Goal: Communication & Community: Answer question/provide support

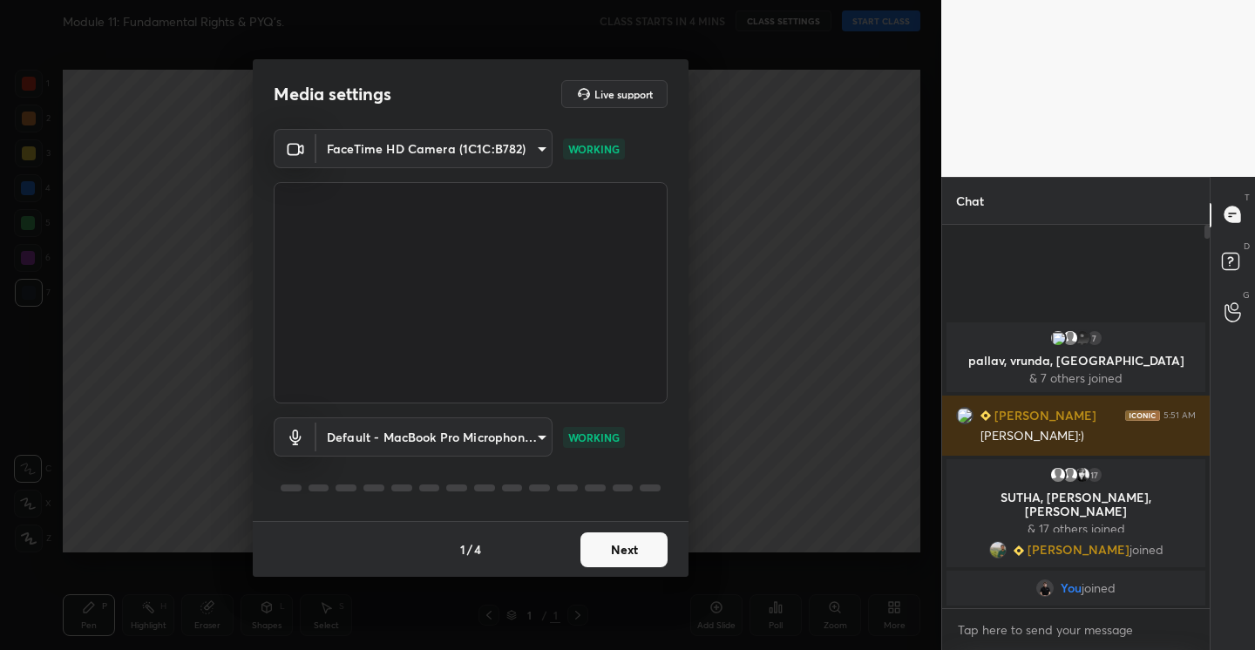
click at [623, 541] on button "Next" at bounding box center [623, 549] width 87 height 35
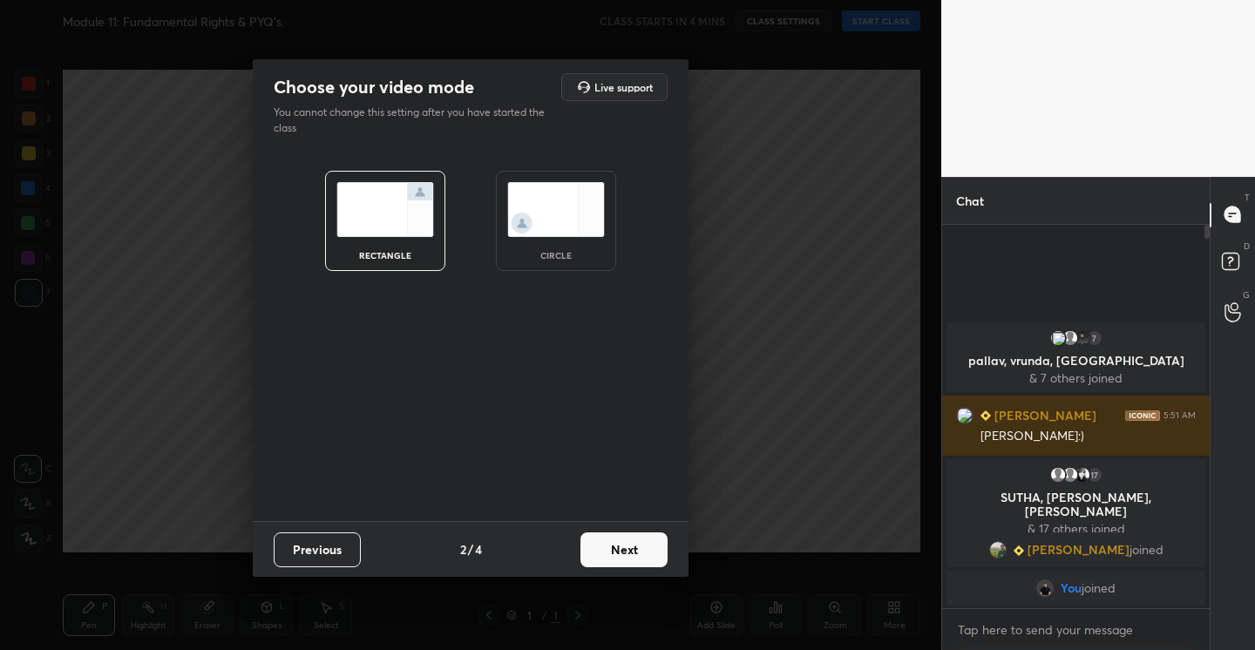
click at [623, 541] on button "Next" at bounding box center [623, 549] width 87 height 35
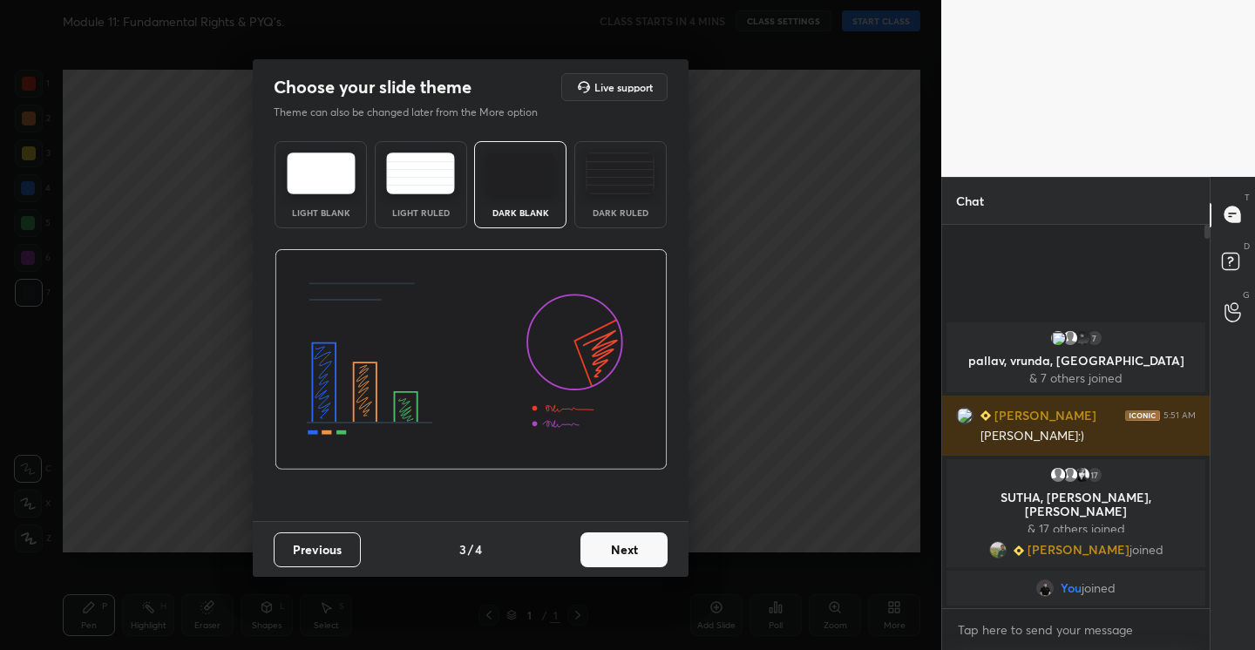
click at [623, 541] on button "Next" at bounding box center [623, 549] width 87 height 35
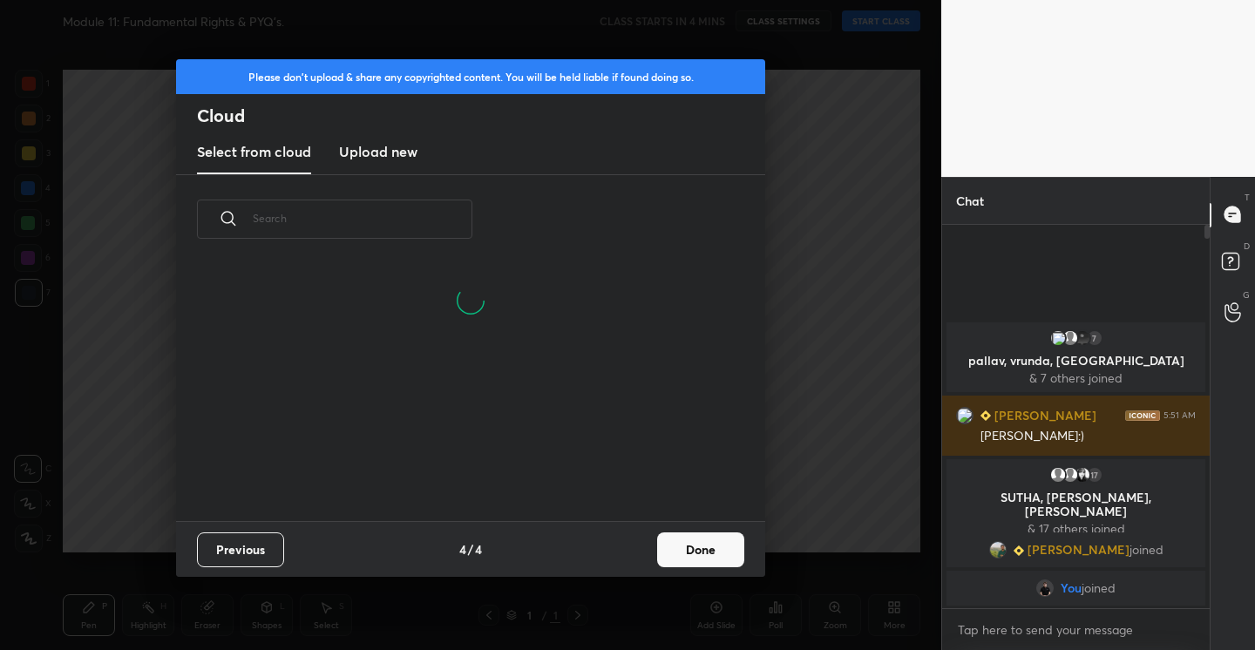
click at [376, 166] on new "Upload new" at bounding box center [378, 153] width 78 height 44
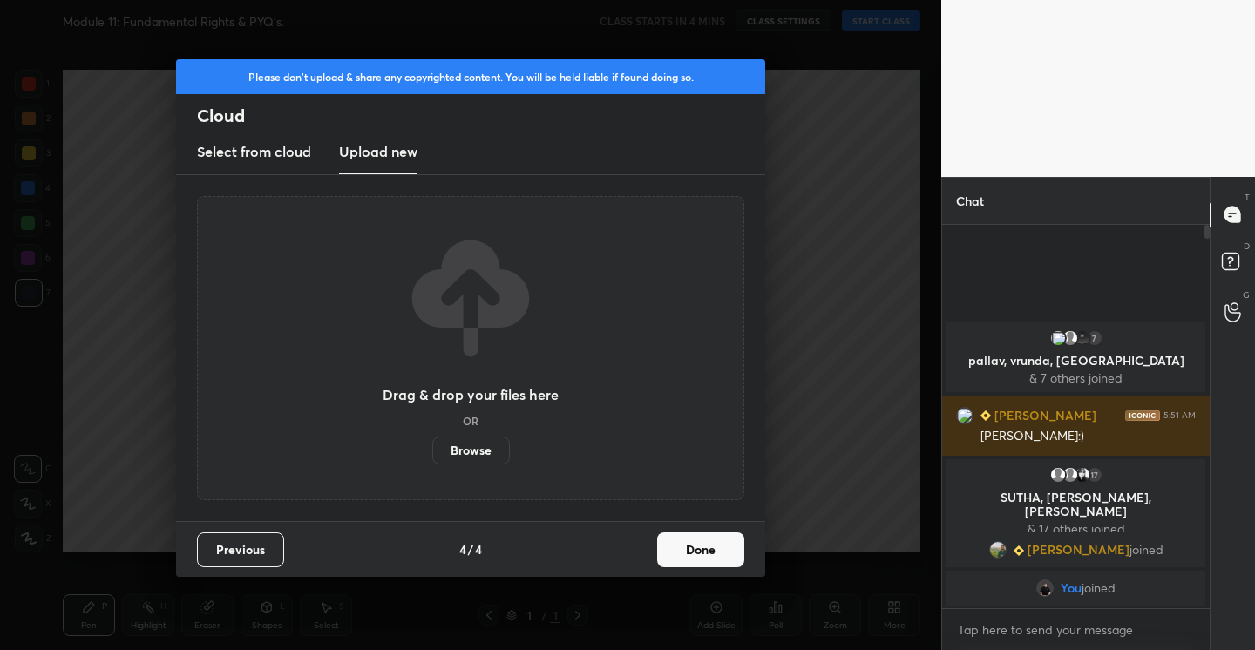
click at [457, 449] on label "Browse" at bounding box center [471, 450] width 78 height 28
click at [432, 449] on input "Browse" at bounding box center [432, 450] width 0 height 28
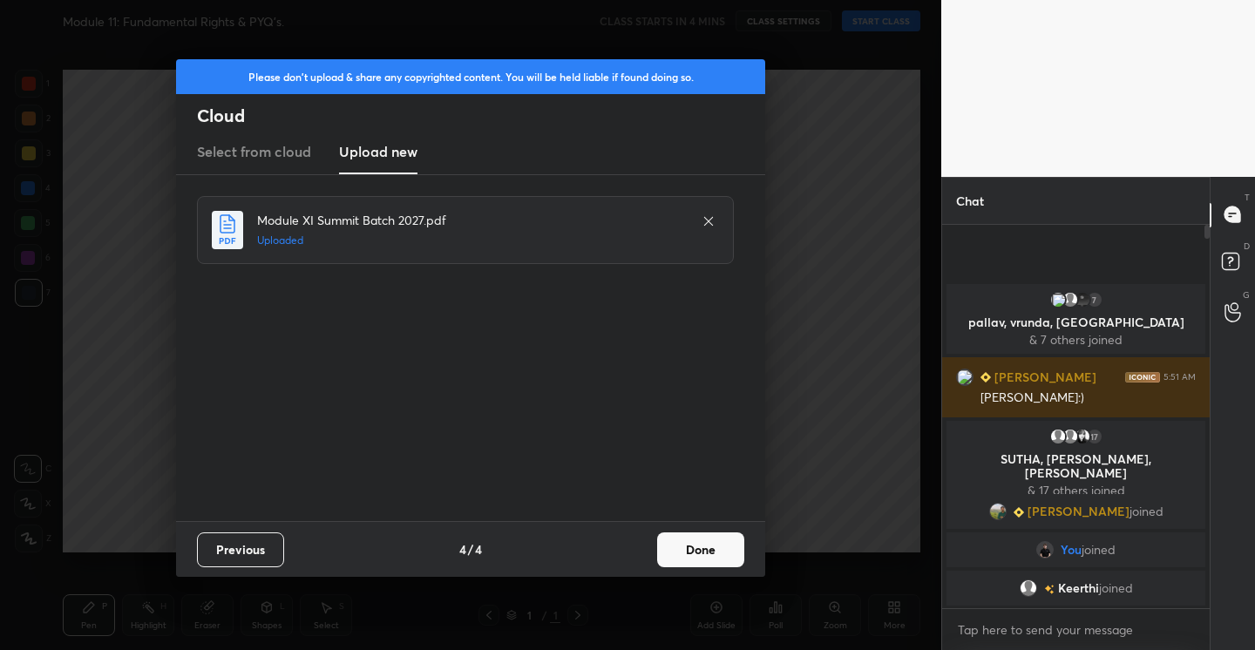
click at [706, 545] on button "Done" at bounding box center [700, 549] width 87 height 35
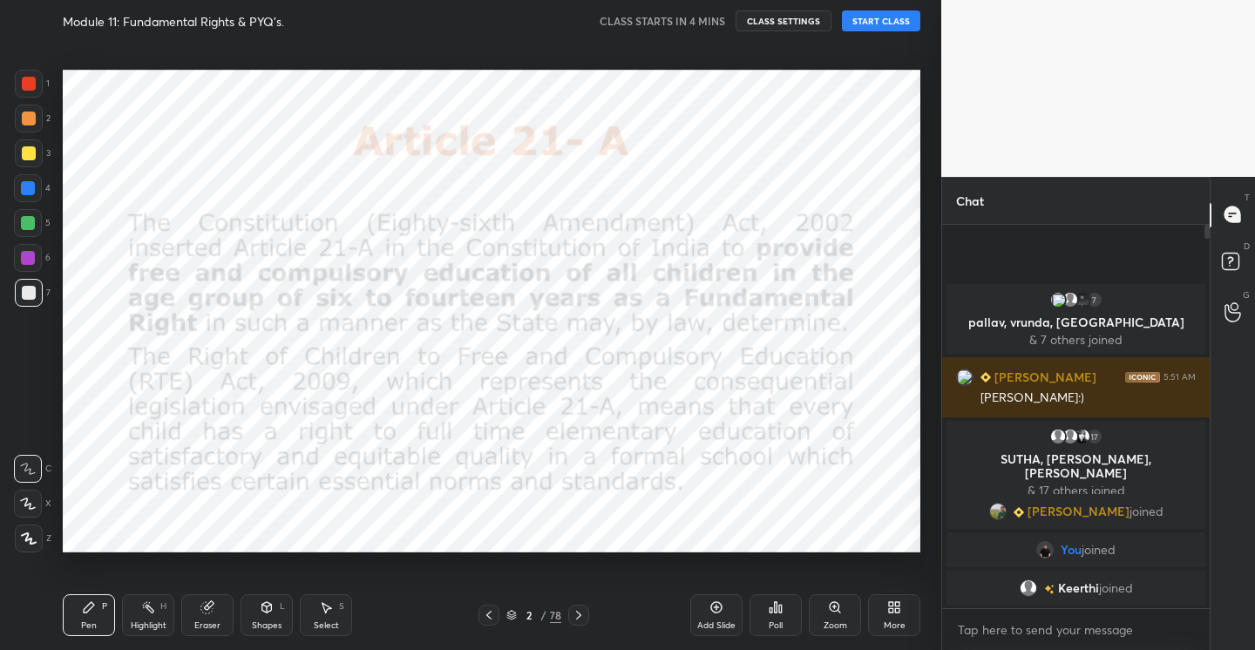
click at [485, 614] on icon at bounding box center [489, 615] width 14 height 14
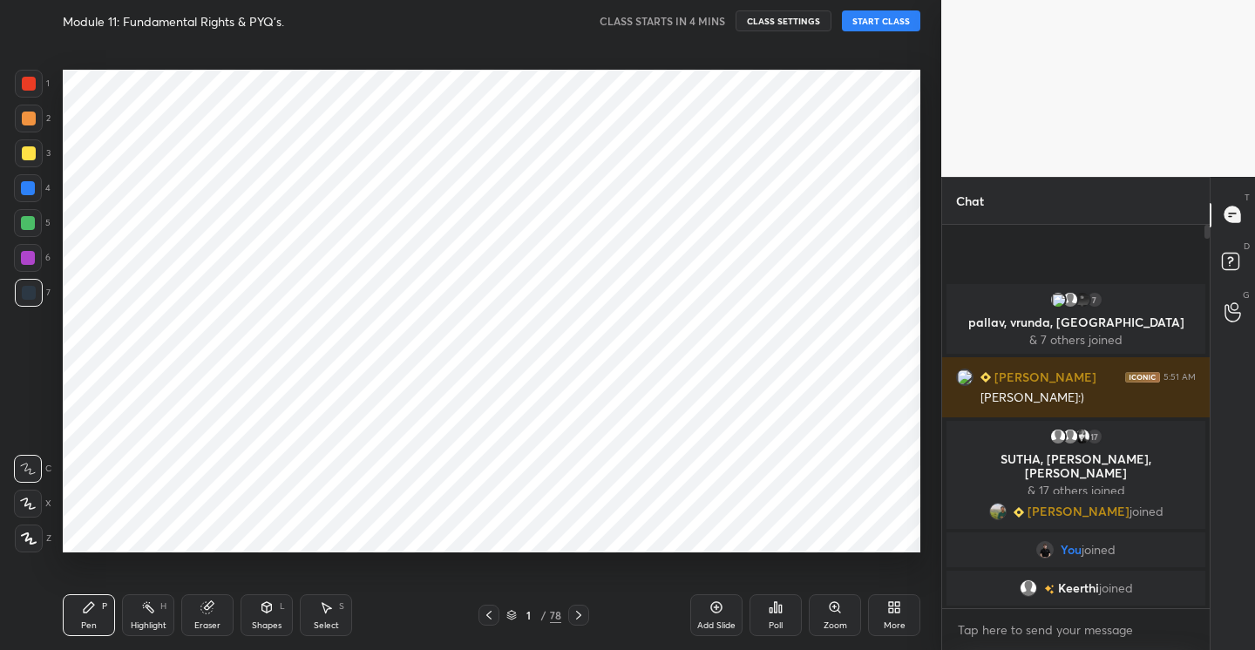
click at [485, 614] on icon at bounding box center [489, 615] width 14 height 14
click at [35, 79] on div at bounding box center [29, 84] width 14 height 14
click at [30, 538] on icon at bounding box center [29, 538] width 14 height 10
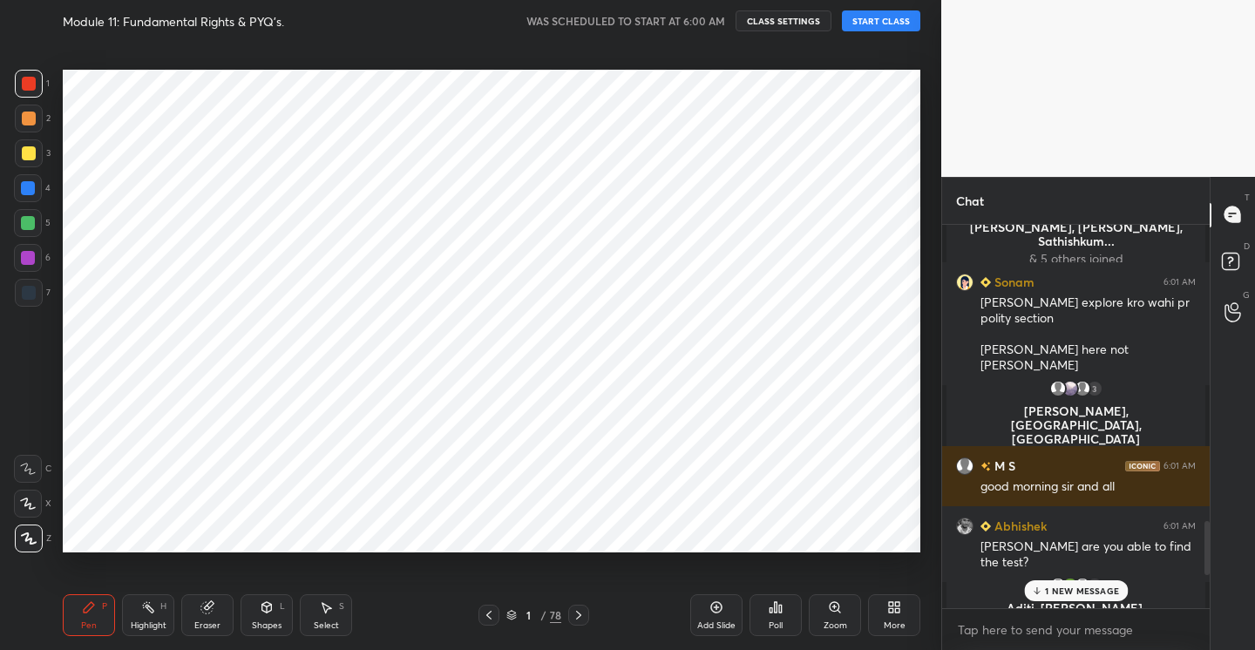
scroll to position [1988, 0]
click at [889, 17] on button "START CLASS" at bounding box center [881, 20] width 78 height 21
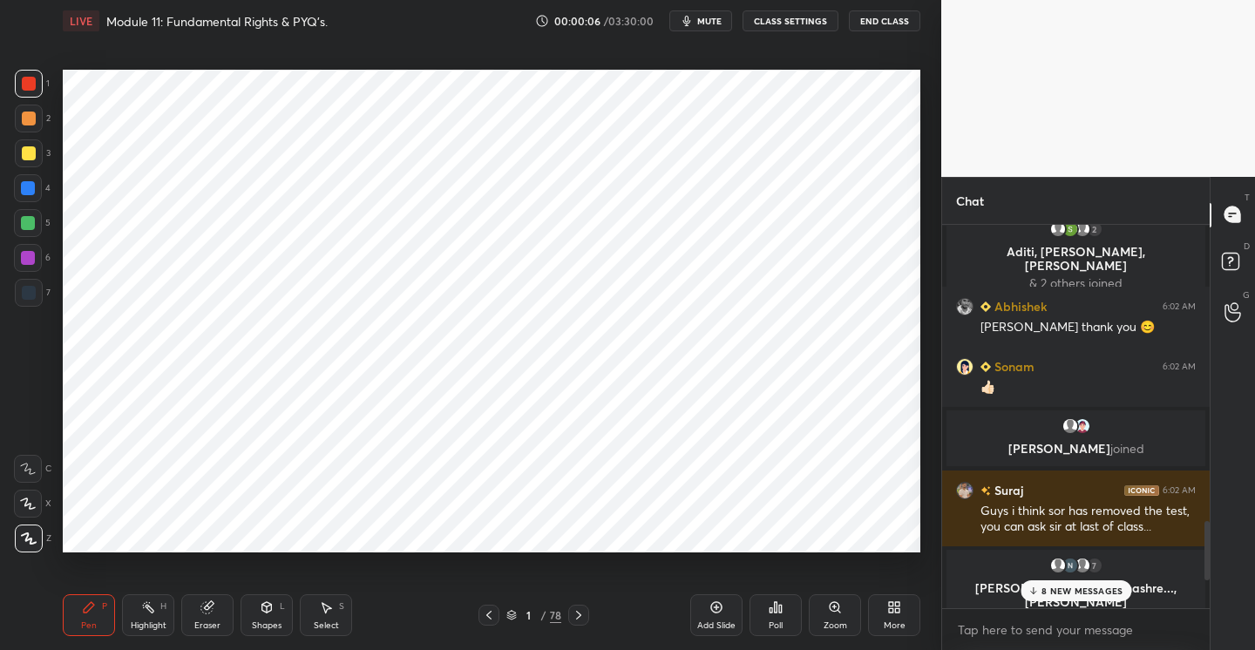
click at [1059, 590] on p "8 NEW MESSAGES" at bounding box center [1081, 590] width 81 height 10
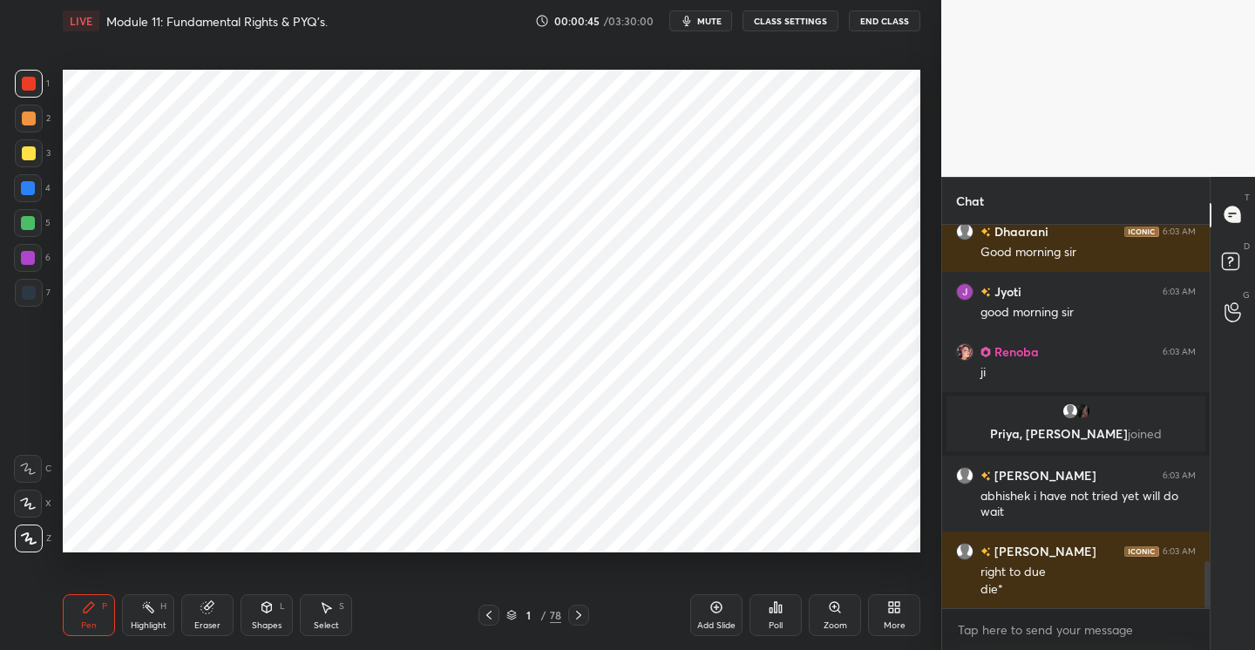
scroll to position [2820, 0]
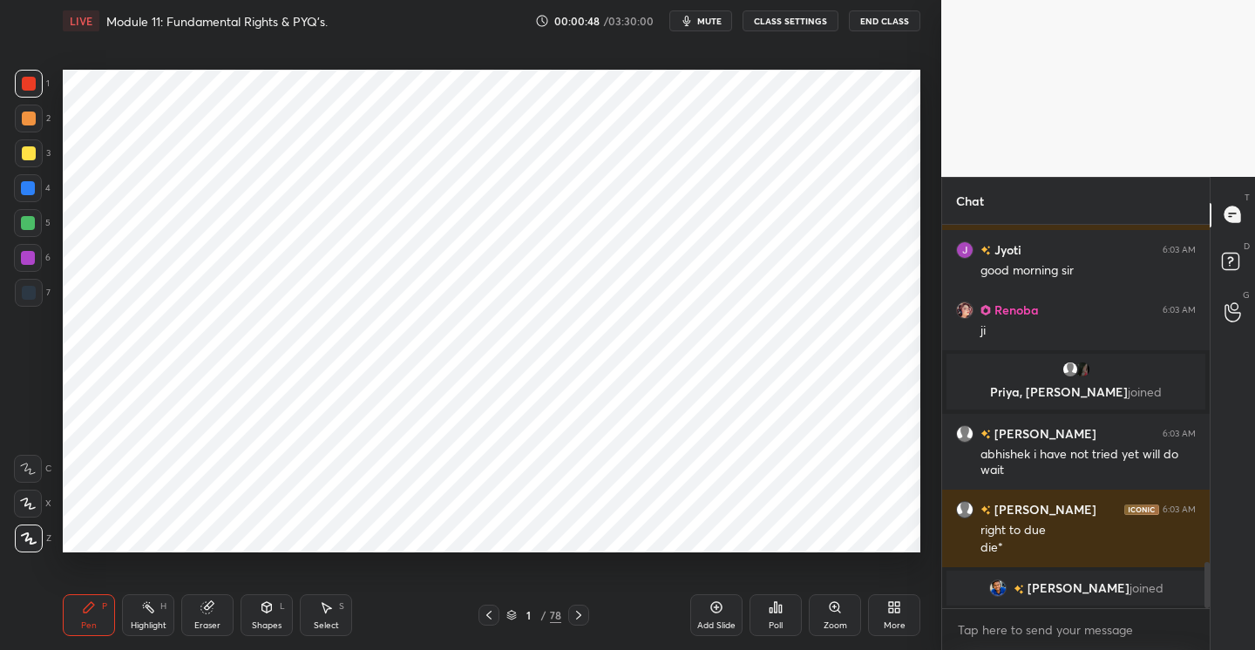
click at [30, 118] on div at bounding box center [29, 119] width 14 height 14
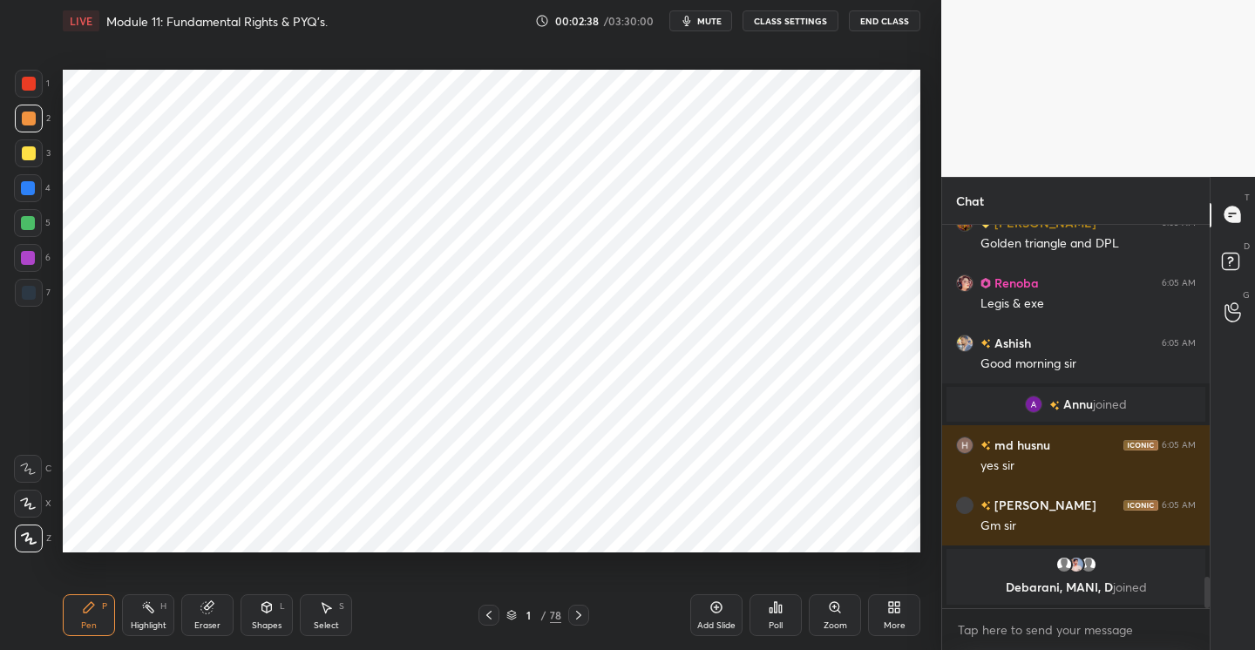
scroll to position [4402, 0]
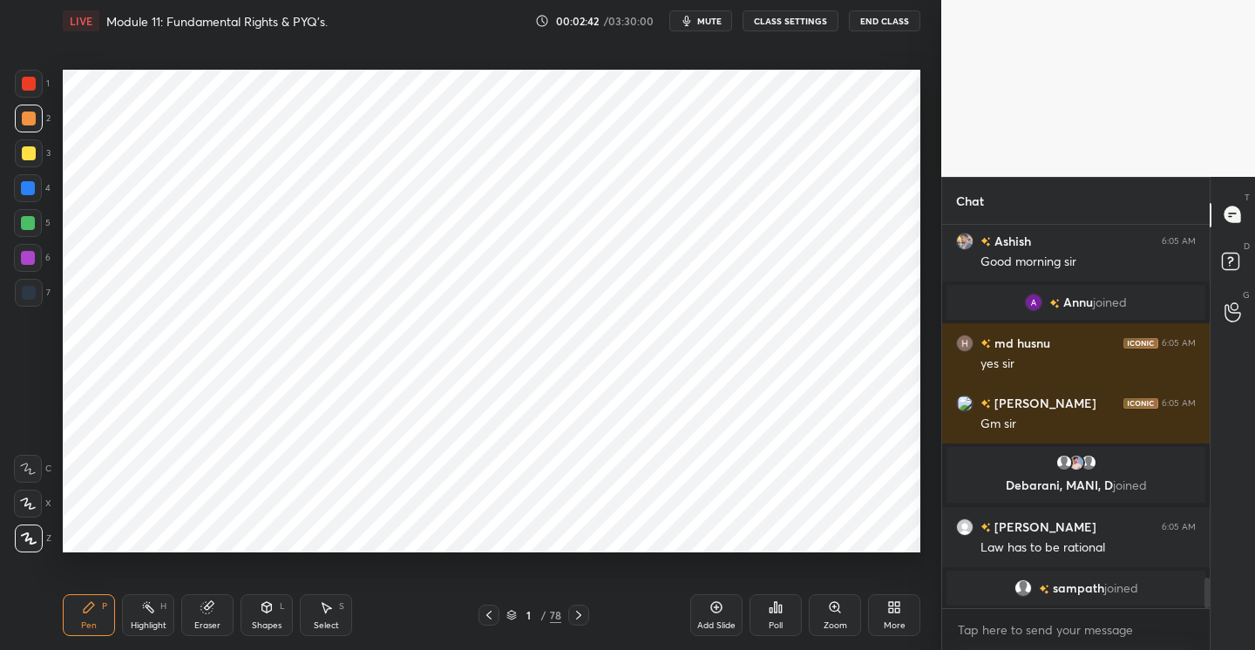
drag, startPoint x: 718, startPoint y: 605, endPoint x: 711, endPoint y: 582, distance: 23.7
click at [716, 604] on icon at bounding box center [716, 607] width 14 height 14
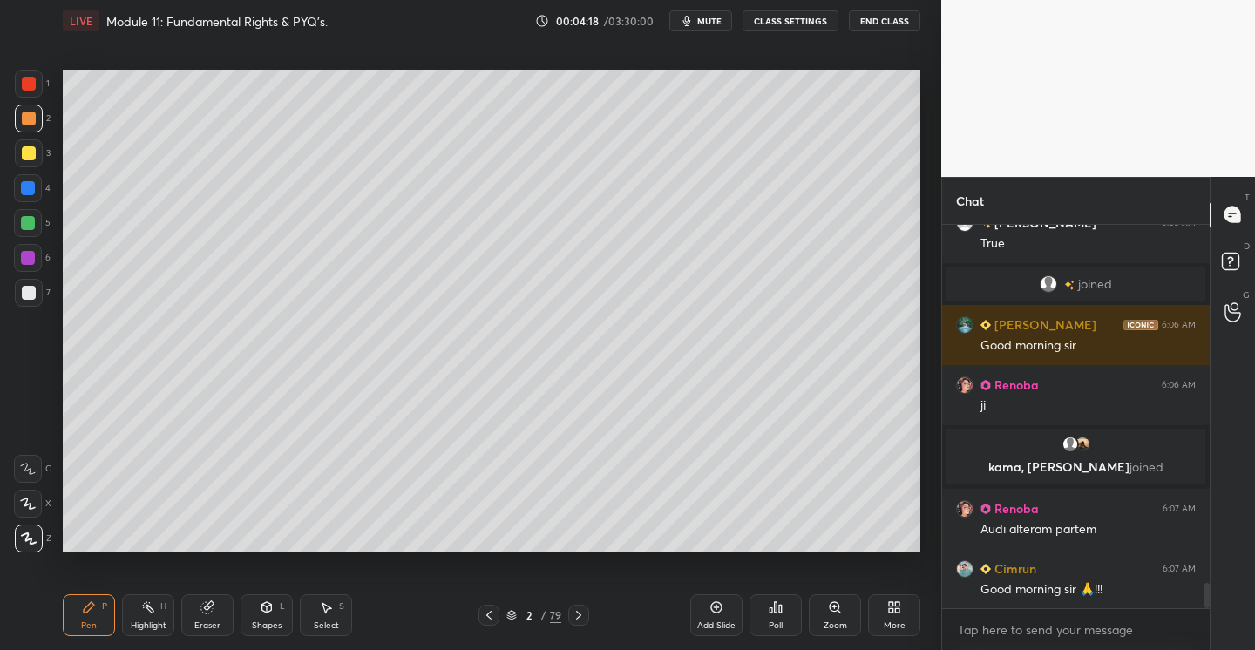
scroll to position [5515, 0]
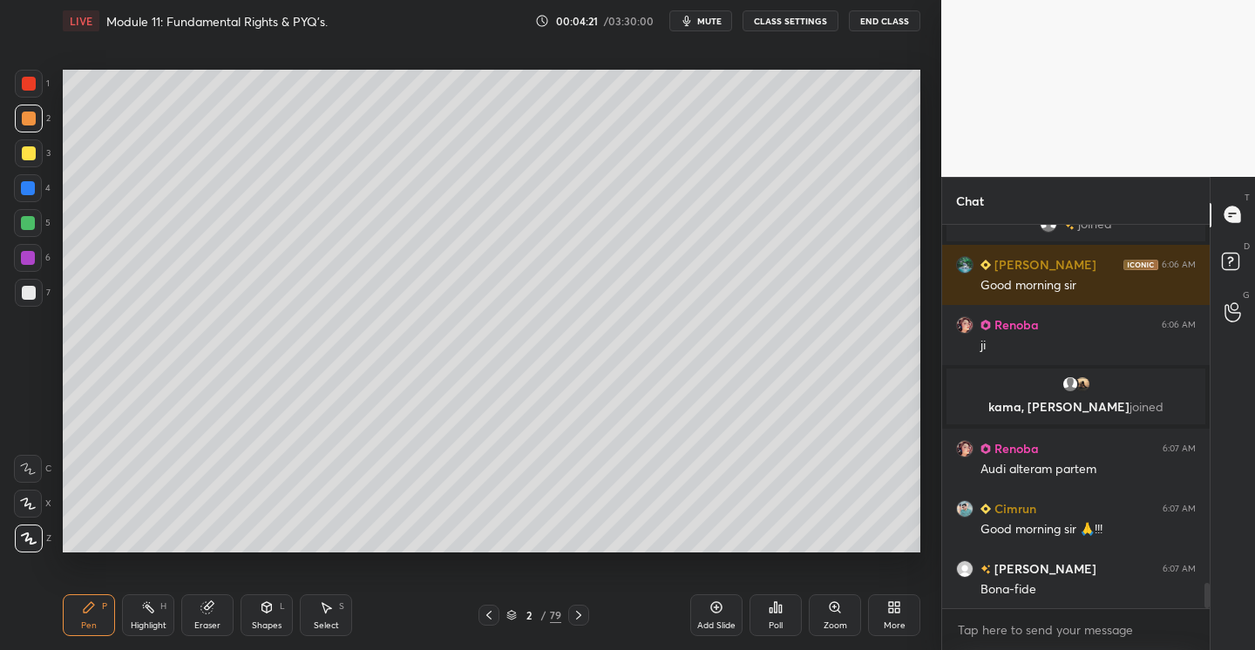
click at [721, 606] on icon at bounding box center [716, 607] width 14 height 14
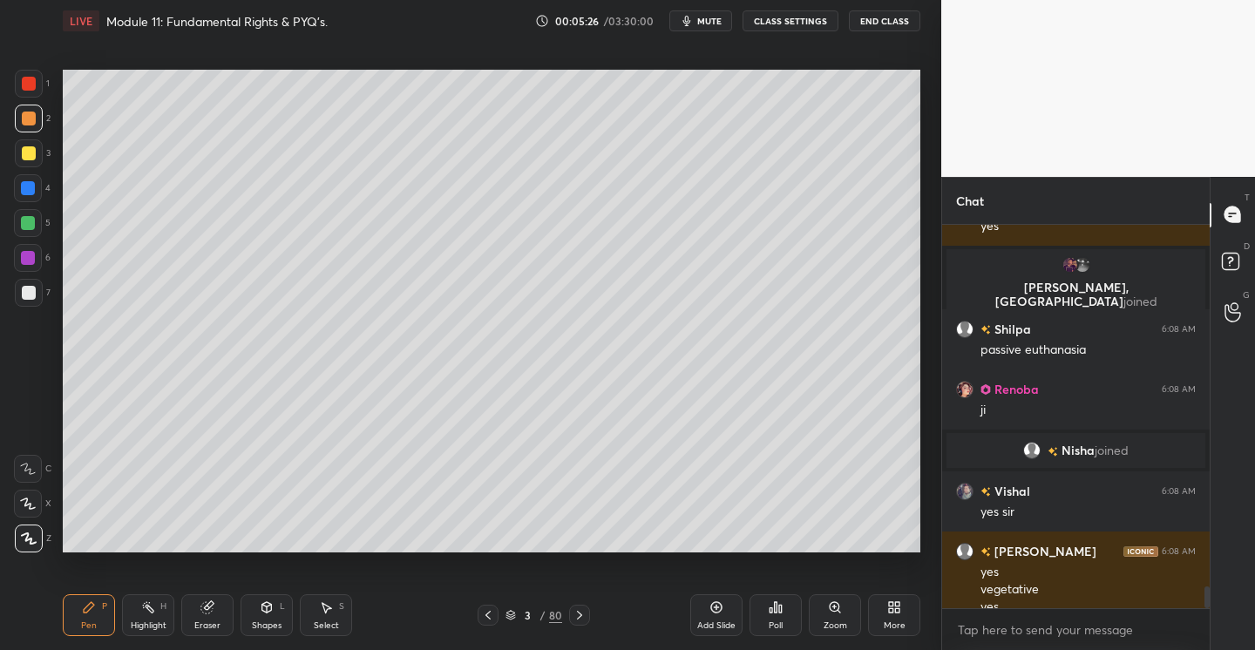
scroll to position [6301, 0]
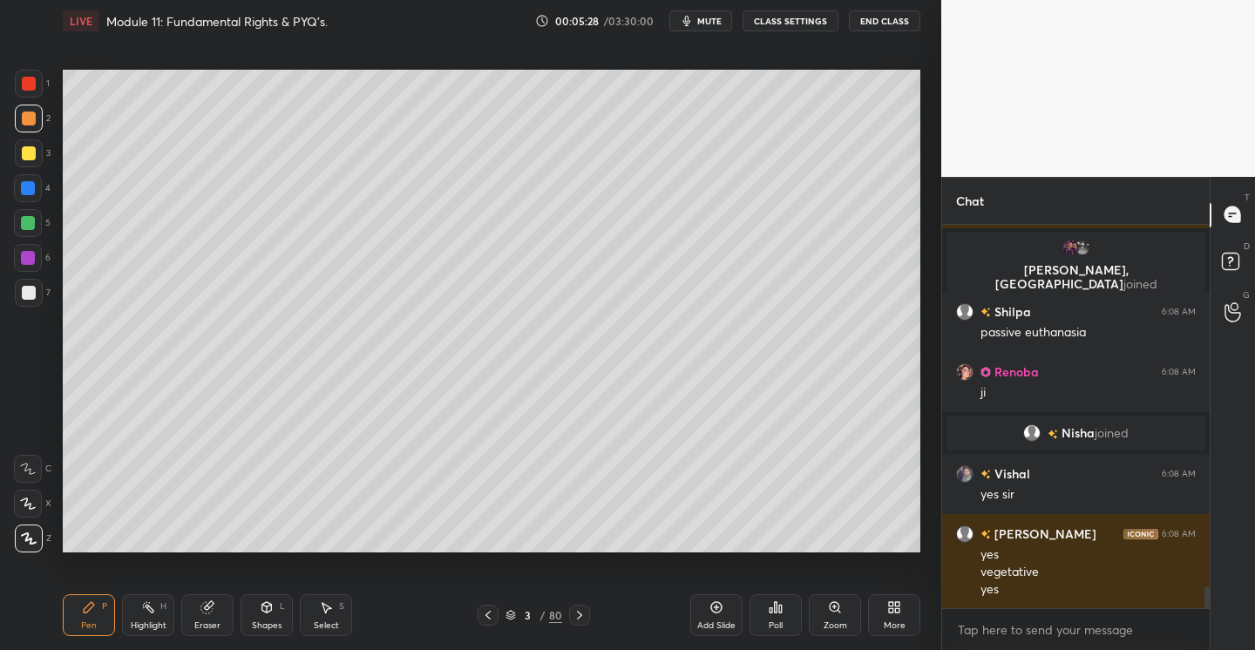
click at [723, 601] on div "Add Slide" at bounding box center [716, 615] width 52 height 42
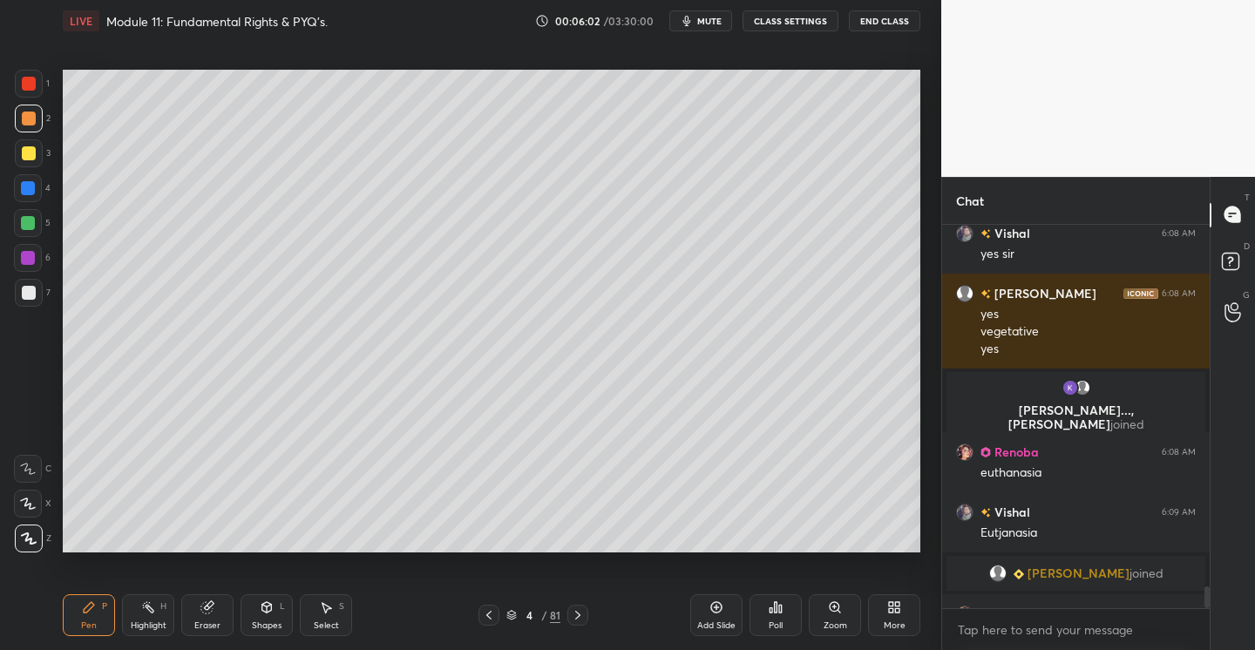
scroll to position [6469, 0]
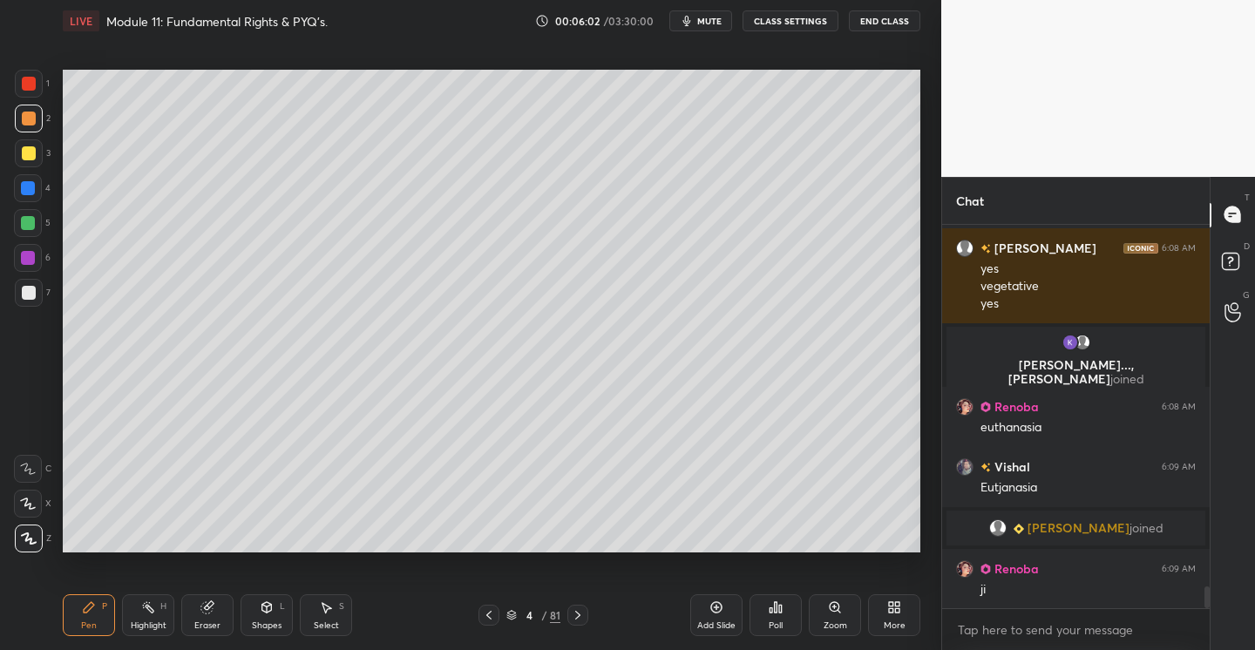
drag, startPoint x: 36, startPoint y: 152, endPoint x: 36, endPoint y: 164, distance: 12.2
click at [36, 153] on div at bounding box center [29, 153] width 28 height 28
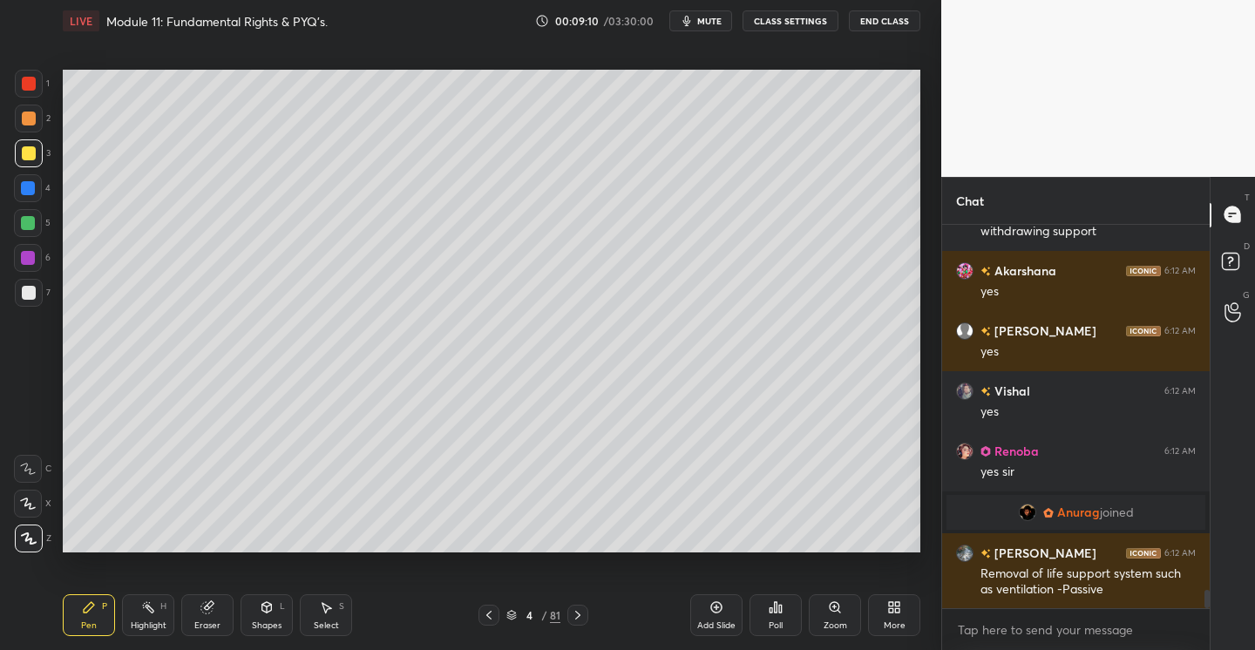
scroll to position [7843, 0]
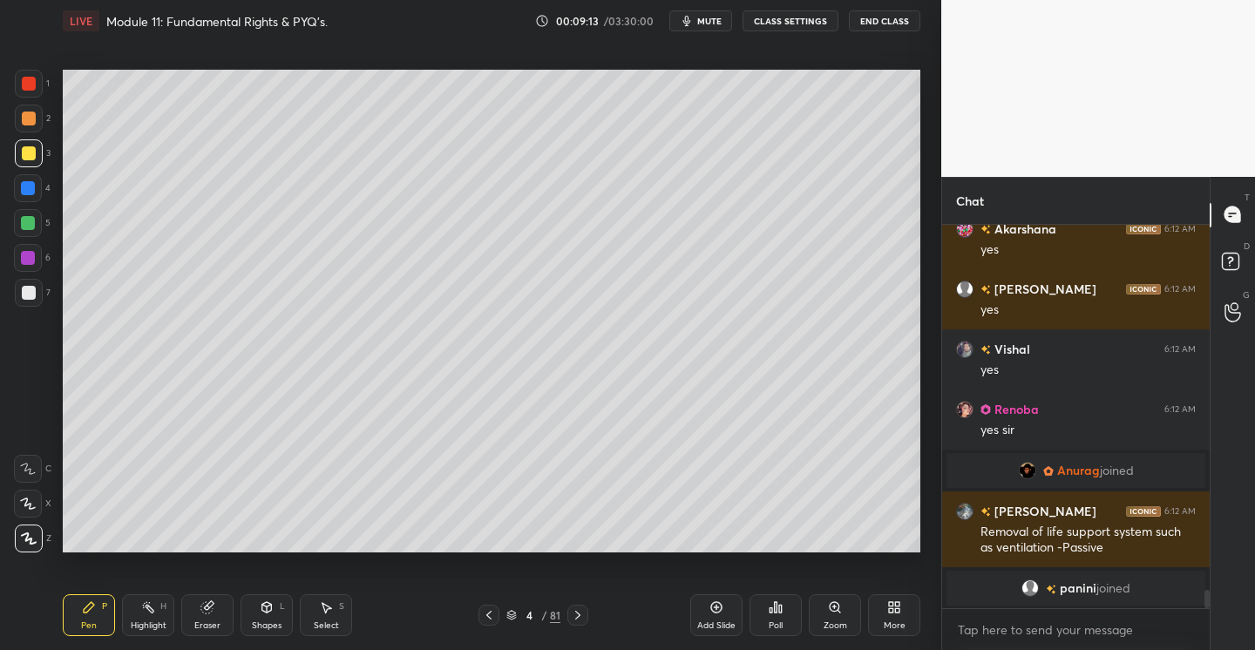
click at [717, 612] on icon at bounding box center [716, 607] width 11 height 11
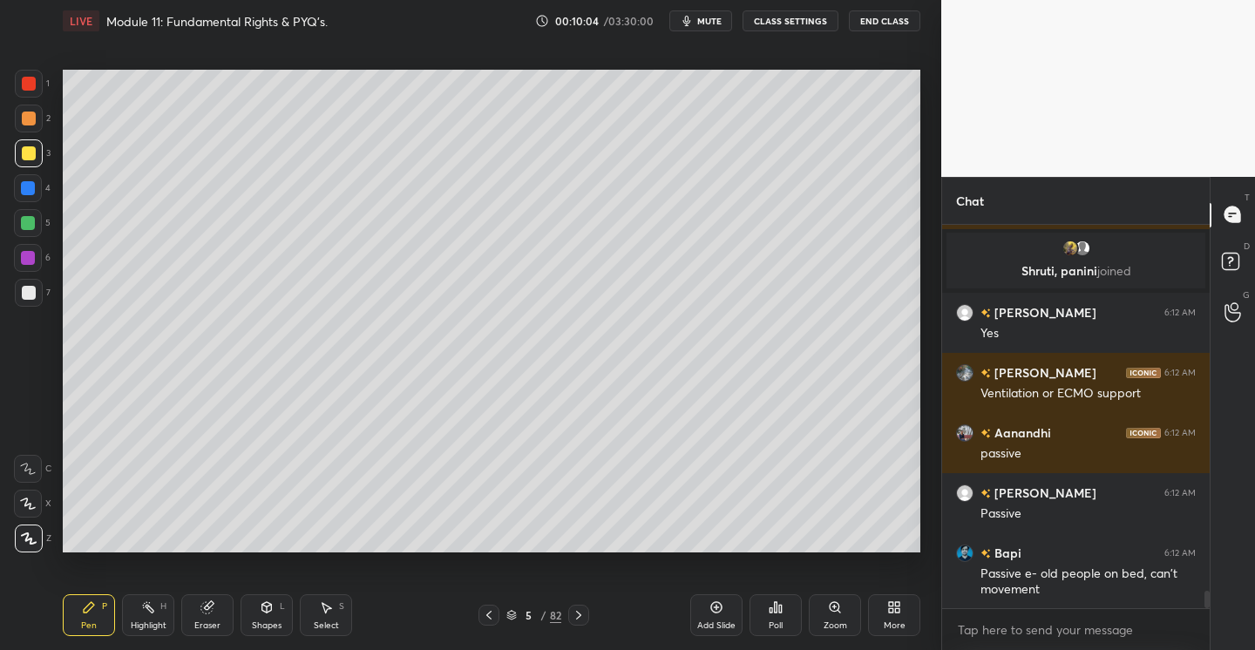
scroll to position [8208, 0]
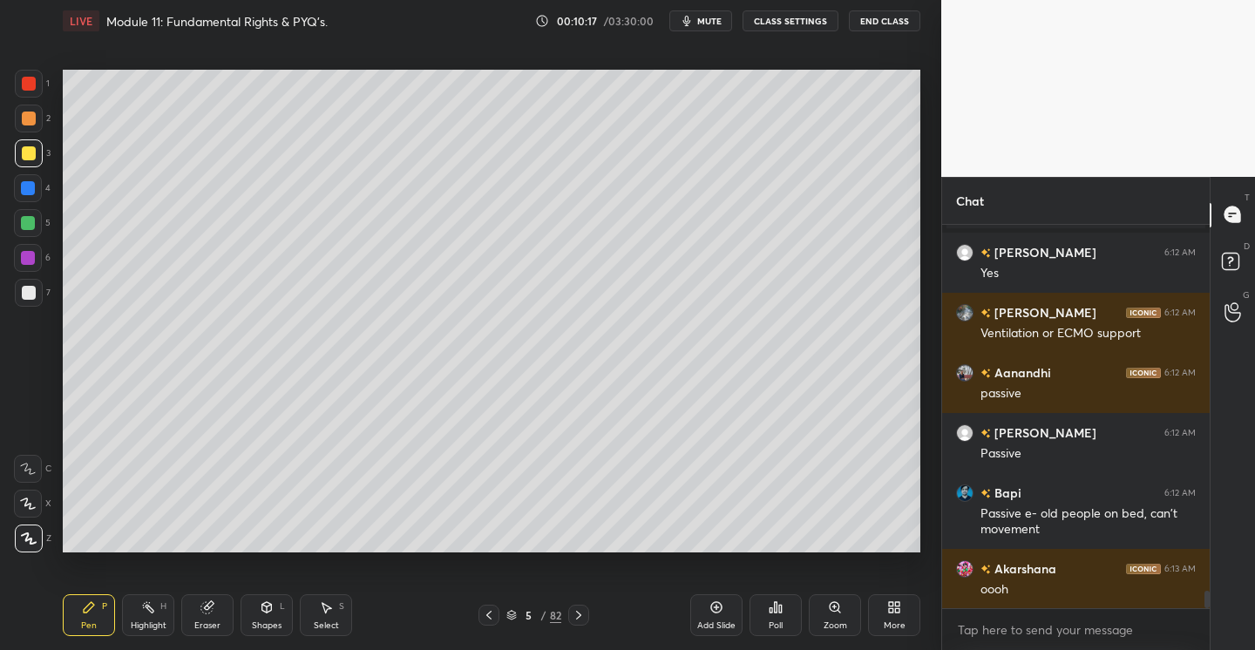
click at [33, 297] on div at bounding box center [29, 293] width 14 height 14
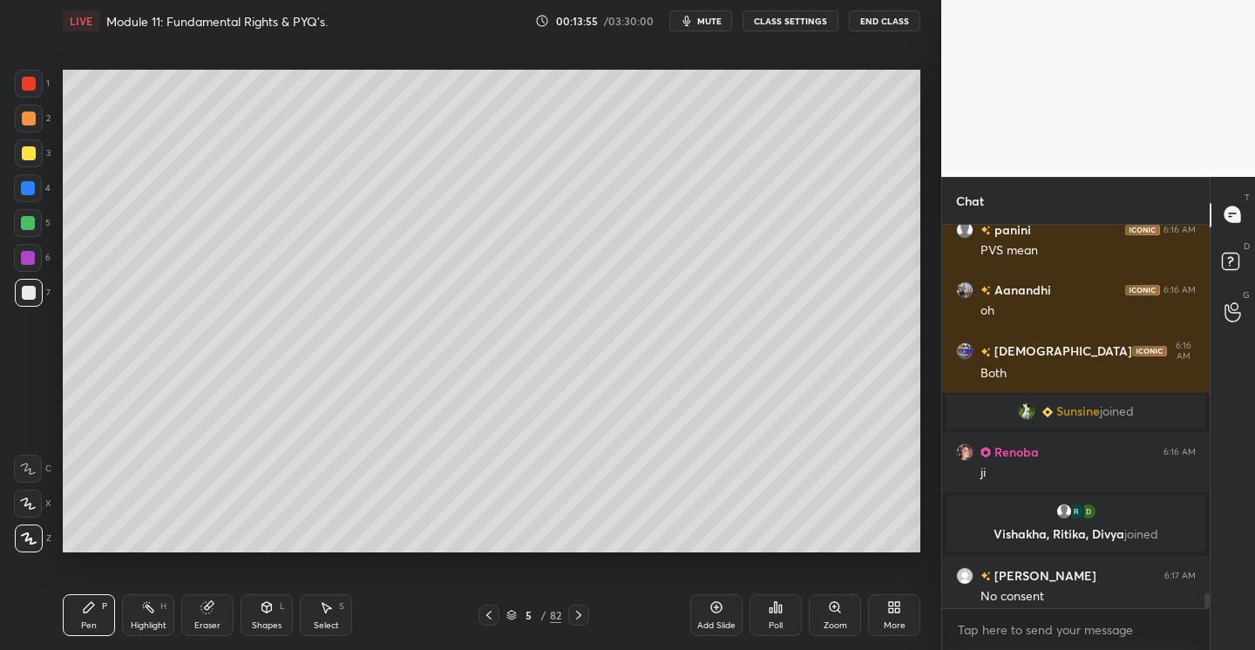
scroll to position [9771, 0]
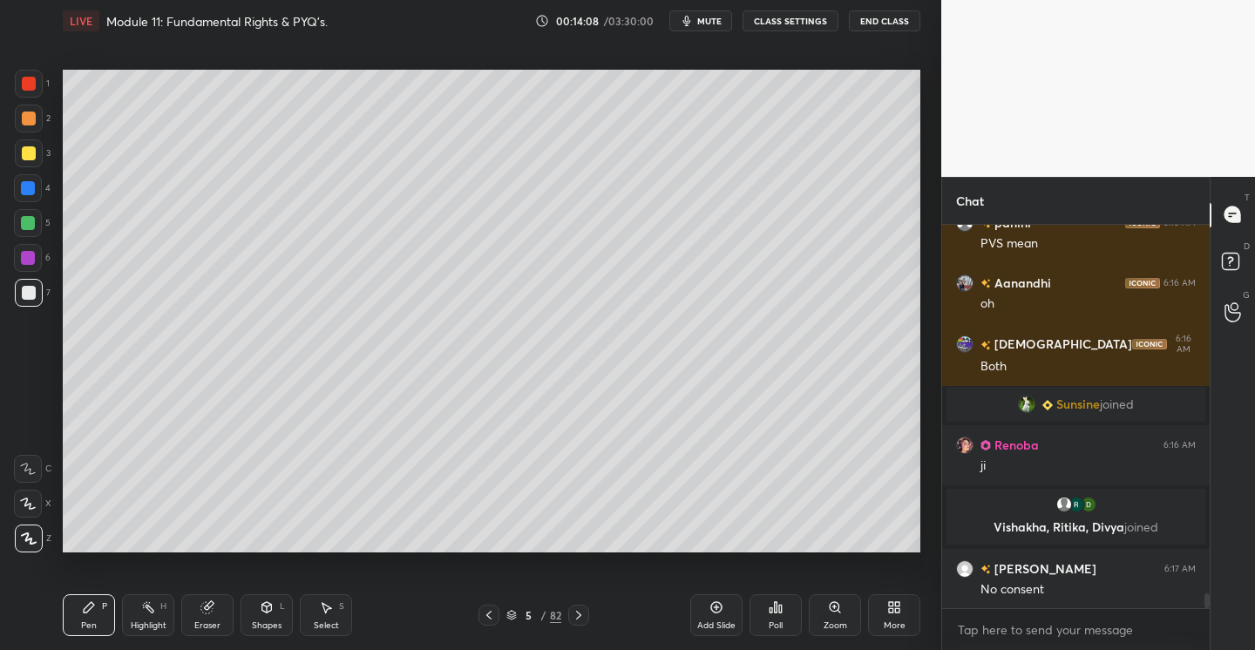
click at [718, 607] on icon at bounding box center [716, 607] width 14 height 14
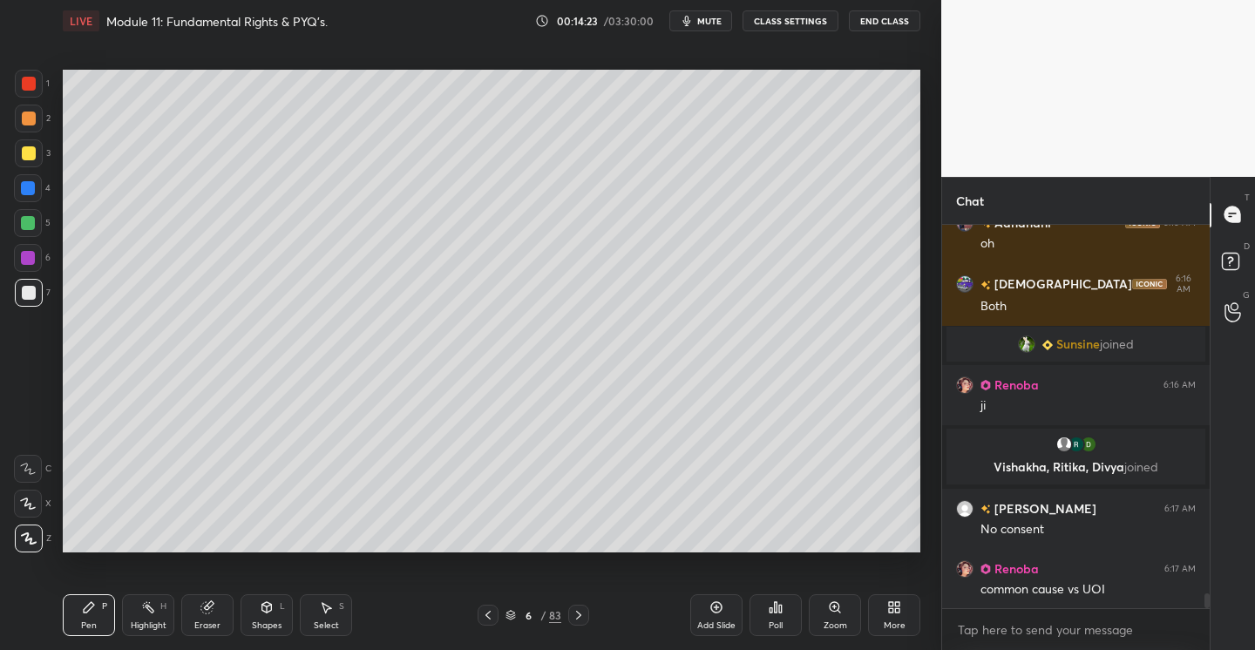
scroll to position [9873, 0]
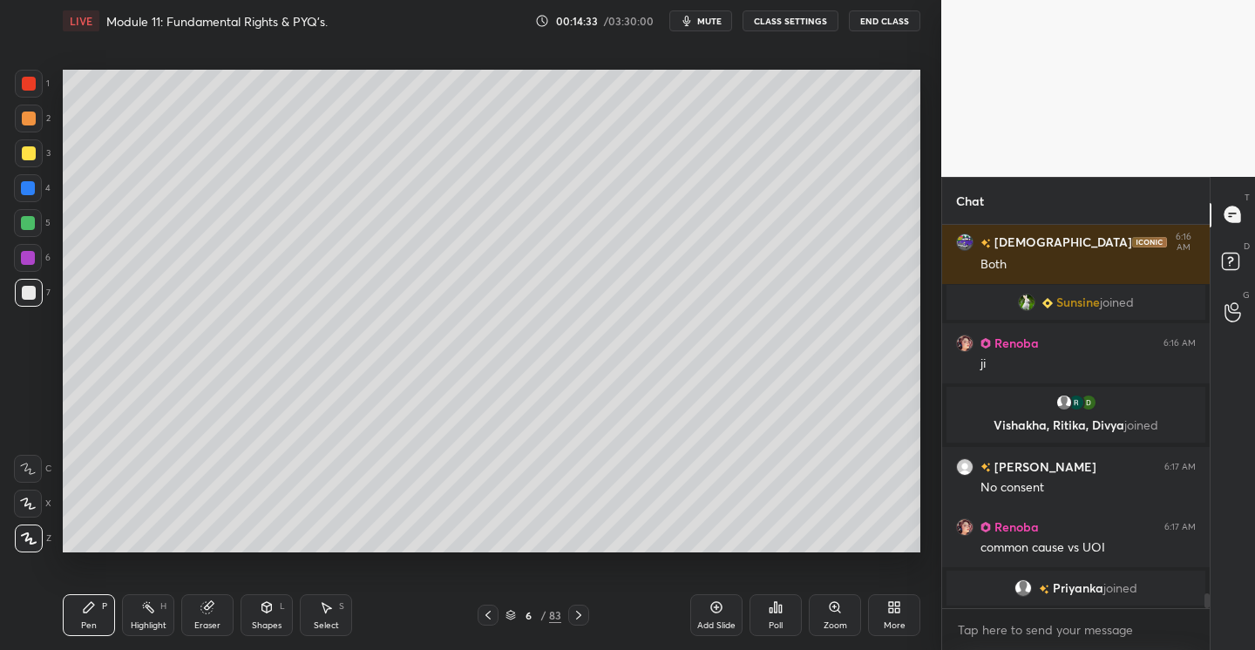
click at [30, 153] on div at bounding box center [29, 153] width 14 height 14
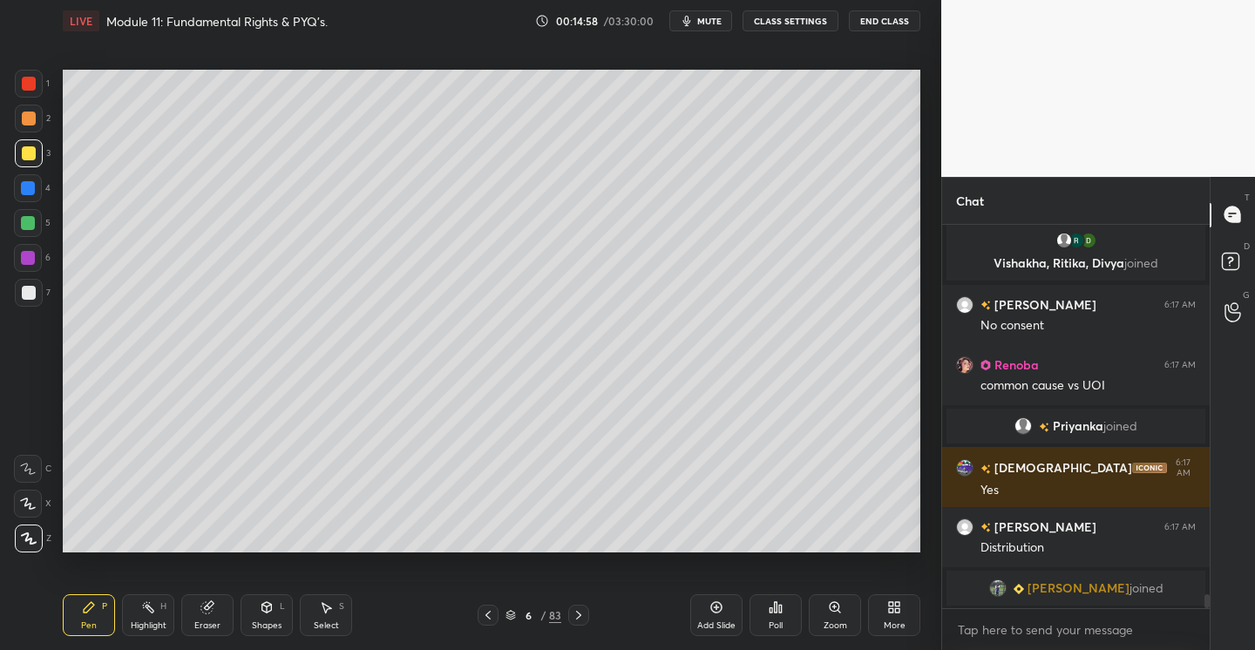
scroll to position [10027, 0]
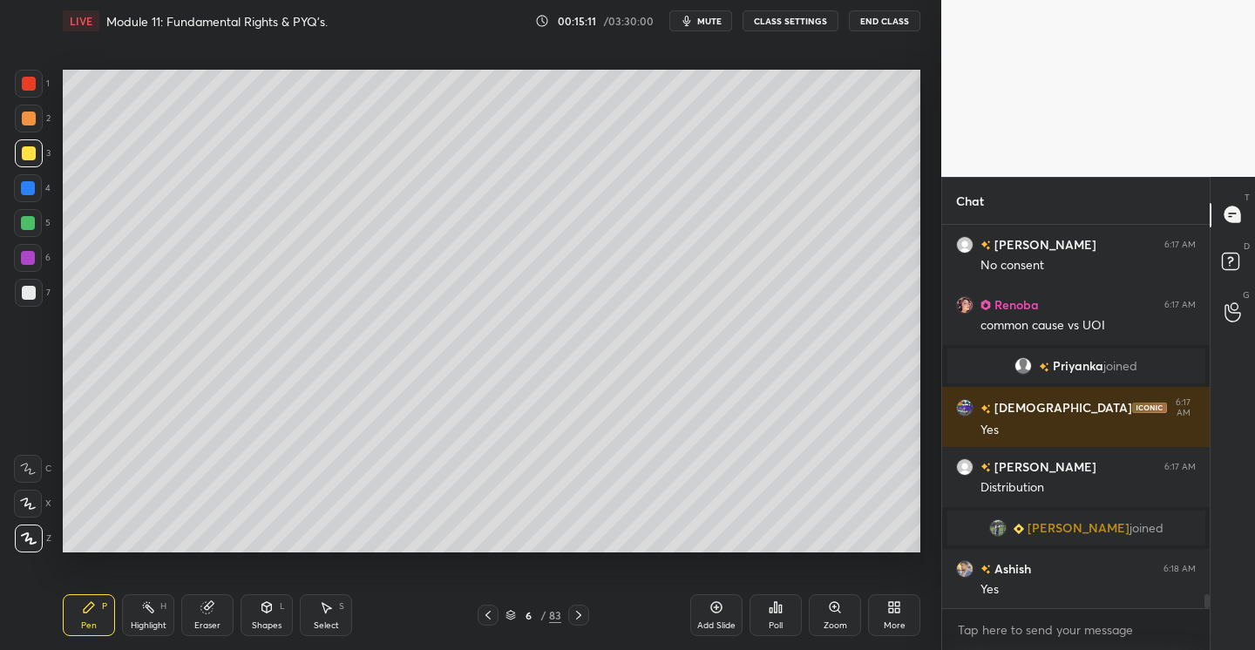
click at [31, 286] on div at bounding box center [29, 293] width 14 height 14
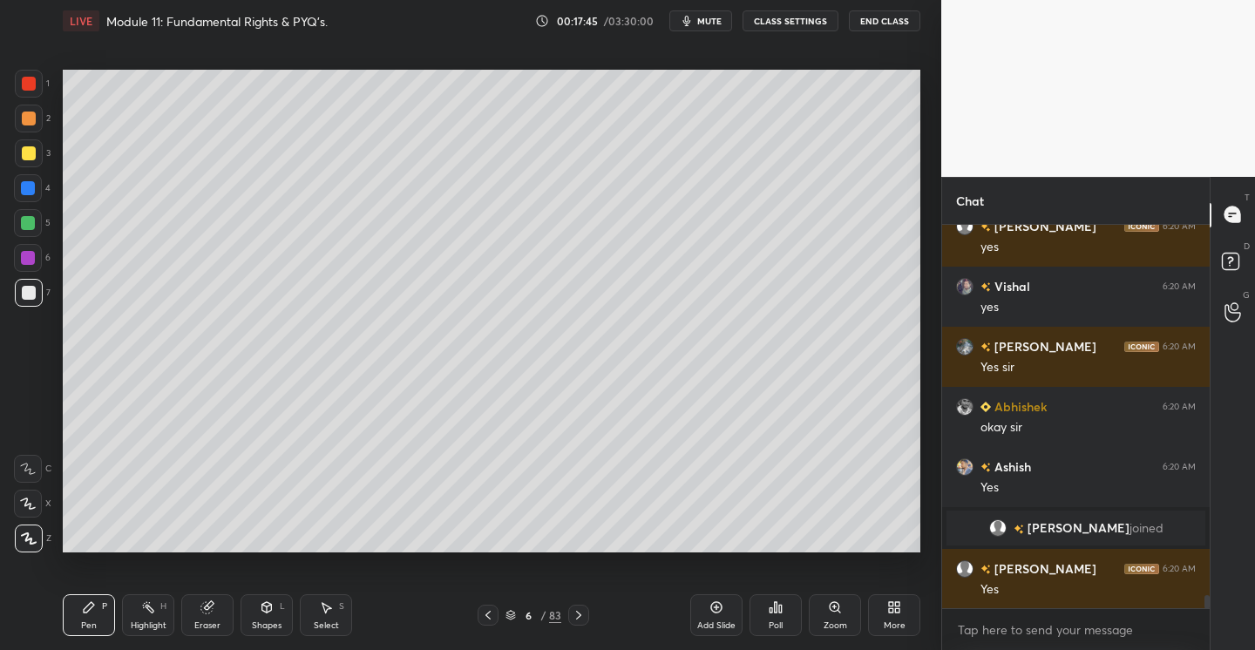
scroll to position [10766, 0]
click at [716, 608] on icon at bounding box center [716, 607] width 14 height 14
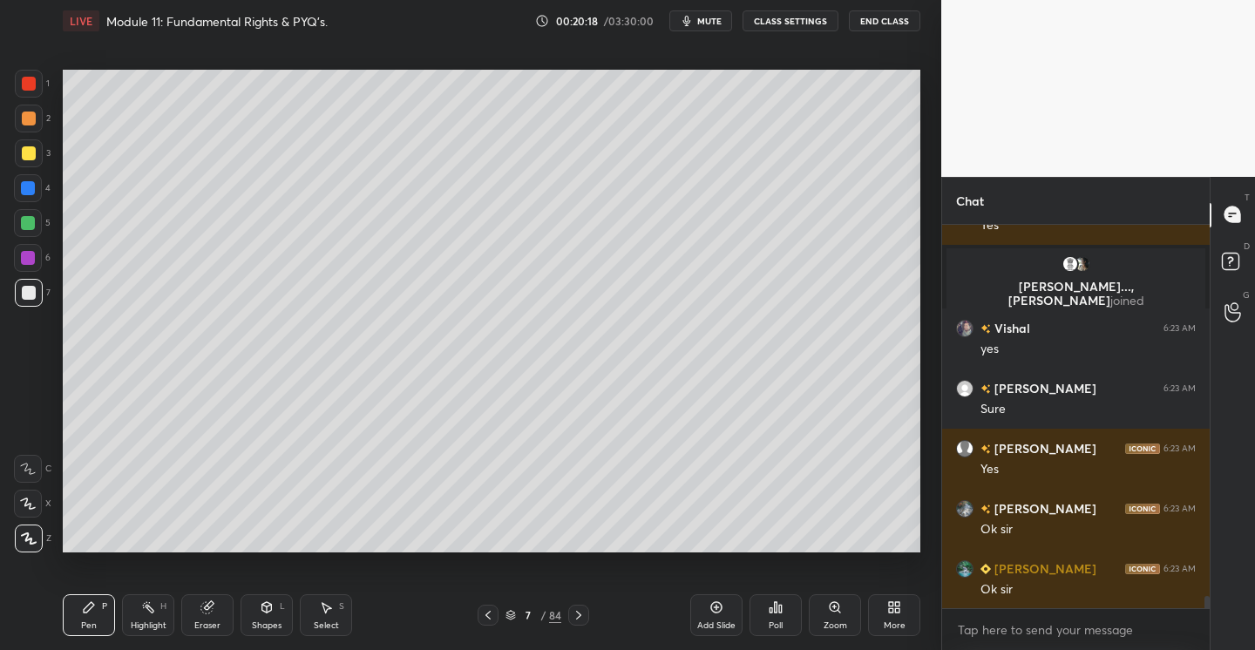
scroll to position [11613, 0]
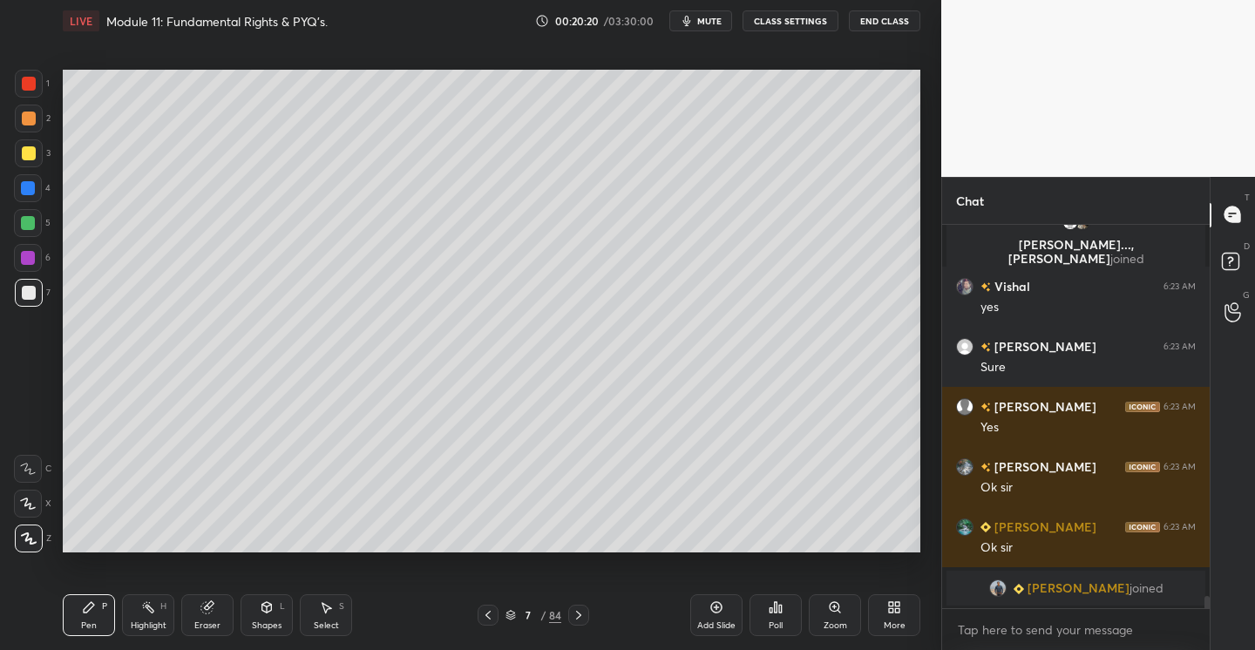
click at [721, 606] on icon at bounding box center [716, 607] width 11 height 11
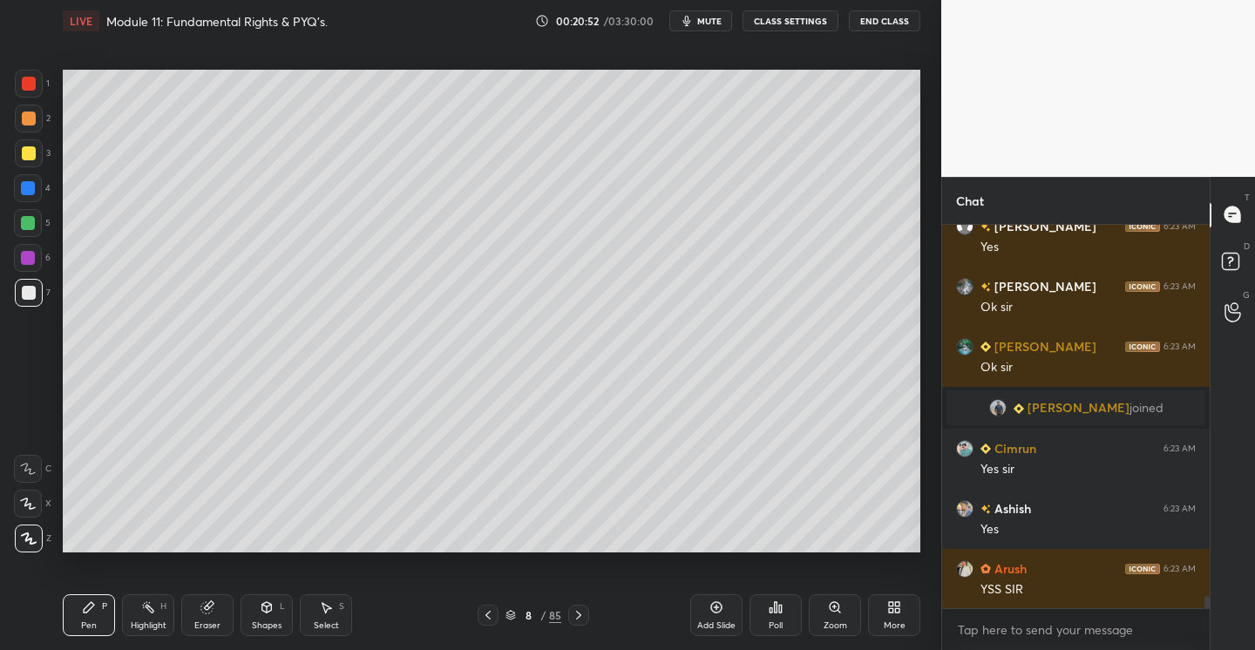
scroll to position [11738, 0]
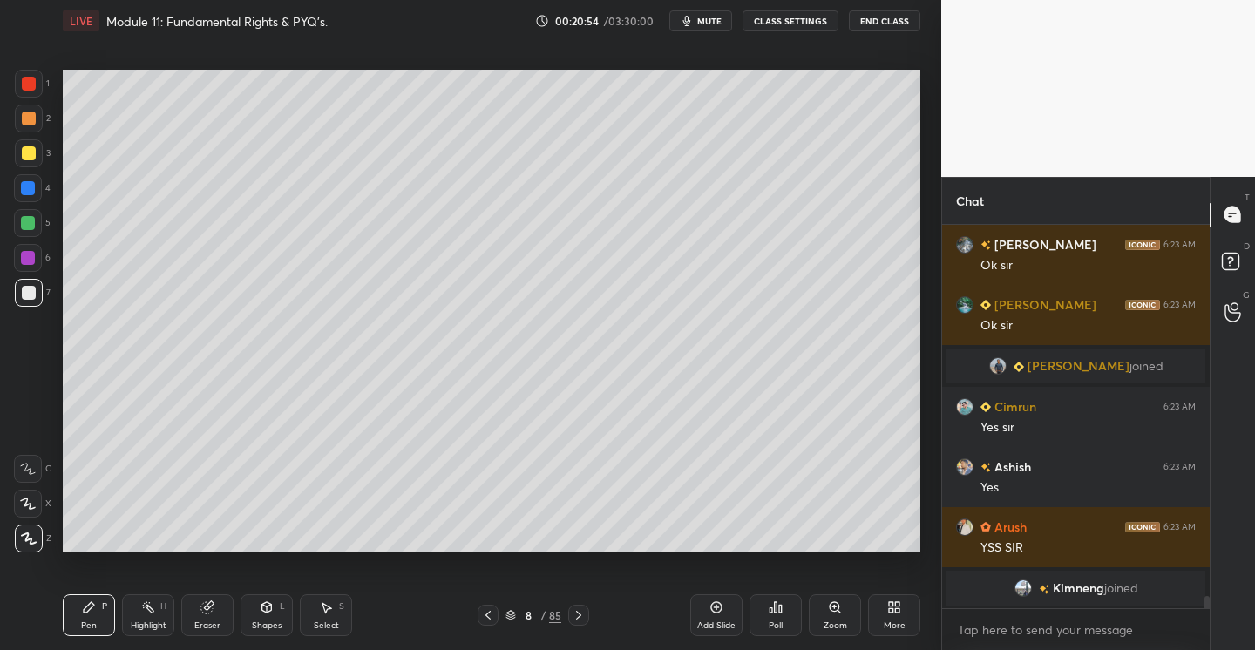
click at [30, 157] on div at bounding box center [29, 153] width 14 height 14
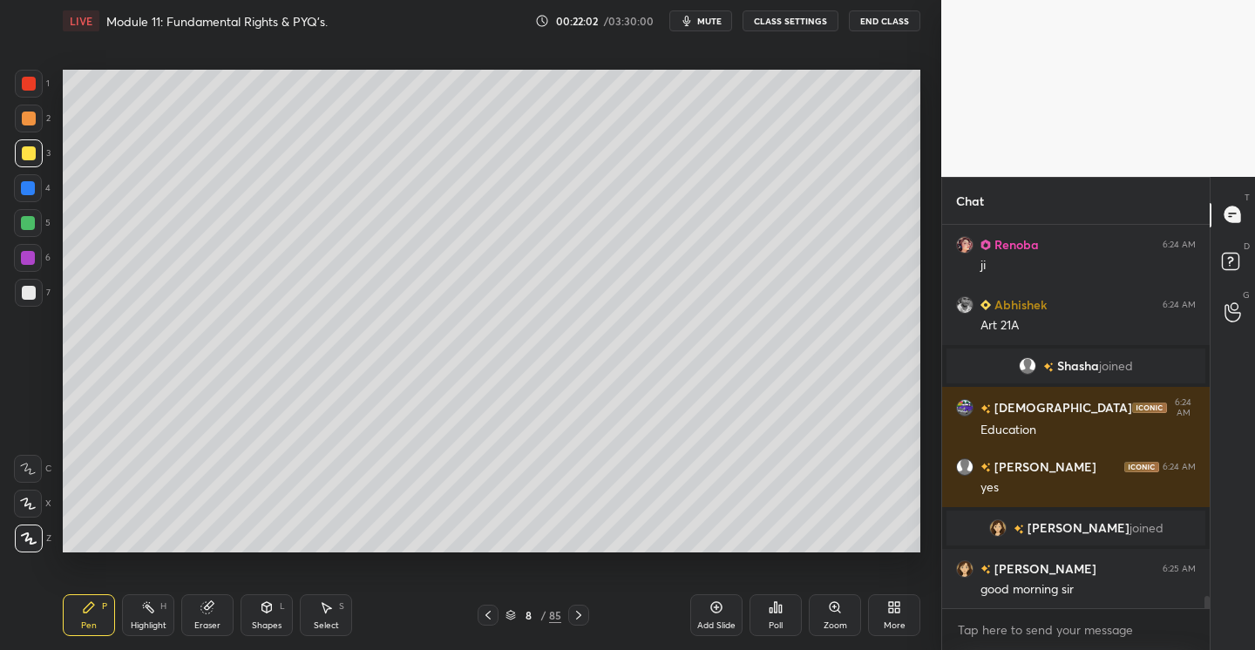
scroll to position [12048, 0]
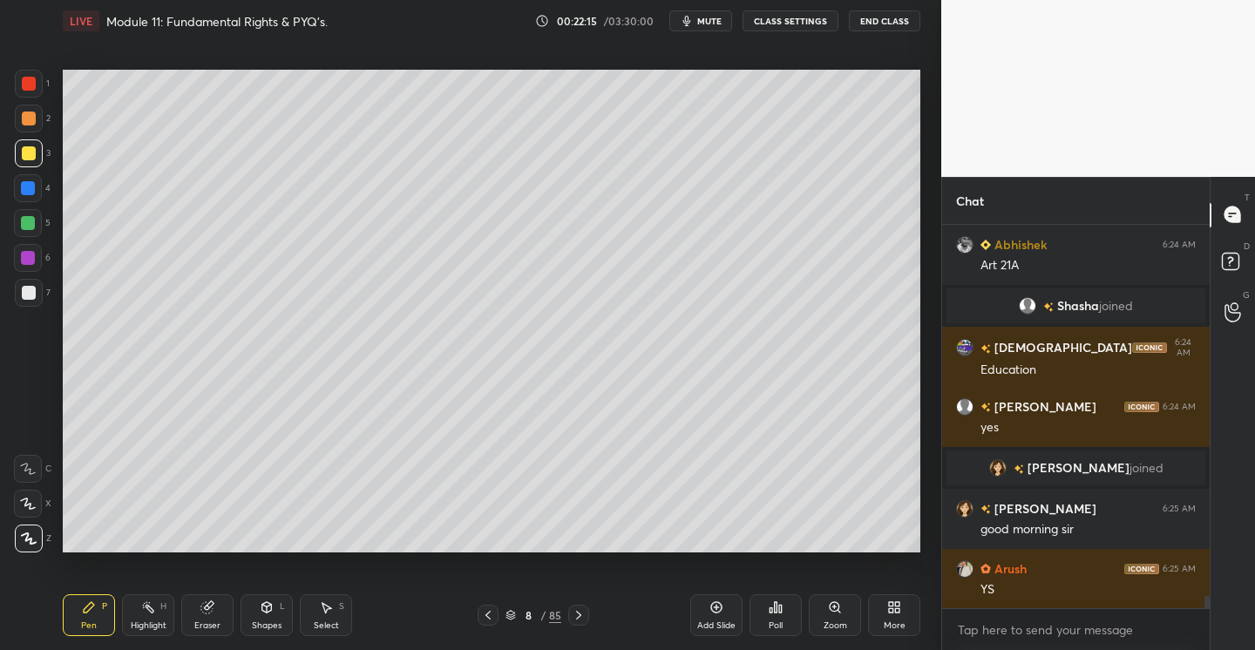
click at [726, 611] on div "Add Slide" at bounding box center [716, 615] width 52 height 42
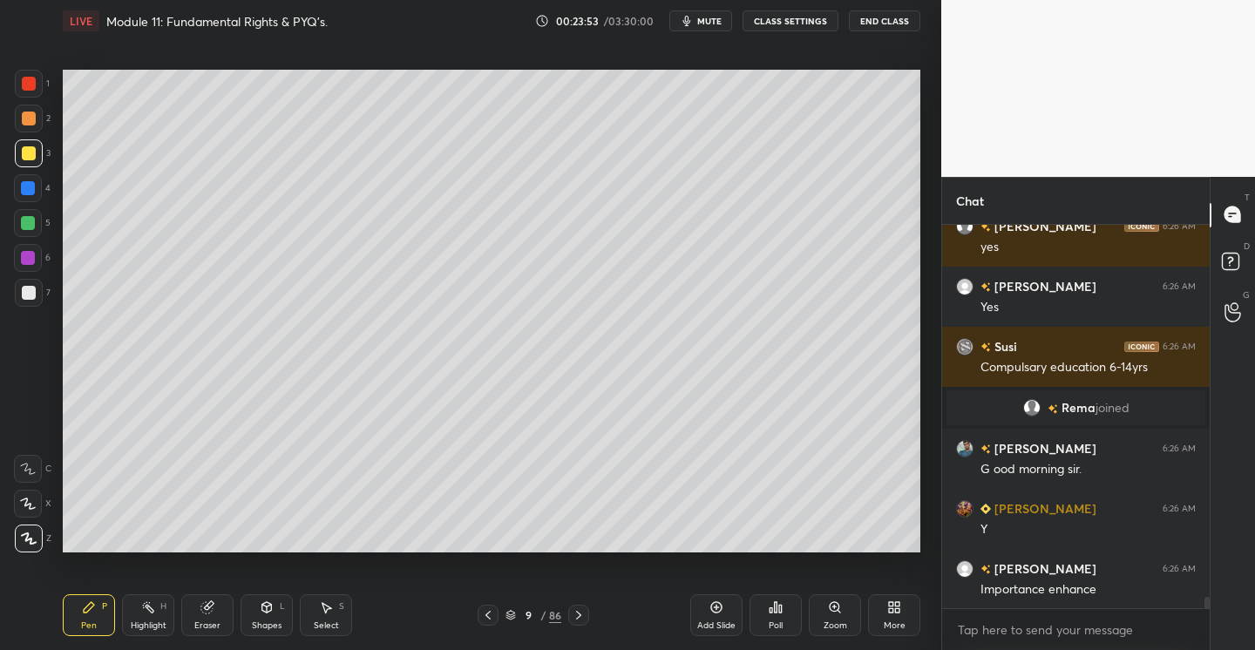
scroll to position [12696, 0]
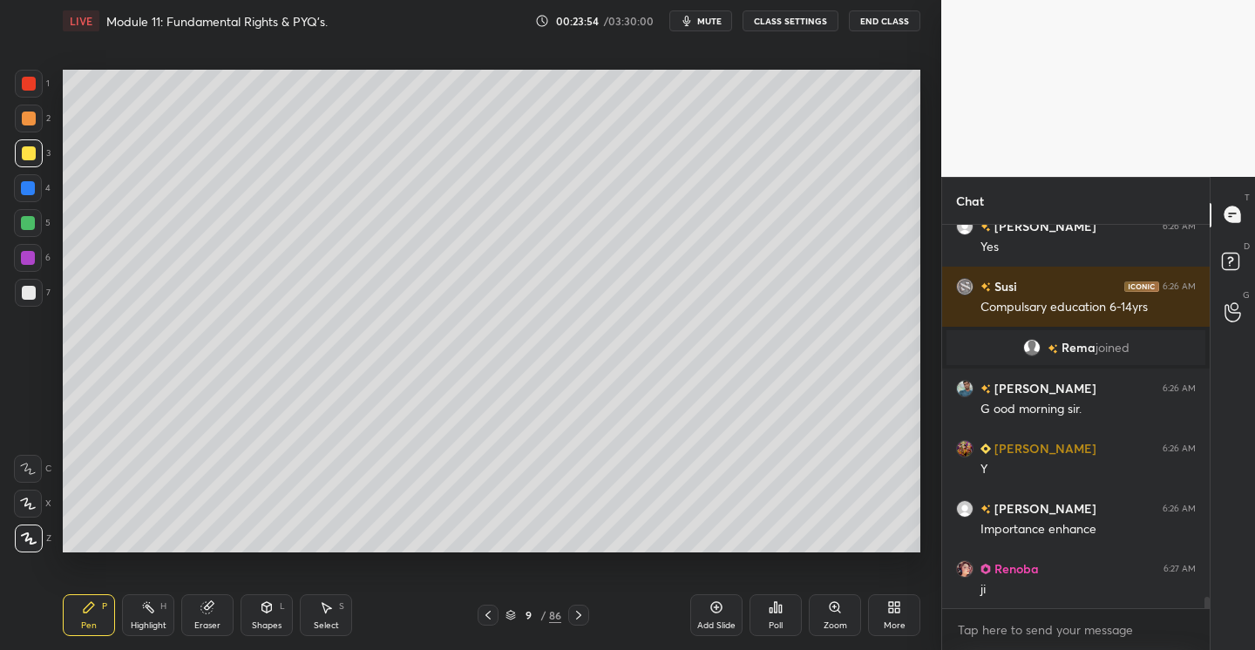
click at [721, 602] on icon at bounding box center [716, 607] width 14 height 14
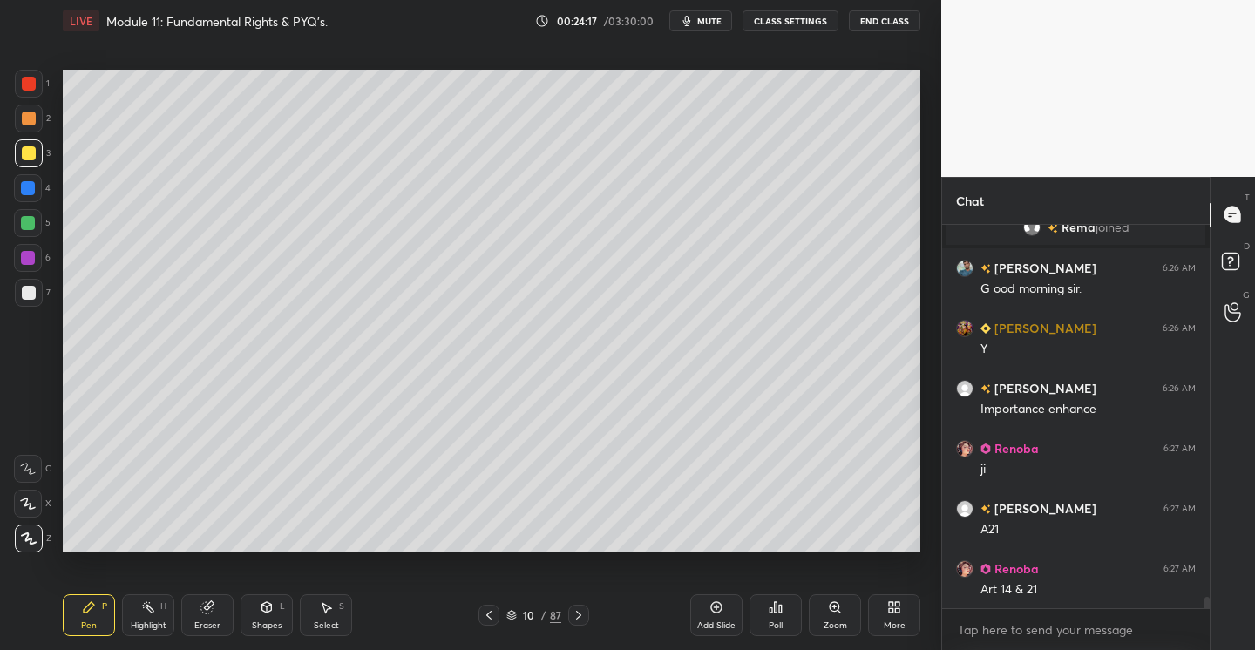
scroll to position [12858, 0]
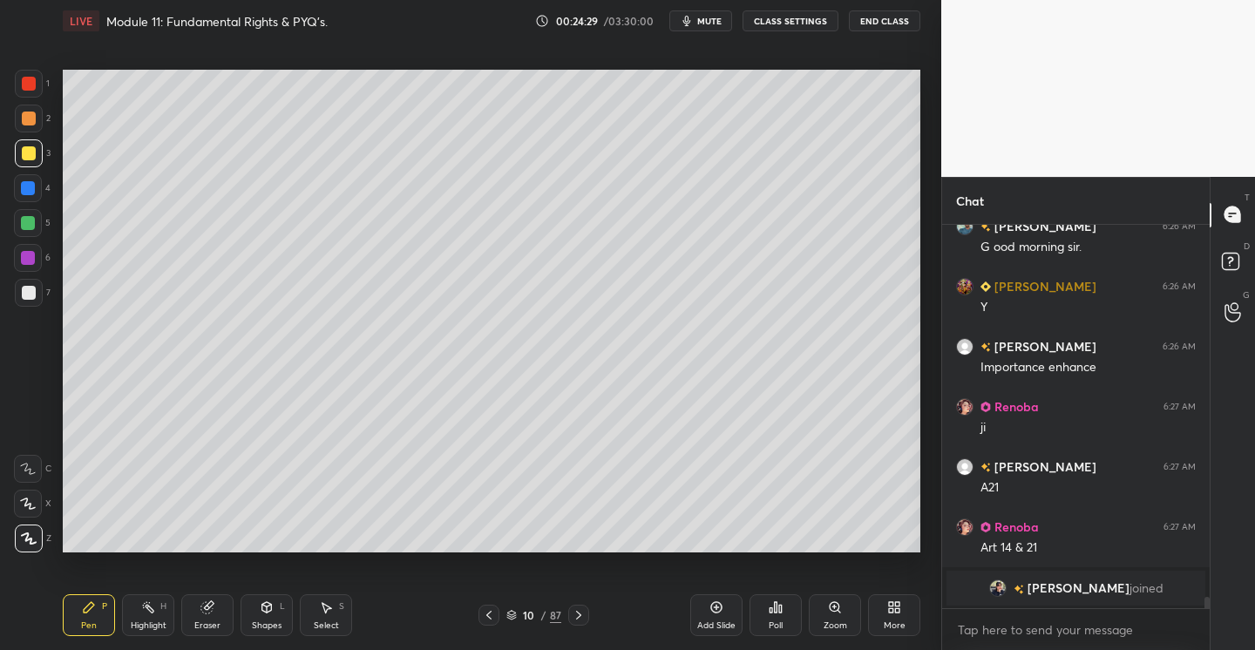
click at [720, 615] on div "Add Slide" at bounding box center [716, 615] width 52 height 42
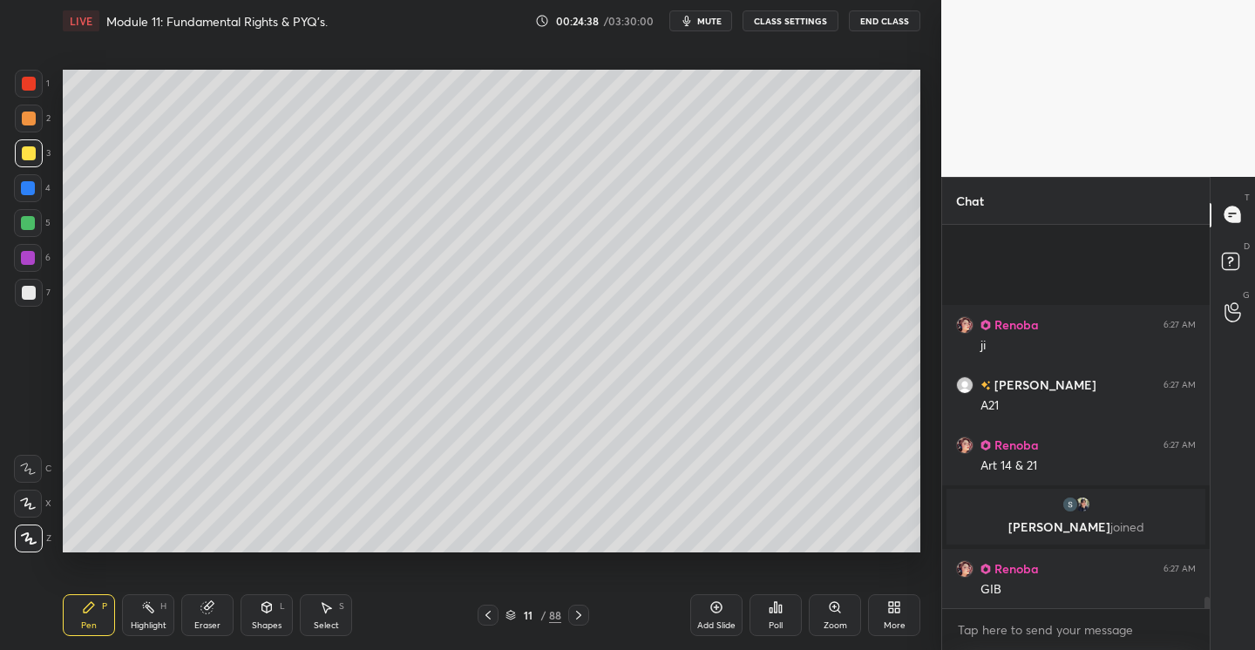
scroll to position [12861, 0]
click at [30, 118] on div at bounding box center [29, 119] width 14 height 14
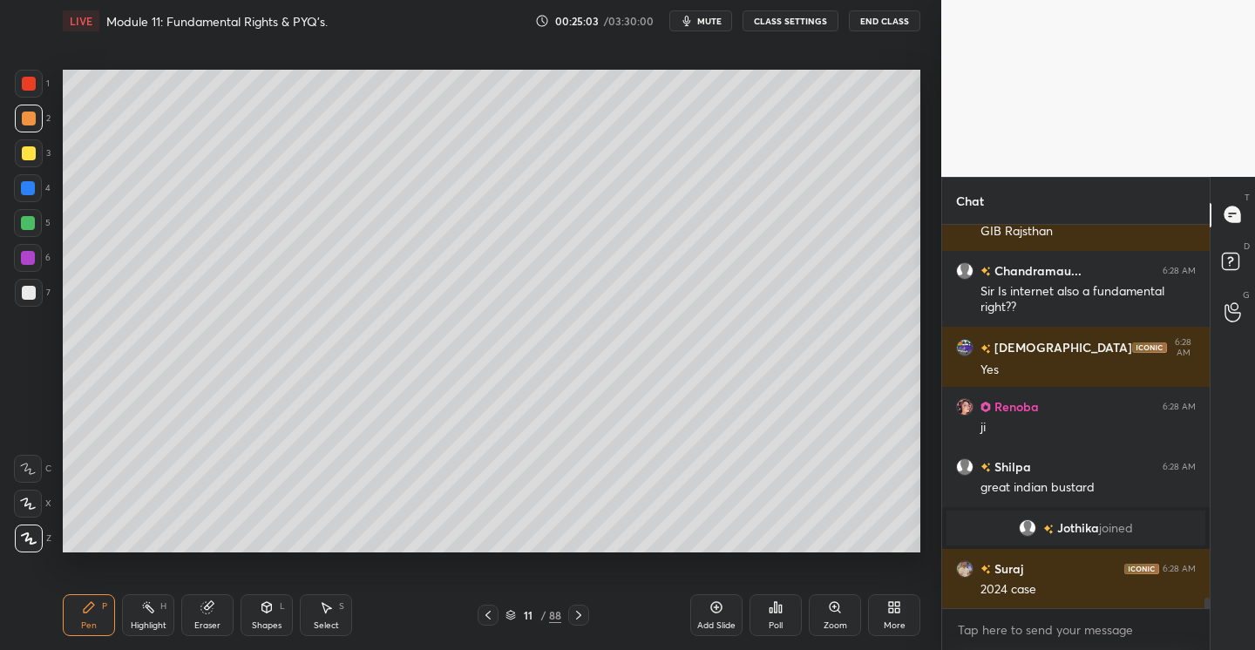
scroll to position [13199, 0]
click at [36, 287] on div at bounding box center [29, 293] width 28 height 28
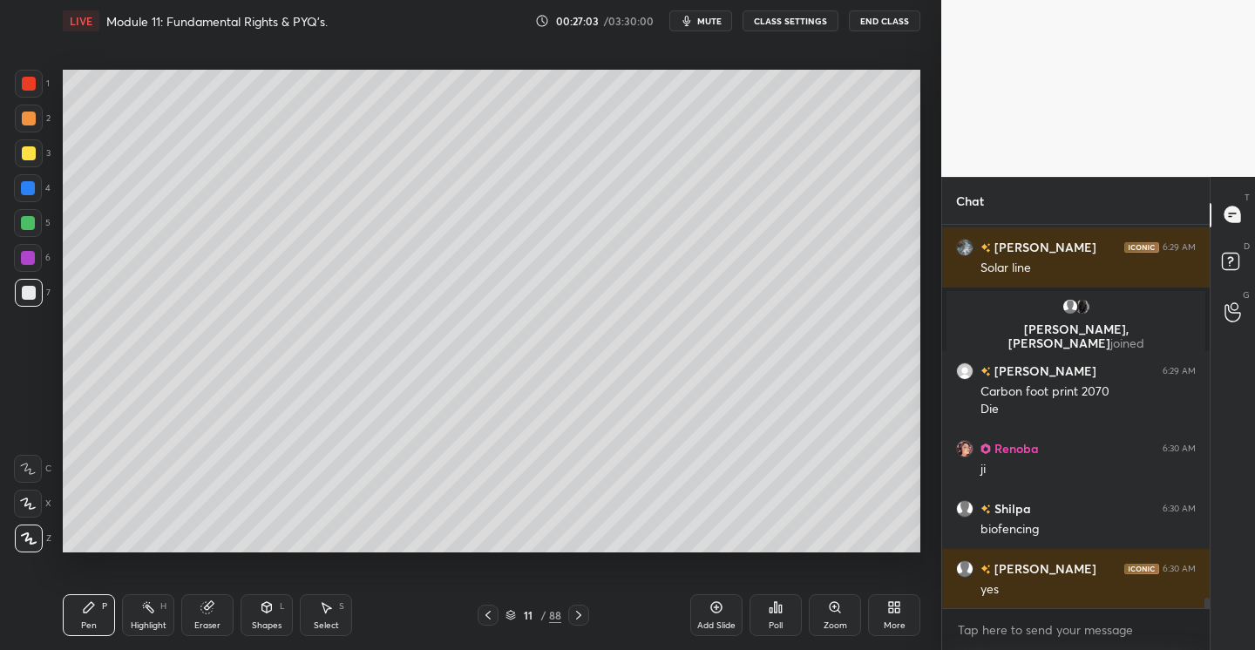
scroll to position [14112, 0]
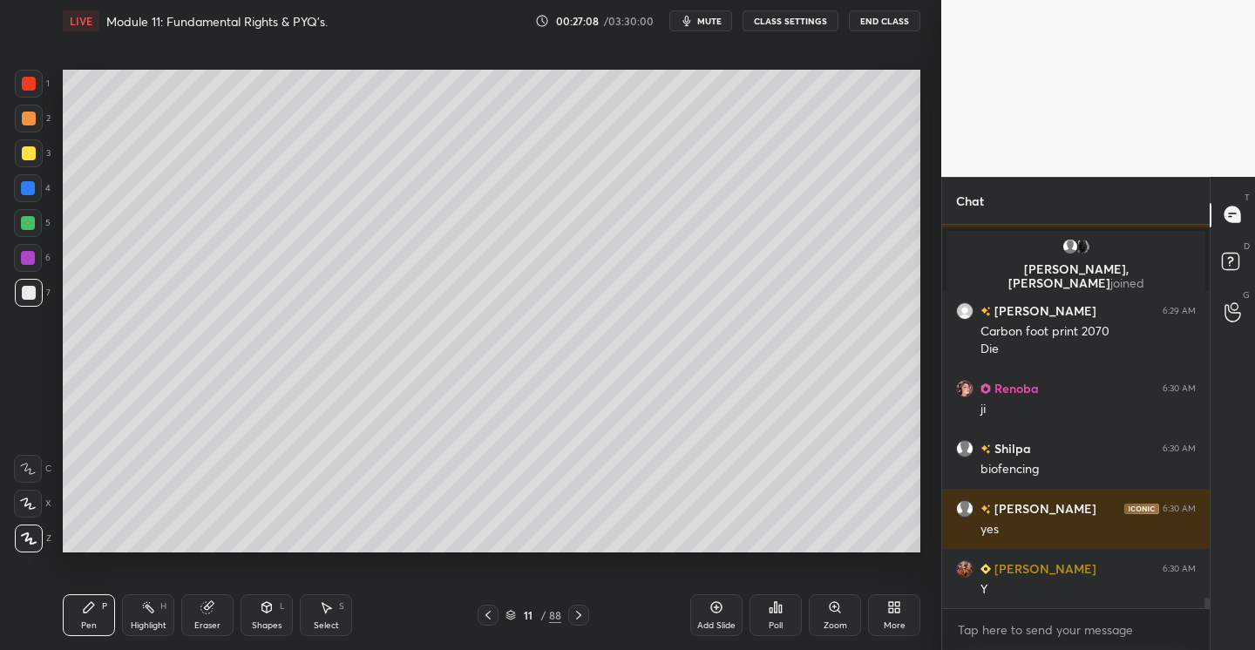
click at [731, 602] on div "Add Slide" at bounding box center [716, 615] width 52 height 42
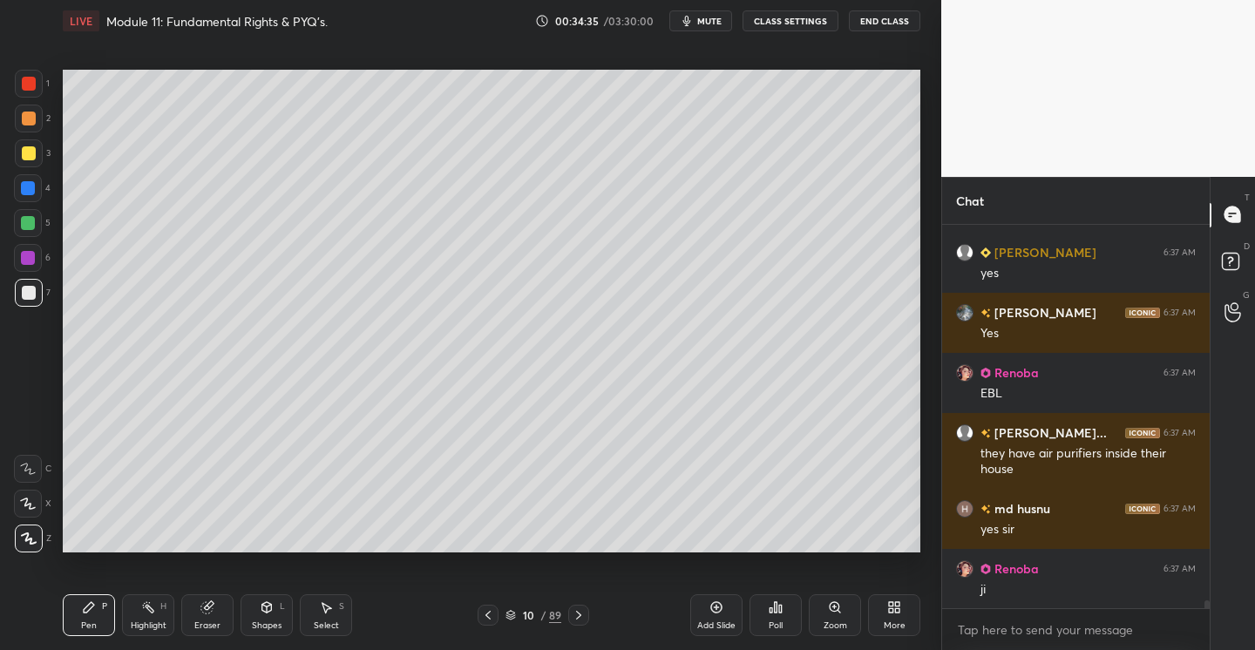
scroll to position [18408, 0]
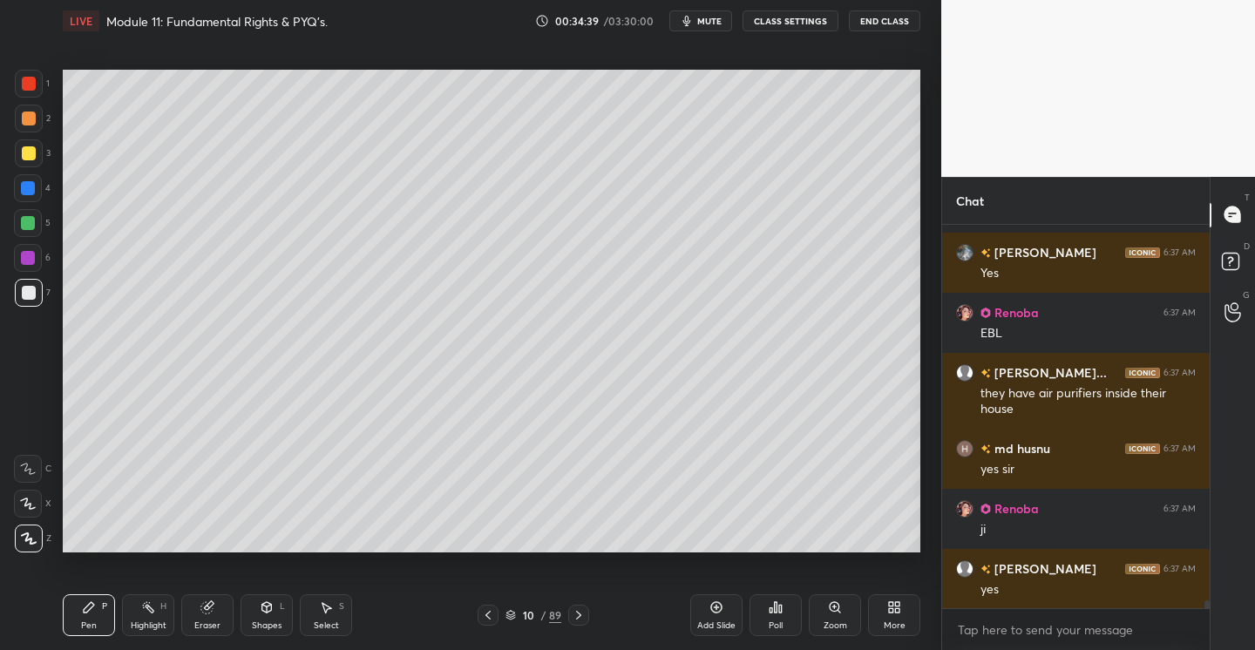
click at [716, 613] on icon at bounding box center [716, 607] width 14 height 14
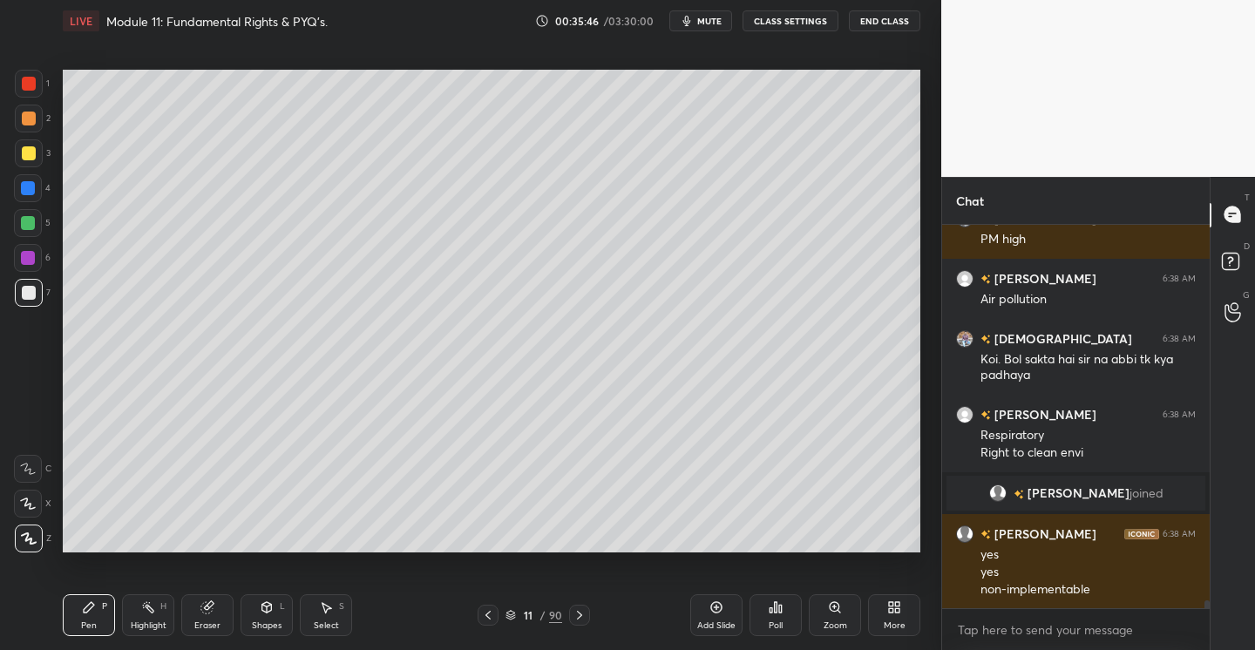
scroll to position [18499, 0]
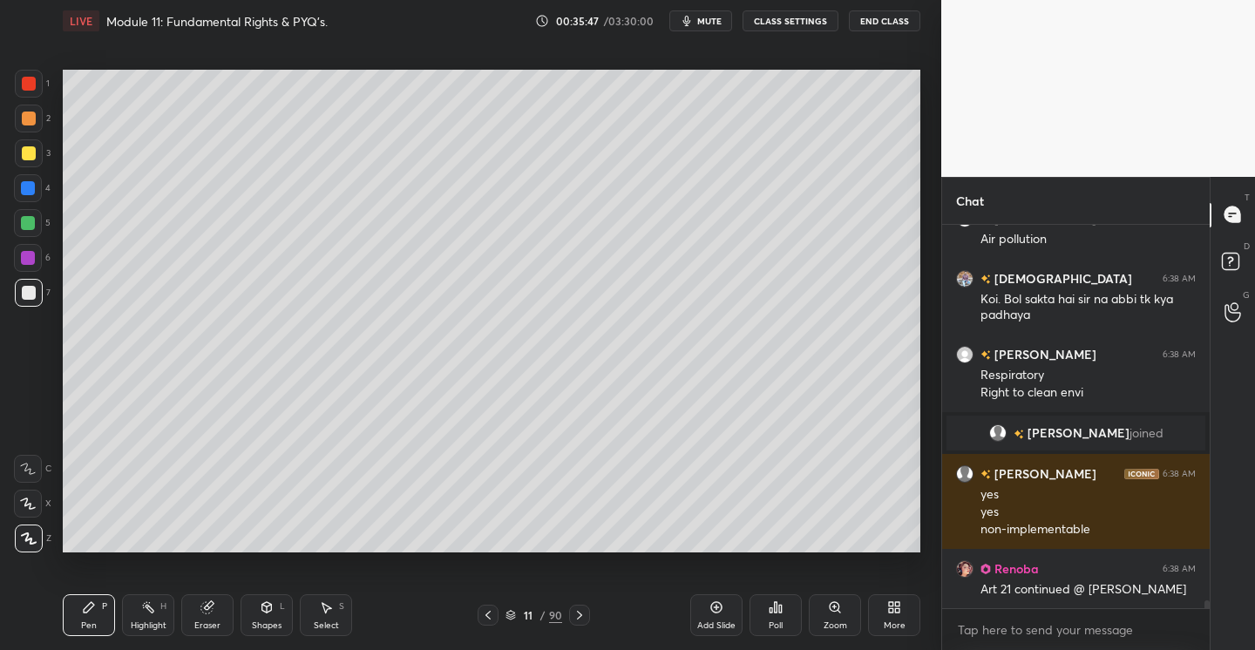
click at [714, 606] on icon at bounding box center [716, 607] width 14 height 14
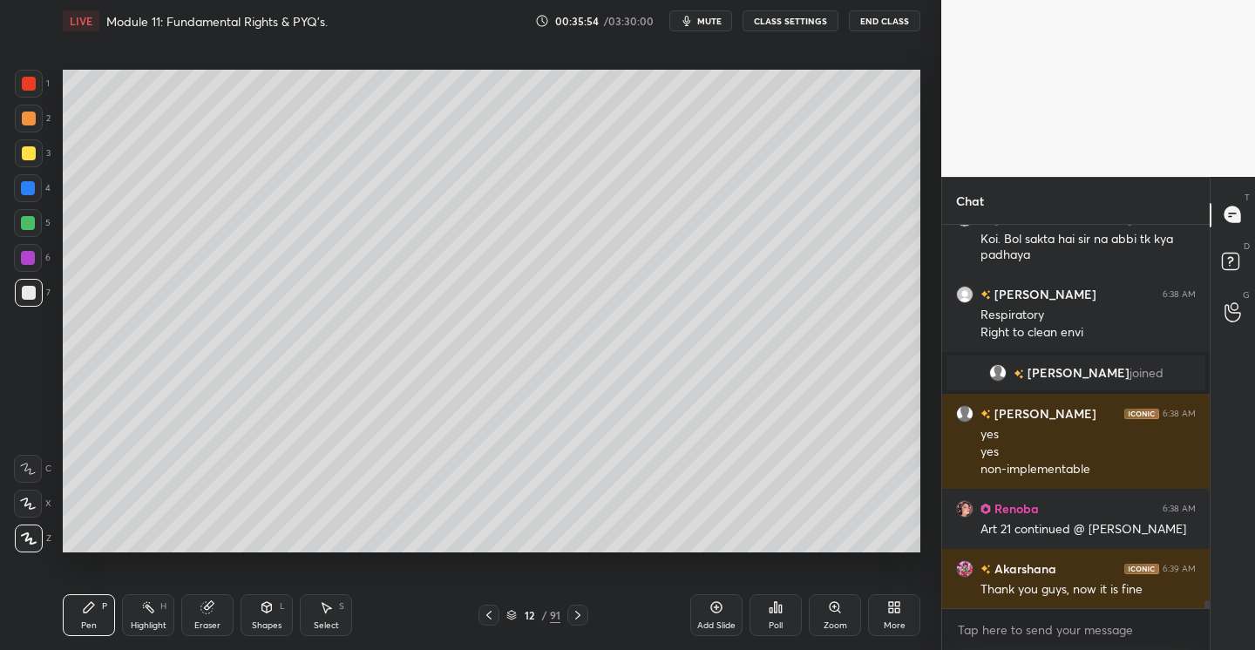
scroll to position [18620, 0]
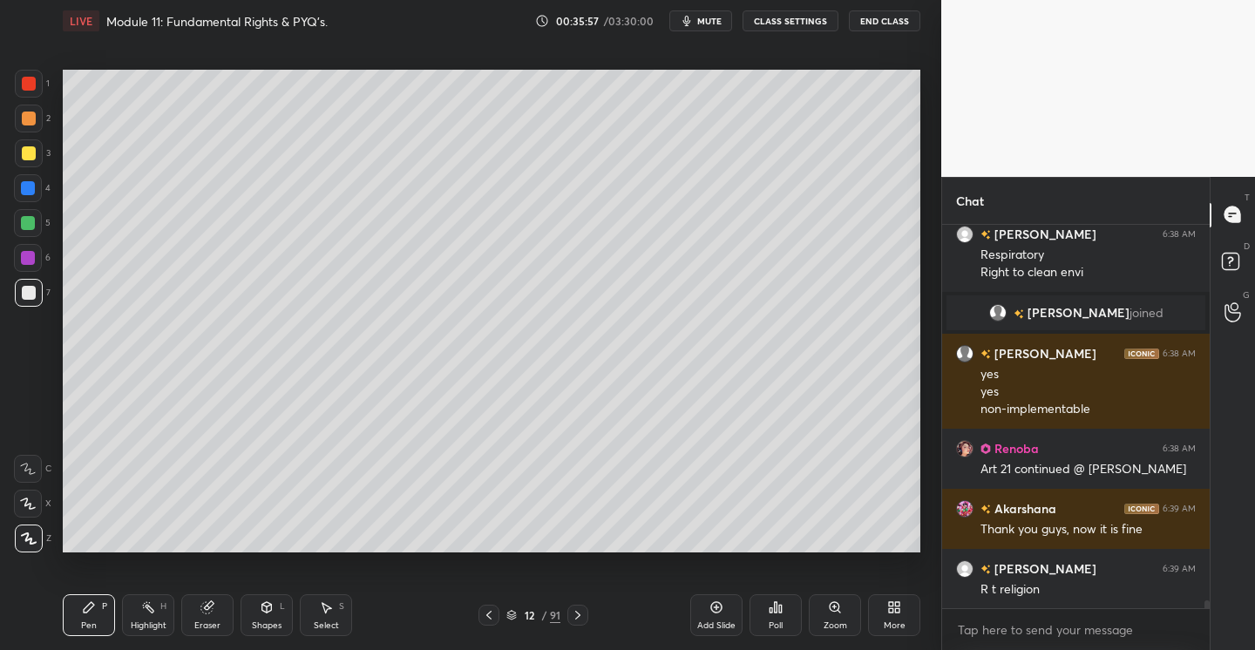
click at [32, 152] on div at bounding box center [29, 153] width 14 height 14
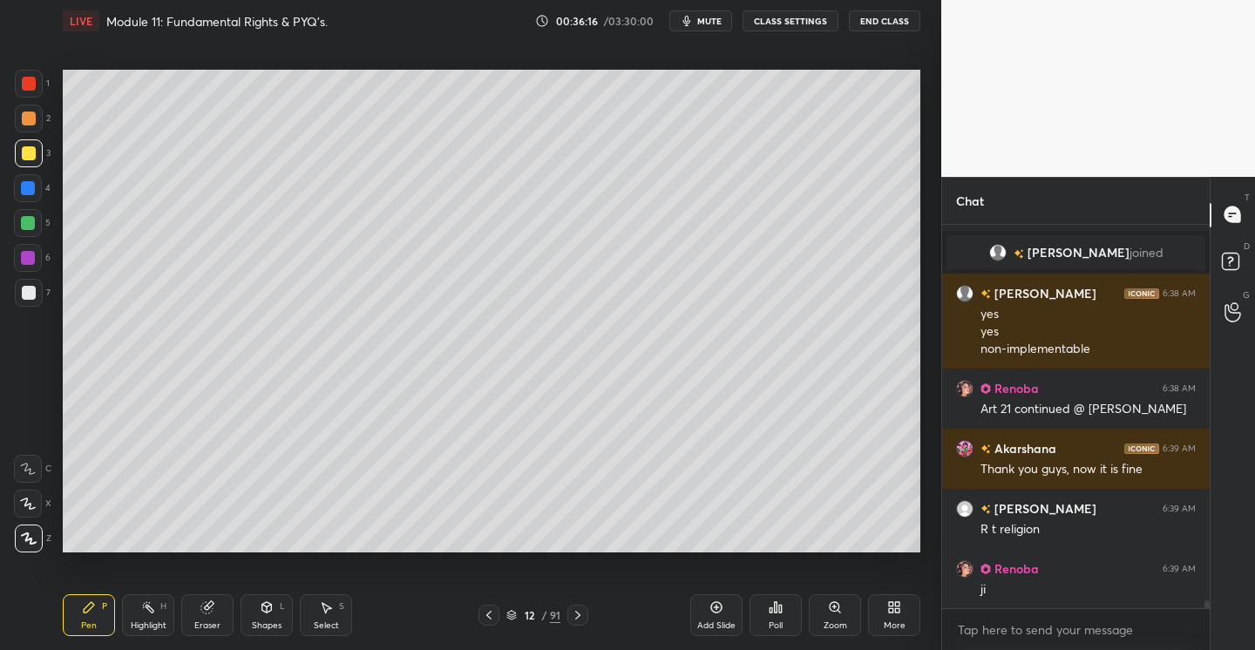
drag, startPoint x: 29, startPoint y: 232, endPoint x: 50, endPoint y: 230, distance: 21.0
click at [31, 231] on div at bounding box center [28, 223] width 28 height 28
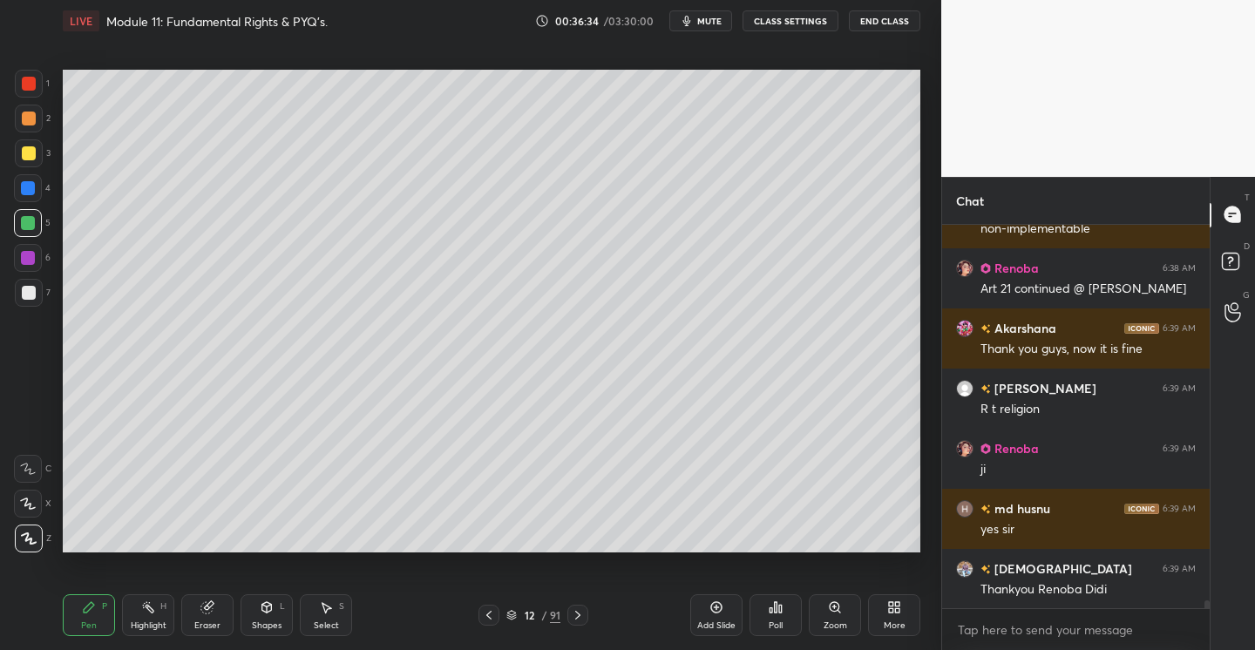
scroll to position [18860, 0]
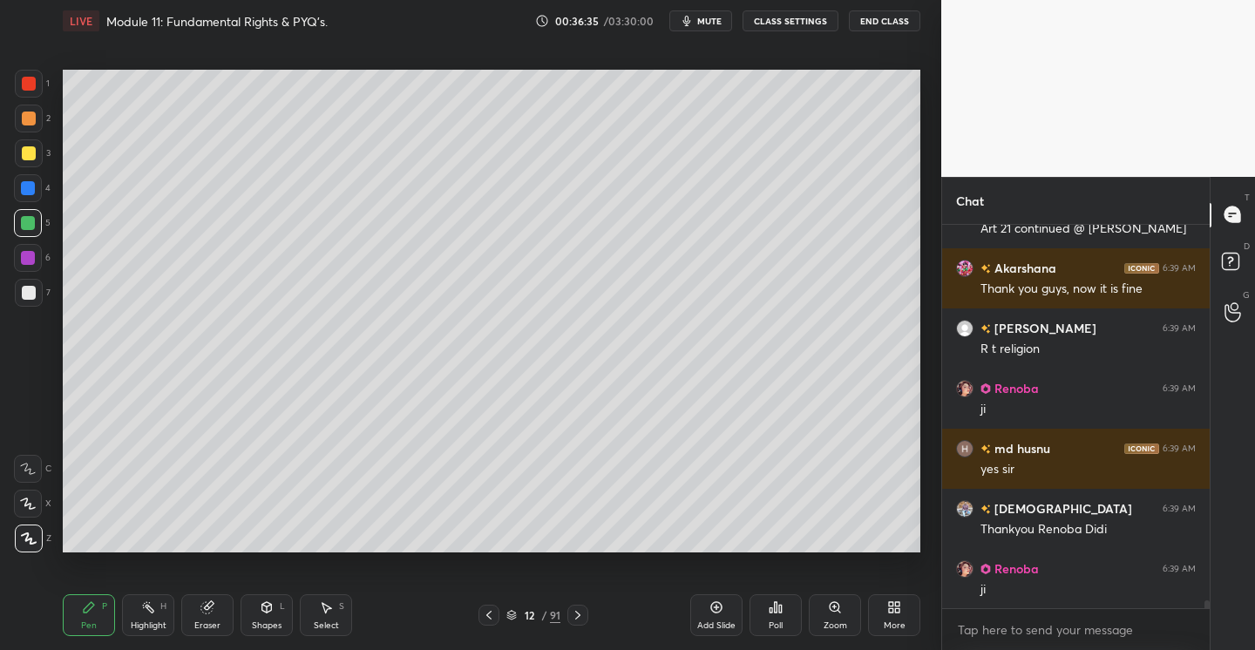
click at [43, 123] on div "2" at bounding box center [33, 119] width 36 height 28
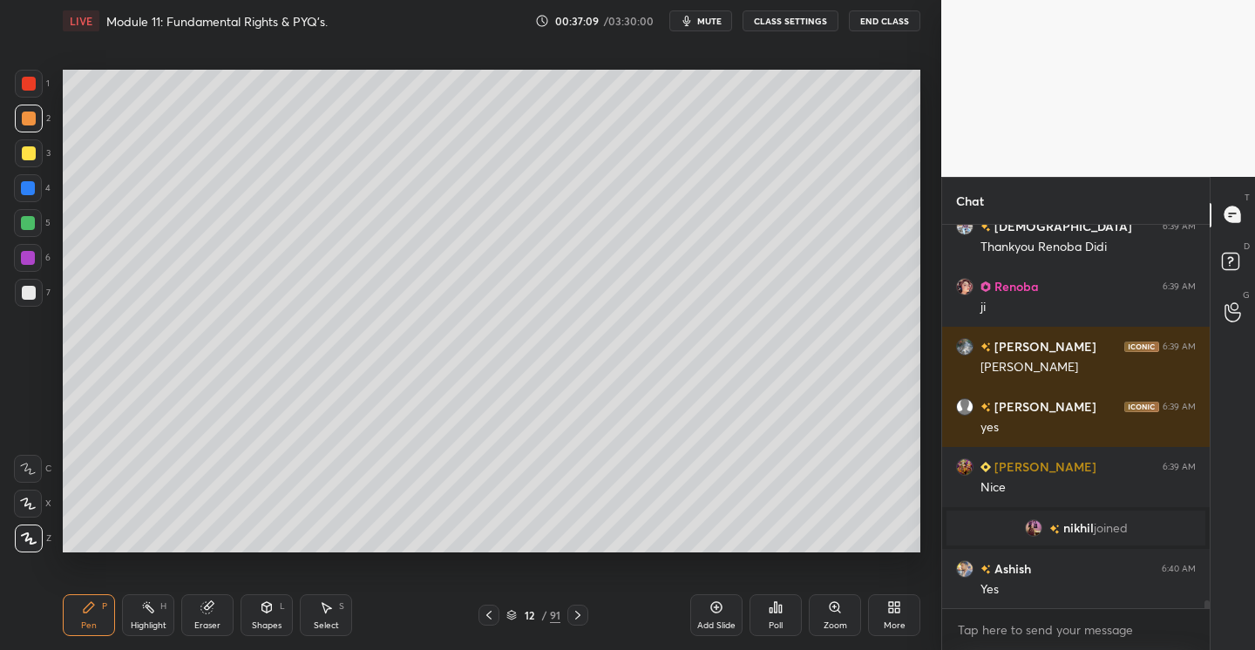
scroll to position [19005, 0]
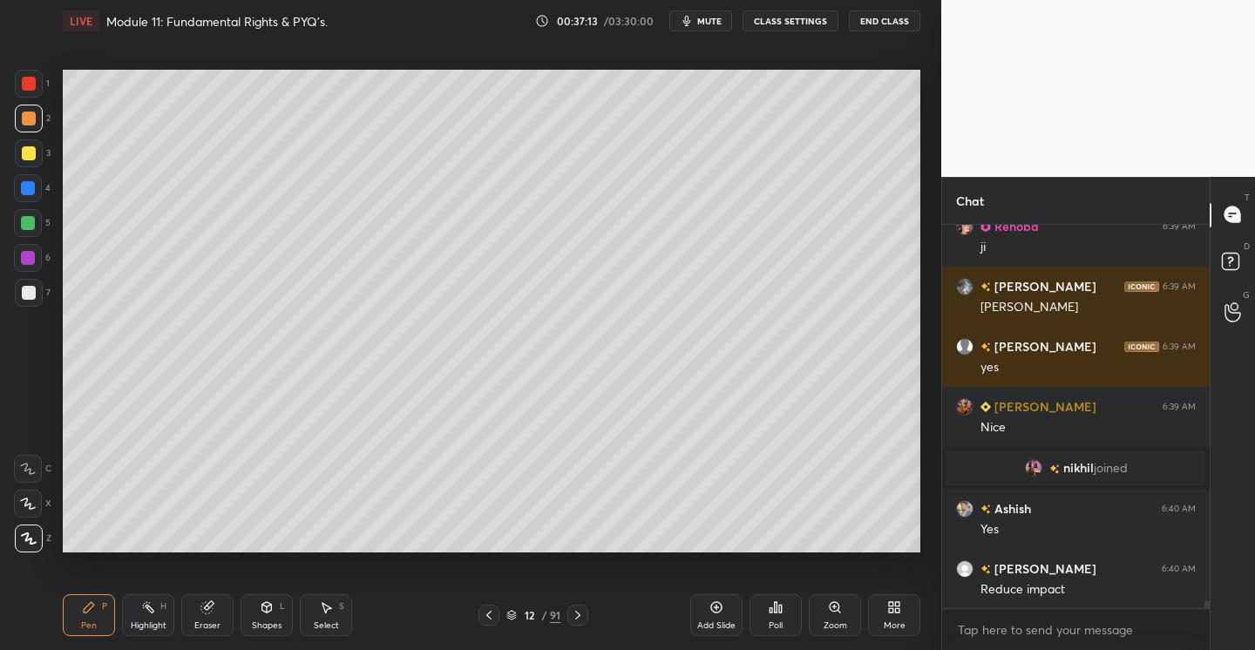
click at [727, 608] on div "Add Slide" at bounding box center [716, 615] width 52 height 42
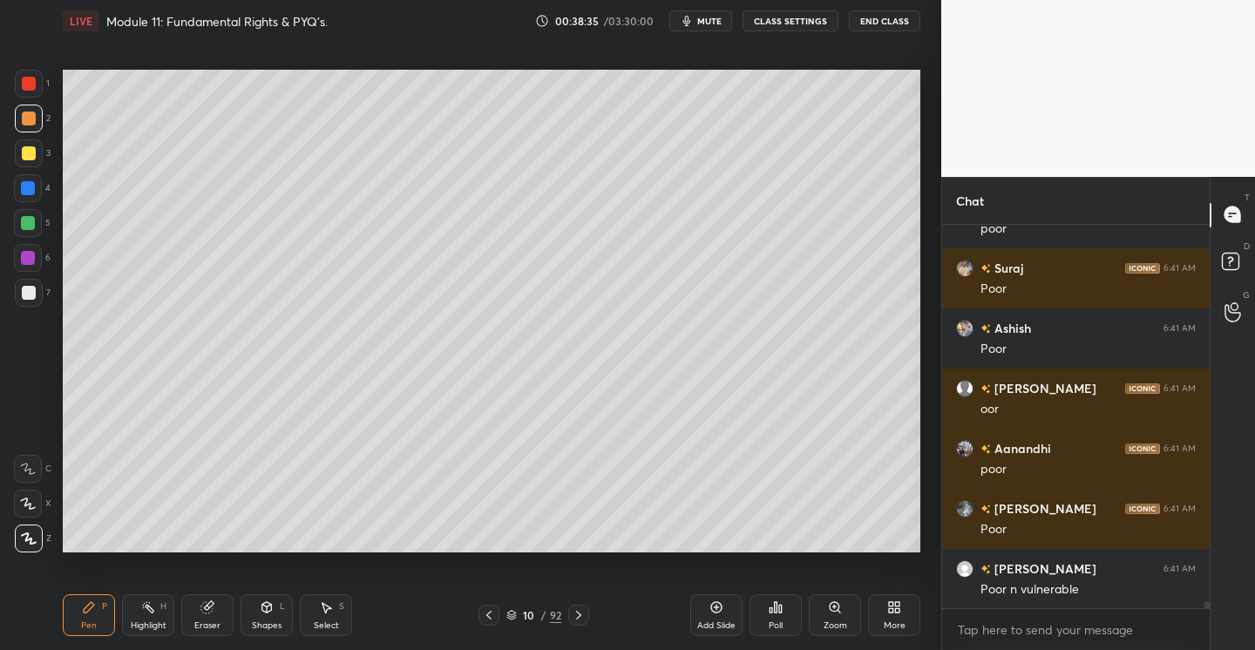
scroll to position [20960, 0]
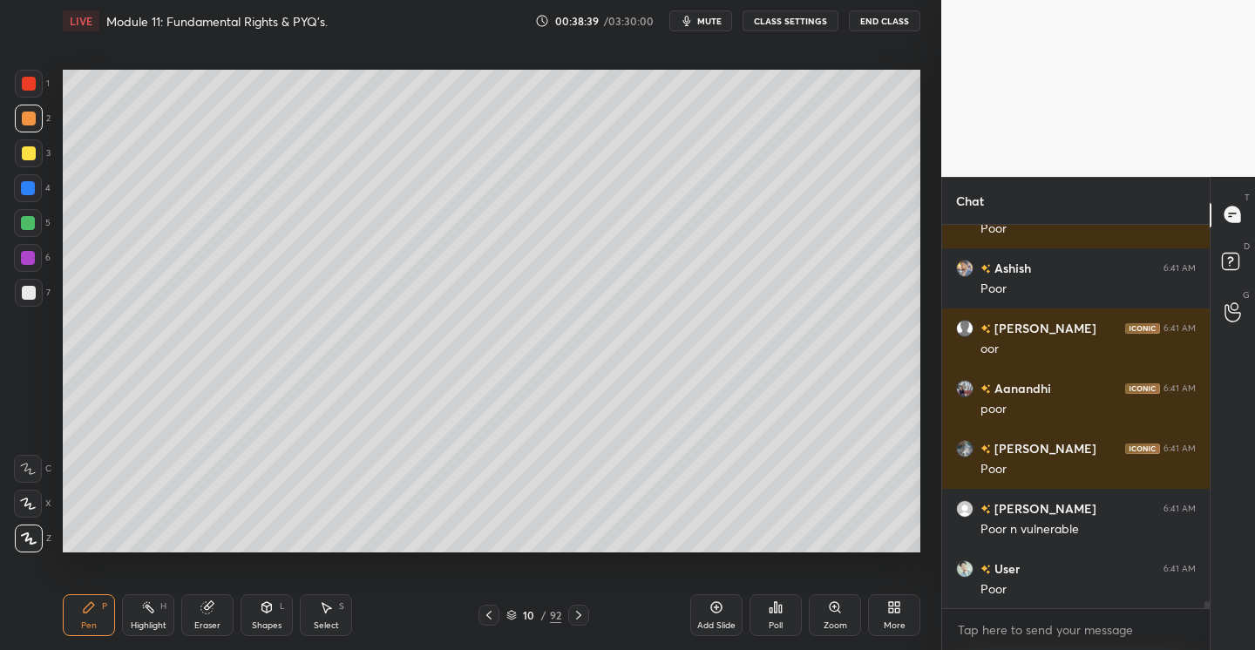
drag, startPoint x: 30, startPoint y: 224, endPoint x: 55, endPoint y: 236, distance: 27.3
click at [31, 225] on div at bounding box center [28, 223] width 14 height 14
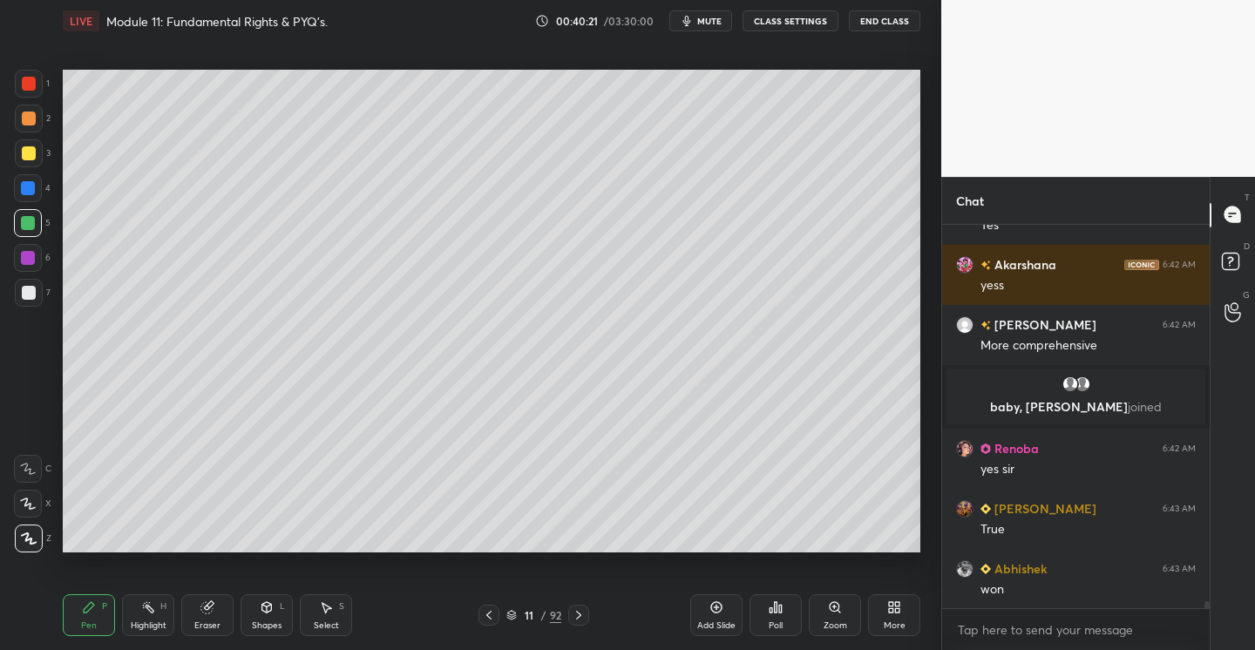
scroll to position [21180, 0]
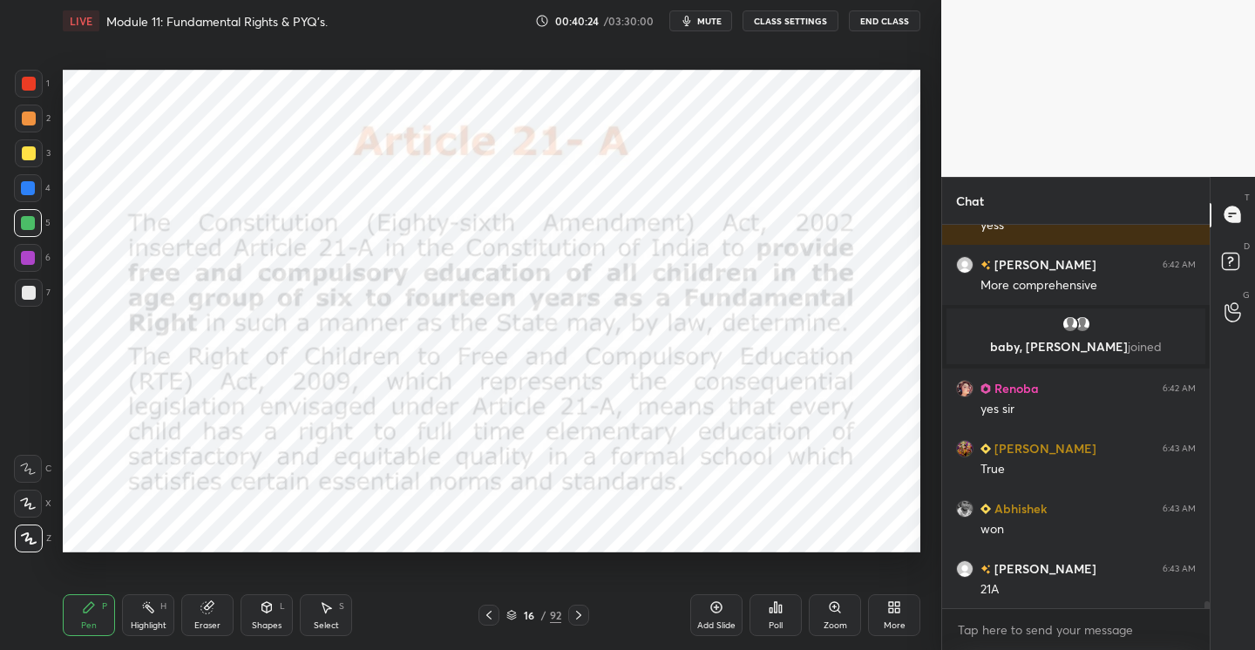
click at [29, 81] on div at bounding box center [29, 84] width 14 height 14
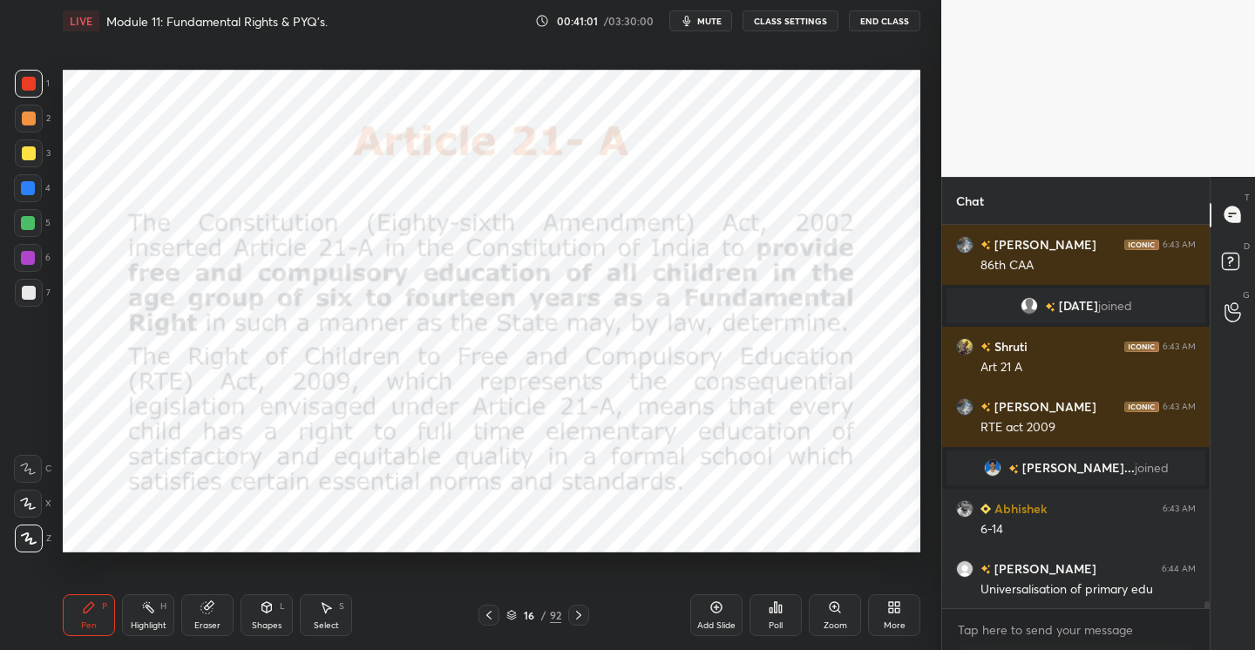
scroll to position [21557, 0]
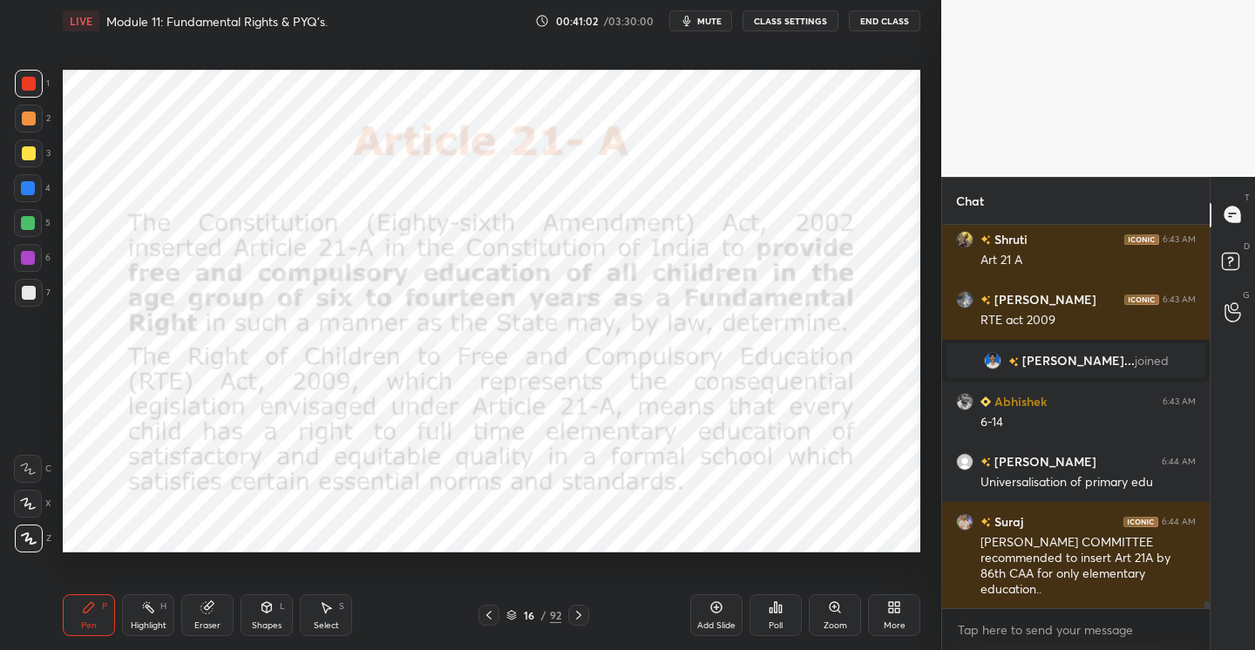
click at [726, 609] on div "Add Slide" at bounding box center [716, 615] width 52 height 42
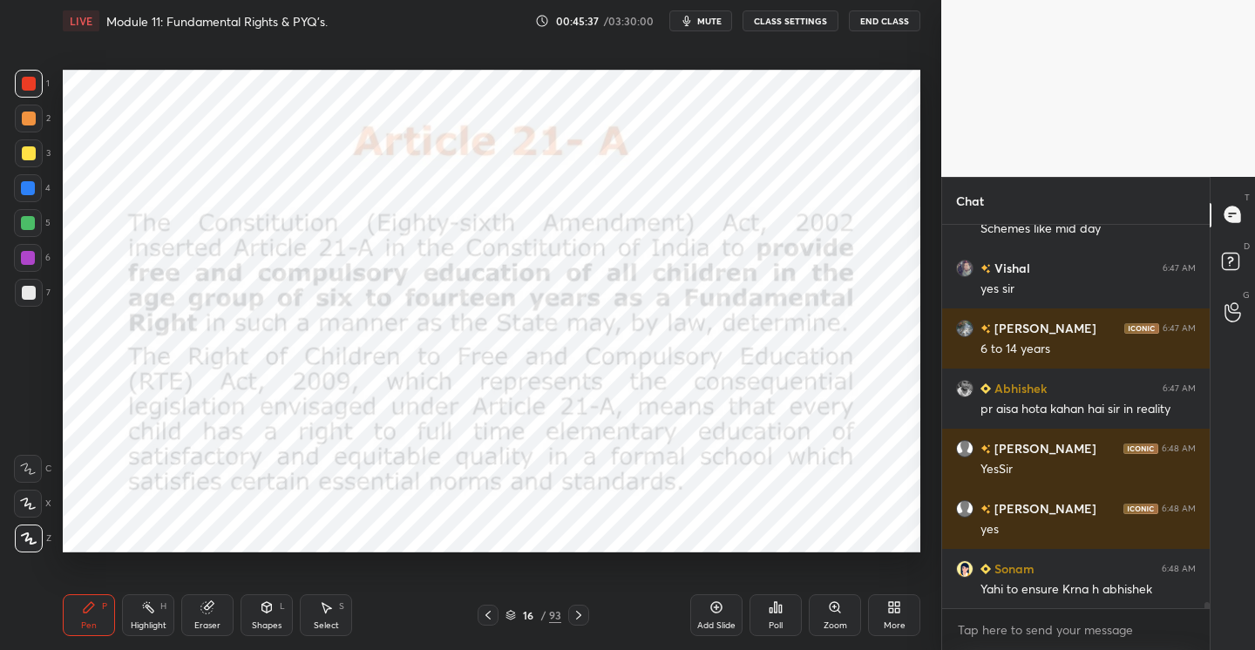
scroll to position [23090, 0]
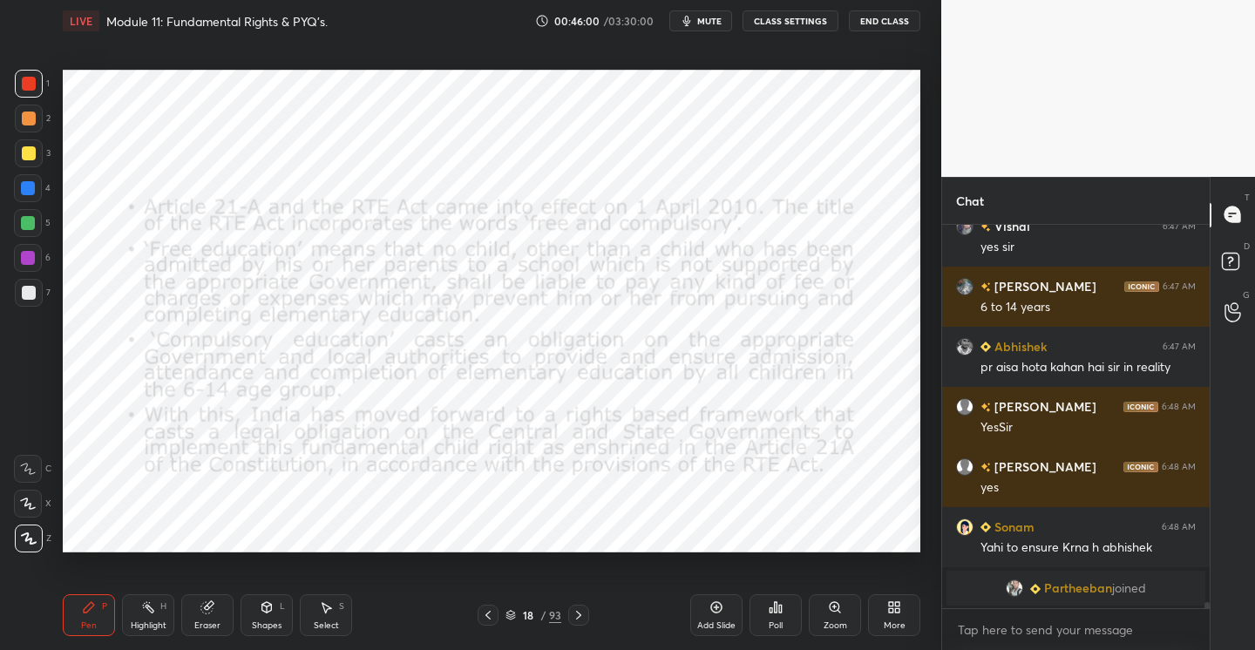
click at [725, 612] on div "Add Slide" at bounding box center [716, 615] width 52 height 42
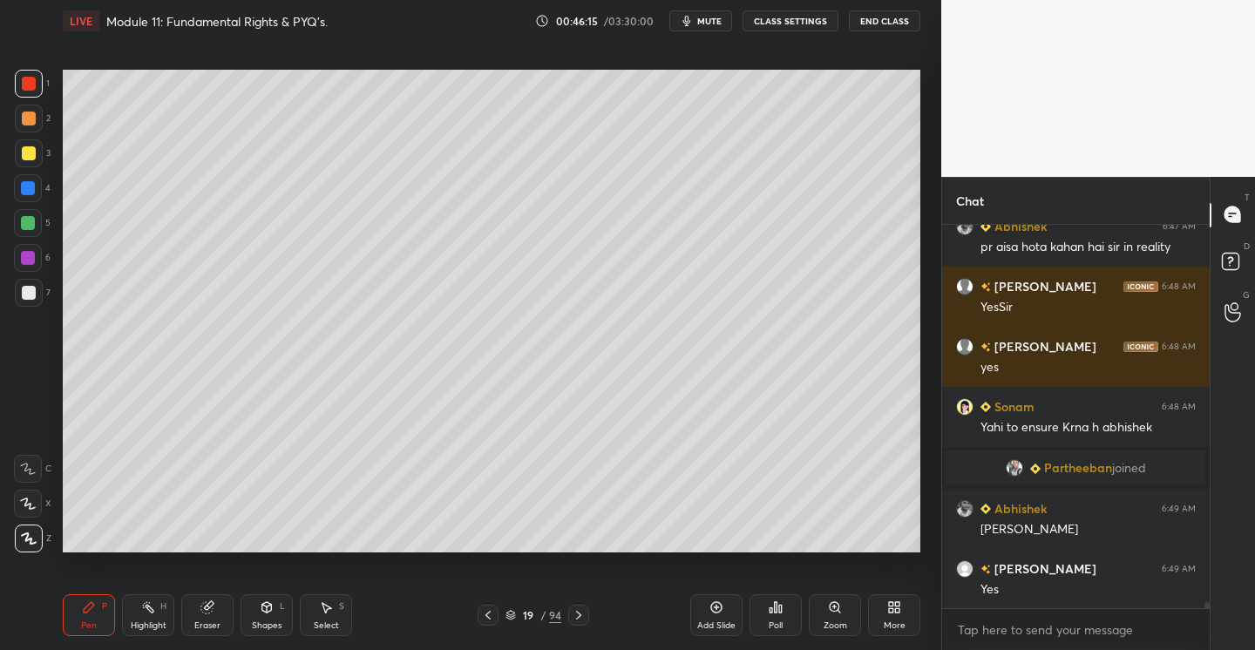
scroll to position [23174, 0]
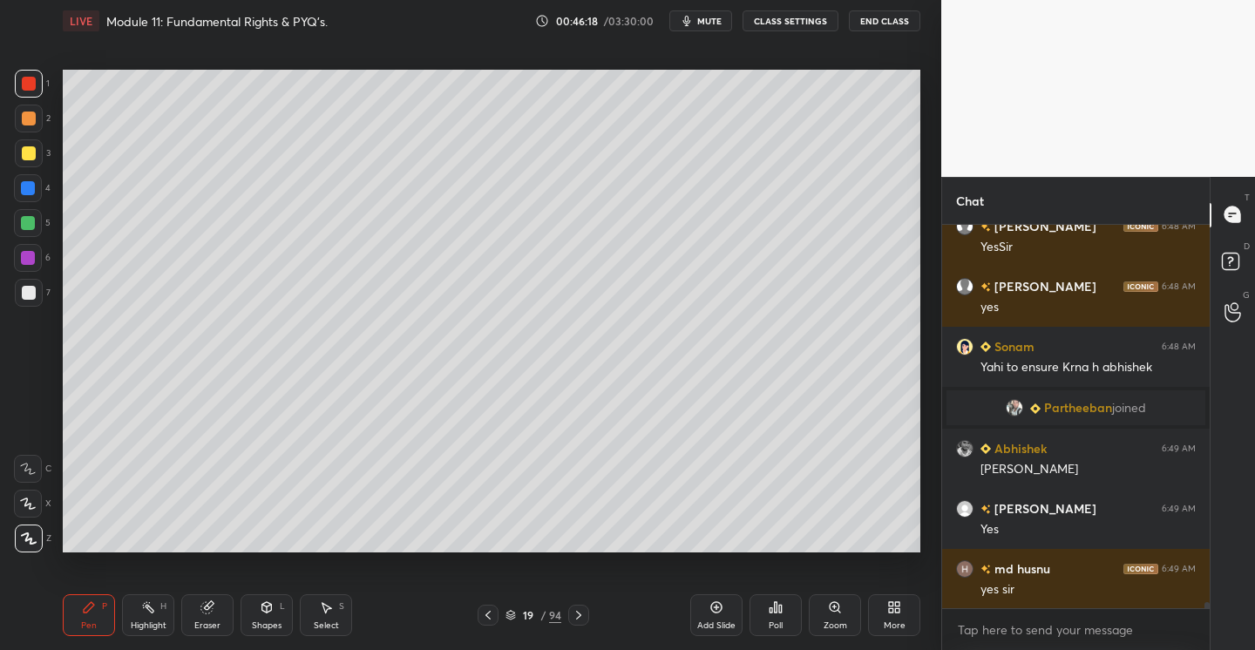
click at [35, 295] on div at bounding box center [29, 293] width 14 height 14
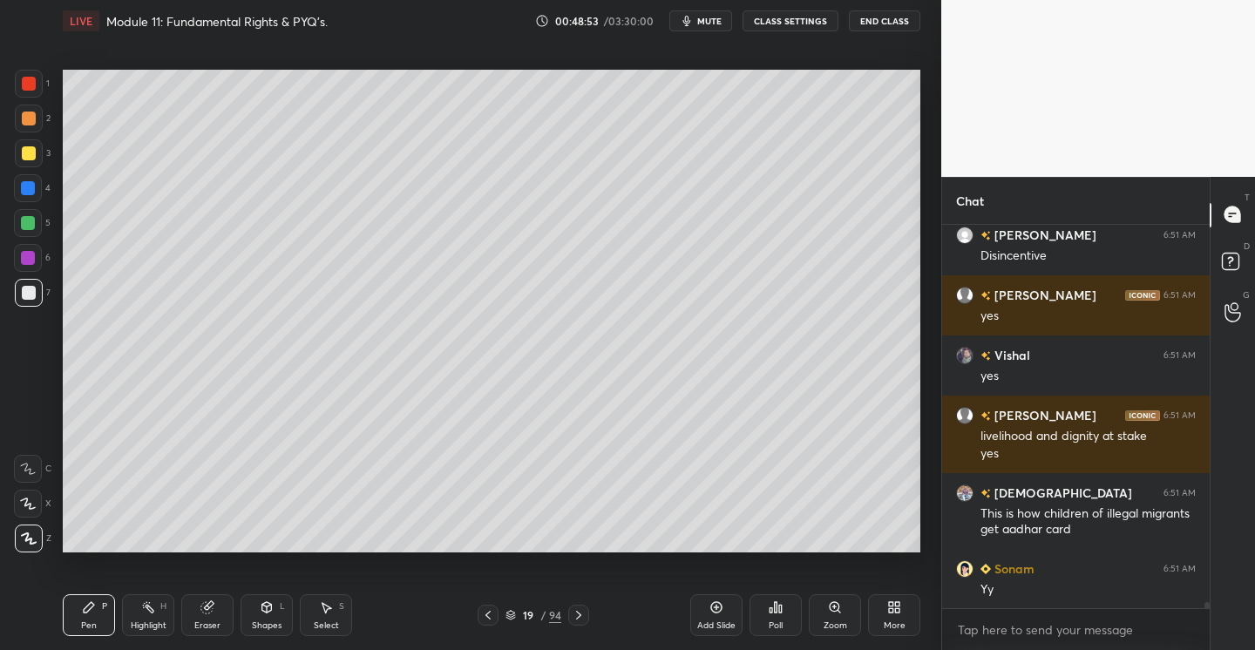
scroll to position [24399, 0]
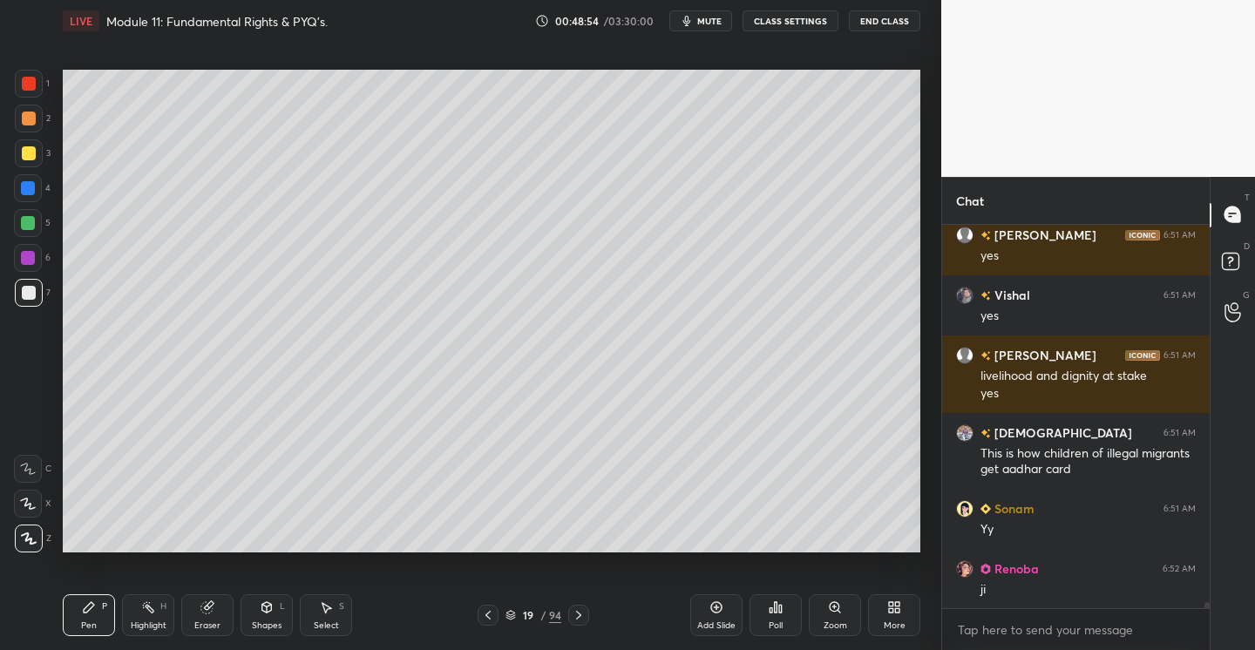
click at [27, 163] on div at bounding box center [29, 153] width 28 height 28
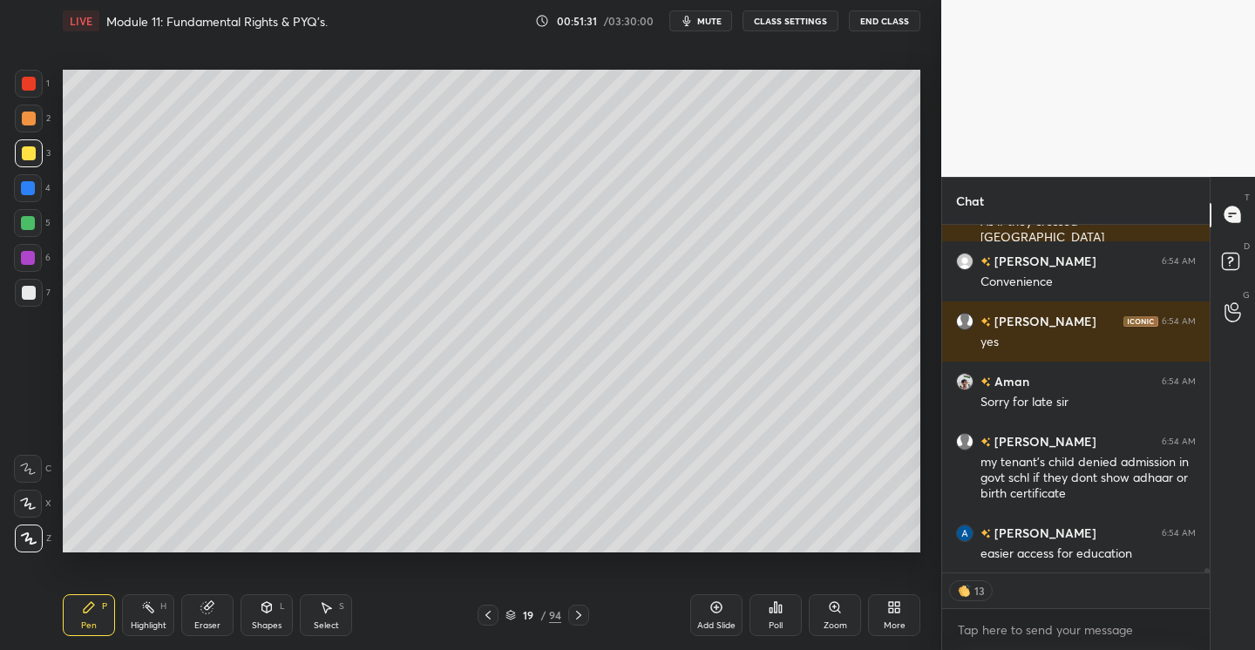
scroll to position [26588, 0]
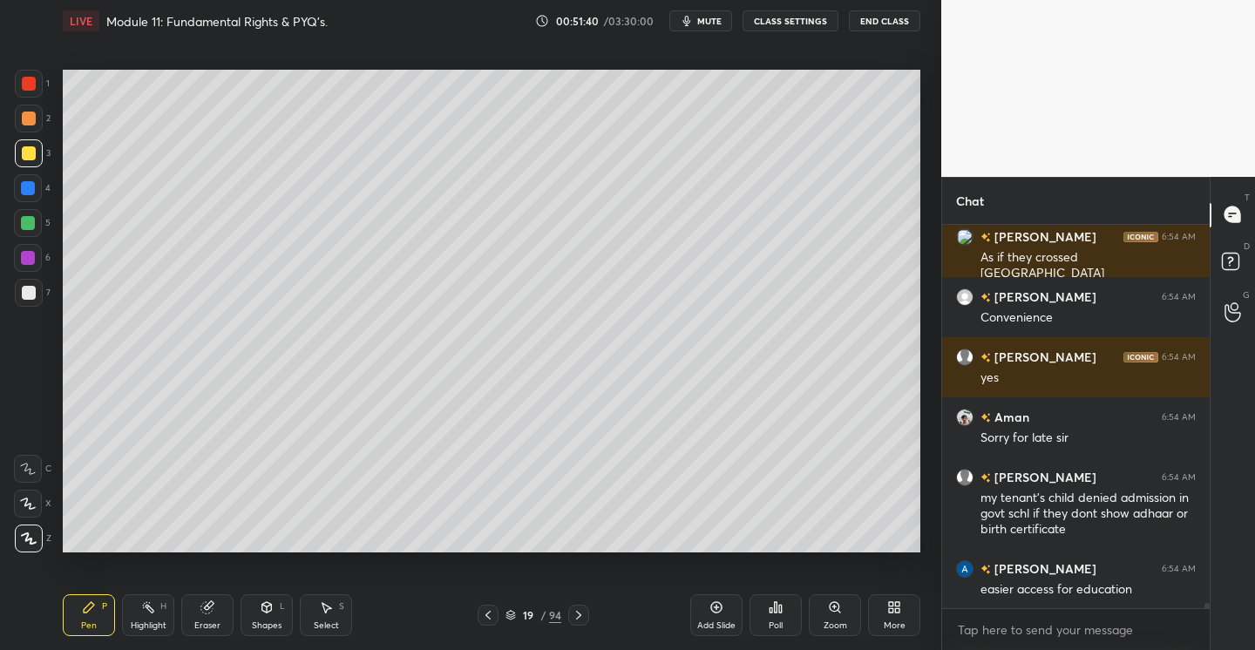
click at [719, 618] on div "Add Slide" at bounding box center [716, 615] width 52 height 42
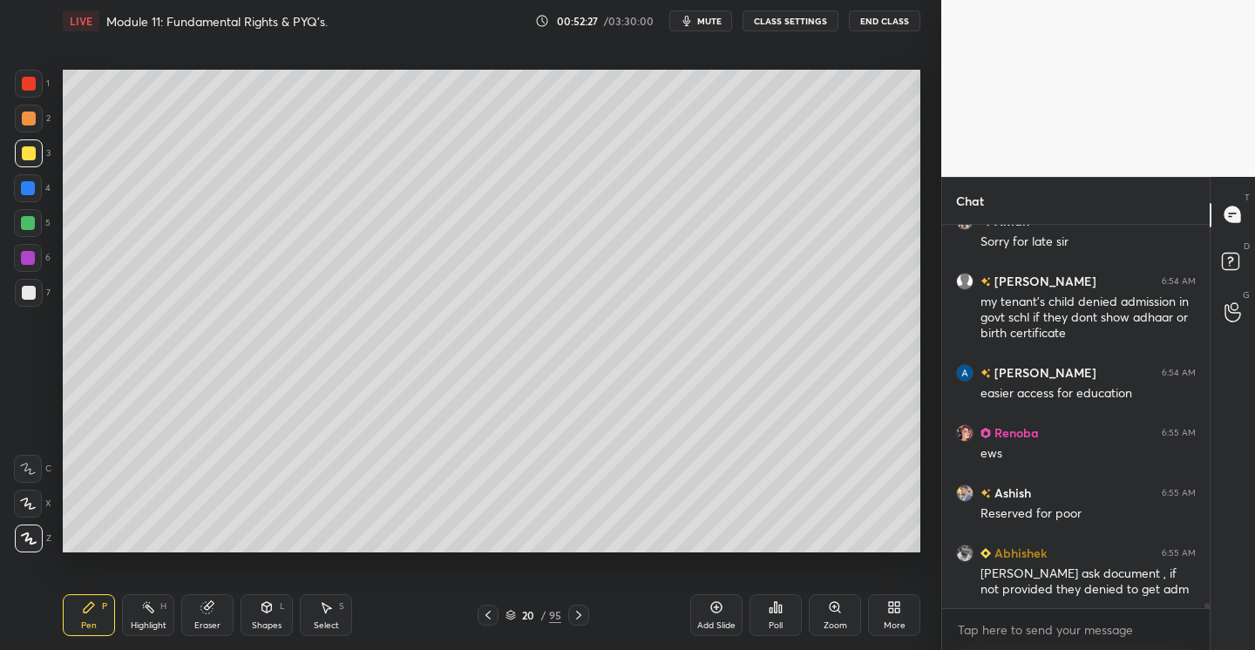
scroll to position [26801, 0]
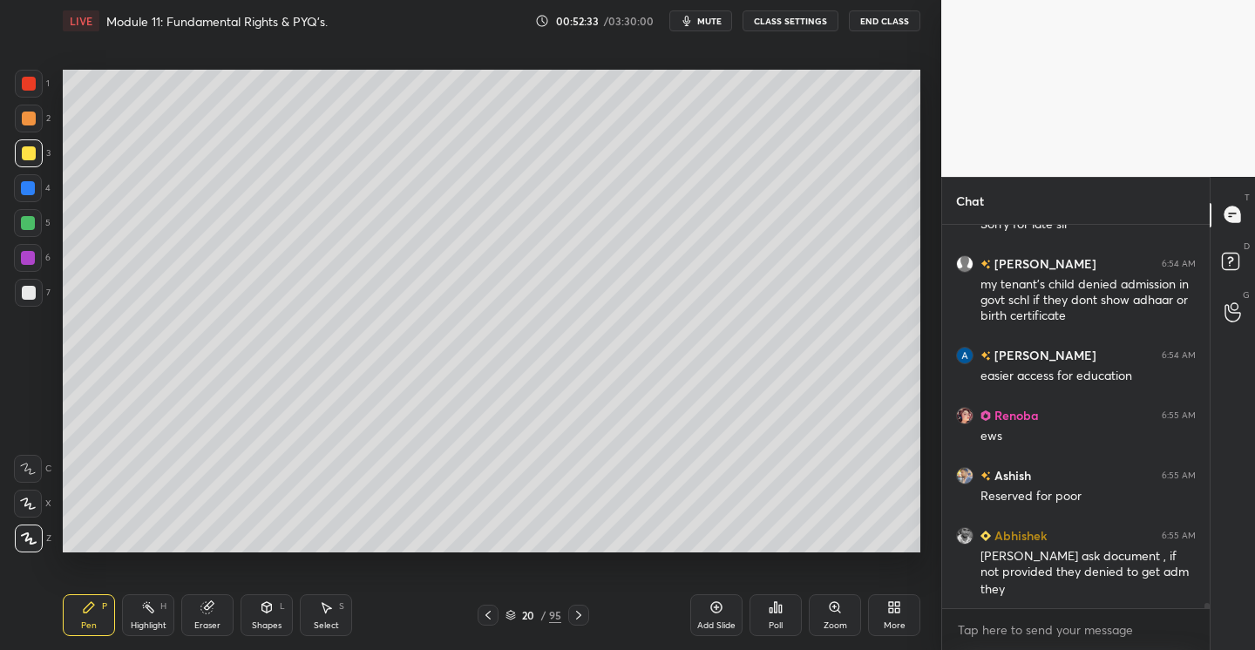
click at [727, 609] on div "Add Slide" at bounding box center [716, 615] width 52 height 42
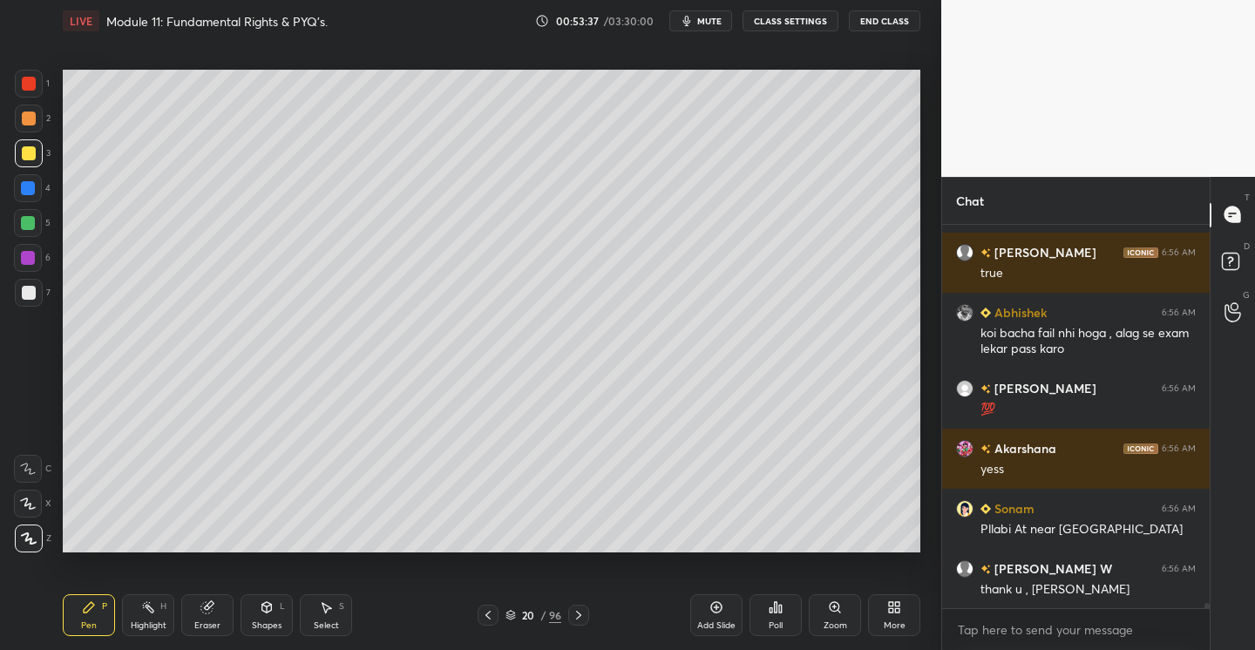
scroll to position [27418, 0]
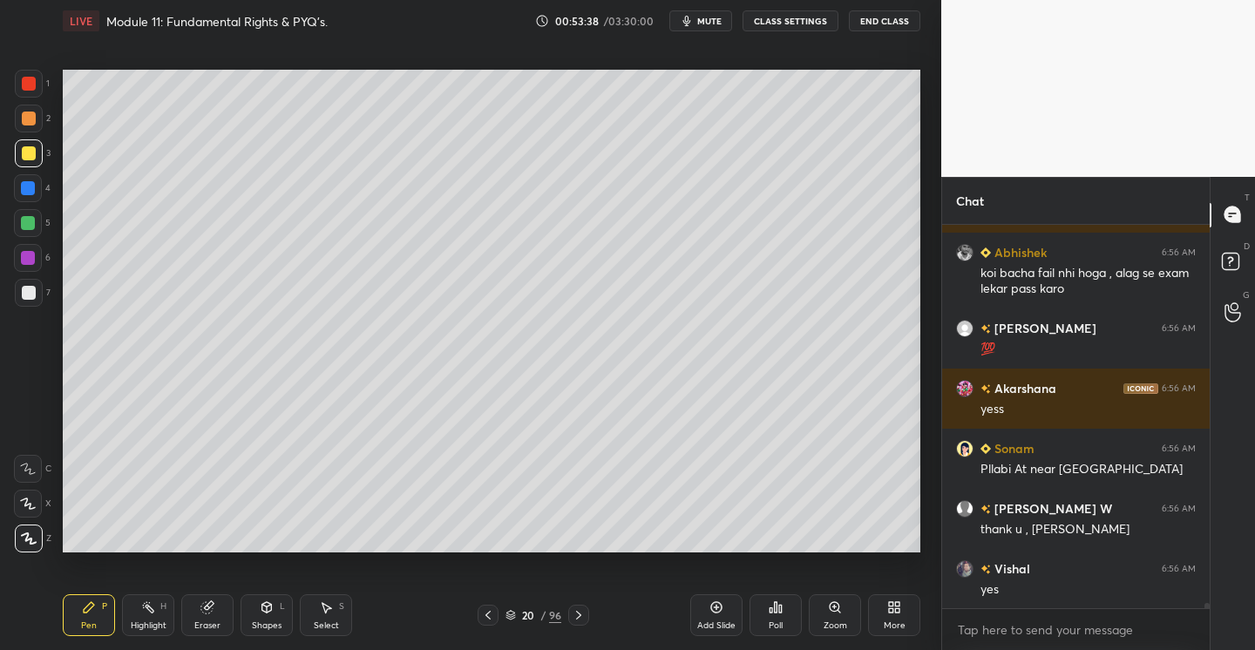
drag, startPoint x: 41, startPoint y: 294, endPoint x: 59, endPoint y: 292, distance: 18.5
click at [43, 294] on div "7" at bounding box center [33, 293] width 36 height 28
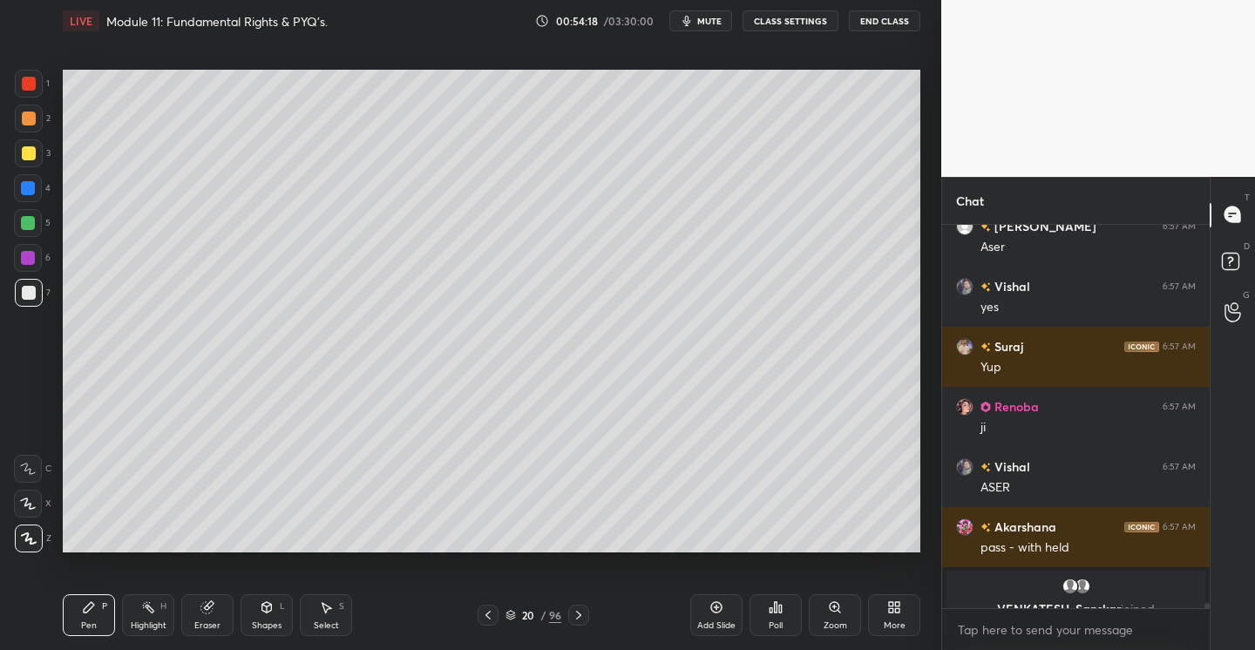
scroll to position [27279, 0]
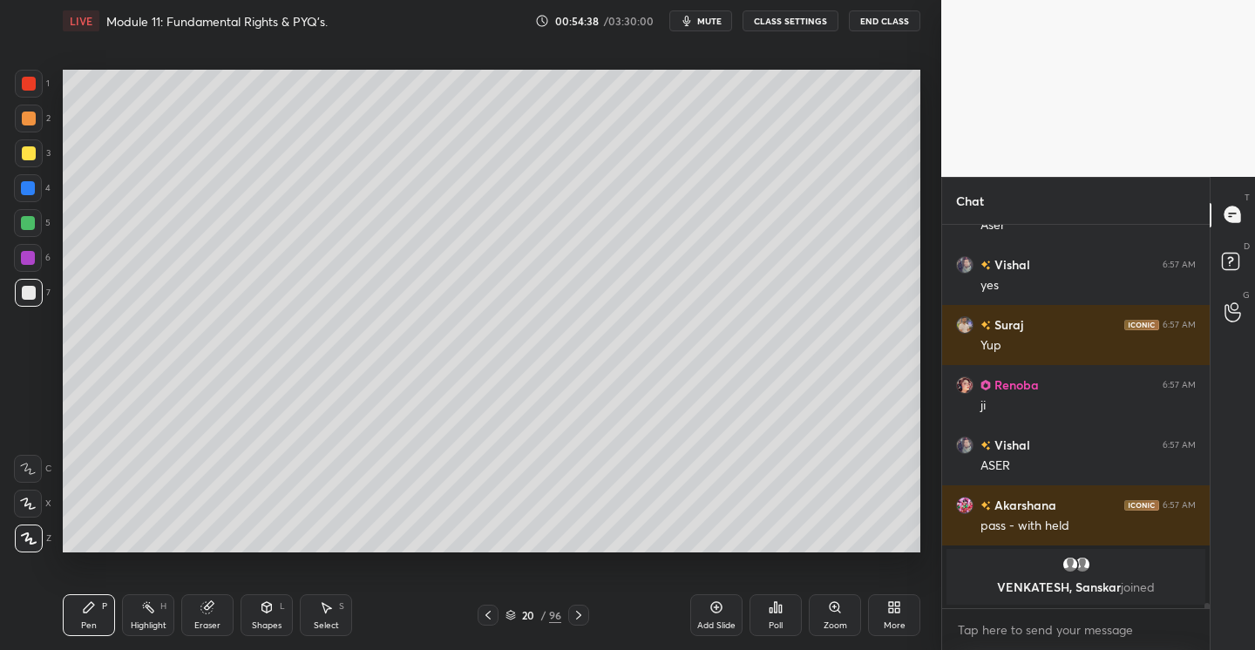
click at [721, 612] on icon at bounding box center [716, 607] width 14 height 14
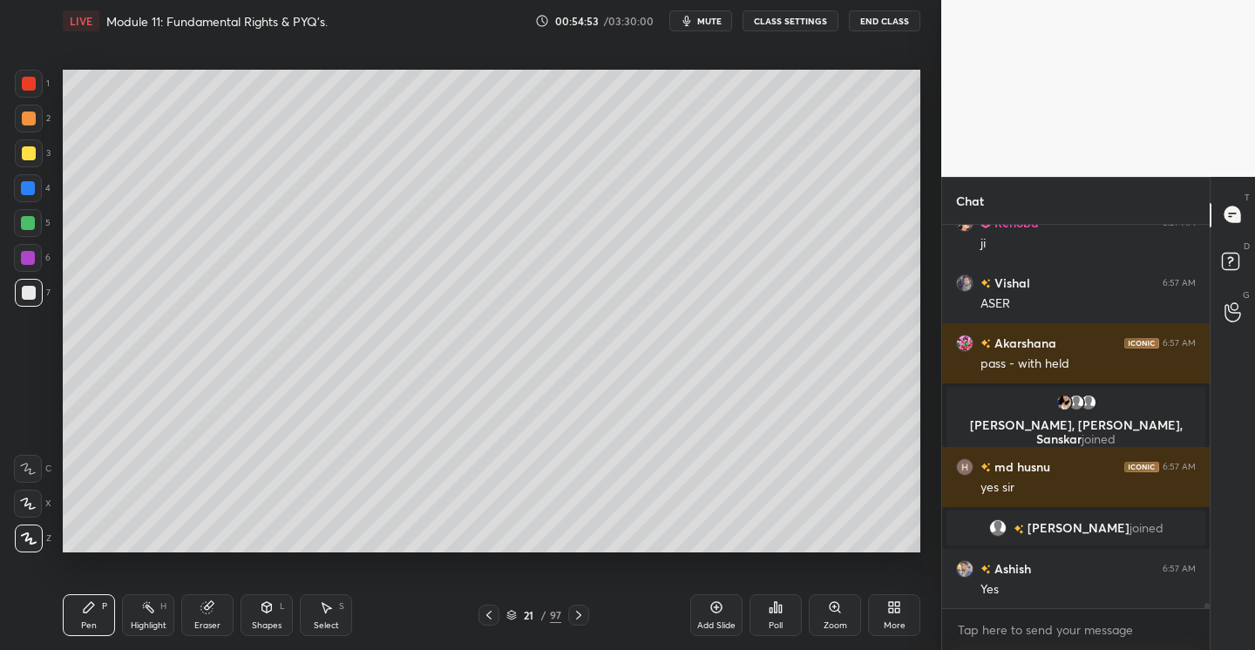
scroll to position [27303, 0]
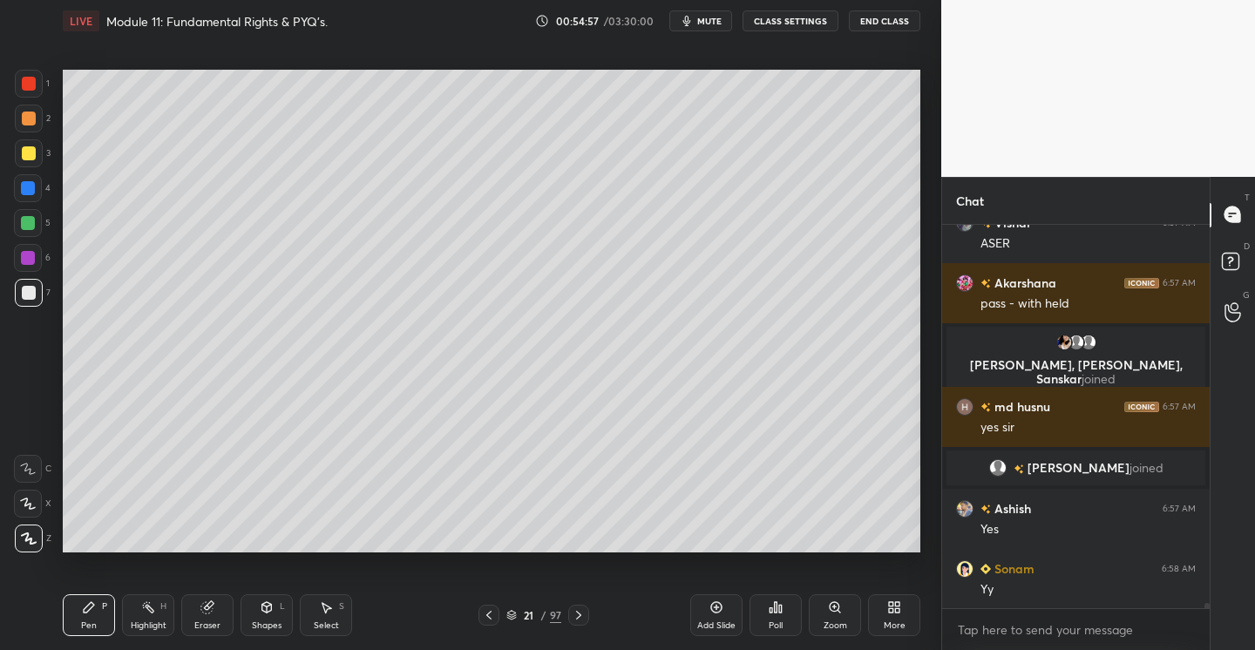
drag, startPoint x: 35, startPoint y: 152, endPoint x: 59, endPoint y: 156, distance: 24.8
click at [33, 153] on div at bounding box center [29, 153] width 28 height 28
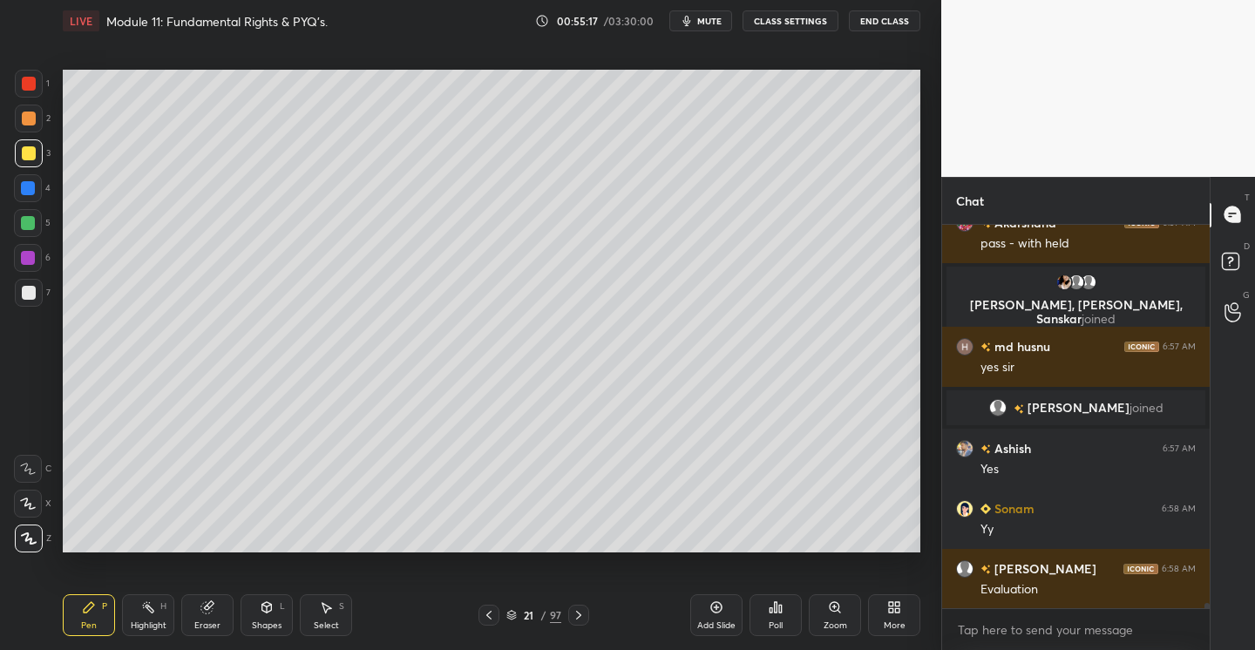
click at [729, 596] on div "Add Slide Poll Zoom More" at bounding box center [805, 615] width 230 height 98
click at [715, 600] on icon at bounding box center [716, 607] width 14 height 14
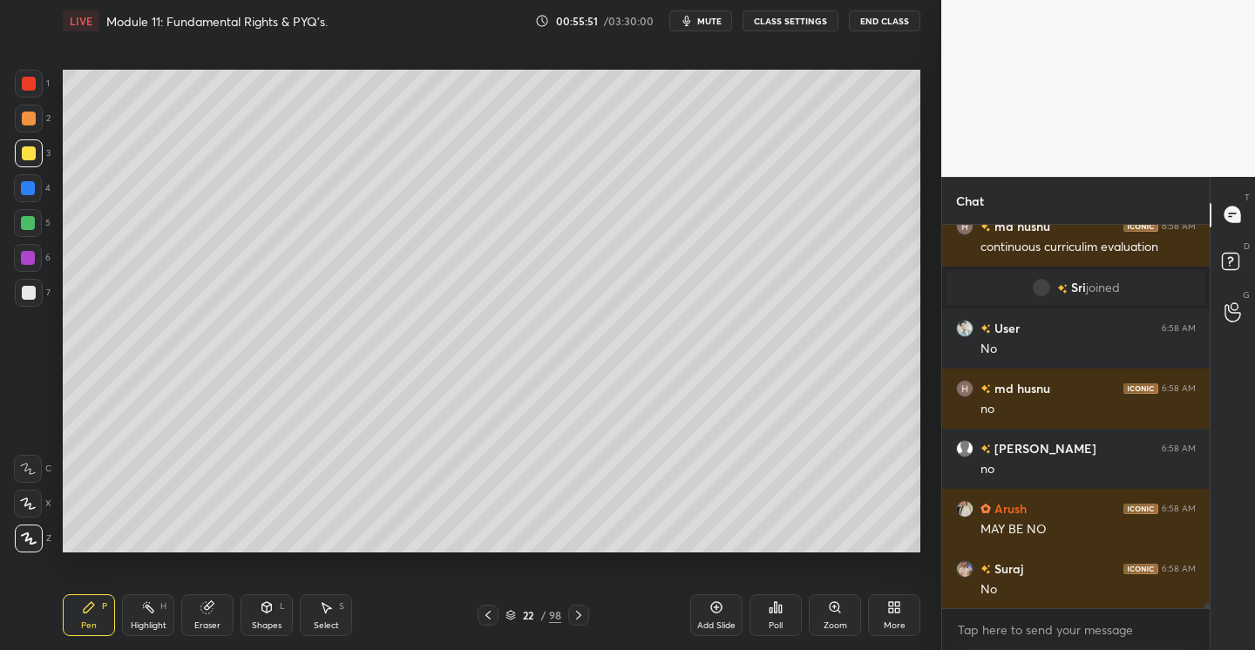
scroll to position [27787, 0]
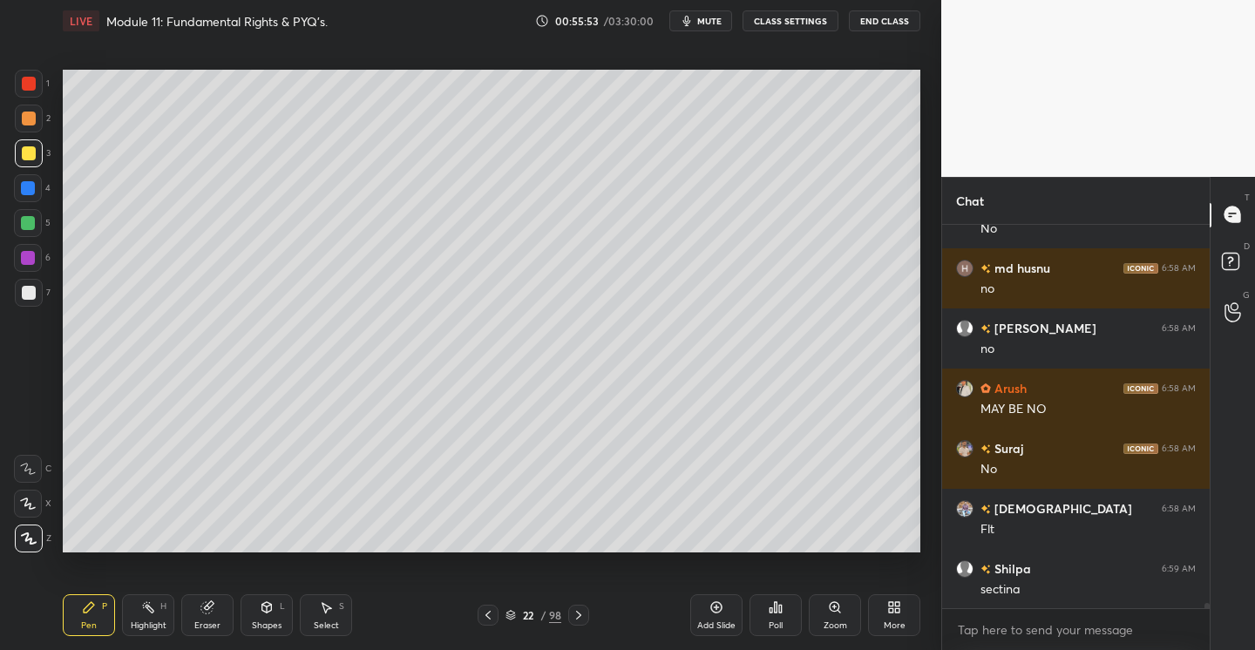
drag, startPoint x: 32, startPoint y: 119, endPoint x: 35, endPoint y: 131, distance: 11.6
click at [32, 122] on div at bounding box center [29, 119] width 14 height 14
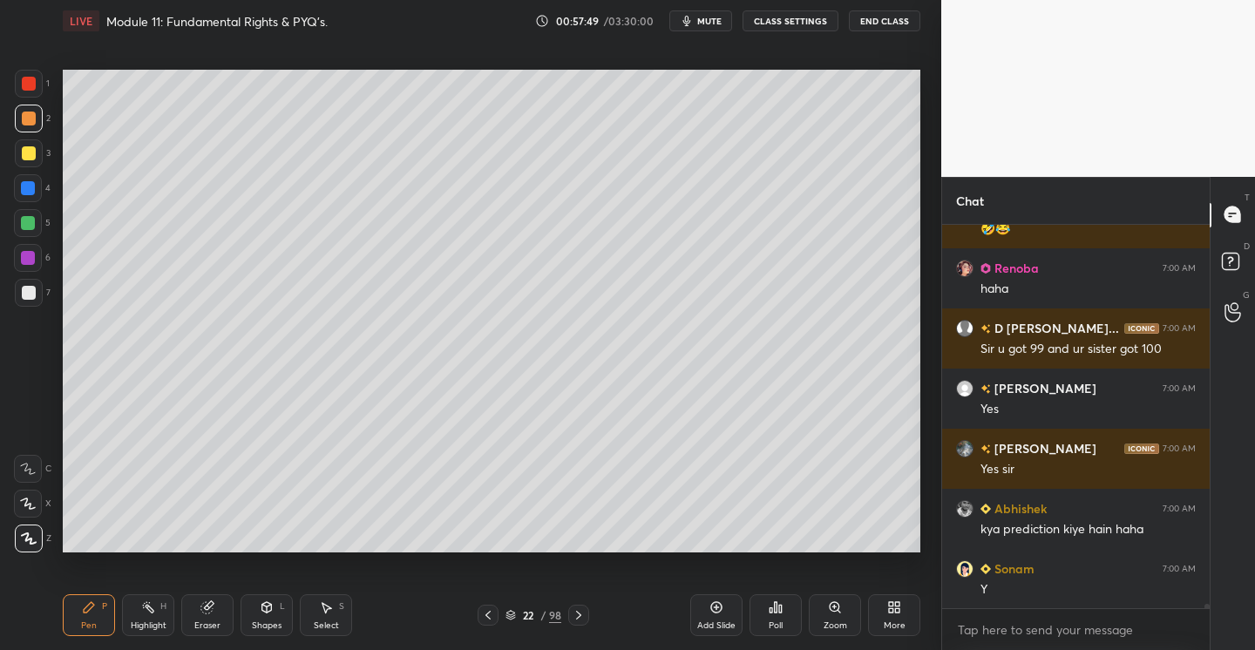
scroll to position [30527, 0]
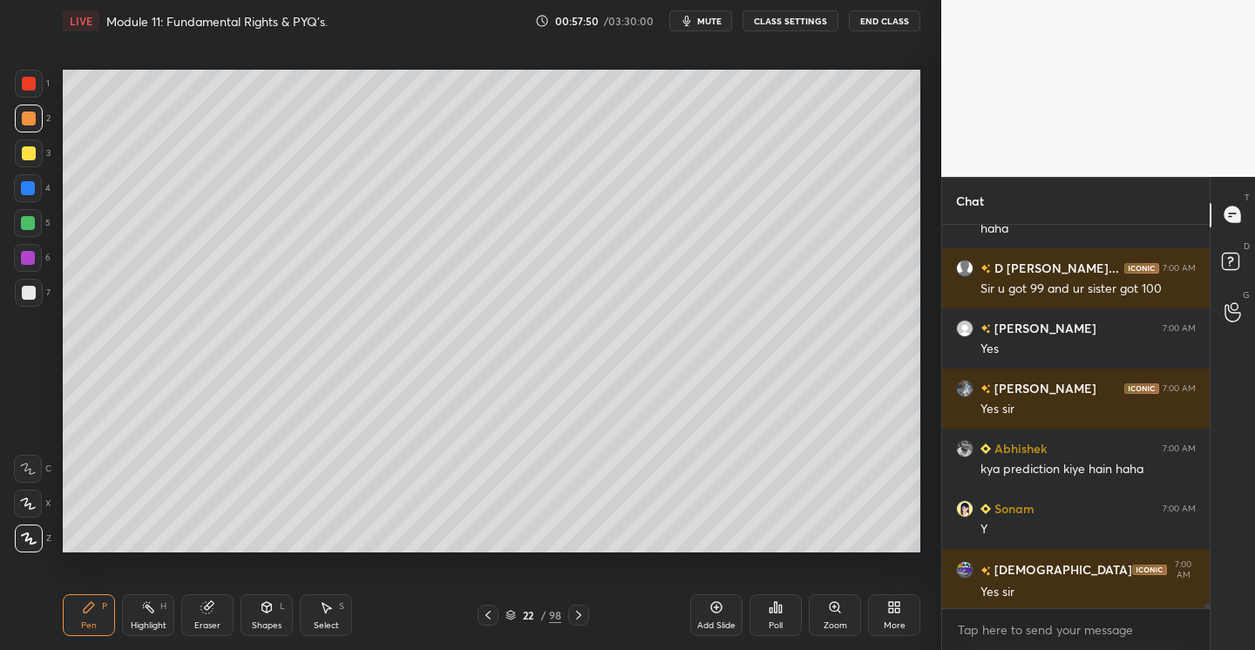
click at [31, 290] on div at bounding box center [29, 293] width 14 height 14
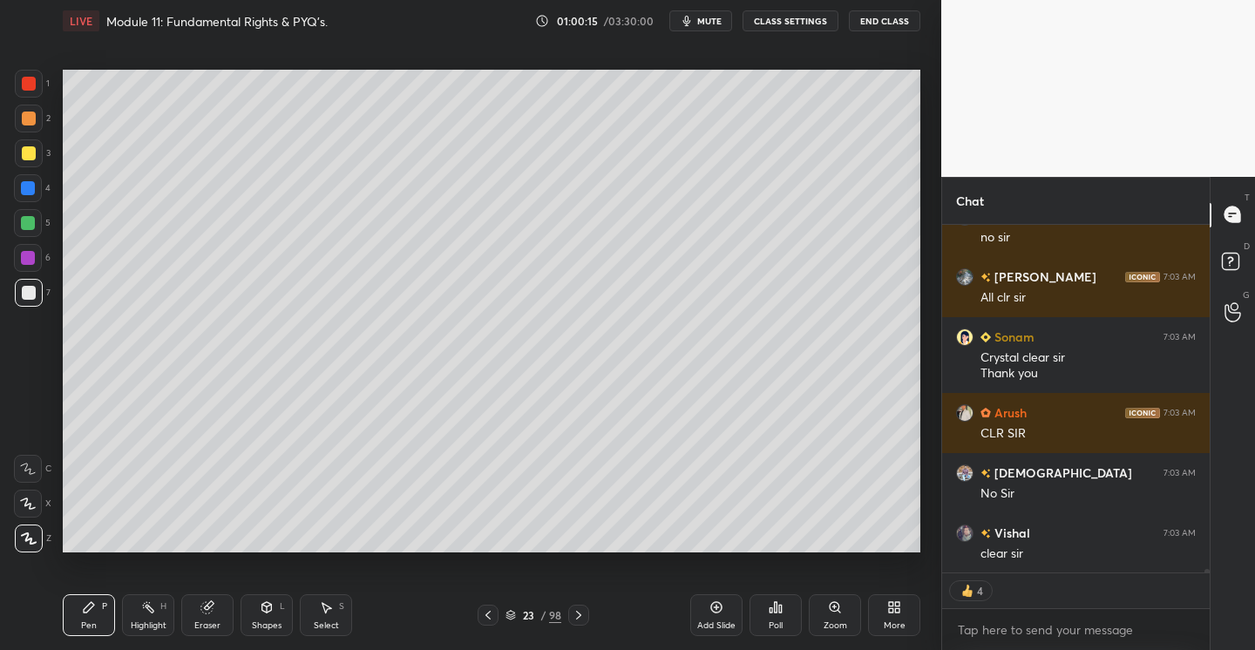
scroll to position [31897, 0]
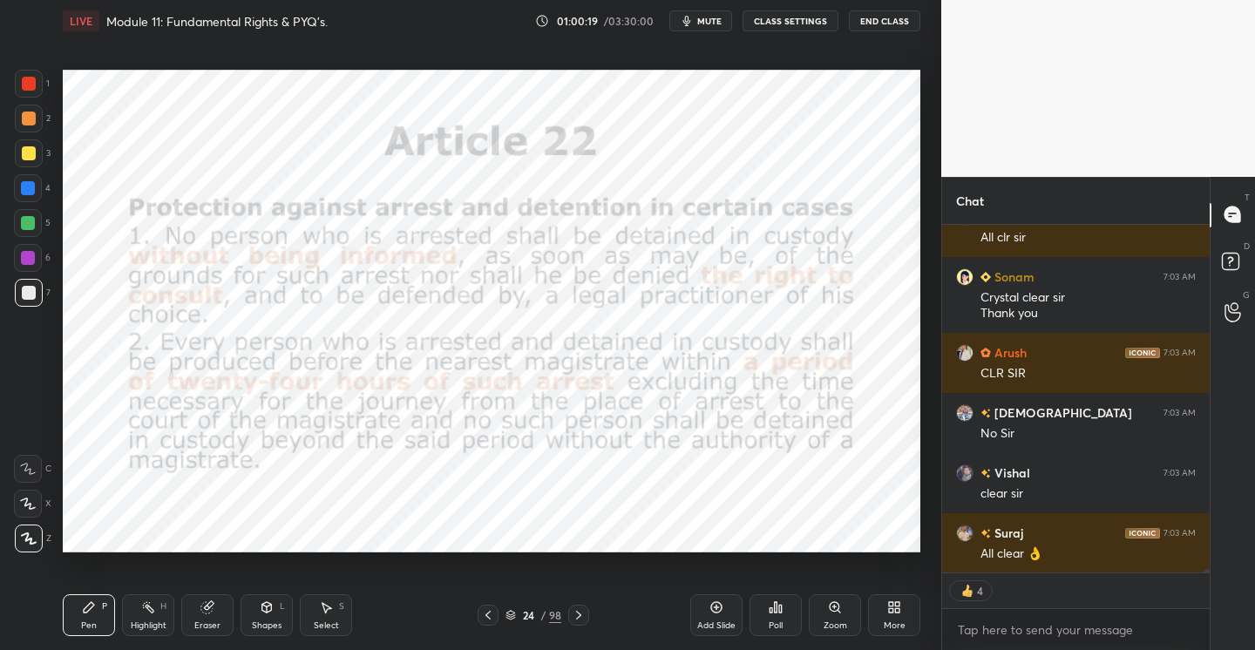
click at [33, 87] on div at bounding box center [29, 84] width 14 height 14
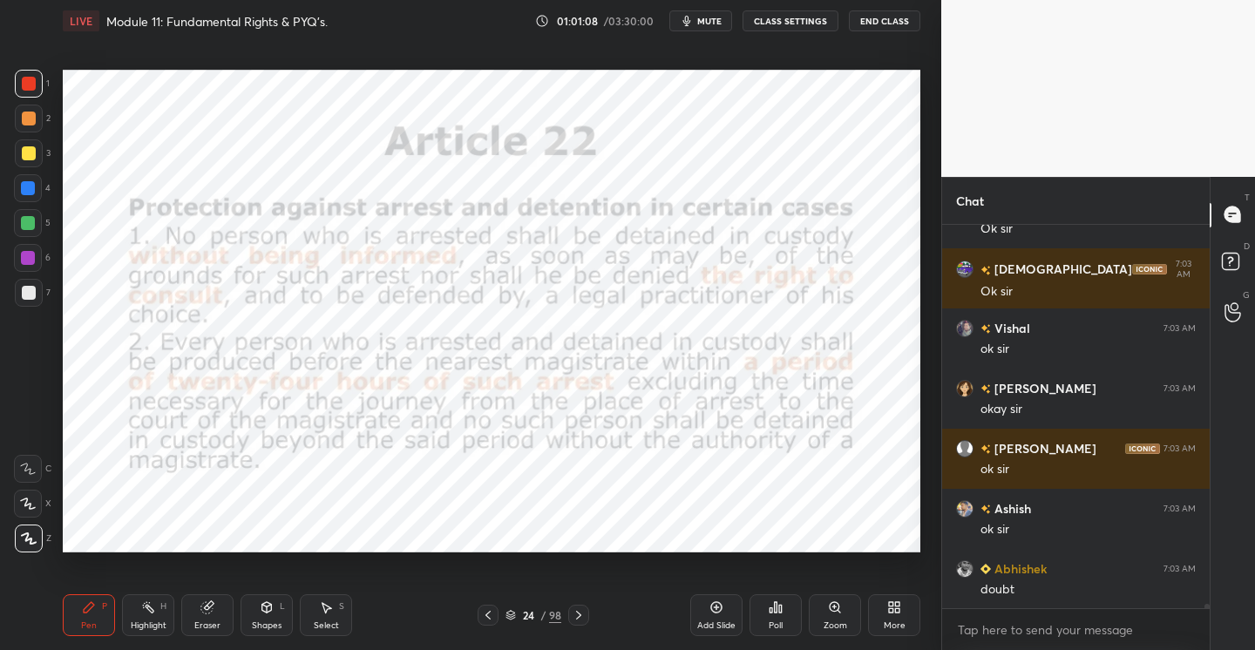
scroll to position [32731, 0]
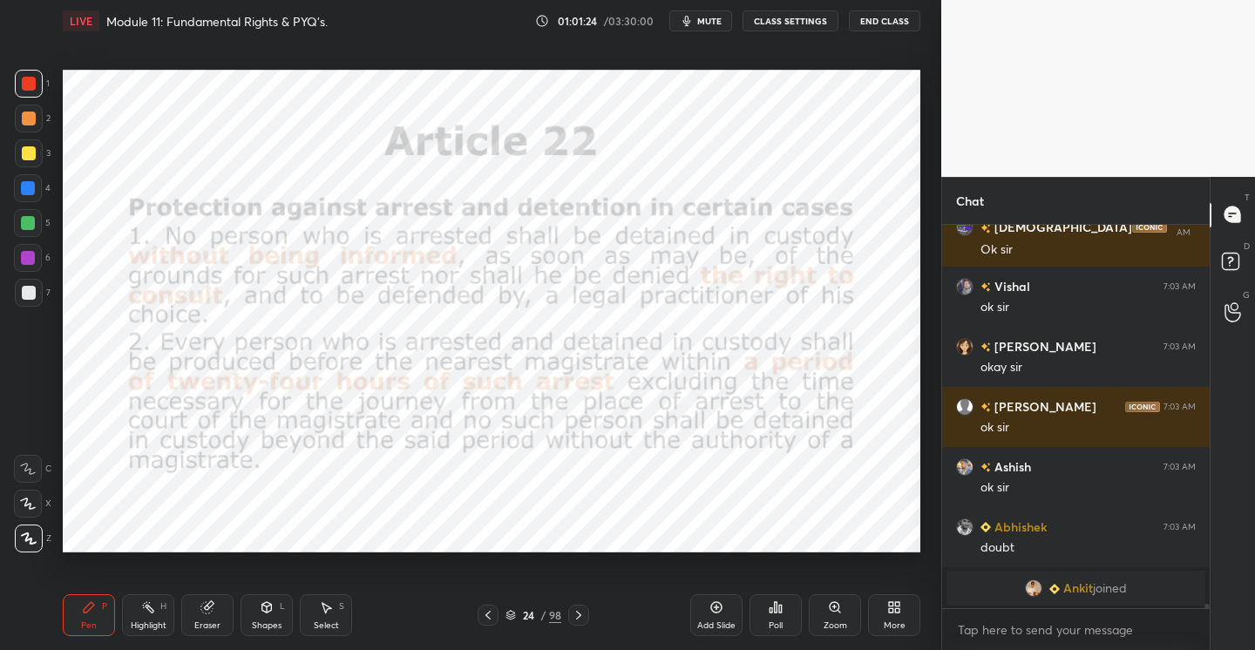
click at [725, 612] on div "Add Slide" at bounding box center [716, 615] width 52 height 42
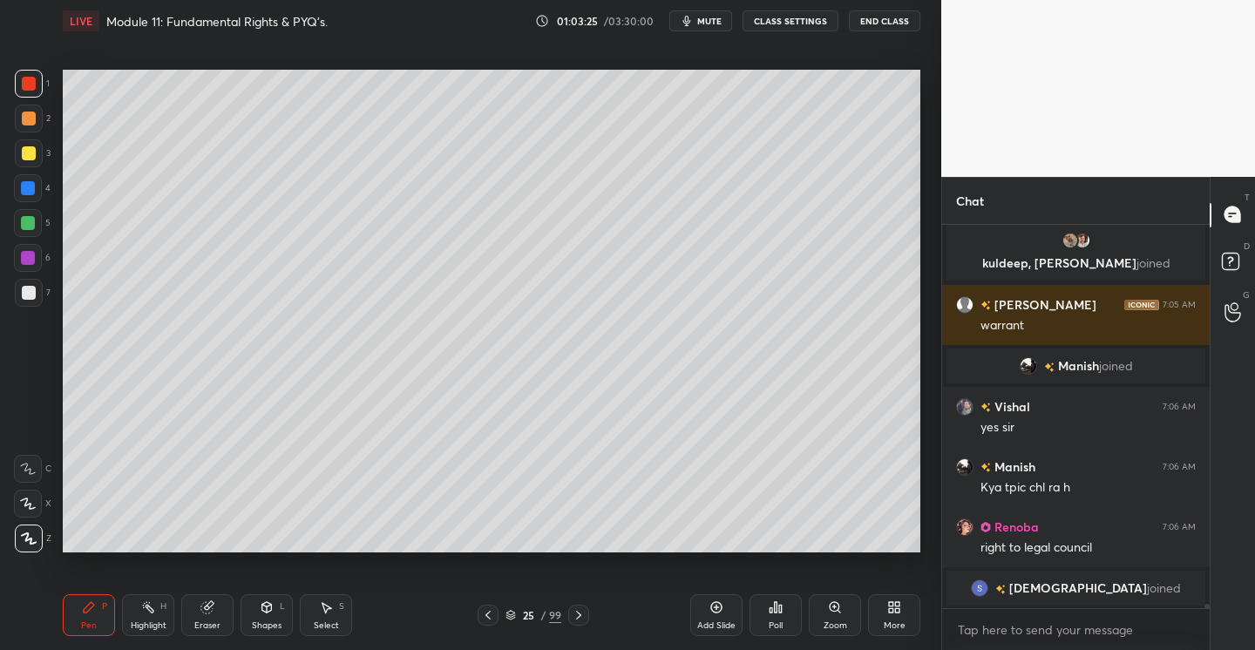
scroll to position [32851, 0]
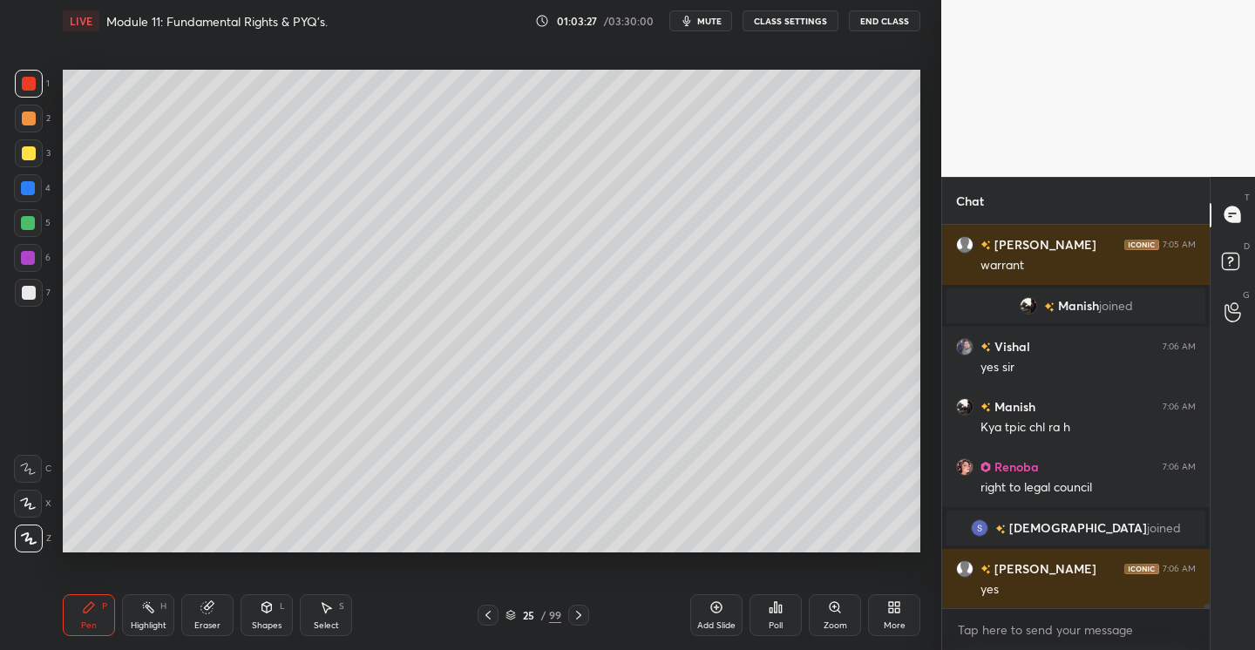
drag, startPoint x: 723, startPoint y: 612, endPoint x: 709, endPoint y: 610, distance: 14.0
click at [723, 612] on div "Add Slide" at bounding box center [716, 615] width 52 height 42
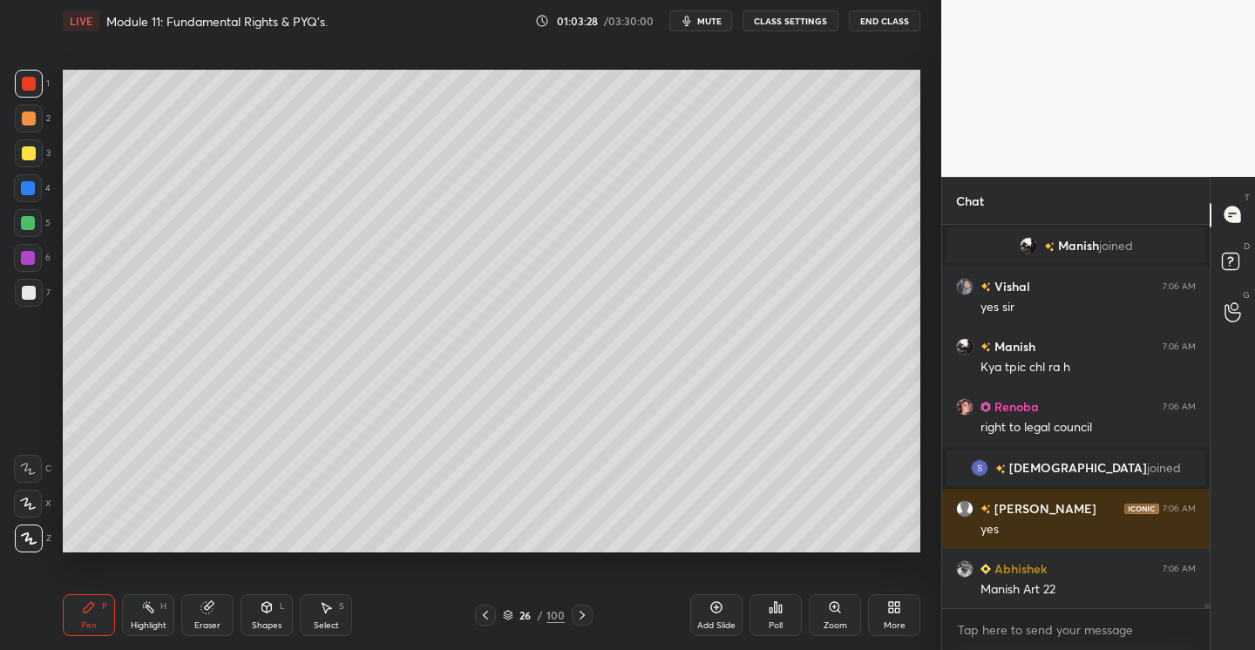
drag, startPoint x: 31, startPoint y: 154, endPoint x: 50, endPoint y: 155, distance: 18.3
click at [32, 155] on div at bounding box center [29, 153] width 14 height 14
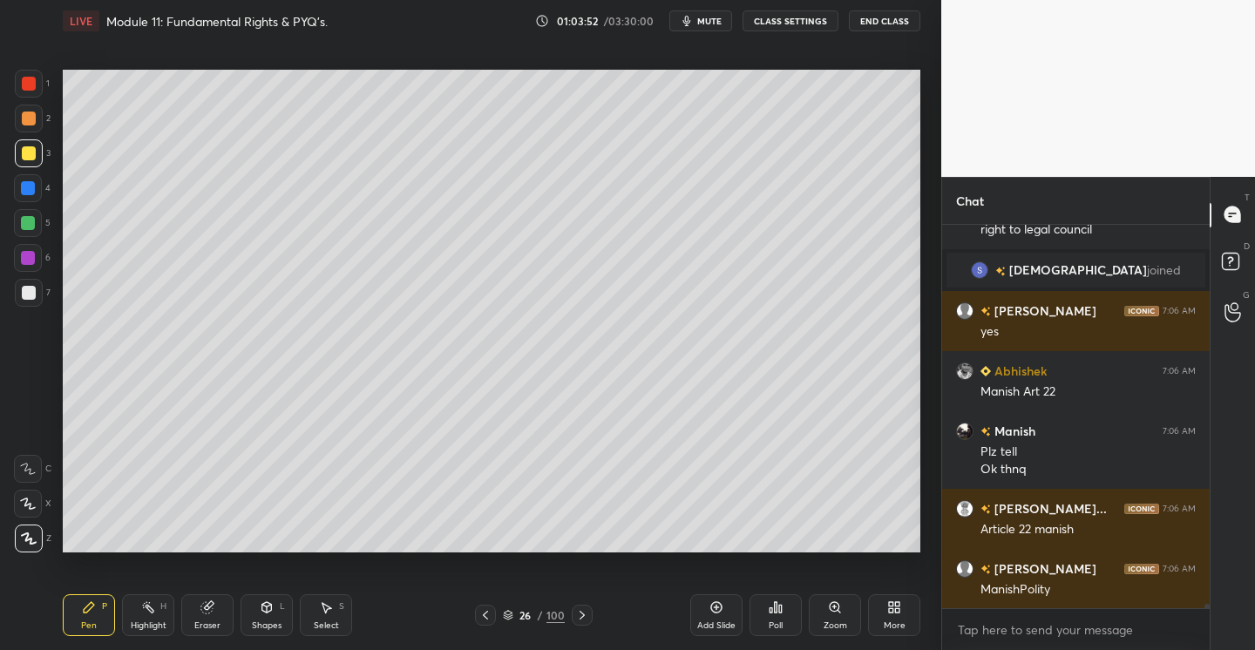
scroll to position [33169, 0]
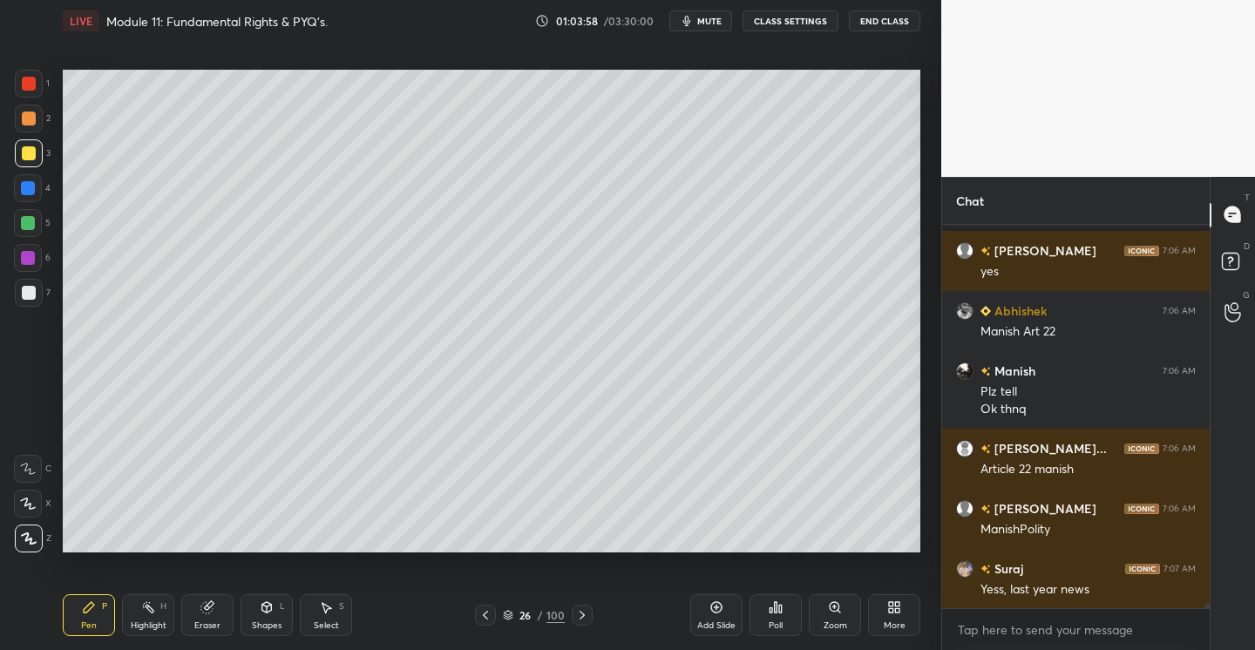
click at [35, 124] on div at bounding box center [29, 119] width 28 height 28
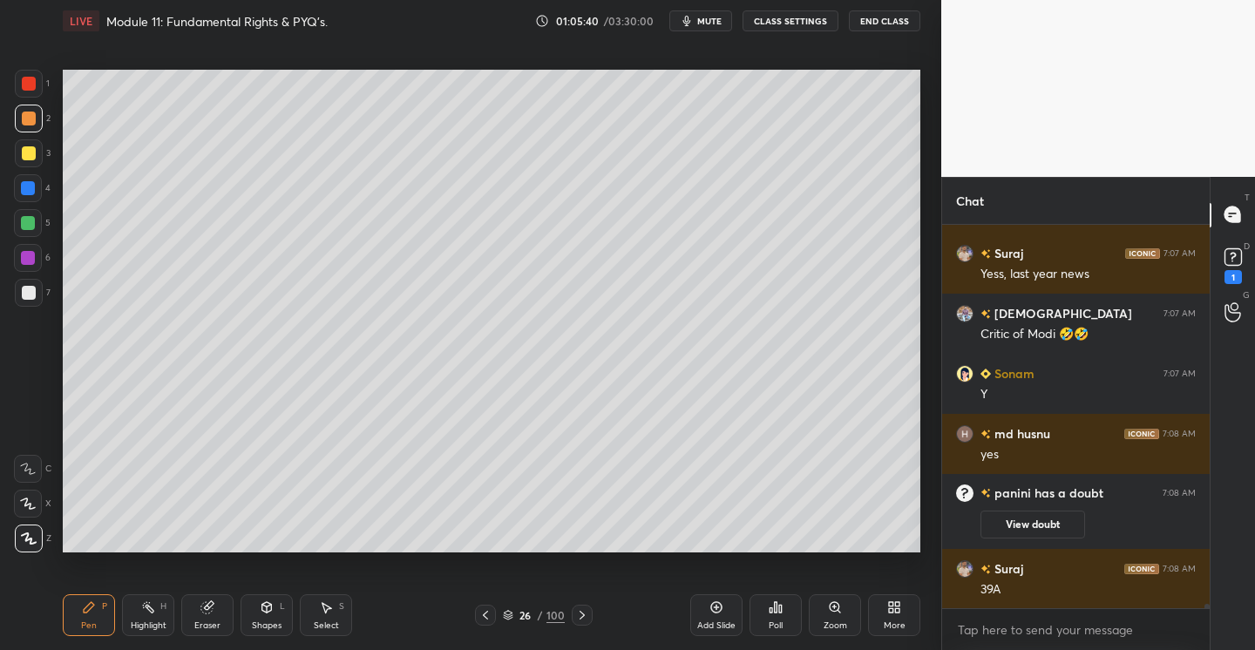
scroll to position [33282, 0]
drag, startPoint x: 28, startPoint y: 293, endPoint x: 47, endPoint y: 301, distance: 20.7
click at [30, 294] on div at bounding box center [29, 293] width 14 height 14
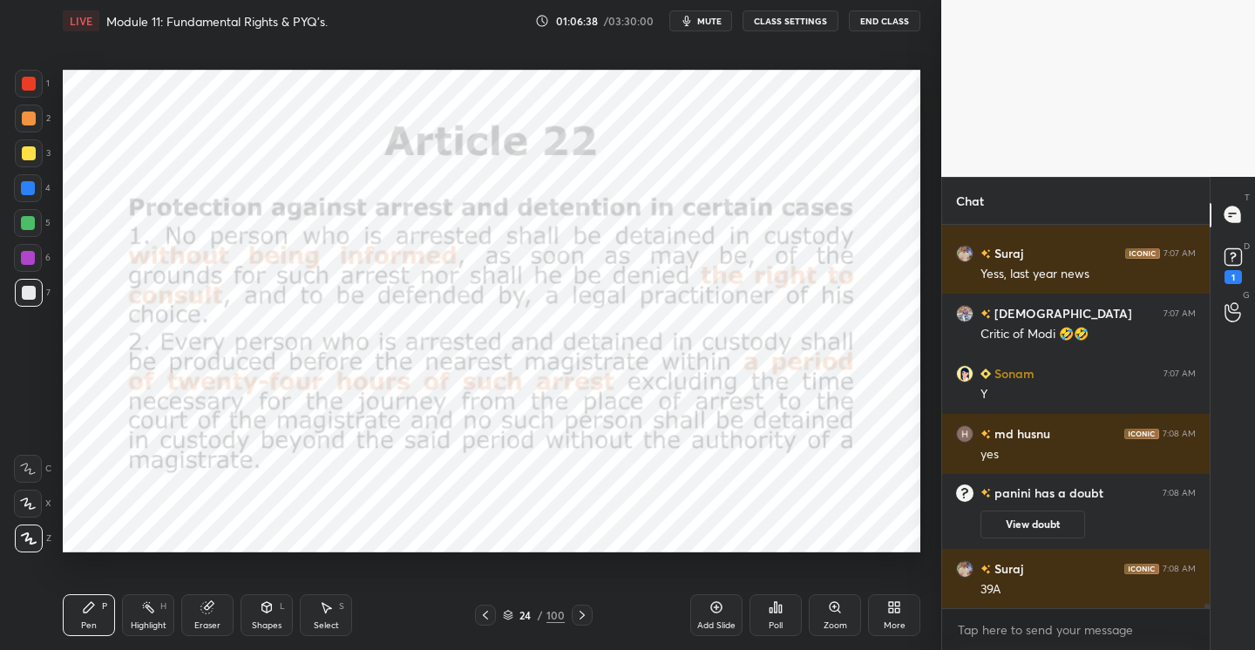
drag, startPoint x: 35, startPoint y: 74, endPoint x: 30, endPoint y: 82, distance: 9.4
click at [32, 80] on div at bounding box center [29, 84] width 28 height 28
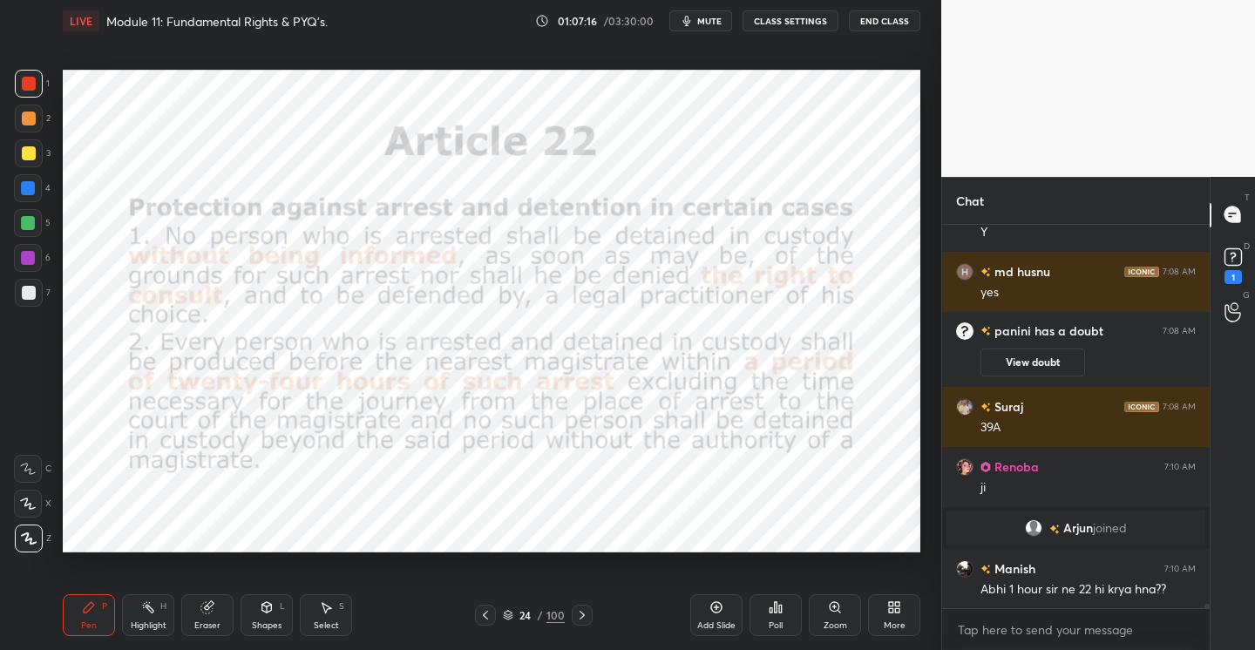
scroll to position [33449, 0]
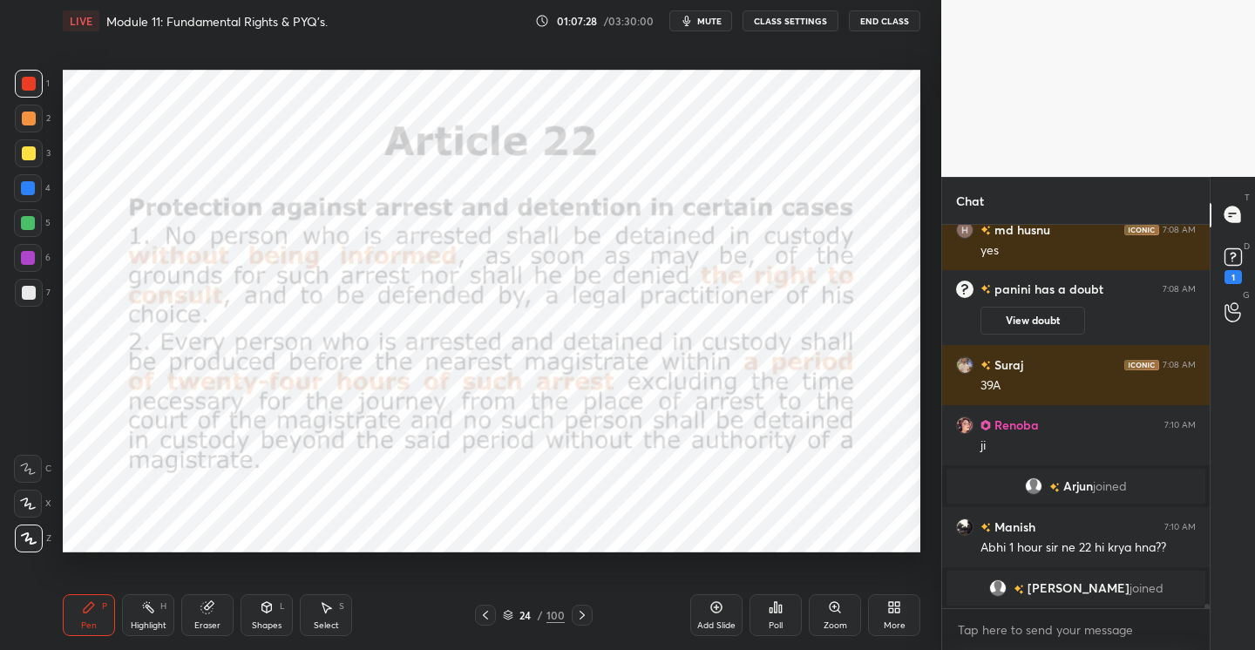
drag, startPoint x: 721, startPoint y: 626, endPoint x: 709, endPoint y: 626, distance: 12.2
click at [722, 627] on div "Add Slide" at bounding box center [716, 625] width 38 height 9
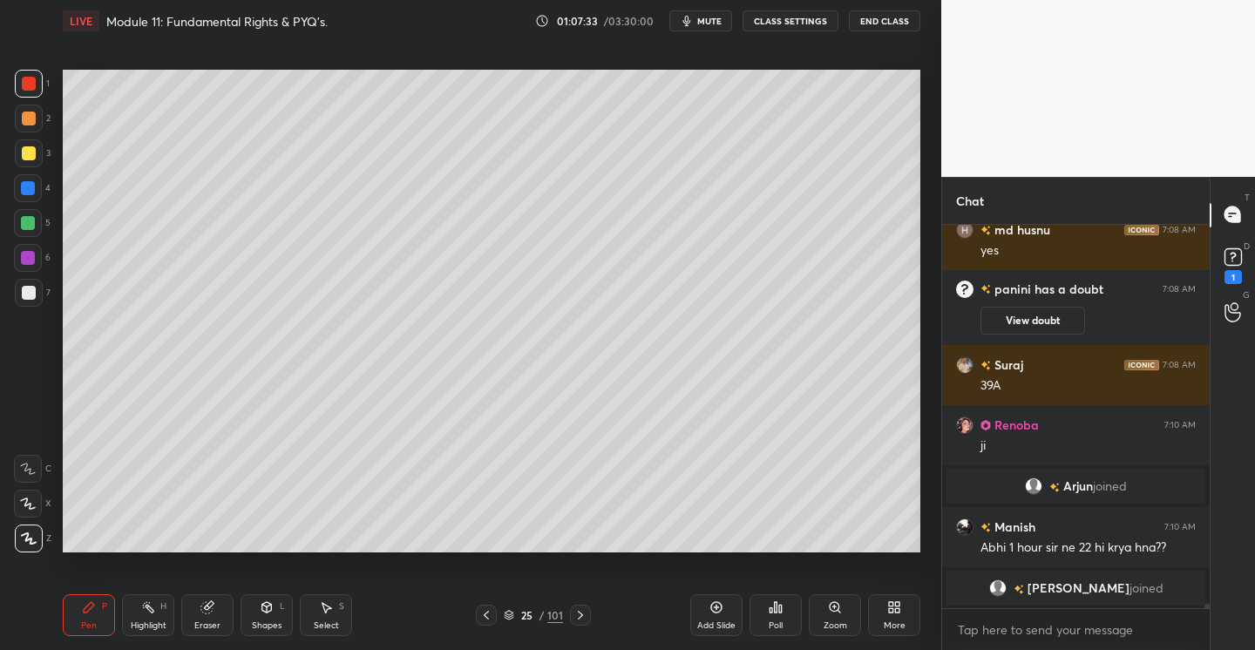
click at [31, 119] on div at bounding box center [29, 119] width 14 height 14
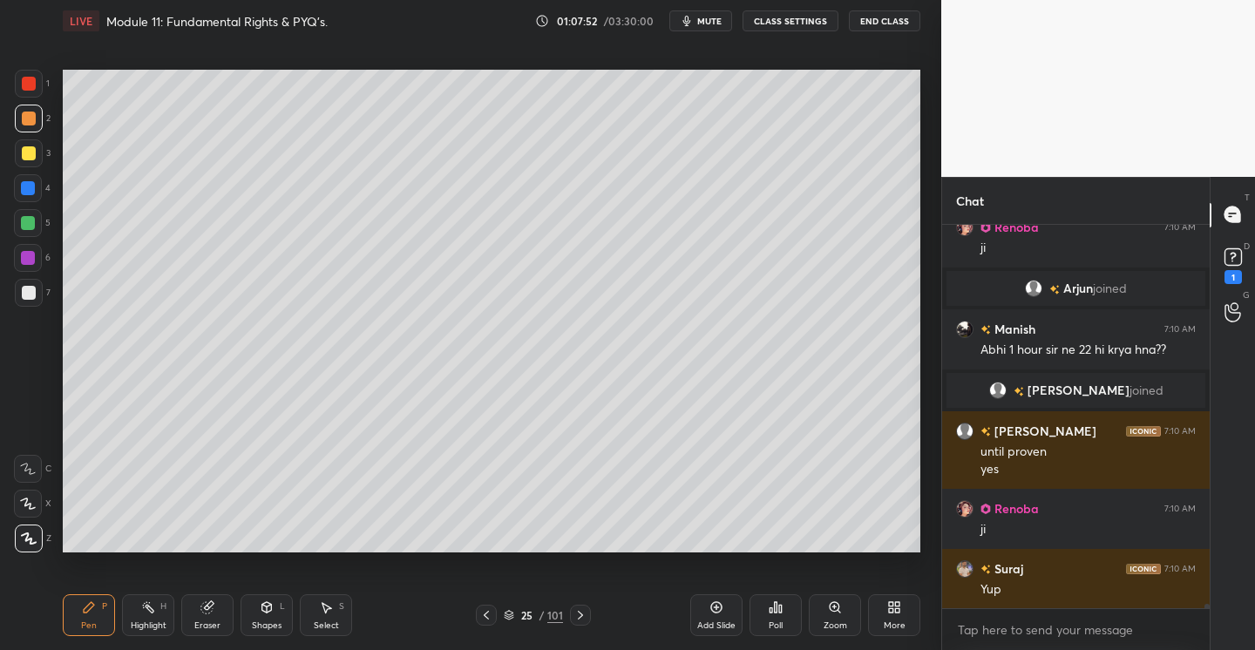
scroll to position [33709, 0]
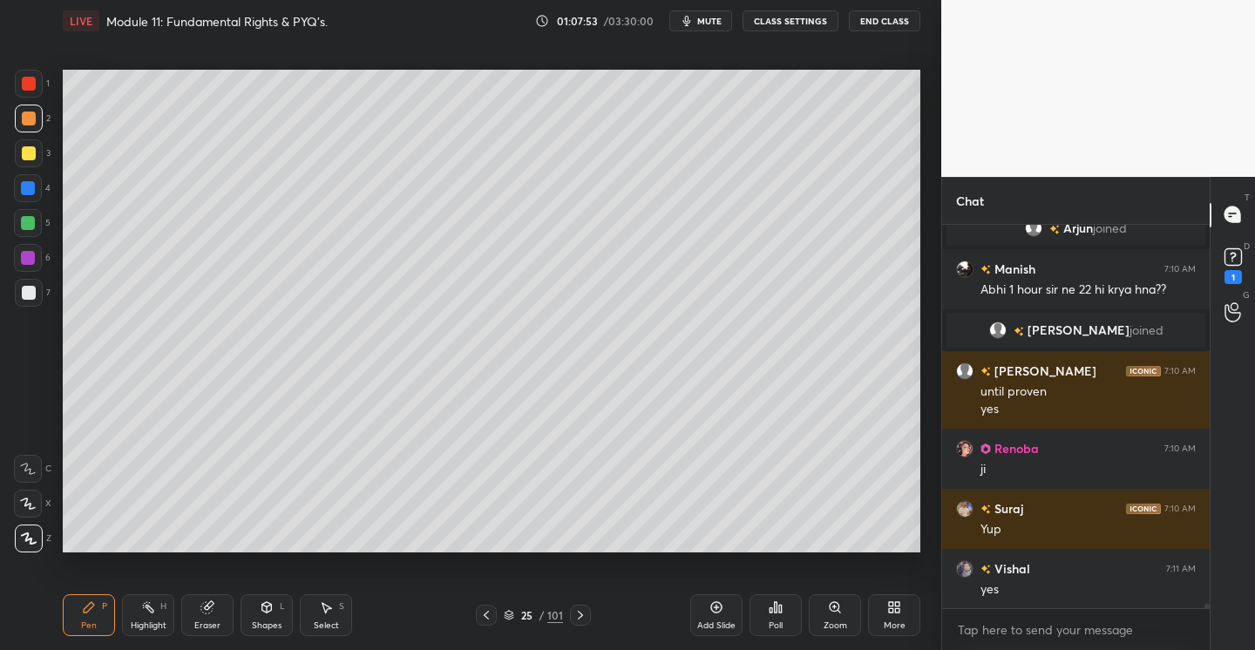
click at [37, 290] on div at bounding box center [29, 293] width 28 height 28
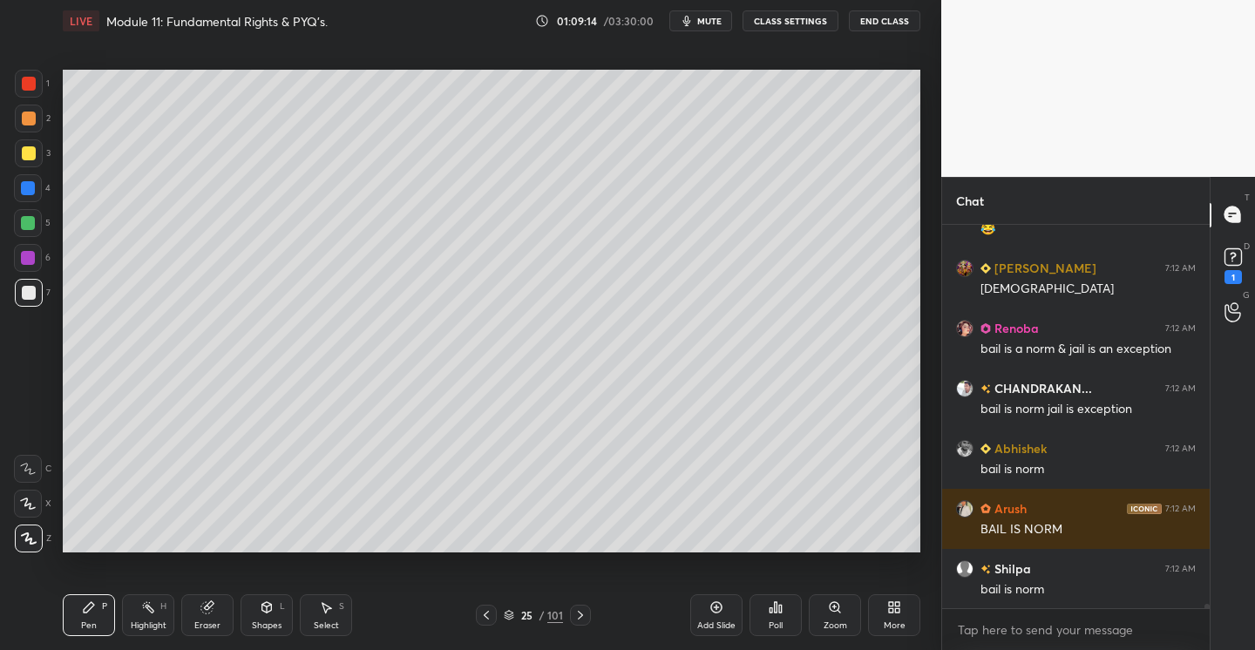
scroll to position [34735, 0]
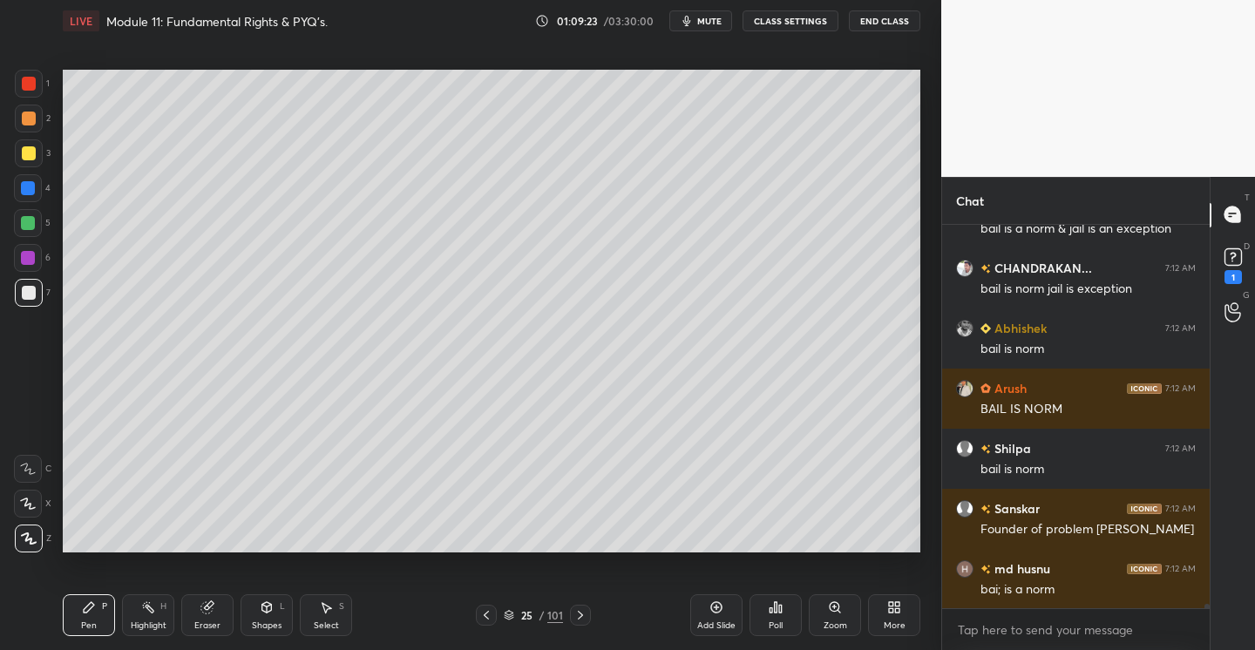
click at [720, 608] on icon at bounding box center [716, 607] width 14 height 14
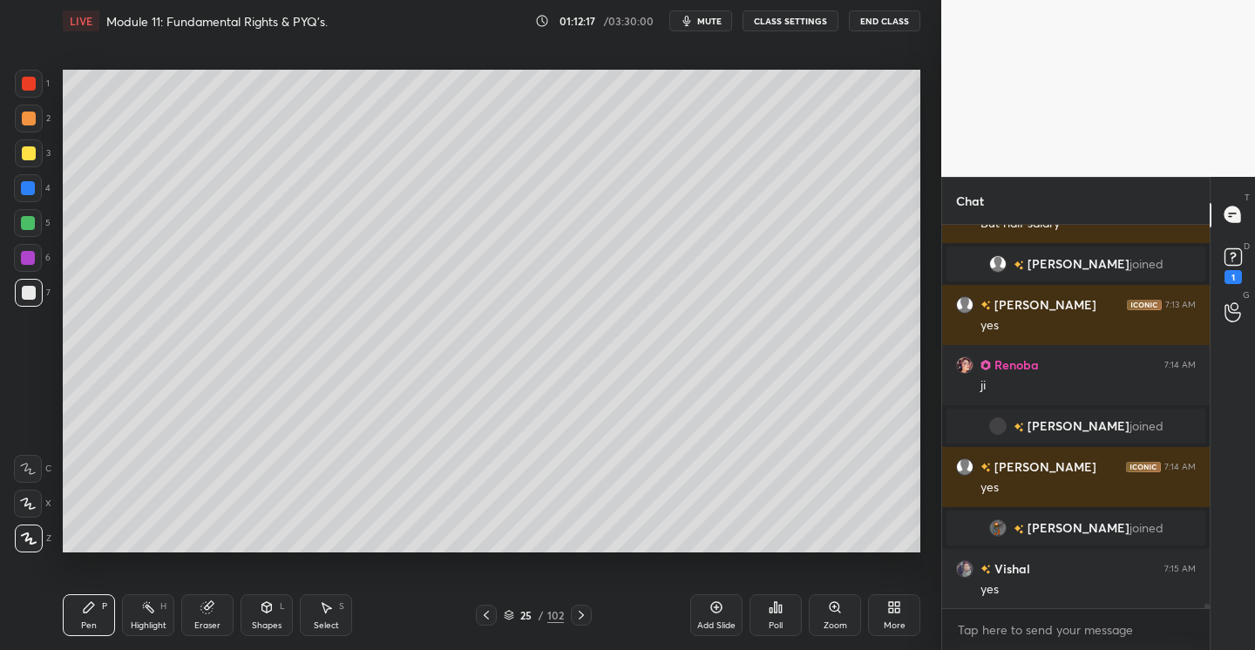
scroll to position [34813, 0]
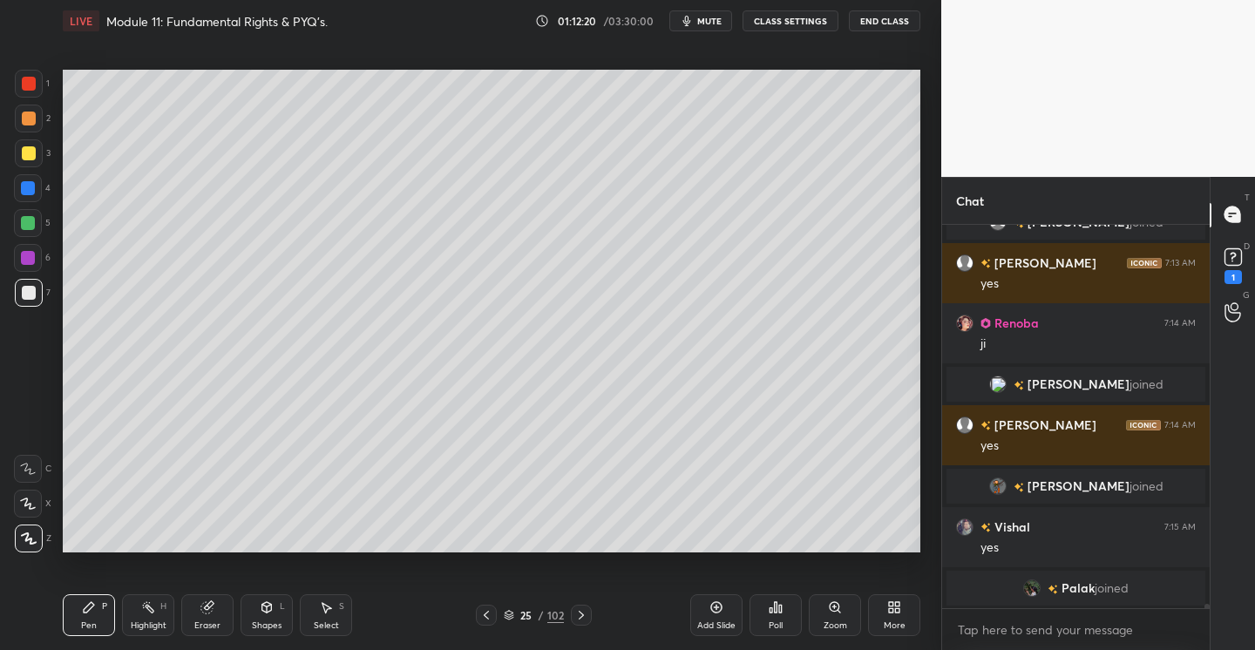
drag, startPoint x: 726, startPoint y: 607, endPoint x: 694, endPoint y: 615, distance: 32.3
click at [721, 610] on div "Add Slide" at bounding box center [716, 615] width 52 height 42
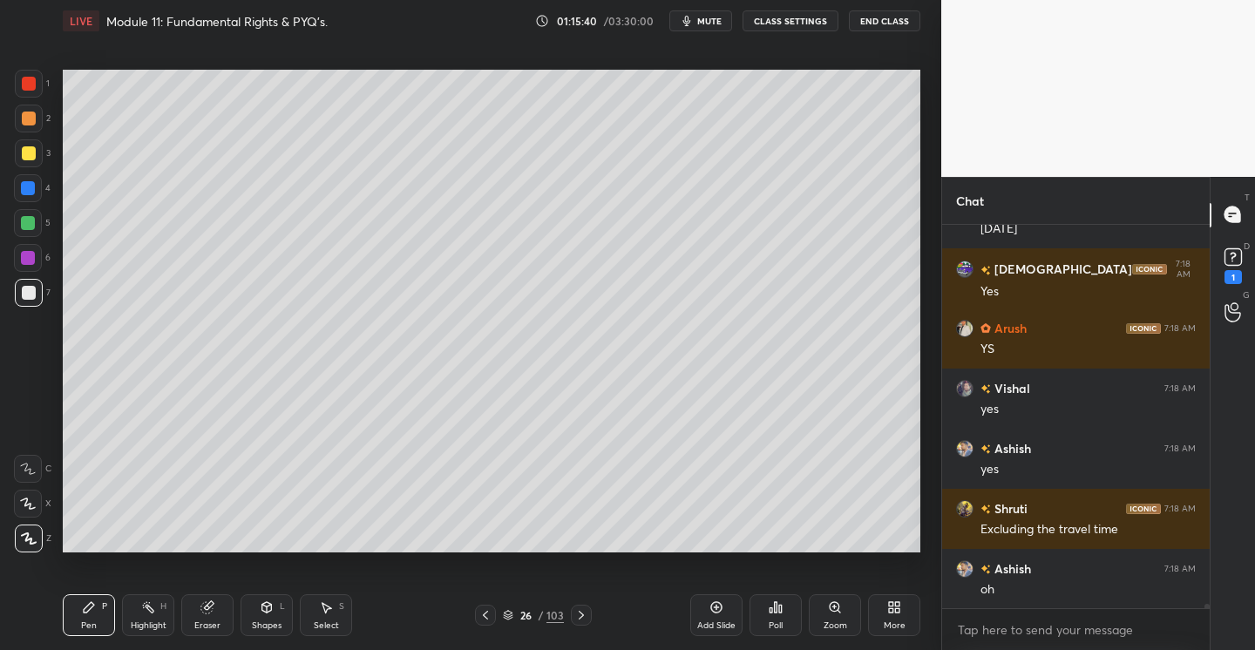
scroll to position [36872, 0]
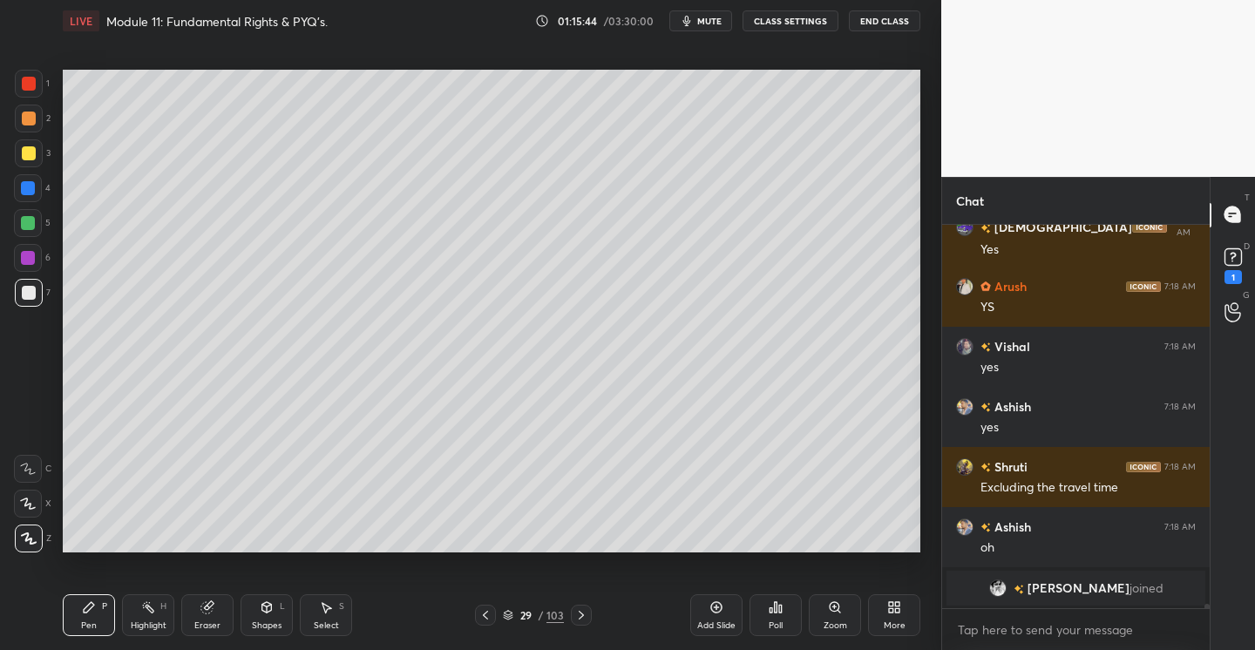
click at [725, 605] on div "Add Slide" at bounding box center [716, 615] width 52 height 42
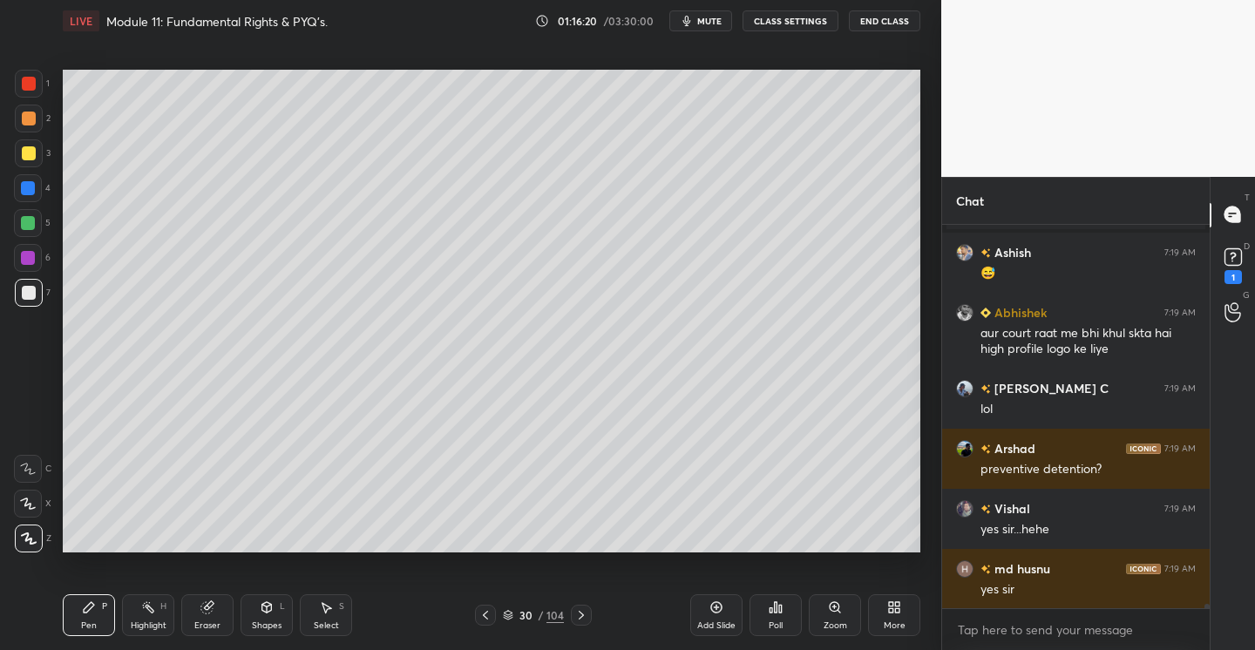
scroll to position [36993, 0]
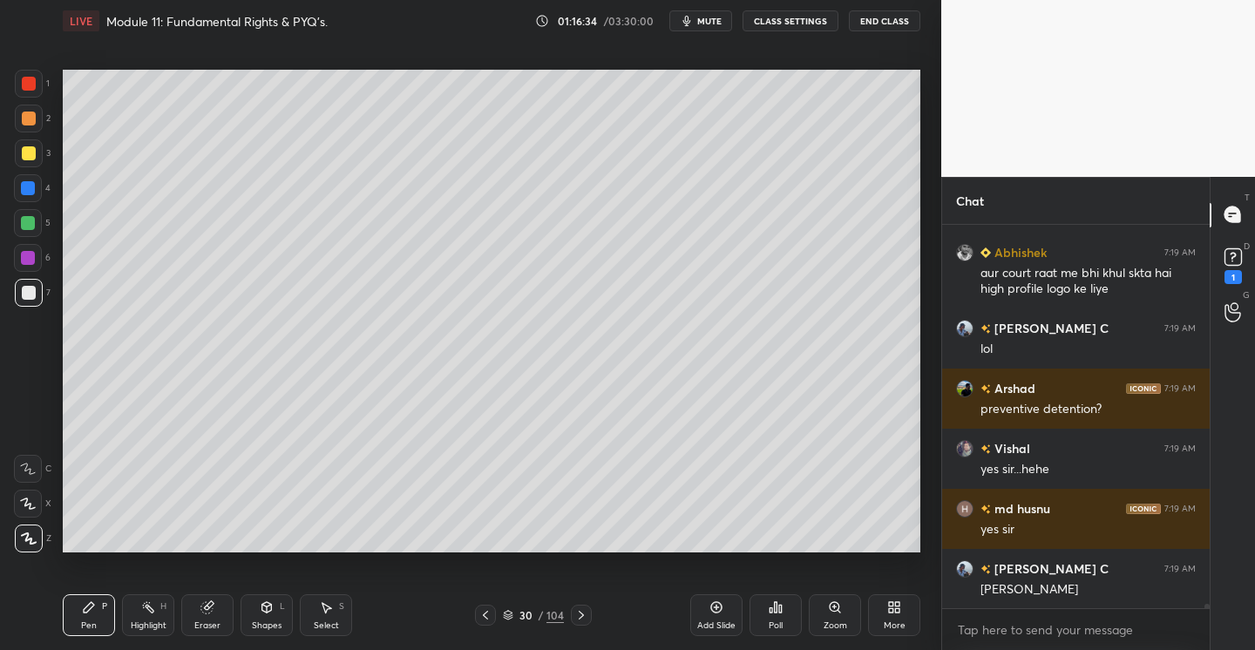
drag, startPoint x: 27, startPoint y: 149, endPoint x: 30, endPoint y: 166, distance: 17.6
click at [27, 155] on div at bounding box center [29, 153] width 14 height 14
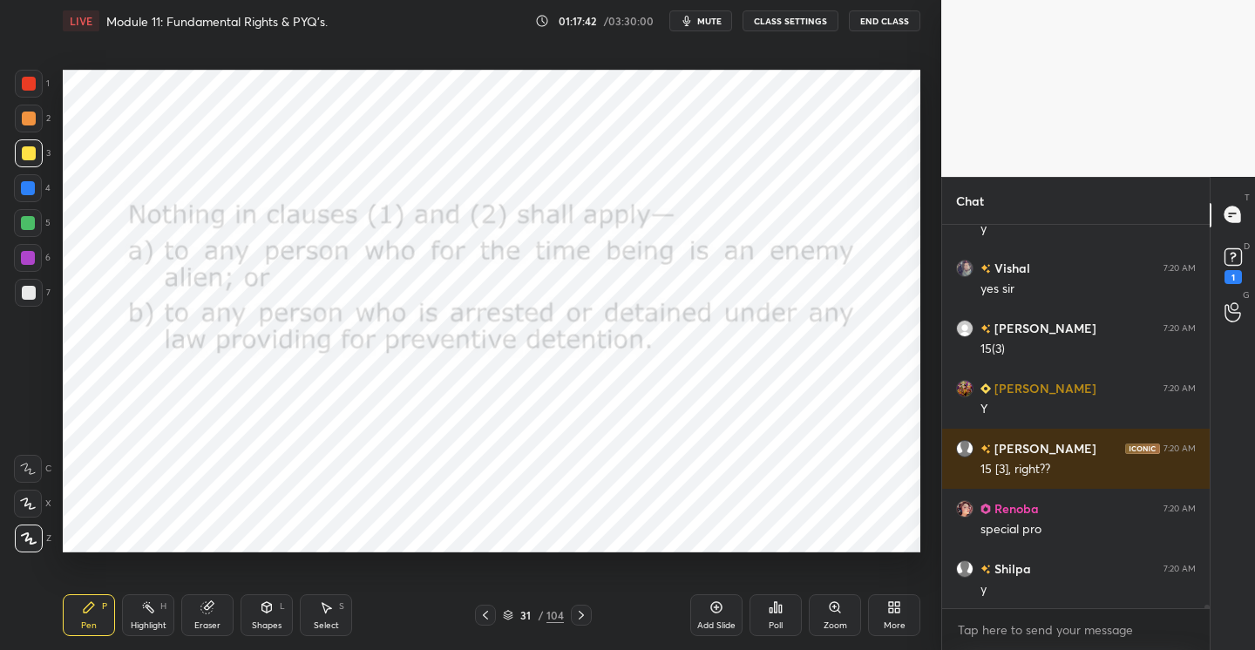
scroll to position [37715, 0]
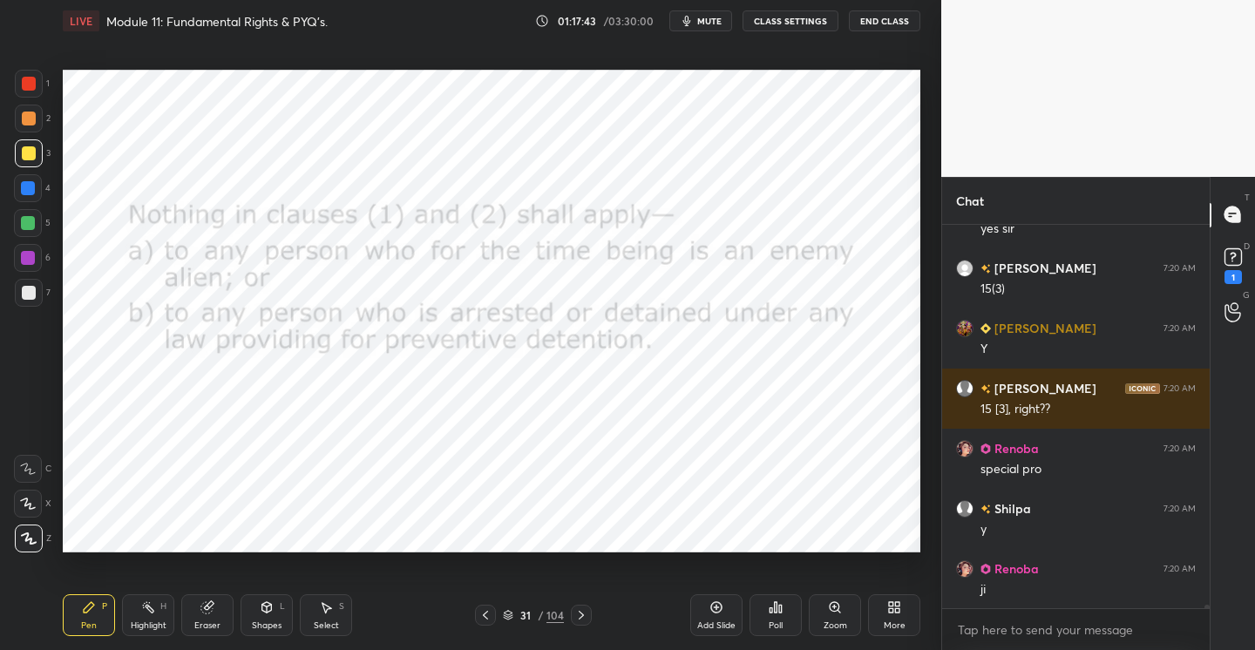
click at [31, 80] on div at bounding box center [29, 84] width 14 height 14
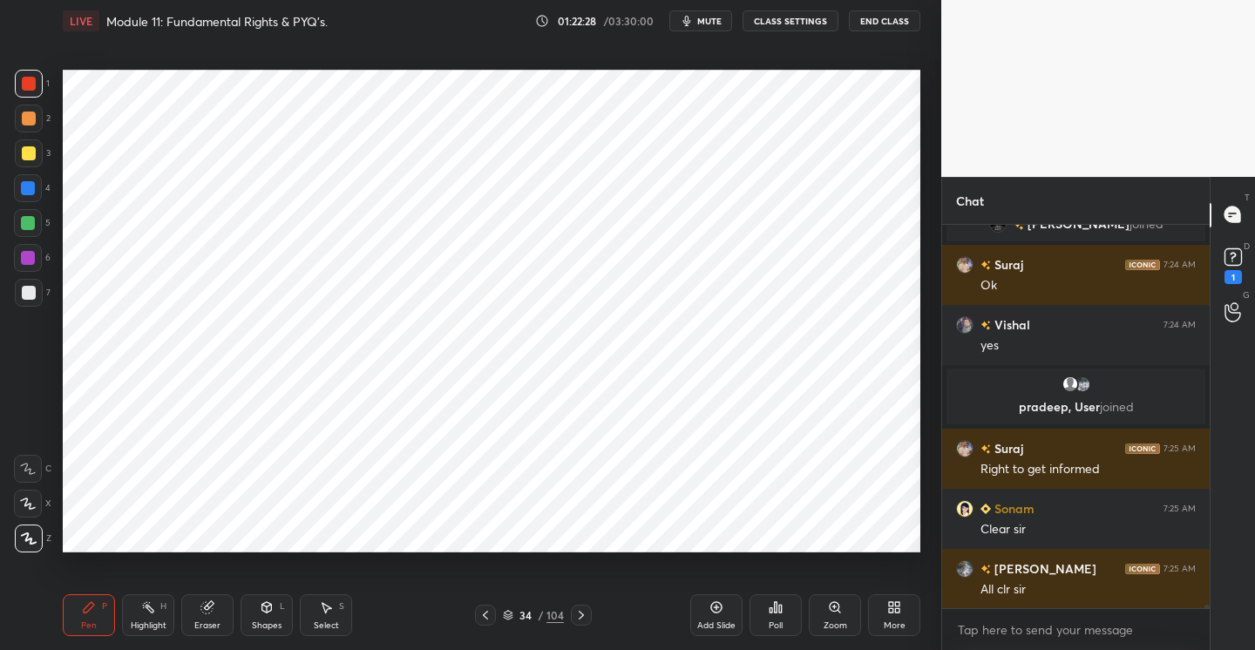
scroll to position [39103, 0]
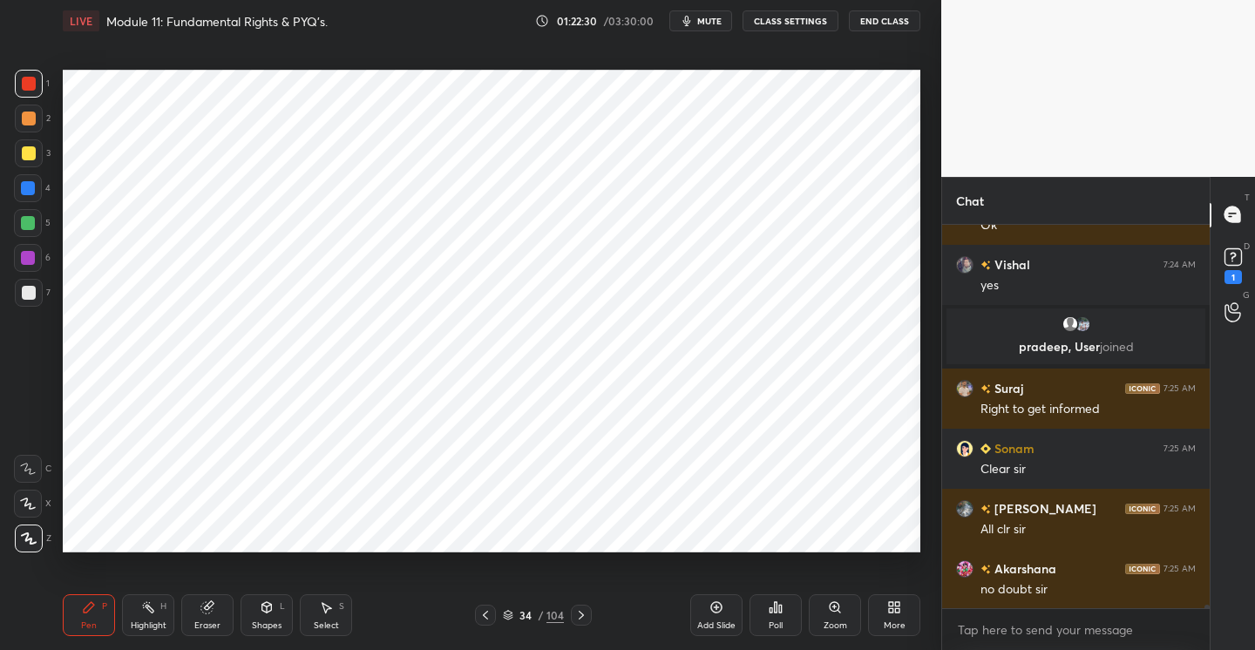
click at [779, 600] on icon at bounding box center [775, 607] width 14 height 14
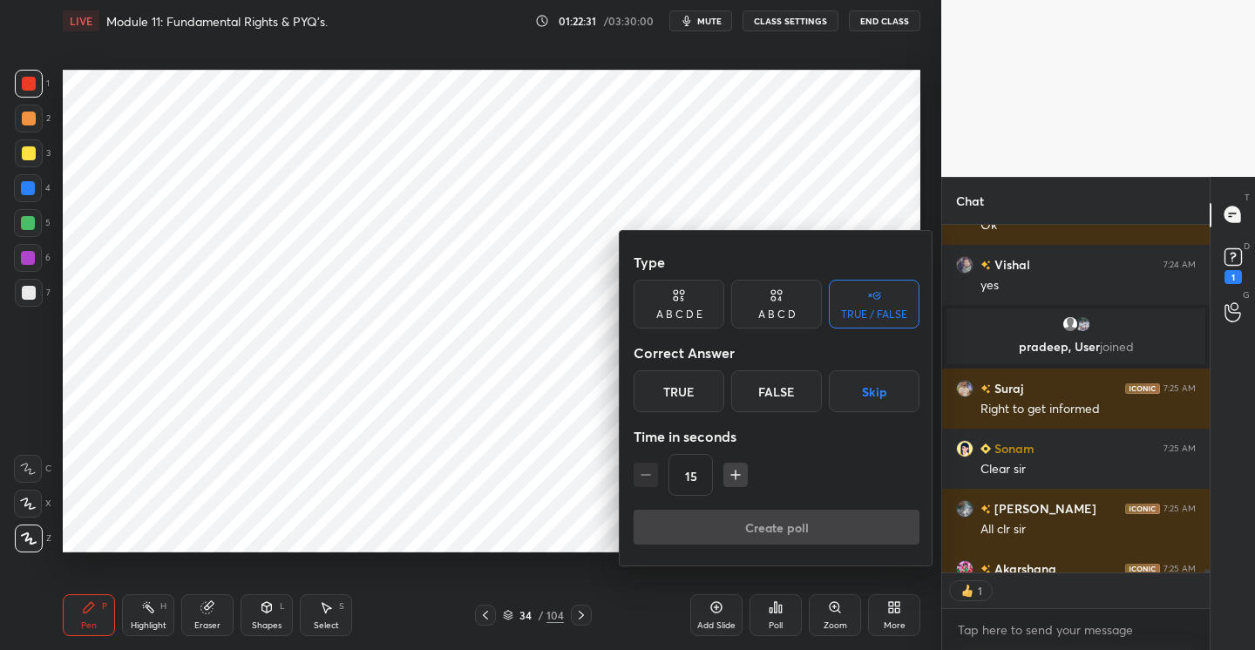
scroll to position [39198, 0]
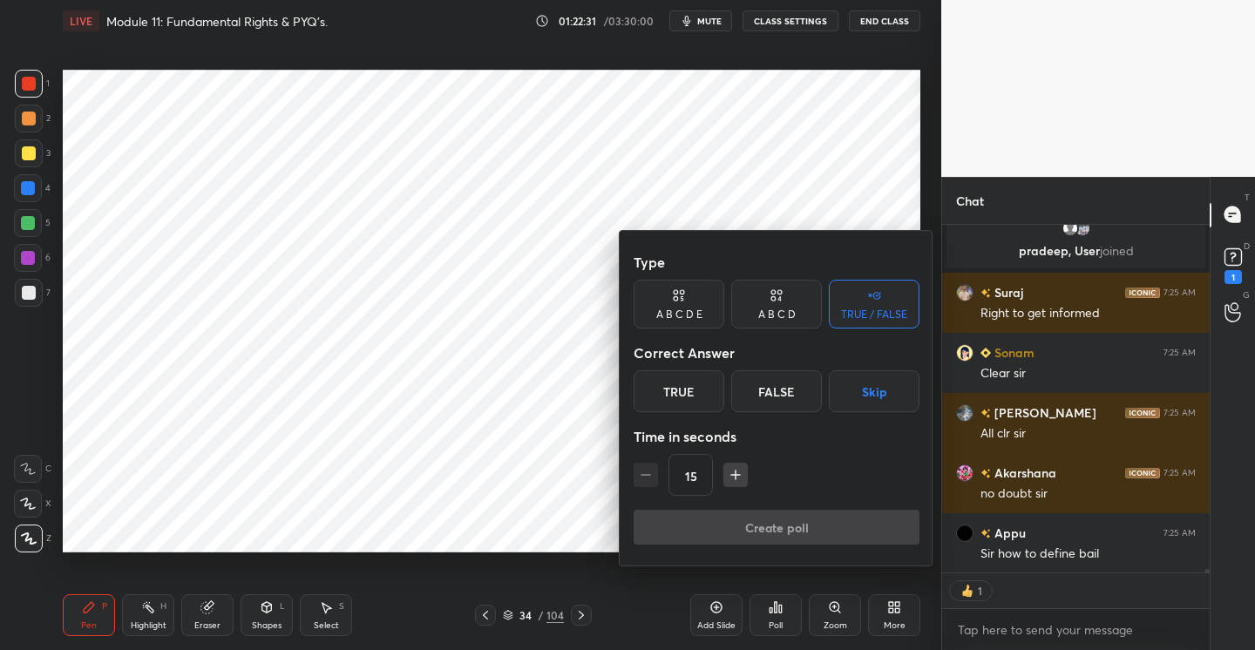
click at [799, 390] on div "False" at bounding box center [776, 391] width 91 height 42
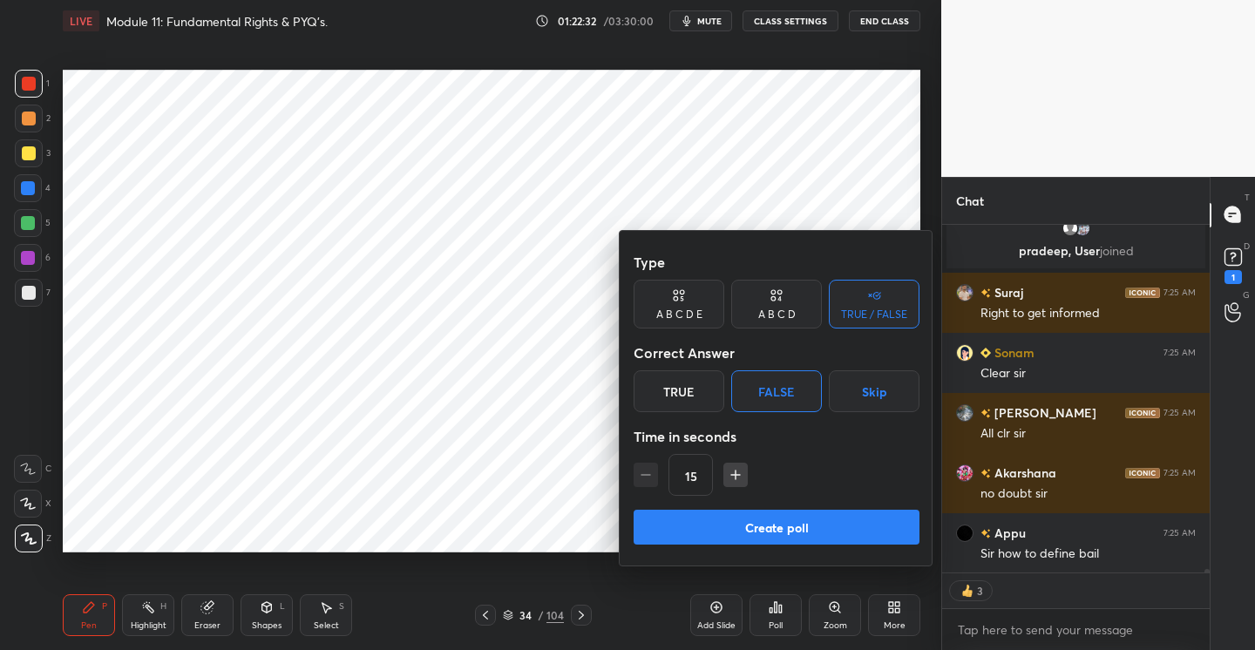
click at [681, 394] on div "True" at bounding box center [678, 391] width 91 height 42
click at [772, 524] on button "Create poll" at bounding box center [776, 527] width 286 height 35
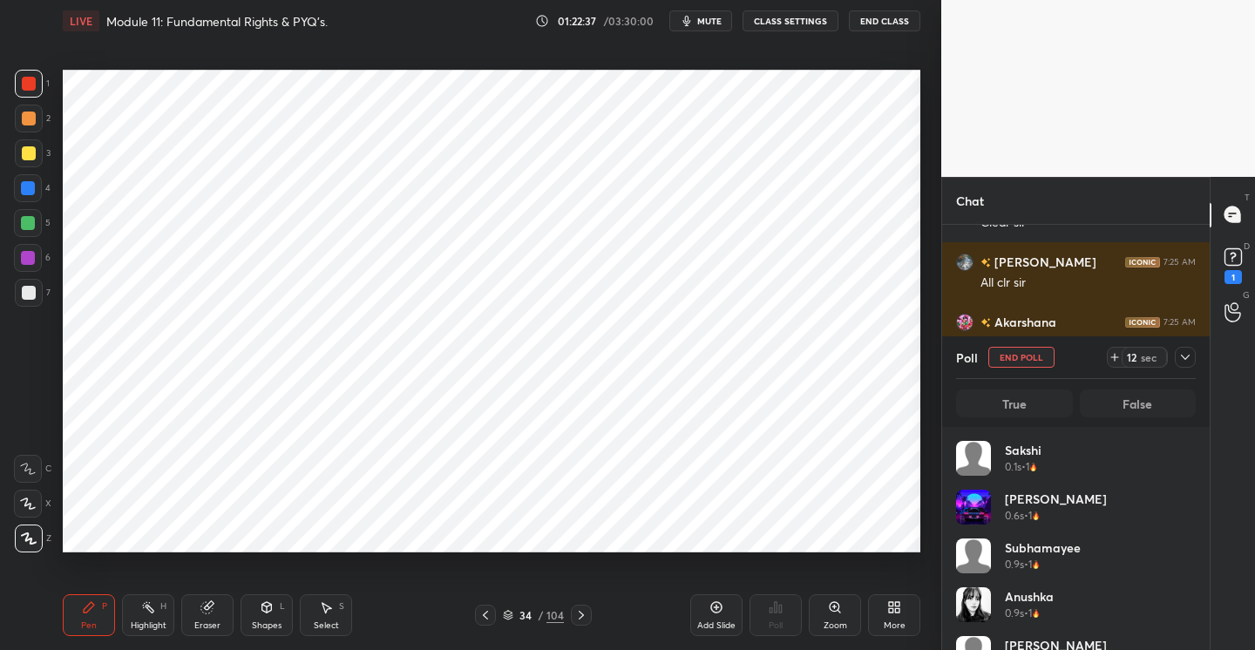
scroll to position [39409, 0]
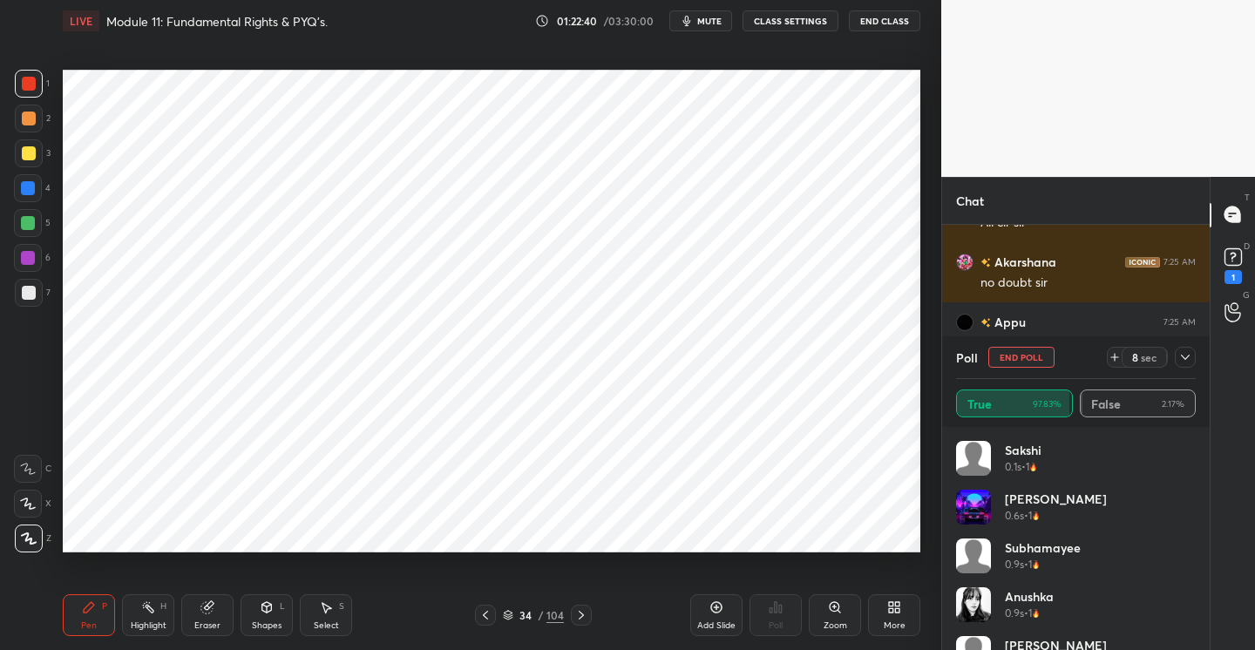
click at [1183, 355] on icon at bounding box center [1185, 357] width 14 height 14
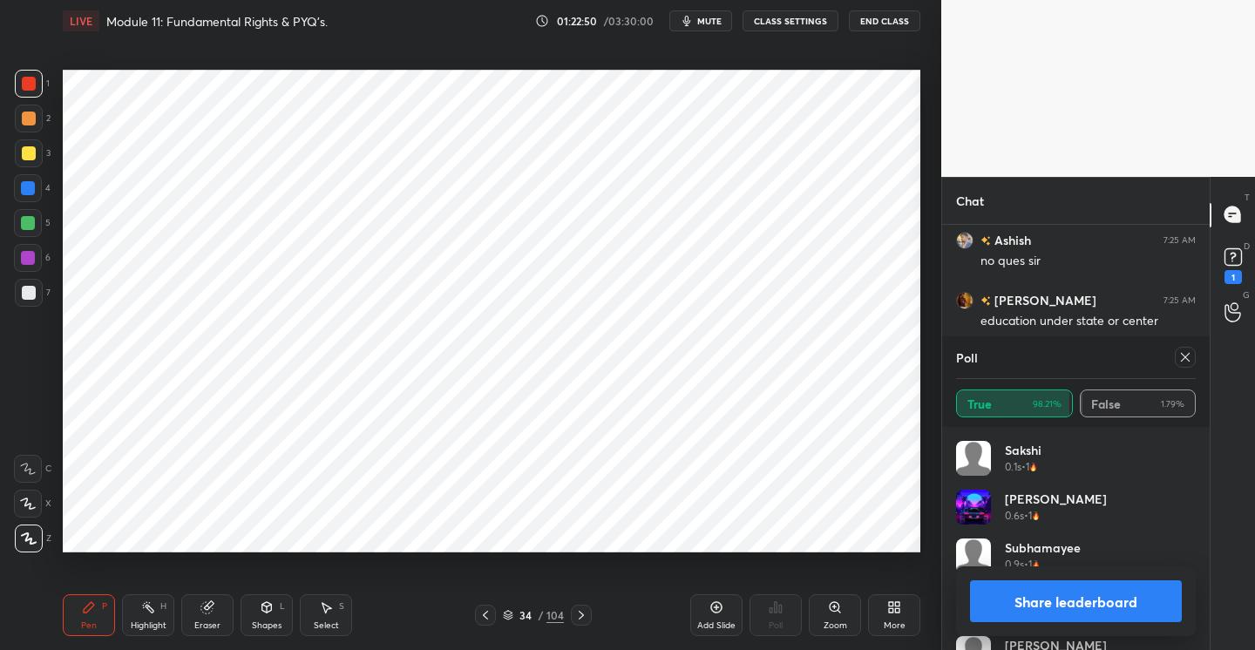
click at [1183, 356] on icon at bounding box center [1185, 357] width 14 height 14
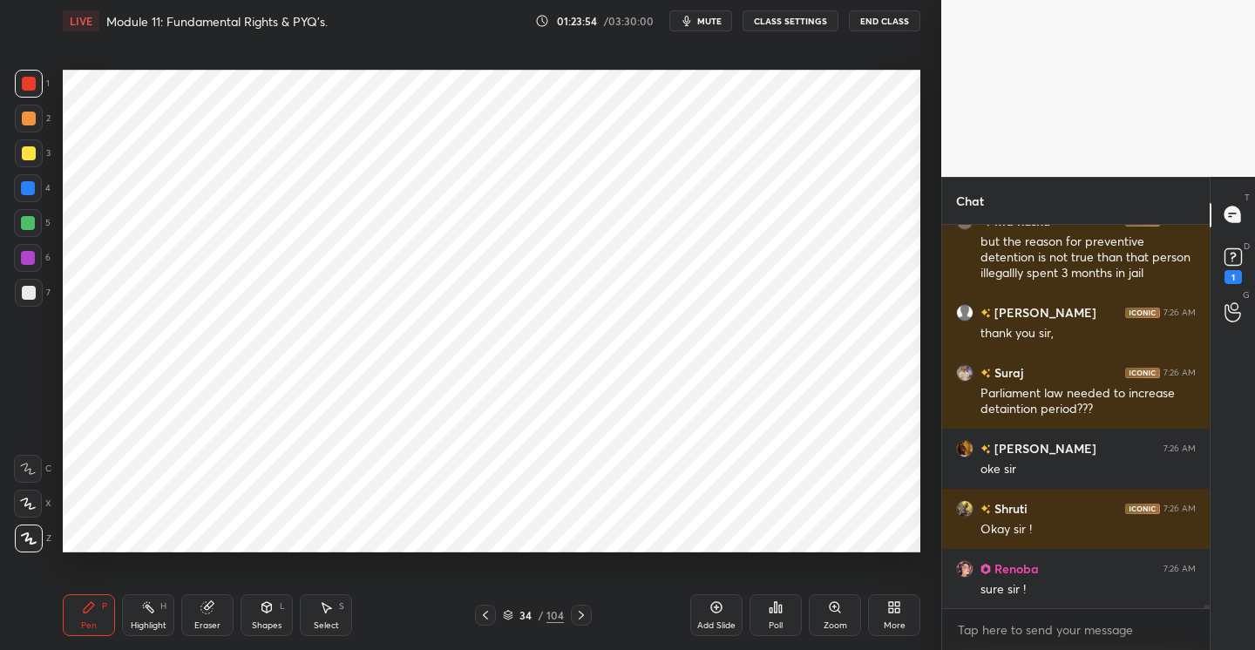
scroll to position [40352, 0]
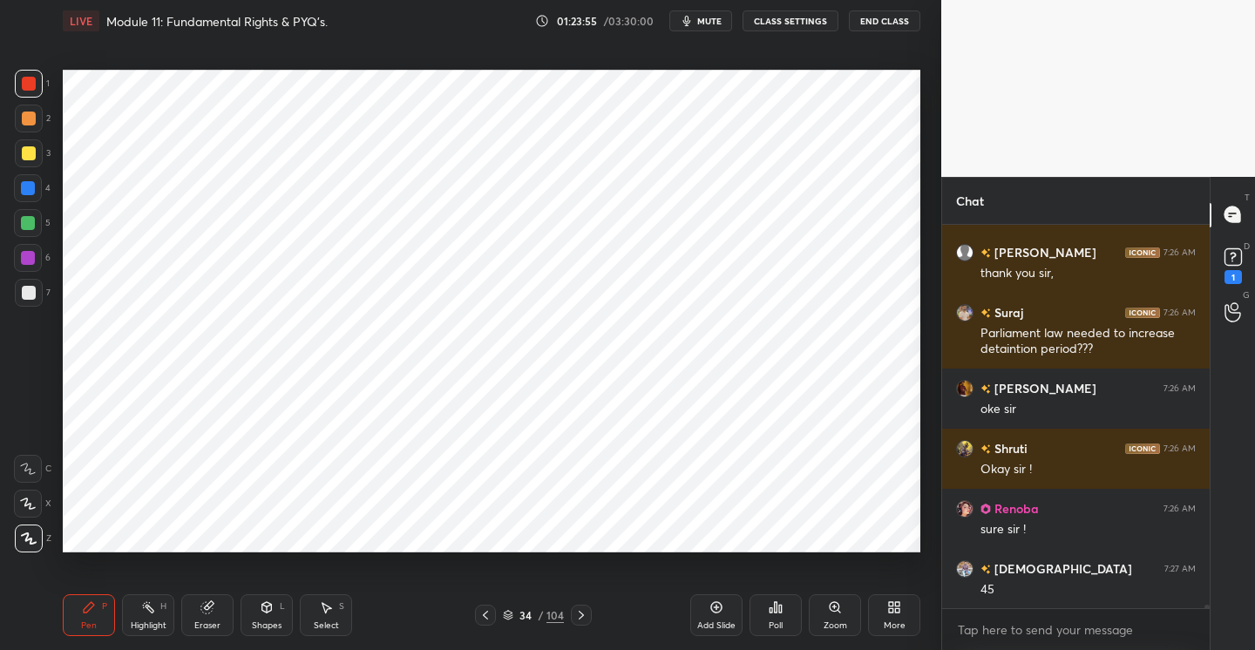
click at [714, 12] on button "mute" at bounding box center [700, 20] width 63 height 21
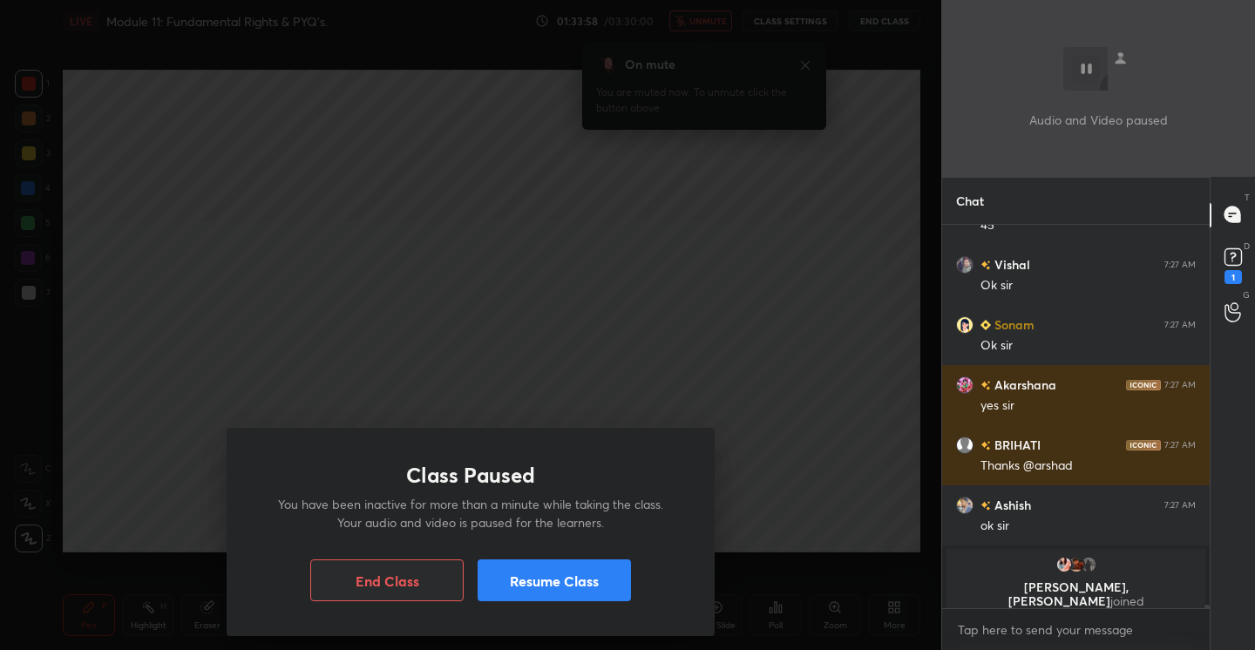
scroll to position [40729, 0]
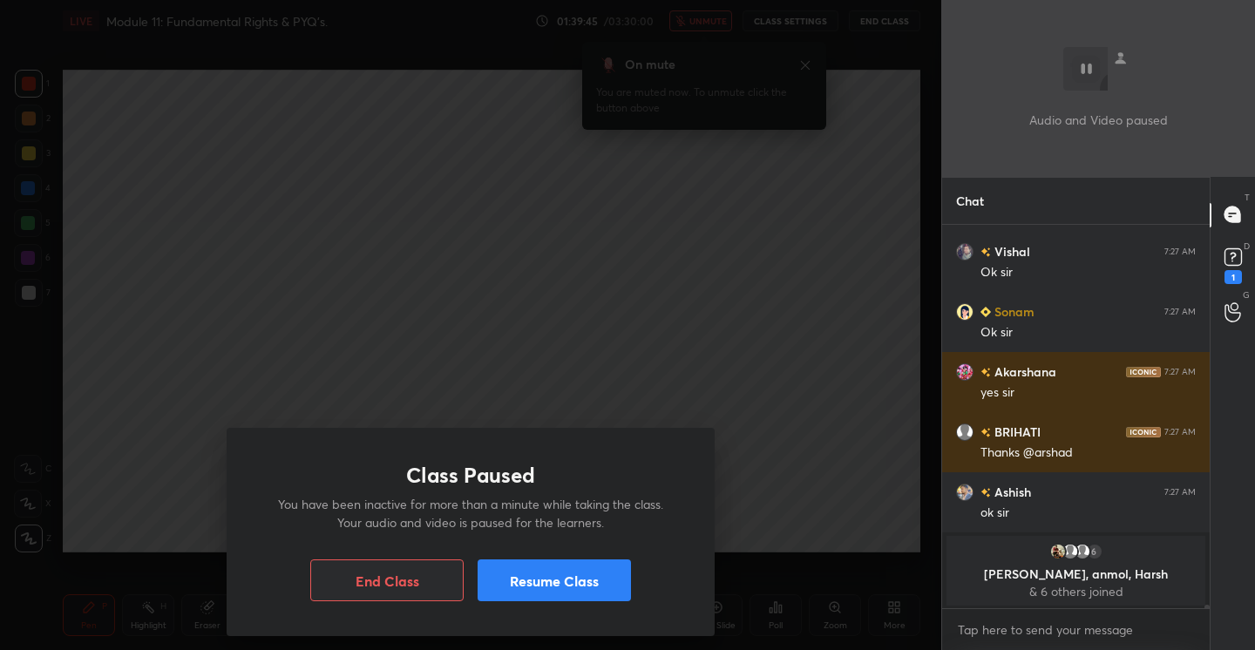
click at [554, 572] on button "Resume Class" at bounding box center [553, 580] width 153 height 42
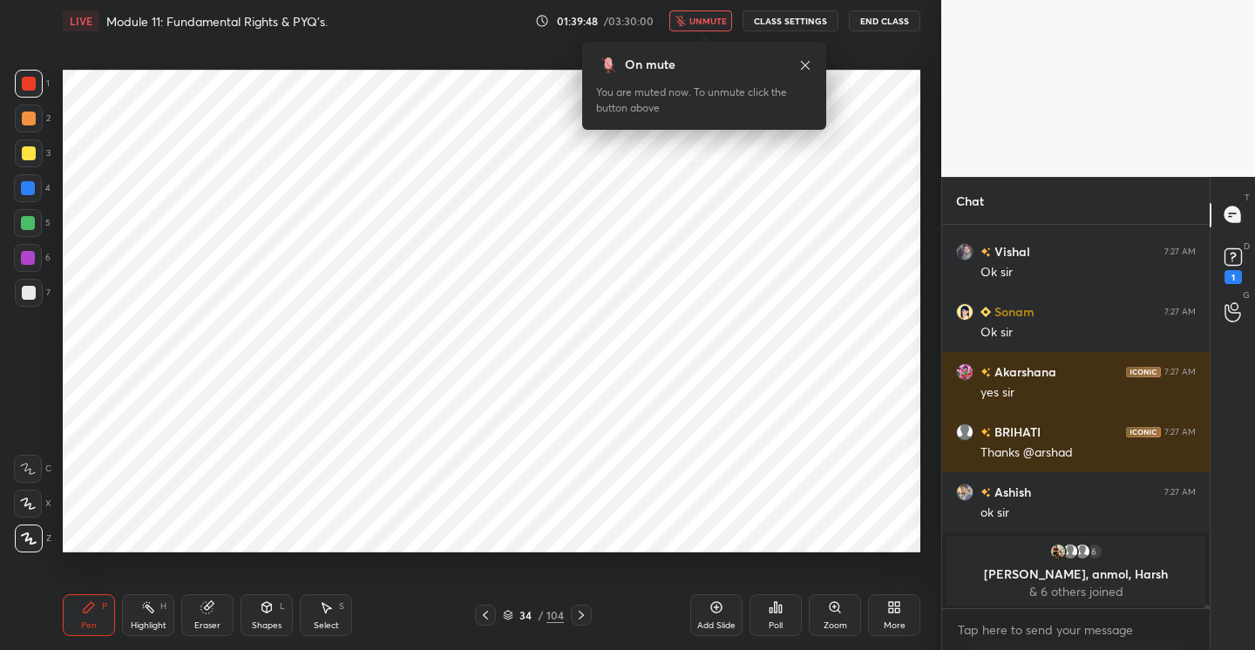
click at [720, 609] on icon at bounding box center [716, 607] width 14 height 14
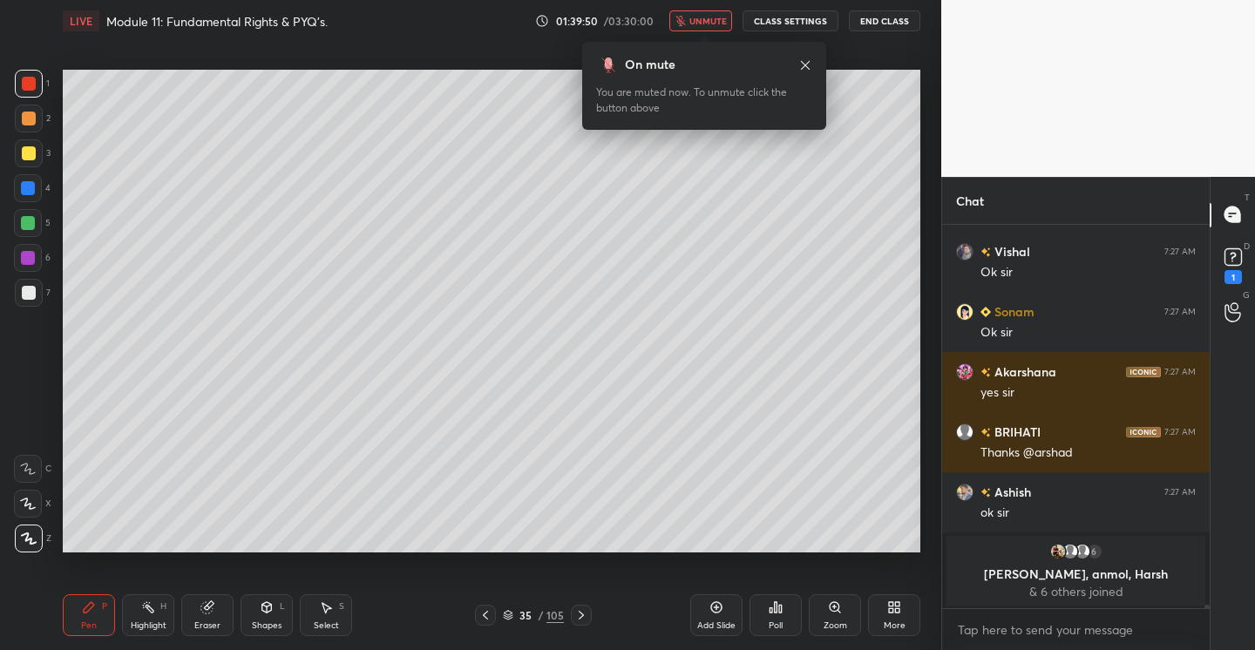
click at [898, 608] on icon at bounding box center [897, 610] width 4 height 4
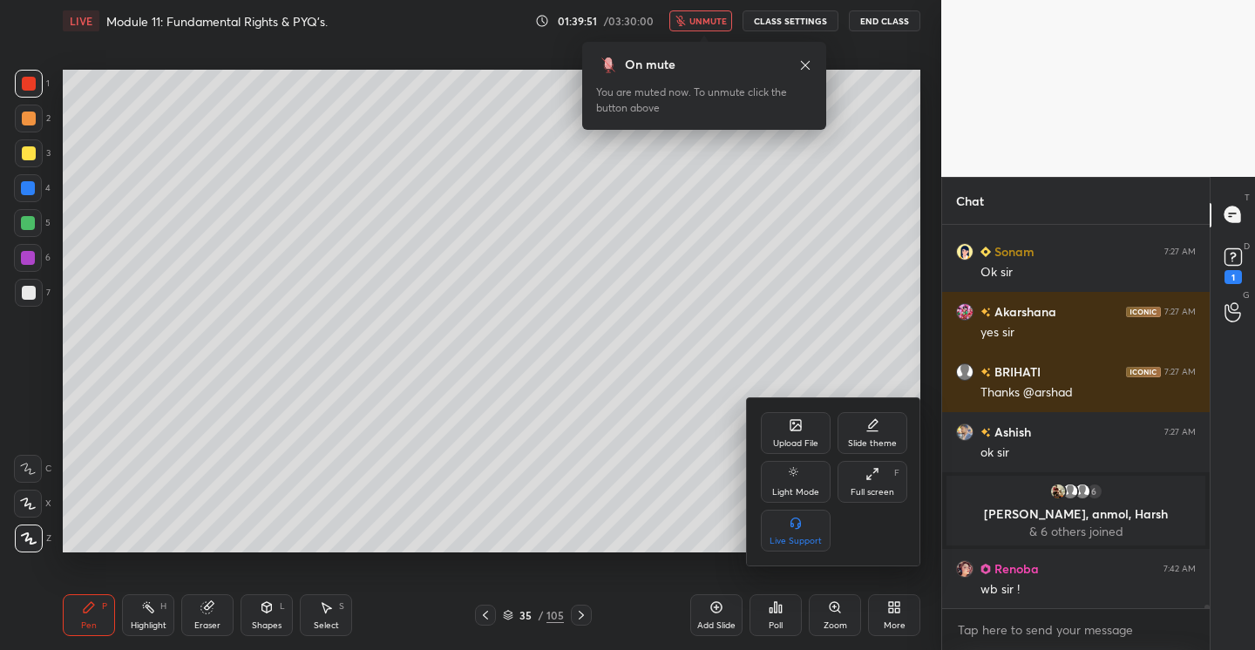
scroll to position [40461, 0]
click at [792, 431] on icon at bounding box center [795, 425] width 14 height 14
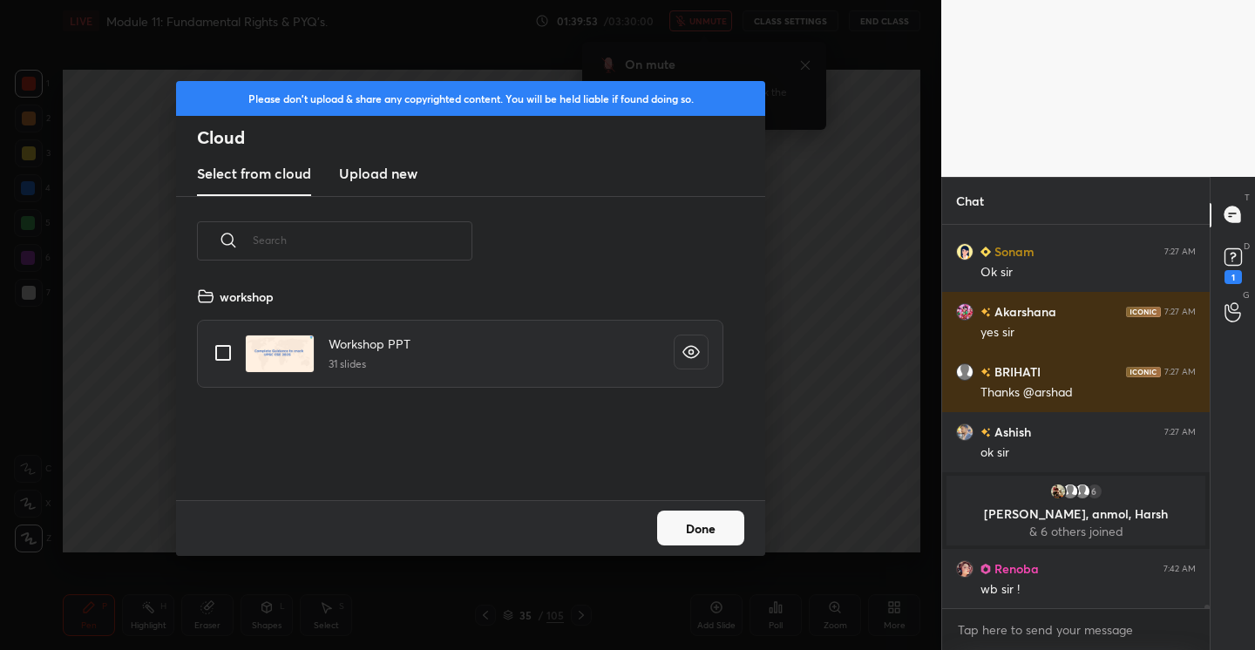
scroll to position [40521, 0]
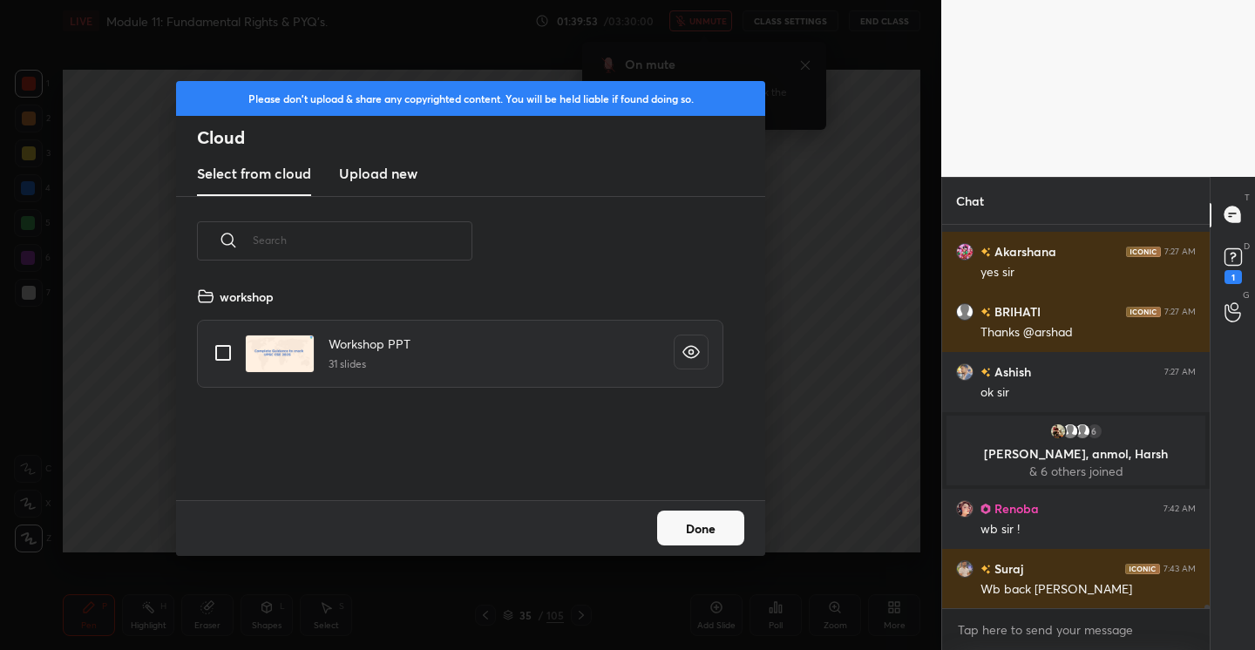
click at [403, 179] on h3 "Upload new" at bounding box center [378, 173] width 78 height 21
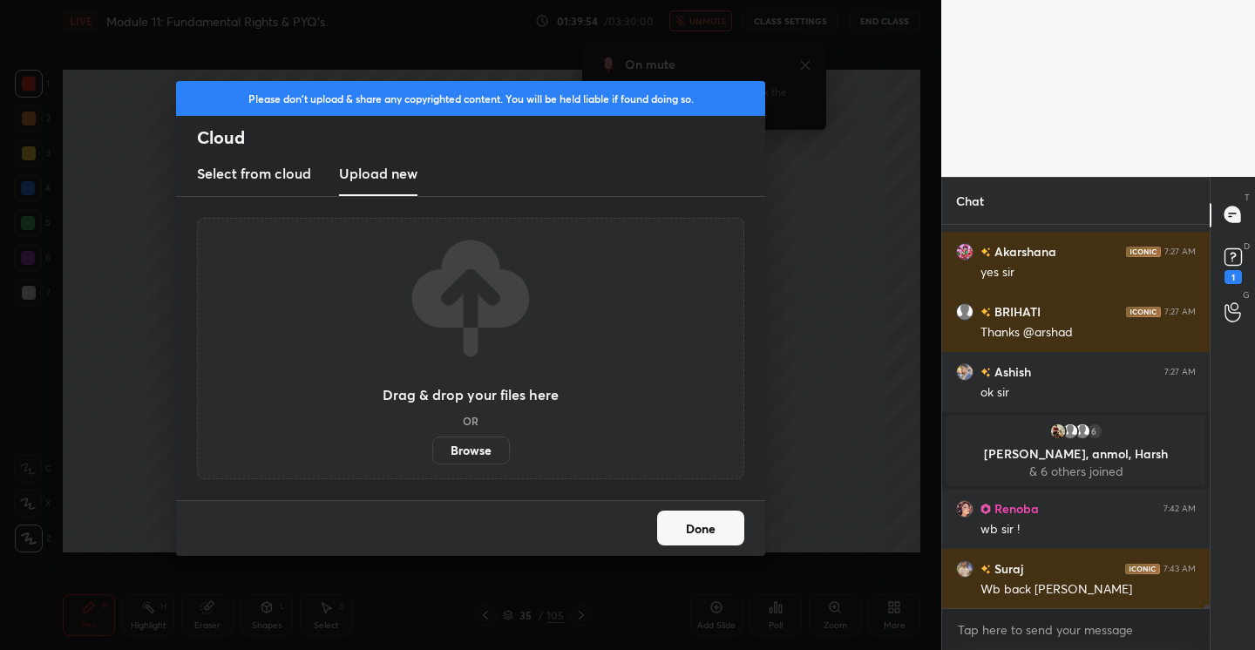
scroll to position [40581, 0]
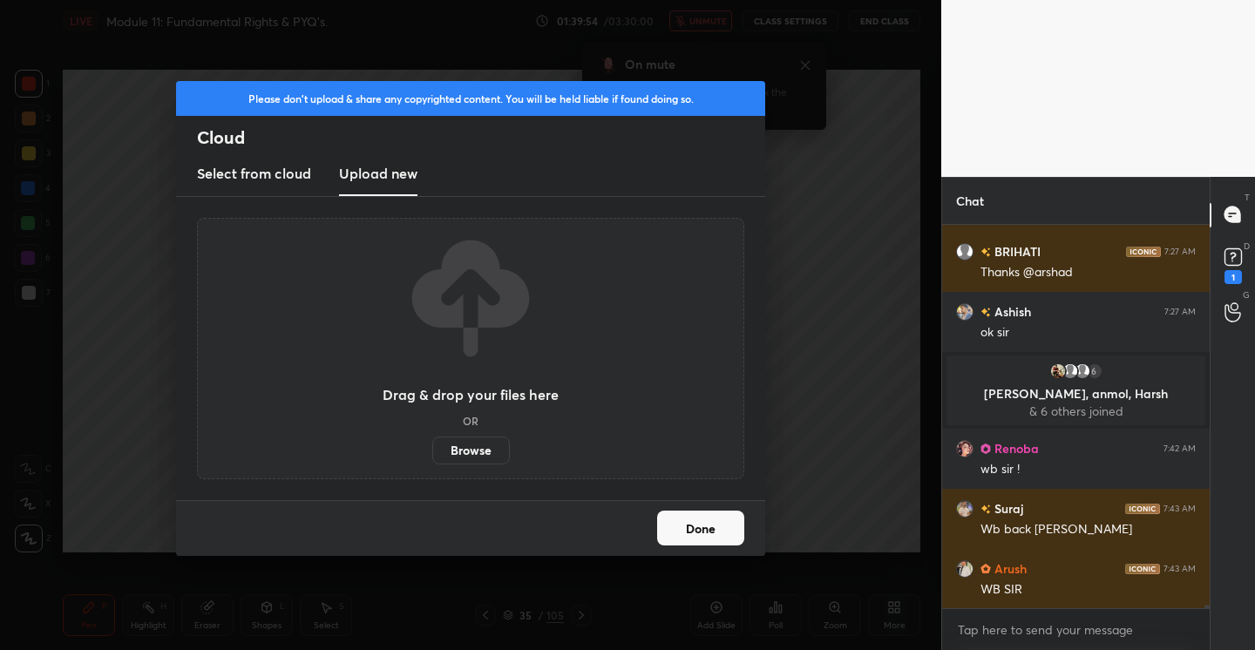
click at [471, 437] on label "Browse" at bounding box center [471, 450] width 78 height 28
click at [432, 437] on input "Browse" at bounding box center [432, 450] width 0 height 28
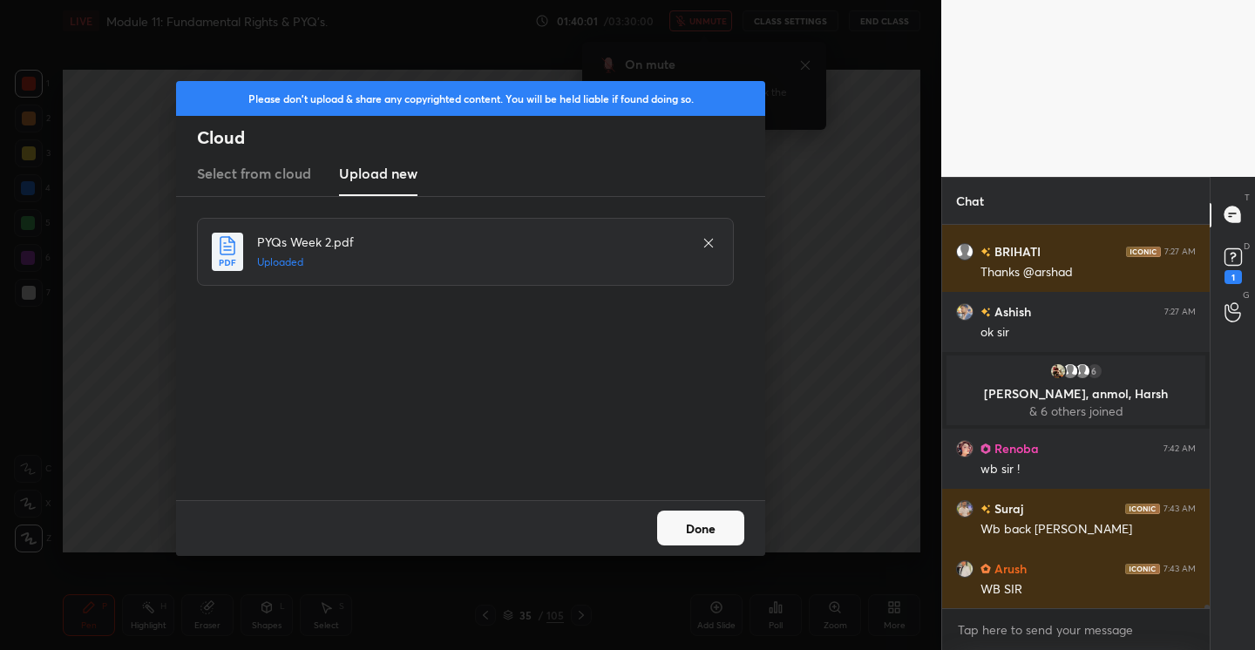
click at [700, 518] on button "Done" at bounding box center [700, 528] width 87 height 35
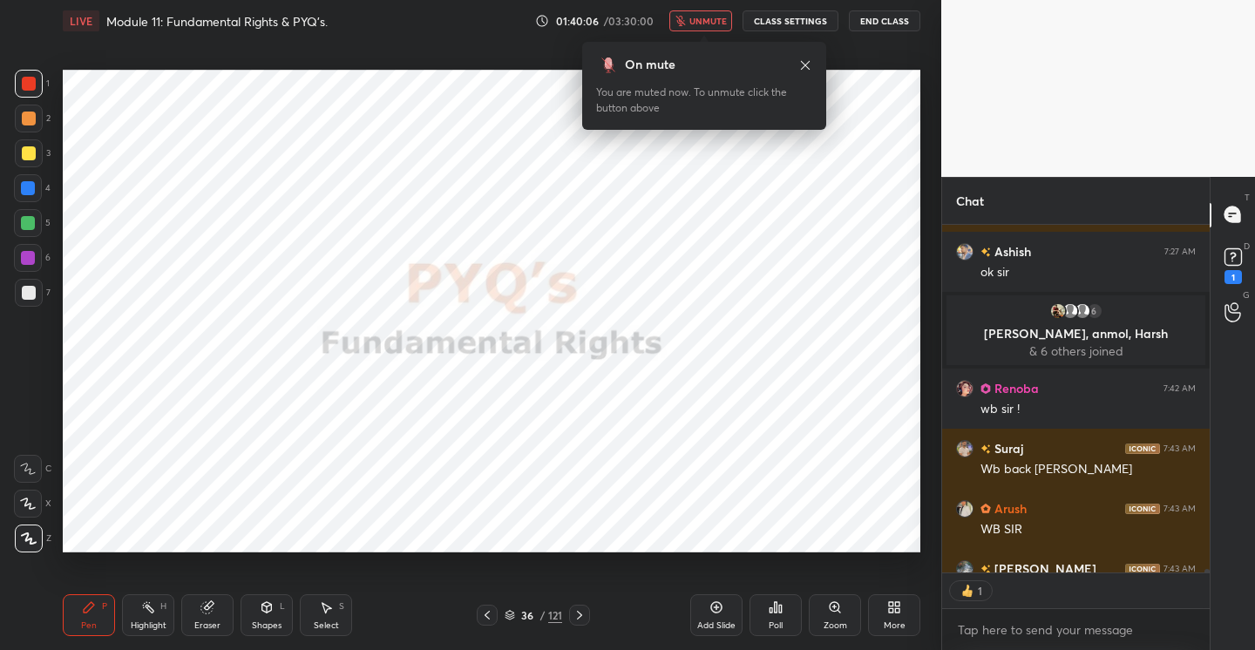
scroll to position [6, 6]
click at [725, 15] on span "unmute" at bounding box center [707, 21] width 37 height 12
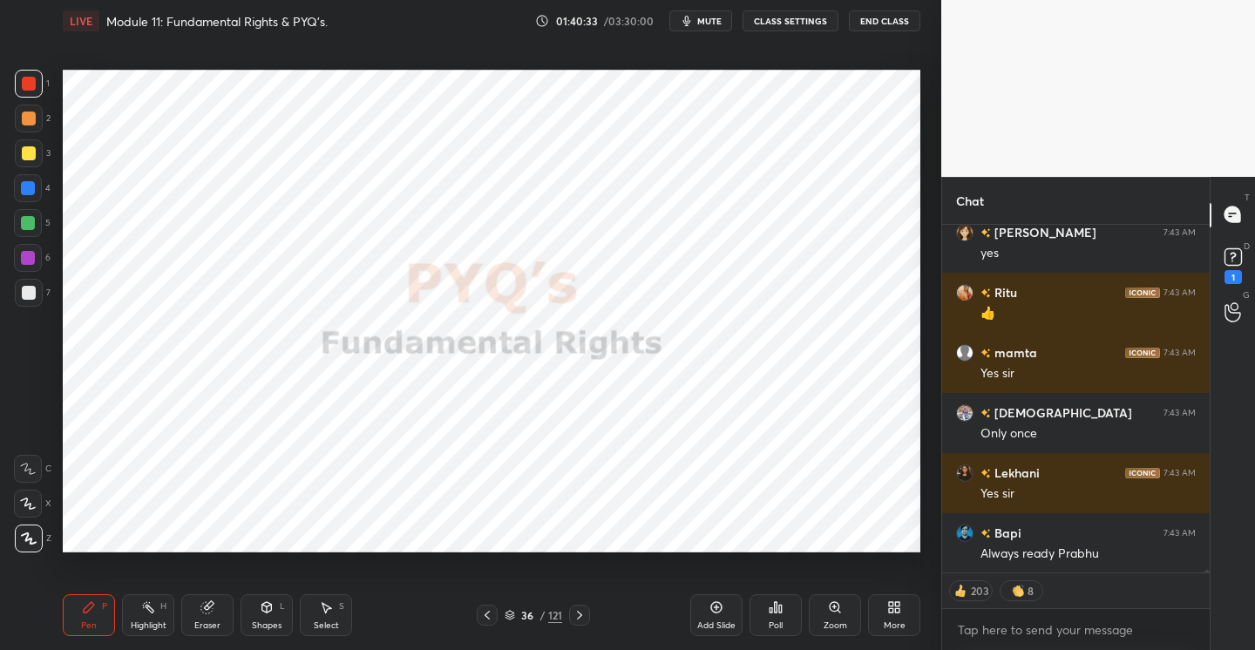
scroll to position [42256, 0]
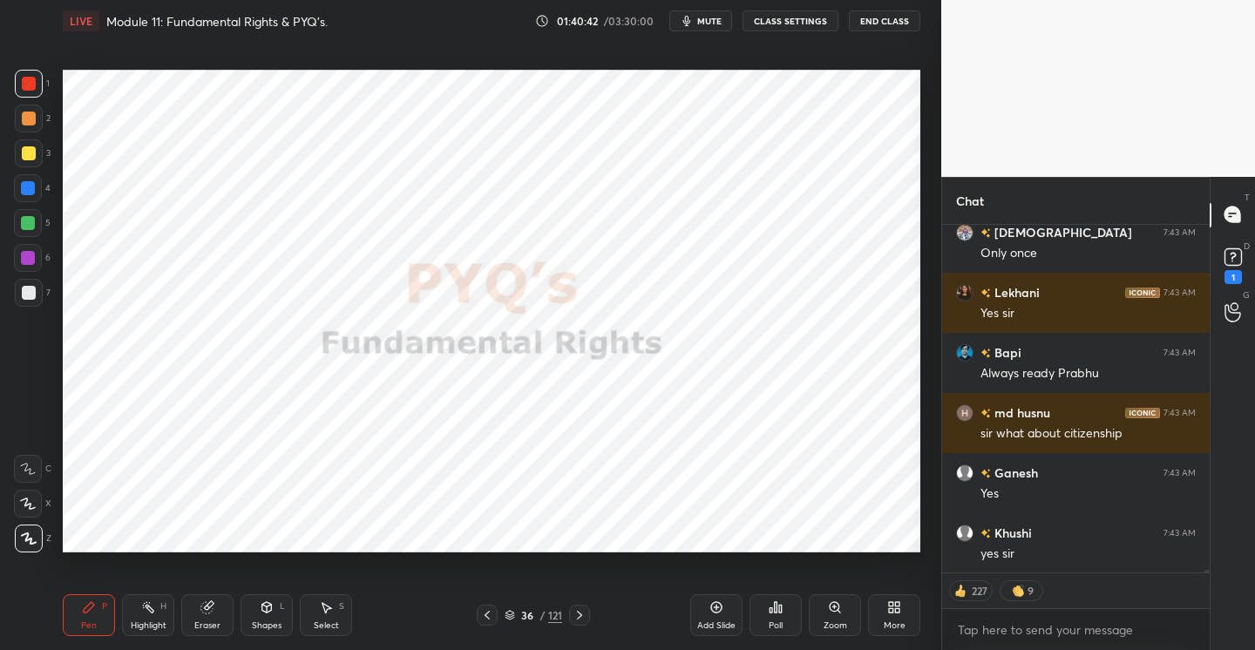
click at [579, 614] on icon at bounding box center [579, 615] width 14 height 14
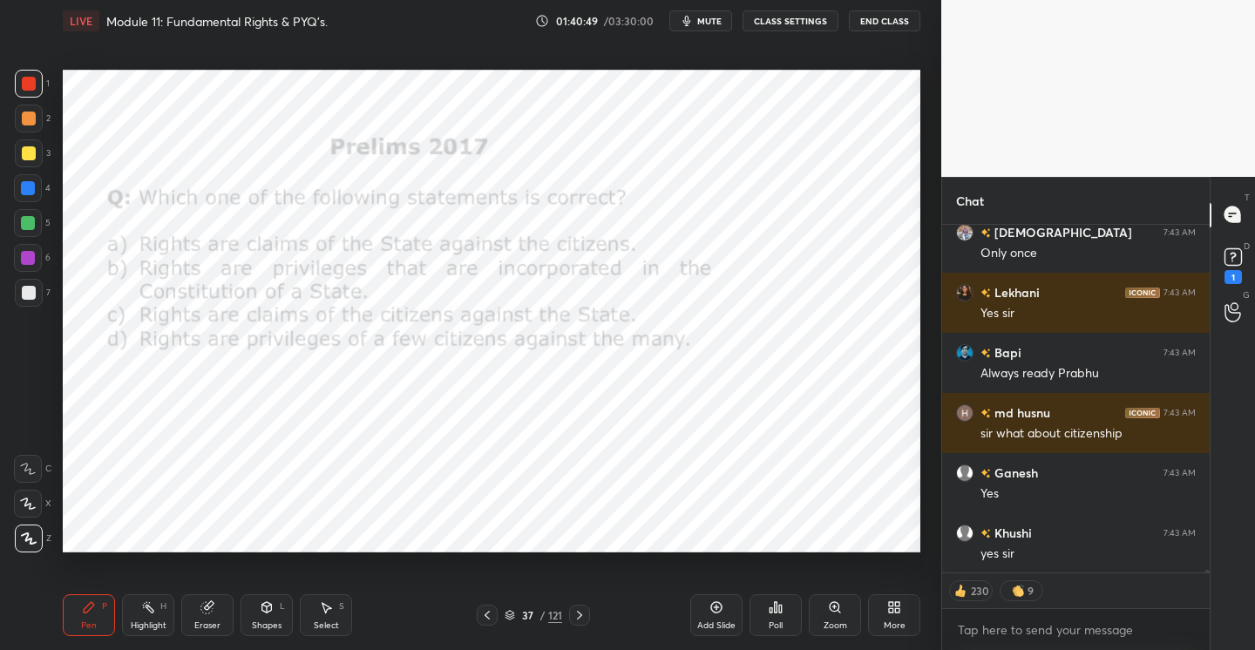
click at [776, 615] on div "Poll" at bounding box center [775, 615] width 52 height 42
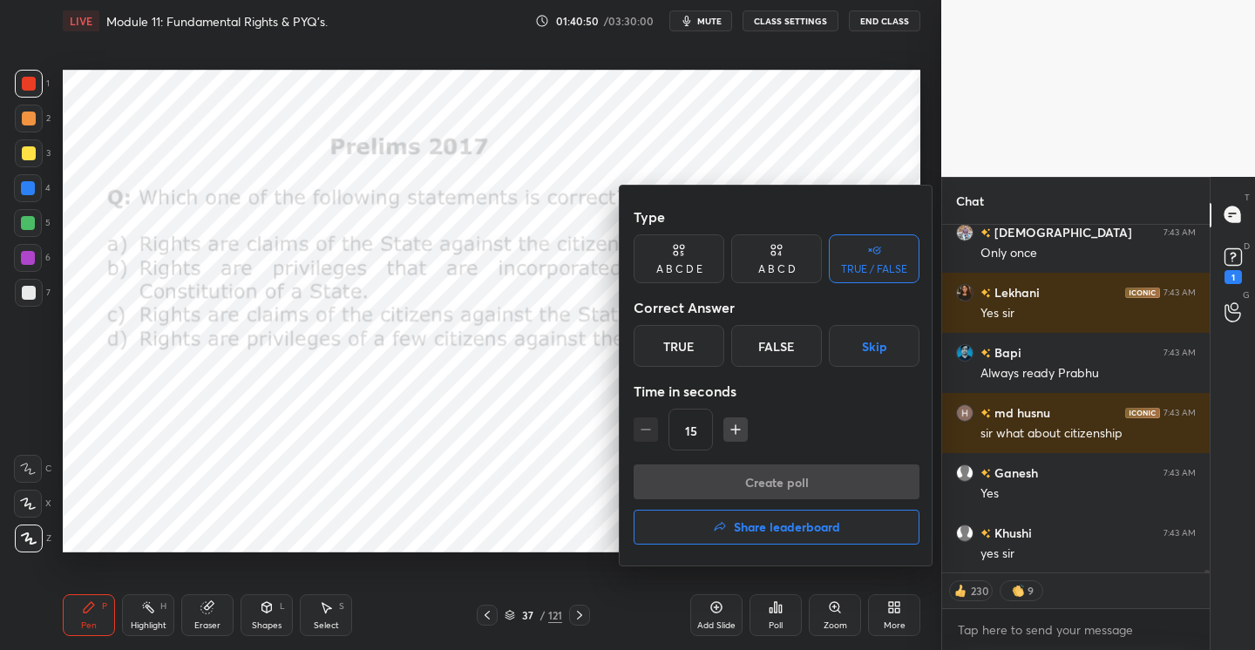
click at [779, 261] on div "A B C D" at bounding box center [776, 258] width 91 height 49
click at [768, 349] on div "C" at bounding box center [775, 346] width 51 height 42
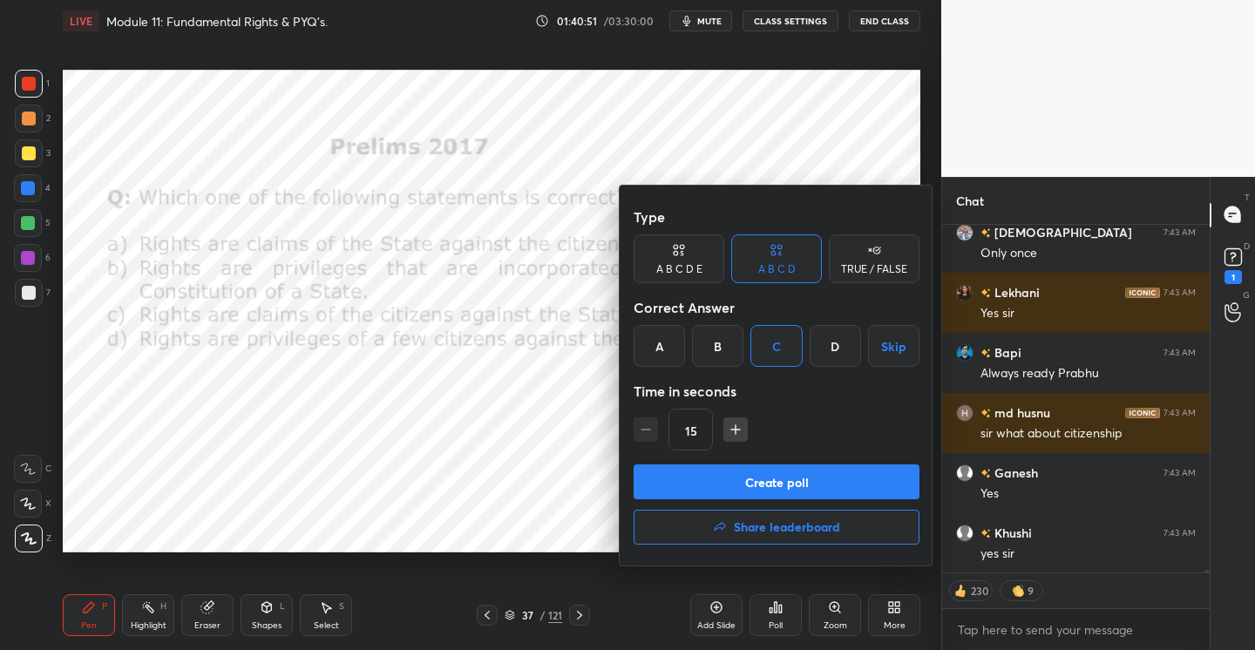
type textarea "x"
click at [727, 428] on icon "button" at bounding box center [735, 429] width 17 height 17
type input "45"
click at [757, 483] on button "Create poll" at bounding box center [776, 481] width 286 height 35
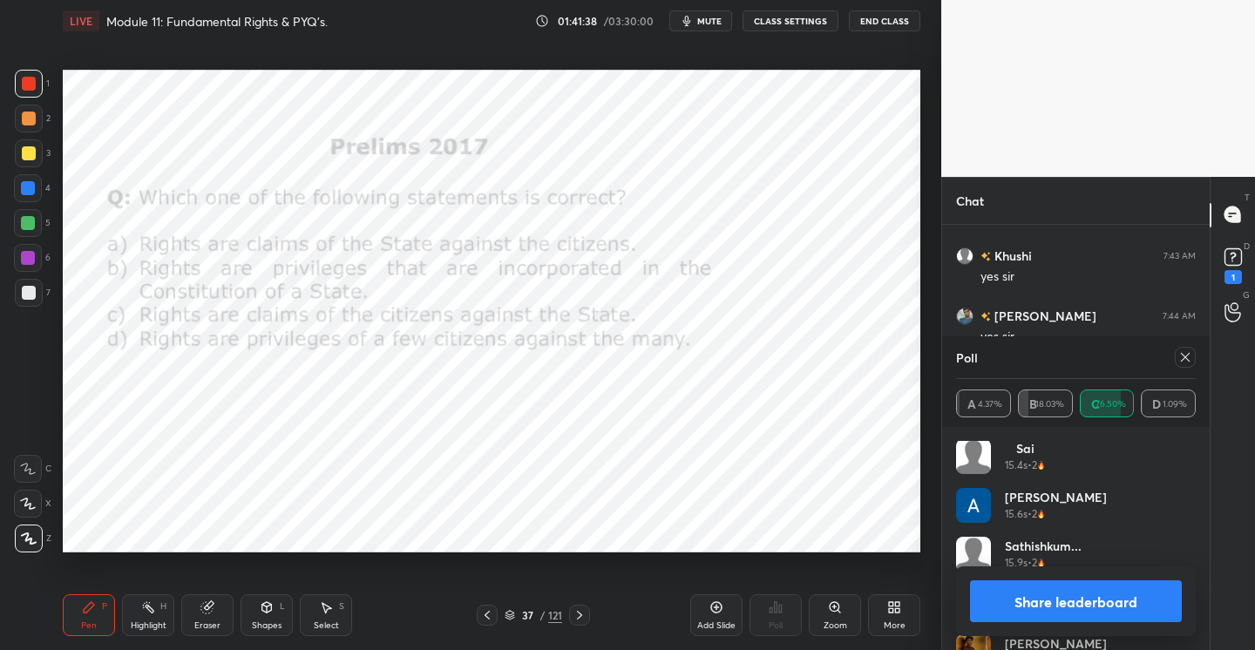
scroll to position [4670, 0]
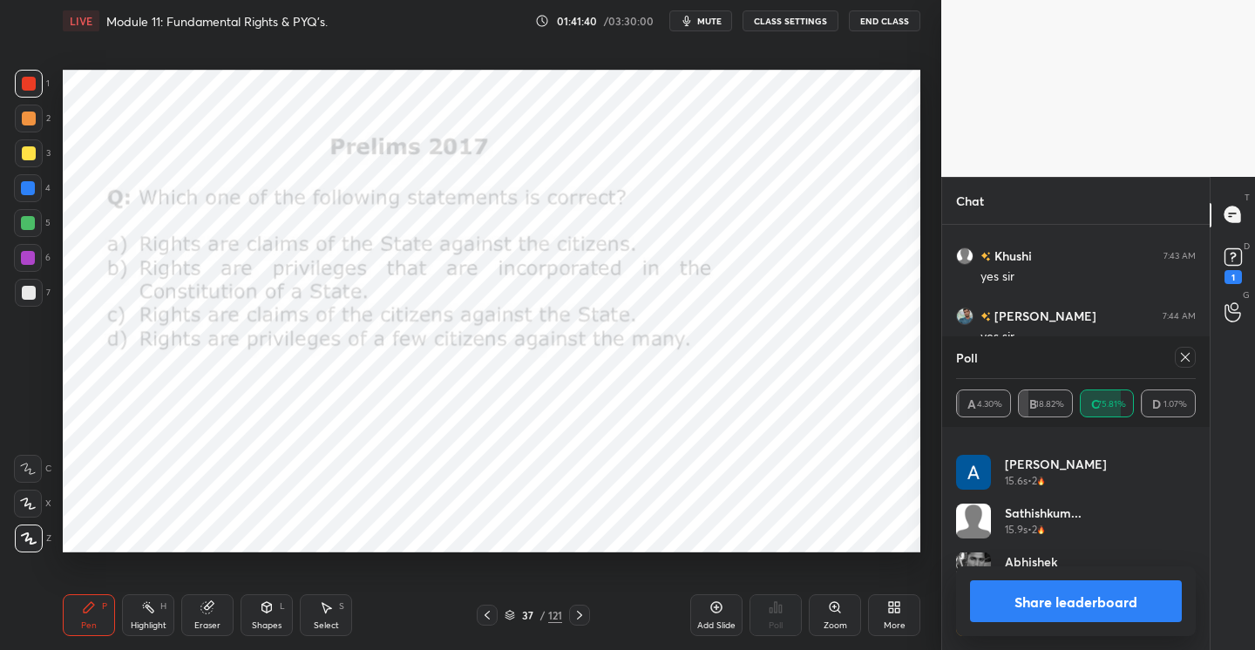
click at [1043, 600] on button "Share leaderboard" at bounding box center [1076, 601] width 212 height 42
type textarea "x"
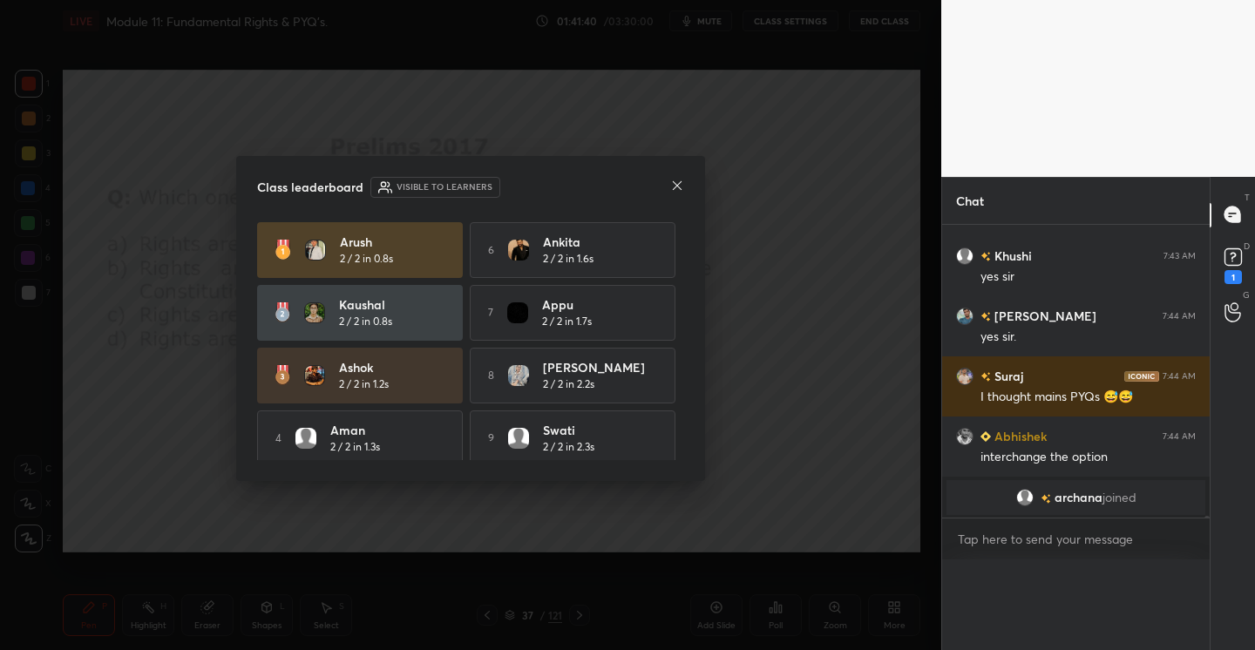
scroll to position [6, 6]
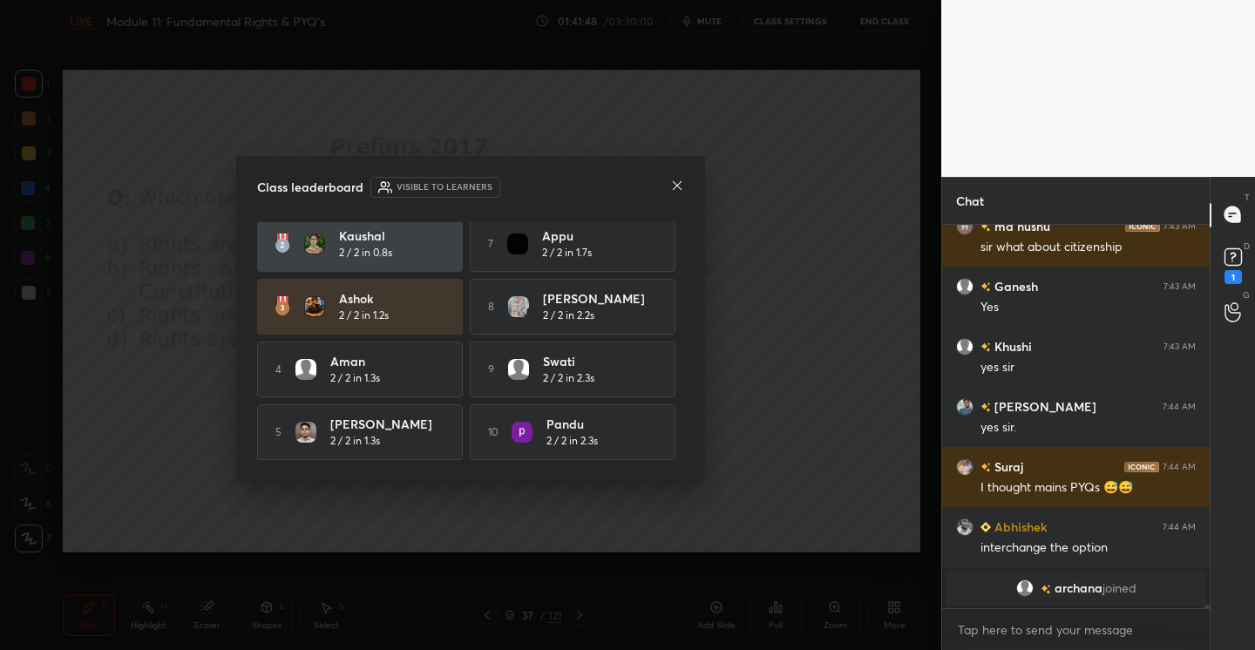
click at [683, 186] on icon at bounding box center [677, 186] width 14 height 14
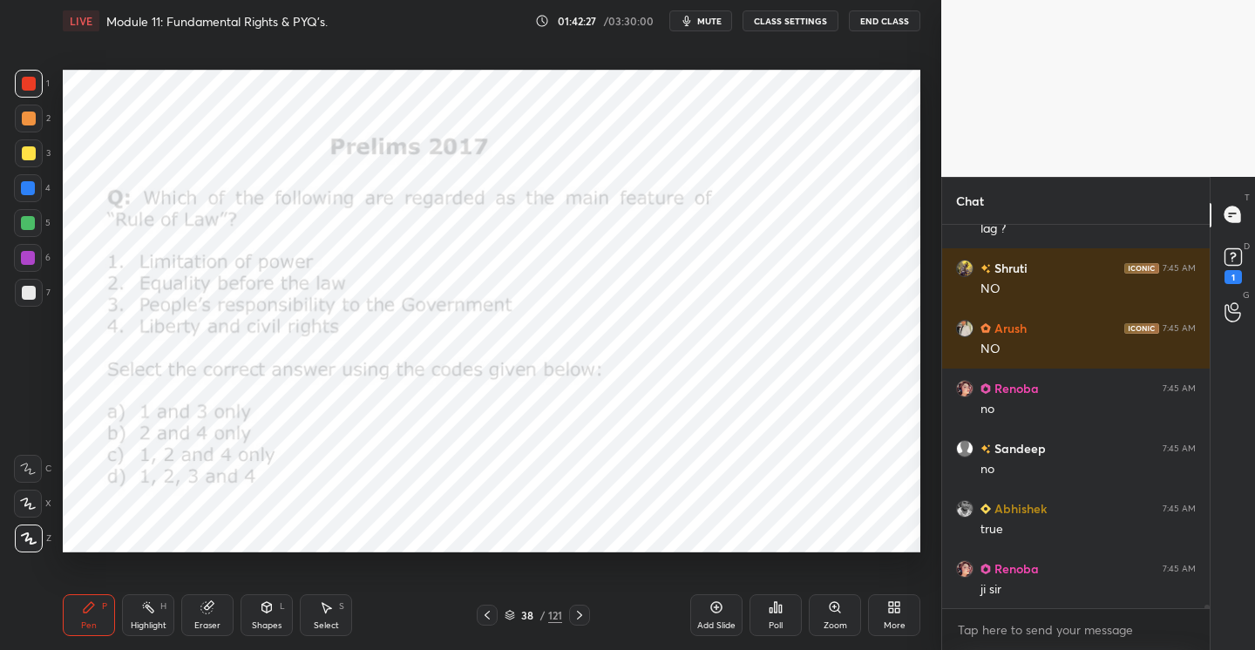
scroll to position [42404, 0]
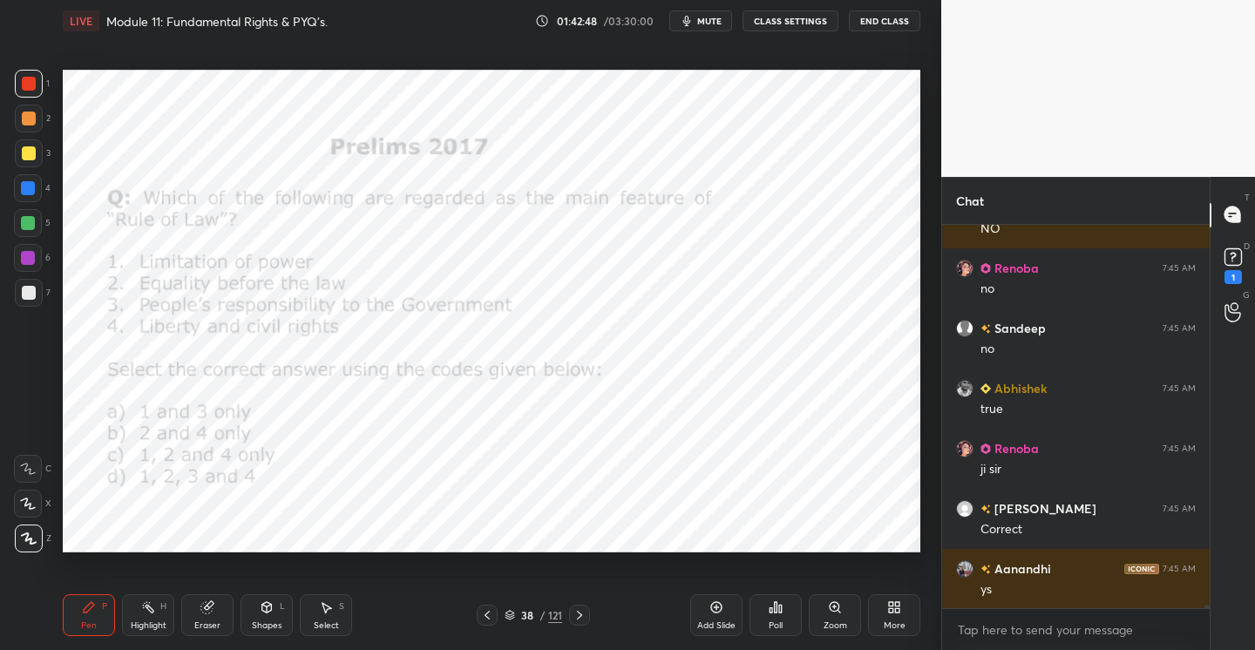
click at [782, 611] on icon at bounding box center [780, 609] width 3 height 8
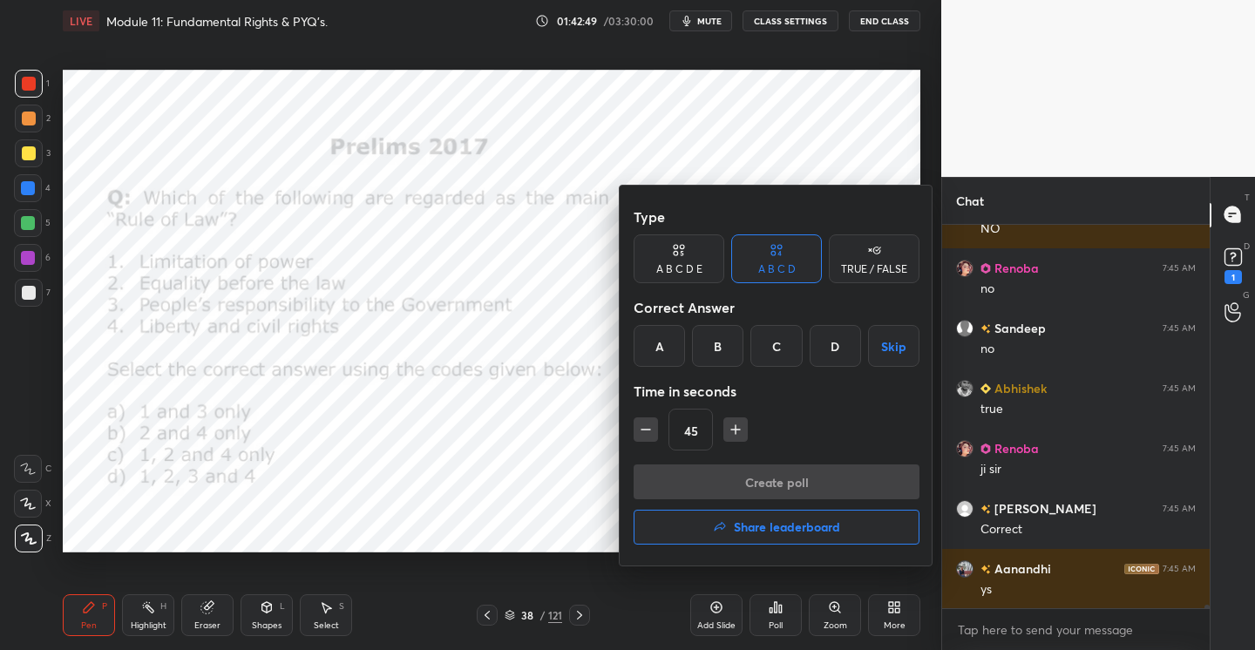
click at [780, 343] on div "C" at bounding box center [775, 346] width 51 height 42
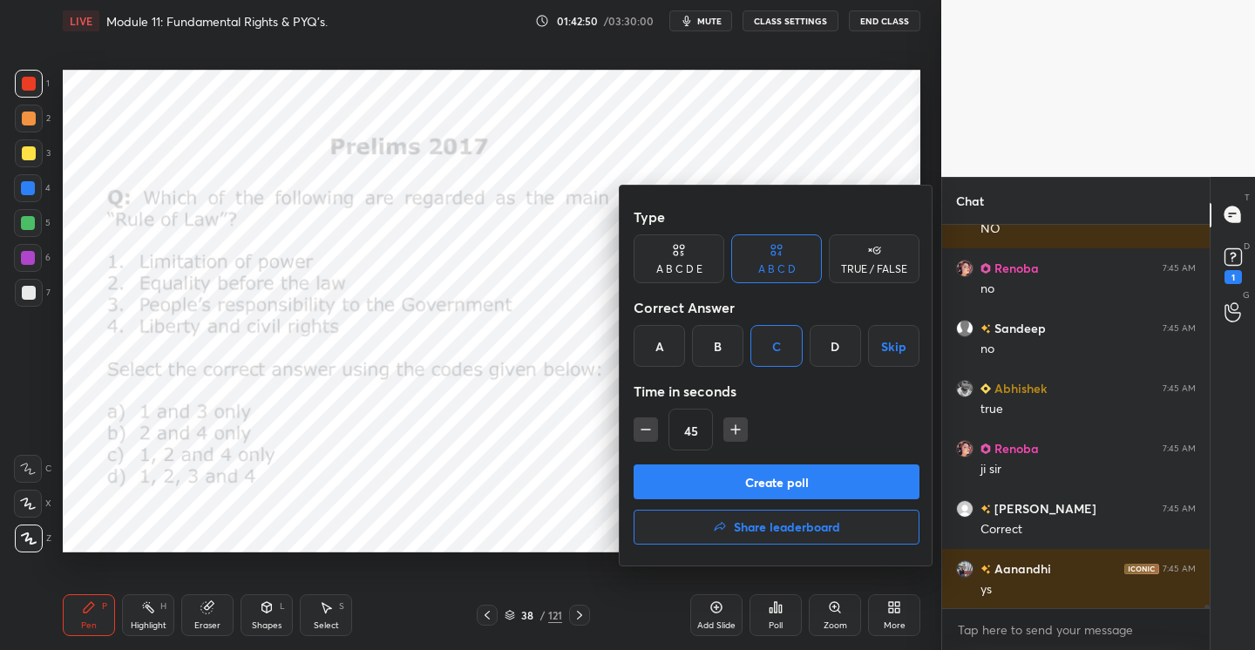
click at [735, 429] on icon "button" at bounding box center [735, 429] width 17 height 17
type input "60"
click at [772, 478] on button "Create poll" at bounding box center [776, 481] width 286 height 35
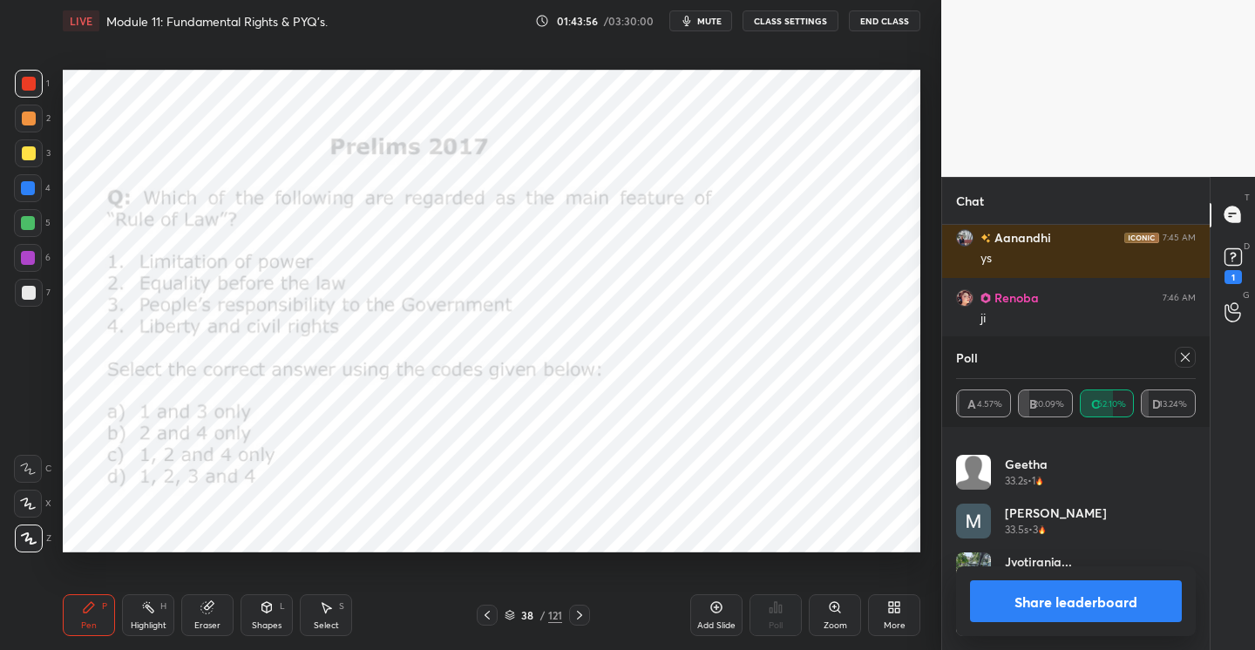
scroll to position [42871, 0]
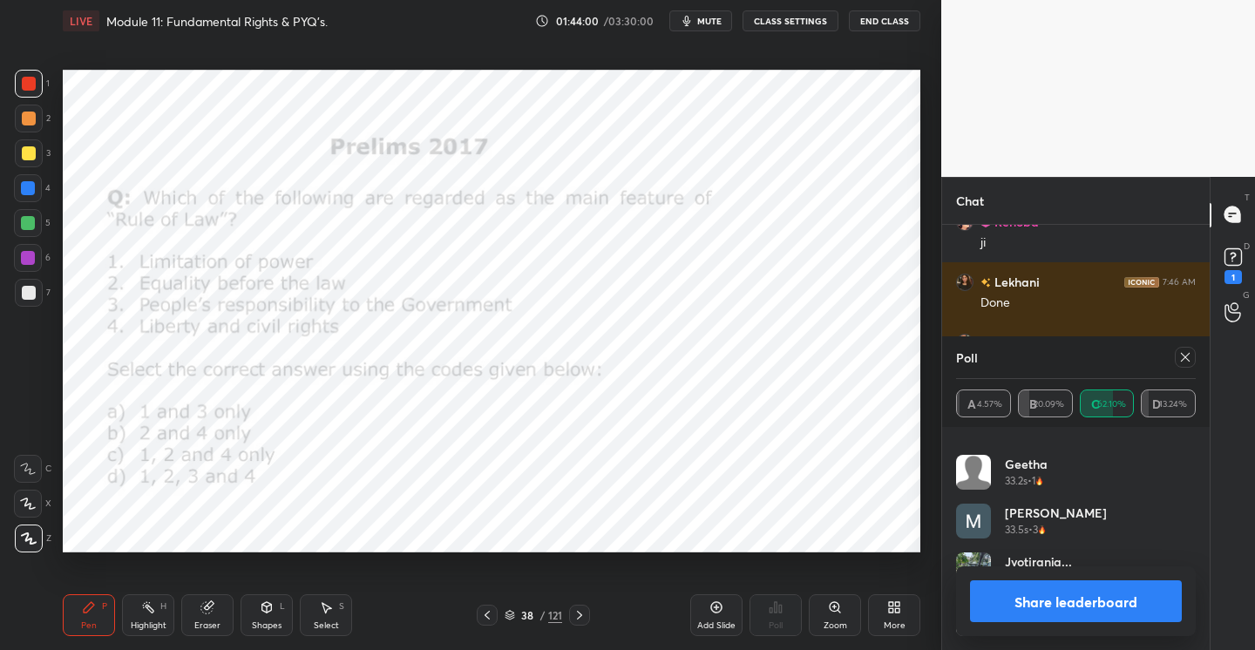
click at [1189, 355] on icon at bounding box center [1185, 357] width 14 height 14
type textarea "x"
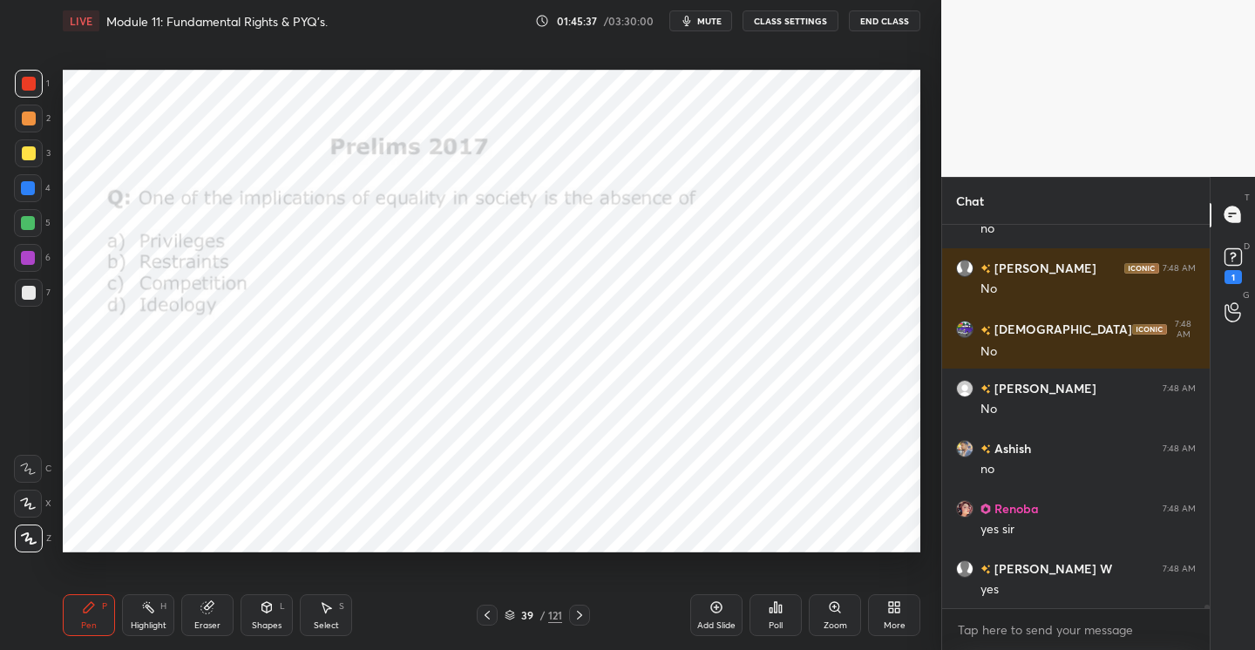
scroll to position [44962, 0]
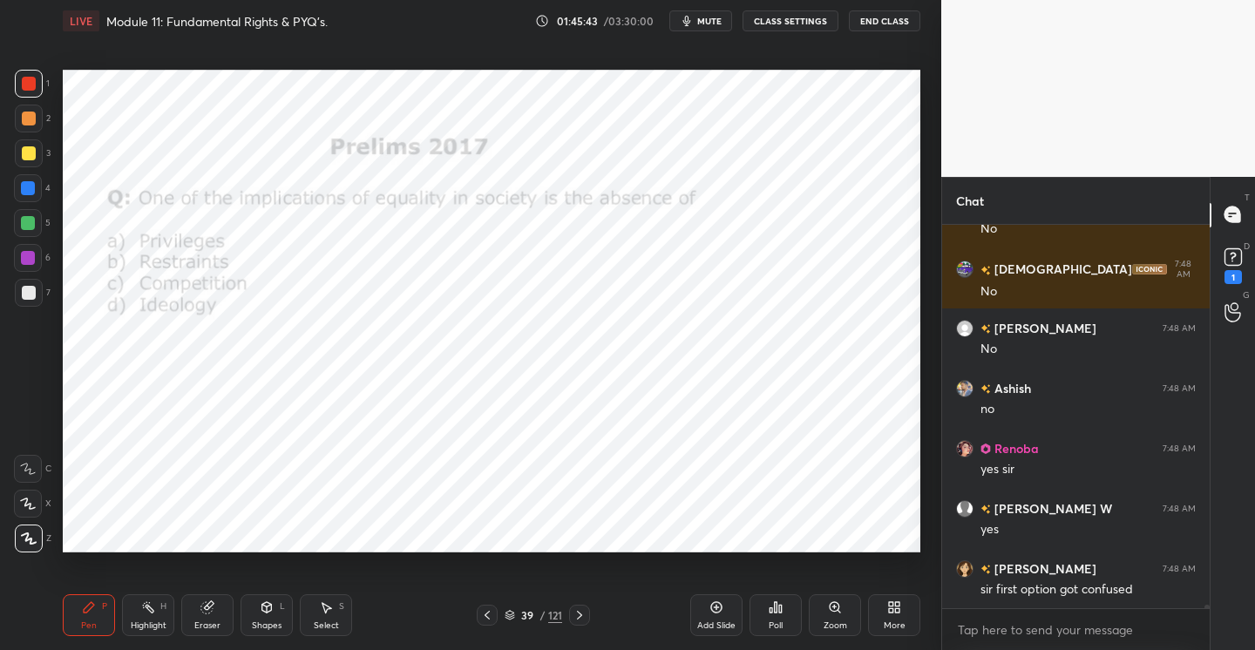
click at [775, 607] on icon at bounding box center [776, 607] width 3 height 10
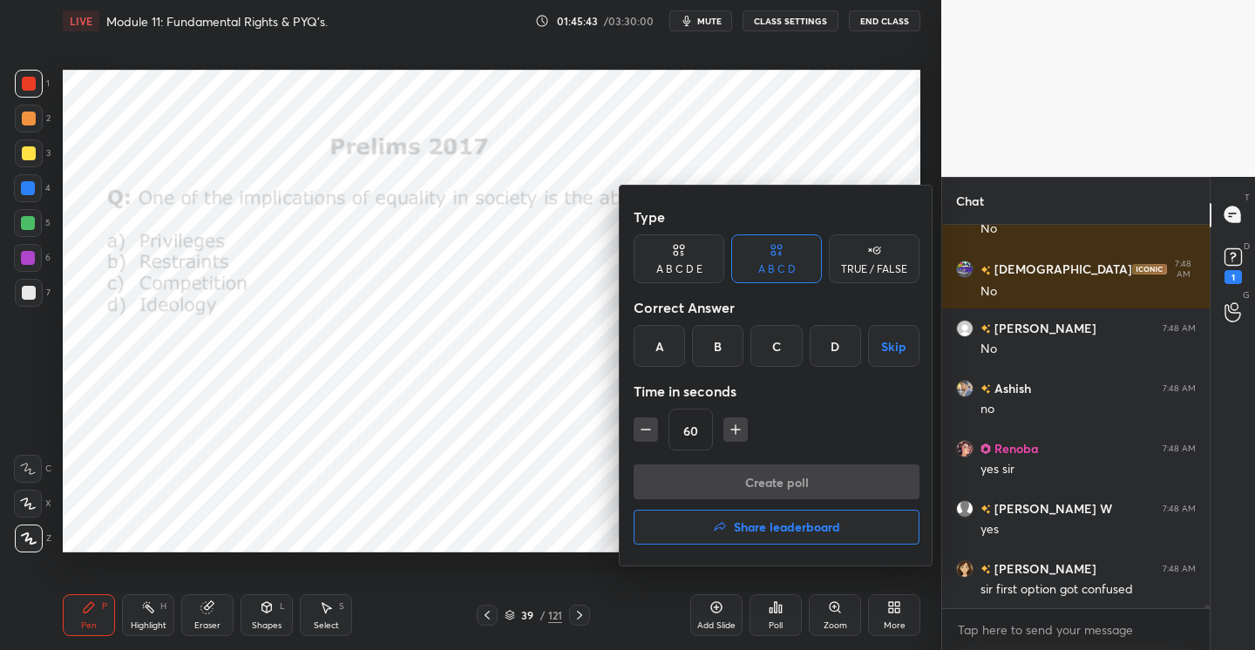
scroll to position [45022, 0]
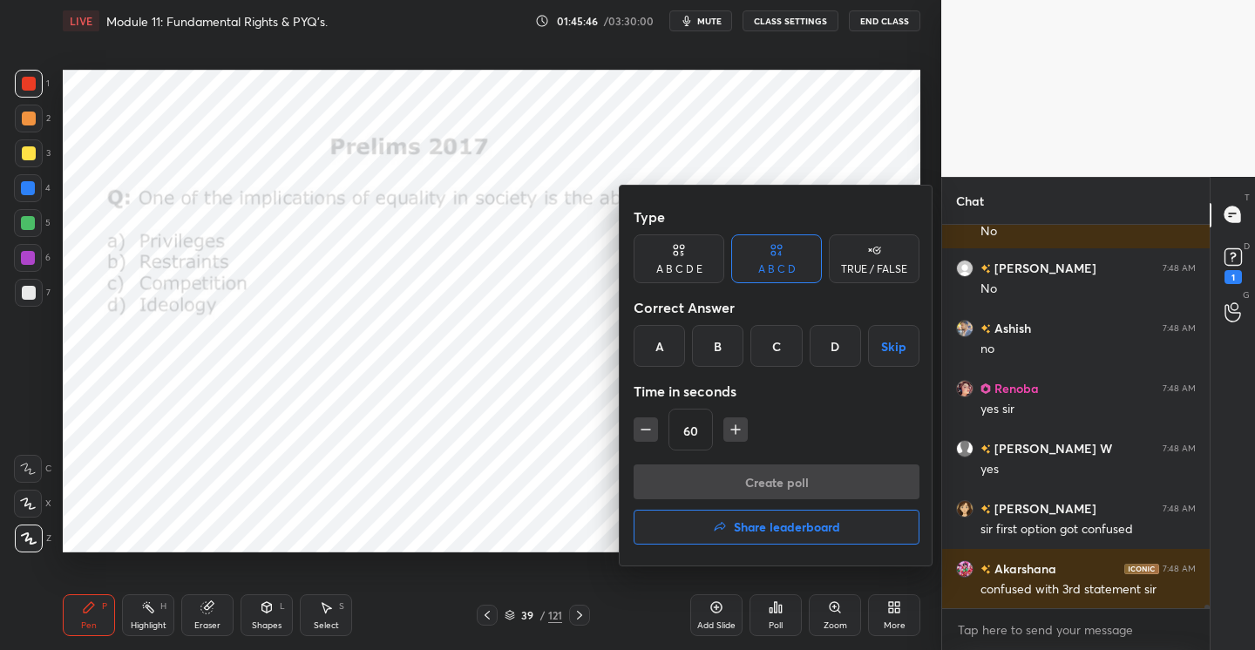
click at [667, 342] on div "A" at bounding box center [658, 346] width 51 height 42
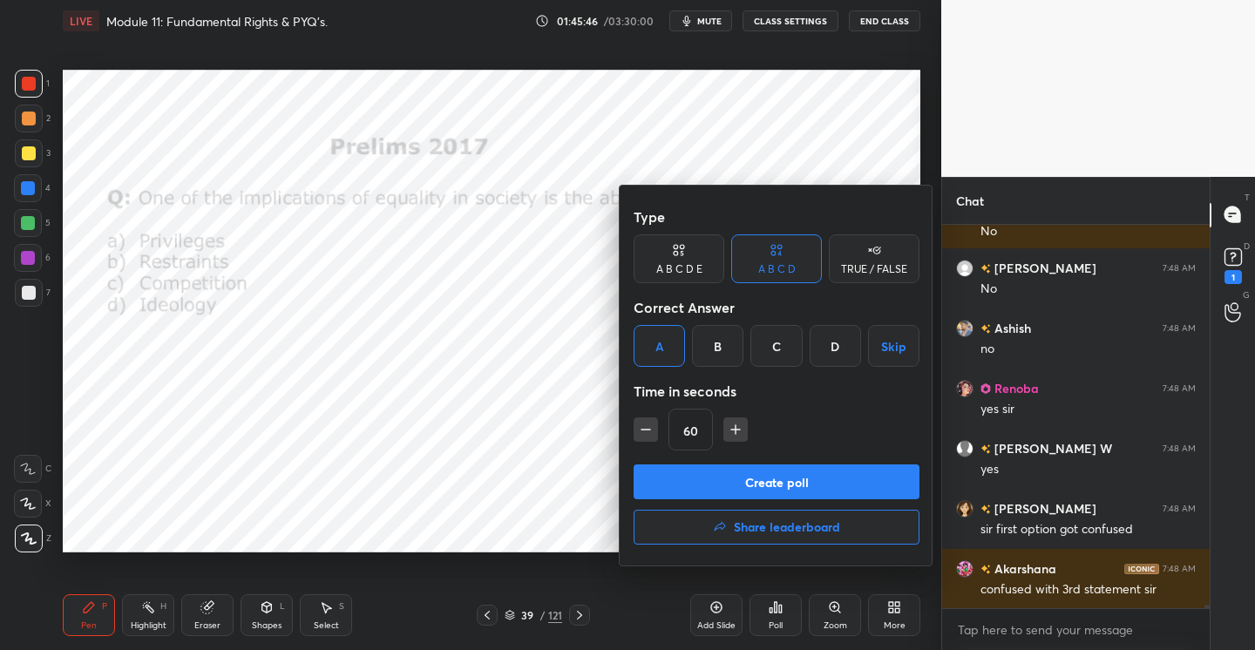
click at [644, 423] on icon "button" at bounding box center [645, 429] width 17 height 17
click at [644, 422] on icon "button" at bounding box center [645, 429] width 17 height 17
type input "30"
click at [759, 471] on button "Create poll" at bounding box center [776, 481] width 286 height 35
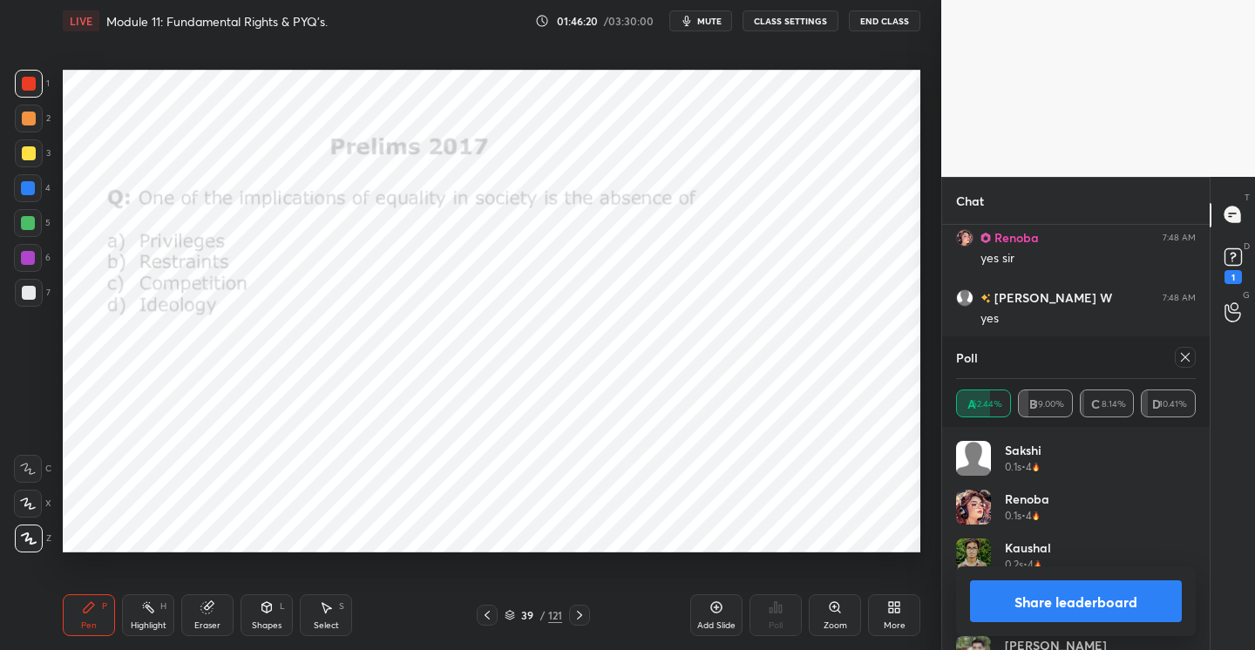
scroll to position [44306, 0]
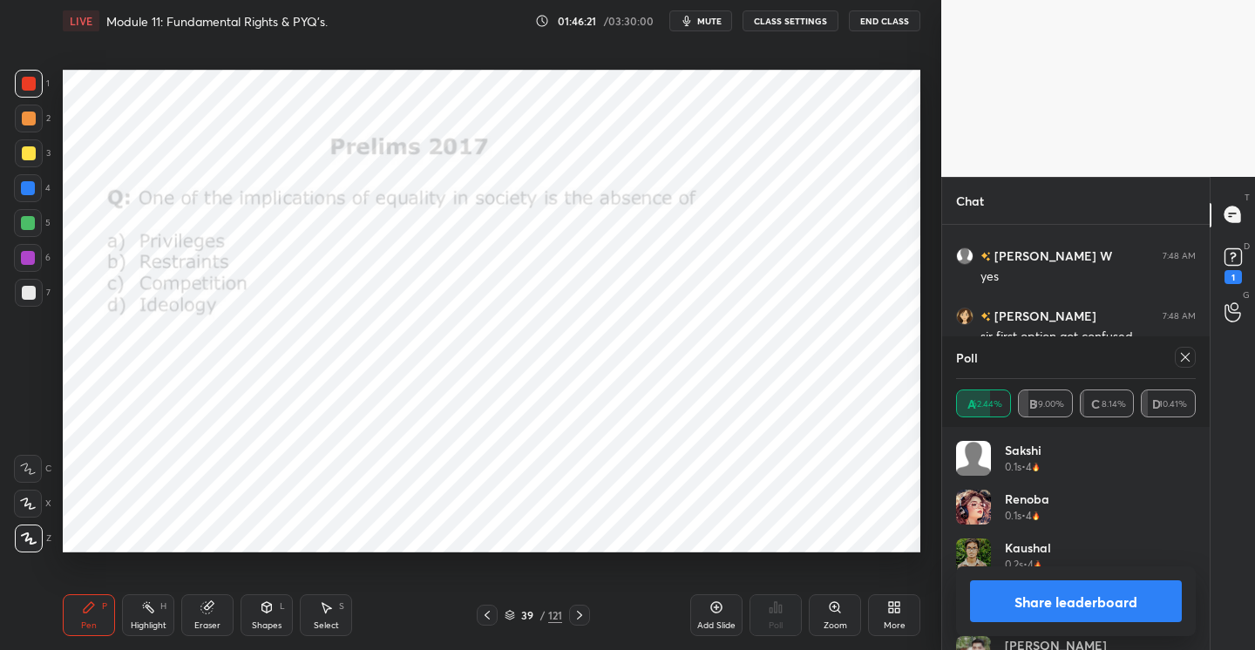
click at [1039, 594] on button "Share leaderboard" at bounding box center [1076, 601] width 212 height 42
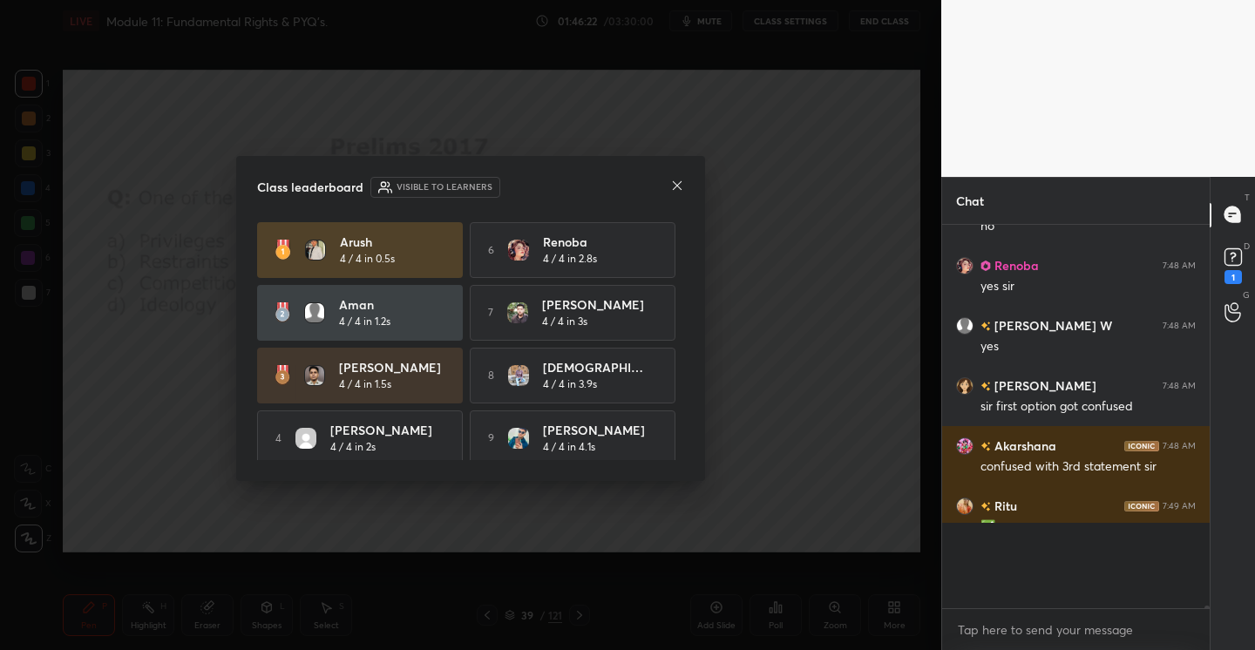
scroll to position [6, 6]
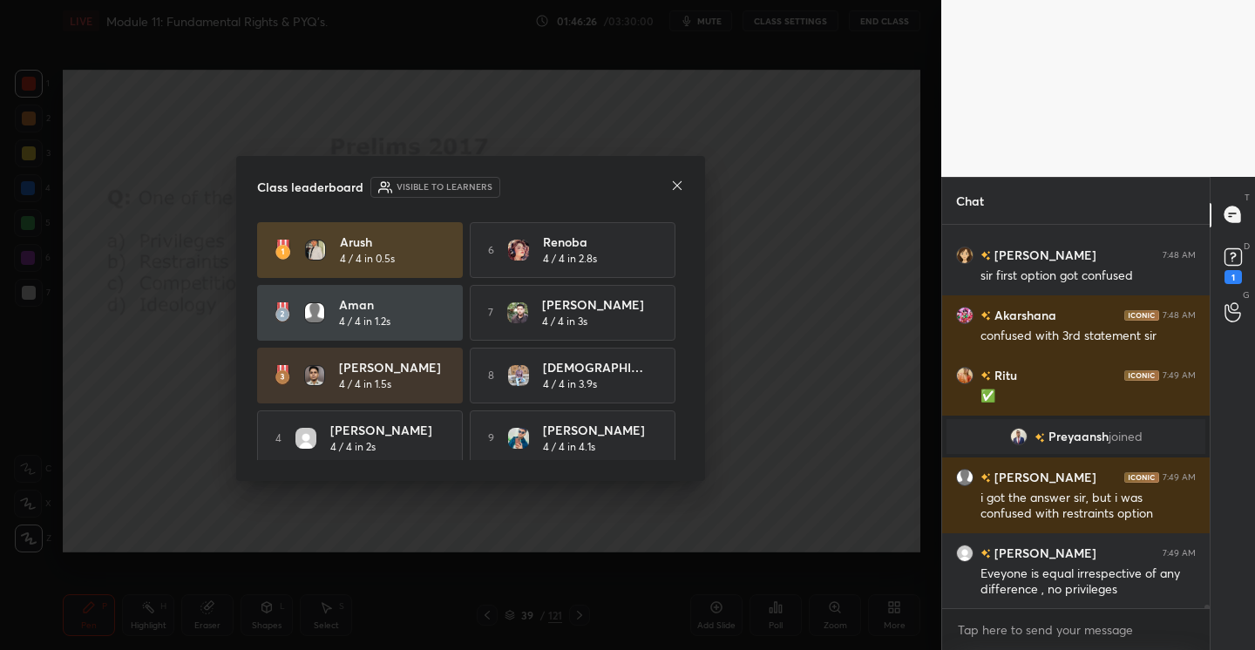
click at [676, 188] on icon at bounding box center [677, 186] width 14 height 14
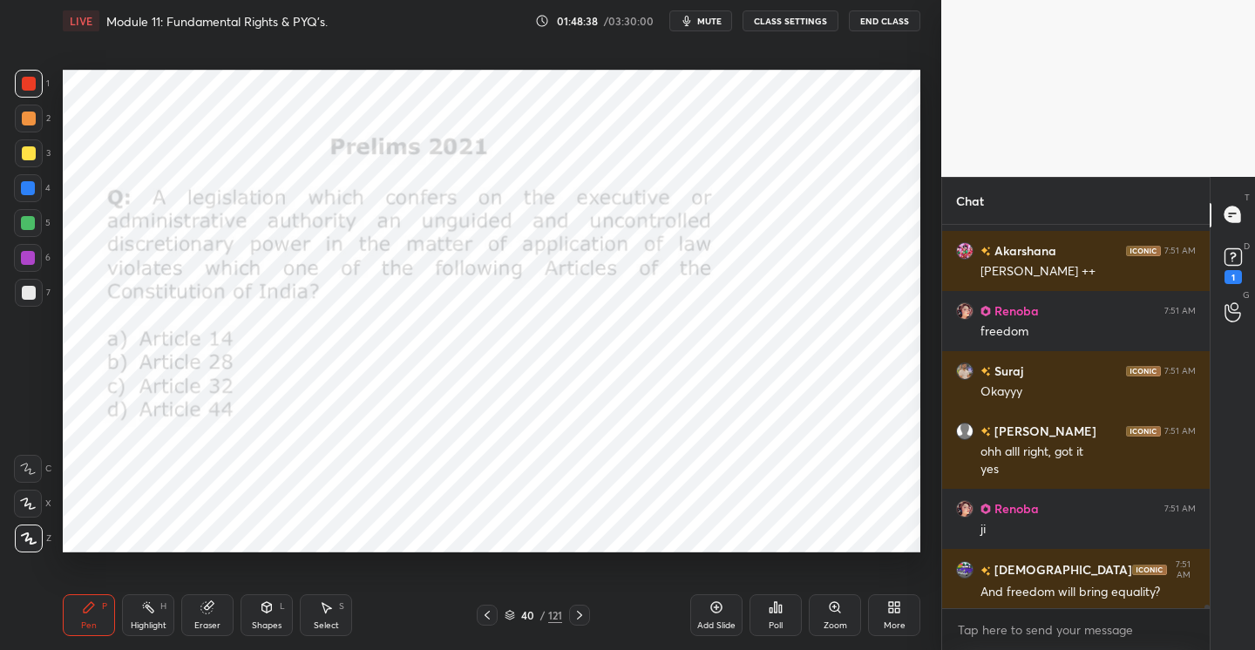
scroll to position [45797, 0]
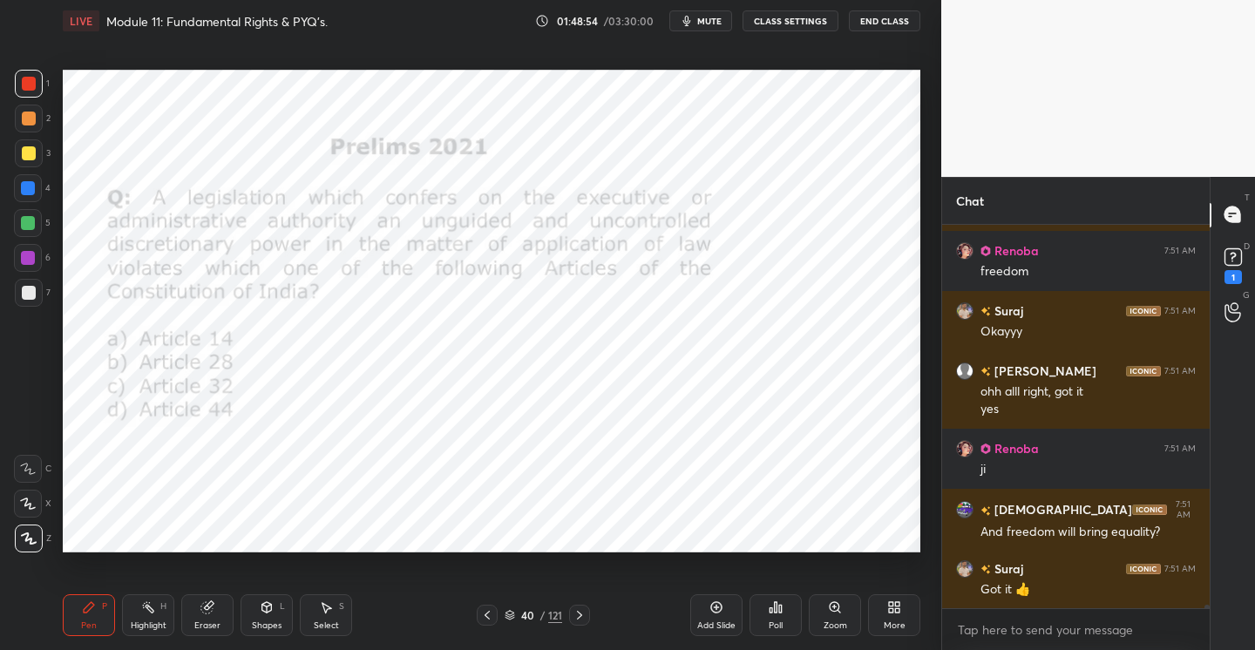
click at [782, 616] on div "Poll" at bounding box center [775, 615] width 52 height 42
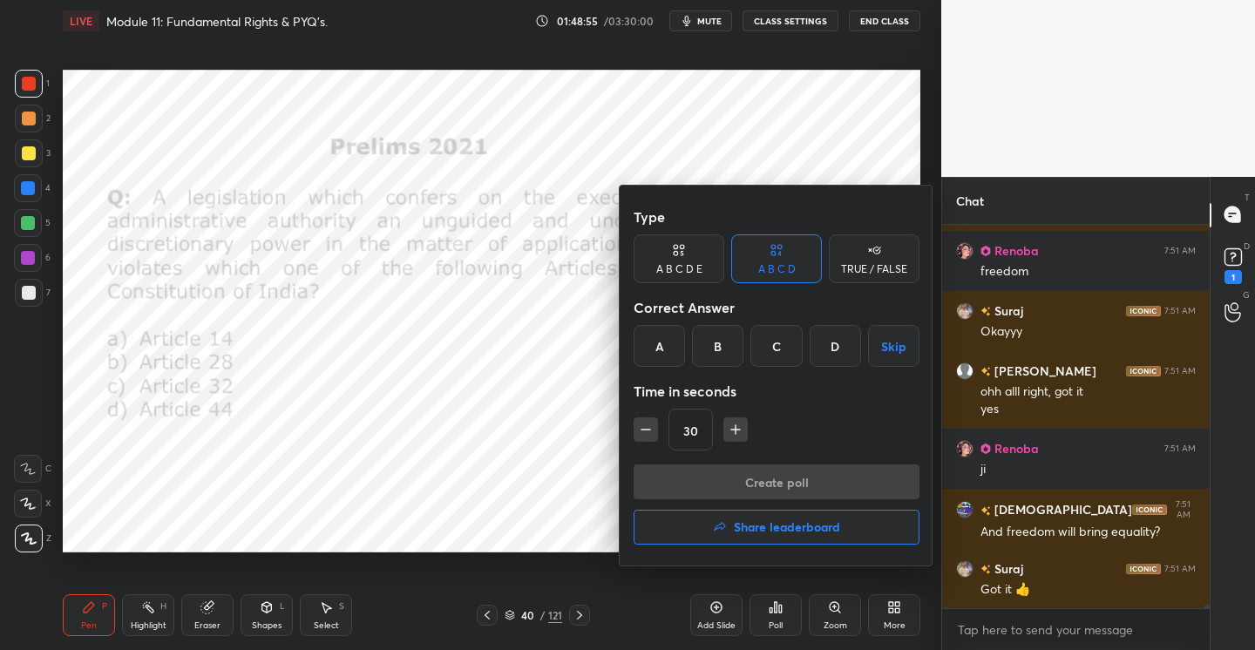
click at [659, 342] on div "A" at bounding box center [658, 346] width 51 height 42
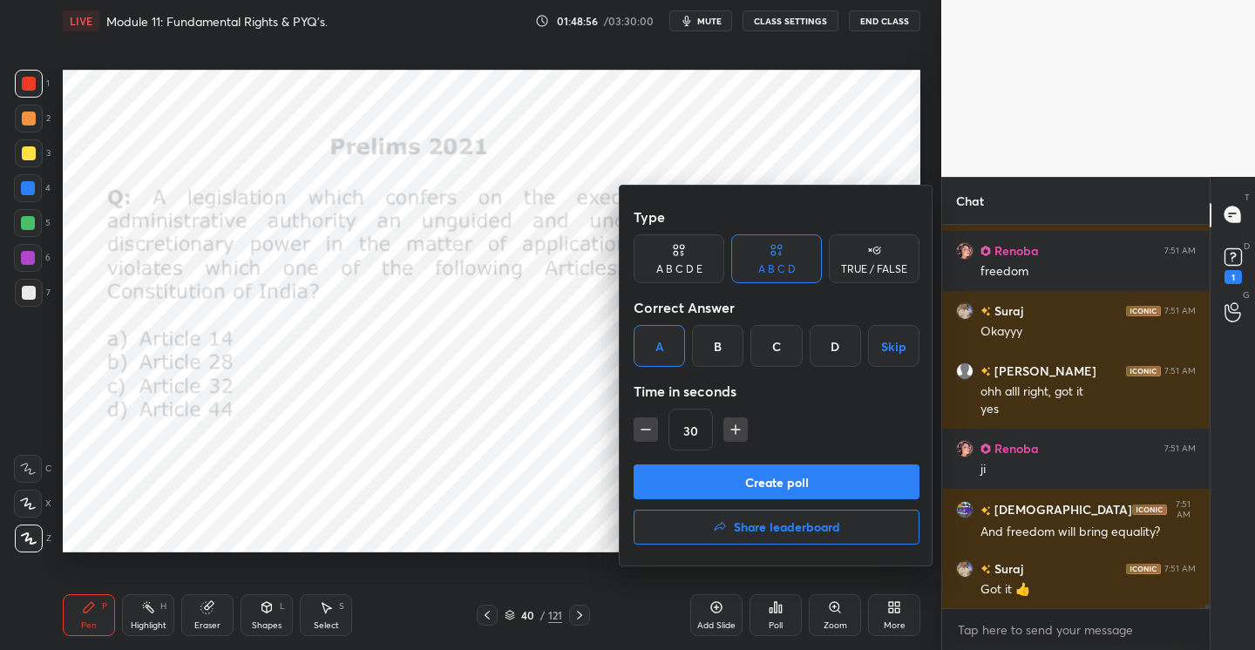
click at [755, 475] on button "Create poll" at bounding box center [776, 481] width 286 height 35
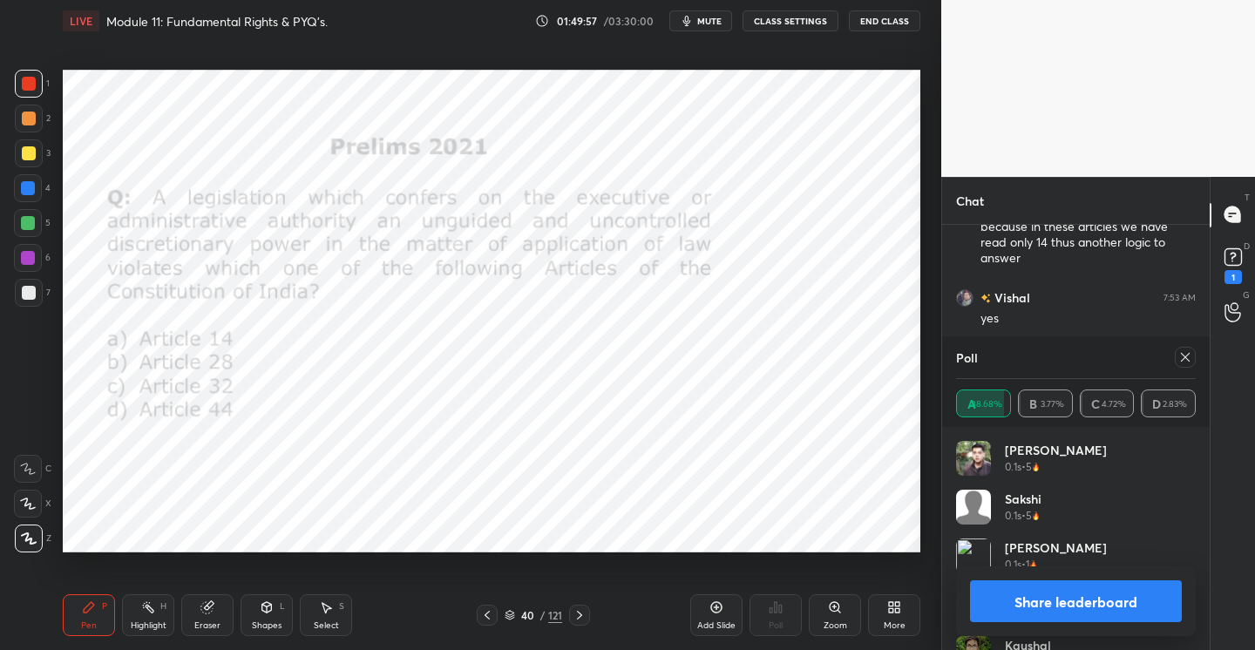
scroll to position [47001, 0]
click at [1184, 360] on icon at bounding box center [1185, 357] width 14 height 14
type textarea "x"
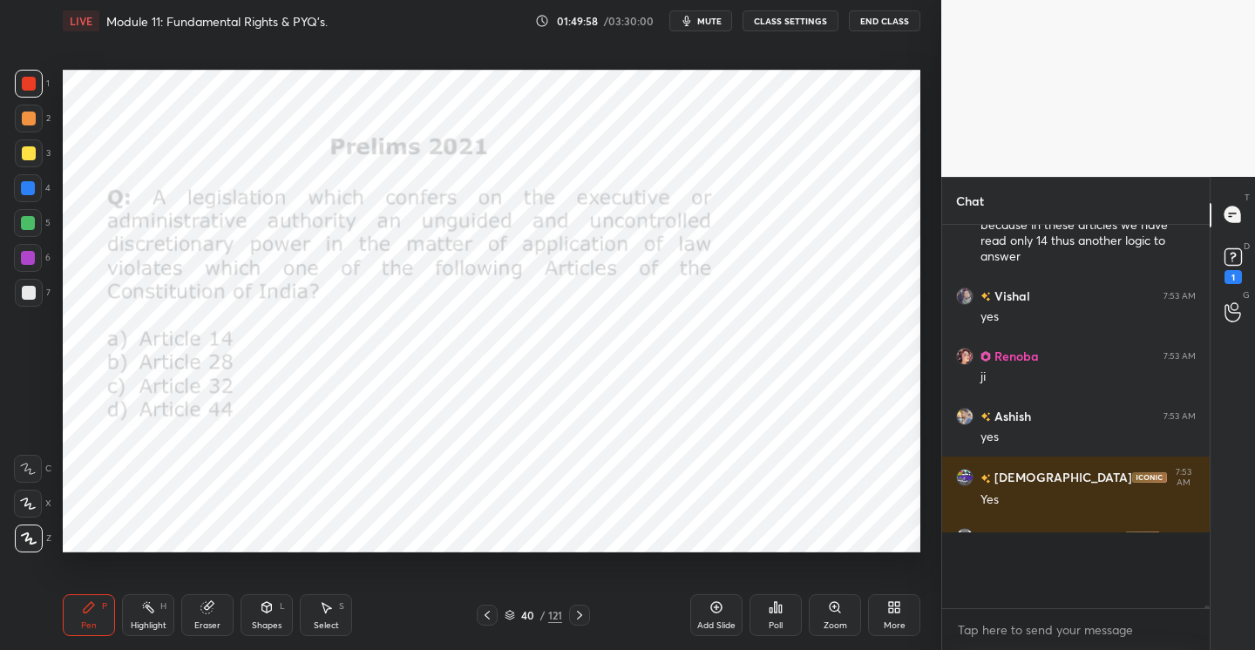
scroll to position [6, 6]
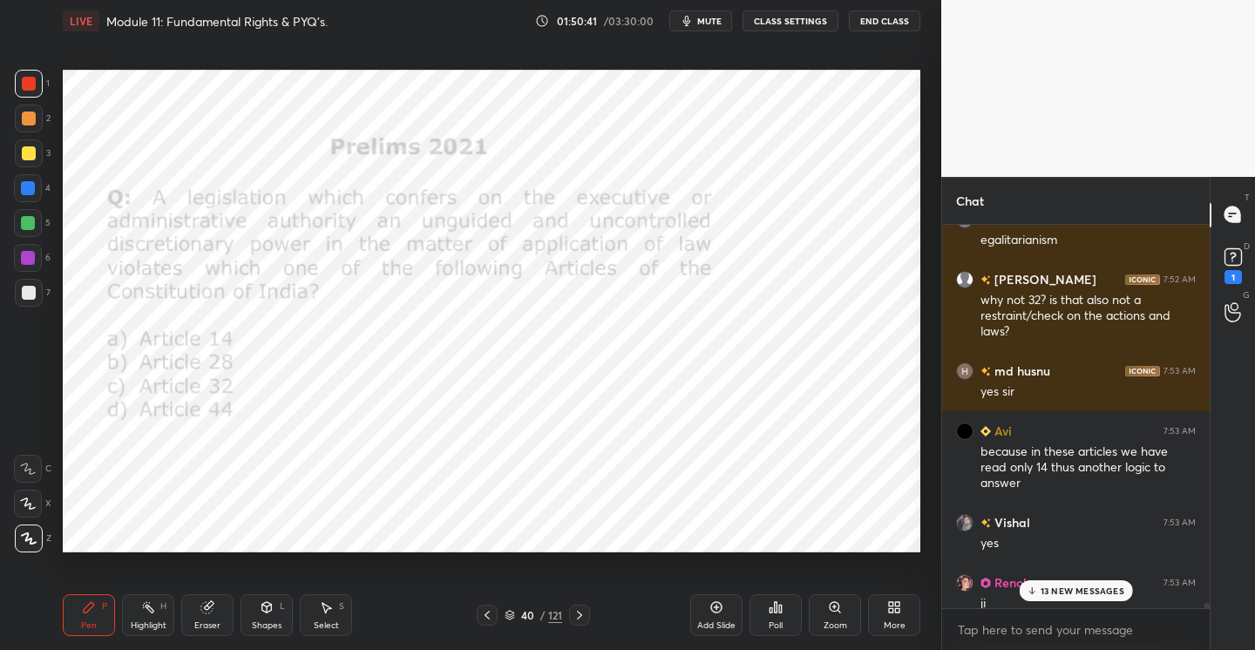
click at [1073, 584] on div "13 NEW MESSAGES" at bounding box center [1075, 590] width 114 height 21
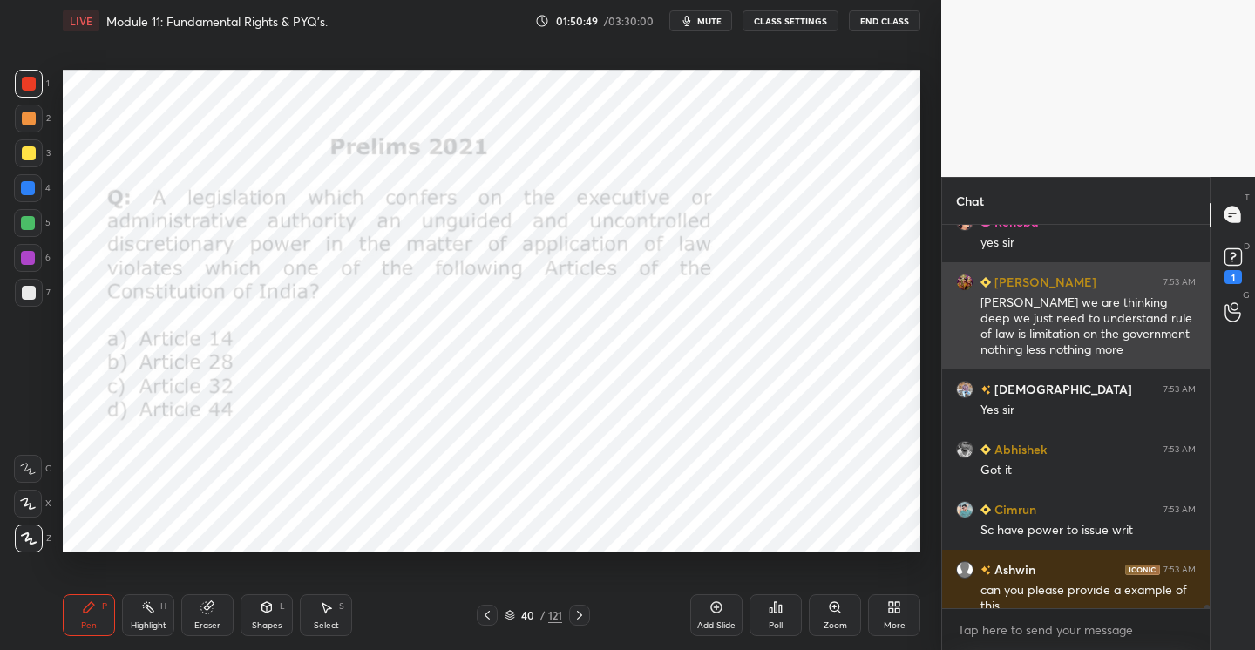
scroll to position [47856, 0]
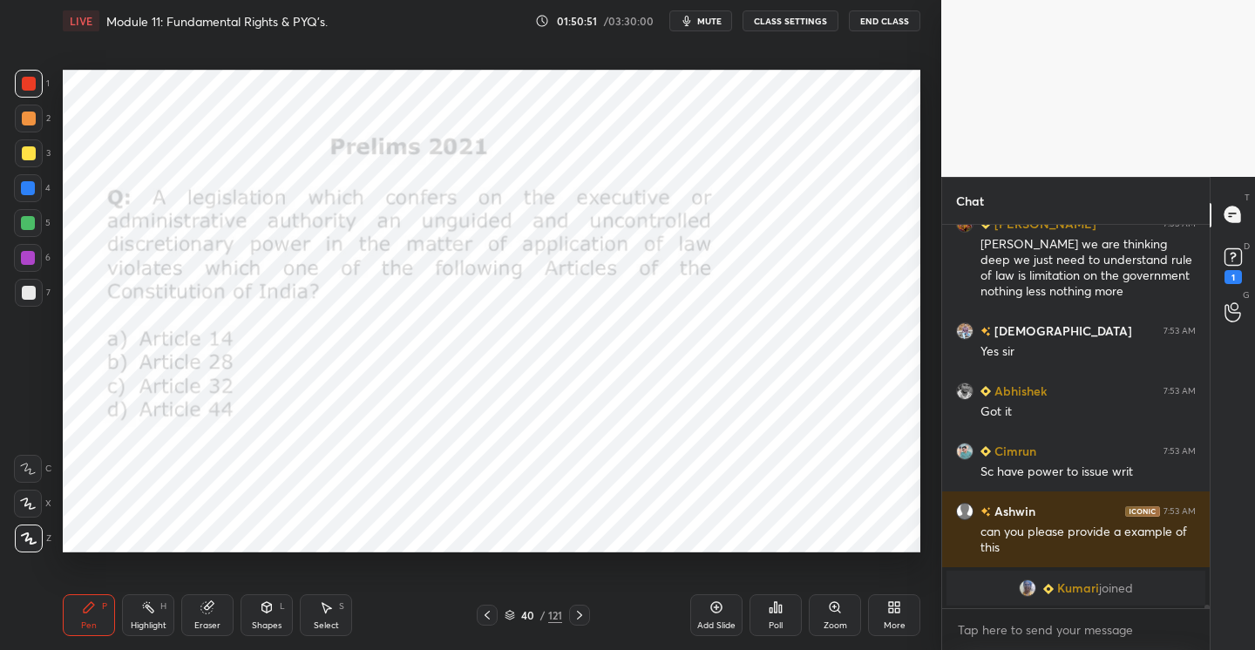
click at [581, 611] on icon at bounding box center [579, 615] width 14 height 14
click at [770, 608] on icon at bounding box center [770, 610] width 3 height 4
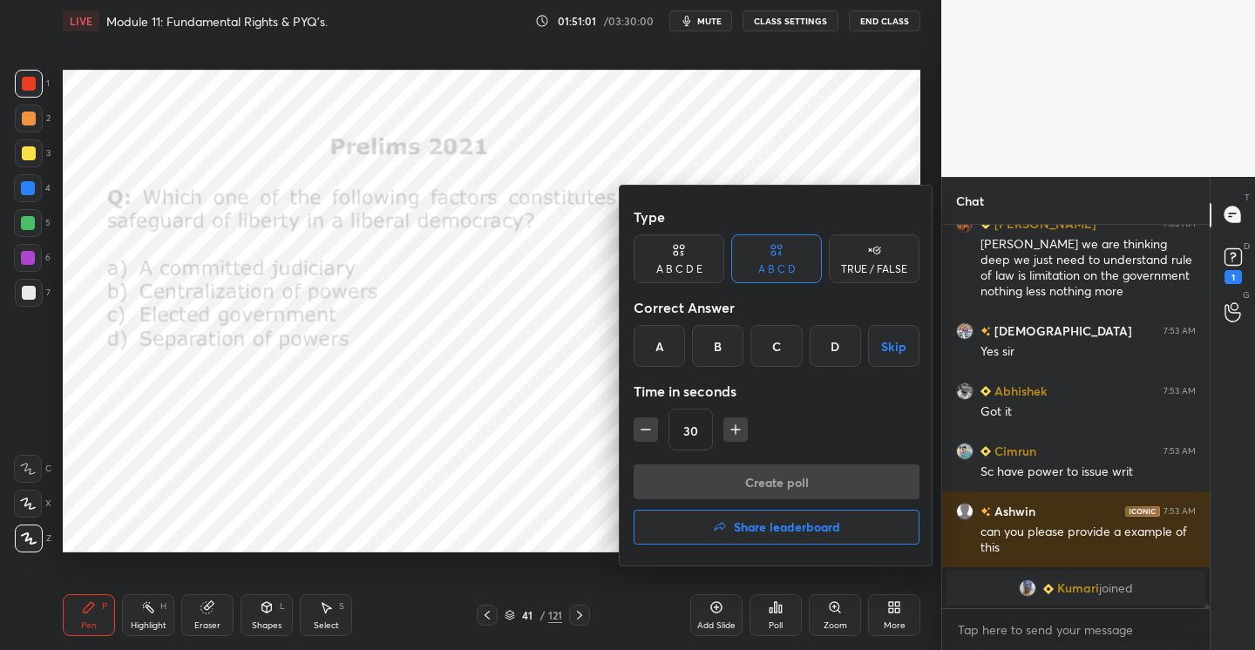
click at [825, 347] on div "D" at bounding box center [834, 346] width 51 height 42
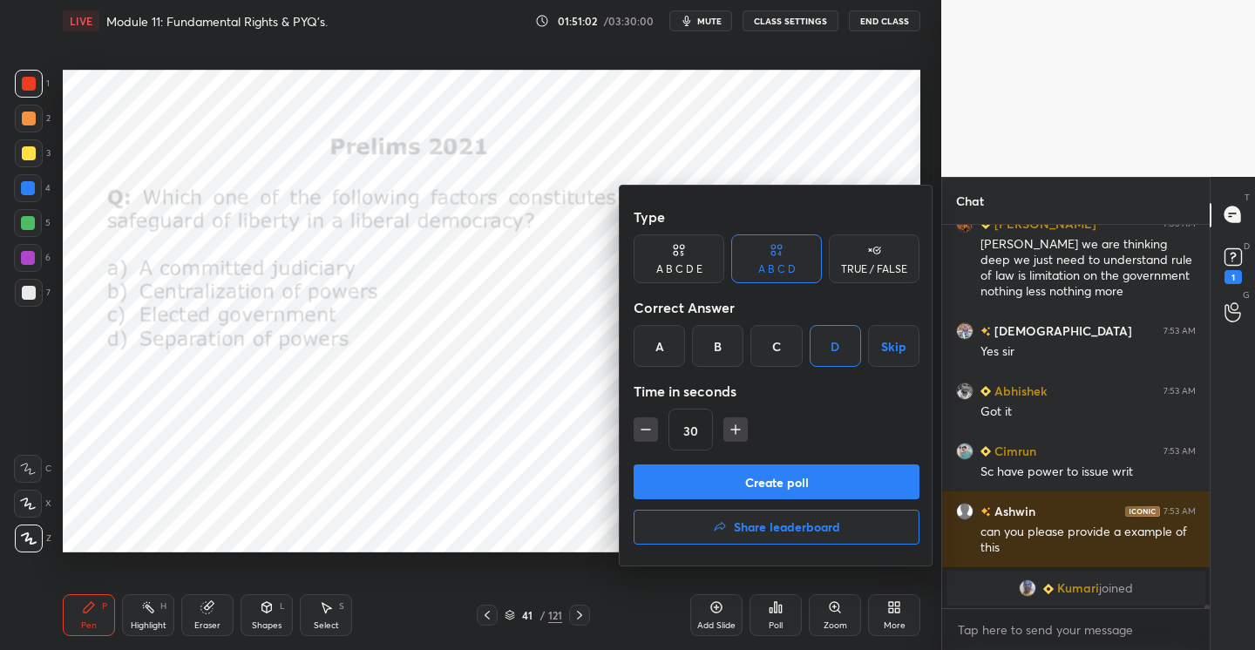
click at [727, 421] on icon "button" at bounding box center [735, 429] width 17 height 17
type input "60"
click at [767, 477] on button "Create poll" at bounding box center [776, 481] width 286 height 35
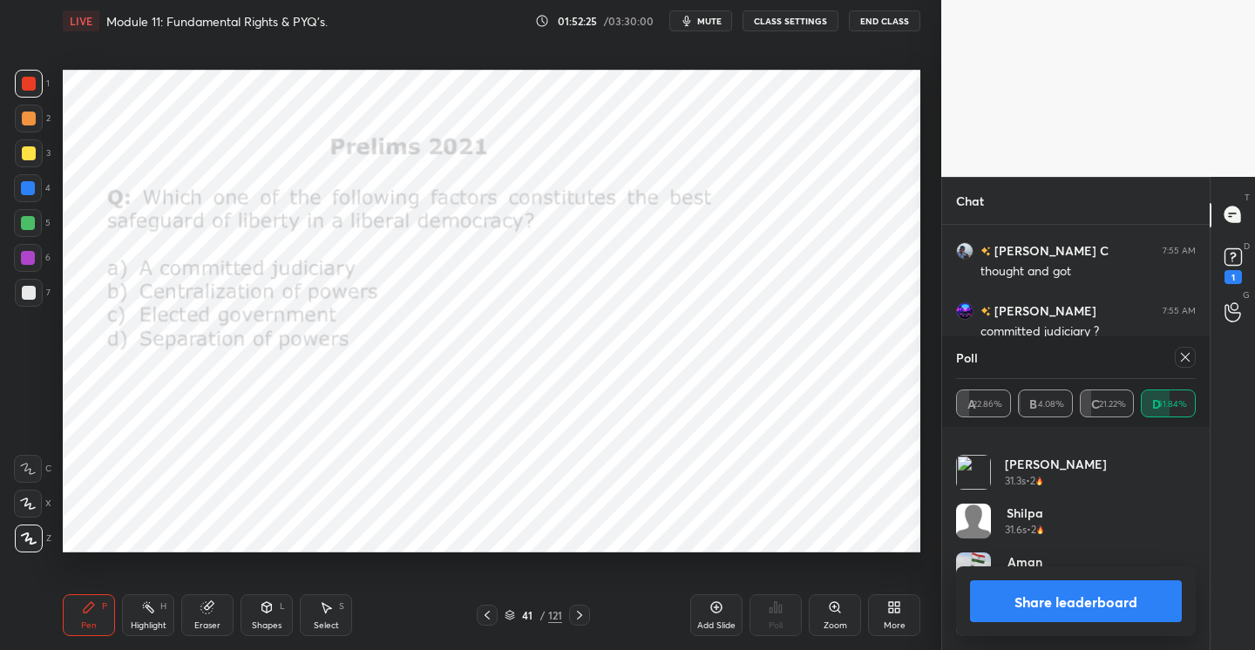
scroll to position [48551, 0]
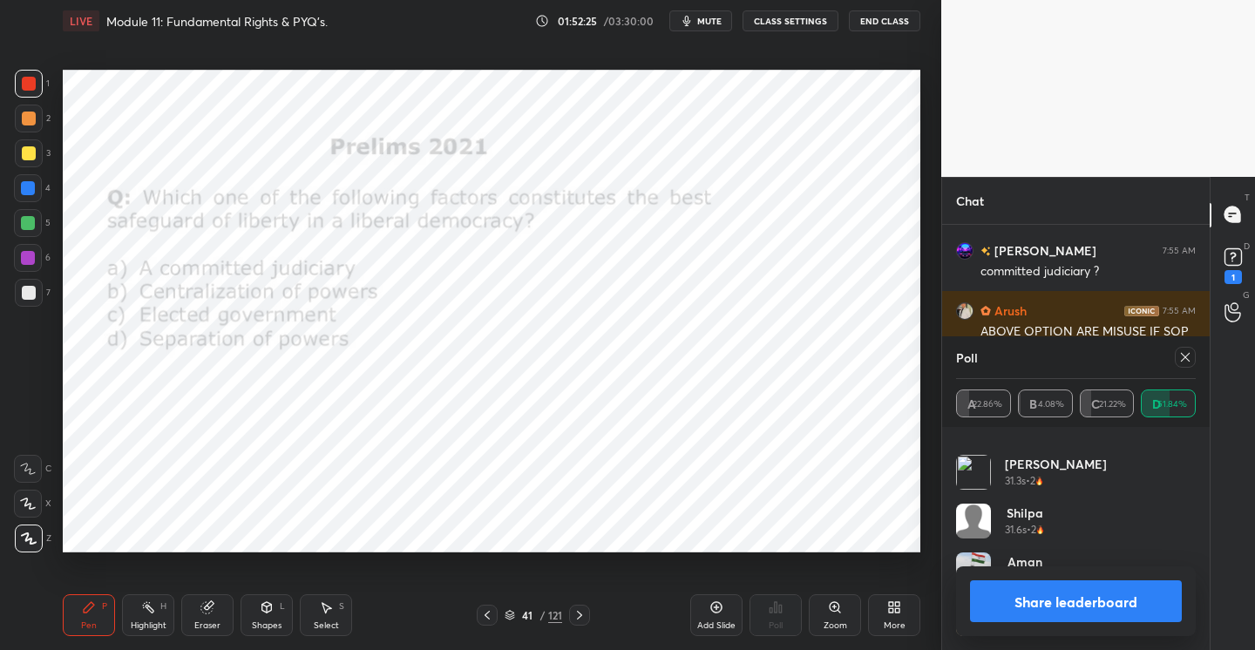
click at [1187, 360] on icon at bounding box center [1185, 357] width 14 height 14
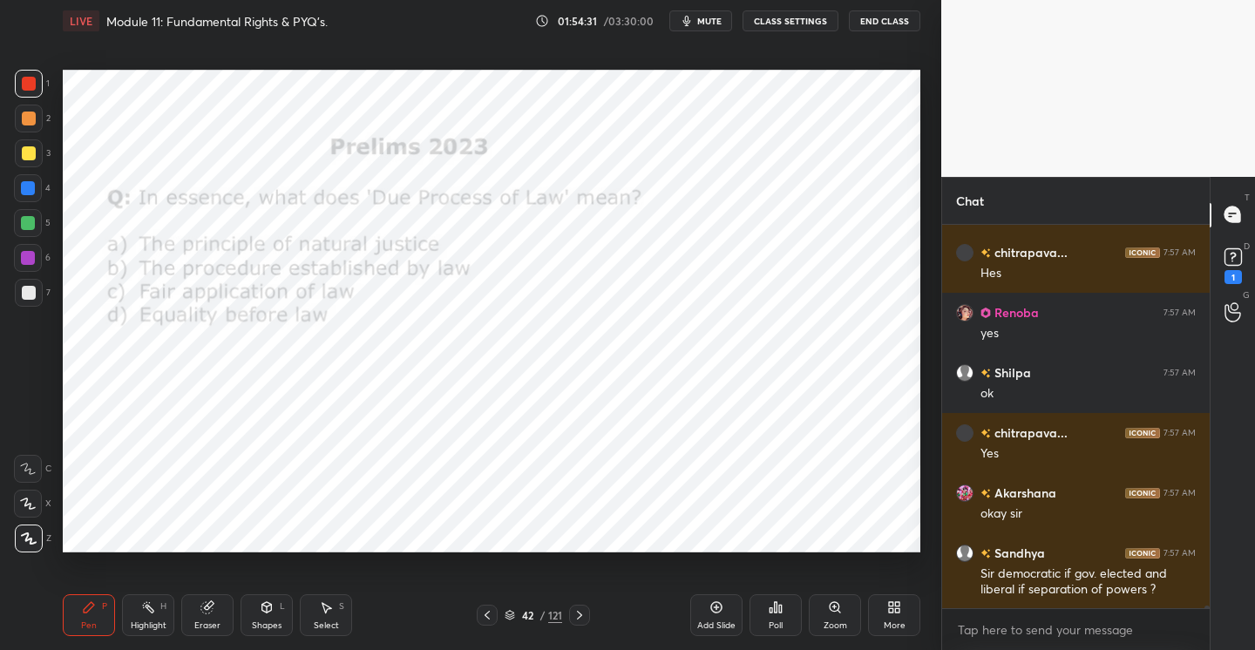
scroll to position [51208, 0]
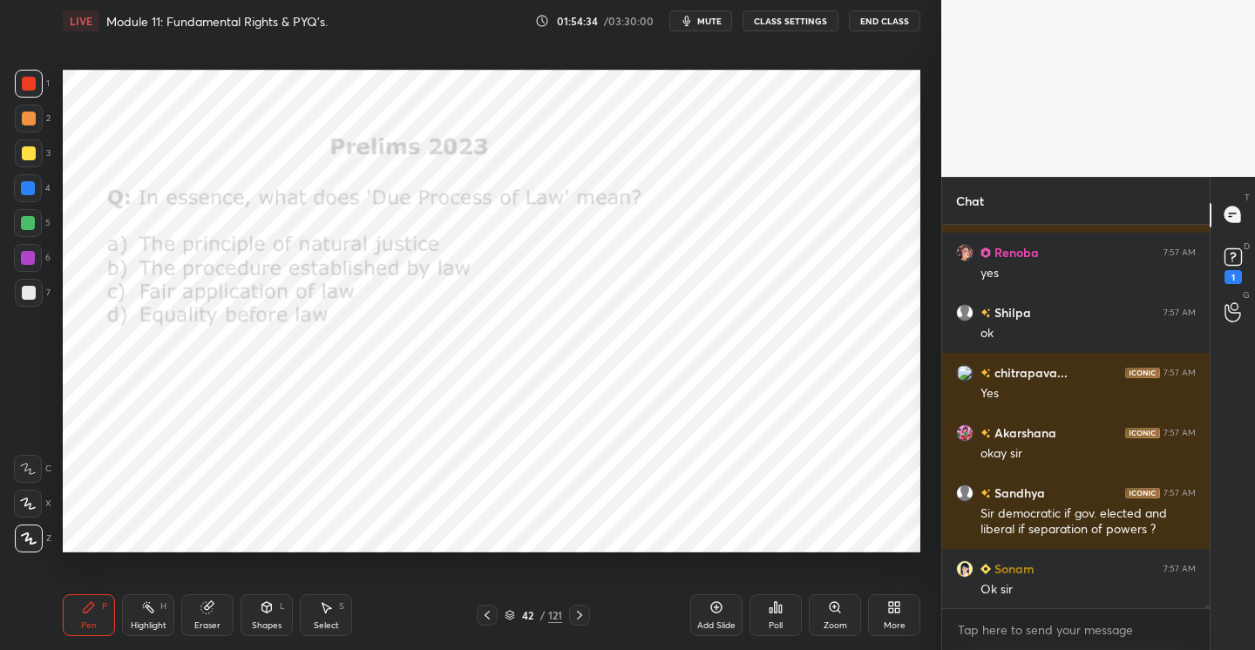
click at [764, 612] on div "Poll" at bounding box center [775, 615] width 52 height 42
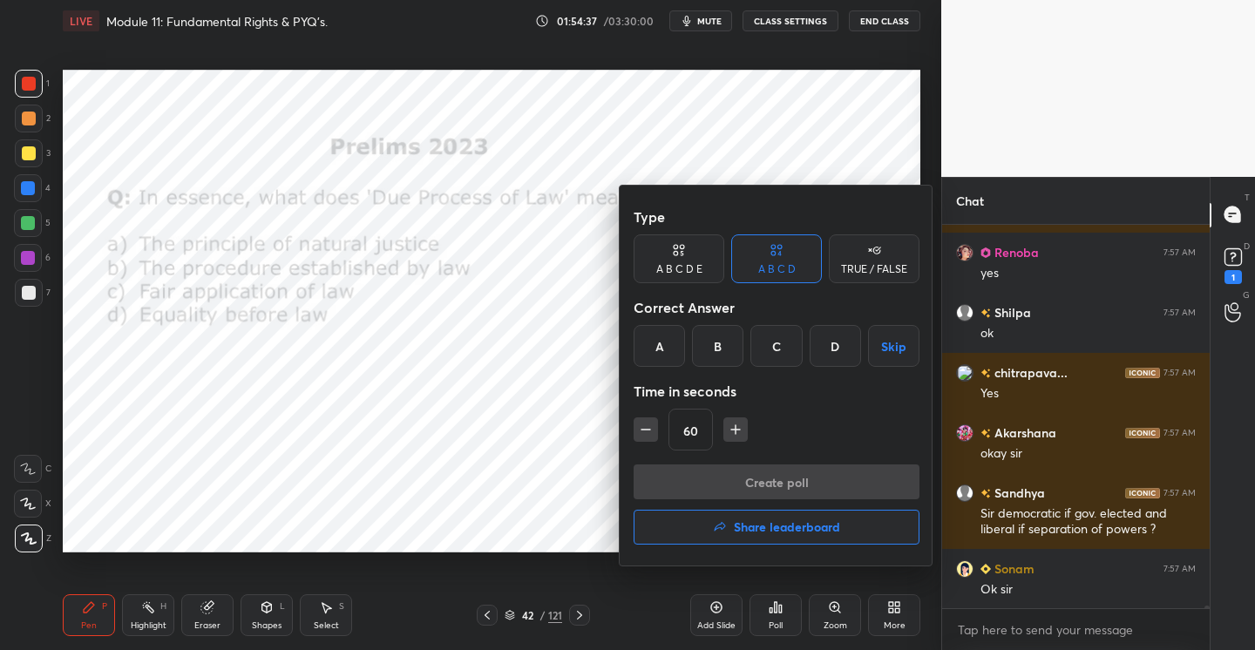
click at [667, 343] on div "A" at bounding box center [658, 346] width 51 height 42
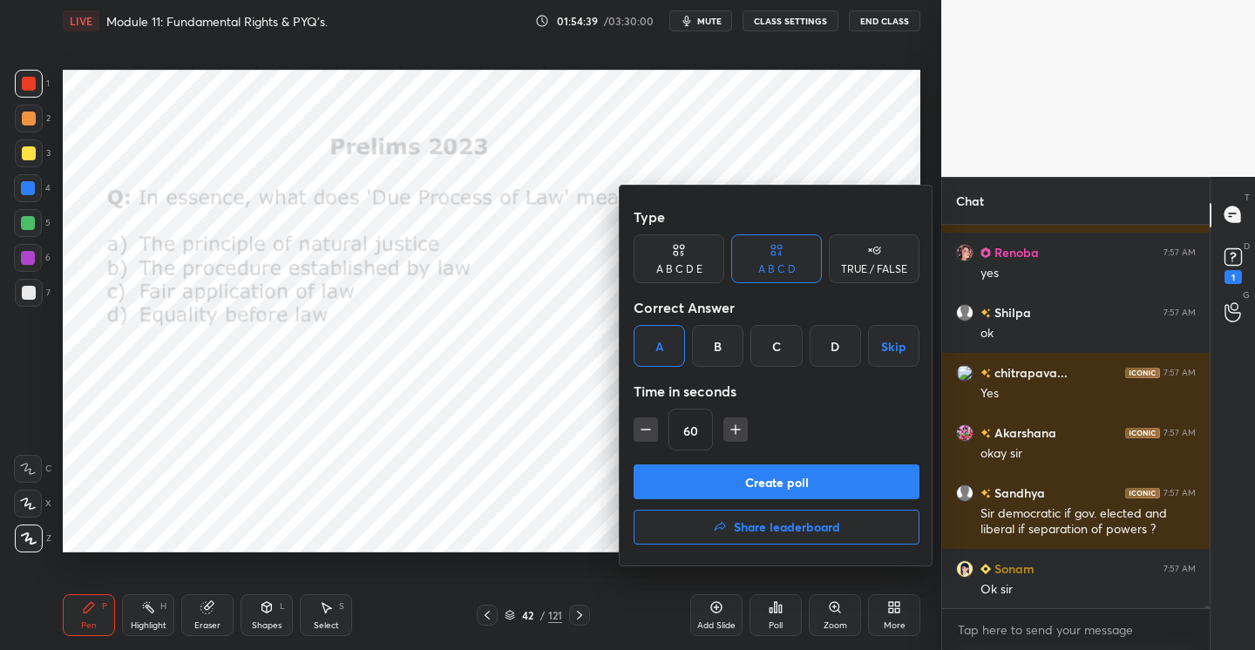
click at [748, 480] on button "Create poll" at bounding box center [776, 481] width 286 height 35
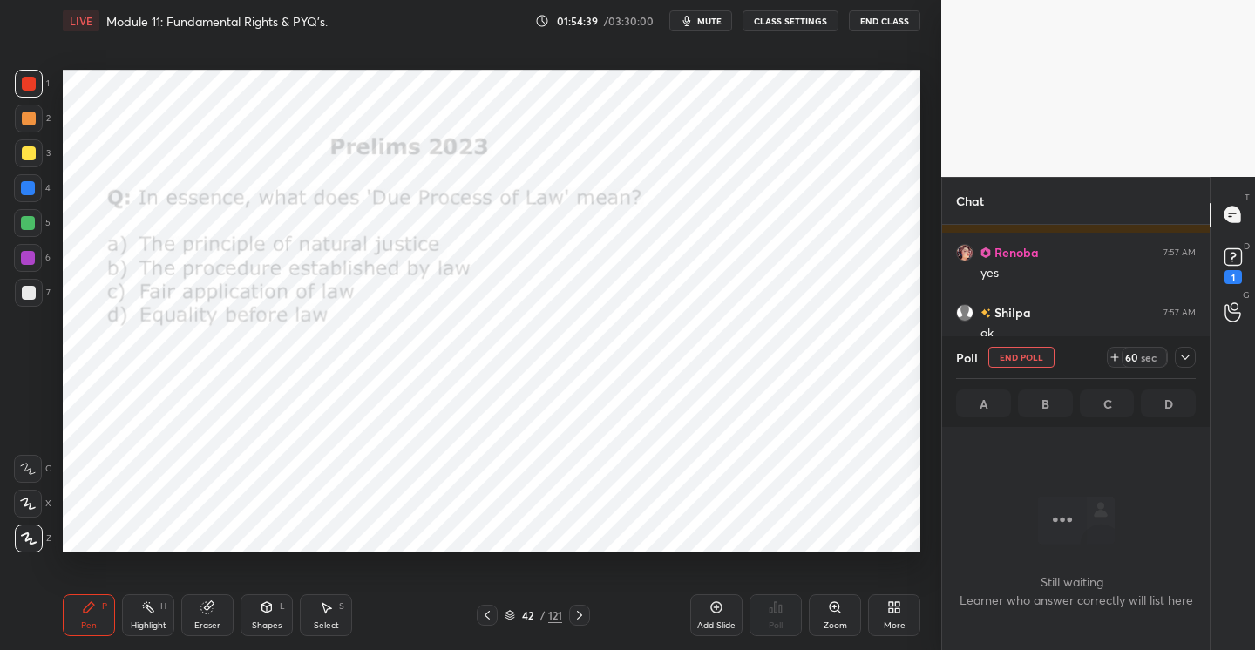
scroll to position [6, 6]
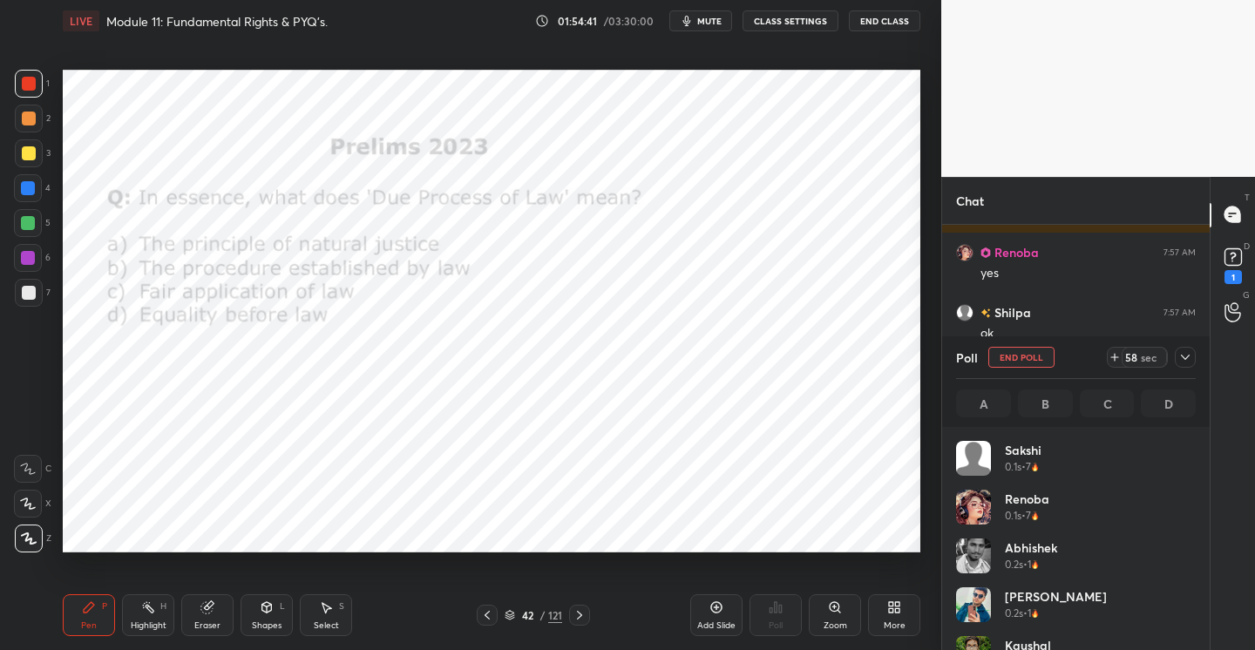
click at [1182, 356] on icon at bounding box center [1185, 357] width 9 height 5
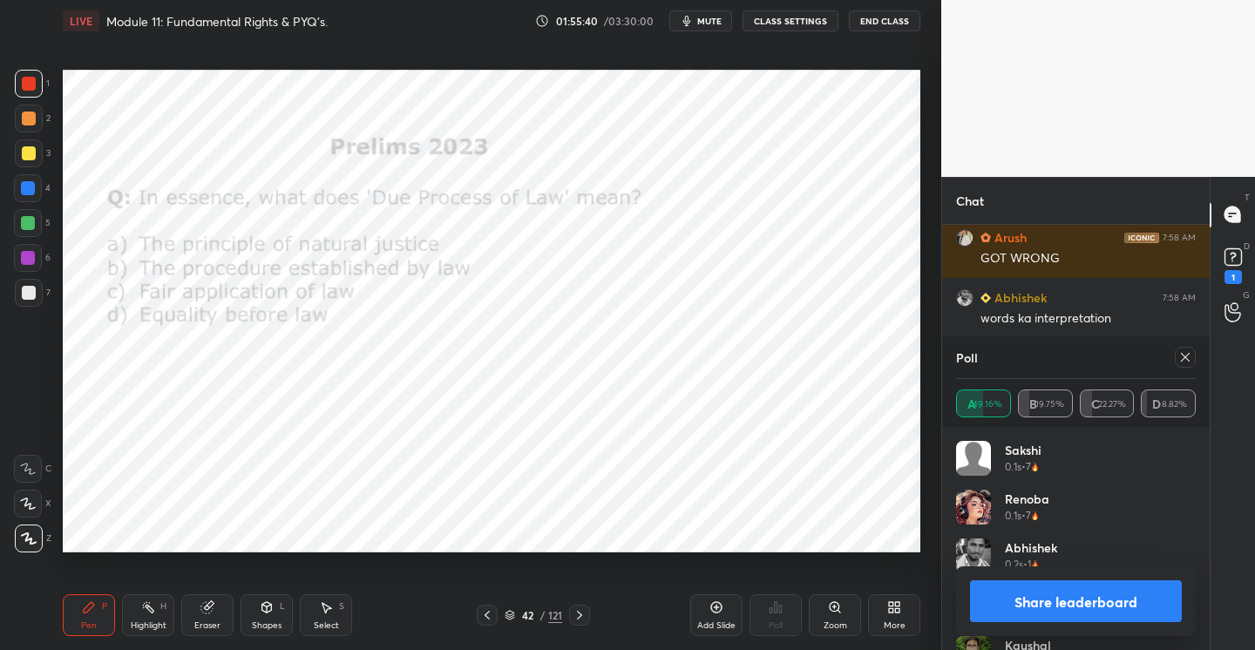
scroll to position [51659, 0]
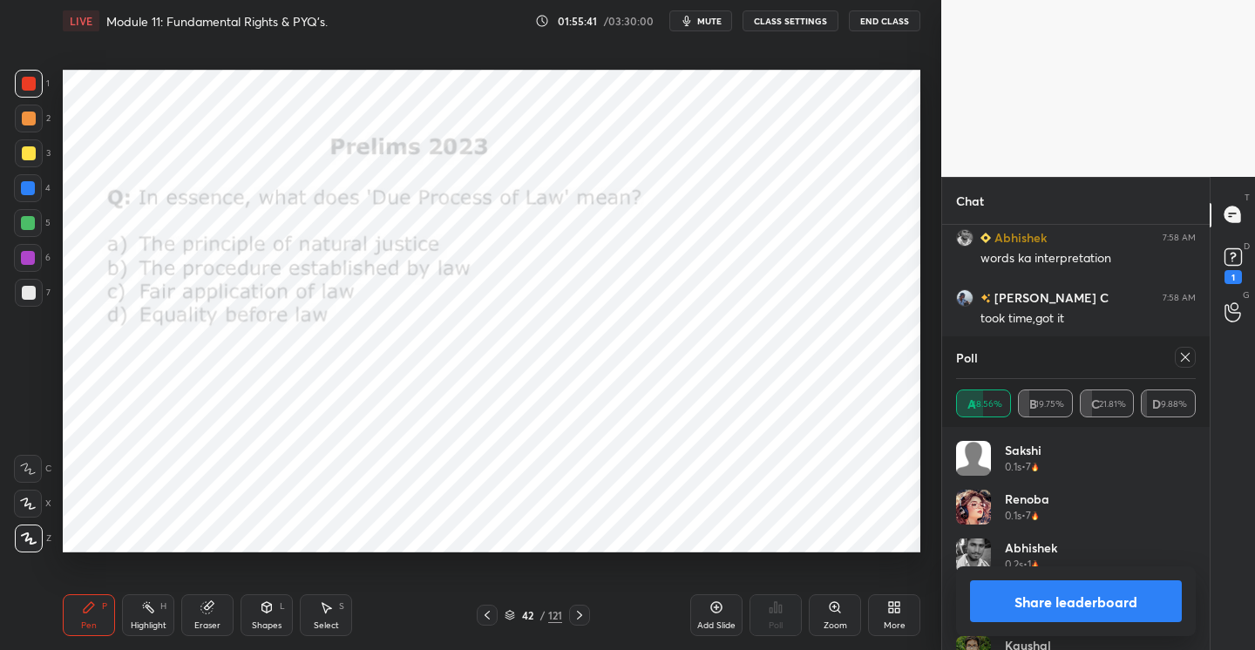
click at [1023, 601] on button "Share leaderboard" at bounding box center [1076, 601] width 212 height 42
type textarea "x"
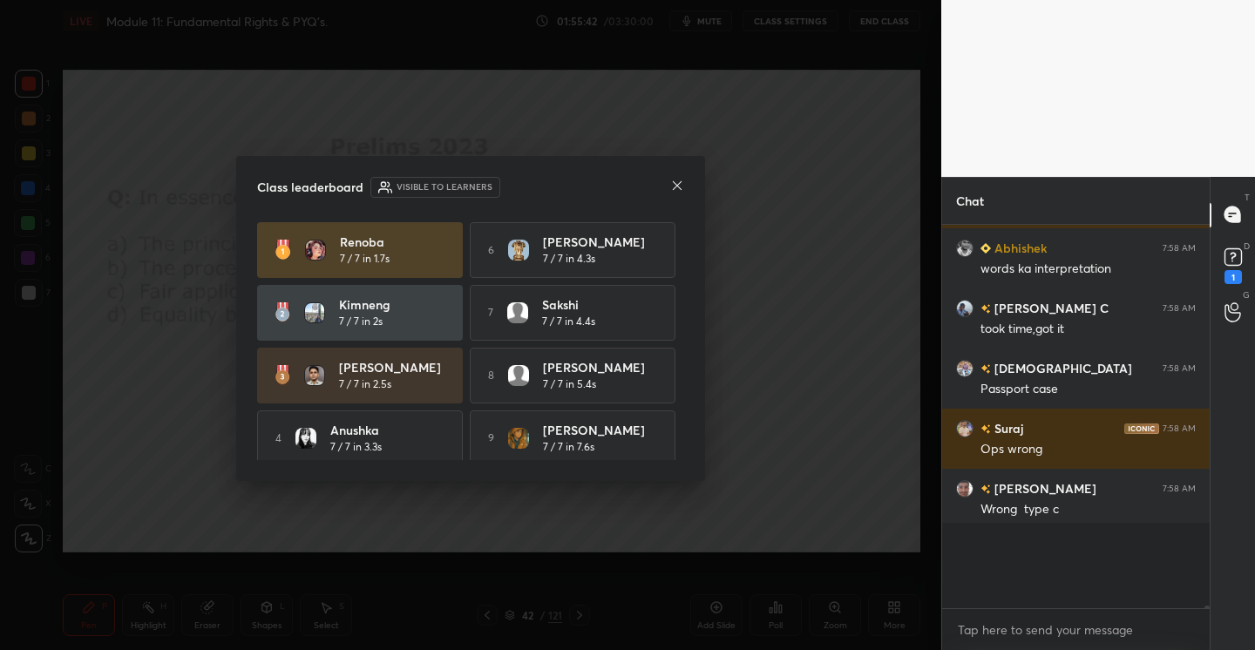
scroll to position [363, 262]
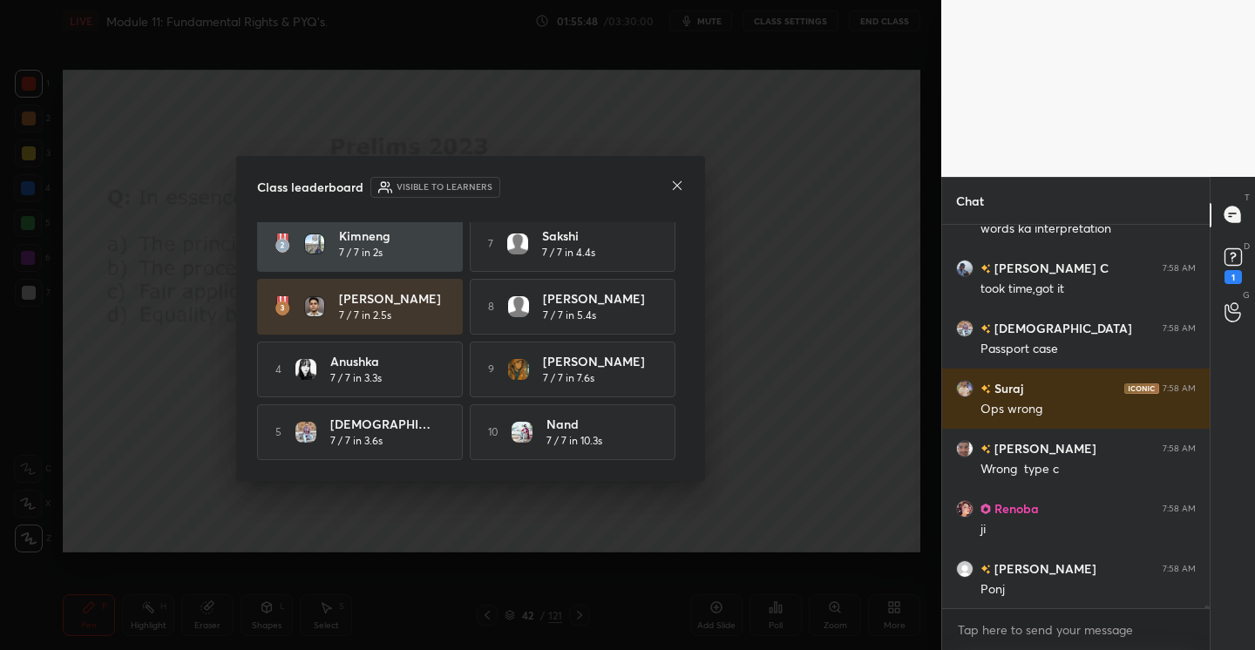
click at [676, 185] on icon at bounding box center [677, 185] width 9 height 9
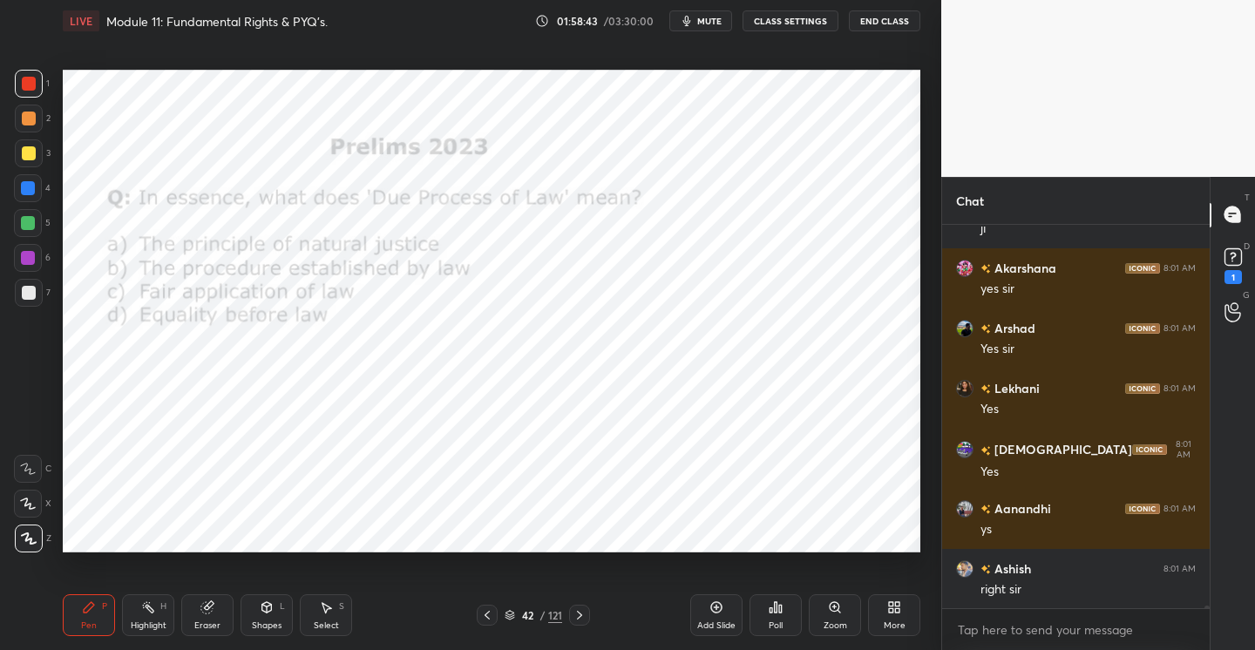
scroll to position [54840, 0]
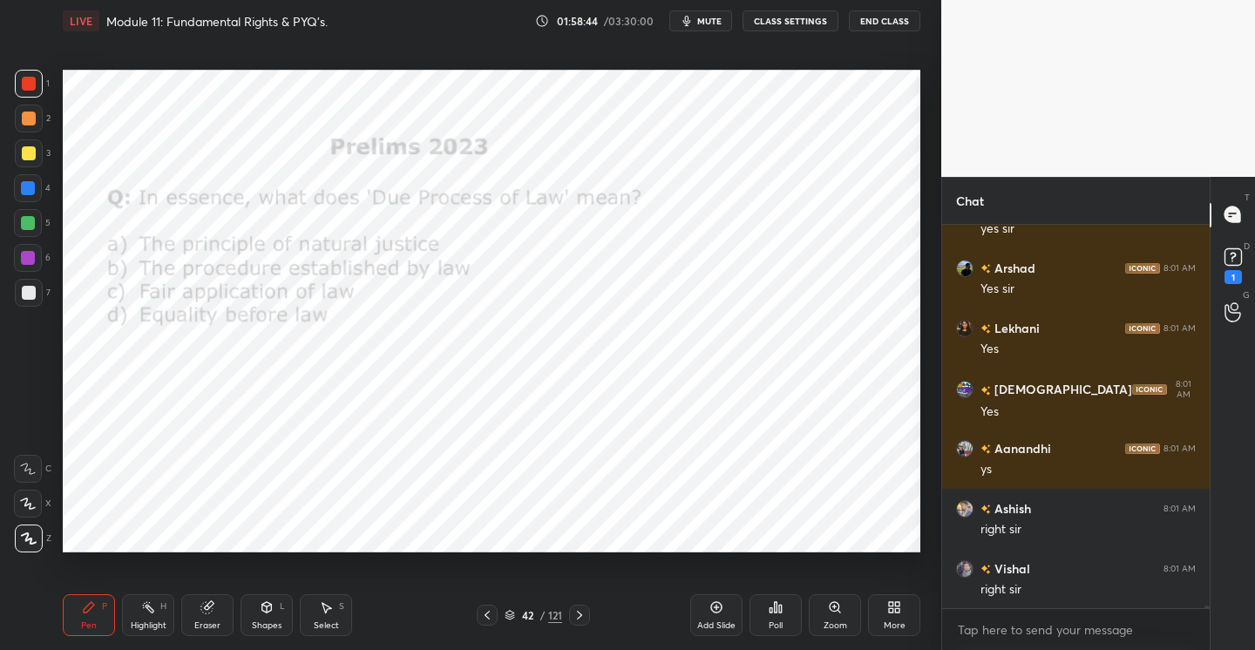
click at [579, 612] on icon at bounding box center [579, 615] width 14 height 14
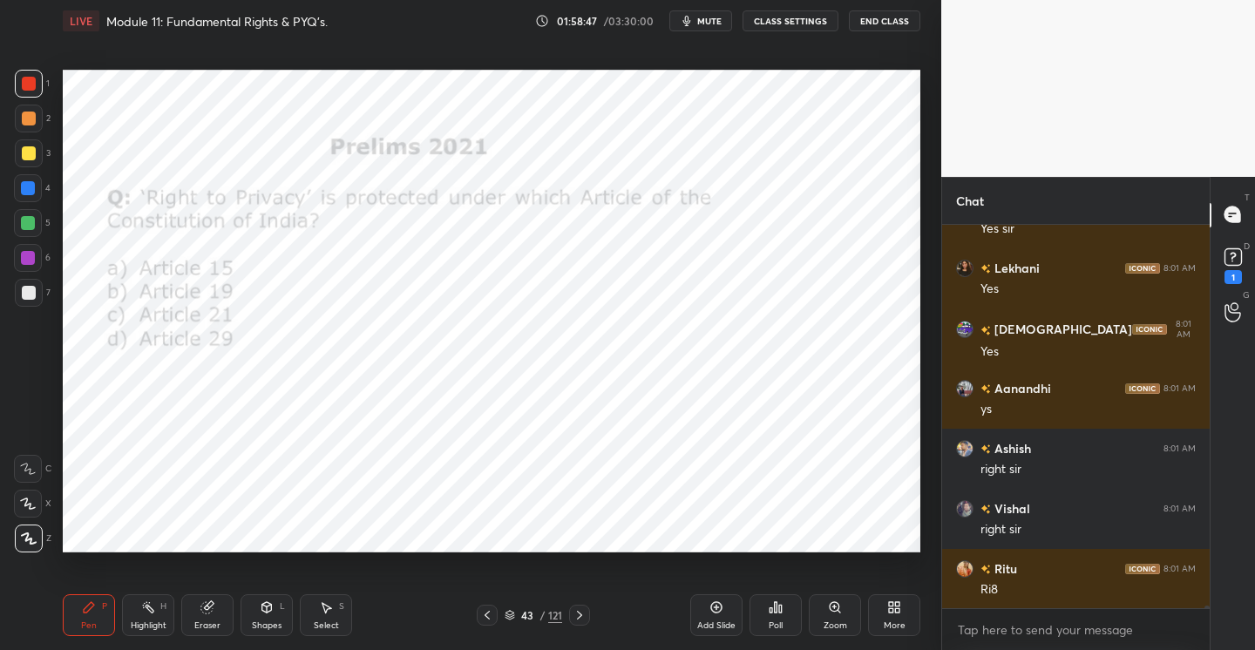
click at [776, 610] on icon at bounding box center [776, 607] width 3 height 10
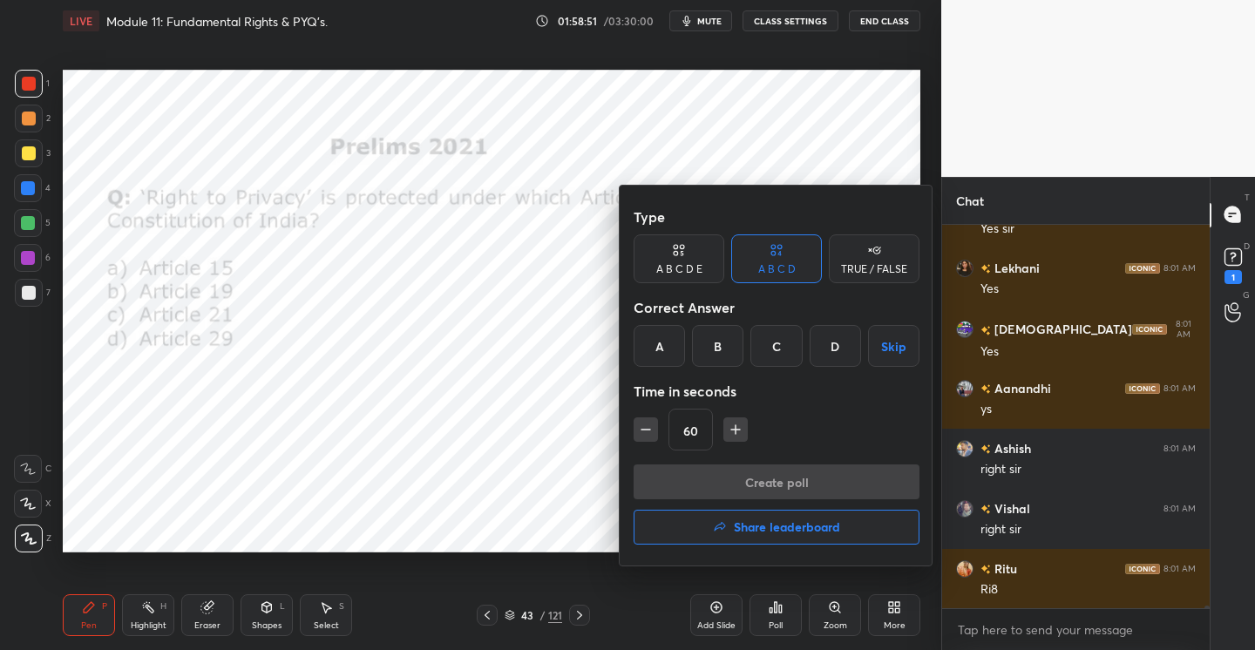
click at [768, 342] on div "C" at bounding box center [775, 346] width 51 height 42
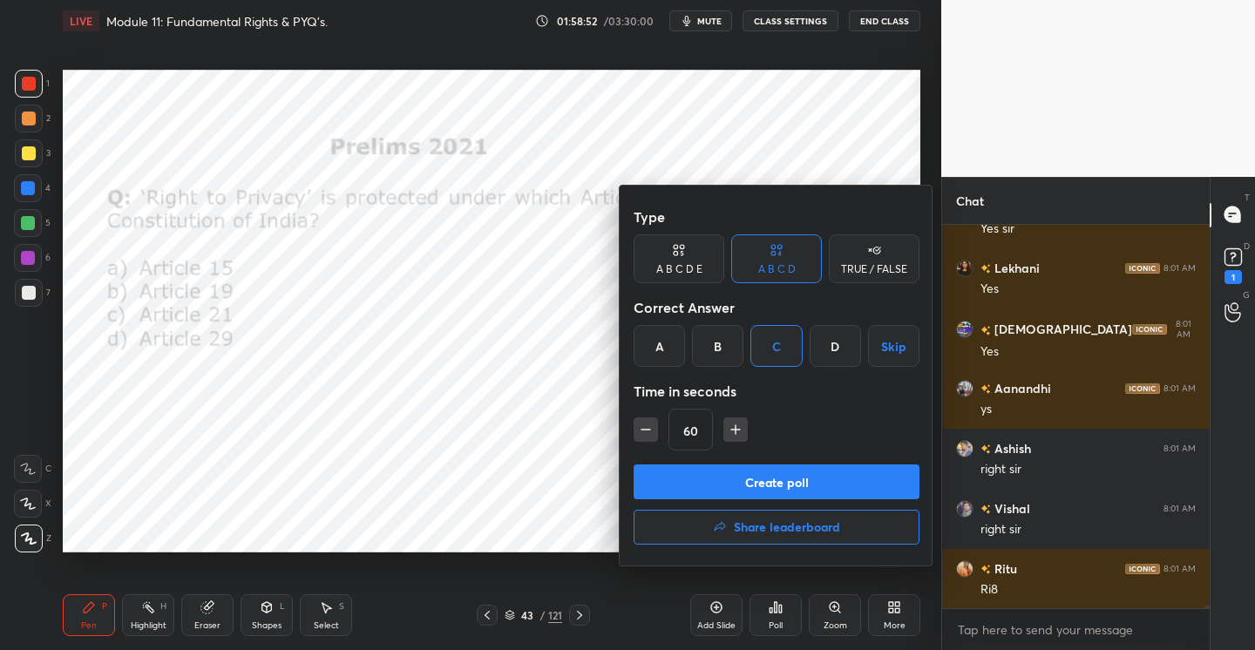
click at [646, 428] on icon "button" at bounding box center [645, 429] width 17 height 17
type input "30"
click at [775, 488] on button "Create poll" at bounding box center [776, 481] width 286 height 35
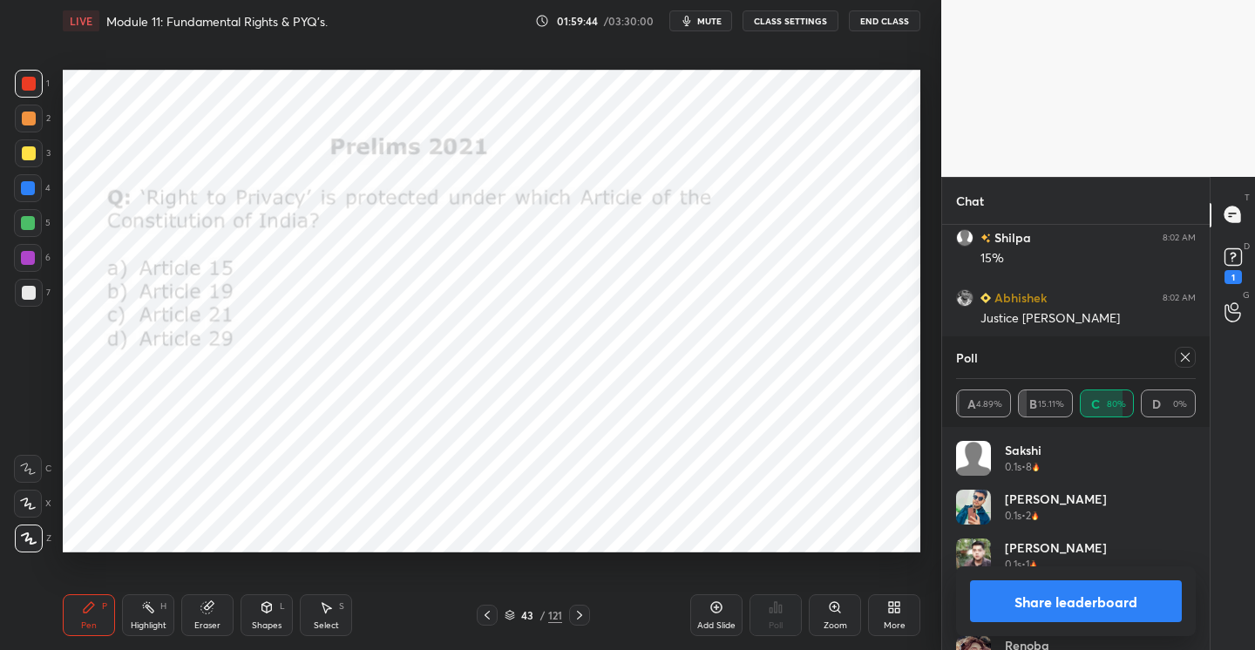
scroll to position [56269, 0]
click at [1189, 361] on icon at bounding box center [1185, 357] width 14 height 14
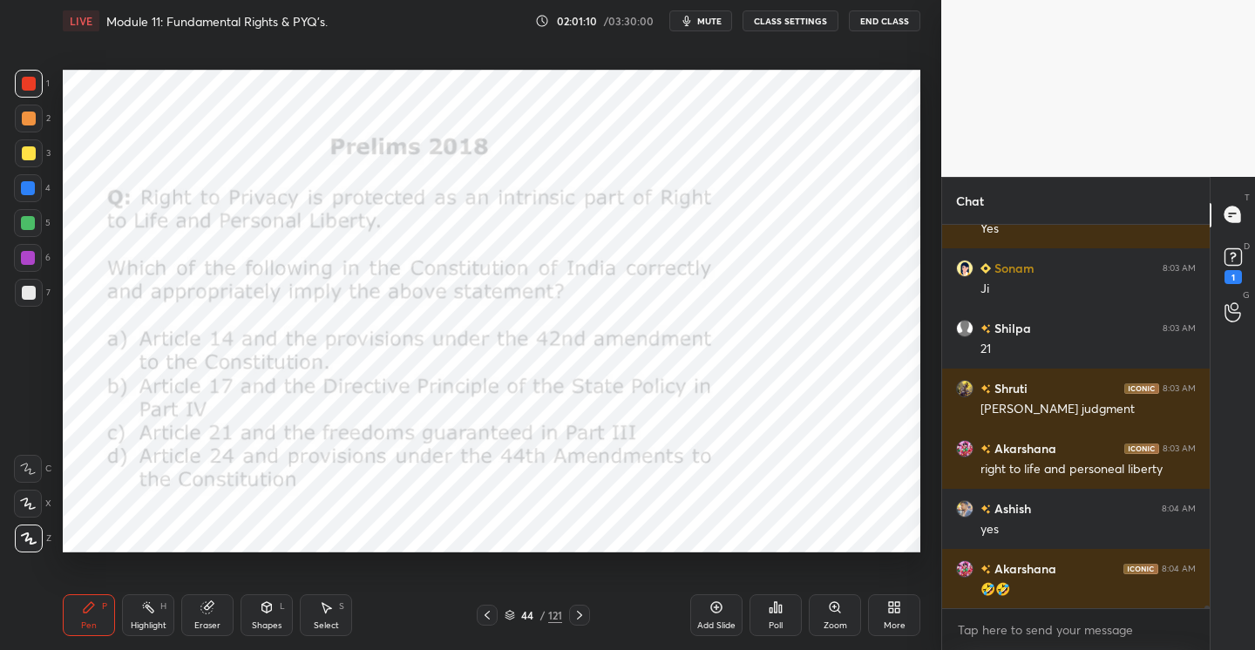
scroll to position [58297, 0]
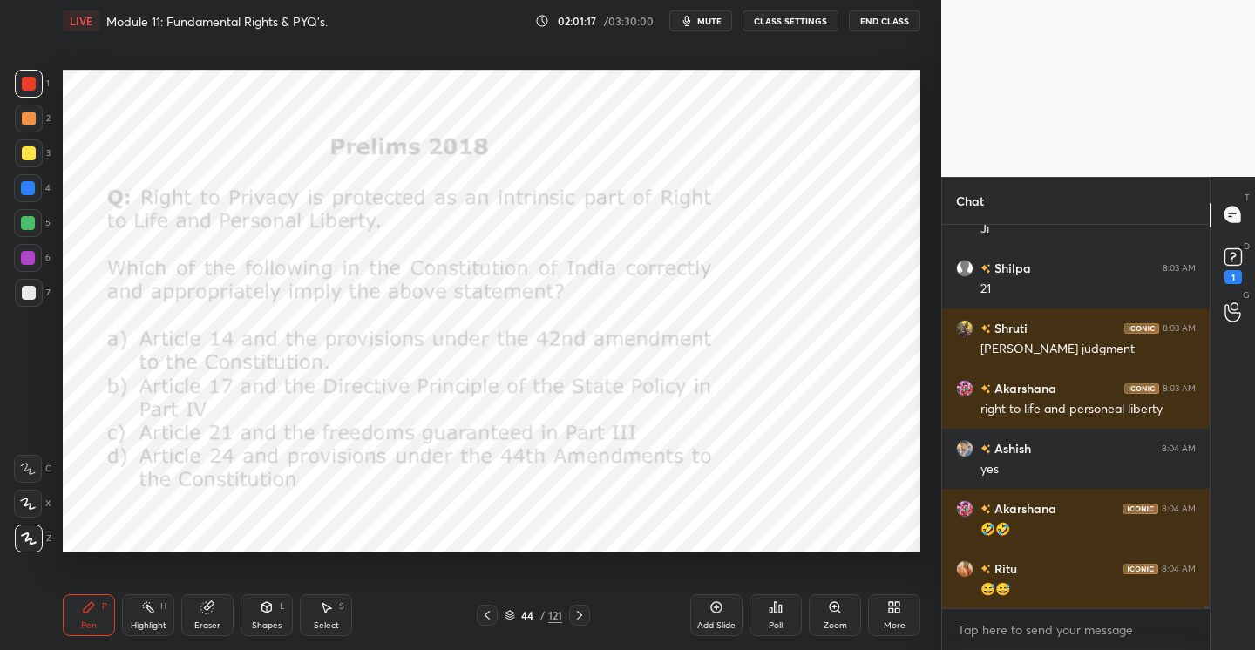
click at [772, 610] on icon at bounding box center [775, 607] width 14 height 14
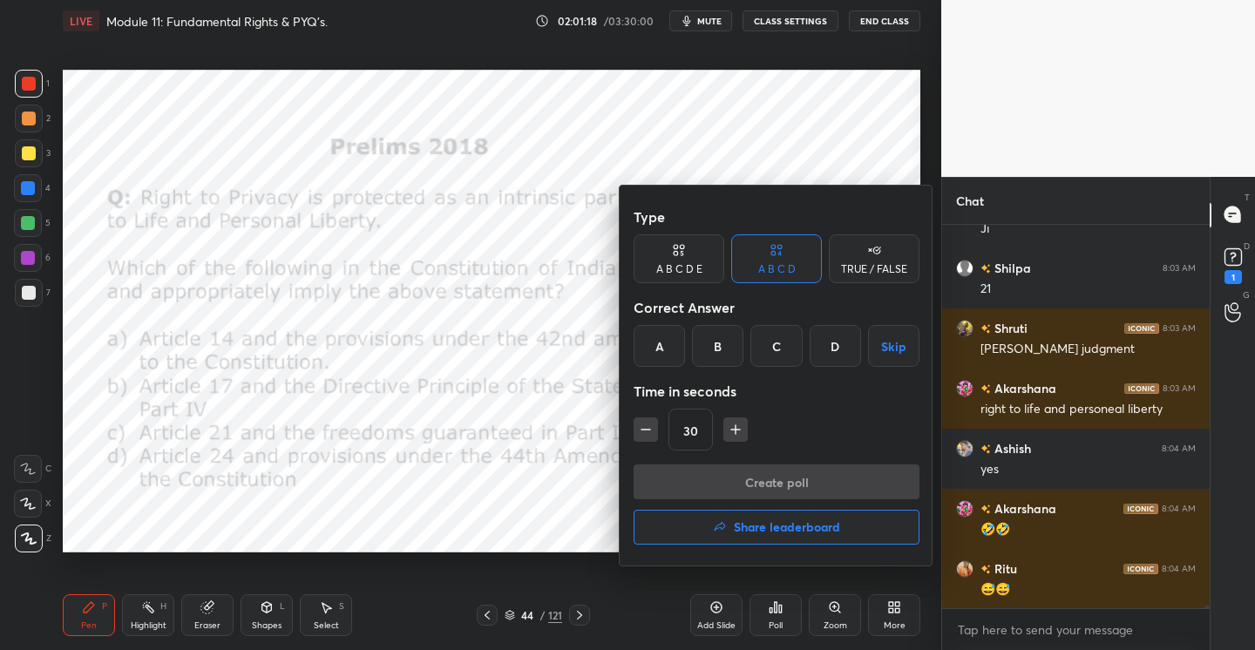
click at [782, 339] on div "C" at bounding box center [775, 346] width 51 height 42
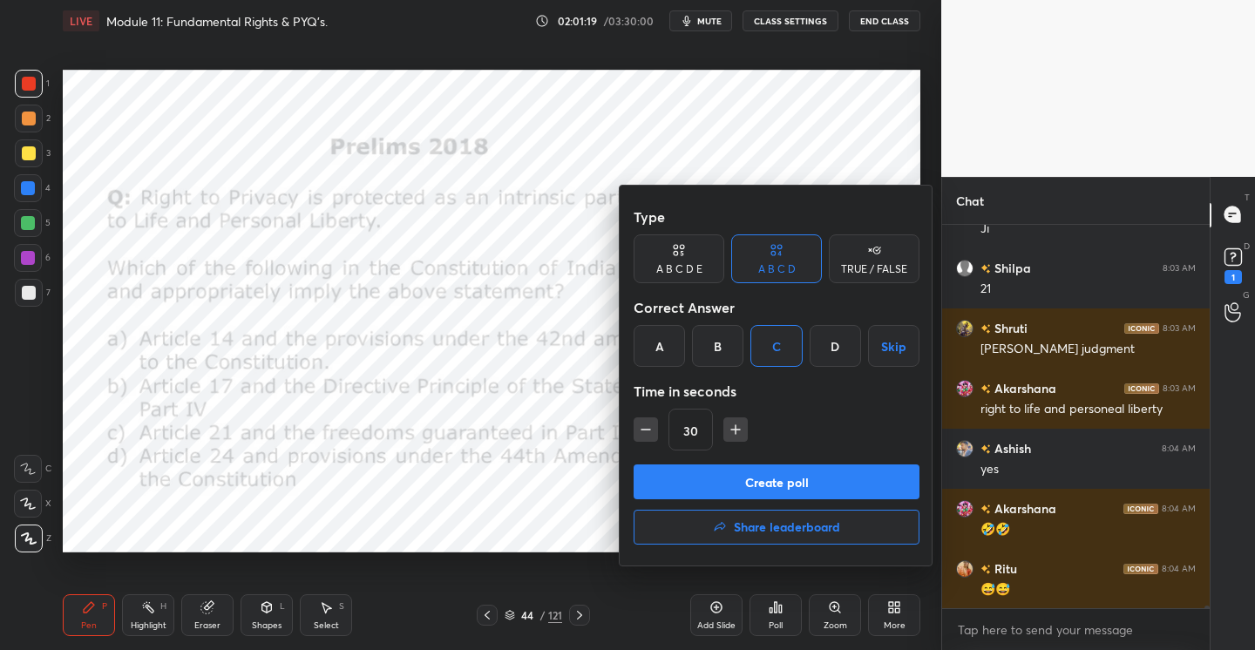
click at [780, 483] on button "Create poll" at bounding box center [776, 481] width 286 height 35
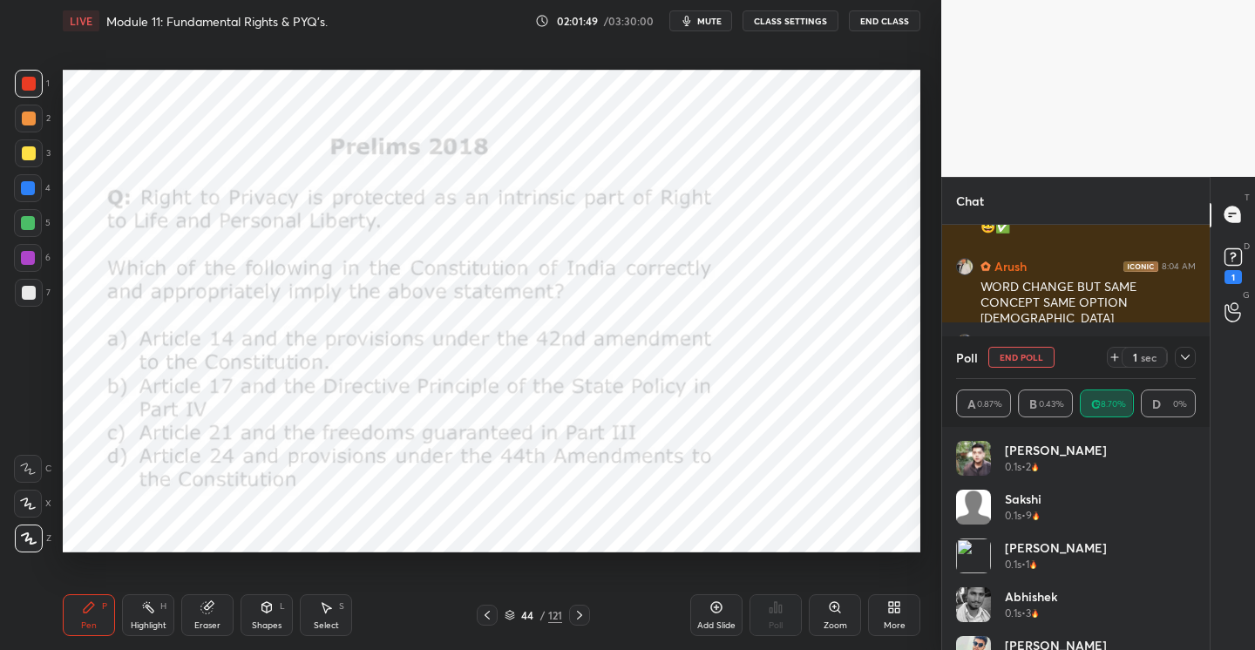
scroll to position [59216, 0]
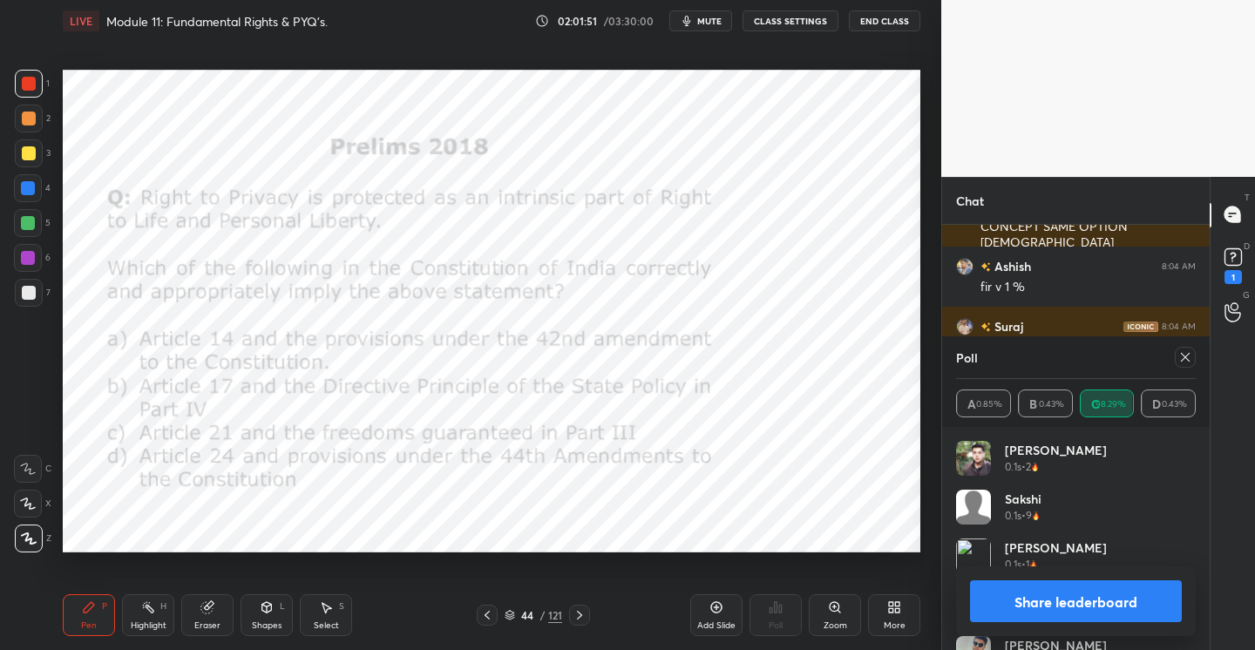
click at [1183, 361] on icon at bounding box center [1185, 357] width 14 height 14
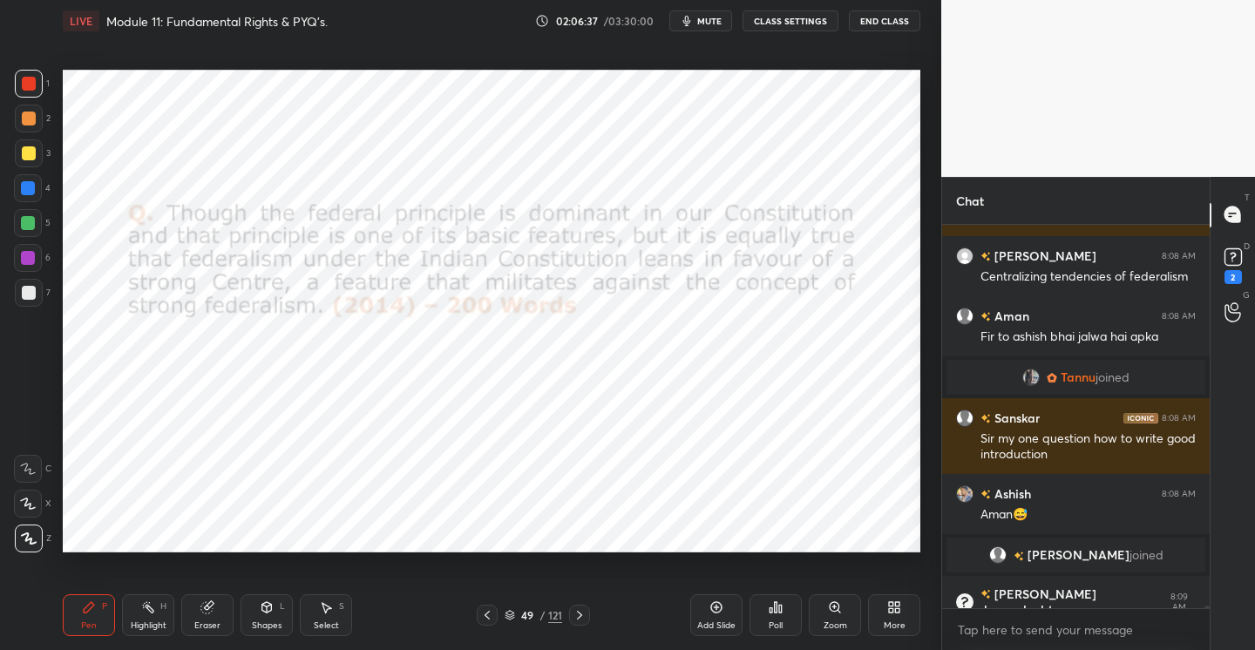
scroll to position [61380, 0]
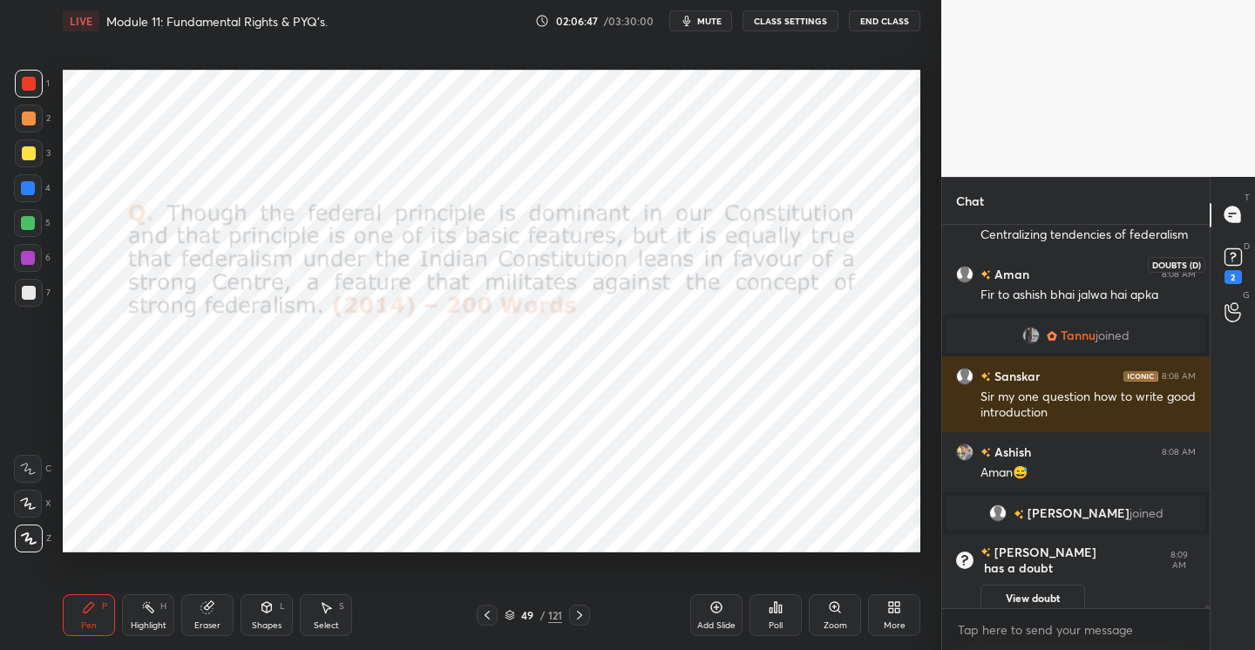
click at [1238, 252] on rect at bounding box center [1232, 256] width 17 height 17
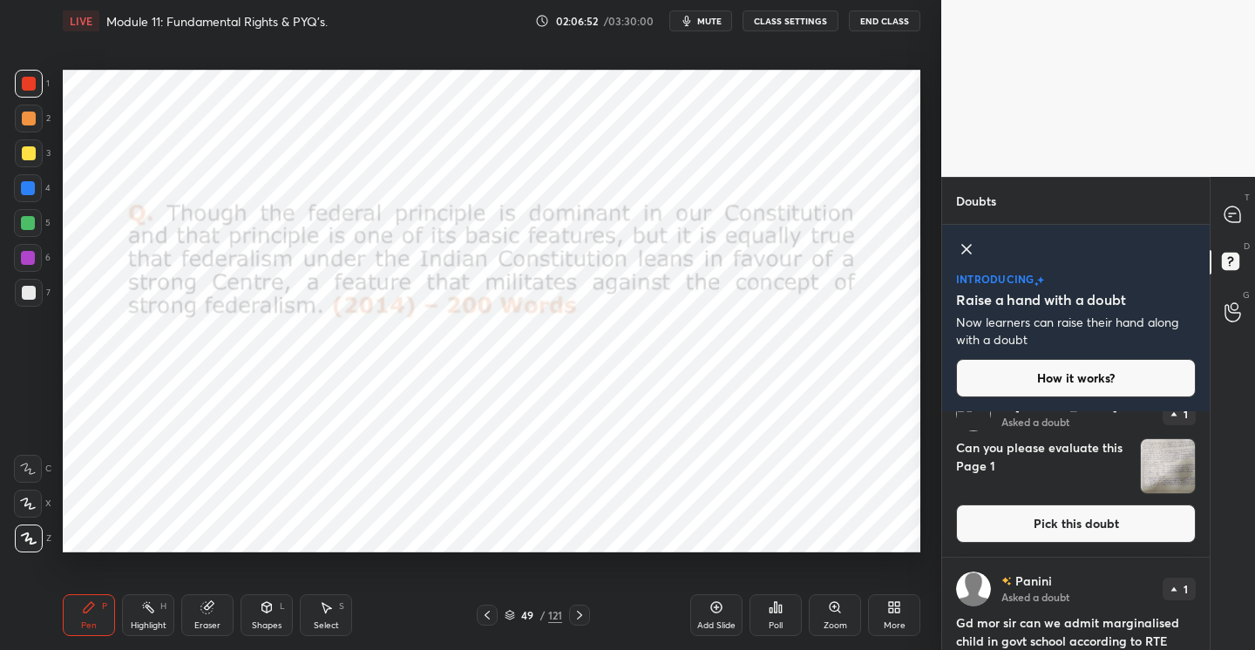
scroll to position [0, 0]
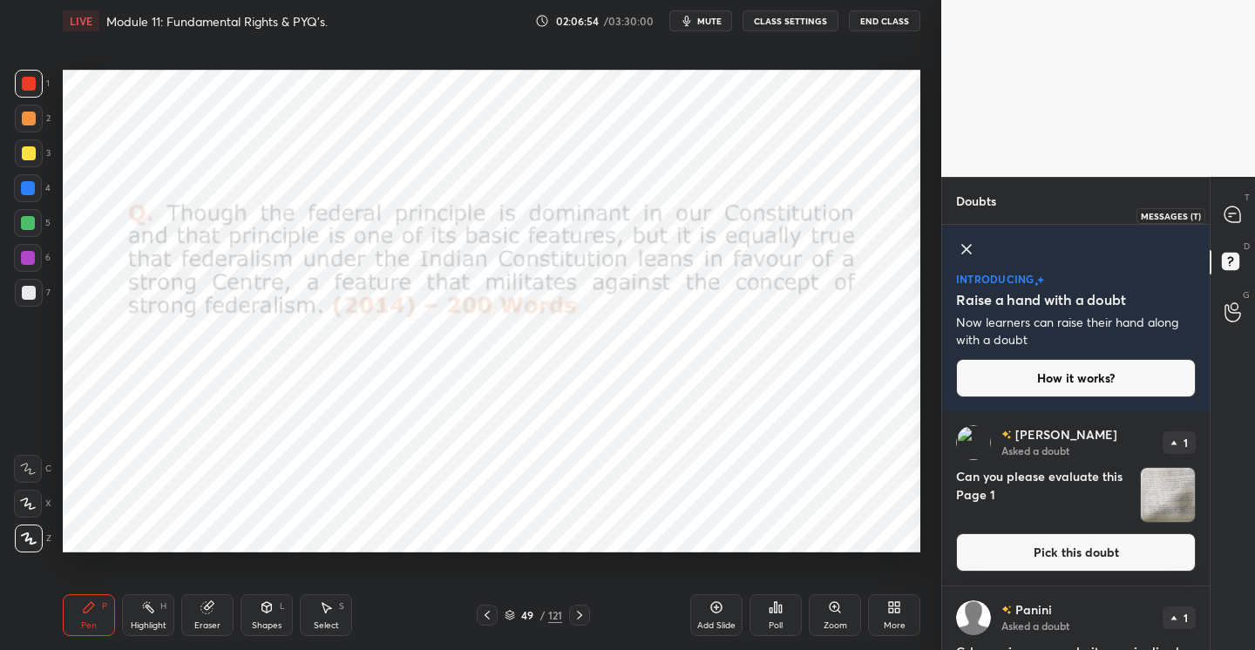
click at [1236, 214] on icon at bounding box center [1232, 214] width 16 height 16
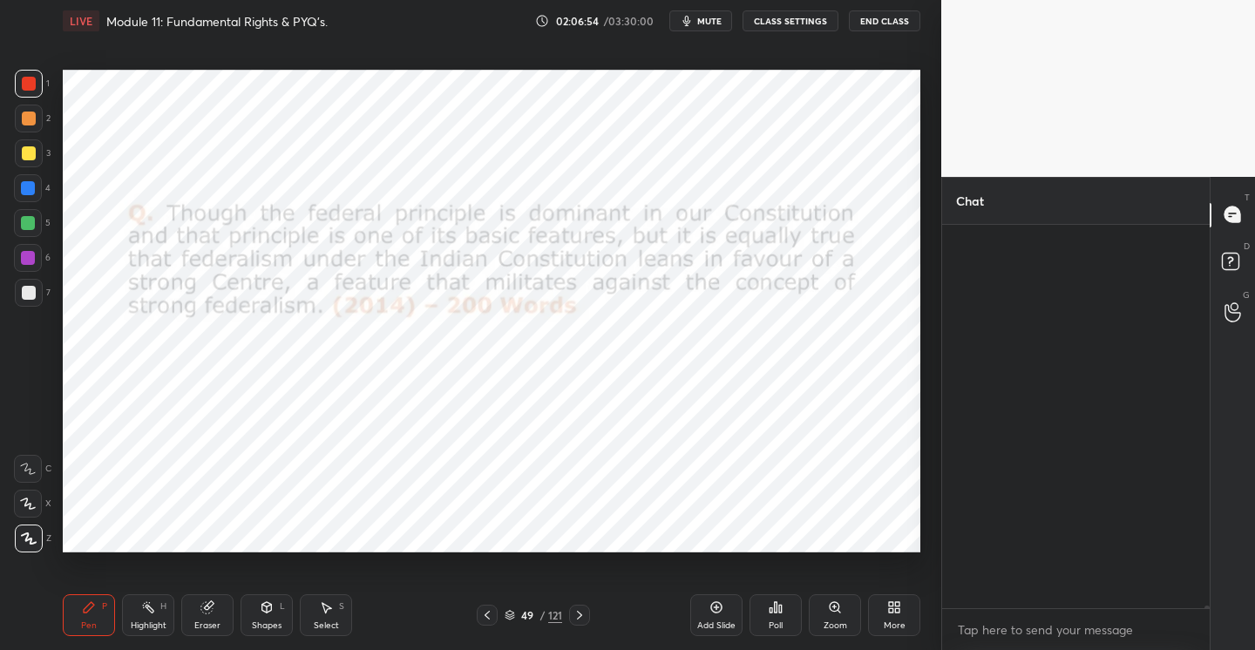
scroll to position [378, 262]
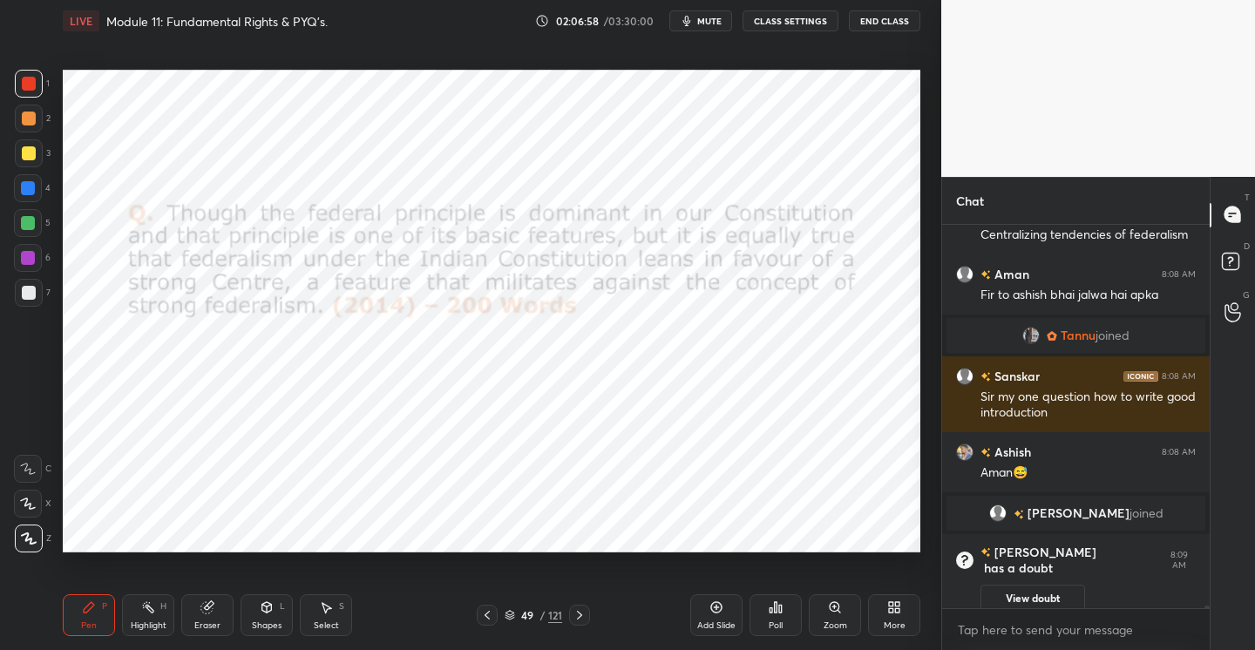
click at [1077, 335] on span "Tannu" at bounding box center [1077, 335] width 35 height 14
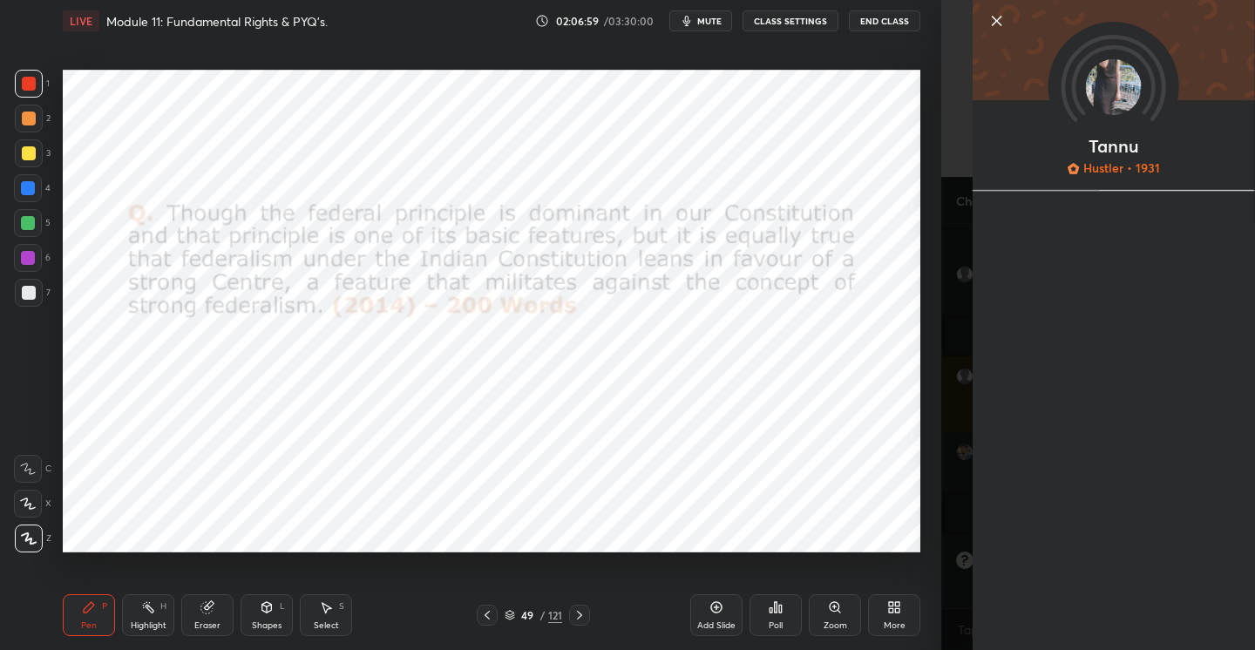
click at [1077, 335] on div "Tannu Hustler • 1931" at bounding box center [1098, 325] width 314 height 650
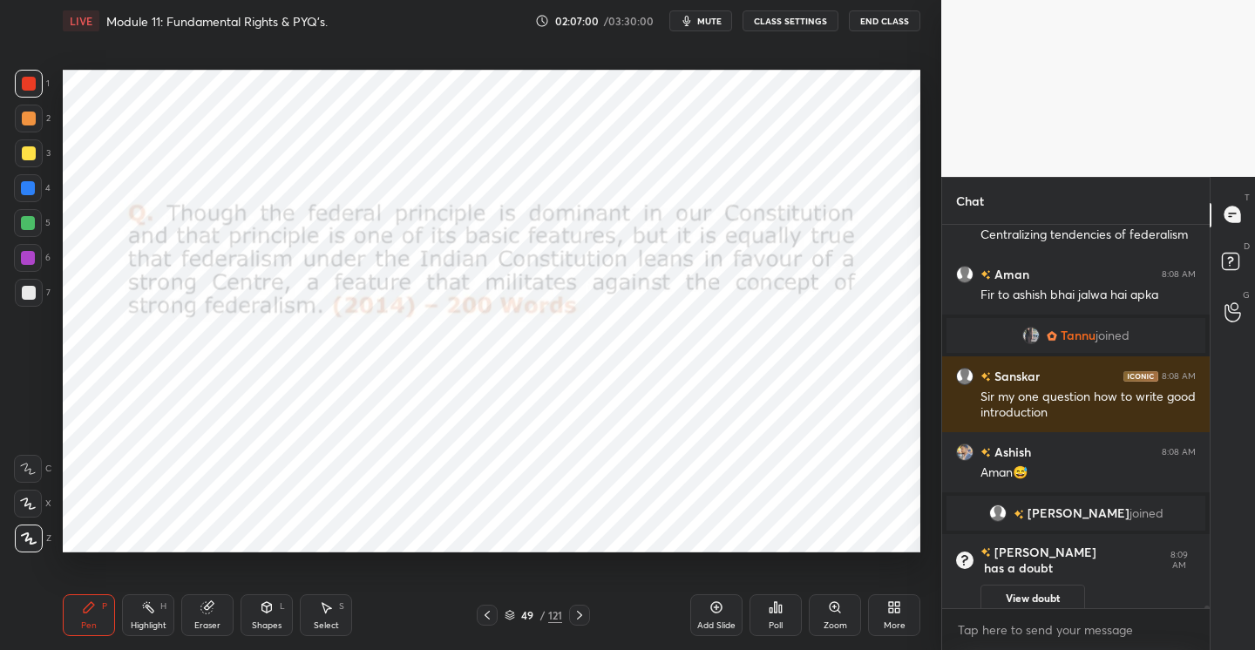
click at [1077, 335] on span "Tannu" at bounding box center [1077, 335] width 35 height 14
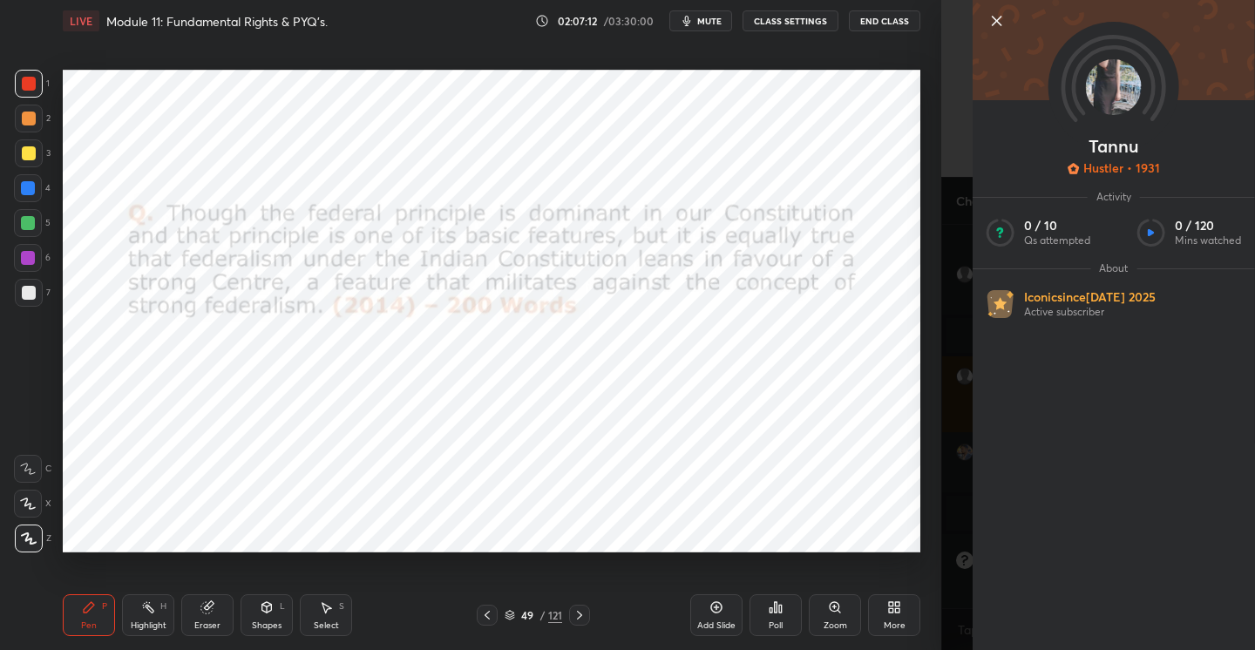
click at [997, 21] on icon at bounding box center [996, 21] width 9 height 9
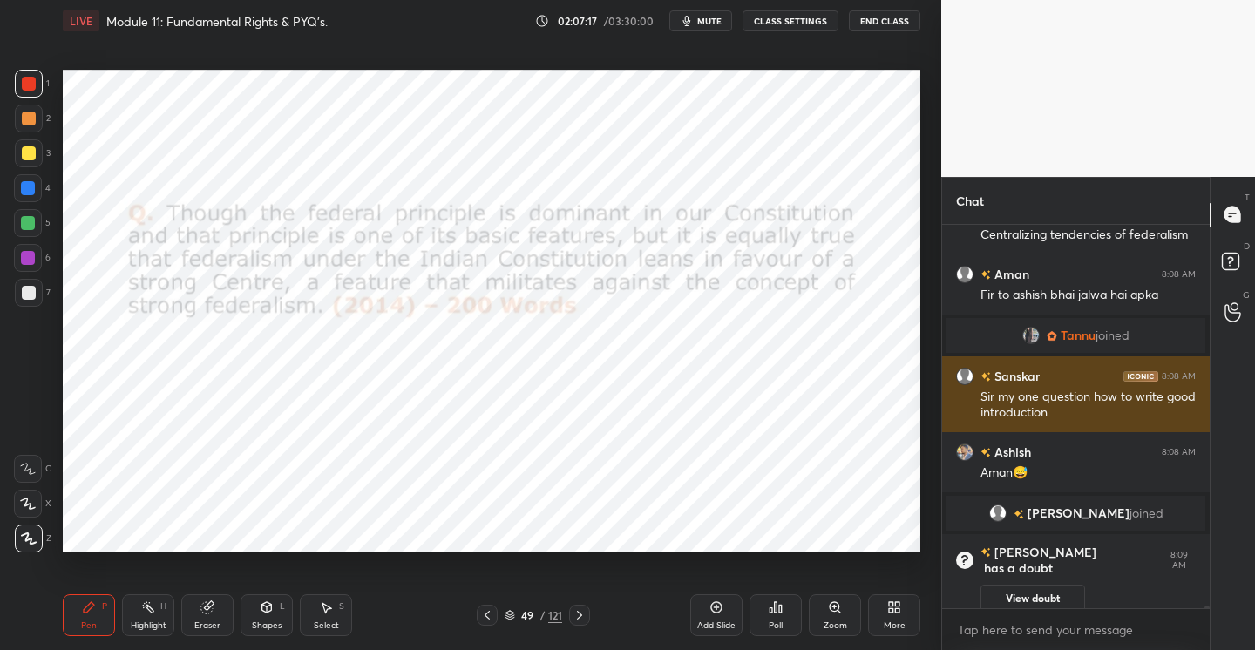
scroll to position [61961, 0]
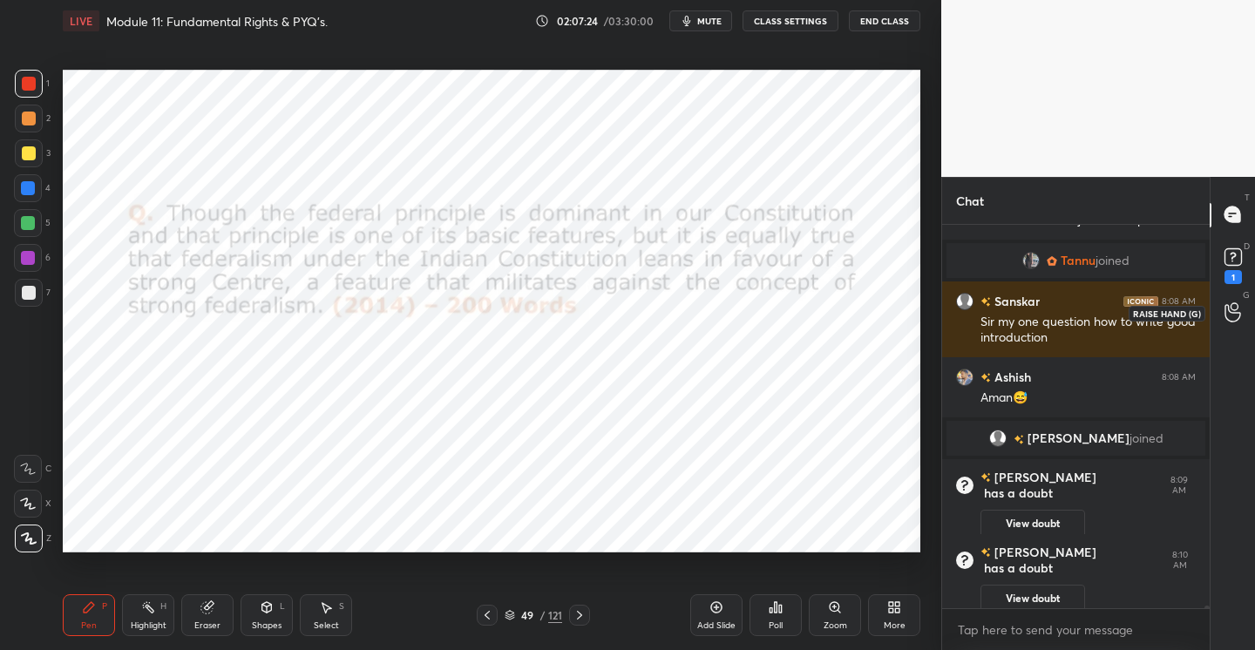
click at [1239, 313] on icon at bounding box center [1232, 312] width 16 height 17
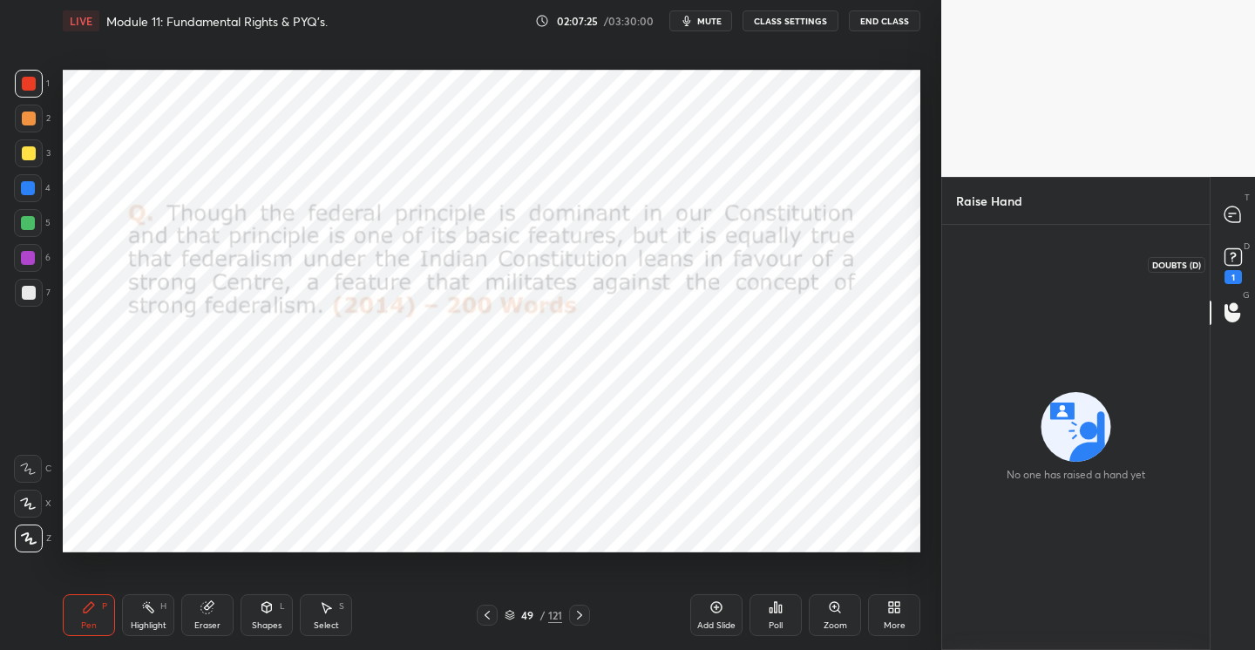
click at [1235, 266] on icon at bounding box center [1233, 257] width 26 height 26
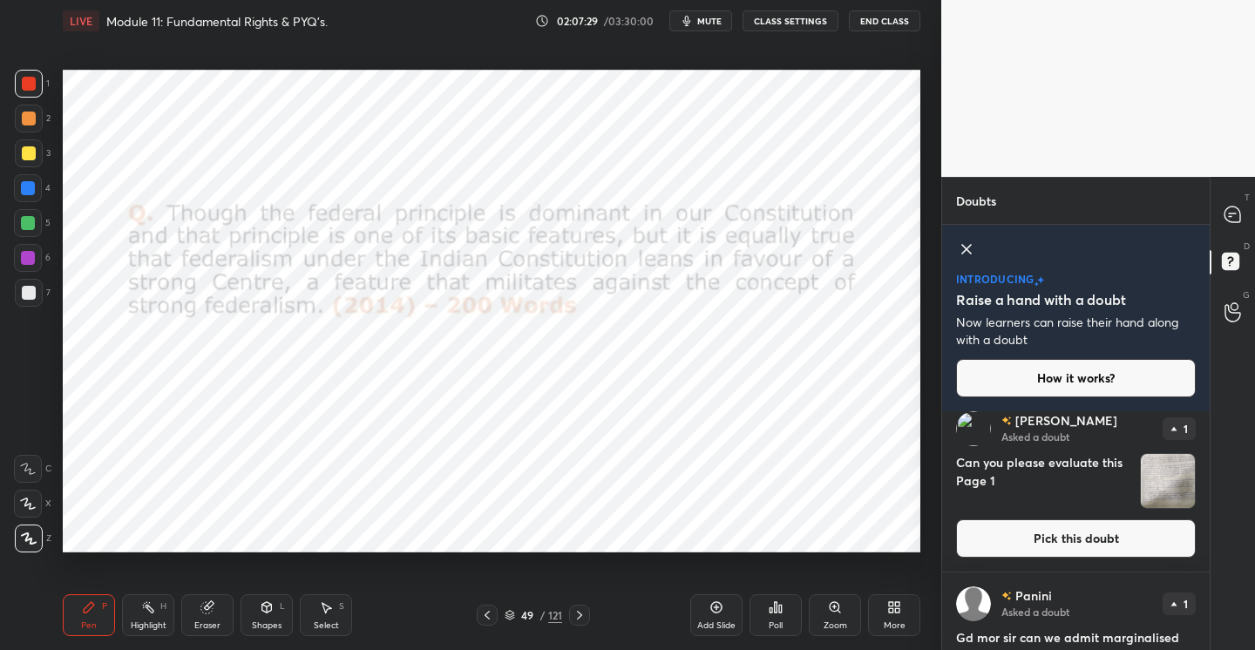
scroll to position [267, 0]
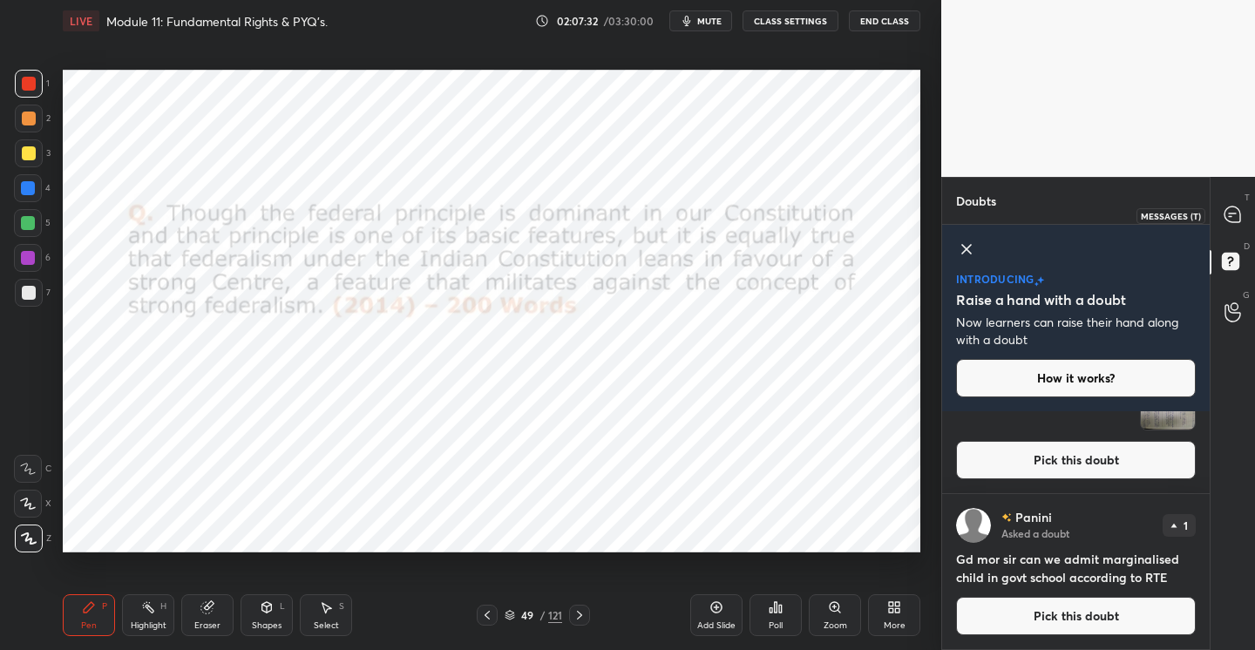
click at [1230, 212] on icon at bounding box center [1232, 214] width 16 height 16
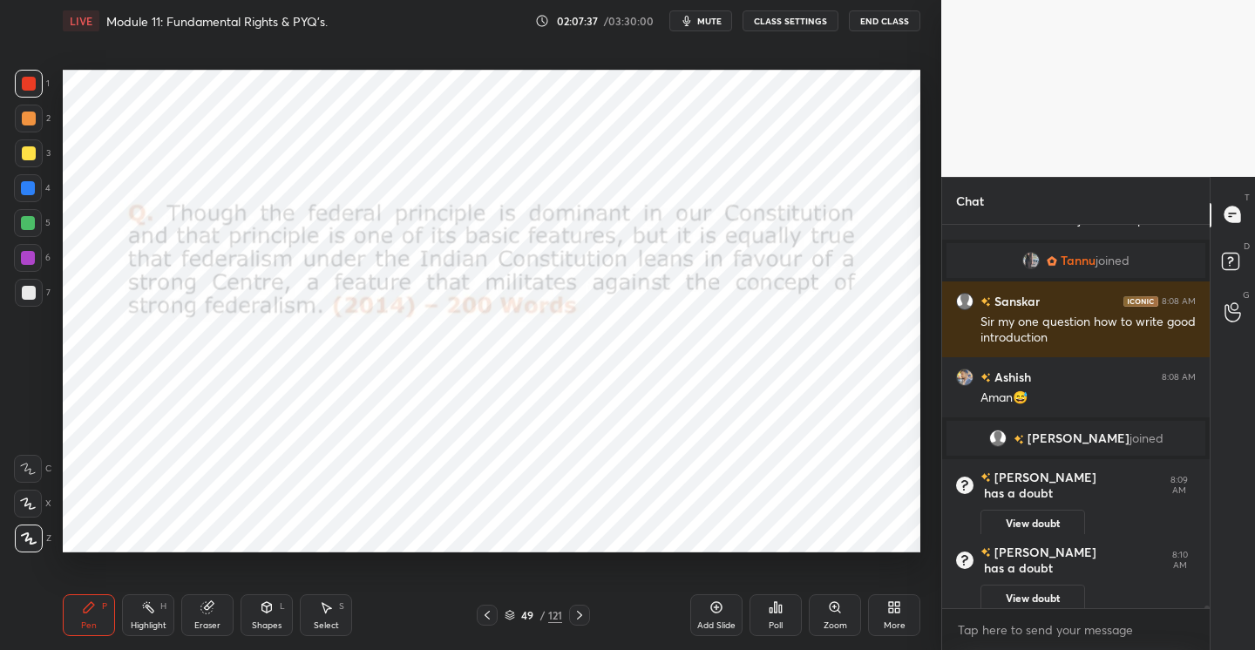
scroll to position [61821, 0]
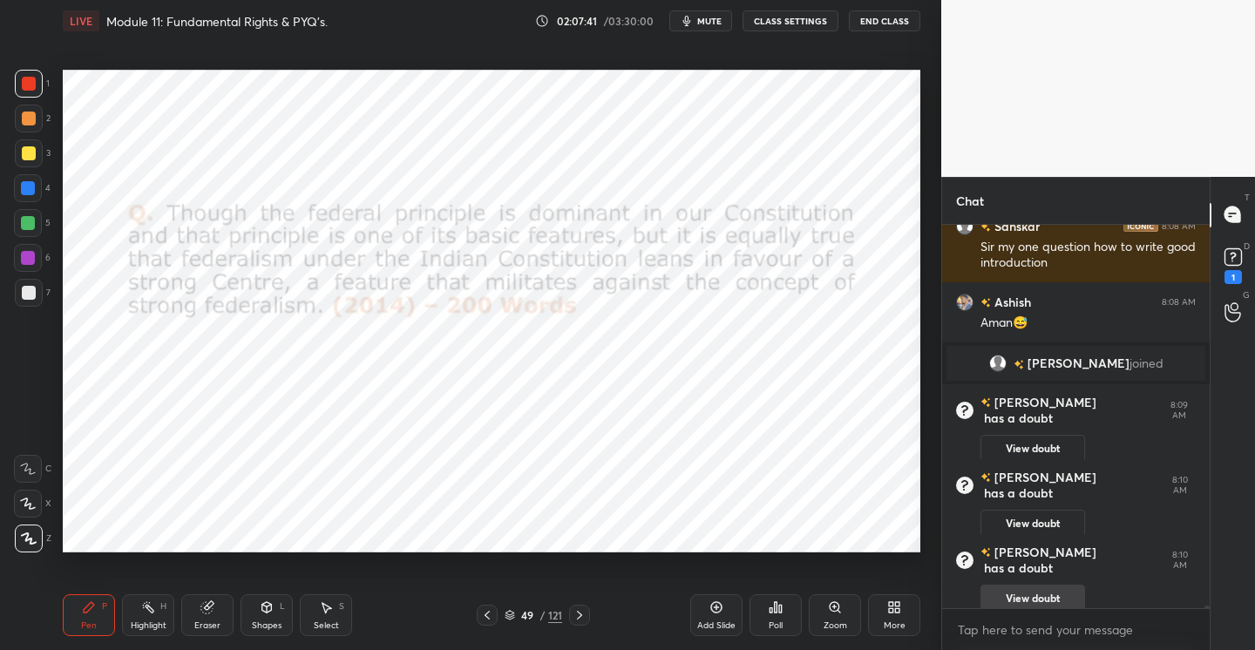
click at [1011, 585] on button "View doubt" at bounding box center [1032, 599] width 105 height 28
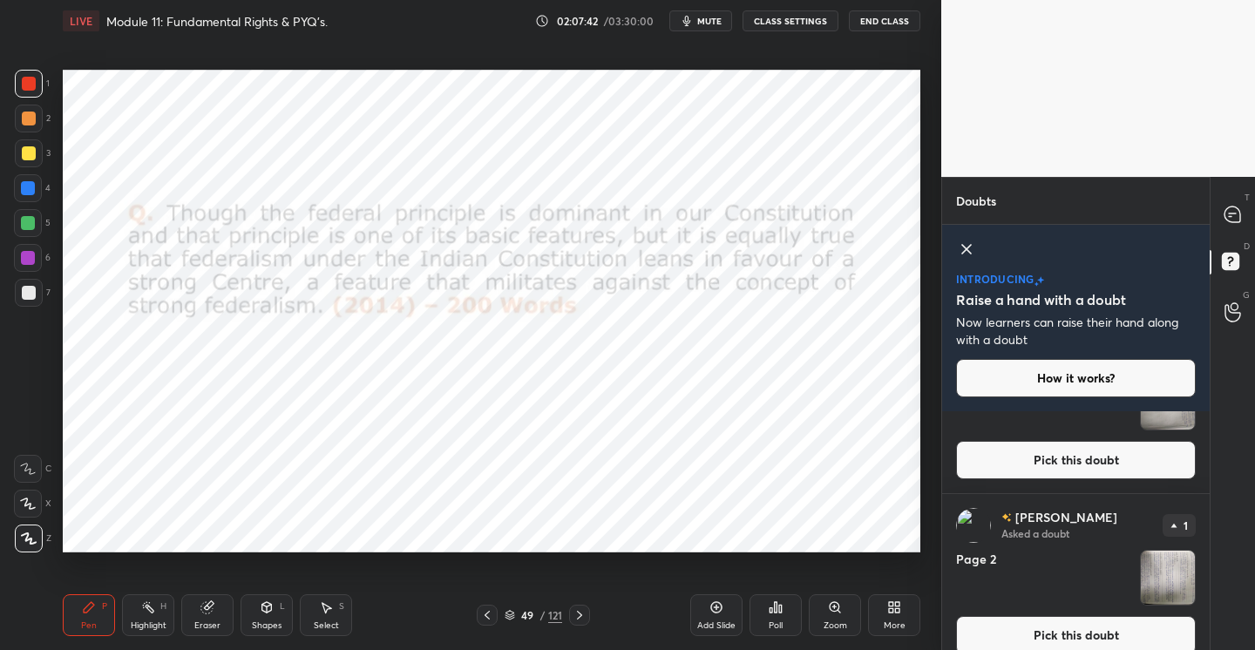
scroll to position [0, 0]
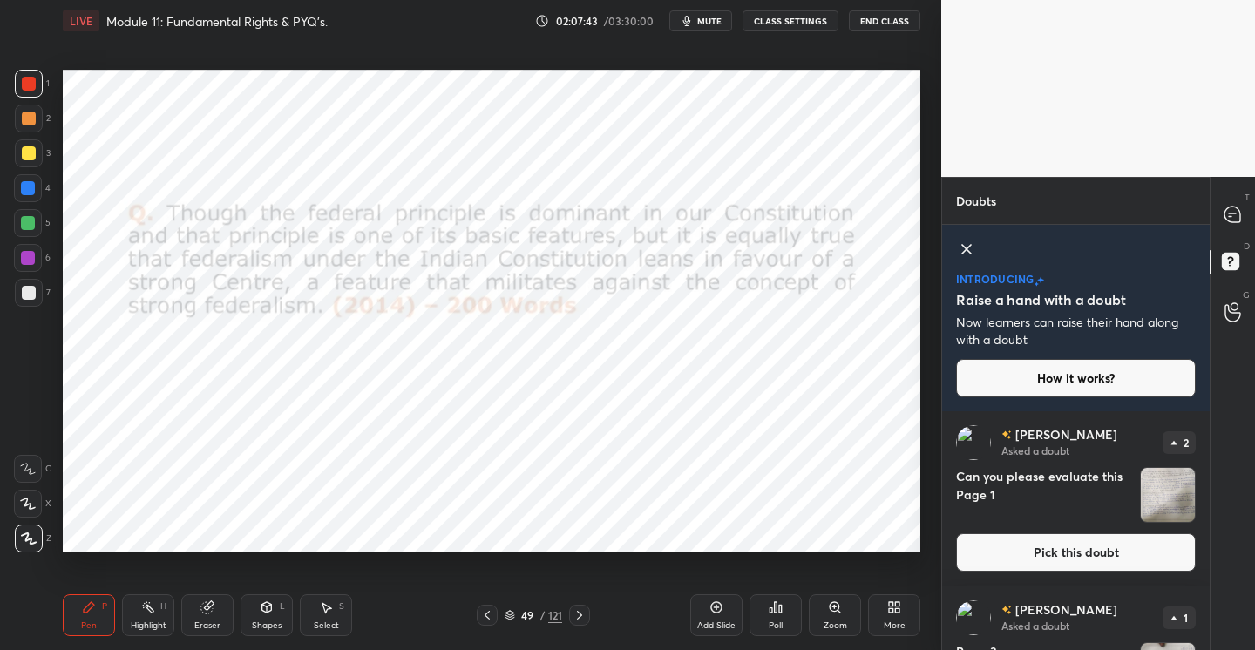
click at [1046, 549] on button "Pick this doubt" at bounding box center [1076, 552] width 240 height 38
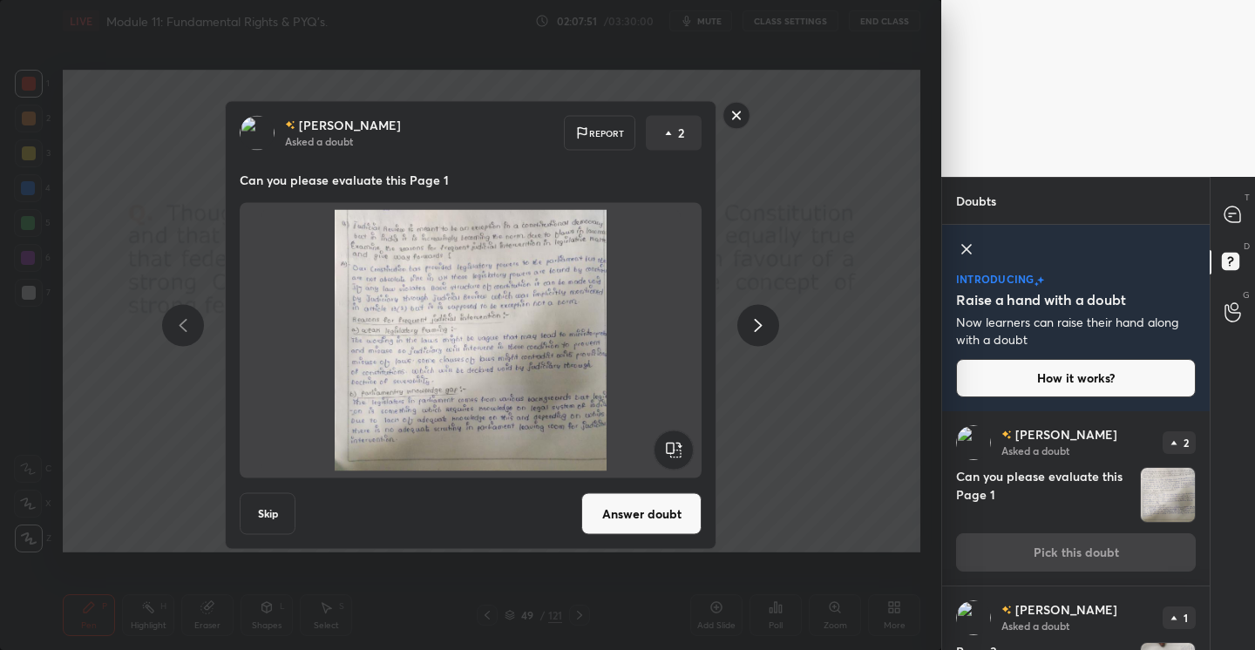
click at [734, 113] on rect at bounding box center [736, 115] width 27 height 27
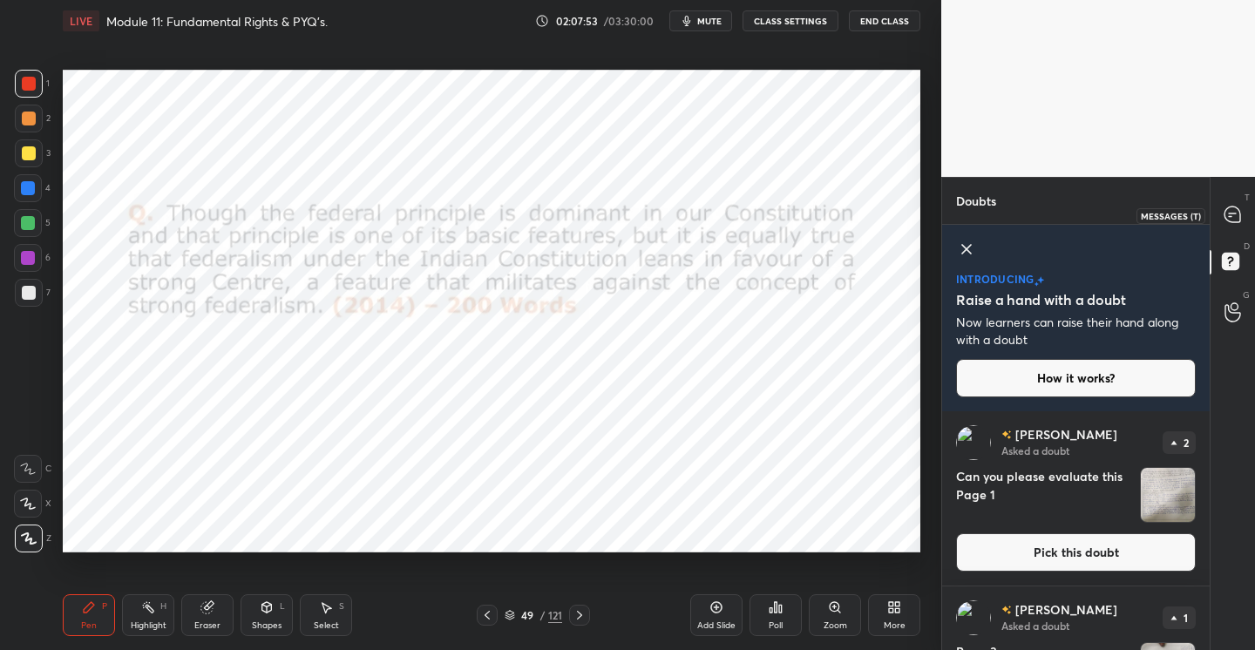
click at [1229, 213] on icon at bounding box center [1231, 213] width 7 height 0
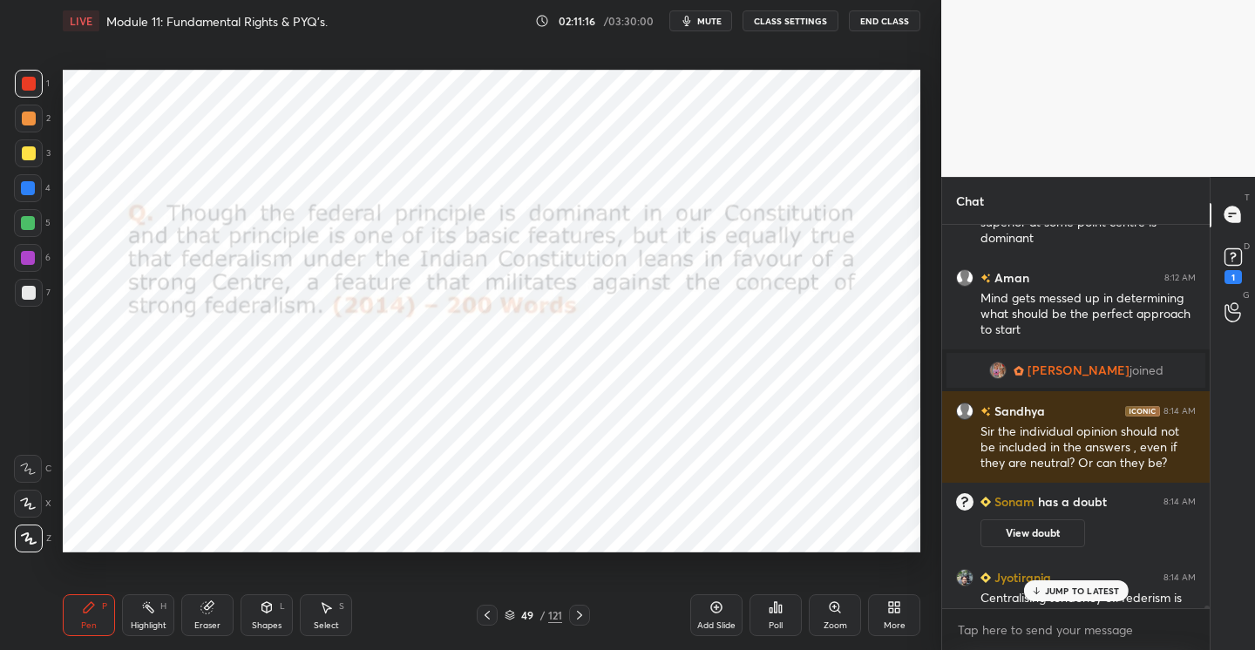
scroll to position [62145, 0]
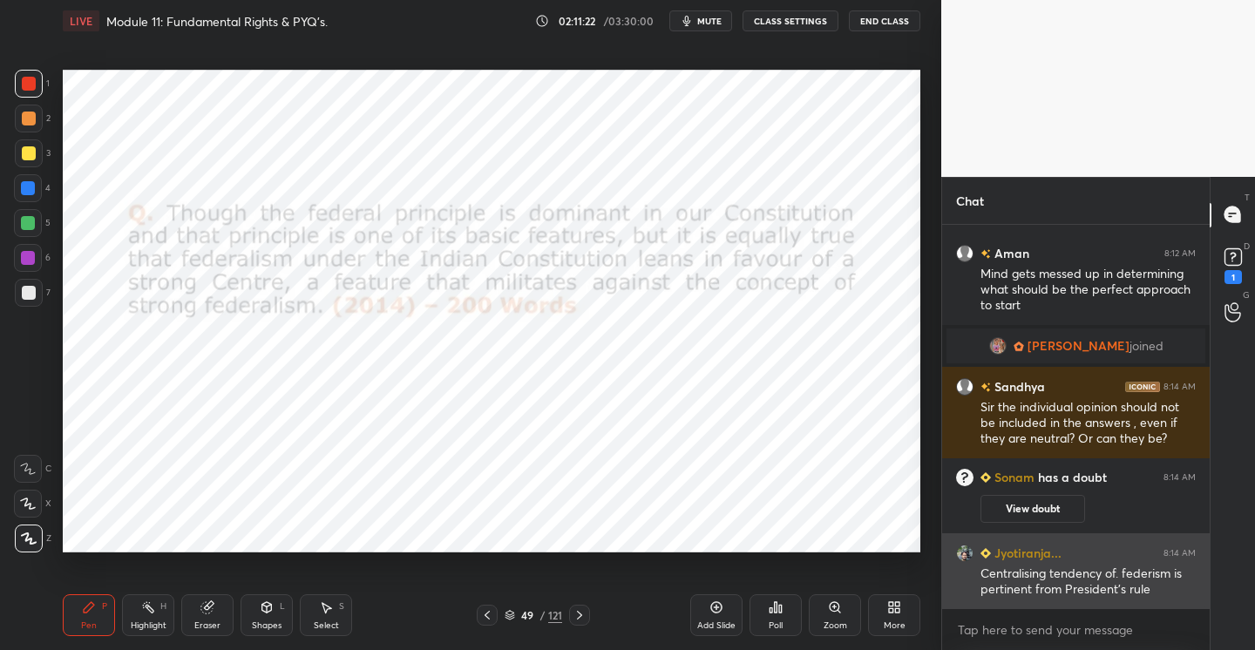
click at [966, 548] on img "grid" at bounding box center [964, 552] width 17 height 17
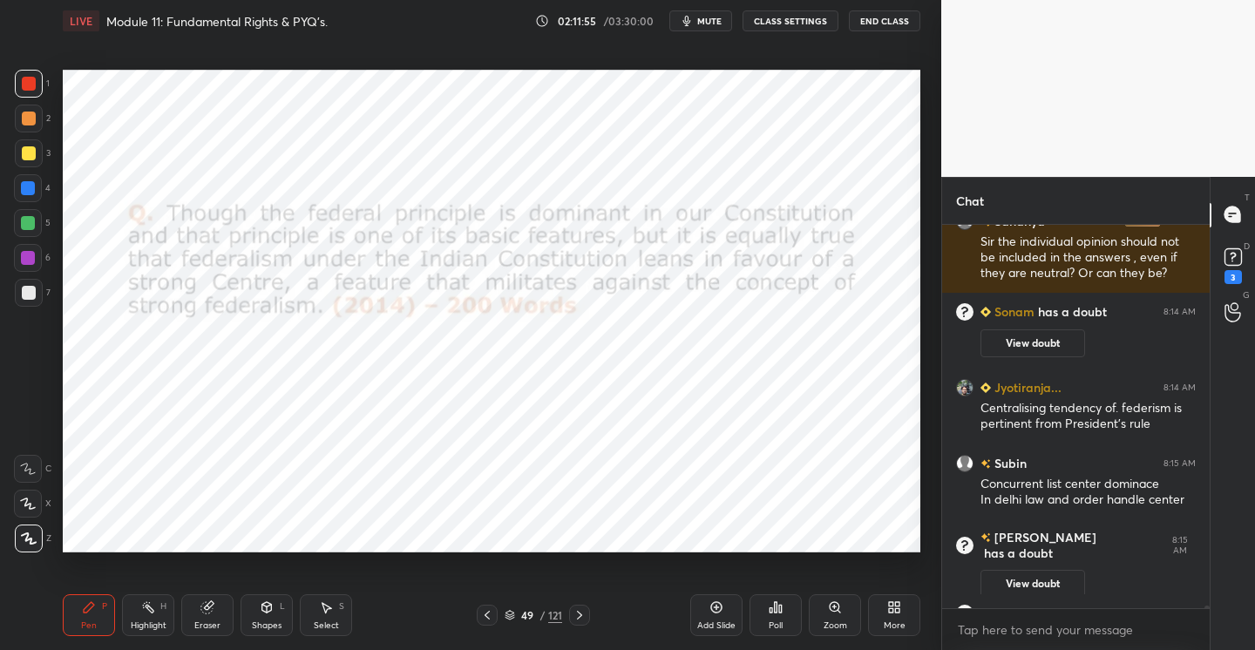
scroll to position [62339, 0]
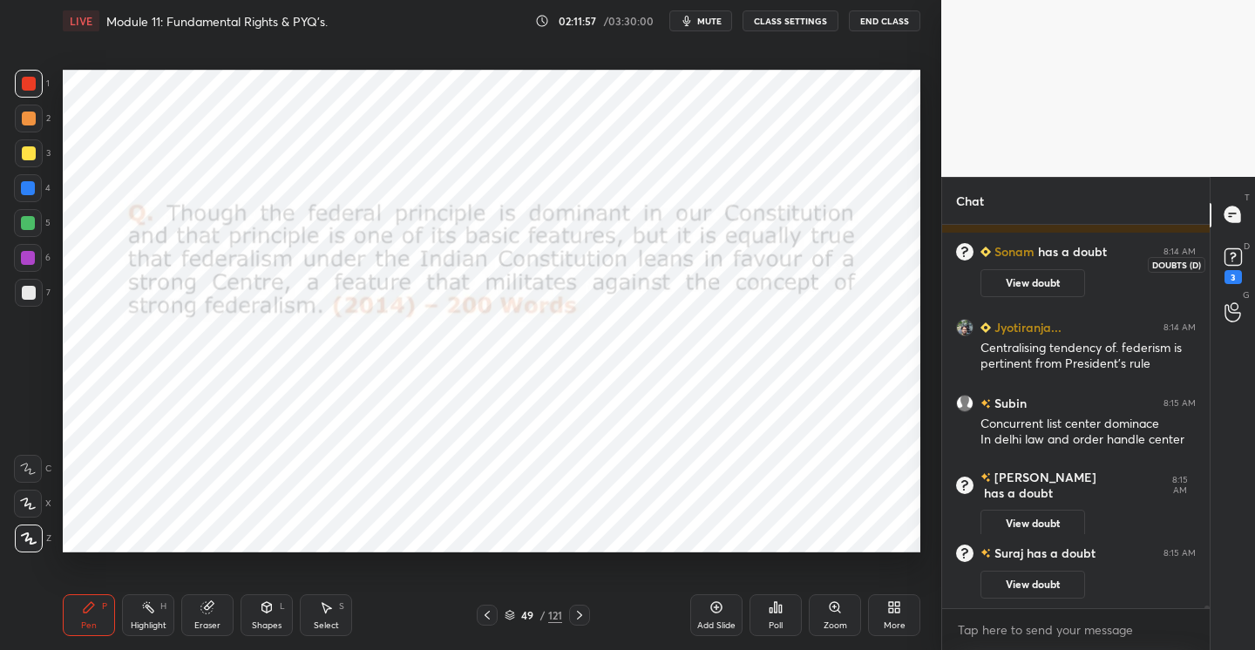
click at [1235, 250] on rect at bounding box center [1232, 256] width 17 height 17
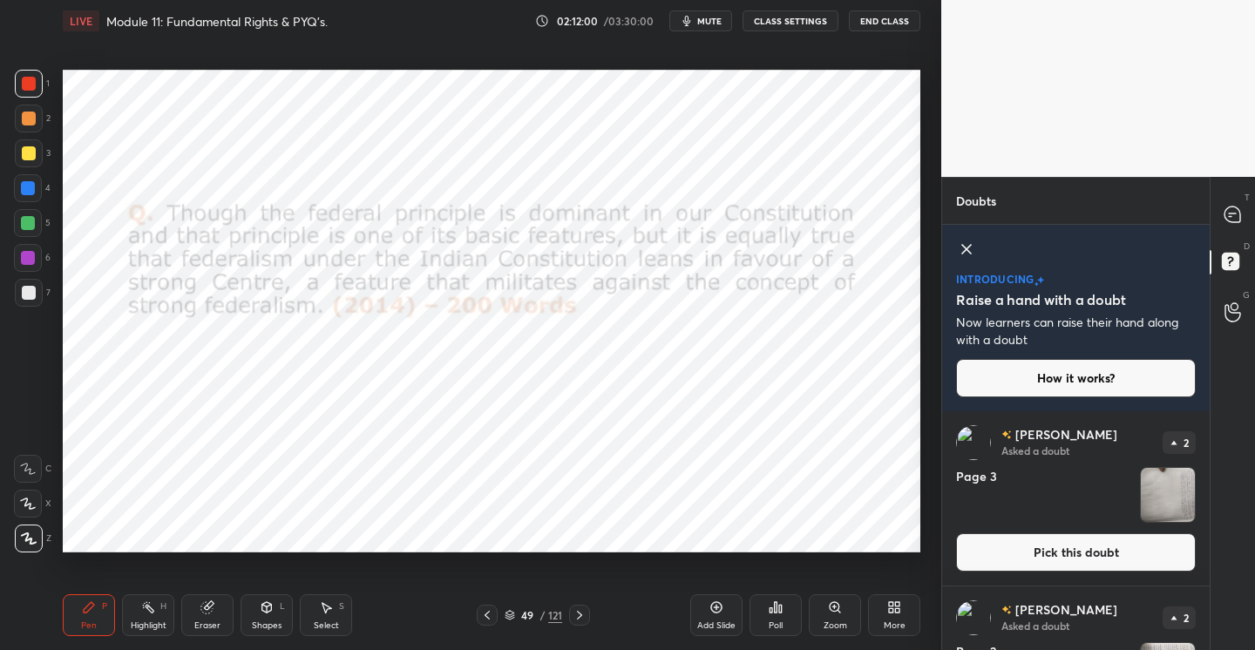
click at [1069, 556] on button "Pick this doubt" at bounding box center [1076, 552] width 240 height 38
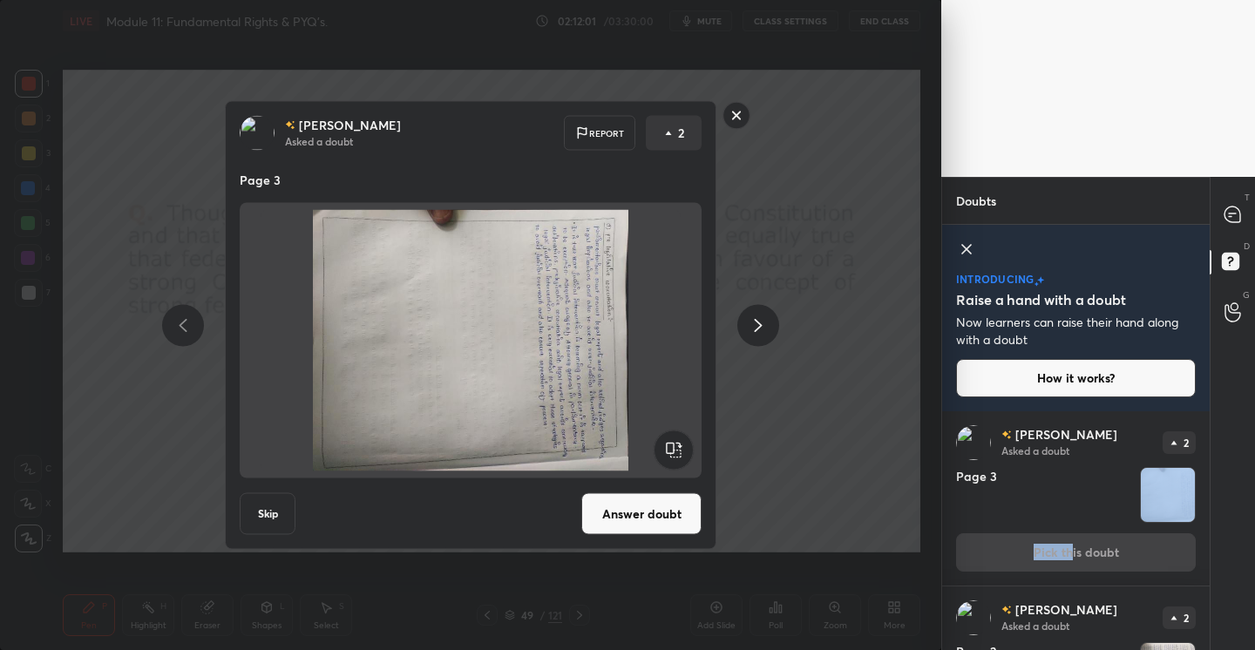
drag, startPoint x: 1069, startPoint y: 555, endPoint x: 978, endPoint y: 403, distance: 177.8
click at [979, 411] on div "[PERSON_NAME] Asked a doubt 2 Page 3 Pick this doubt" at bounding box center [1075, 498] width 267 height 174
click at [734, 118] on rect at bounding box center [736, 115] width 27 height 27
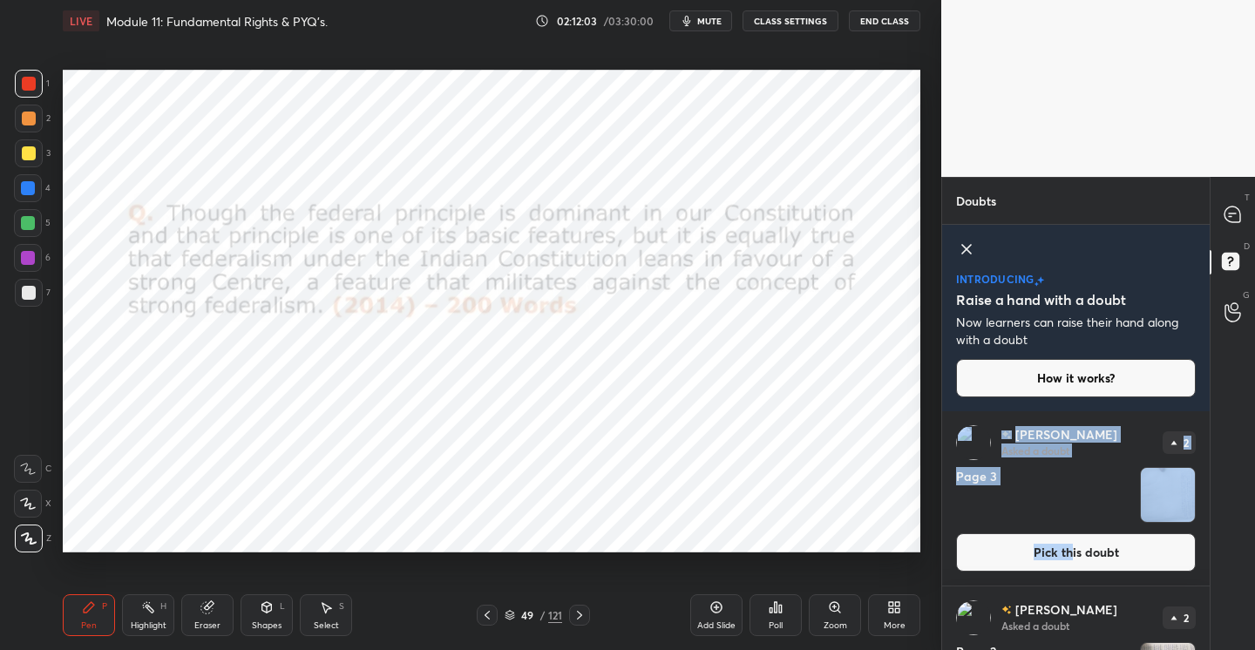
click at [1035, 498] on h4 "Page 3" at bounding box center [1044, 495] width 177 height 56
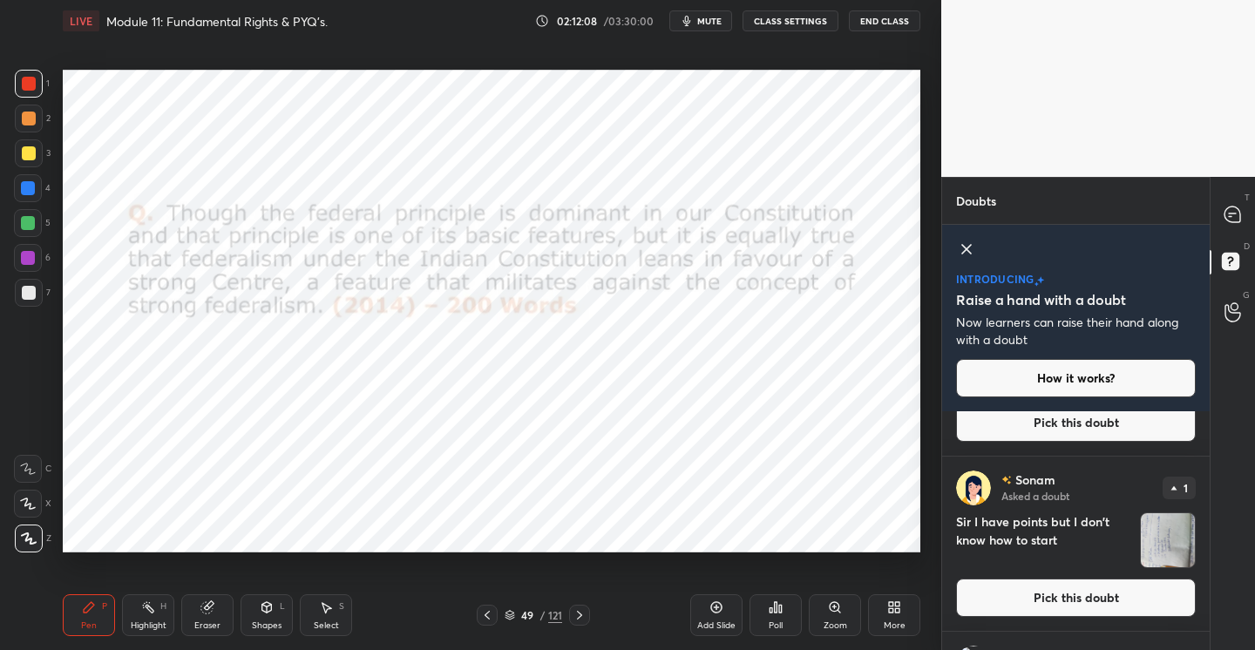
scroll to position [768, 0]
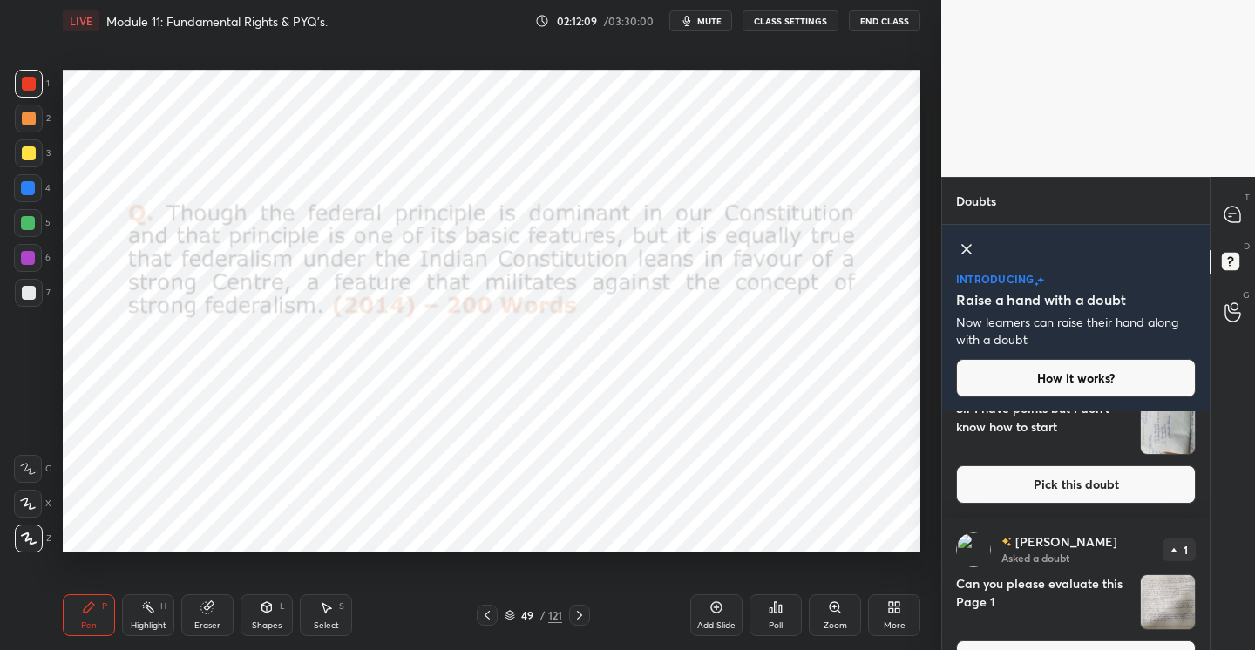
click at [1054, 477] on button "Pick this doubt" at bounding box center [1076, 484] width 240 height 38
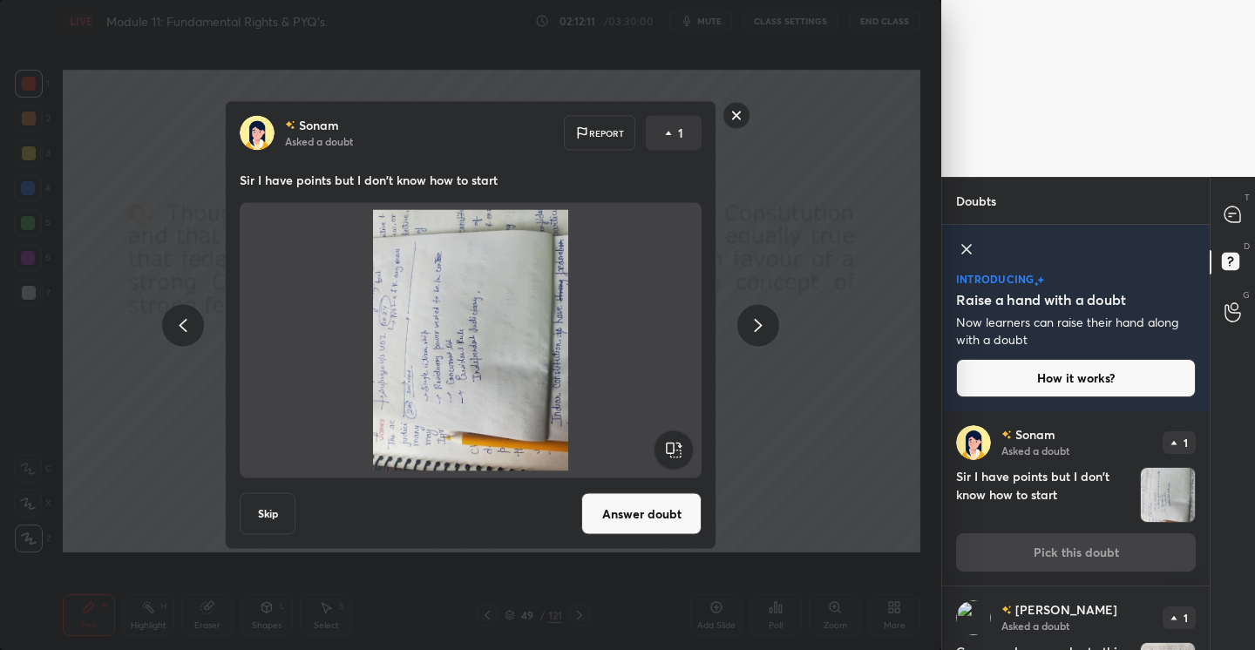
click at [667, 496] on button "Answer doubt" at bounding box center [641, 514] width 120 height 42
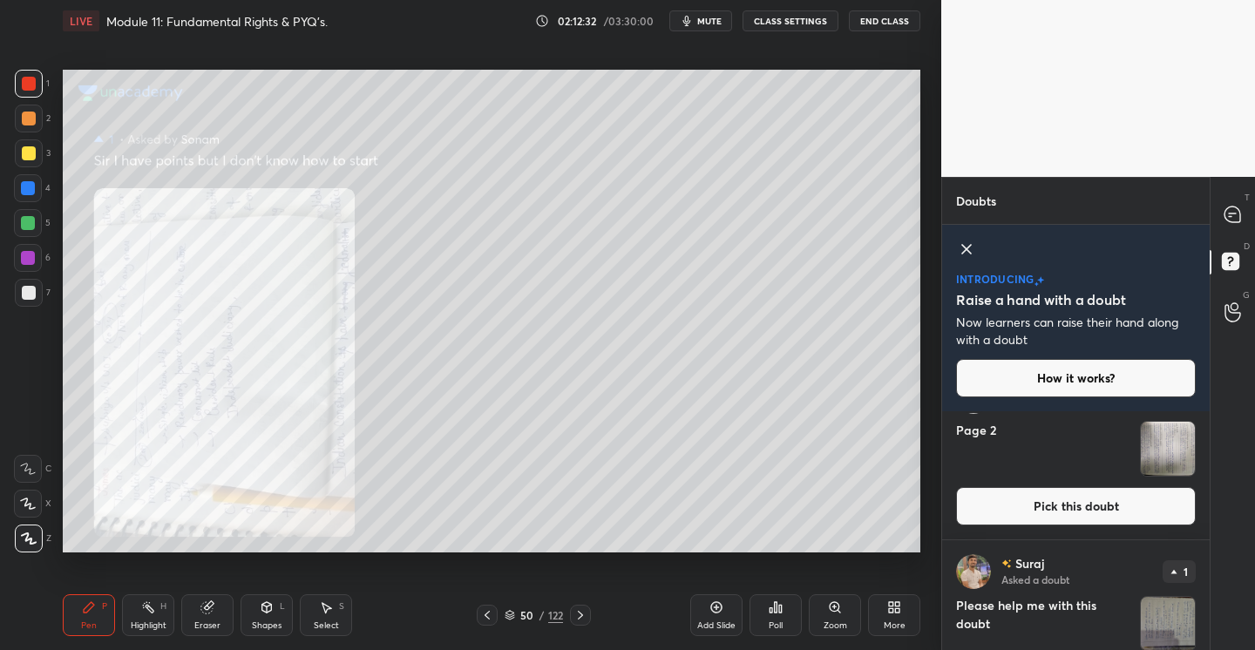
scroll to position [337, 0]
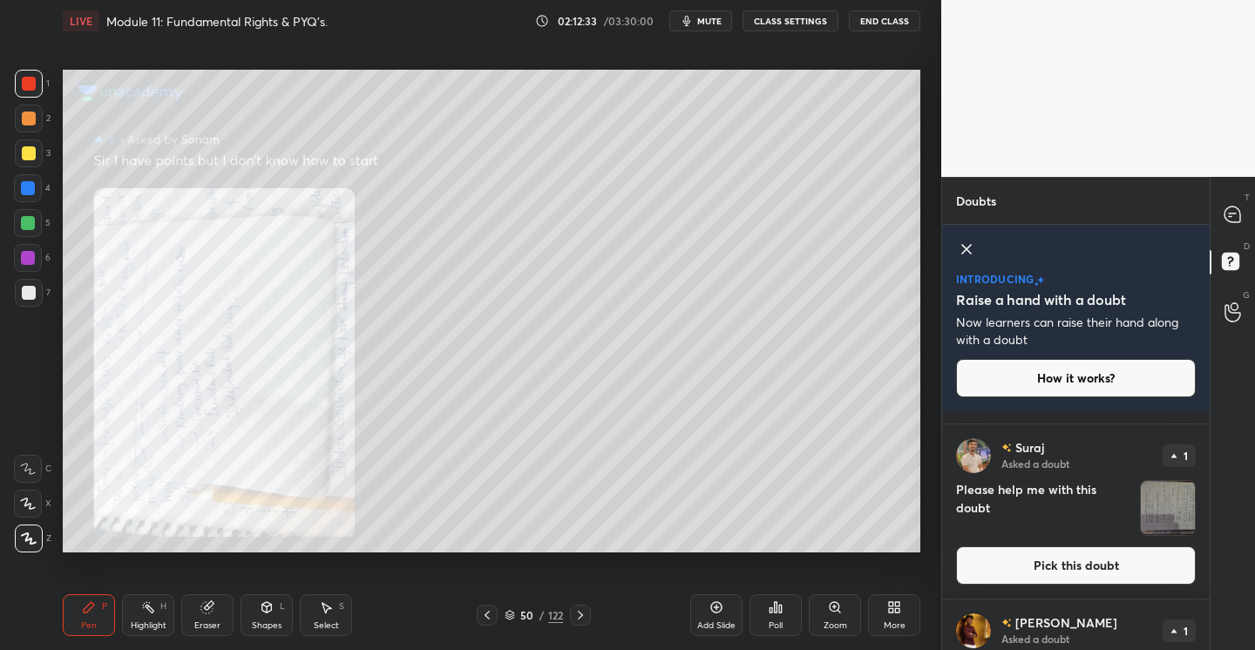
click at [1061, 558] on button "Pick this doubt" at bounding box center [1076, 565] width 240 height 38
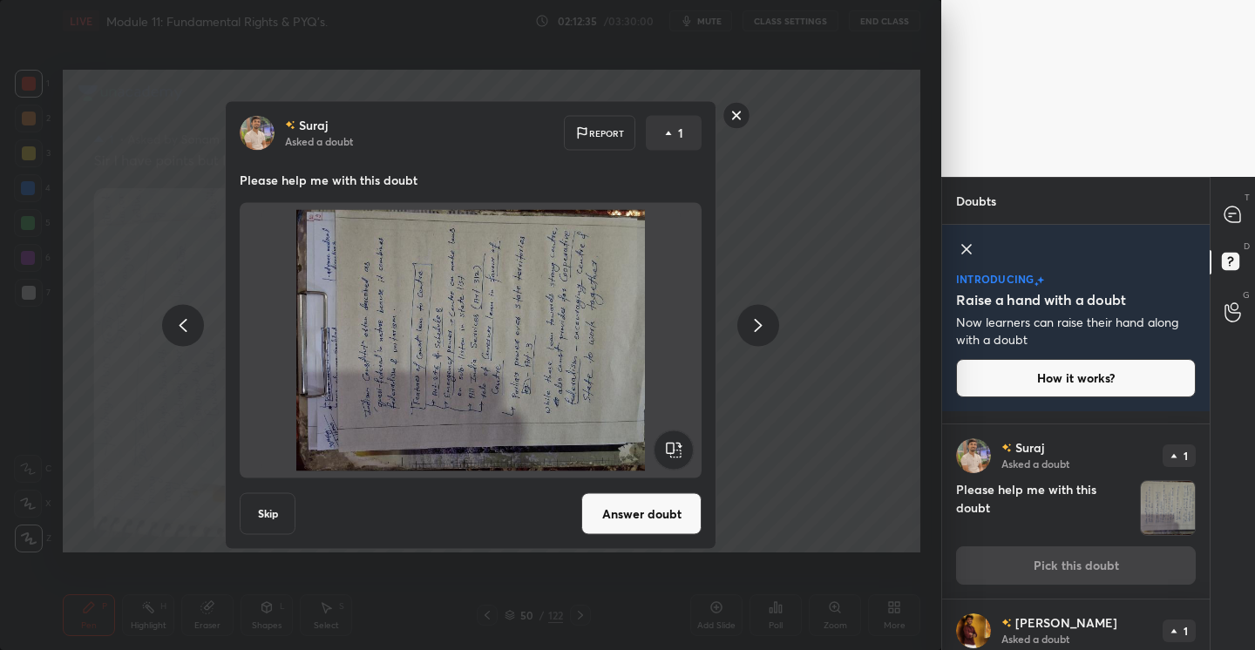
click at [626, 504] on button "Answer doubt" at bounding box center [641, 514] width 120 height 42
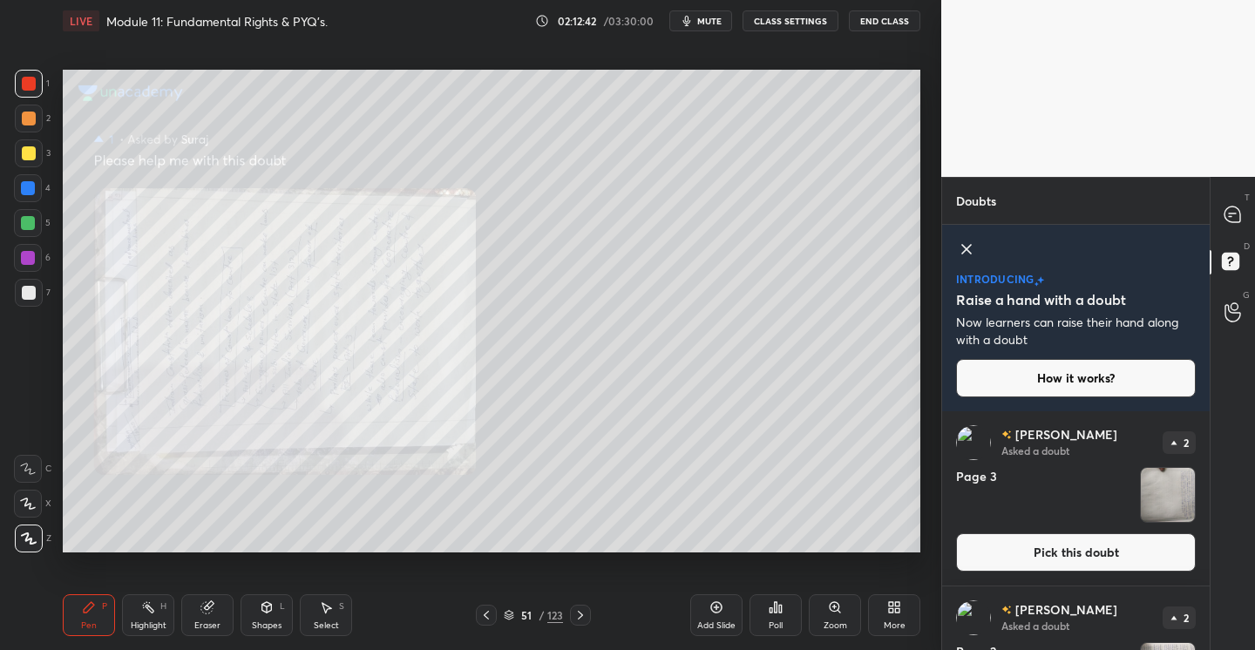
click at [897, 611] on icon at bounding box center [897, 610] width 4 height 4
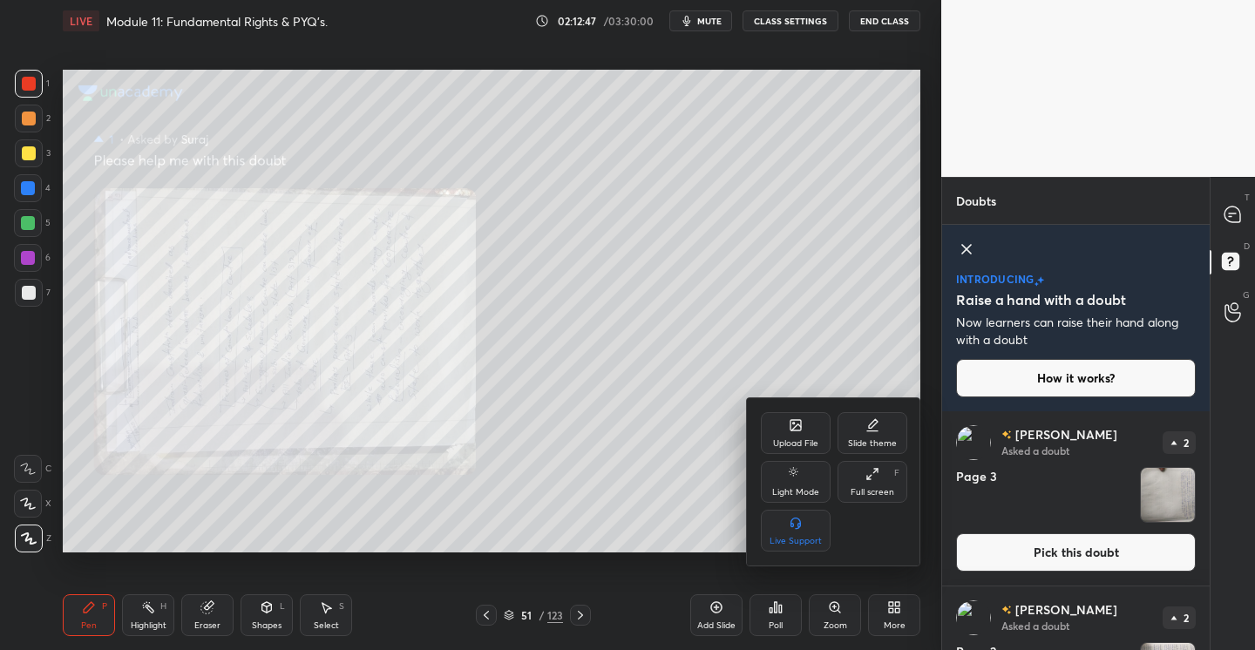
click at [897, 611] on div at bounding box center [627, 325] width 1255 height 650
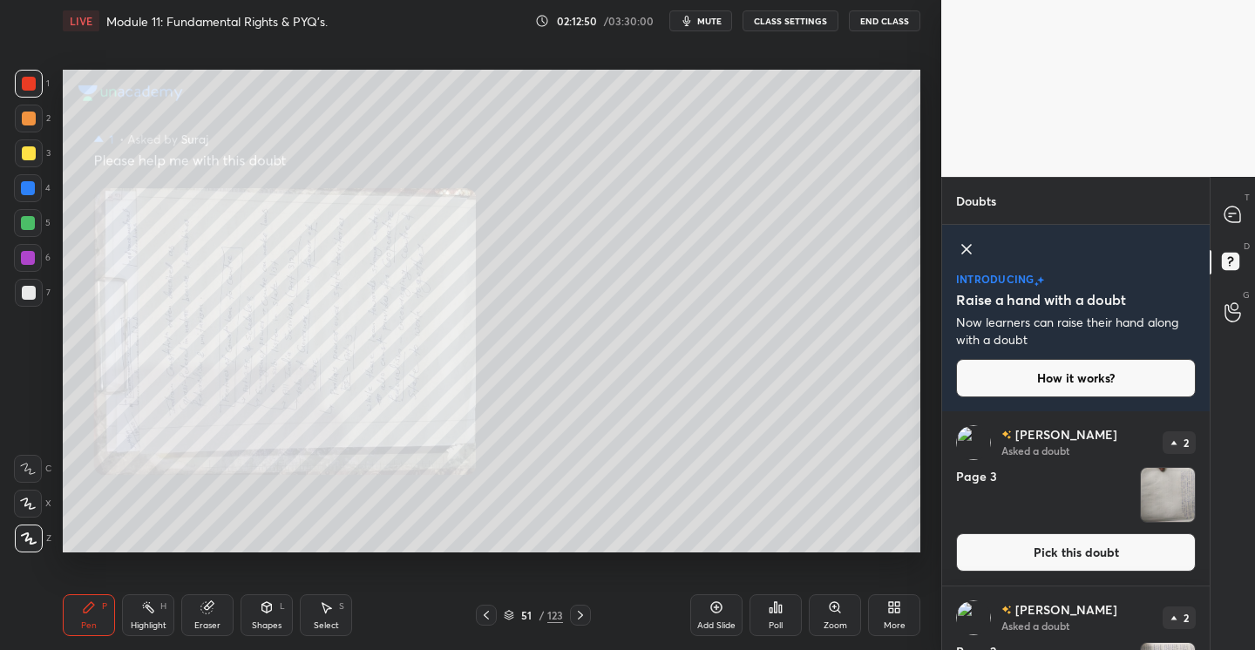
click at [332, 606] on icon at bounding box center [326, 607] width 14 height 14
click at [91, 612] on icon at bounding box center [89, 607] width 14 height 14
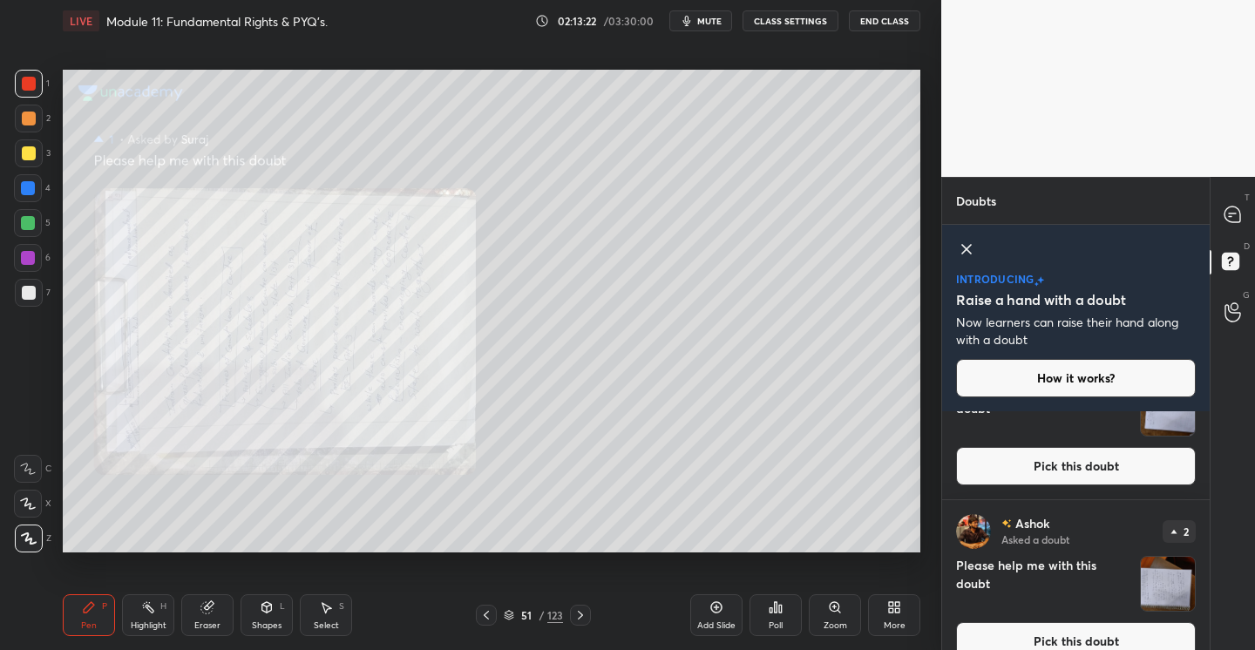
scroll to position [222, 0]
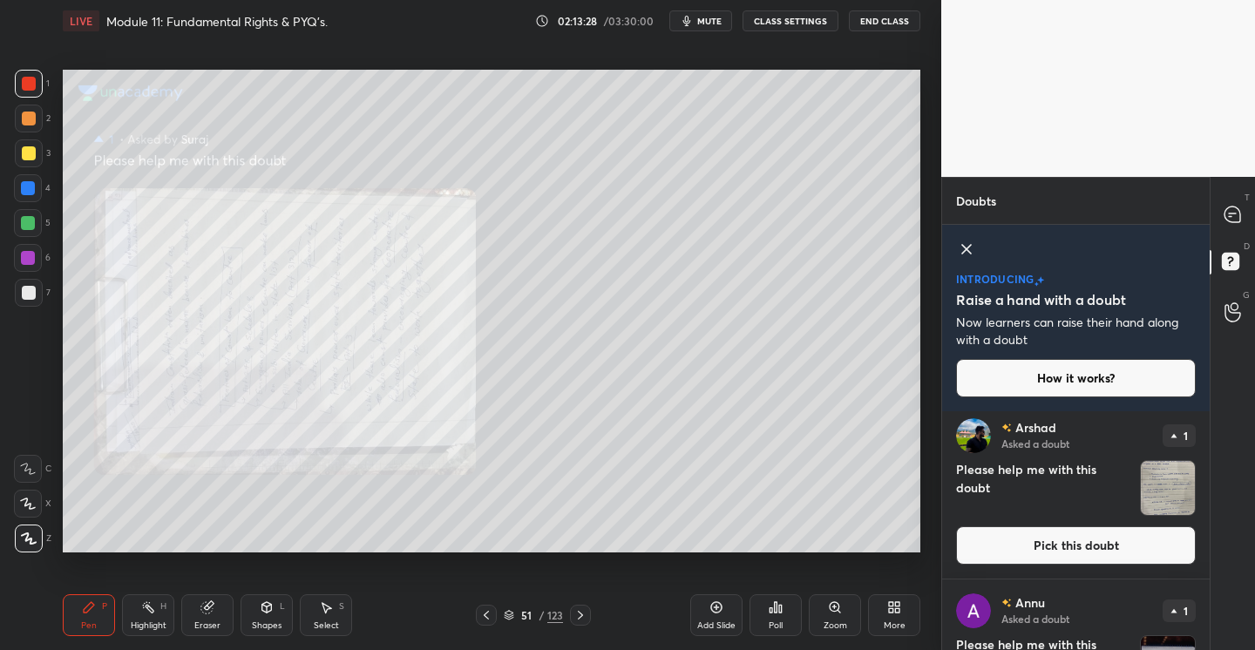
click at [1043, 549] on button "Pick this doubt" at bounding box center [1076, 545] width 240 height 38
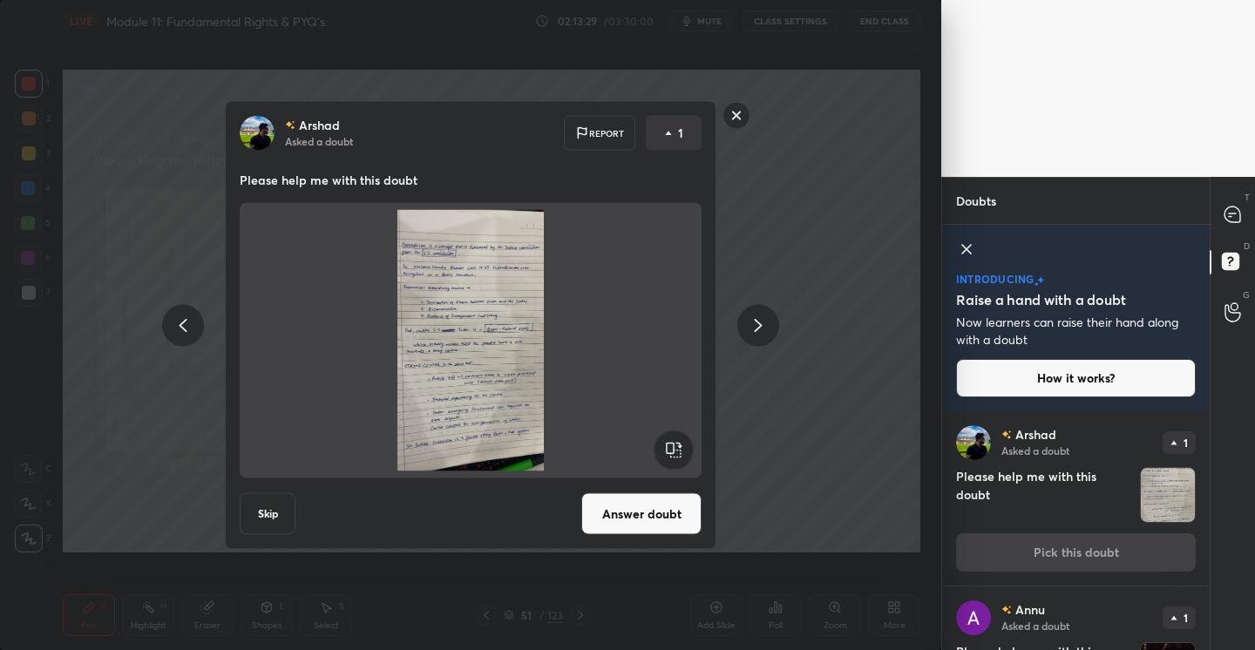
click at [618, 531] on button "Answer doubt" at bounding box center [641, 514] width 120 height 42
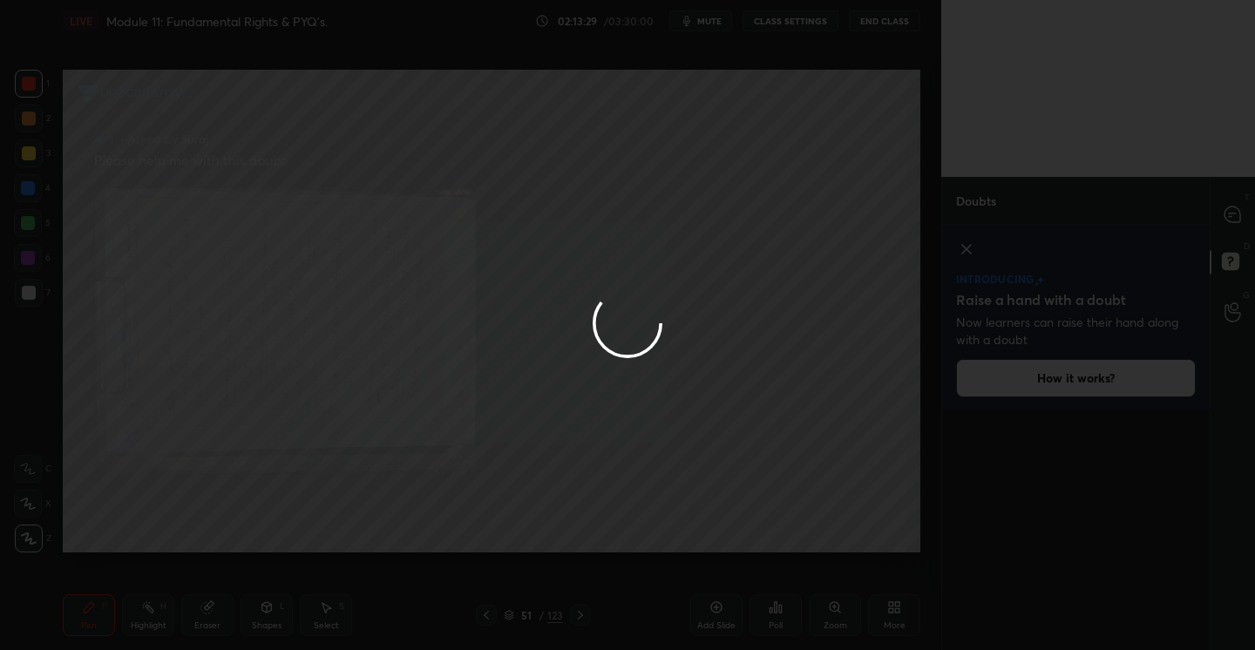
scroll to position [0, 0]
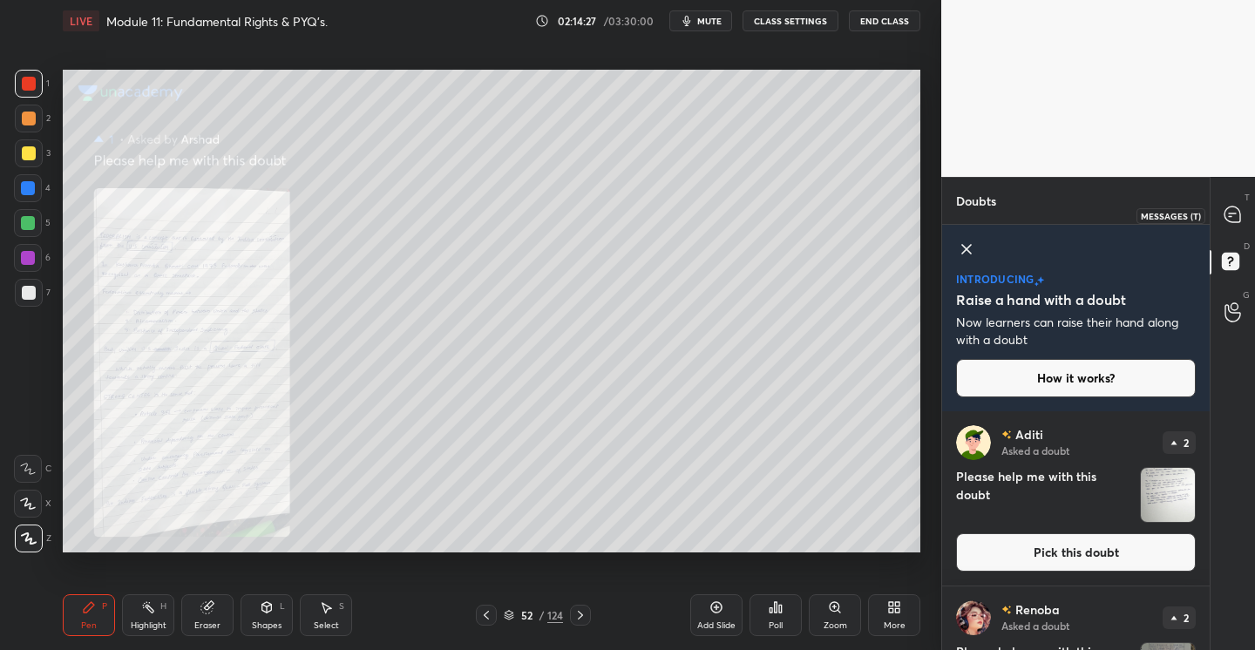
click at [1238, 221] on icon at bounding box center [1232, 214] width 16 height 16
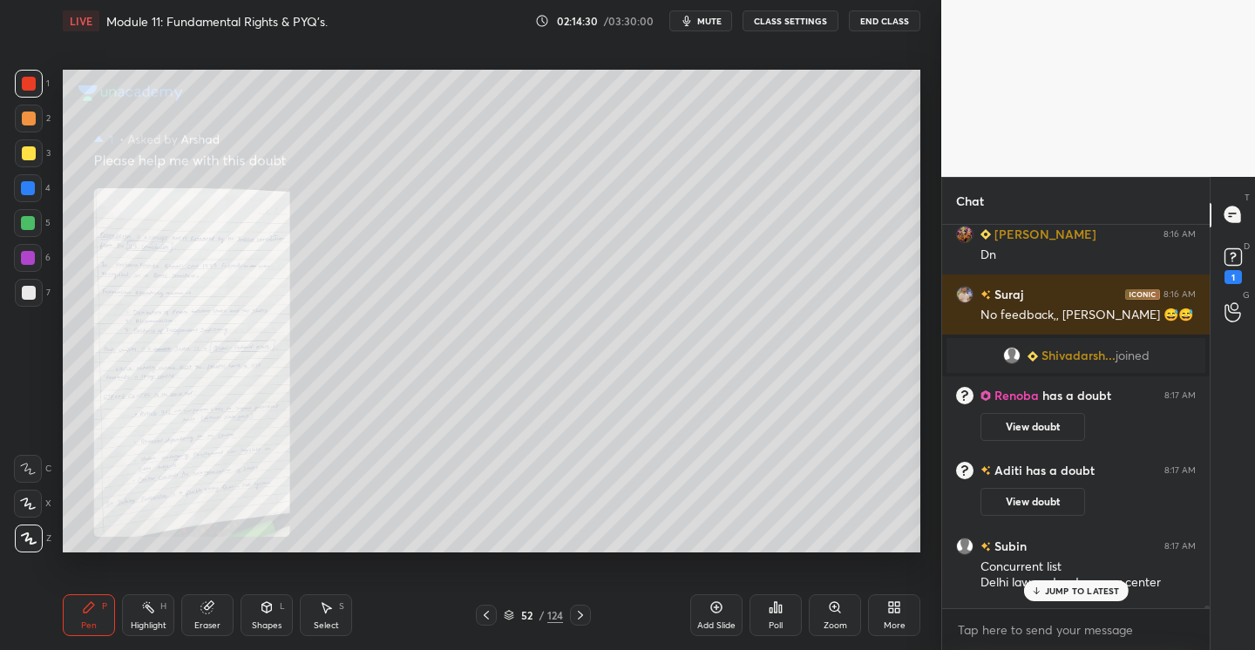
scroll to position [63833, 0]
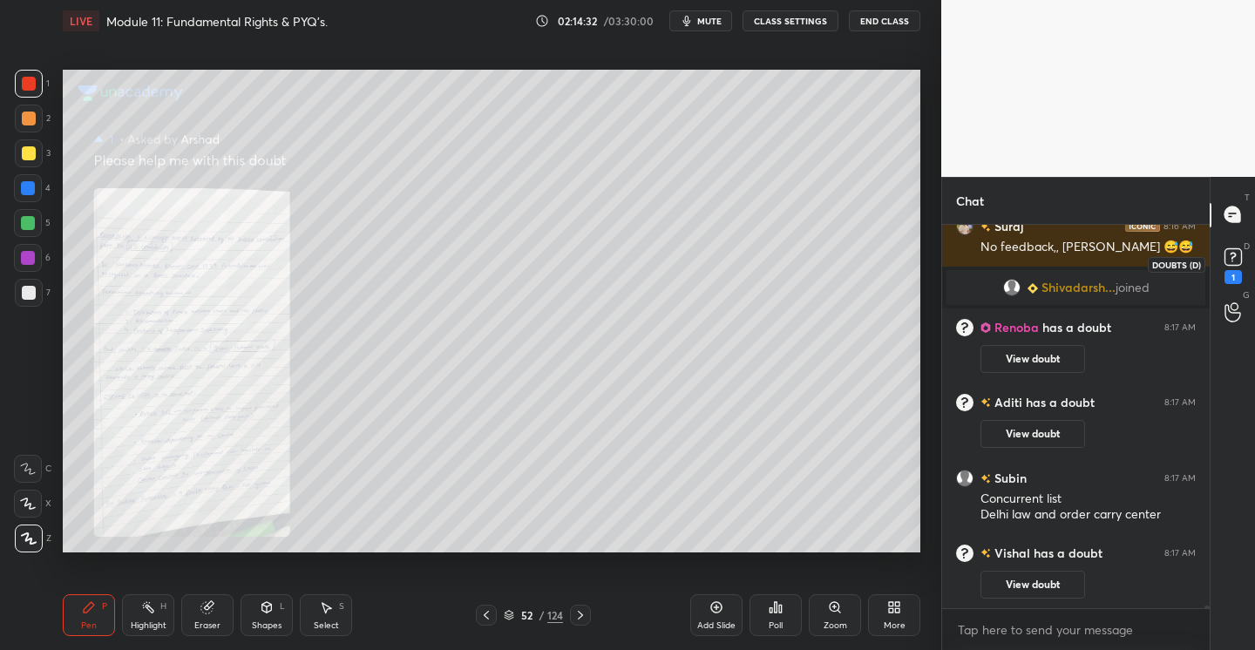
click at [1239, 254] on rect at bounding box center [1232, 256] width 17 height 17
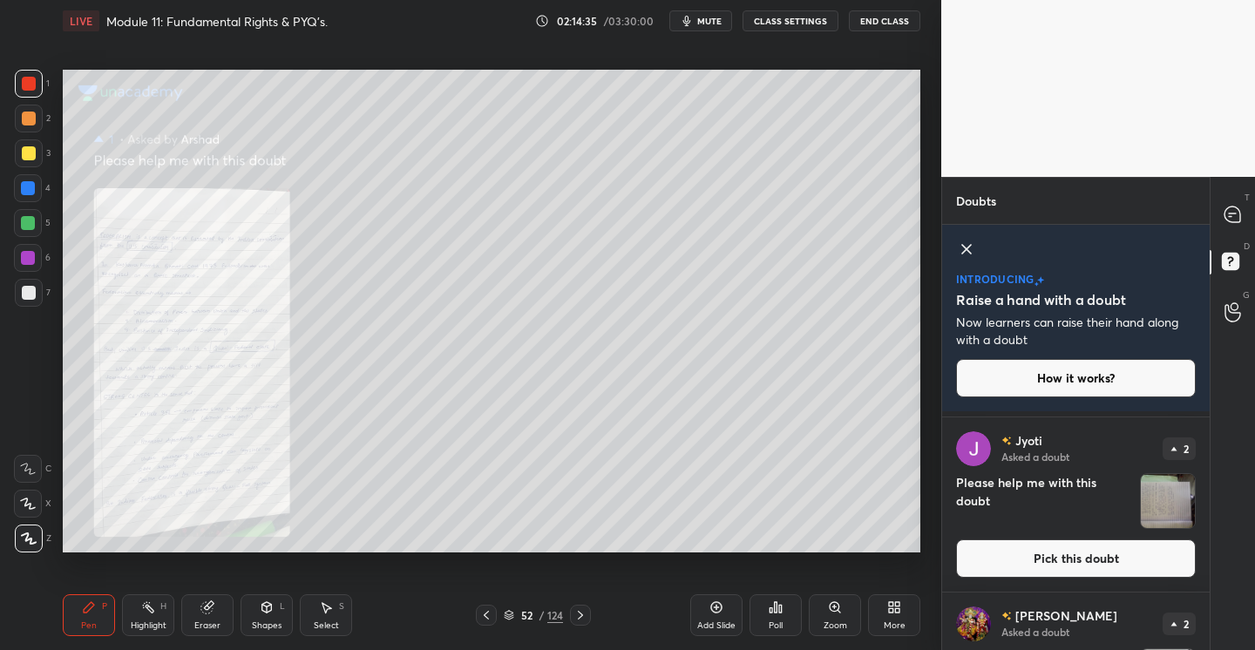
scroll to position [345, 0]
click at [1055, 558] on button "Pick this doubt" at bounding box center [1076, 557] width 240 height 38
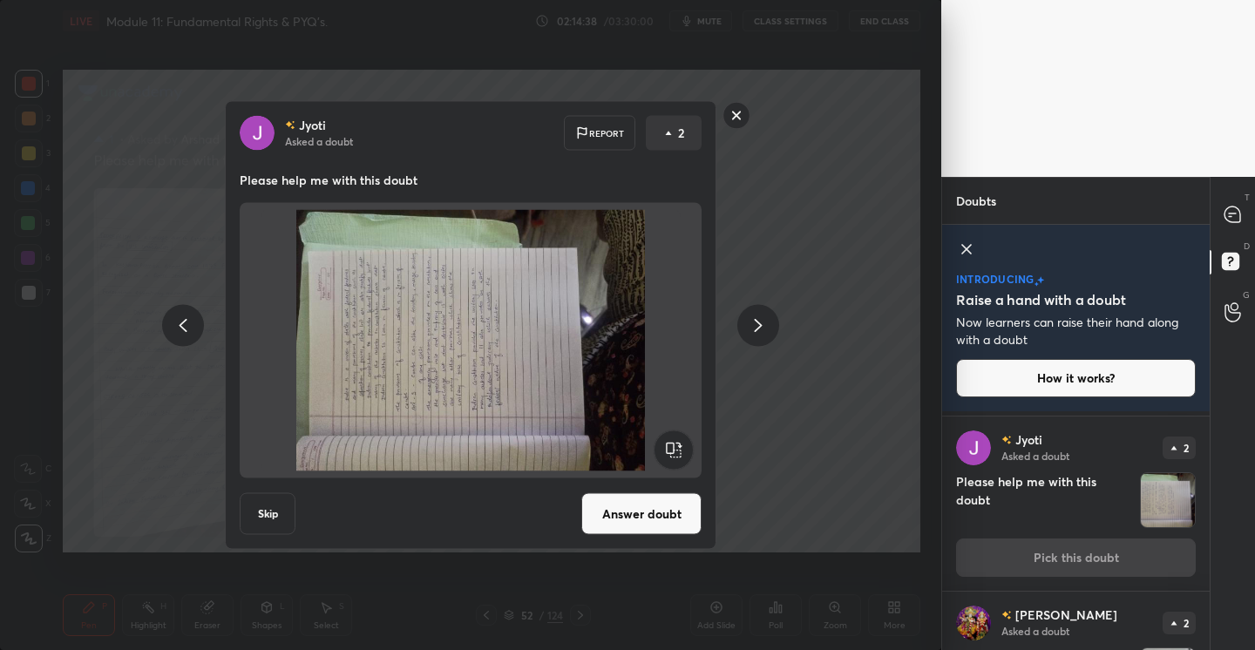
click at [731, 118] on rect at bounding box center [736, 115] width 27 height 27
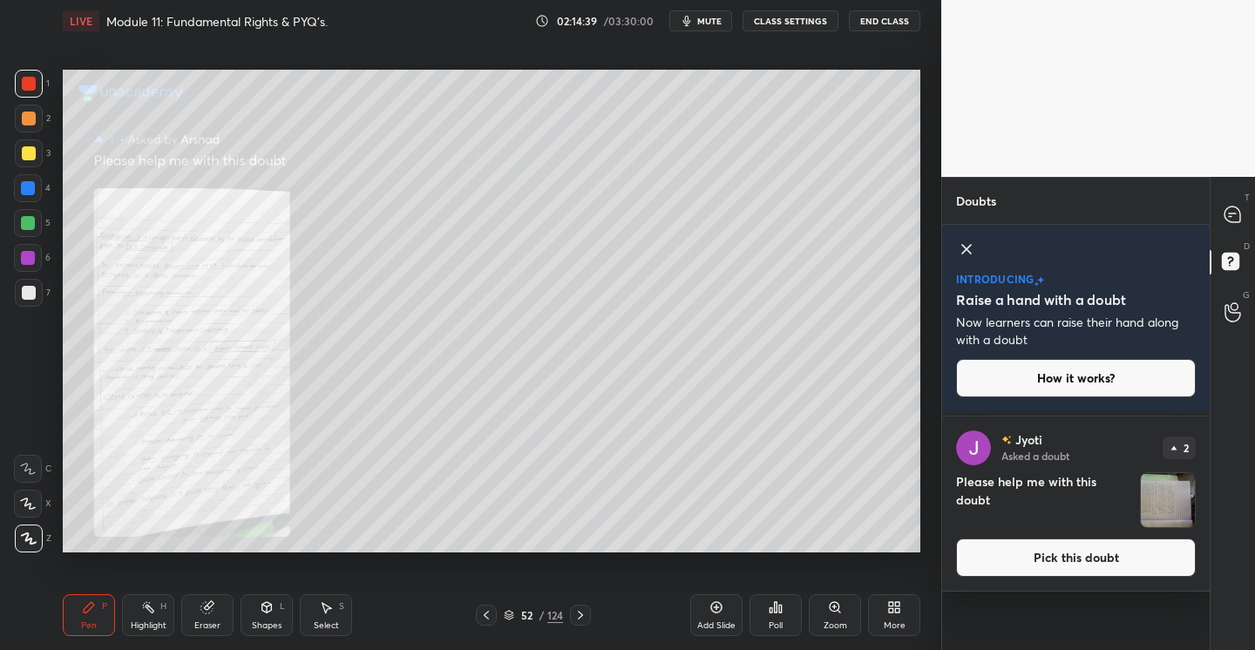
scroll to position [0, 0]
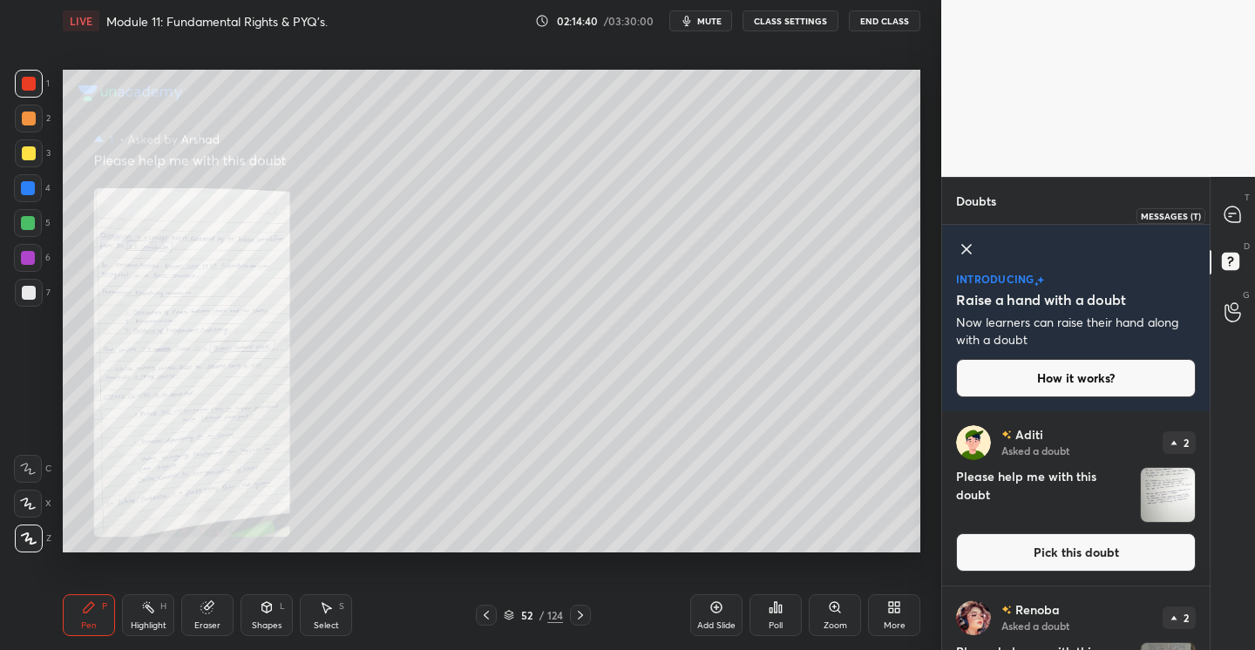
click at [1227, 220] on icon at bounding box center [1232, 214] width 16 height 16
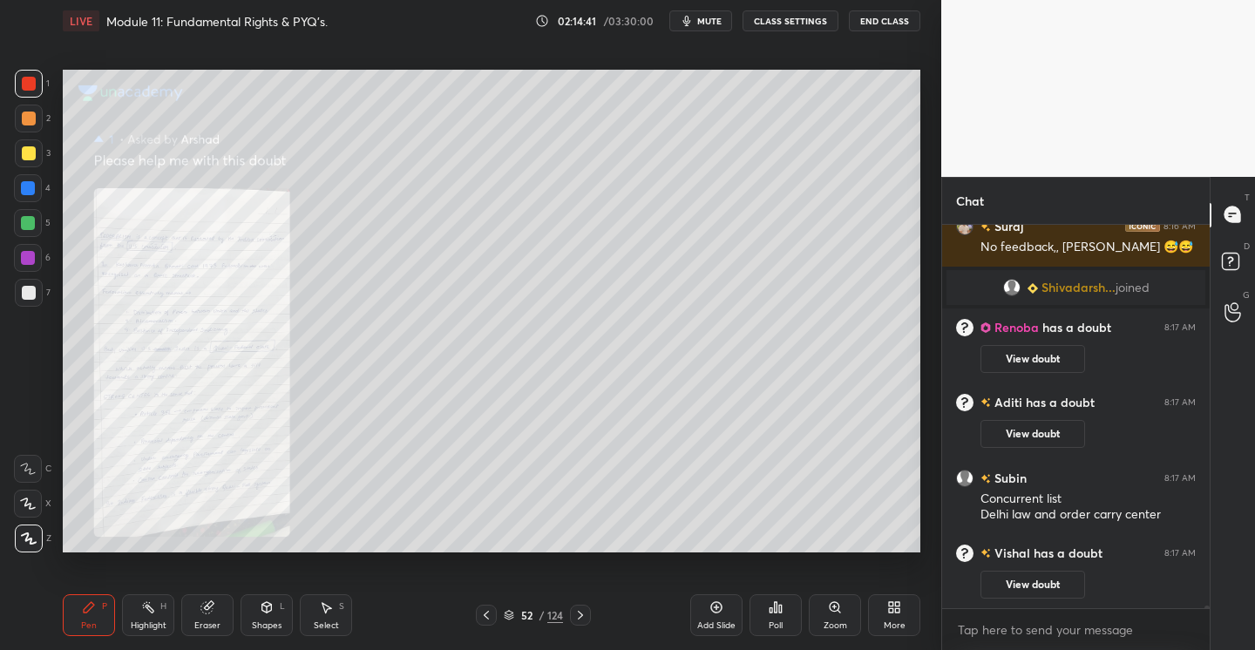
scroll to position [63468, 0]
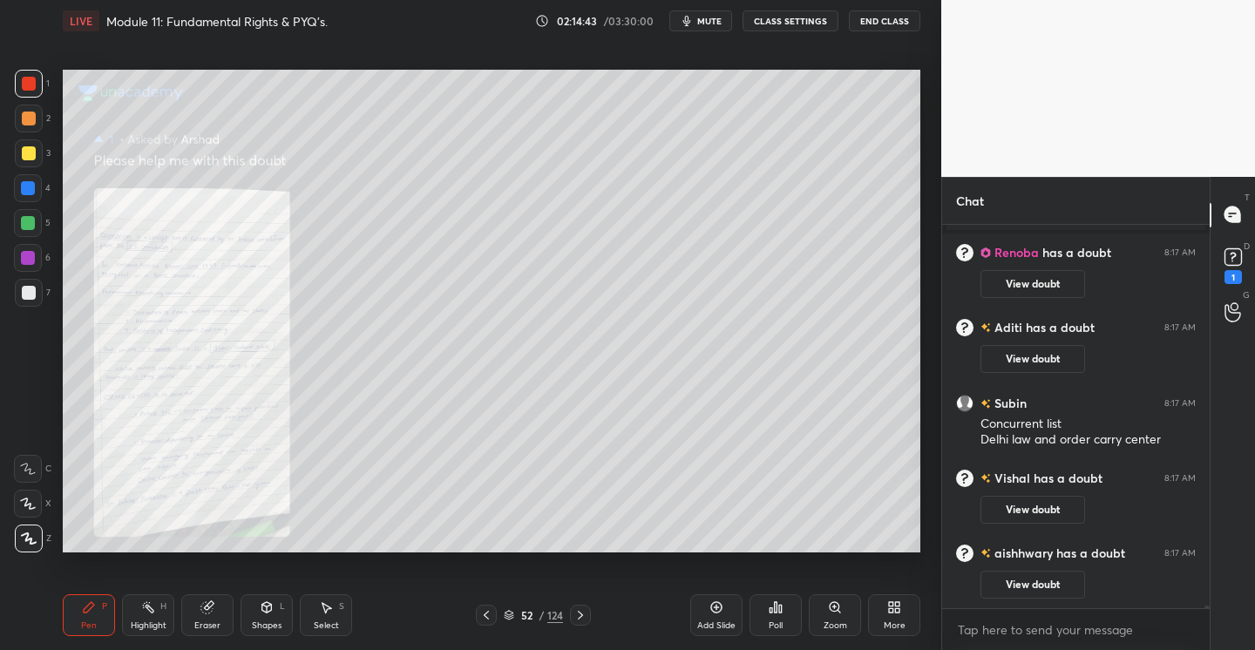
click at [706, 611] on div "Add Slide" at bounding box center [716, 615] width 52 height 42
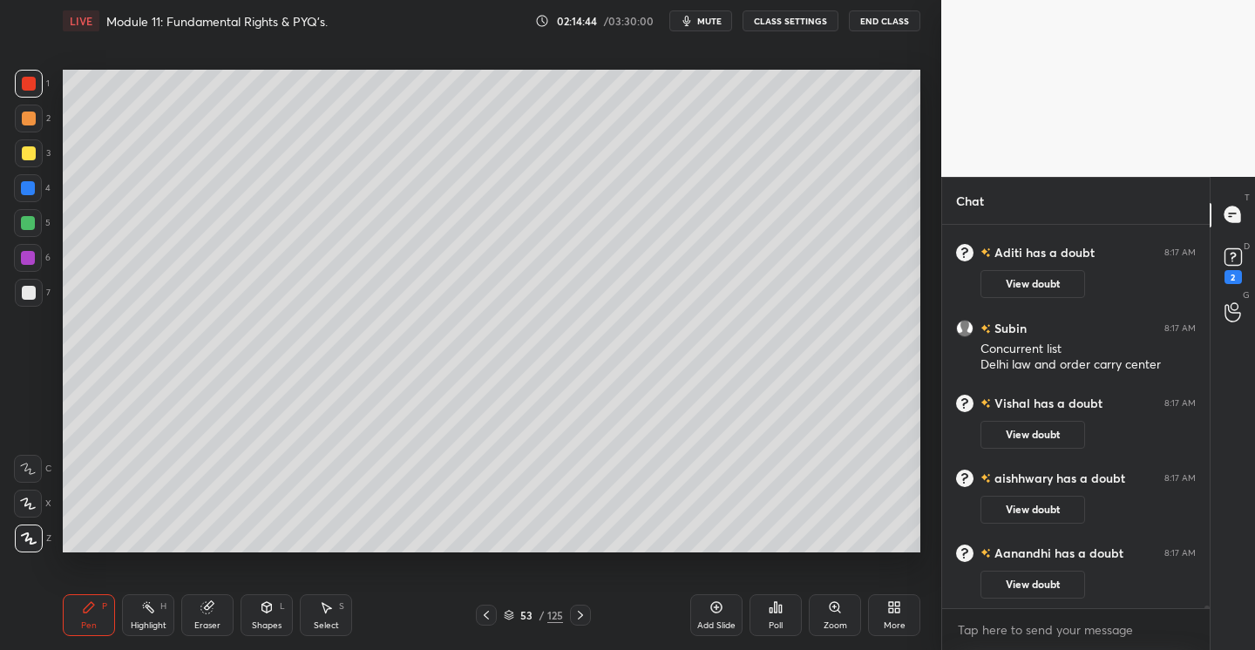
scroll to position [63037, 0]
click at [30, 157] on div at bounding box center [29, 153] width 14 height 14
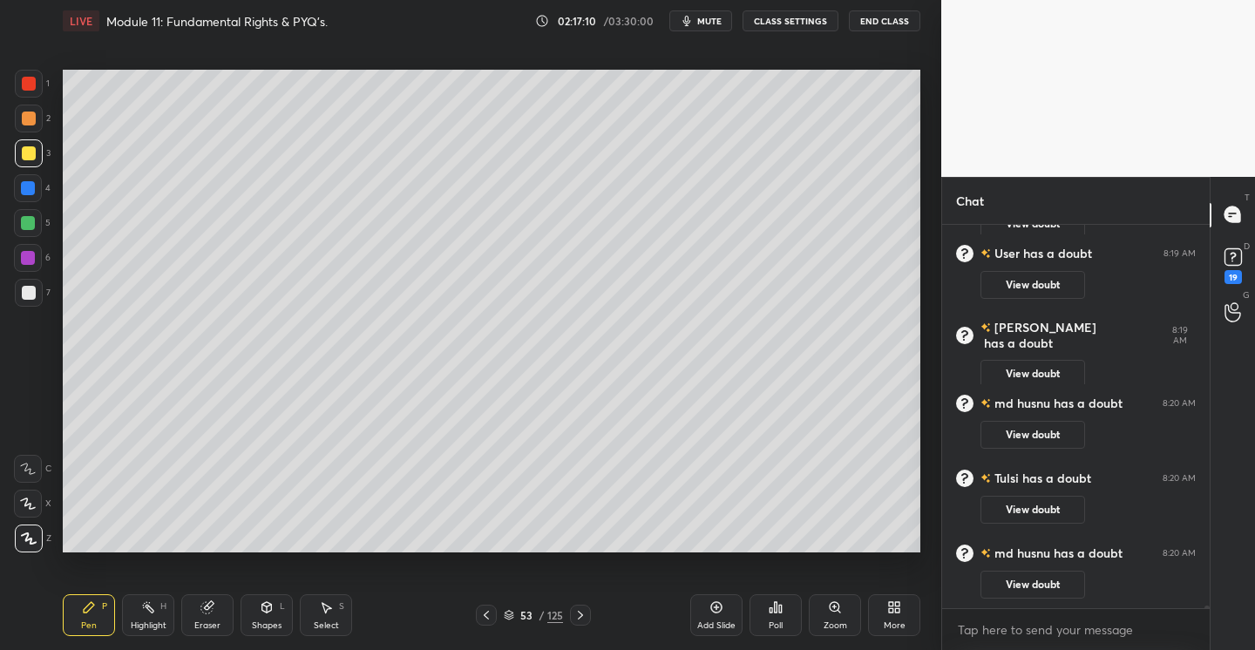
scroll to position [63892, 0]
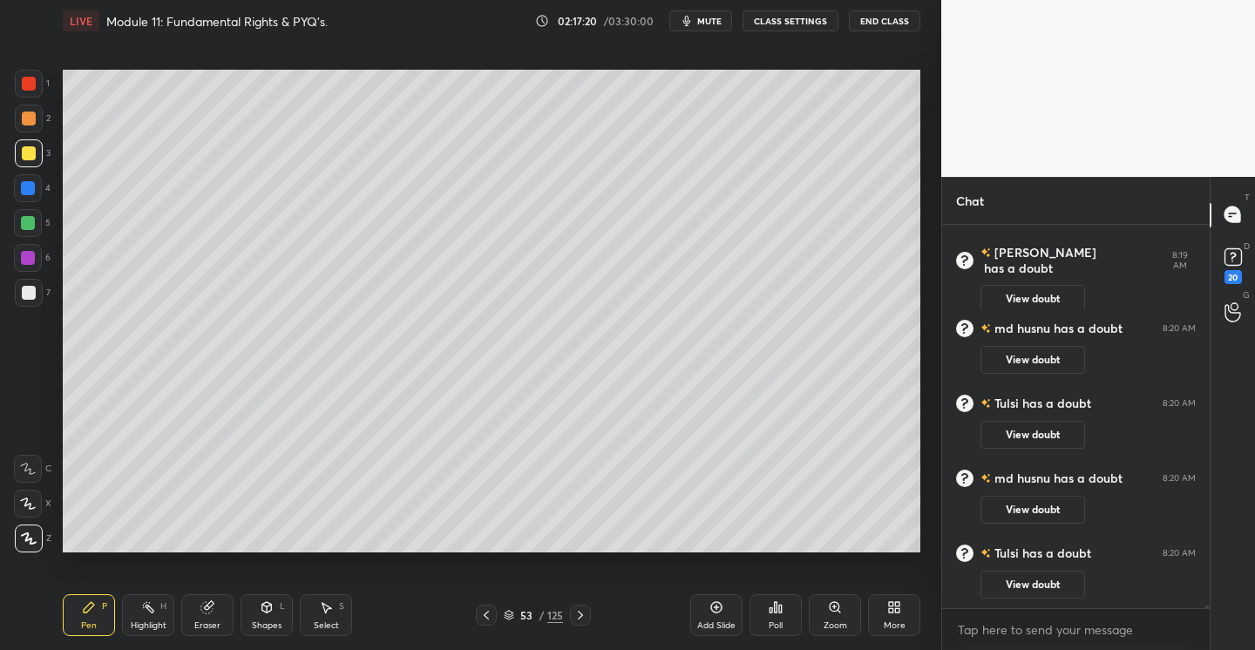
drag, startPoint x: 721, startPoint y: 611, endPoint x: 713, endPoint y: 612, distance: 8.8
click at [721, 612] on icon at bounding box center [716, 607] width 14 height 14
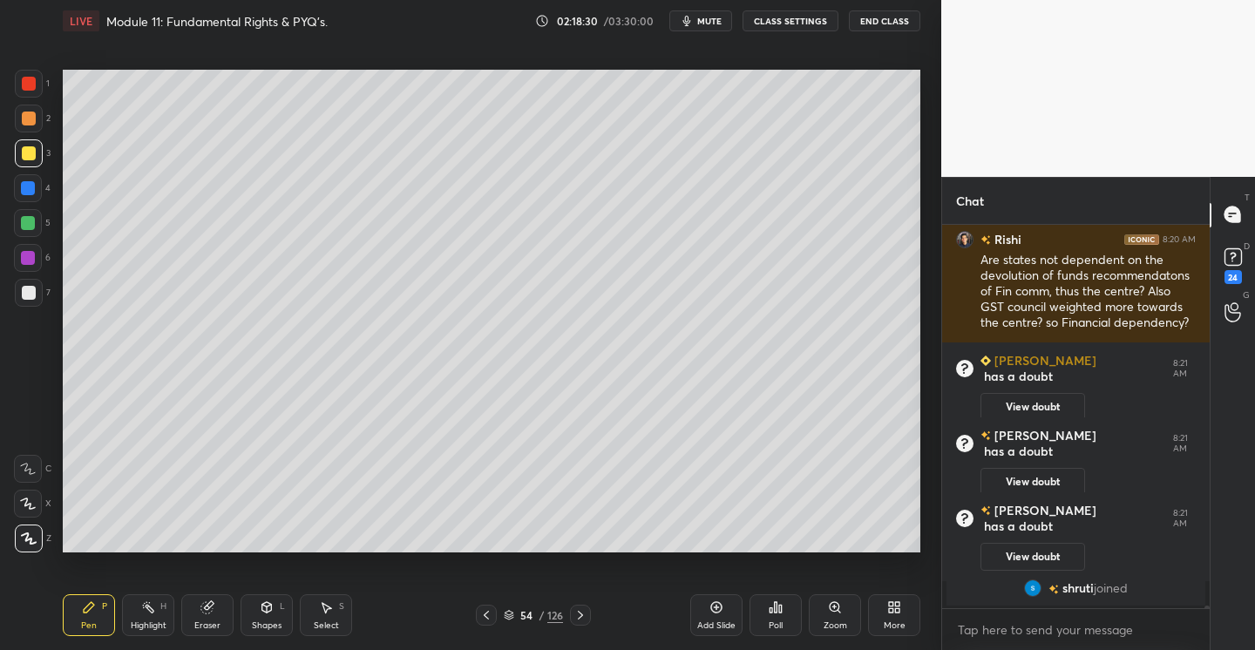
scroll to position [64260, 0]
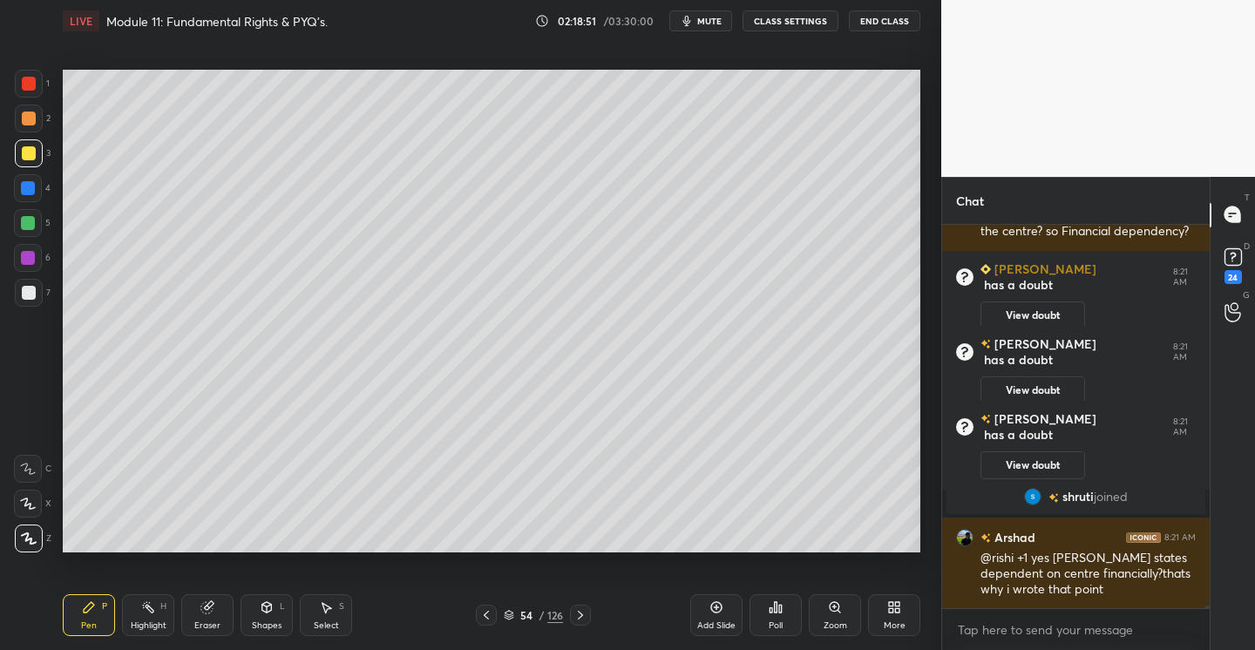
click at [718, 606] on icon at bounding box center [716, 607] width 14 height 14
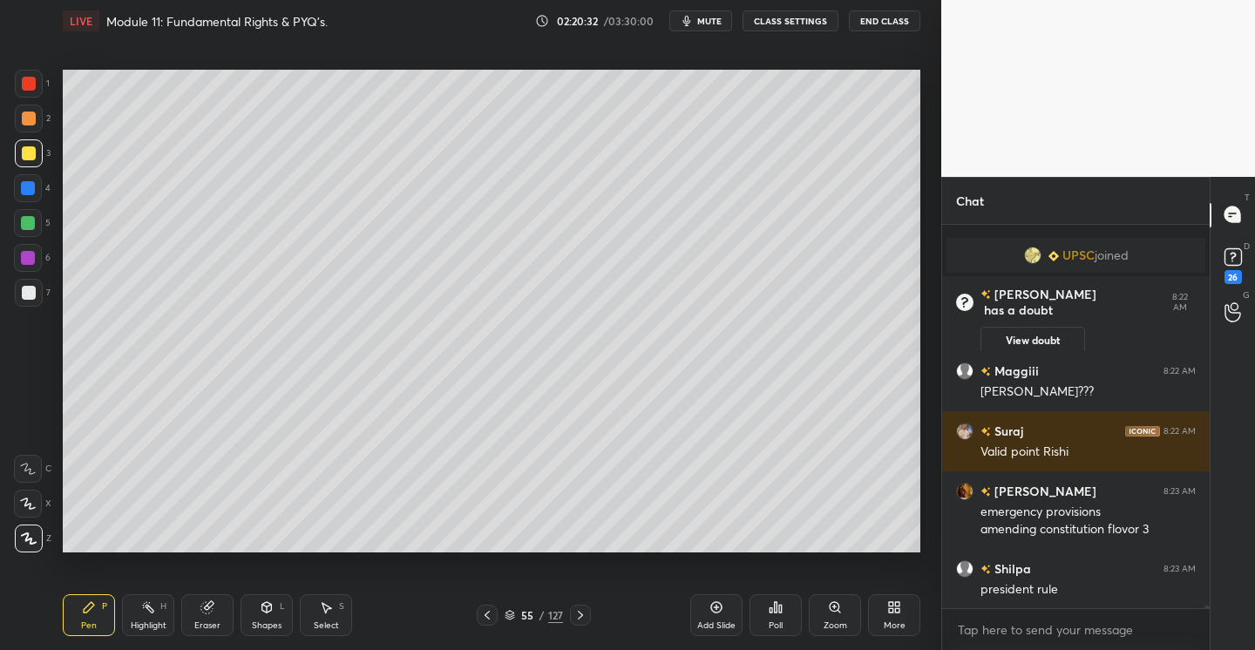
scroll to position [64688, 0]
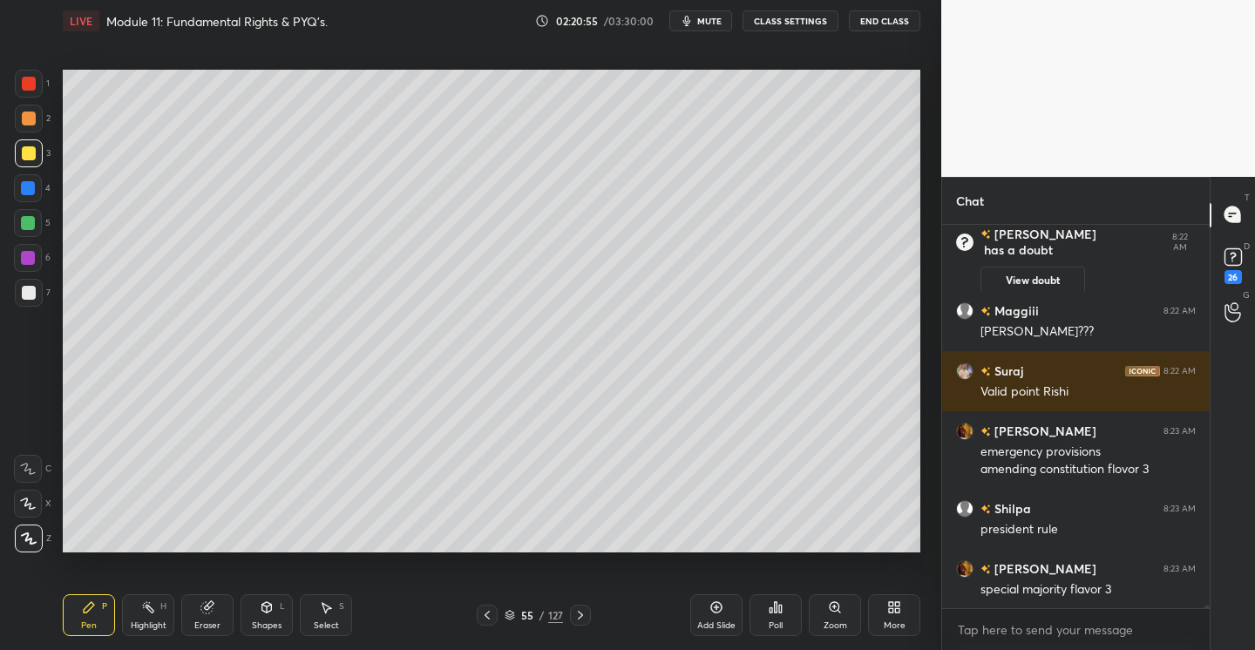
drag, startPoint x: 720, startPoint y: 599, endPoint x: 708, endPoint y: 573, distance: 27.7
click at [720, 599] on div "Add Slide" at bounding box center [716, 615] width 52 height 42
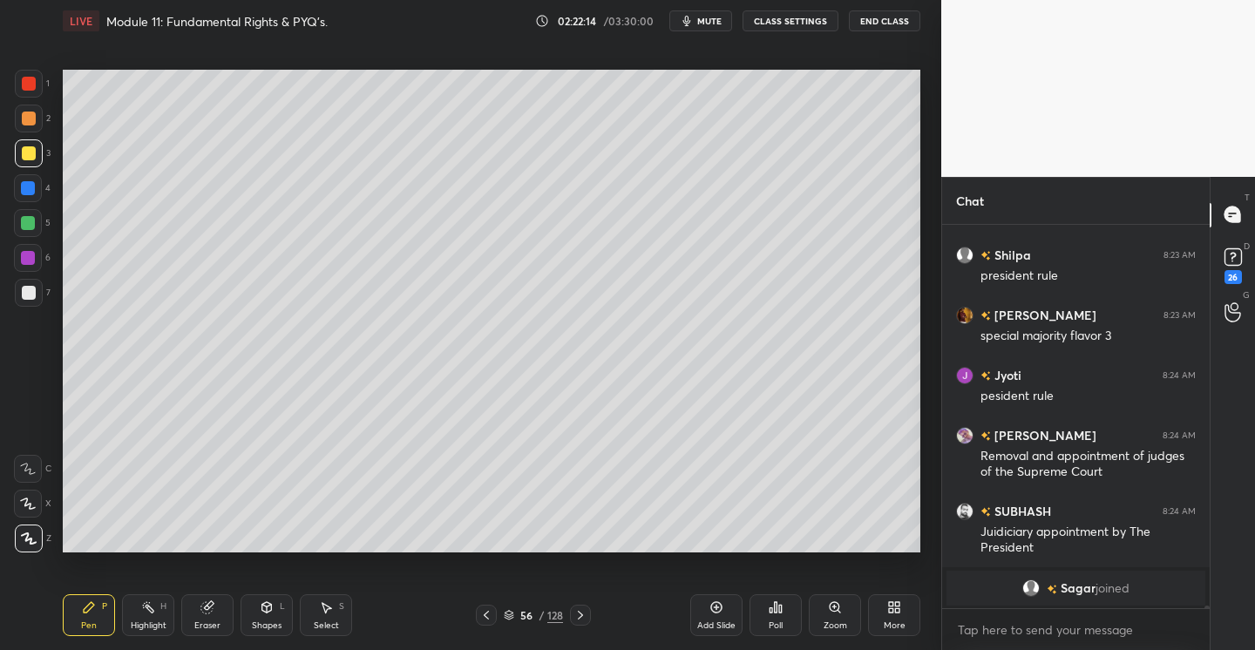
scroll to position [64703, 0]
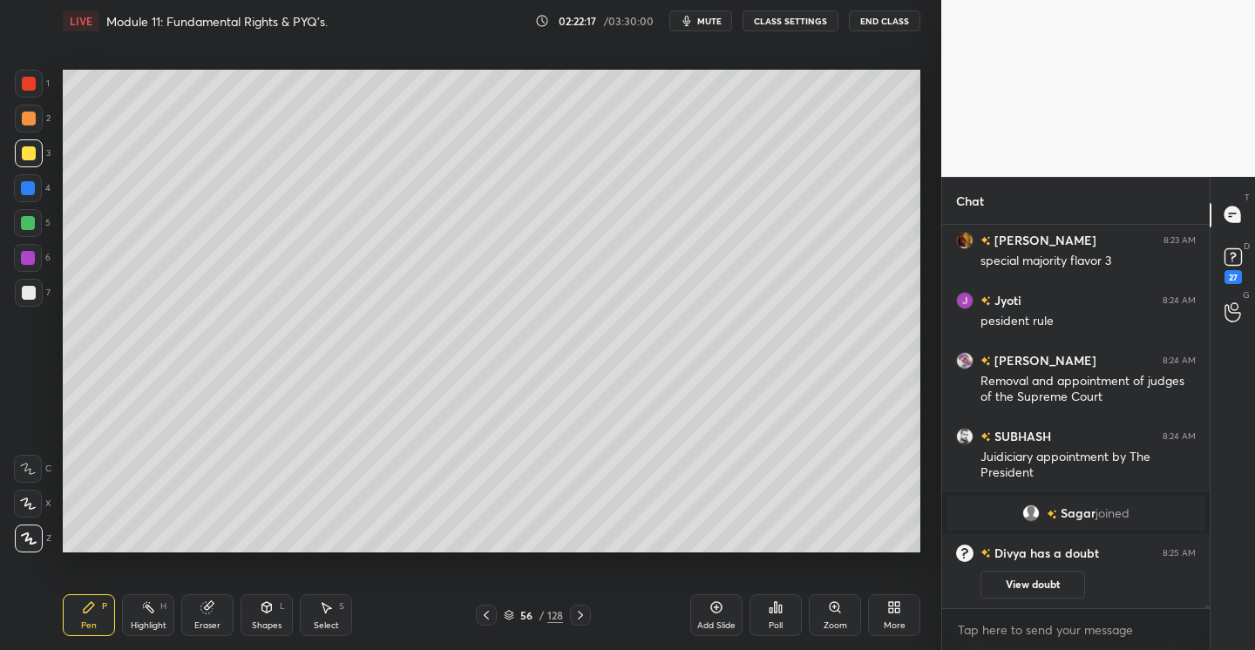
click at [713, 601] on icon at bounding box center [716, 607] width 14 height 14
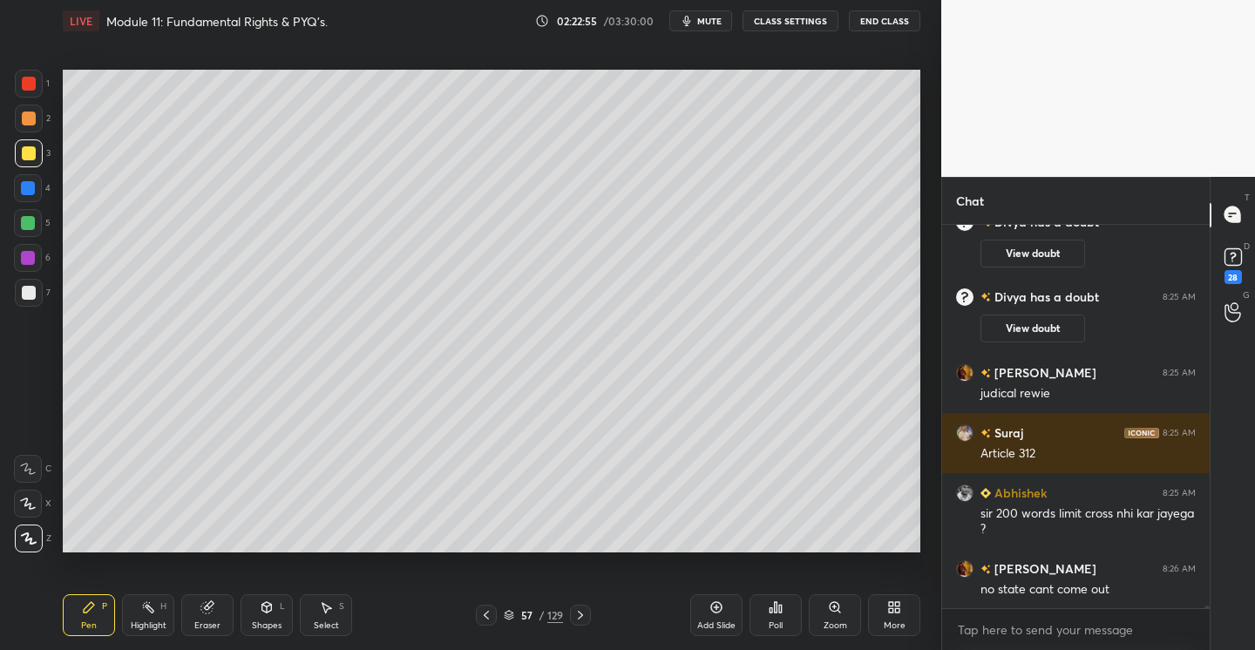
scroll to position [64920, 0]
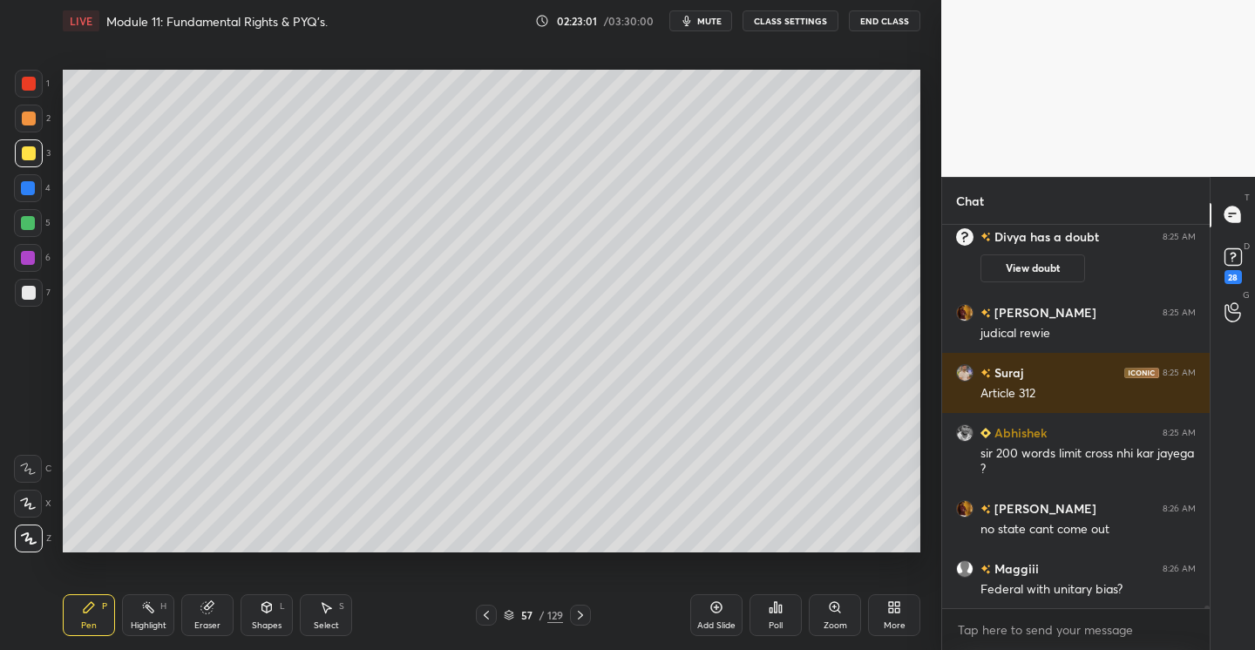
click at [722, 609] on icon at bounding box center [716, 607] width 14 height 14
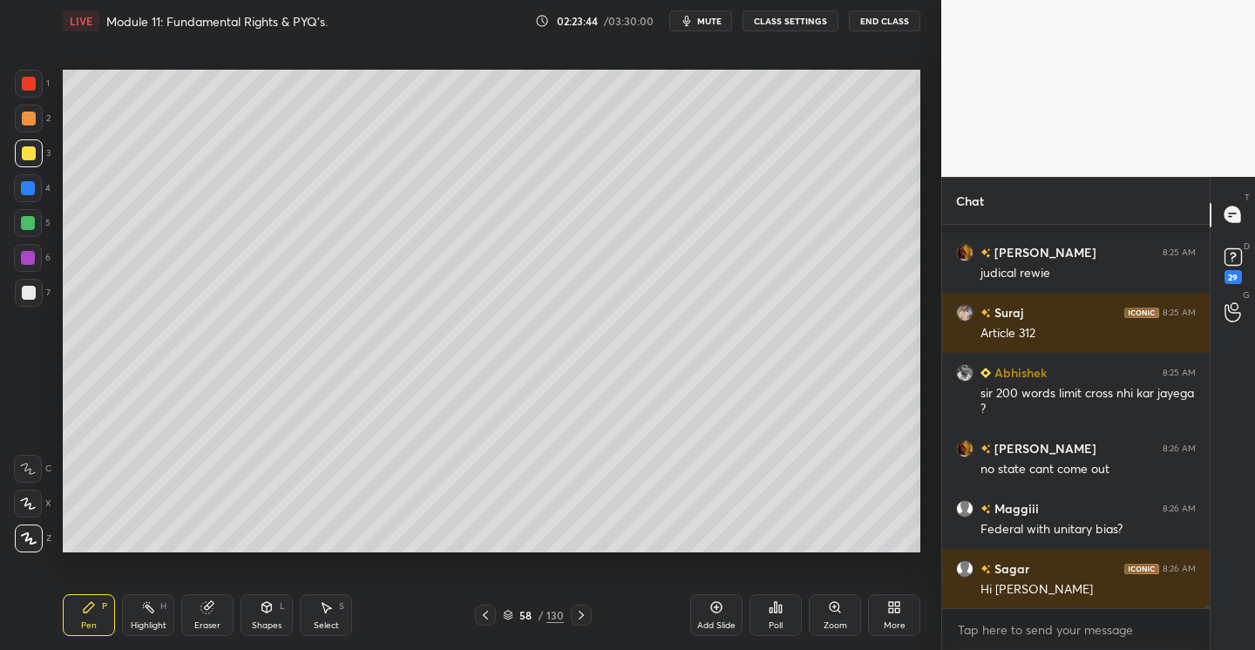
scroll to position [65056, 0]
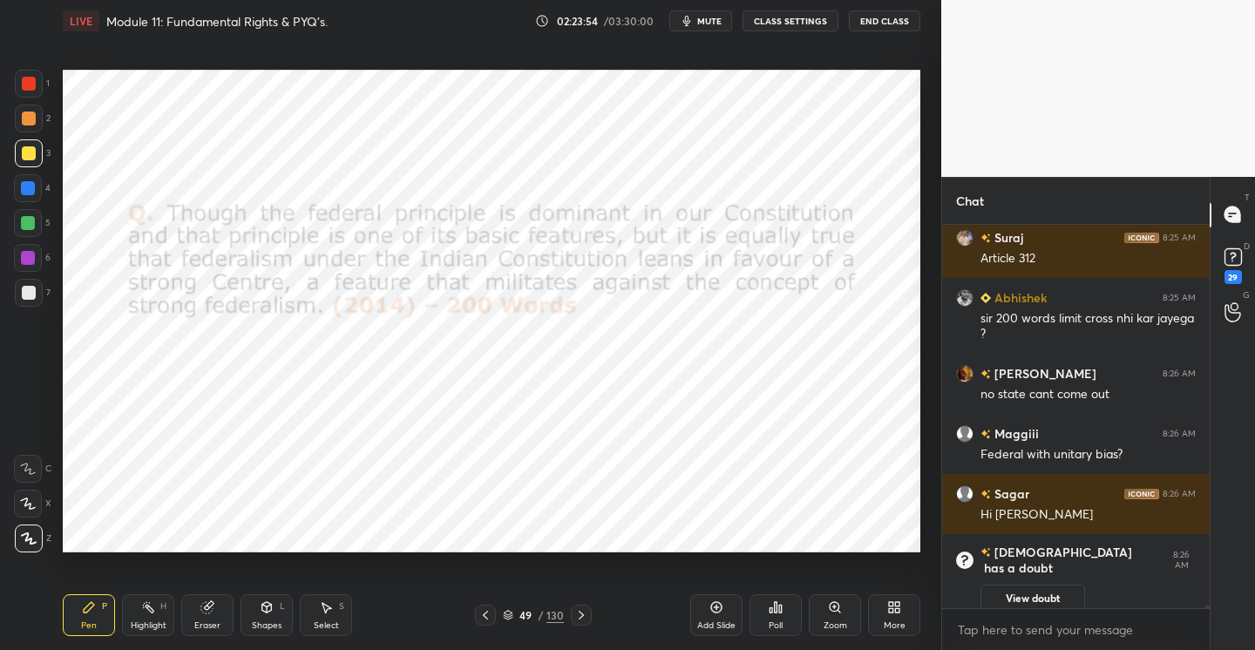
click at [32, 79] on div at bounding box center [29, 84] width 14 height 14
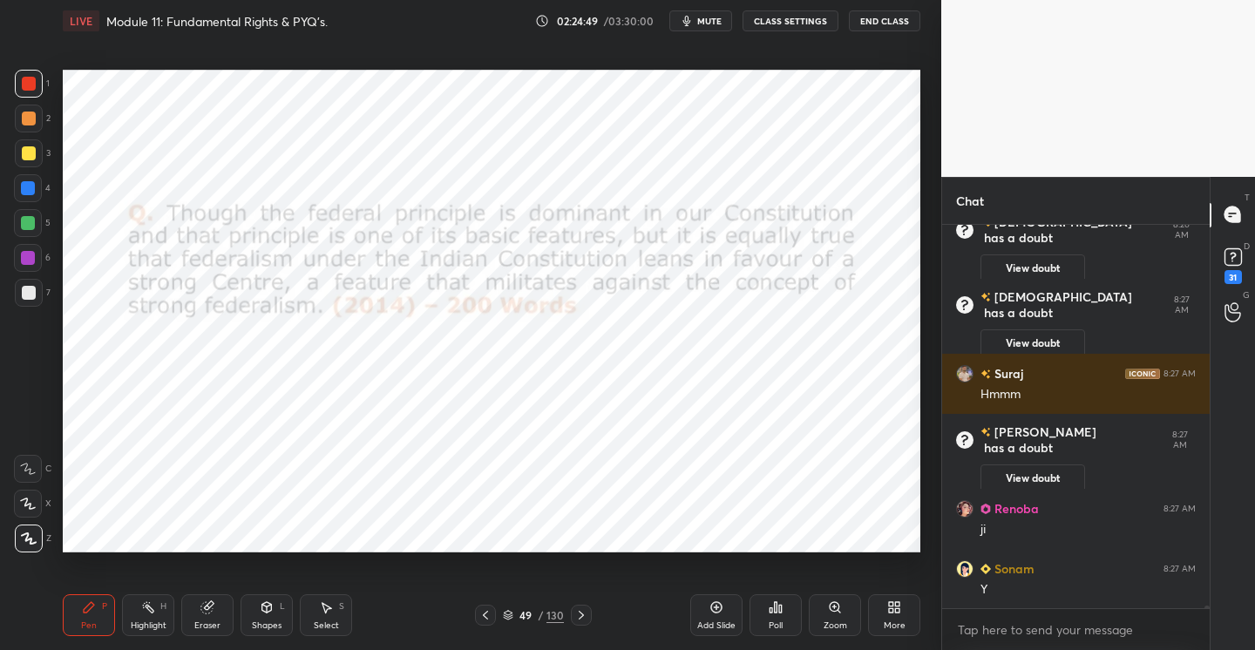
scroll to position [65207, 0]
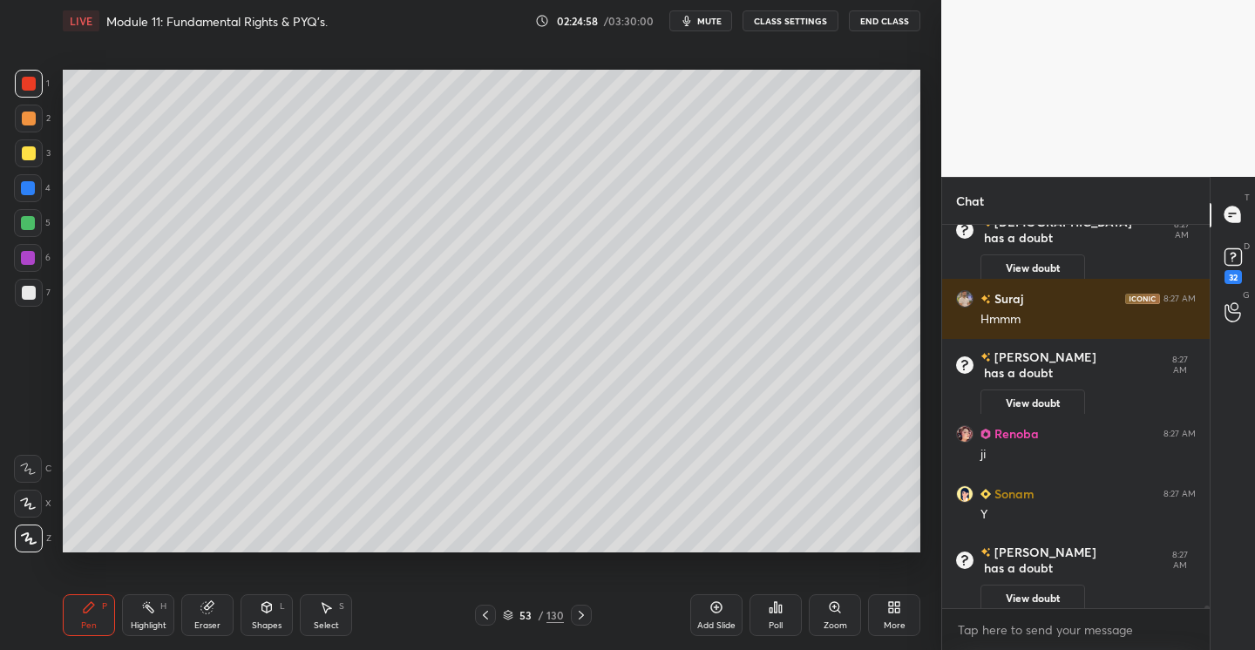
click at [28, 284] on div at bounding box center [29, 293] width 28 height 28
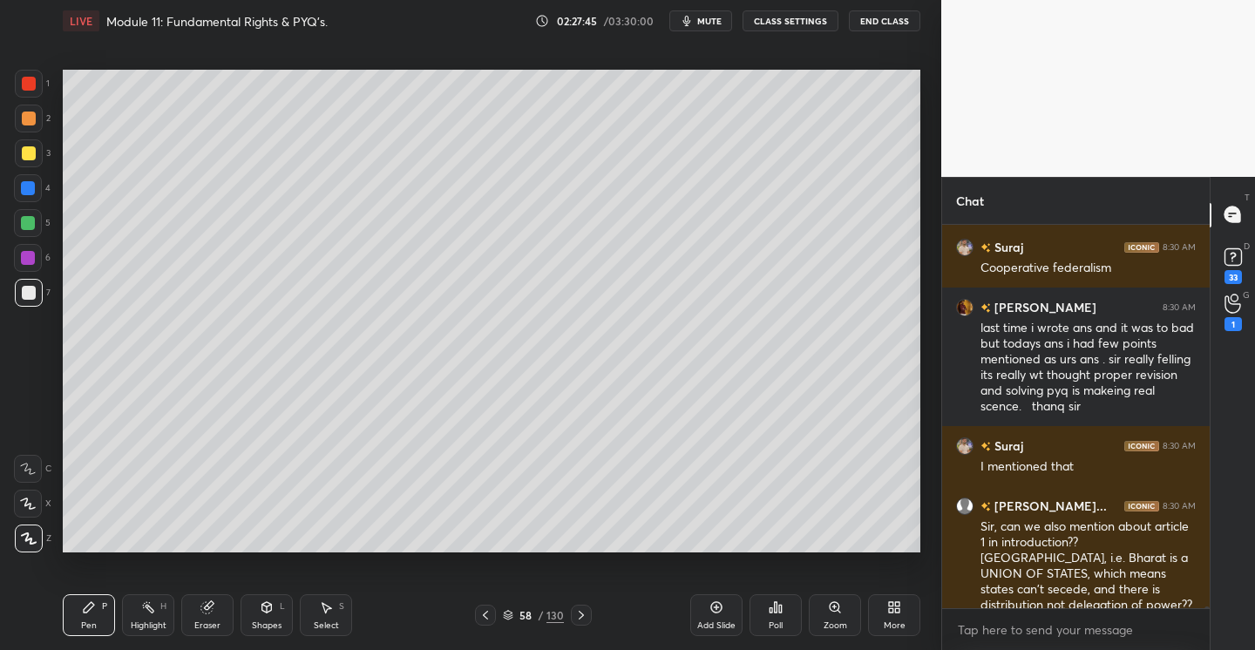
scroll to position [67406, 0]
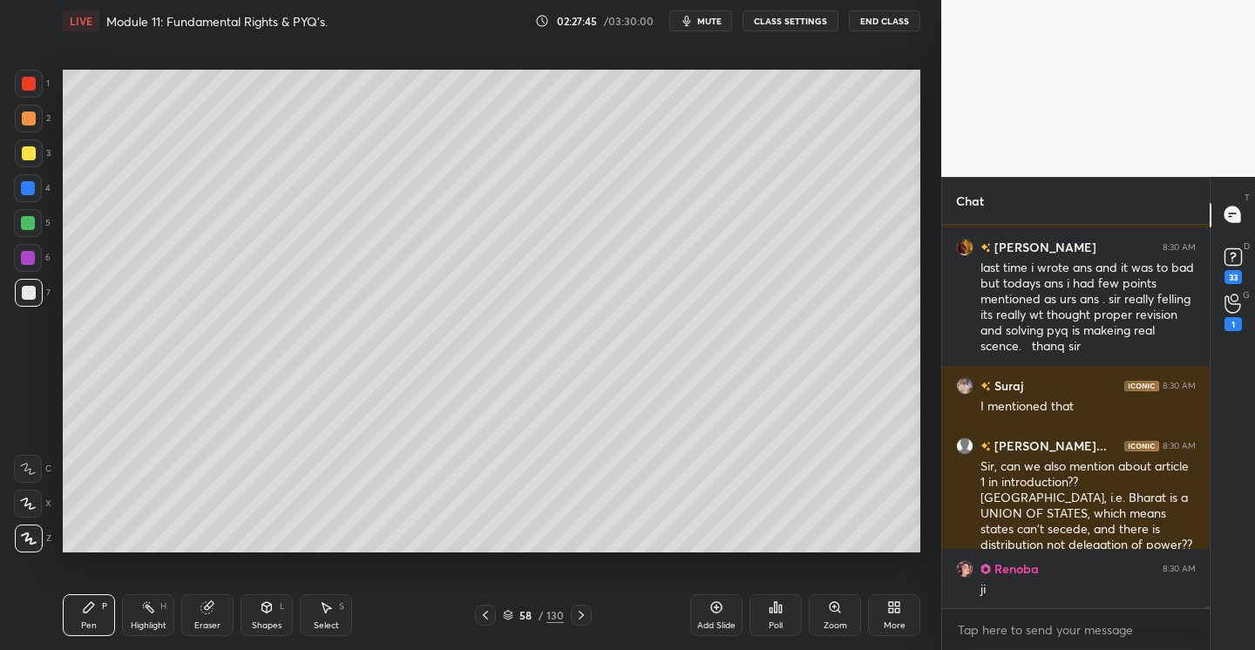
click at [778, 635] on div "Poll" at bounding box center [775, 615] width 52 height 42
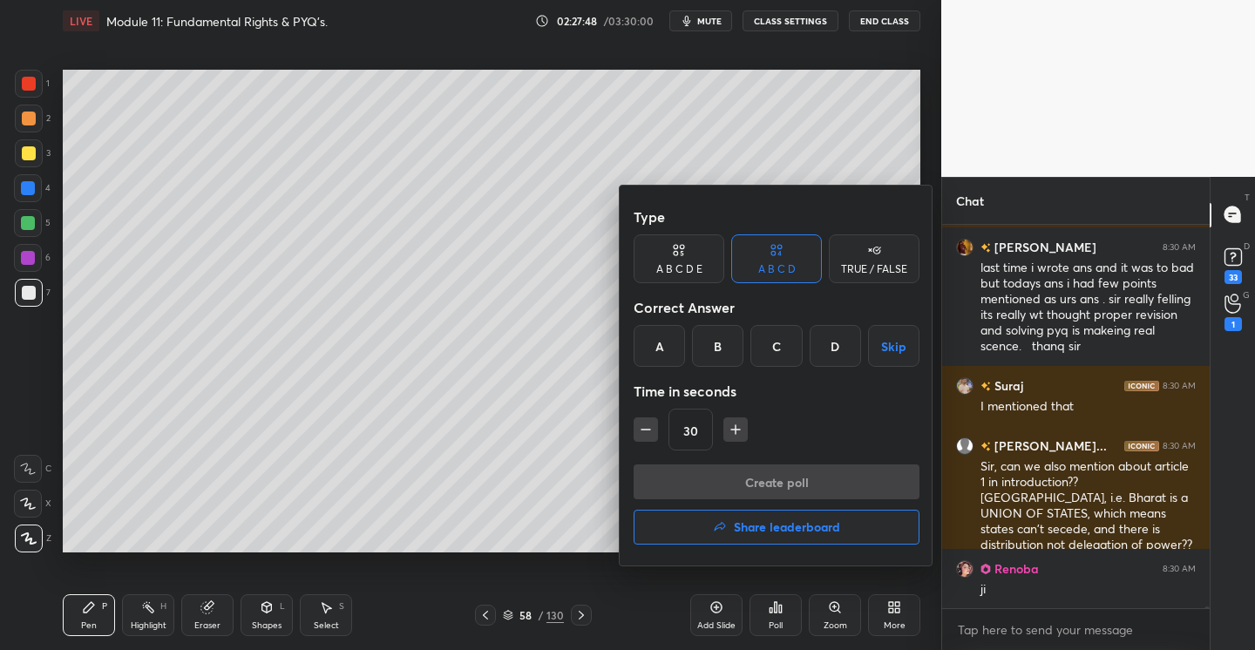
click at [878, 267] on div "TRUE / FALSE" at bounding box center [874, 269] width 66 height 10
click at [878, 327] on button "Skip" at bounding box center [874, 346] width 91 height 42
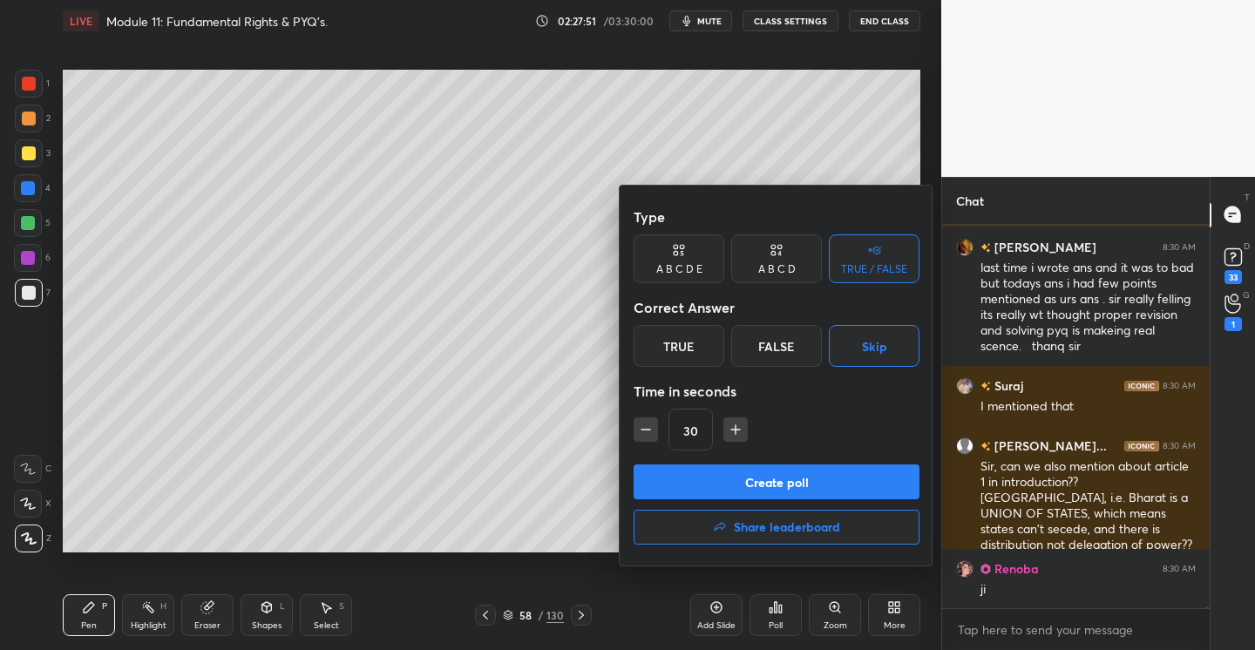
click at [788, 479] on button "Create poll" at bounding box center [776, 481] width 286 height 35
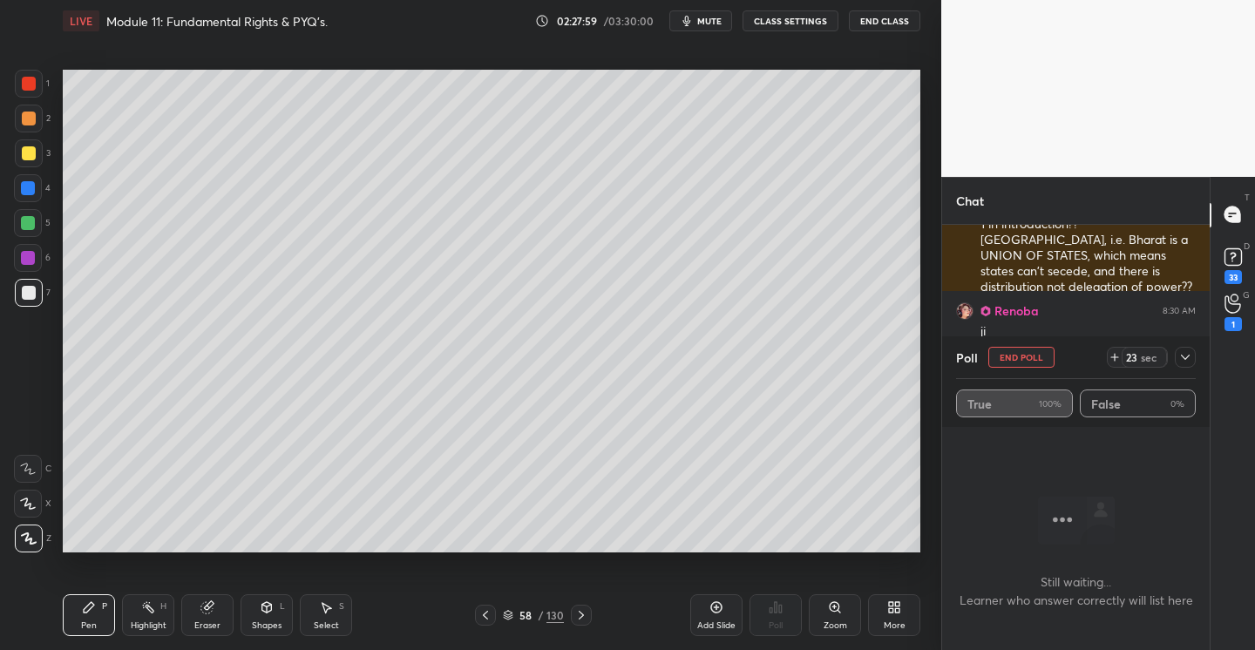
scroll to position [67756, 0]
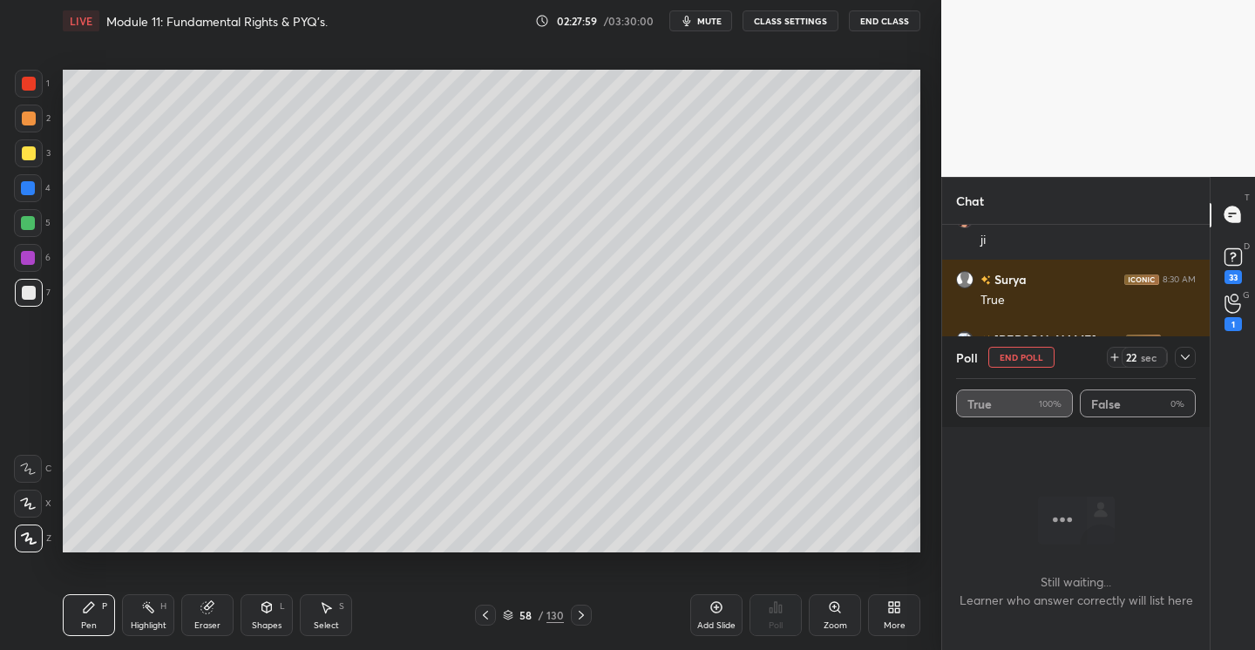
click at [1181, 355] on icon at bounding box center [1185, 357] width 9 height 5
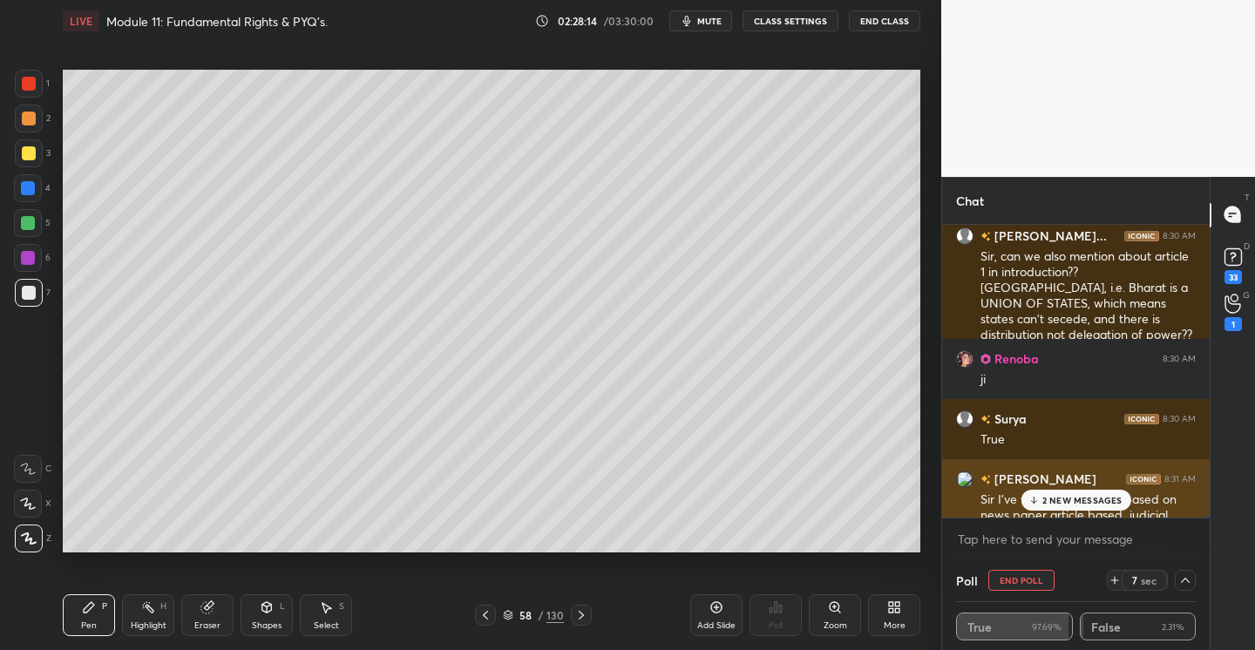
scroll to position [67622, 0]
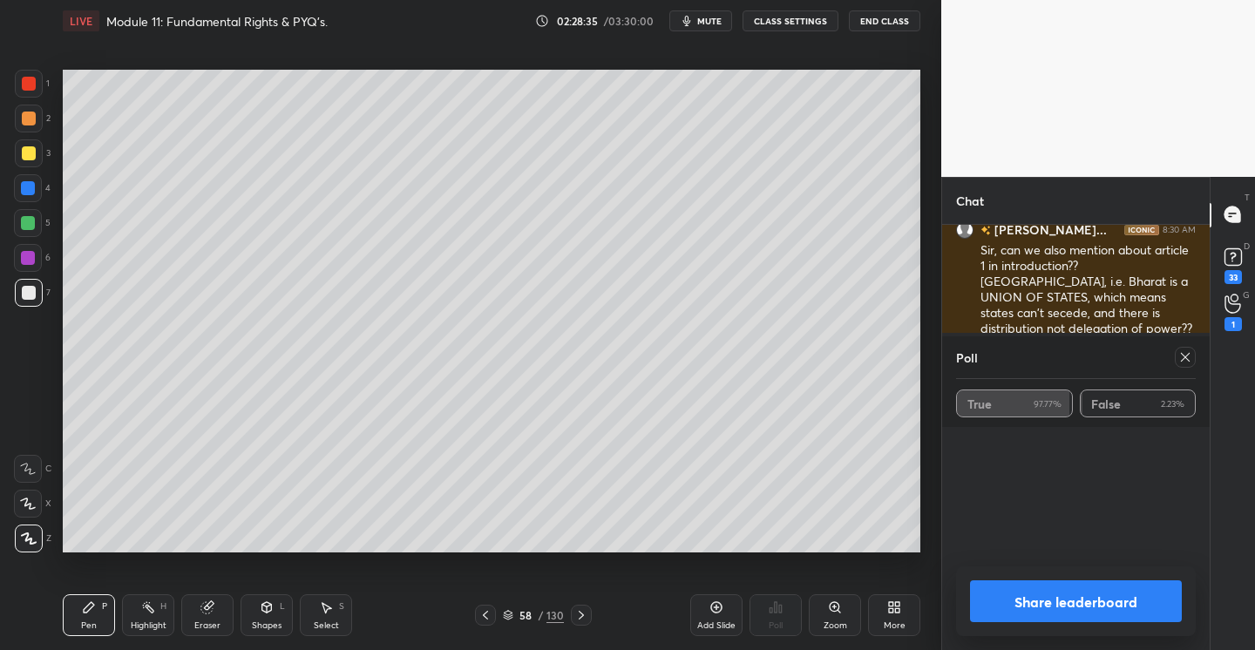
click at [1186, 367] on div at bounding box center [1184, 357] width 21 height 21
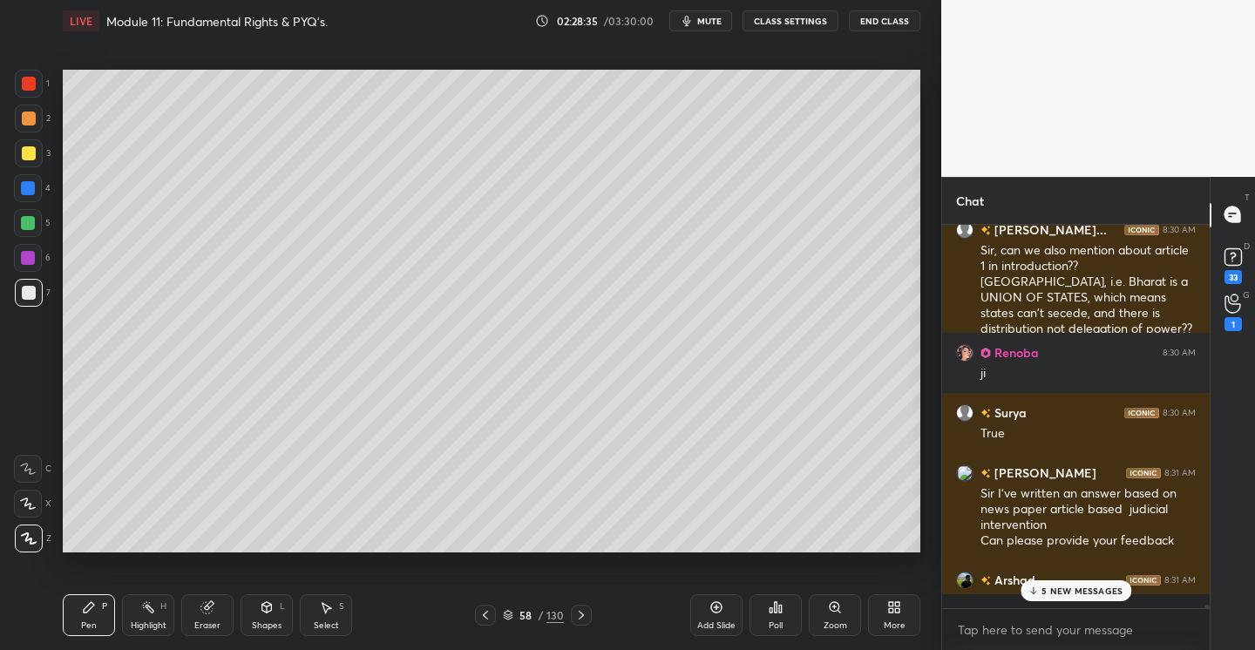
scroll to position [6, 6]
click at [725, 606] on div "Add Slide" at bounding box center [716, 615] width 52 height 42
click at [1047, 586] on p "11 NEW MESSAGES" at bounding box center [1081, 590] width 83 height 10
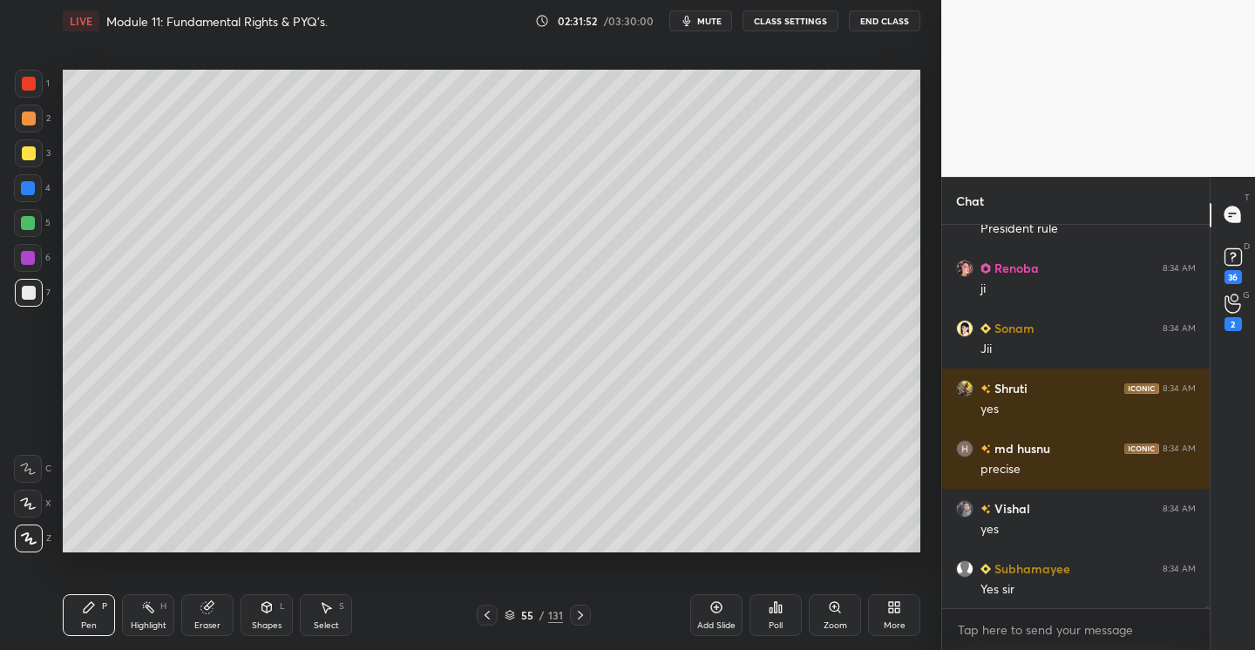
scroll to position [69038, 0]
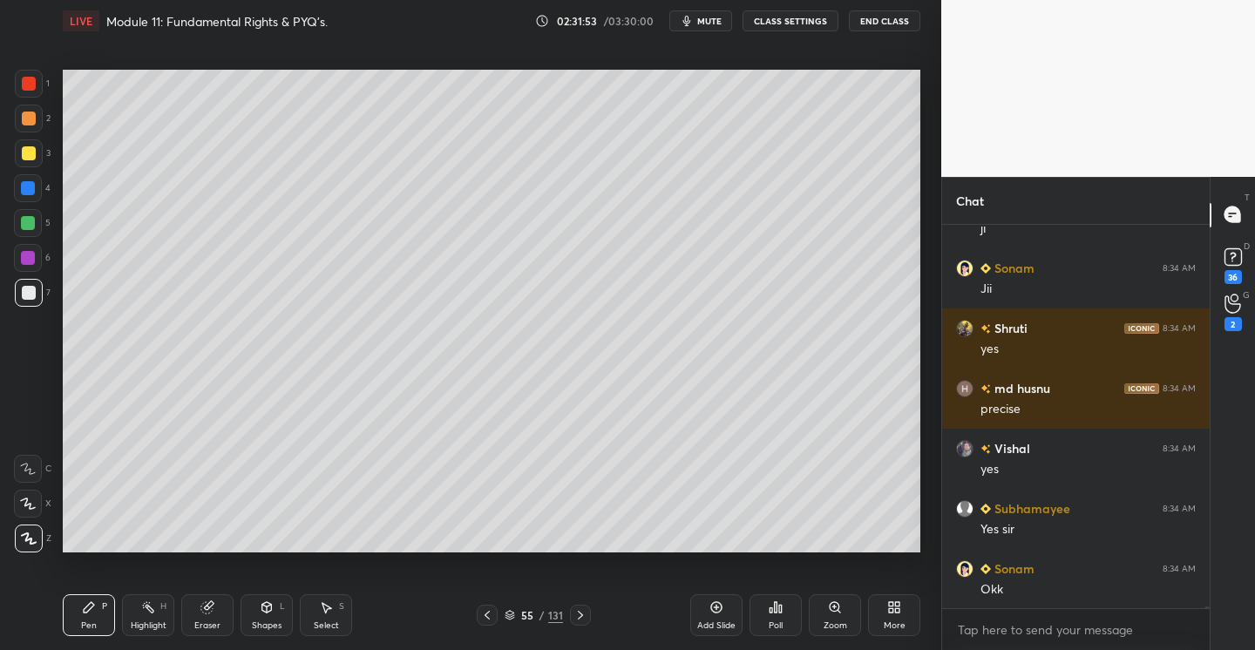
click at [583, 619] on icon at bounding box center [580, 615] width 14 height 14
click at [585, 617] on icon at bounding box center [580, 615] width 14 height 14
click at [579, 617] on icon at bounding box center [580, 615] width 5 height 9
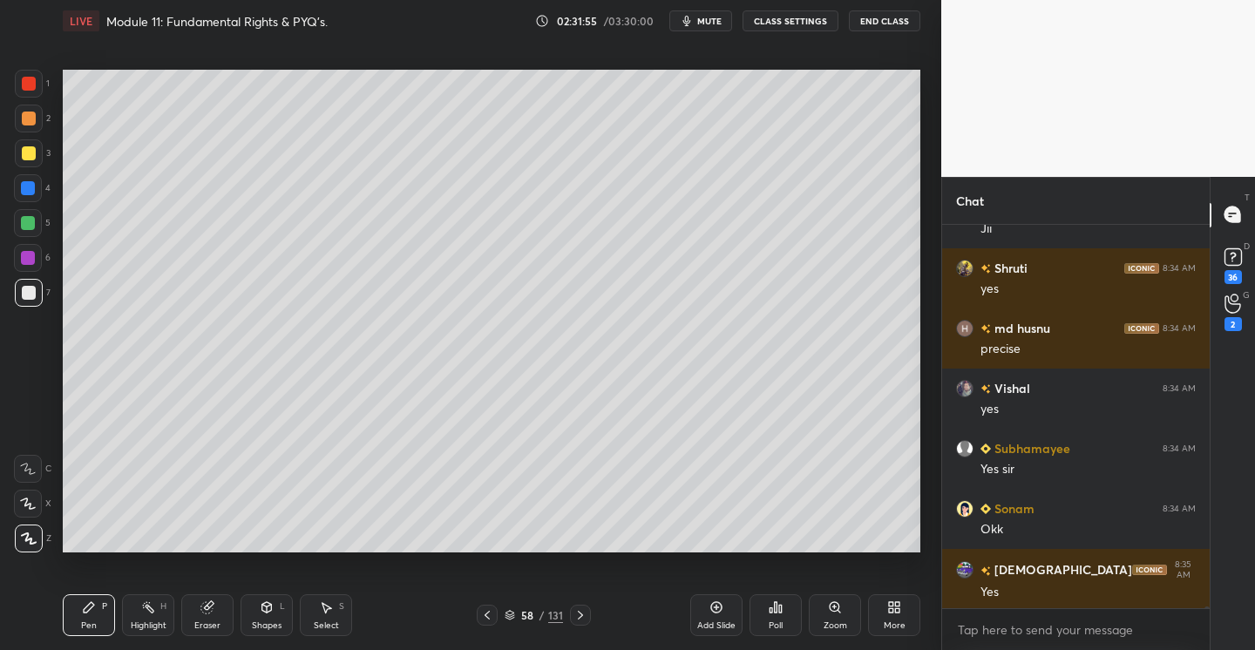
drag, startPoint x: 721, startPoint y: 613, endPoint x: 694, endPoint y: 613, distance: 26.1
click at [719, 613] on icon at bounding box center [716, 607] width 14 height 14
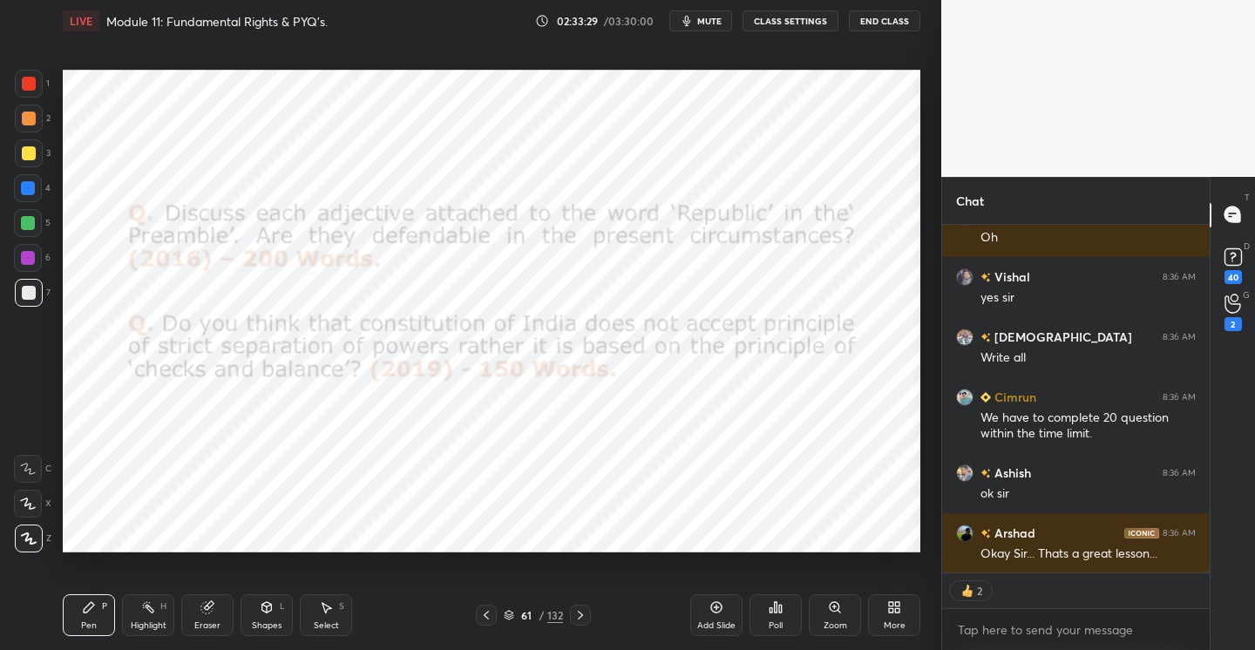
scroll to position [72154, 0]
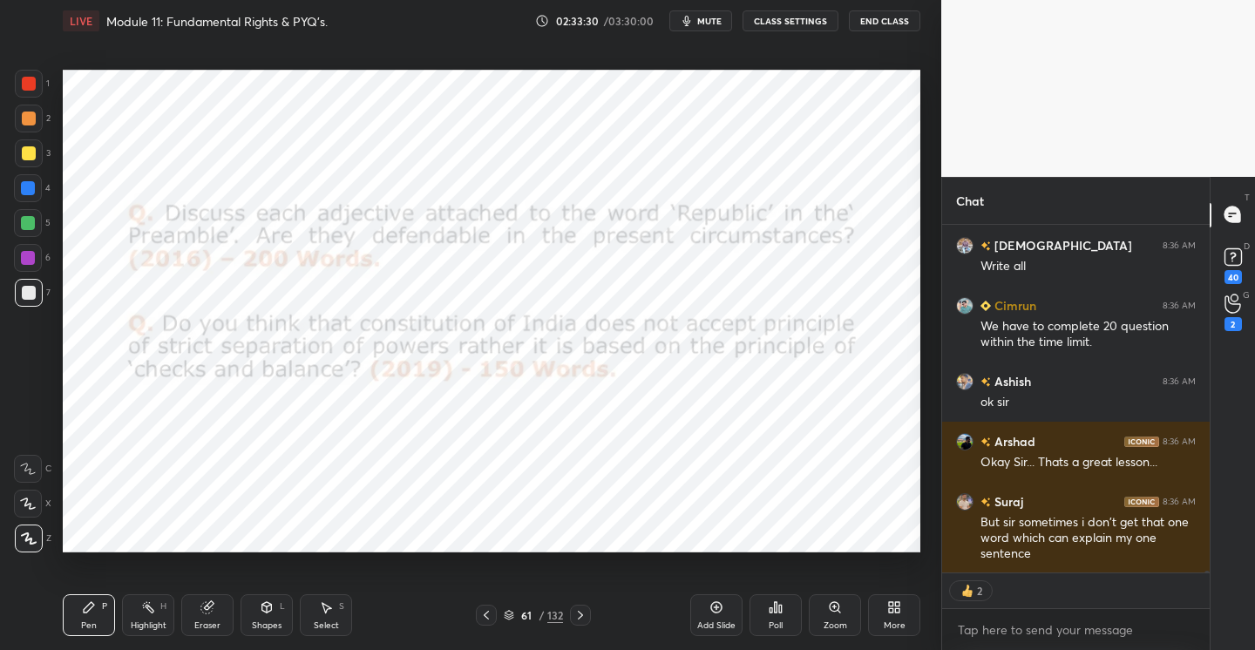
click at [30, 113] on div at bounding box center [29, 119] width 28 height 28
click at [31, 85] on div at bounding box center [29, 84] width 14 height 14
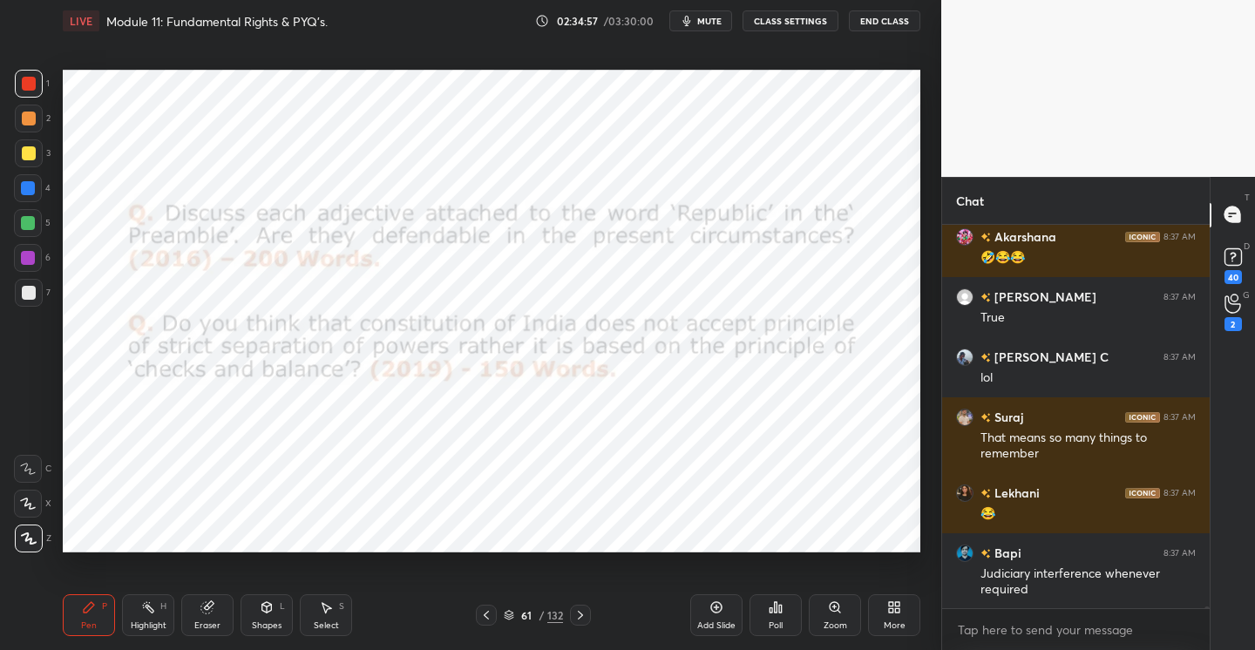
scroll to position [73671, 0]
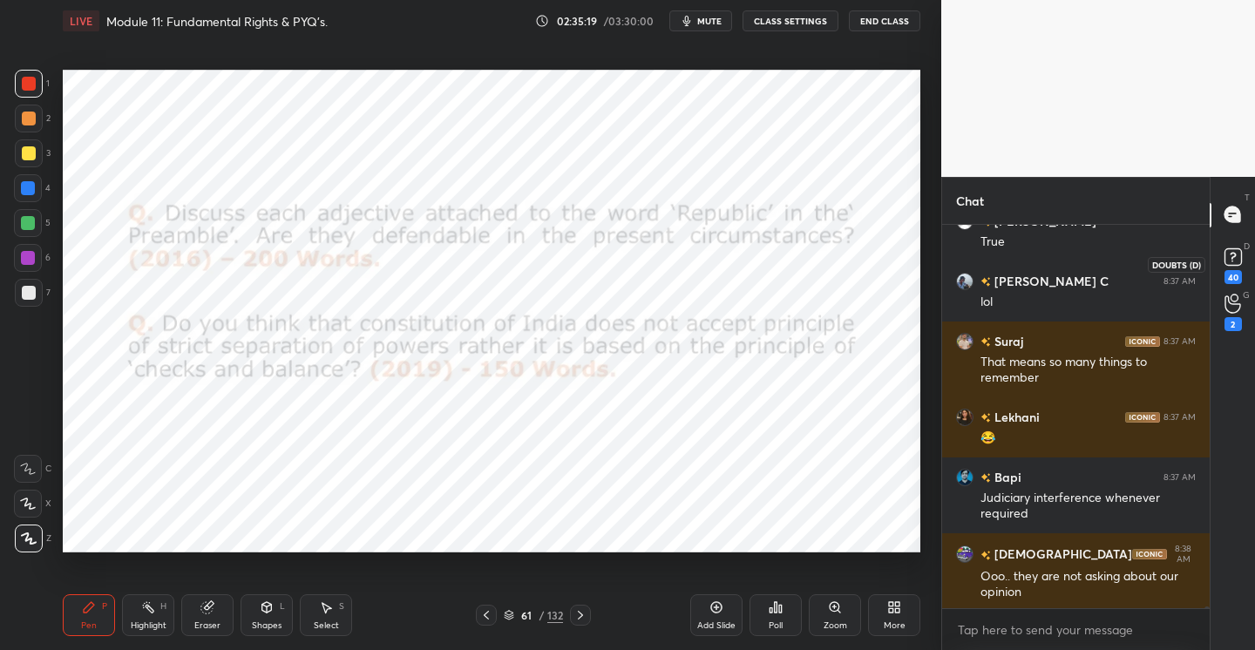
click at [1238, 251] on rect at bounding box center [1232, 256] width 17 height 17
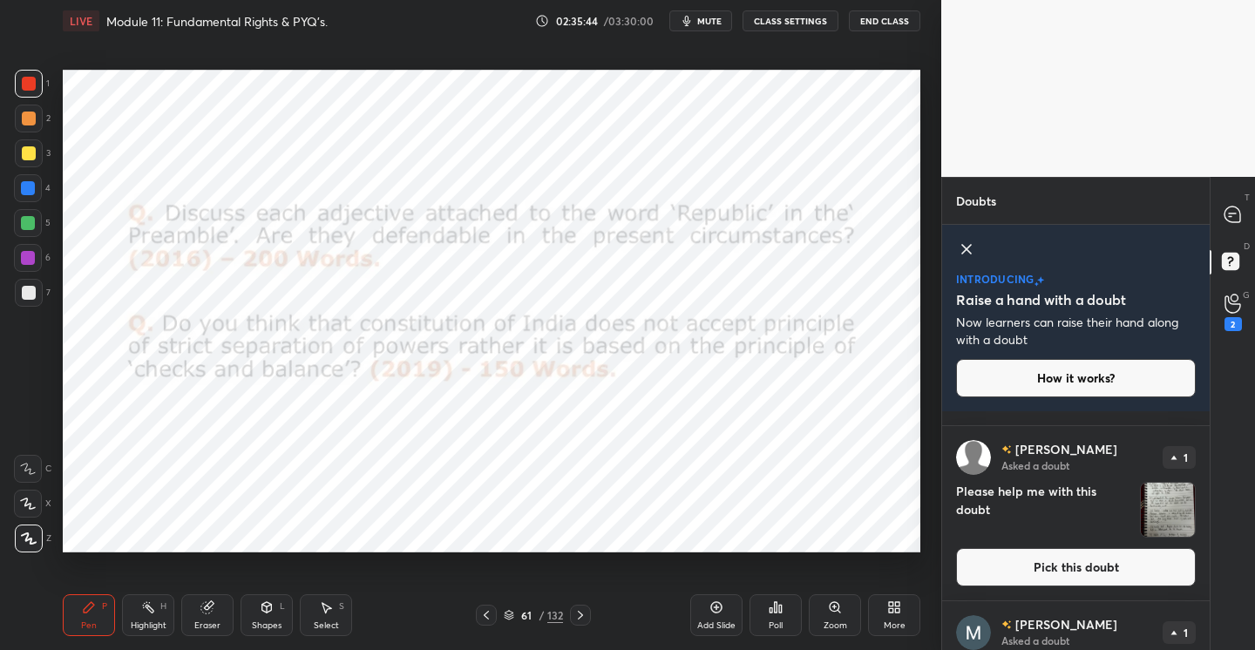
scroll to position [5241, 0]
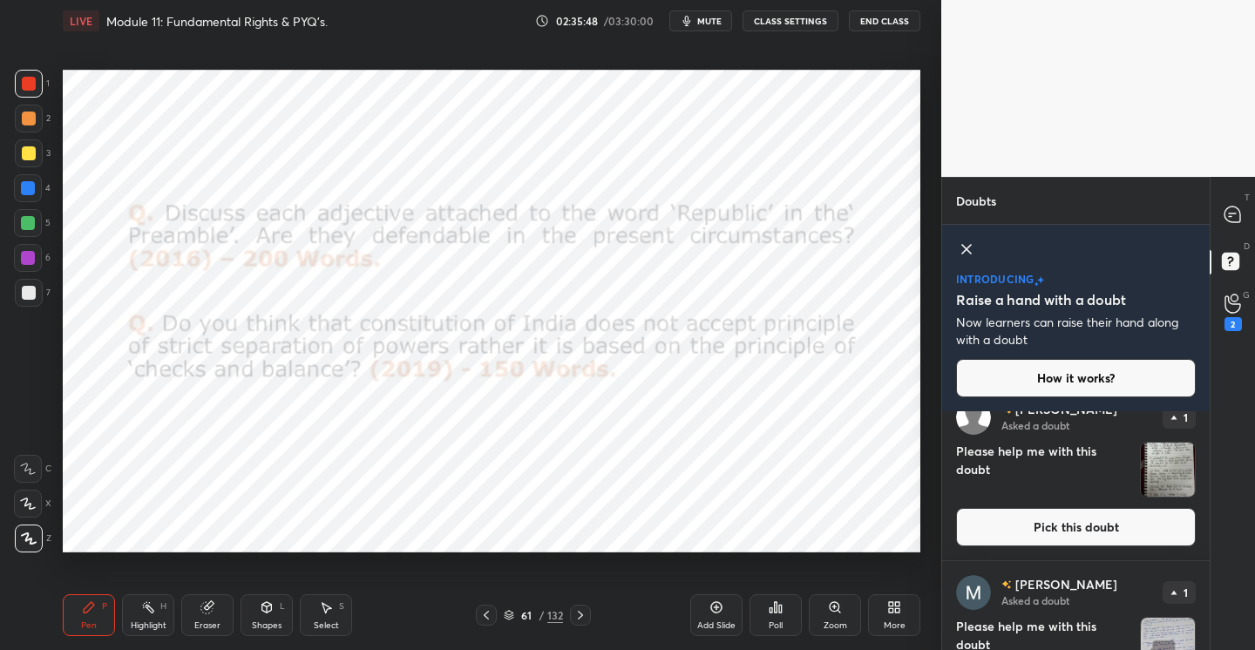
click at [1041, 536] on button "Pick this doubt" at bounding box center [1076, 527] width 240 height 38
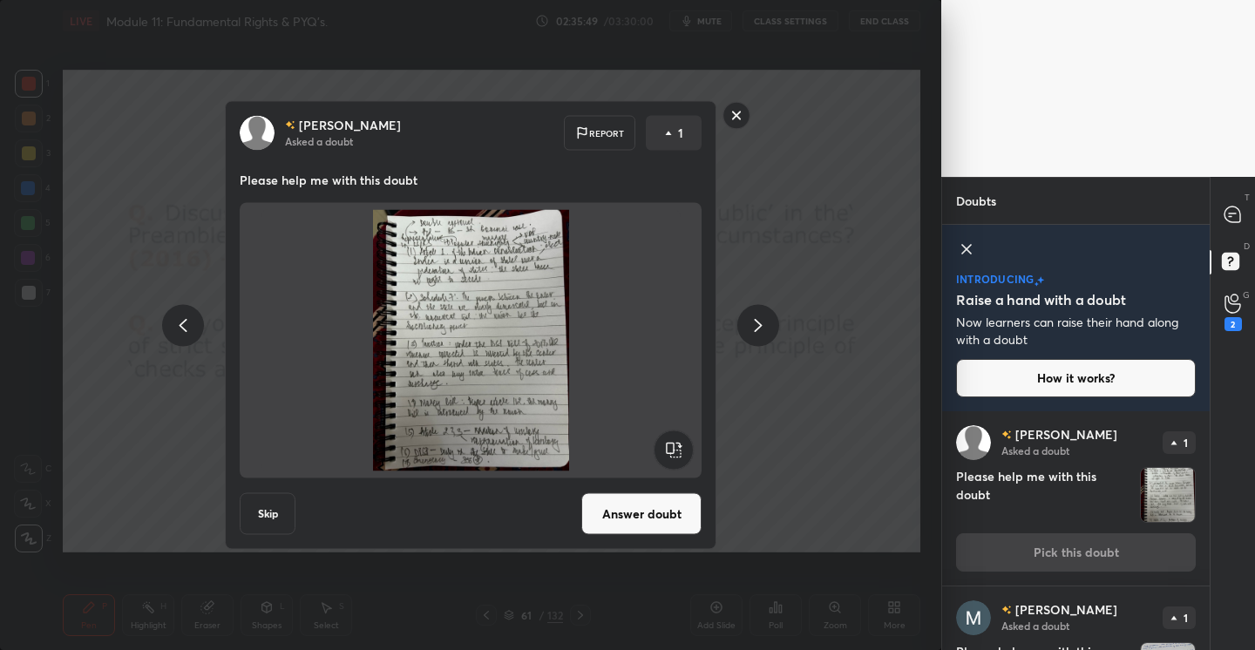
click at [658, 505] on button "Answer doubt" at bounding box center [641, 514] width 120 height 42
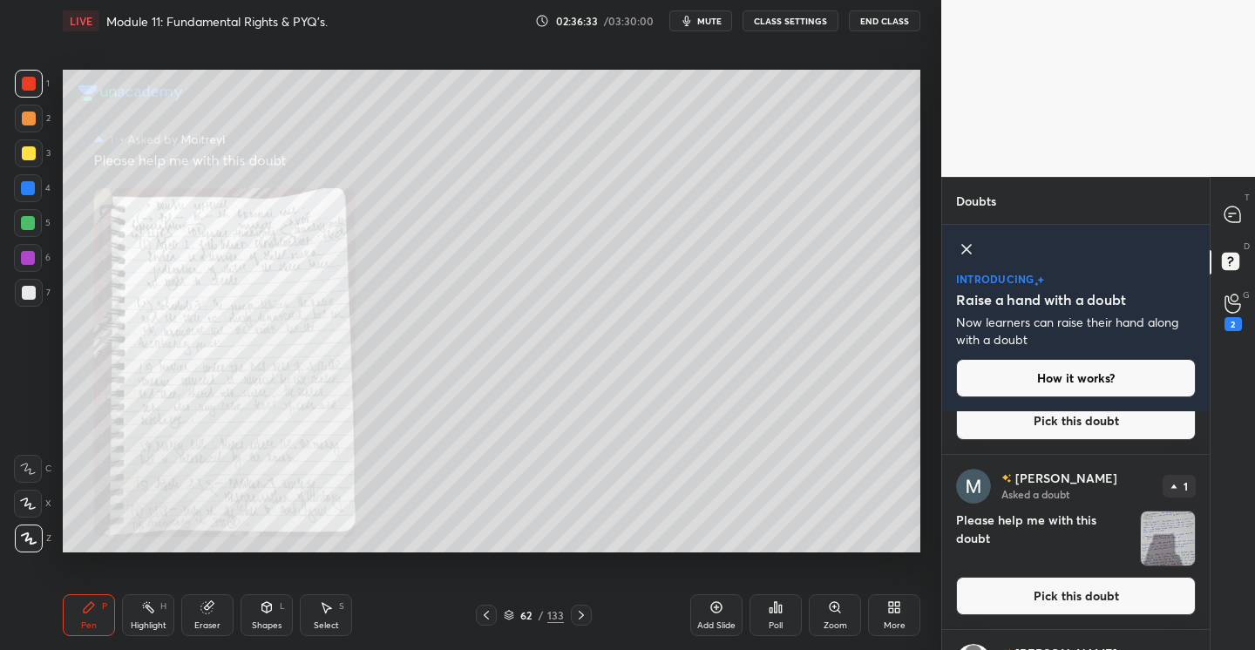
scroll to position [5248, 0]
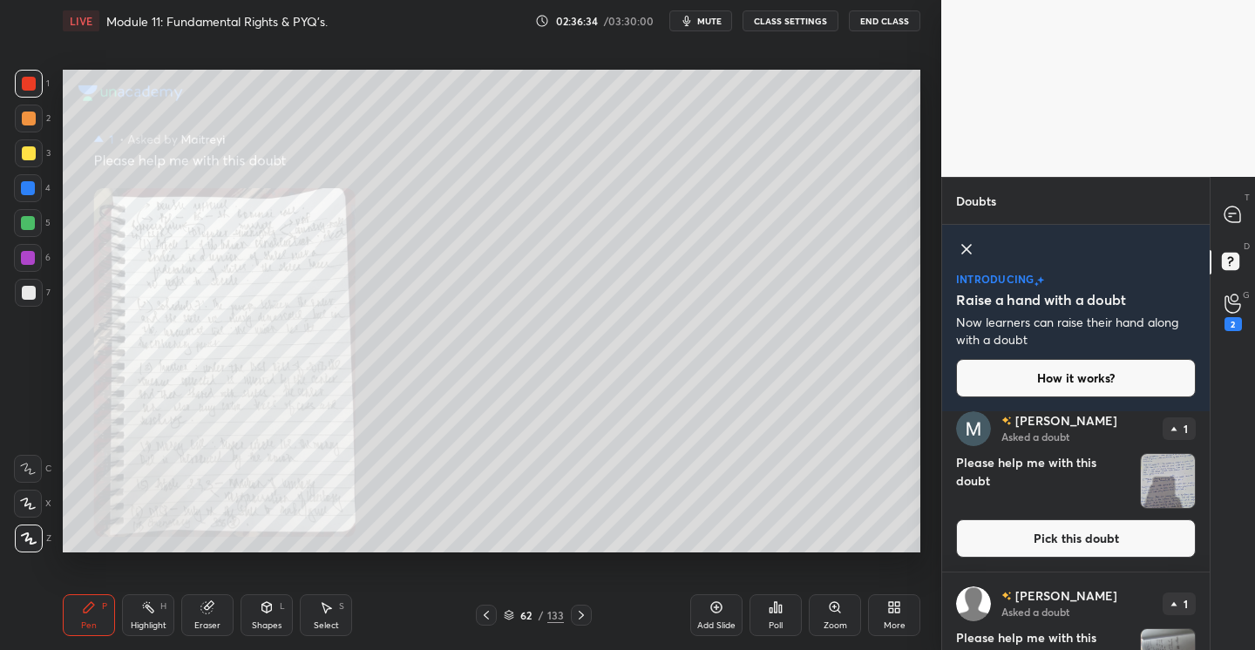
click at [1073, 543] on button "Pick this doubt" at bounding box center [1076, 538] width 240 height 38
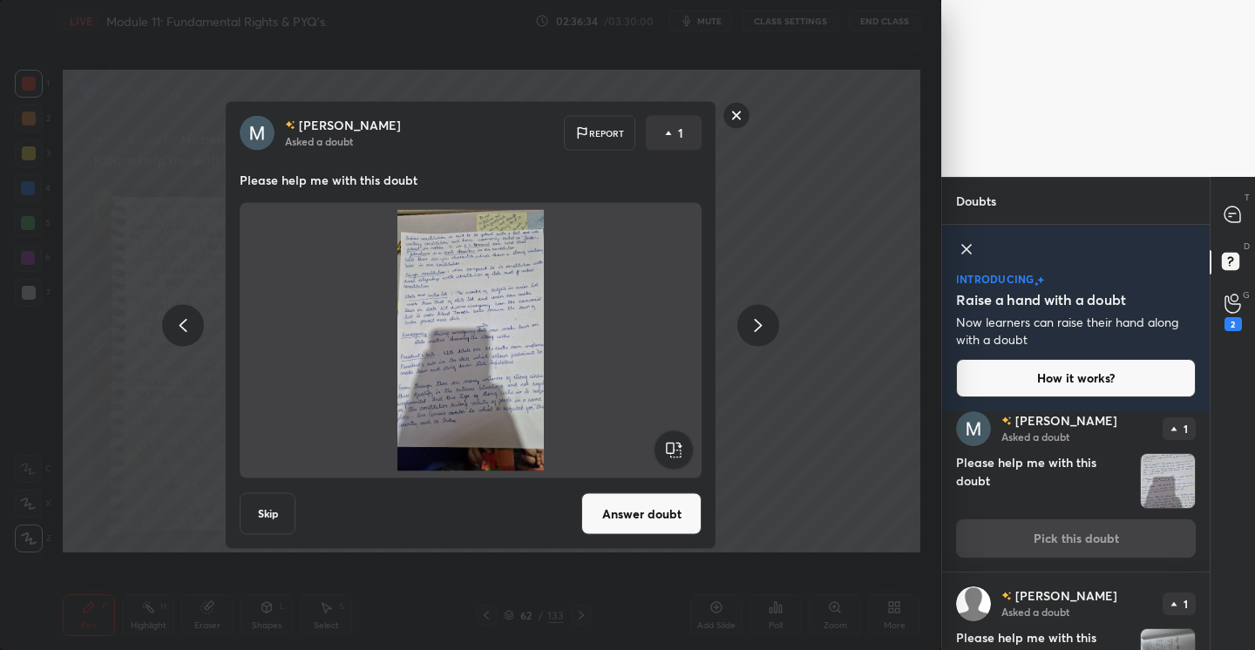
scroll to position [5234, 0]
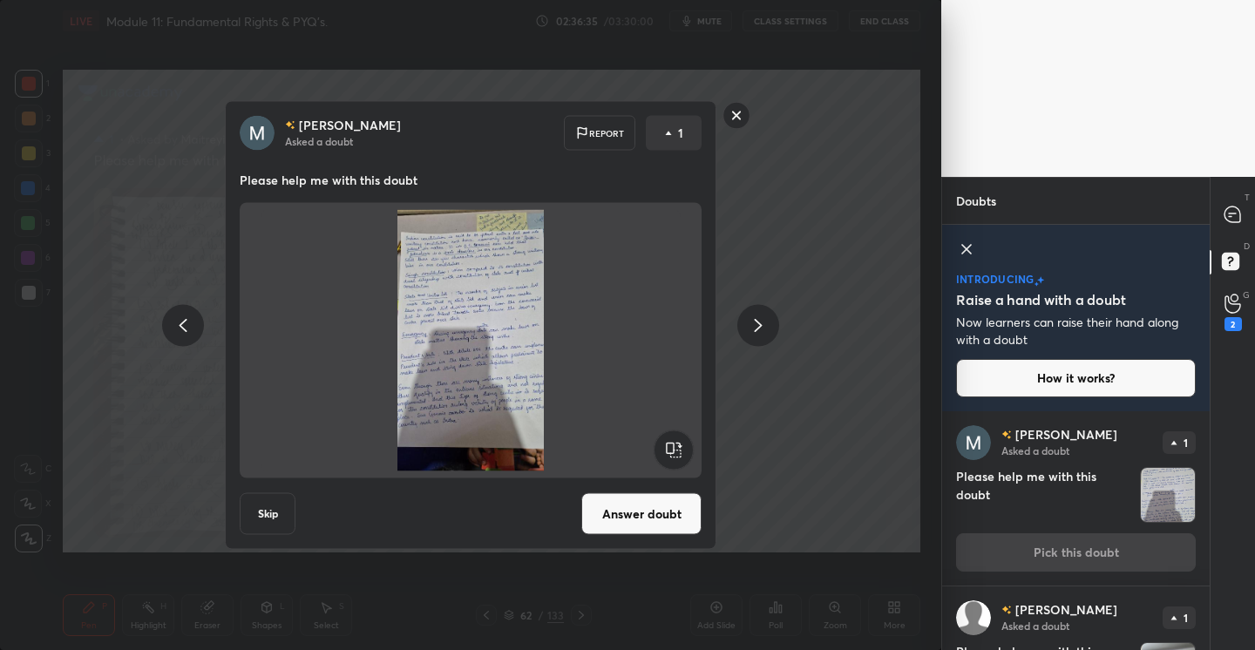
click at [667, 501] on button "Answer doubt" at bounding box center [641, 514] width 120 height 42
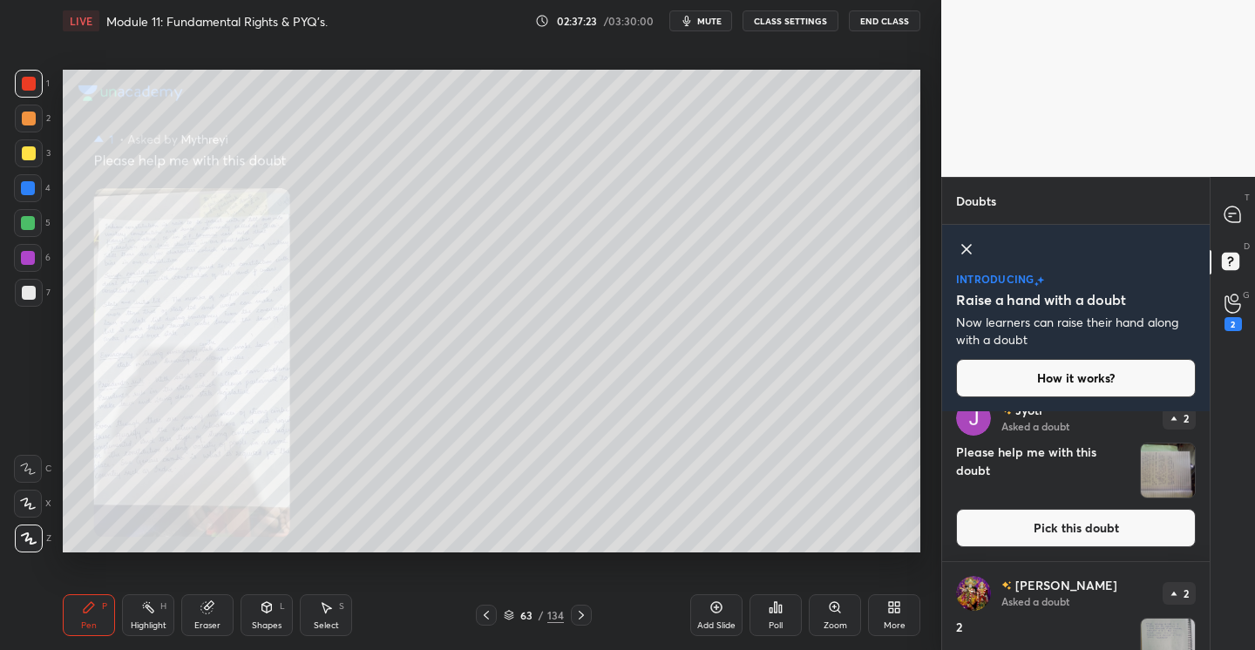
scroll to position [464, 0]
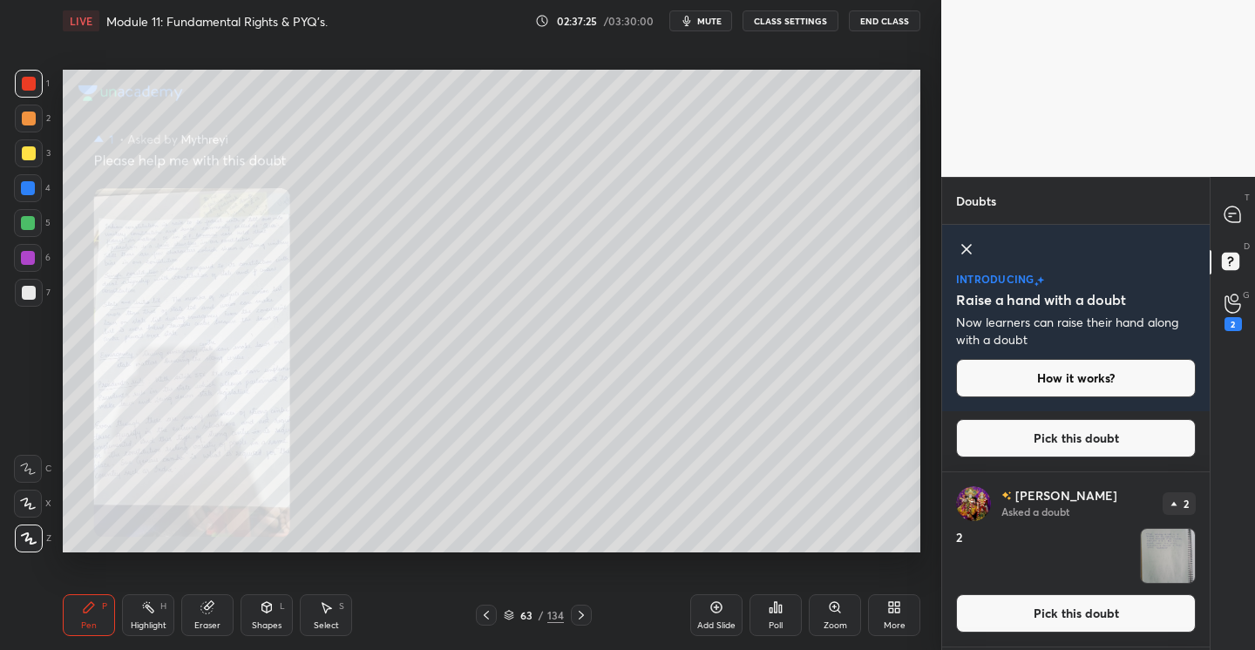
click at [492, 612] on icon at bounding box center [486, 615] width 14 height 14
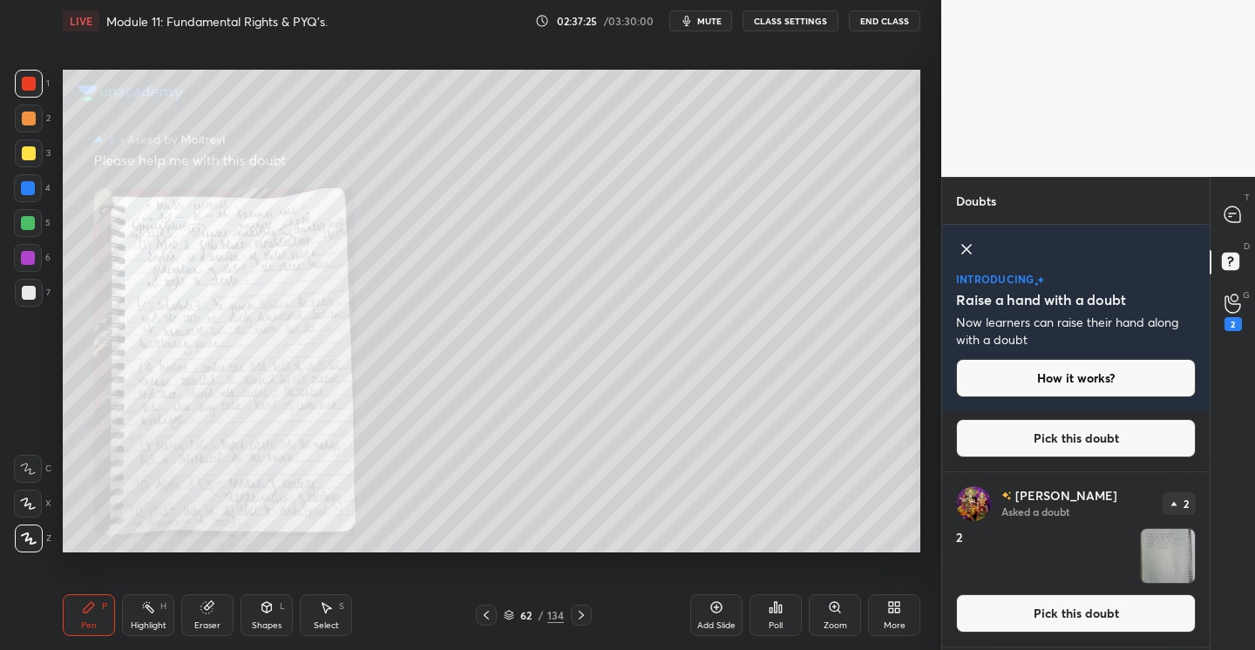
click at [492, 612] on icon at bounding box center [486, 615] width 14 height 14
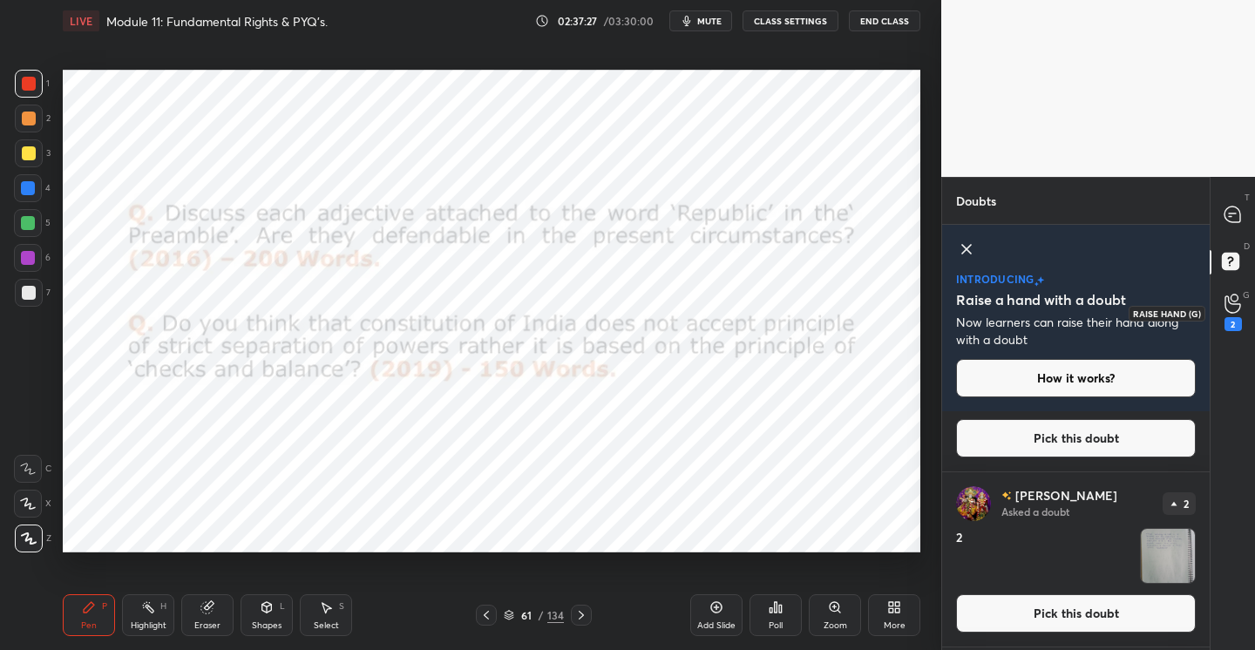
click at [1233, 315] on div "2" at bounding box center [1232, 312] width 17 height 37
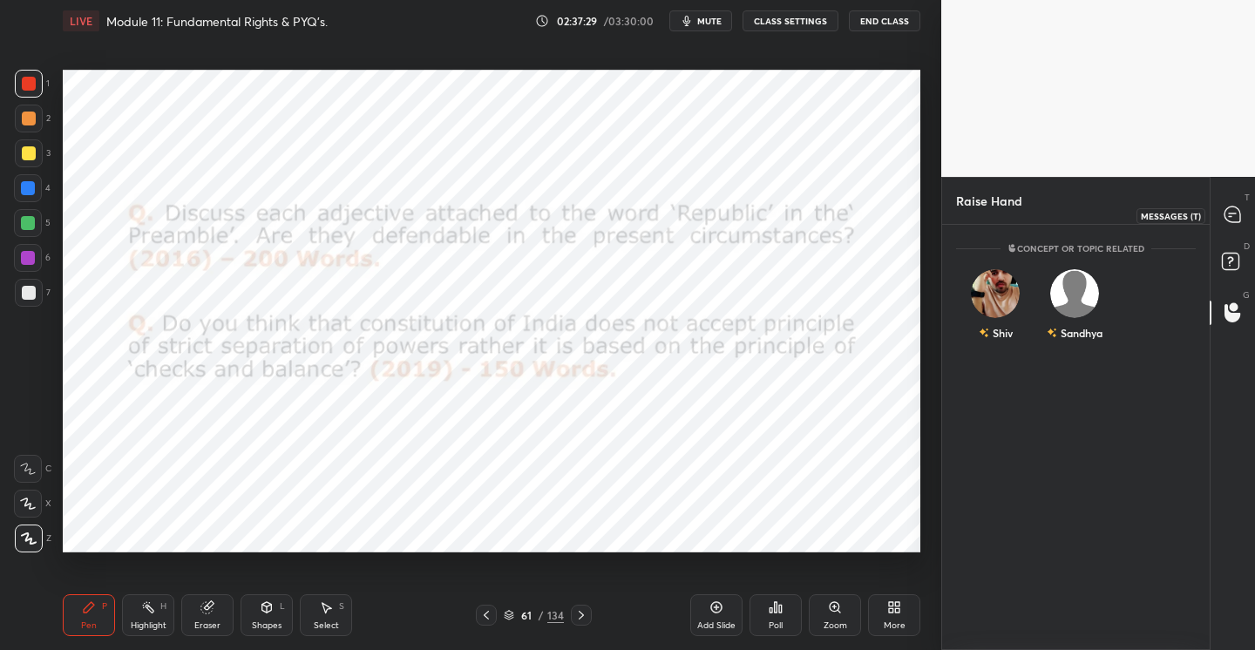
click at [1236, 209] on icon at bounding box center [1232, 214] width 16 height 16
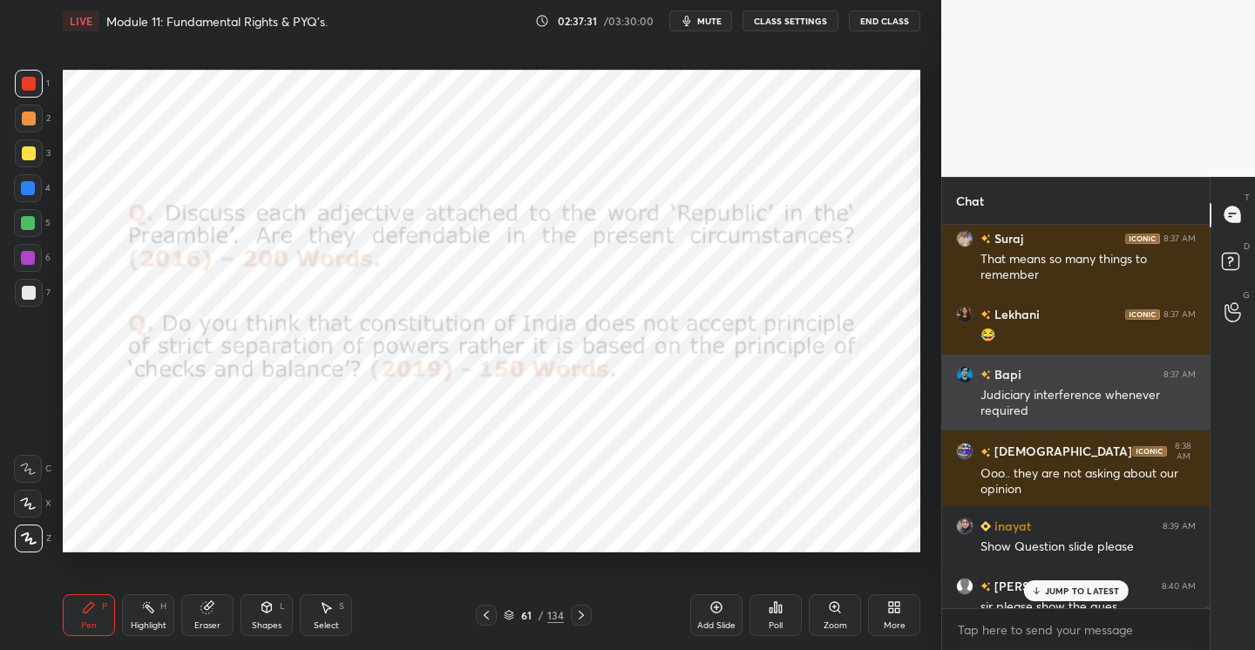
scroll to position [74211, 0]
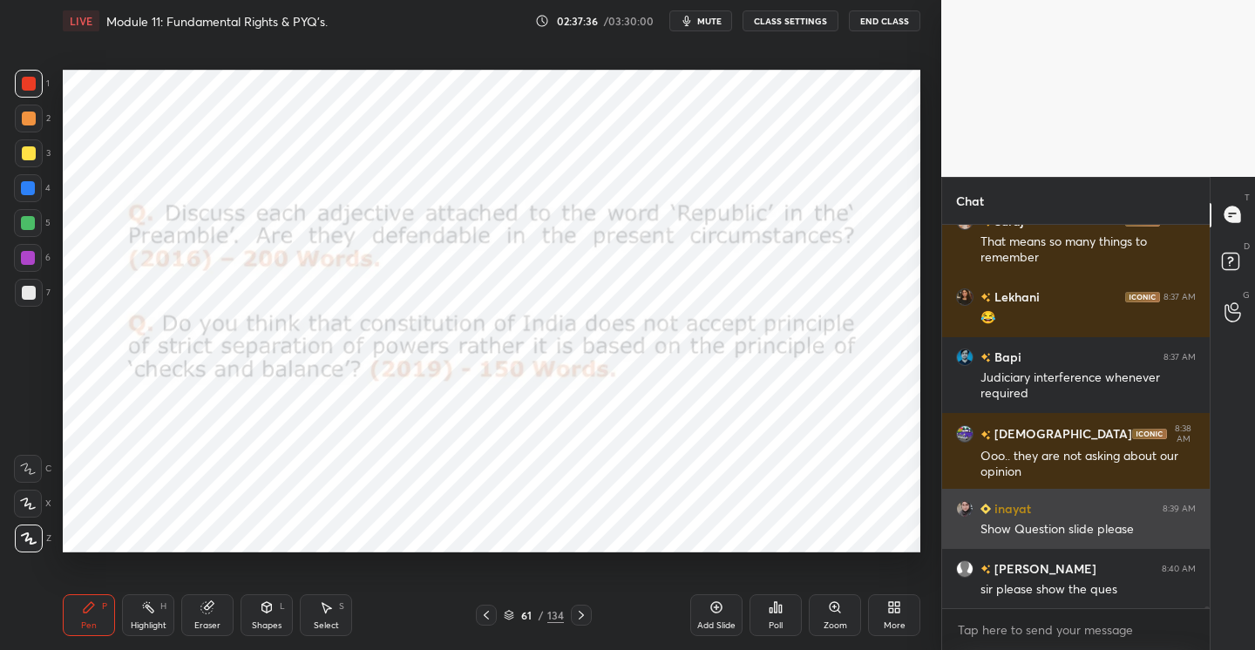
click at [1014, 511] on h6 "inayat" at bounding box center [1011, 508] width 40 height 18
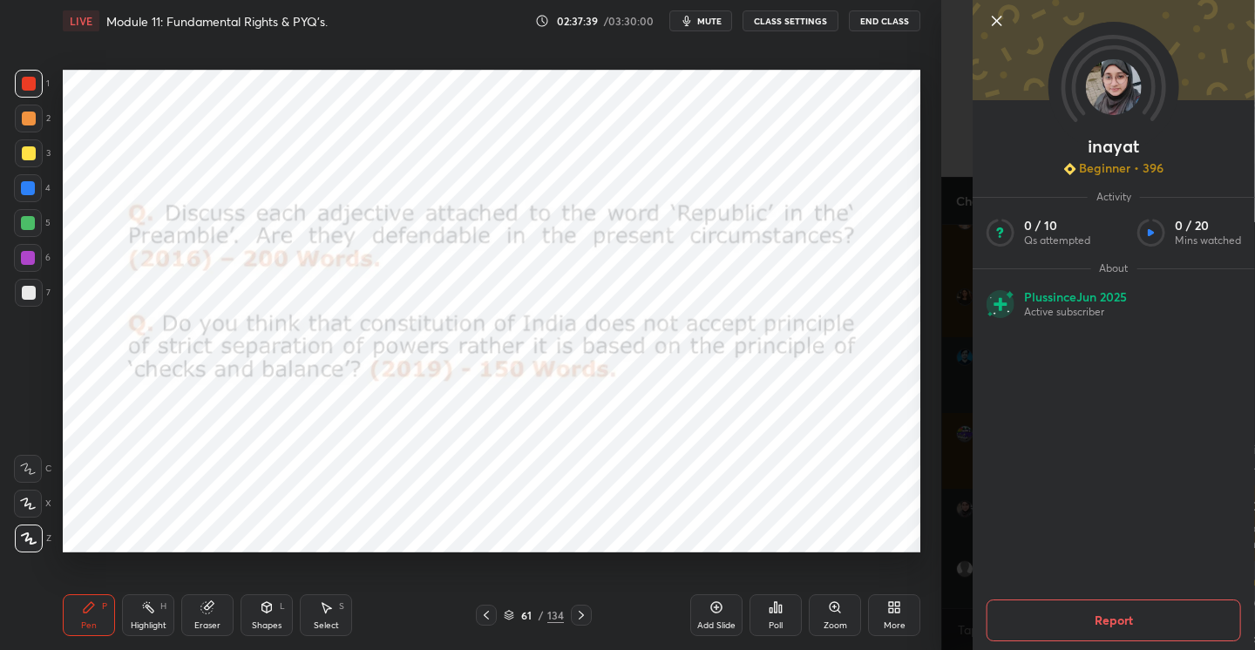
scroll to position [74286, 0]
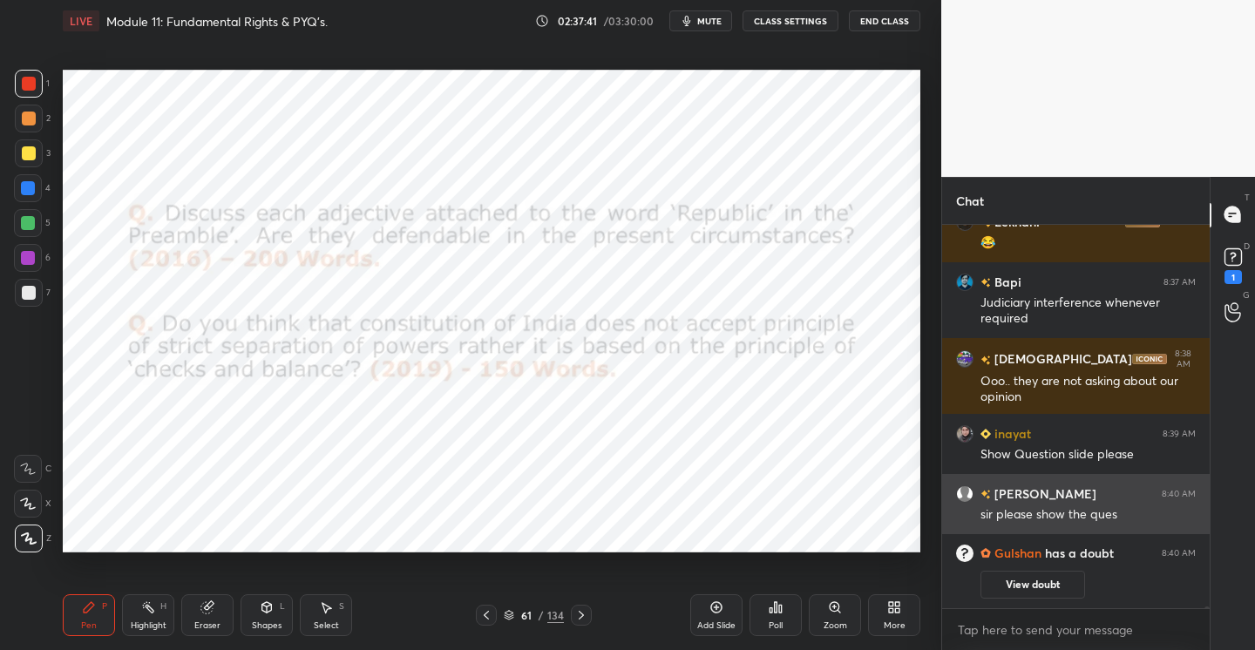
click at [1014, 497] on h6 "[PERSON_NAME]" at bounding box center [1043, 493] width 105 height 18
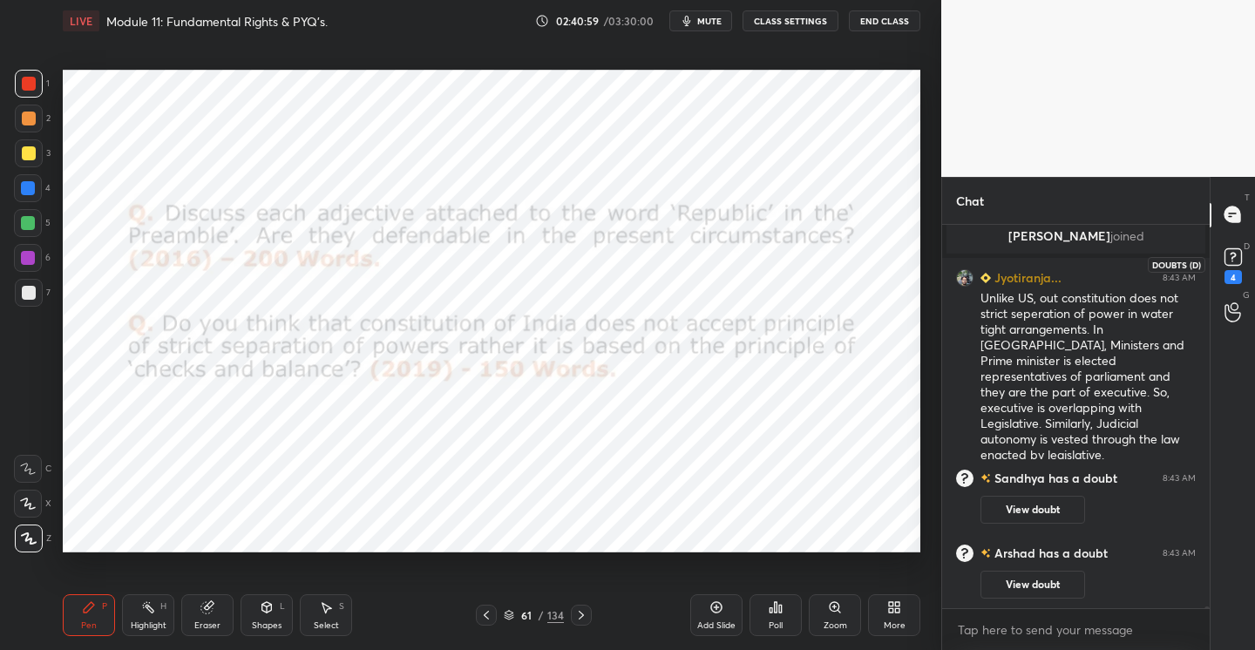
scroll to position [72827, 0]
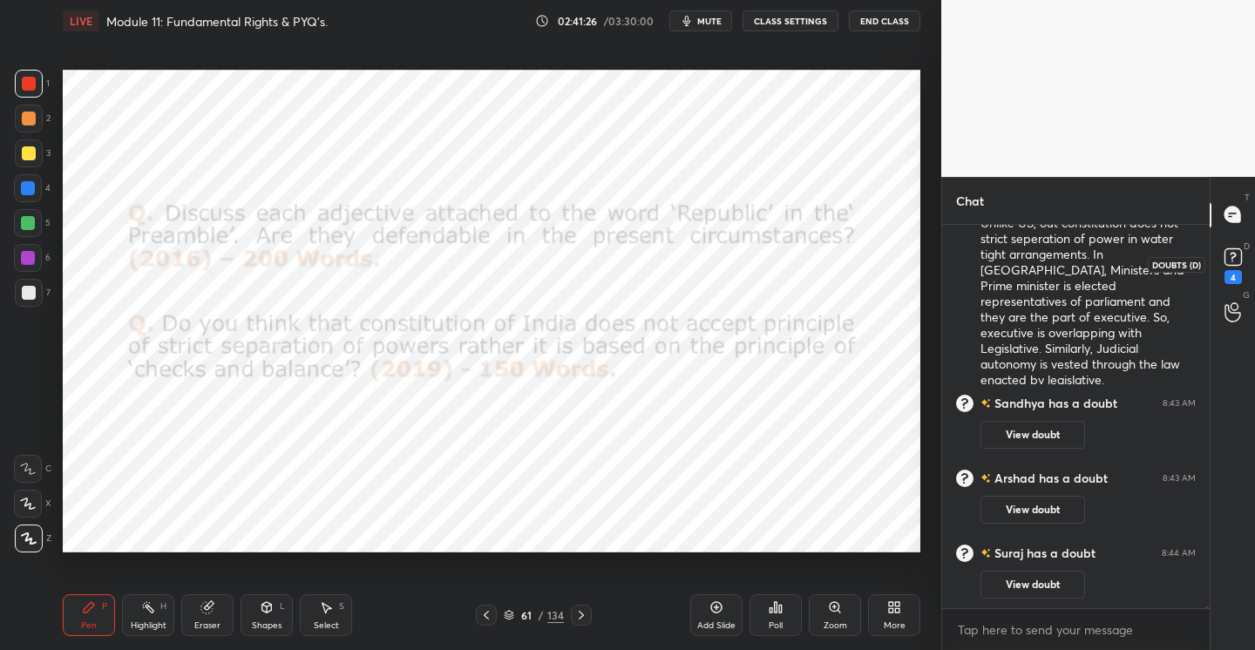
click at [1225, 262] on rect at bounding box center [1232, 256] width 17 height 17
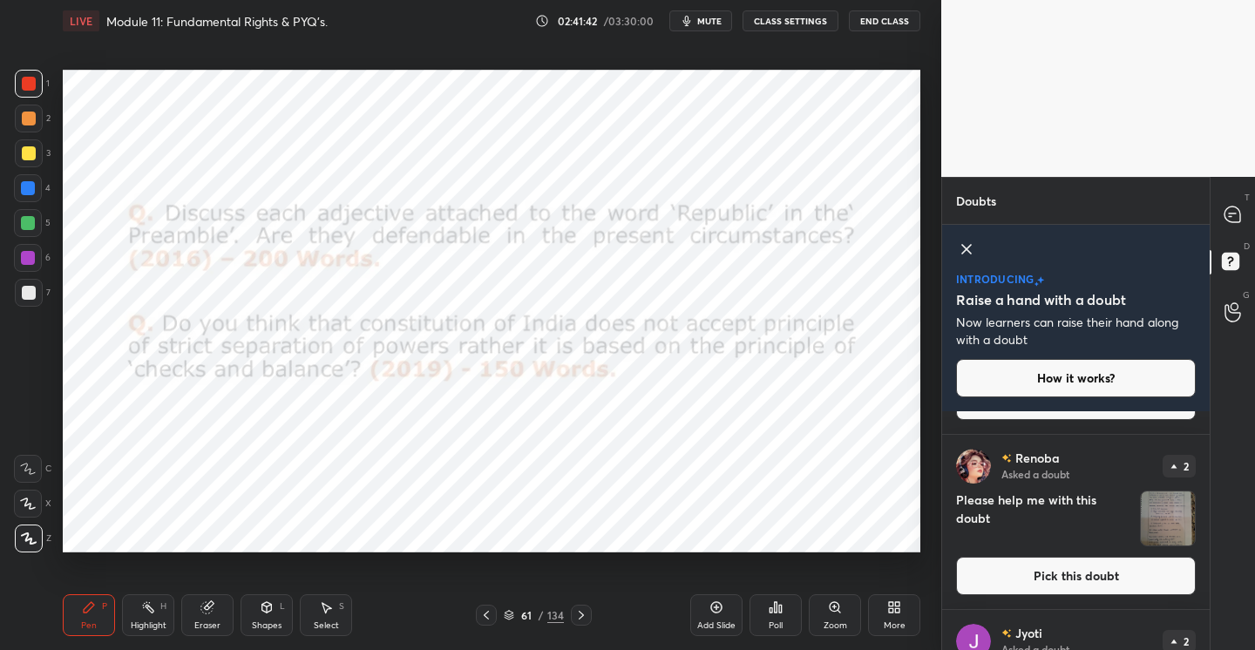
scroll to position [274, 0]
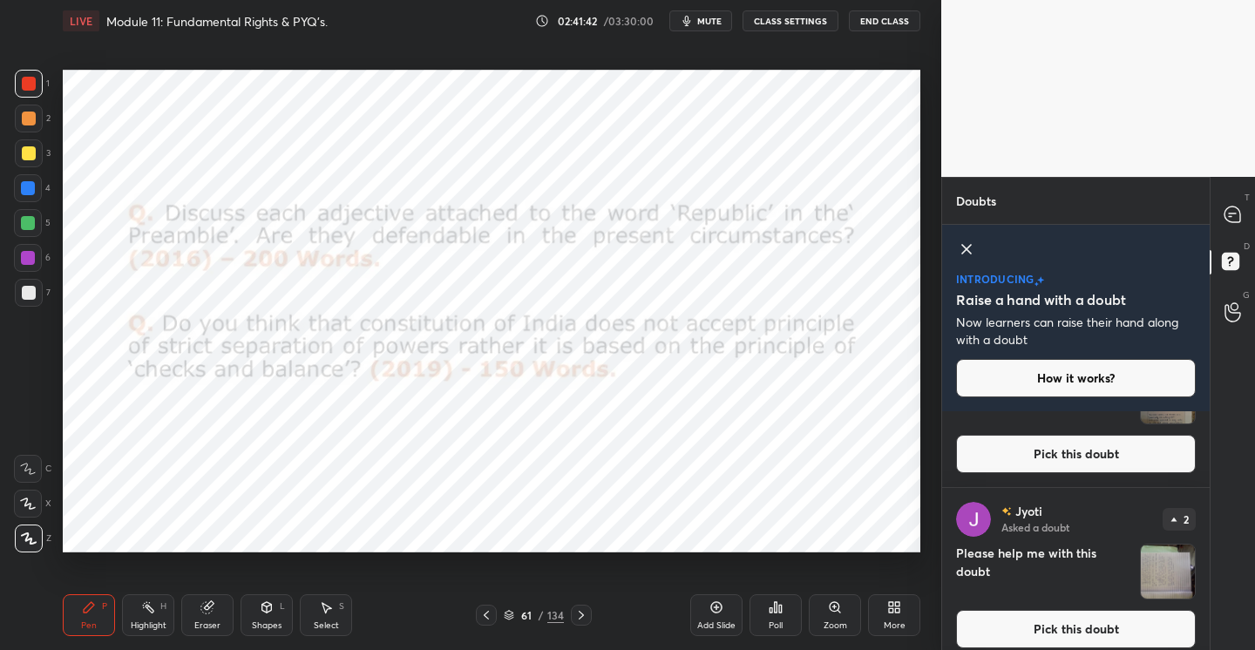
click at [1060, 443] on button "Pick this doubt" at bounding box center [1076, 454] width 240 height 38
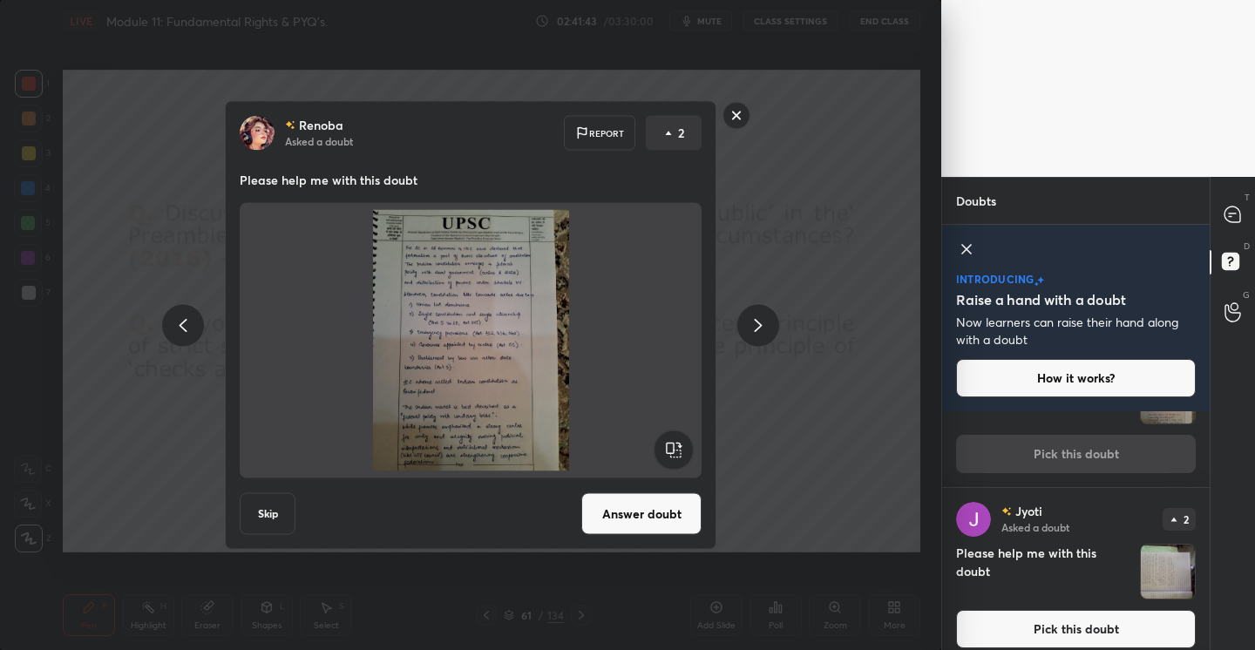
scroll to position [175, 0]
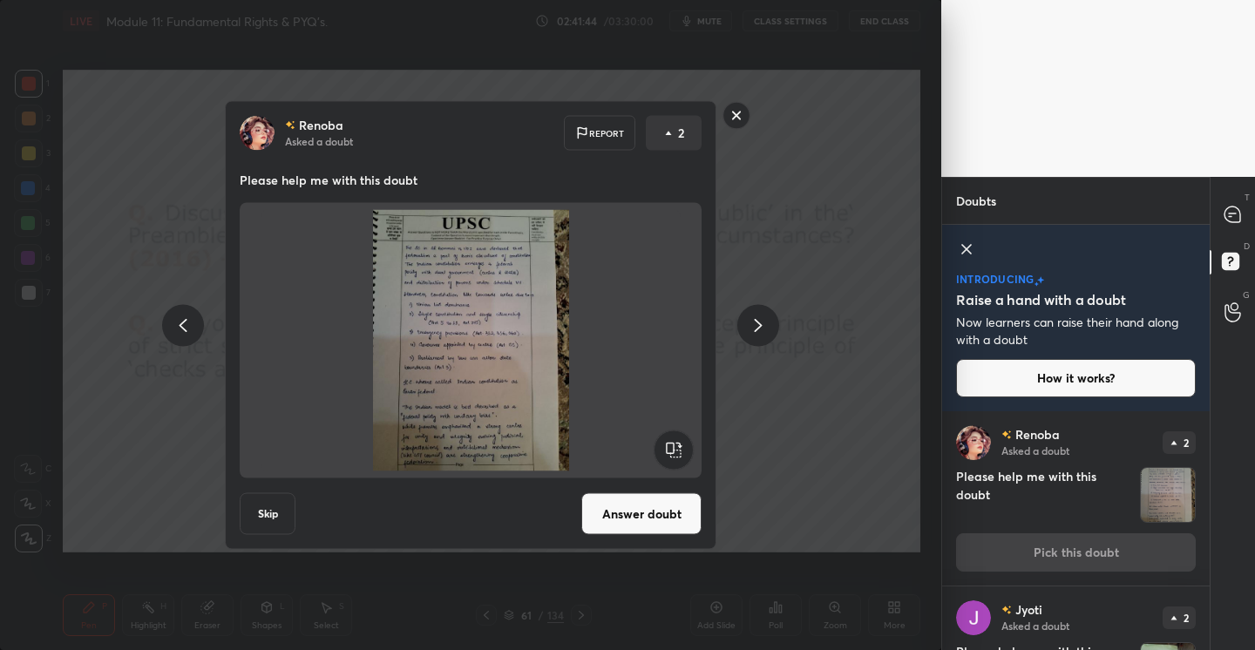
click at [641, 524] on button "Answer doubt" at bounding box center [641, 514] width 120 height 42
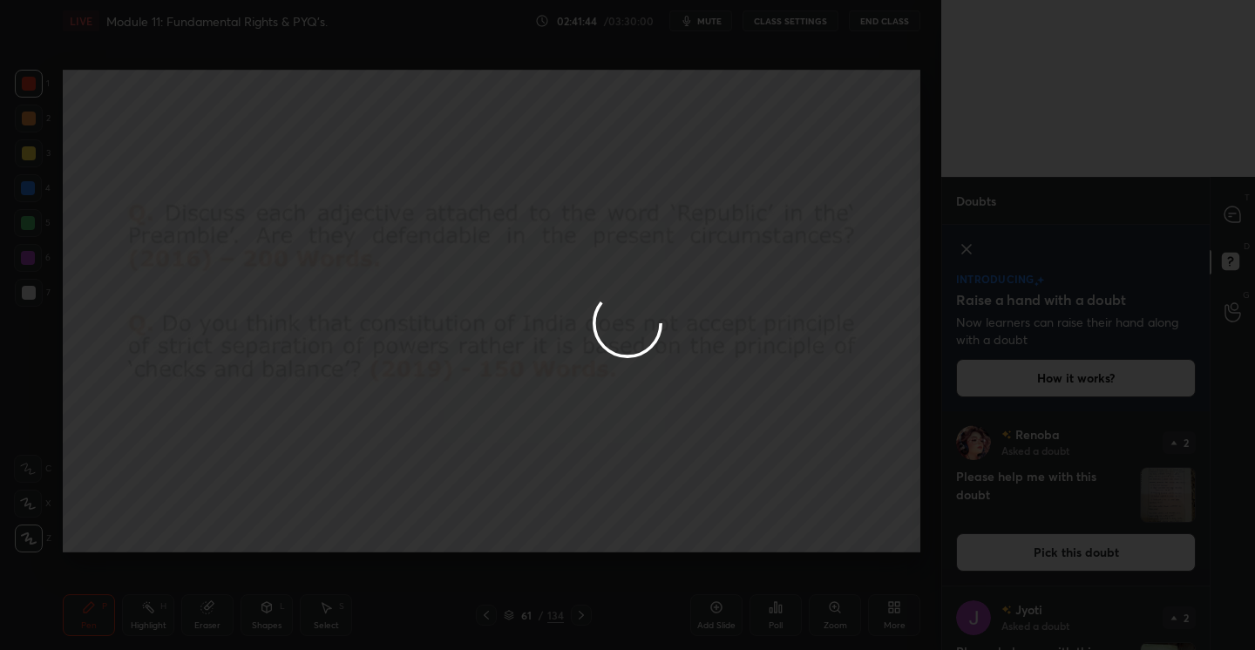
scroll to position [0, 0]
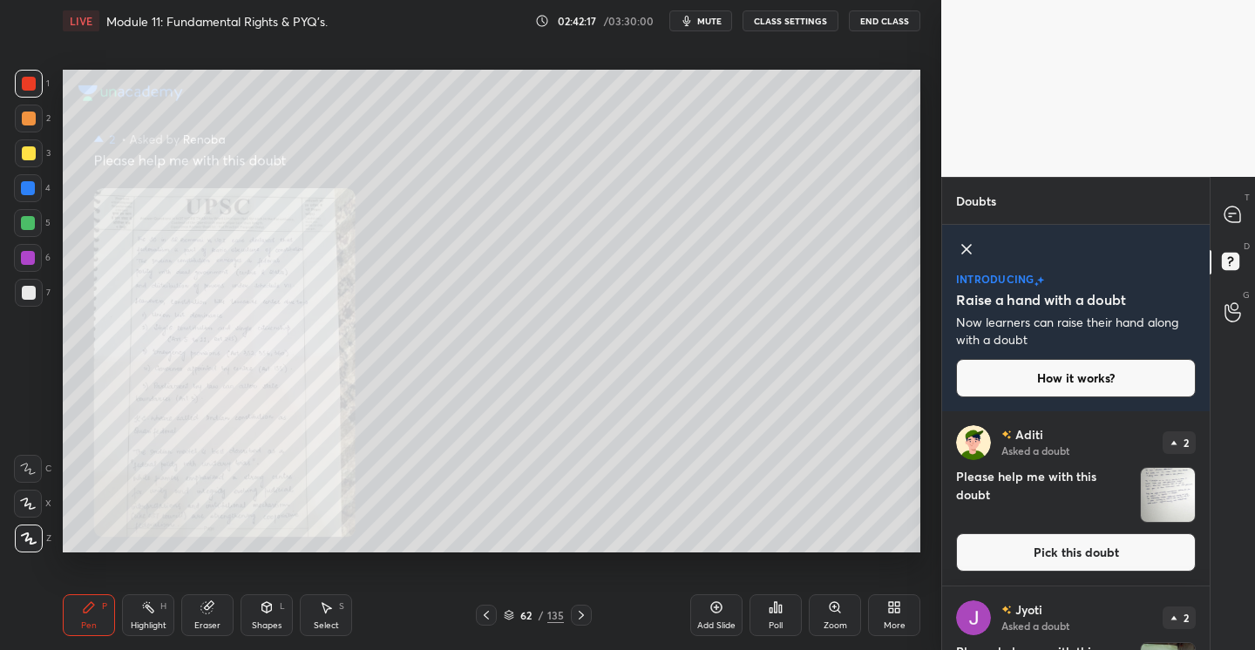
click at [30, 300] on div at bounding box center [29, 293] width 28 height 28
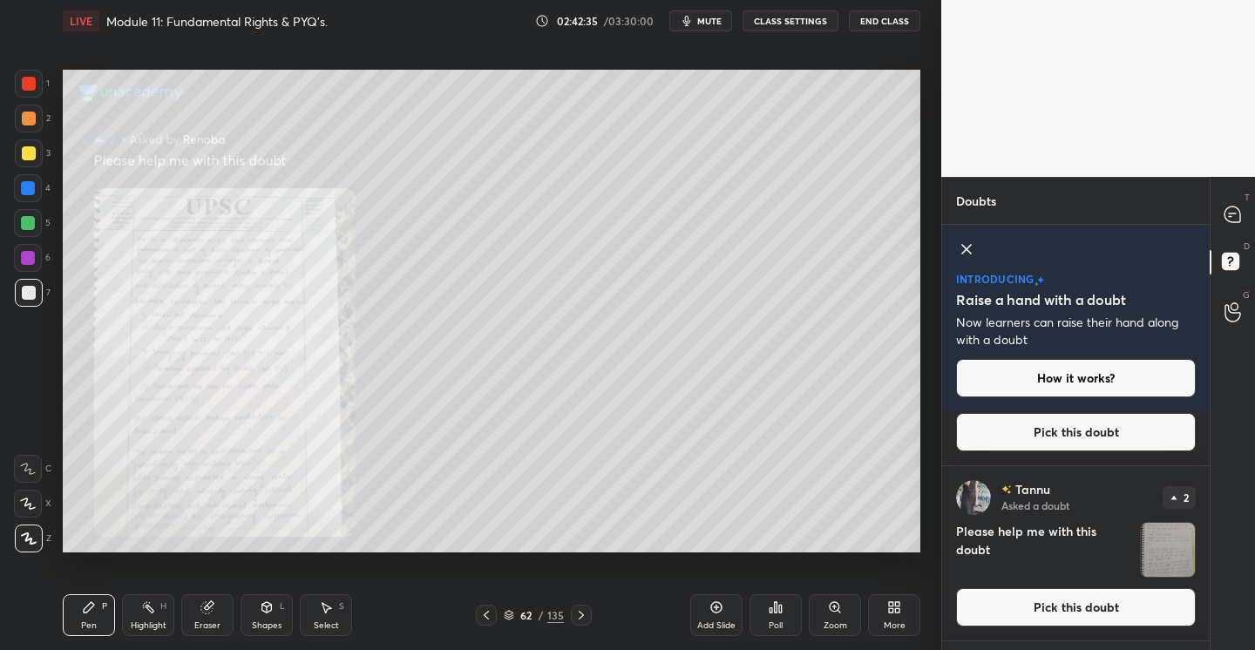
scroll to position [881, 0]
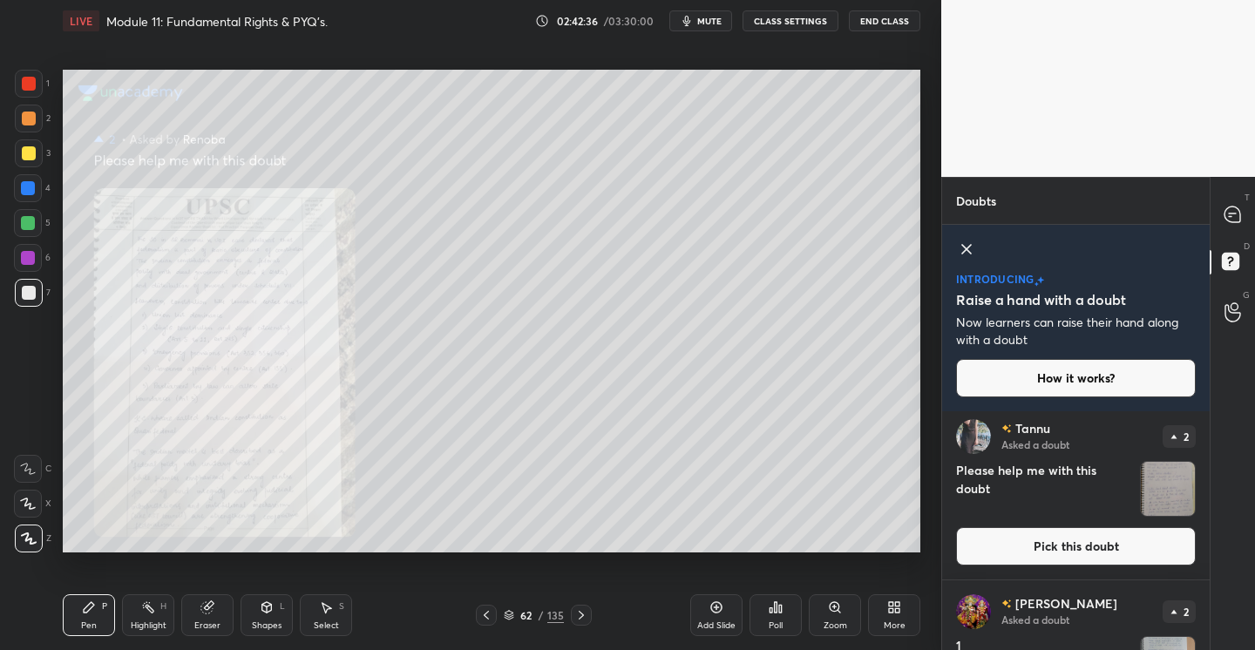
click at [1033, 543] on button "Pick this doubt" at bounding box center [1076, 546] width 240 height 38
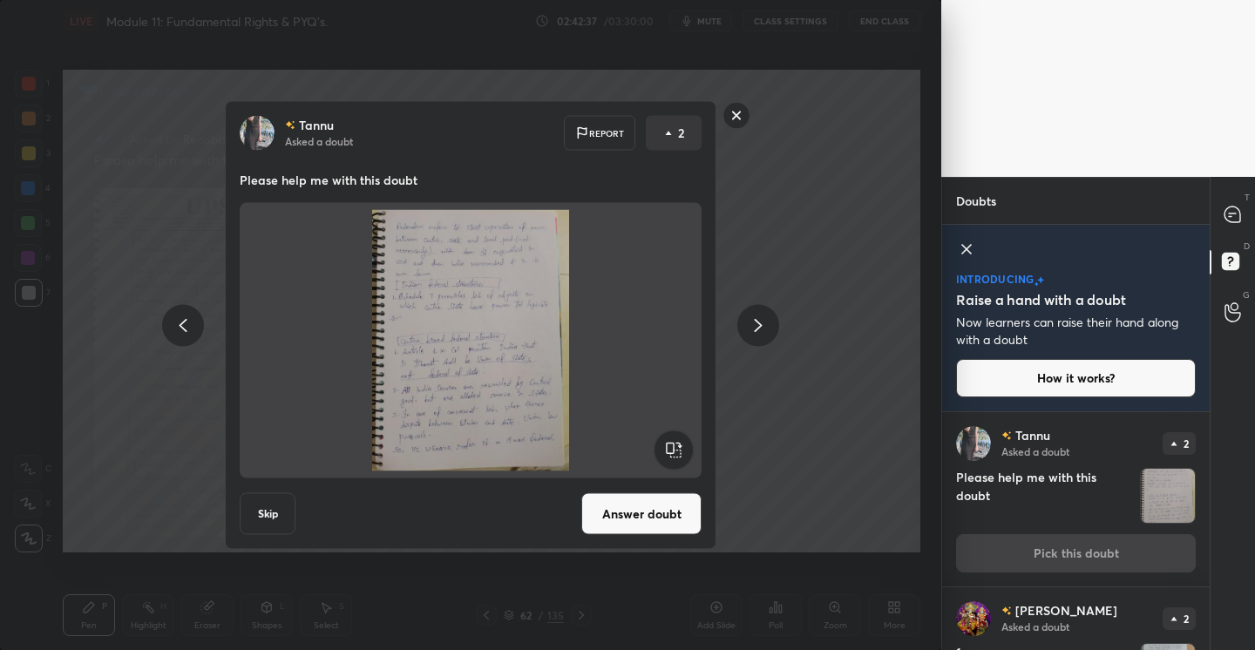
click at [645, 507] on button "Answer doubt" at bounding box center [641, 514] width 120 height 42
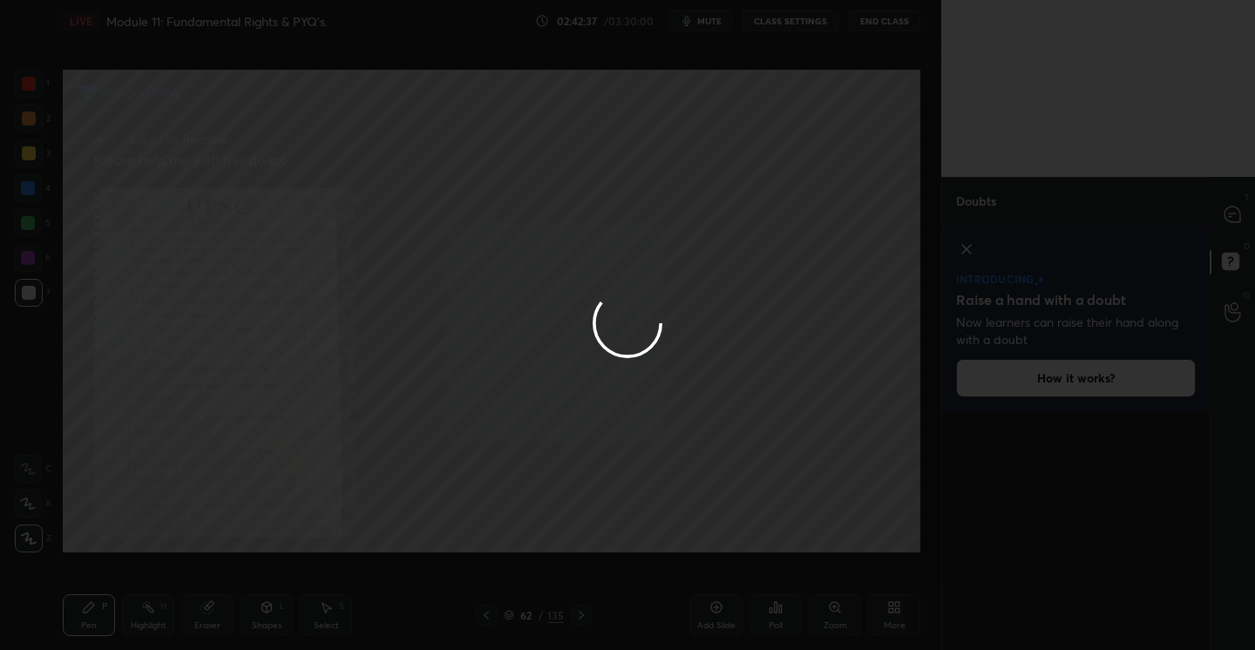
scroll to position [0, 0]
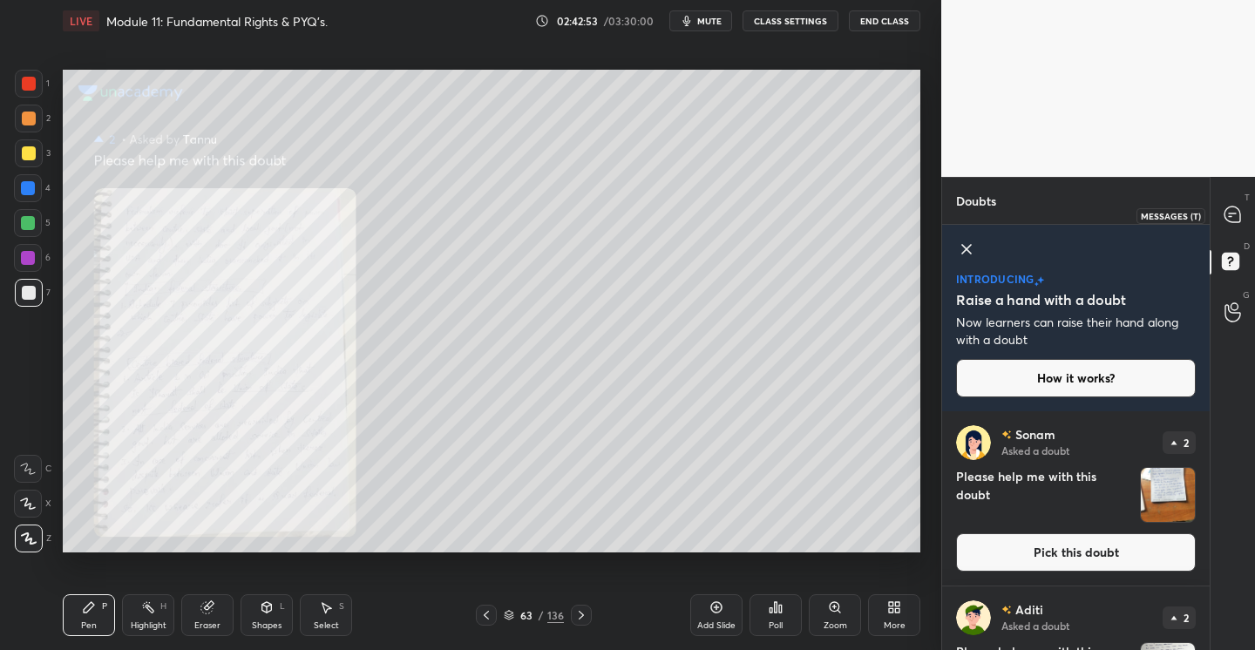
click at [1231, 220] on icon at bounding box center [1232, 214] width 16 height 16
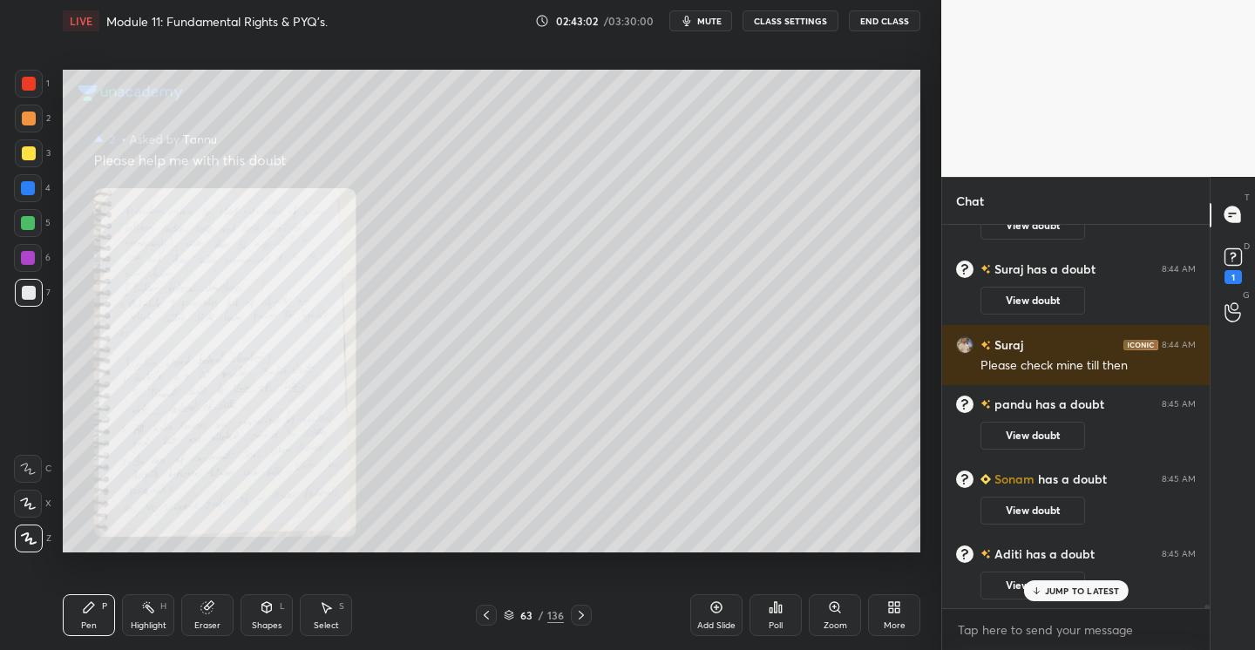
scroll to position [73782, 0]
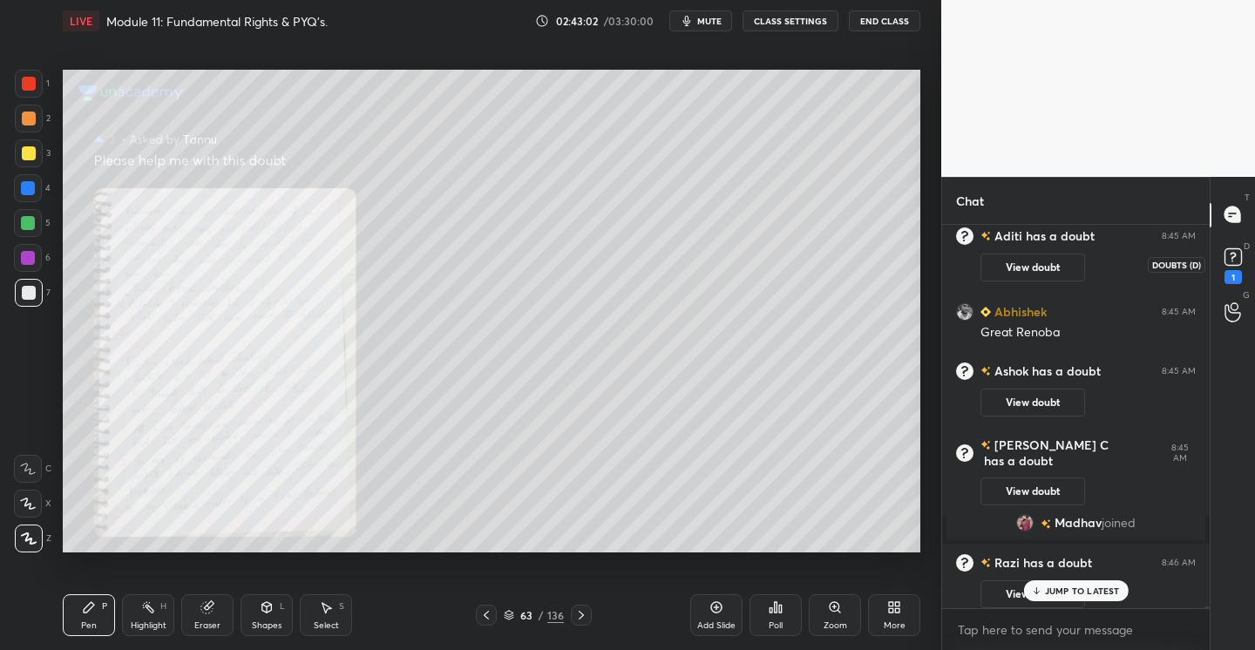
click at [1231, 274] on div "1" at bounding box center [1232, 277] width 17 height 14
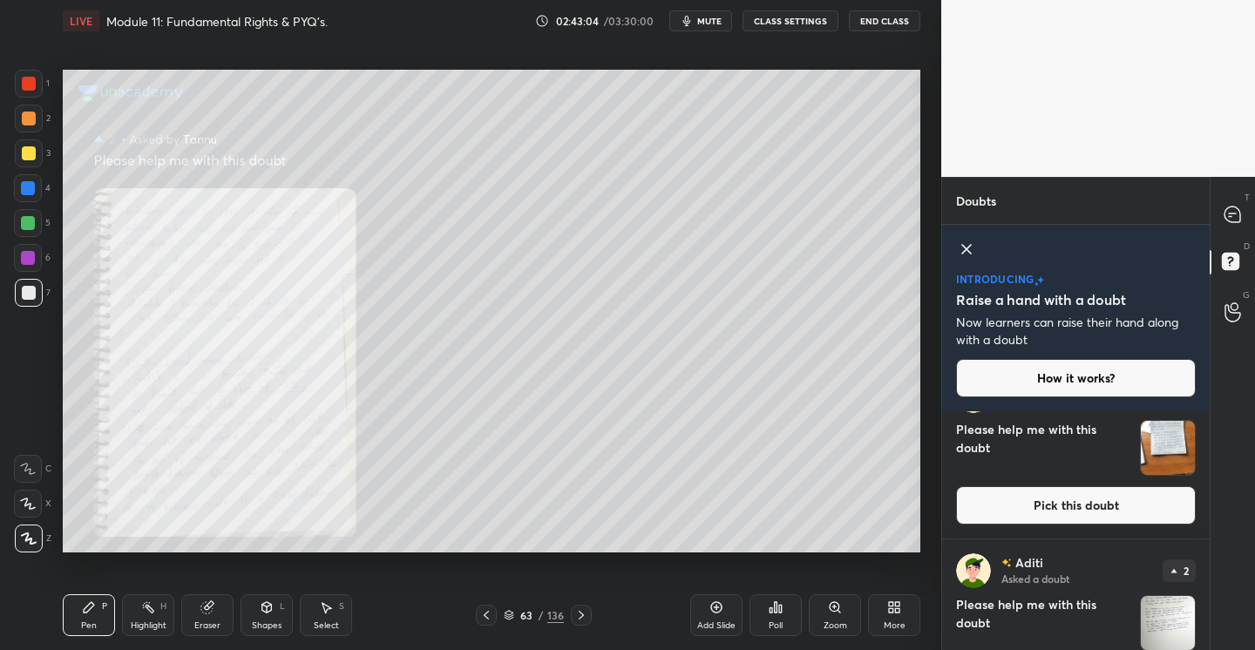
scroll to position [58, 0]
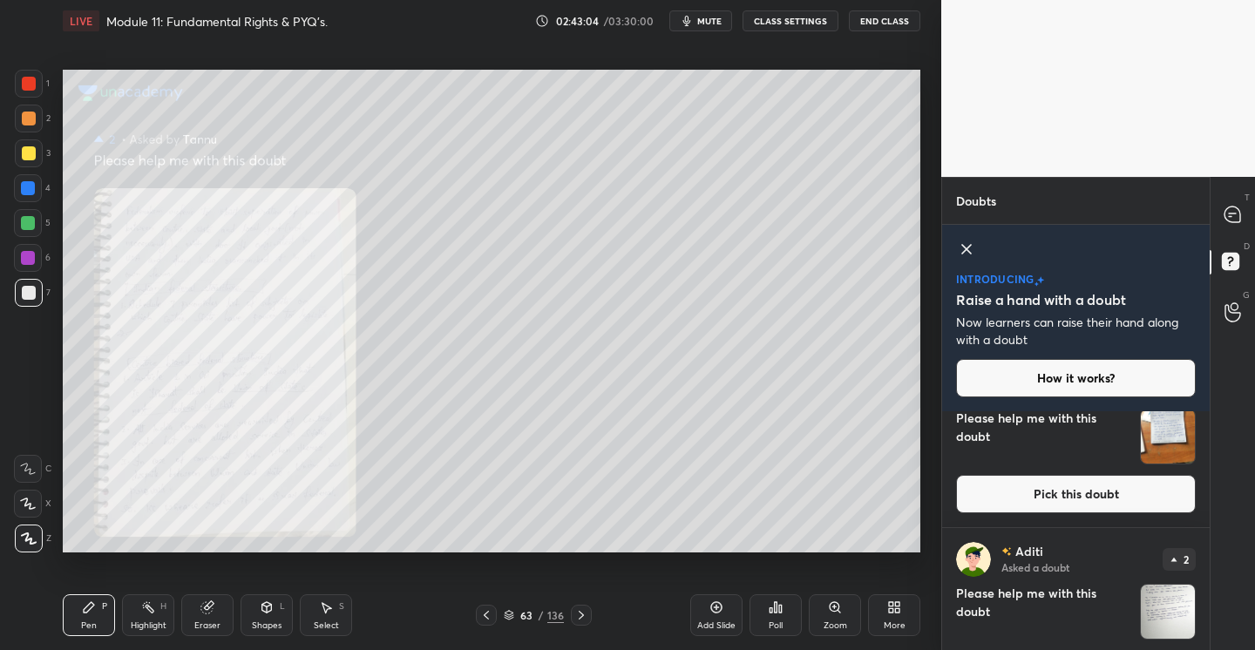
click at [1032, 483] on button "Pick this doubt" at bounding box center [1076, 494] width 240 height 38
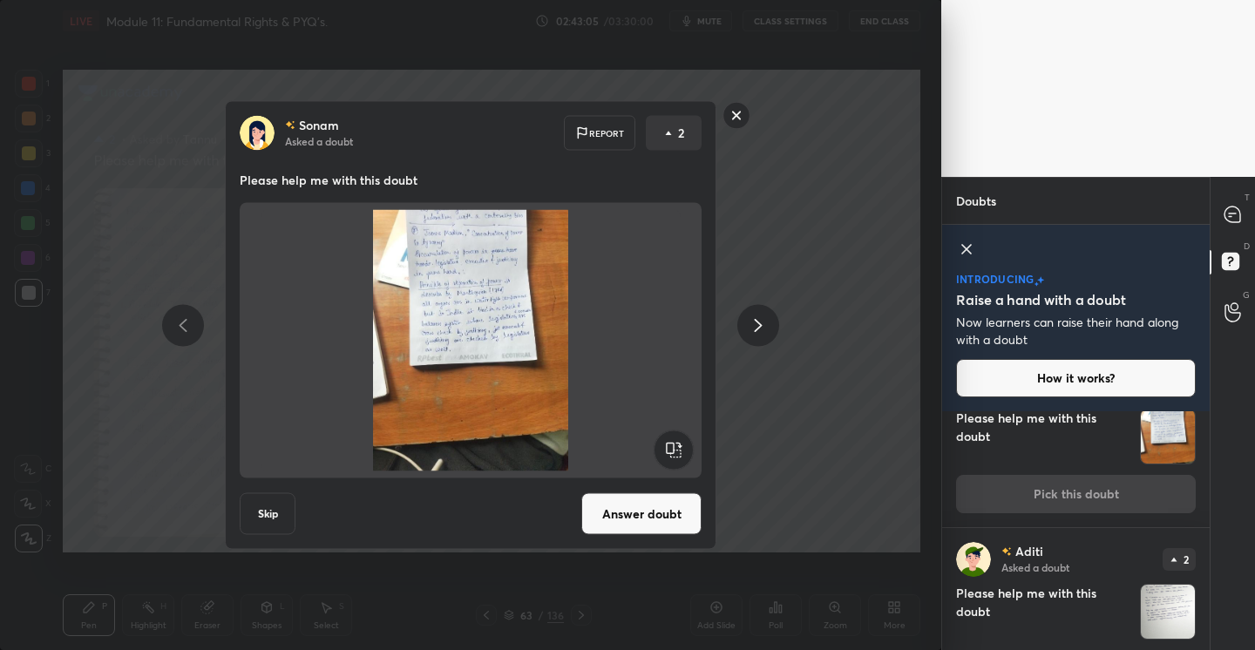
scroll to position [0, 0]
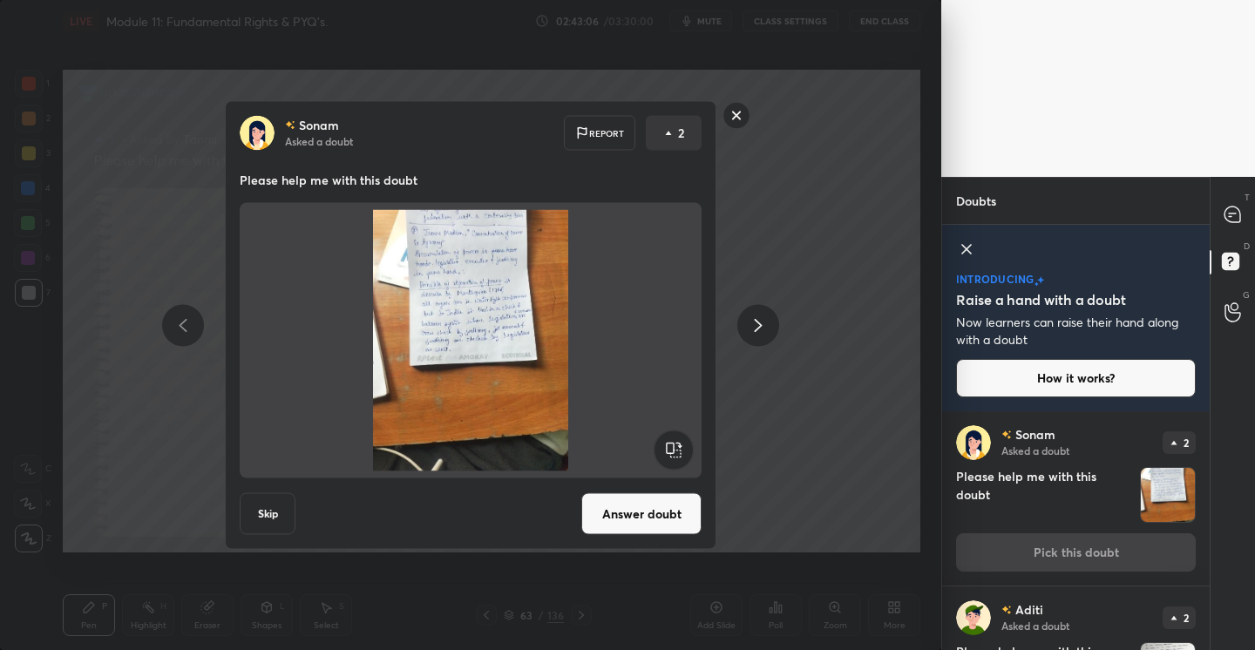
click at [646, 524] on button "Answer doubt" at bounding box center [641, 514] width 120 height 42
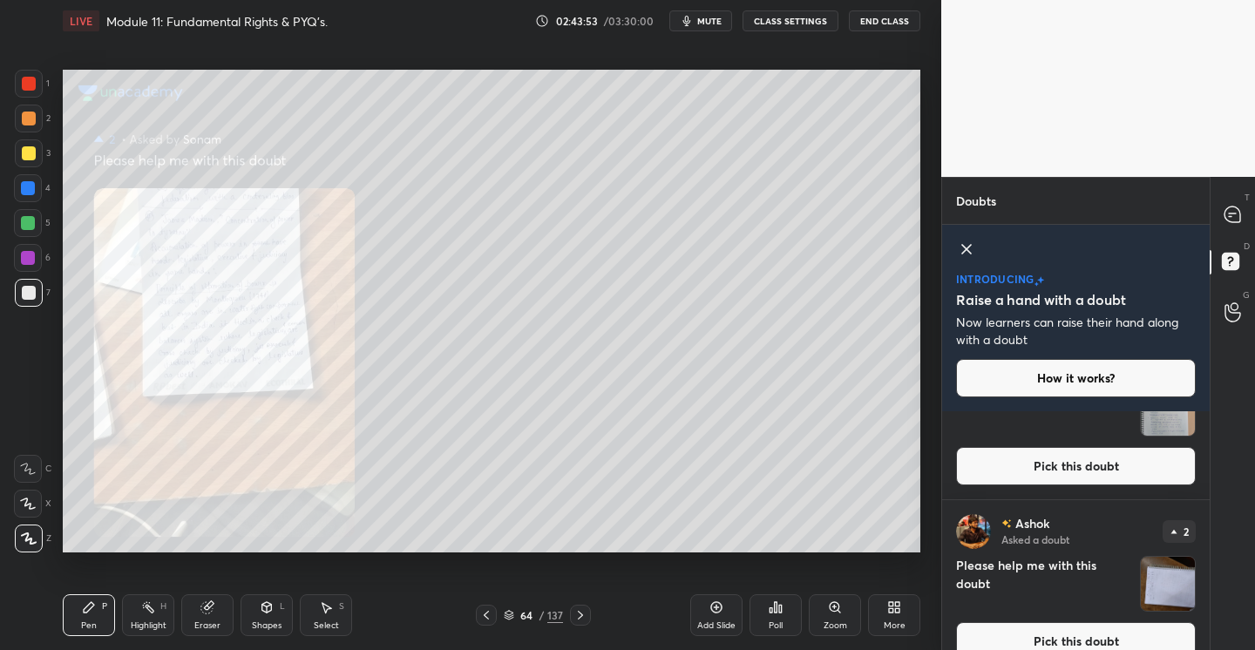
scroll to position [987, 0]
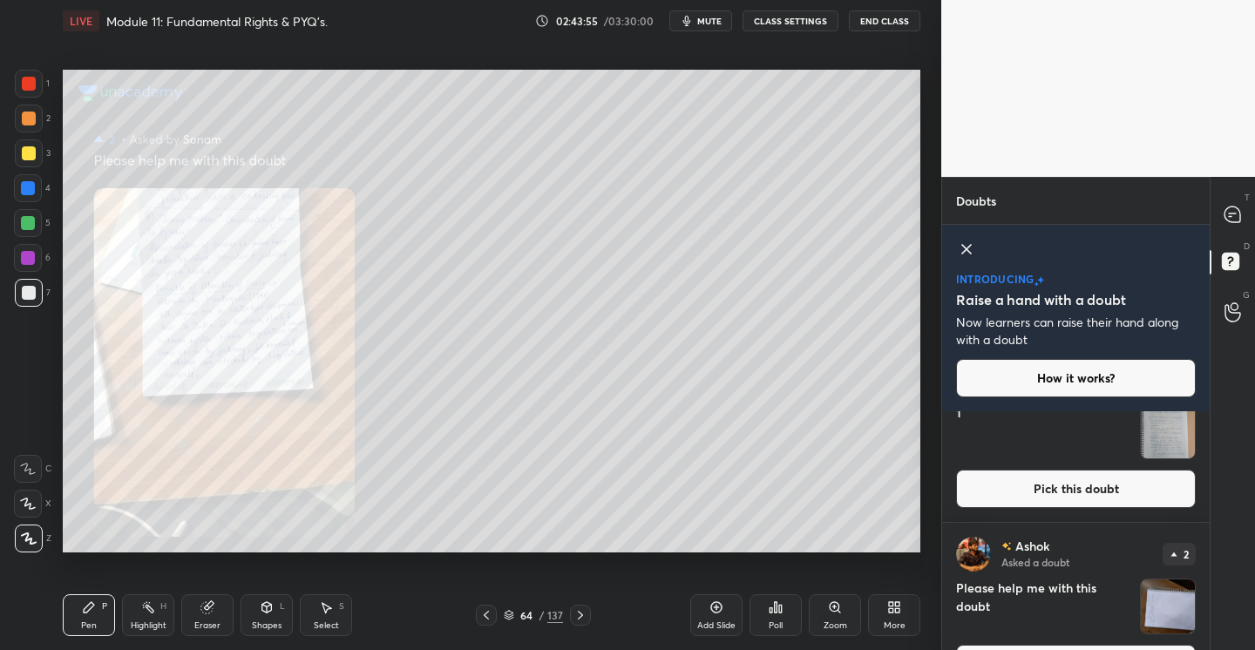
click at [1061, 495] on button "Pick this doubt" at bounding box center [1076, 489] width 240 height 38
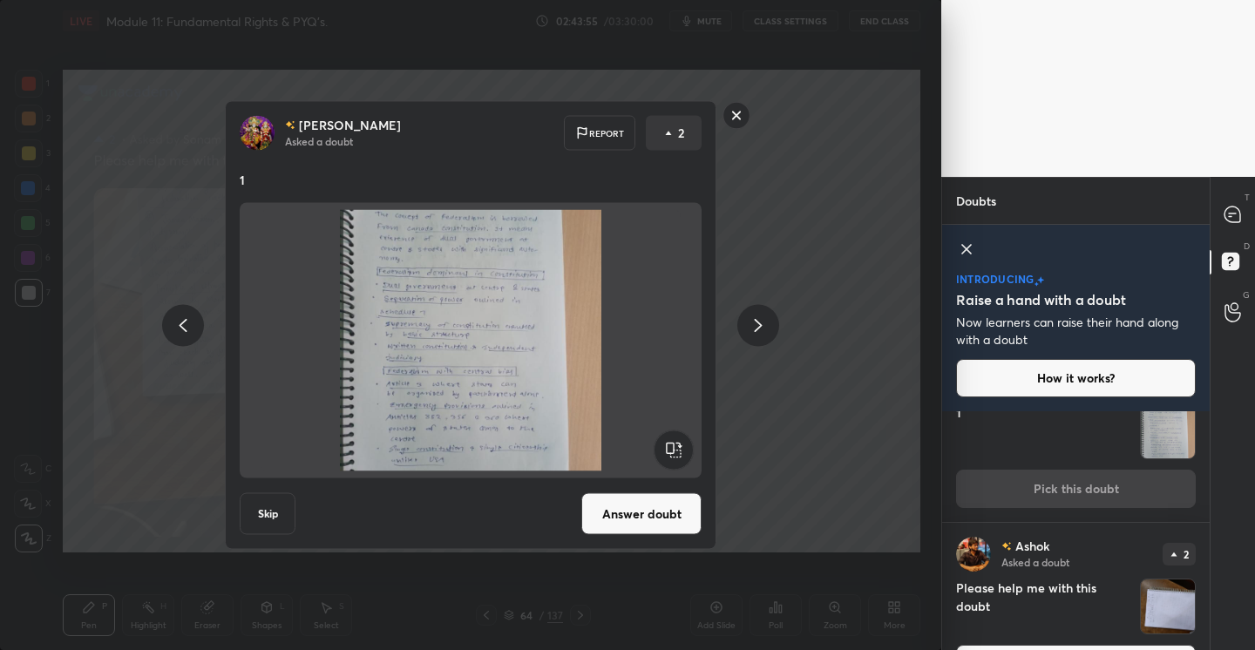
scroll to position [876, 0]
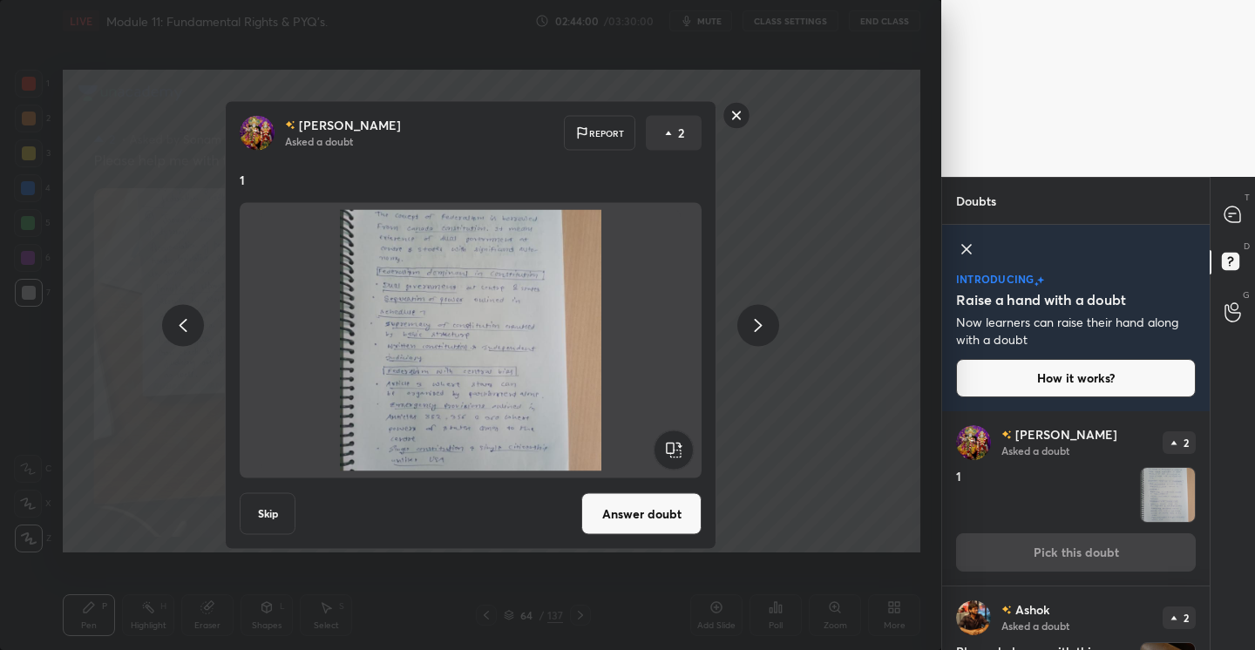
click at [736, 114] on rect at bounding box center [736, 115] width 27 height 27
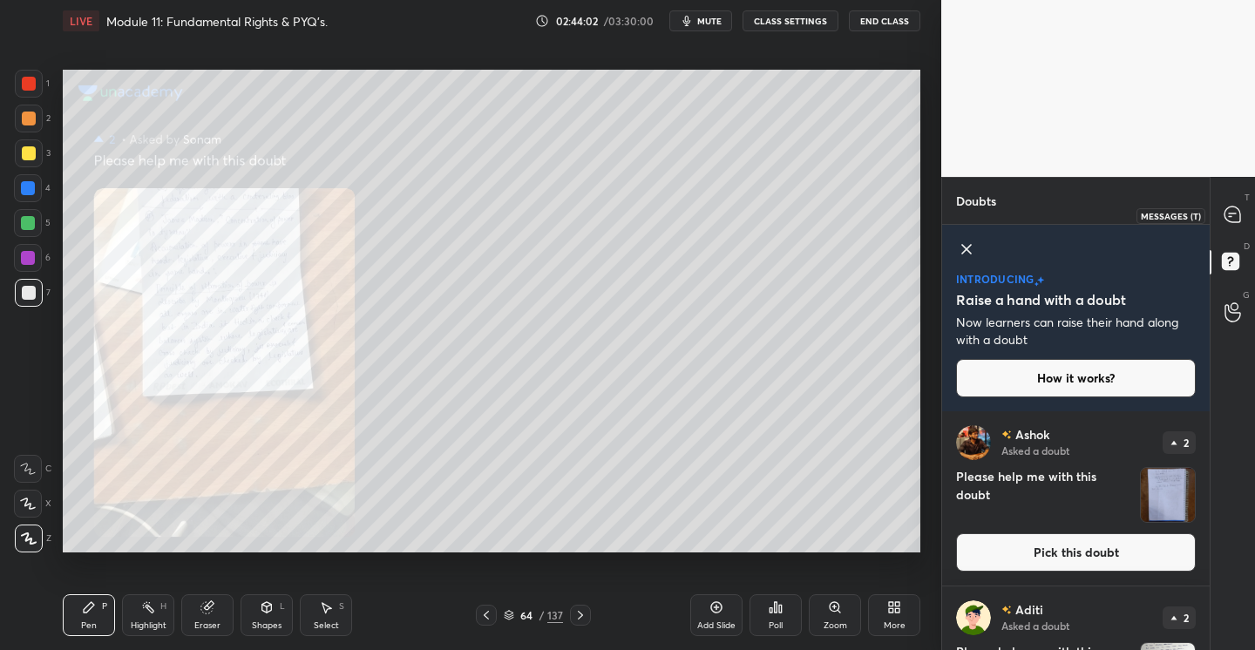
click at [1235, 215] on icon at bounding box center [1232, 214] width 16 height 16
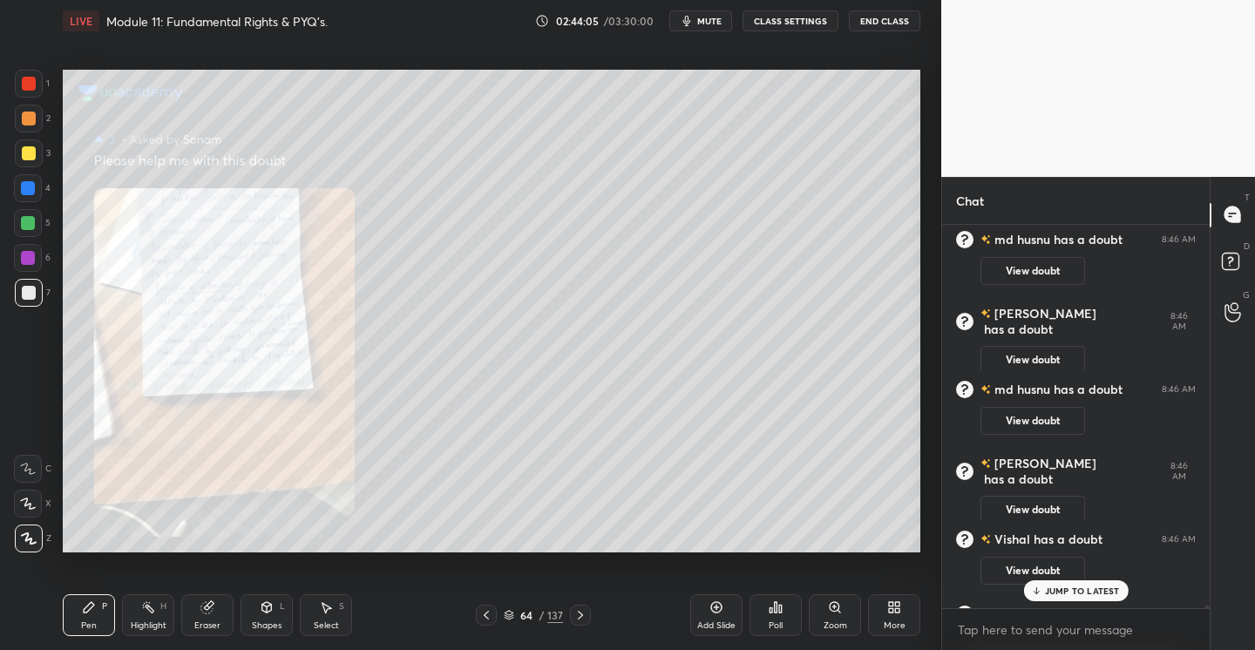
scroll to position [74604, 0]
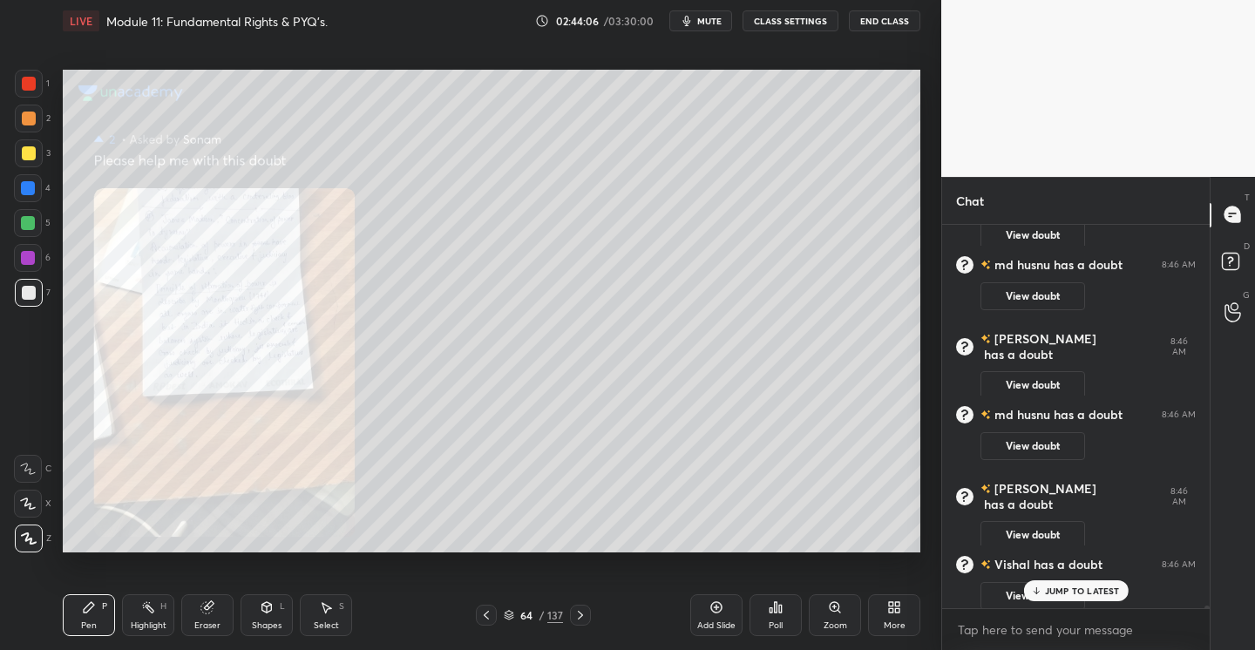
click at [488, 613] on icon at bounding box center [486, 615] width 14 height 14
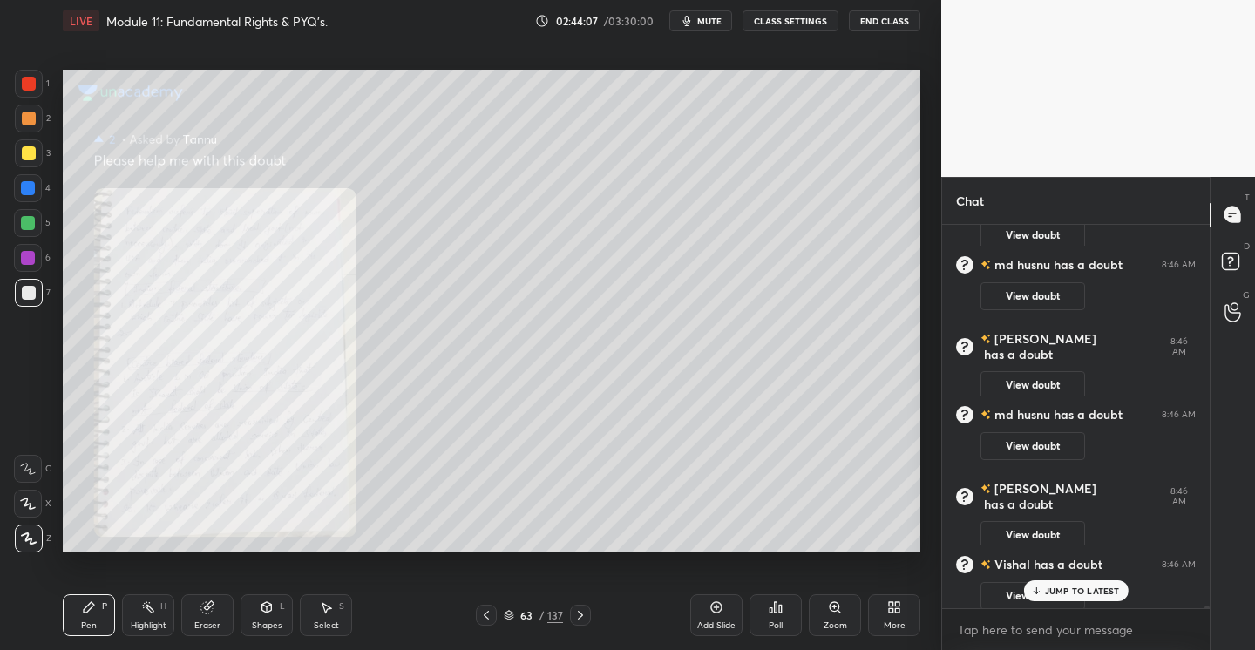
click at [488, 613] on icon at bounding box center [486, 615] width 14 height 14
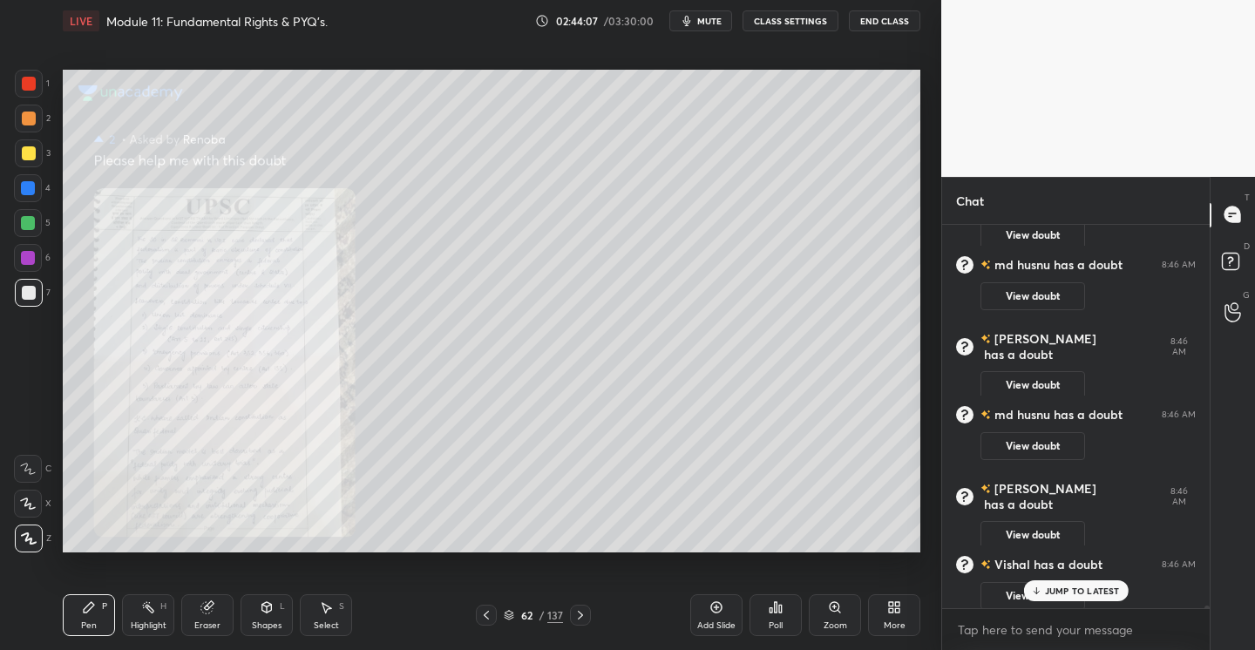
click at [488, 613] on icon at bounding box center [486, 615] width 14 height 14
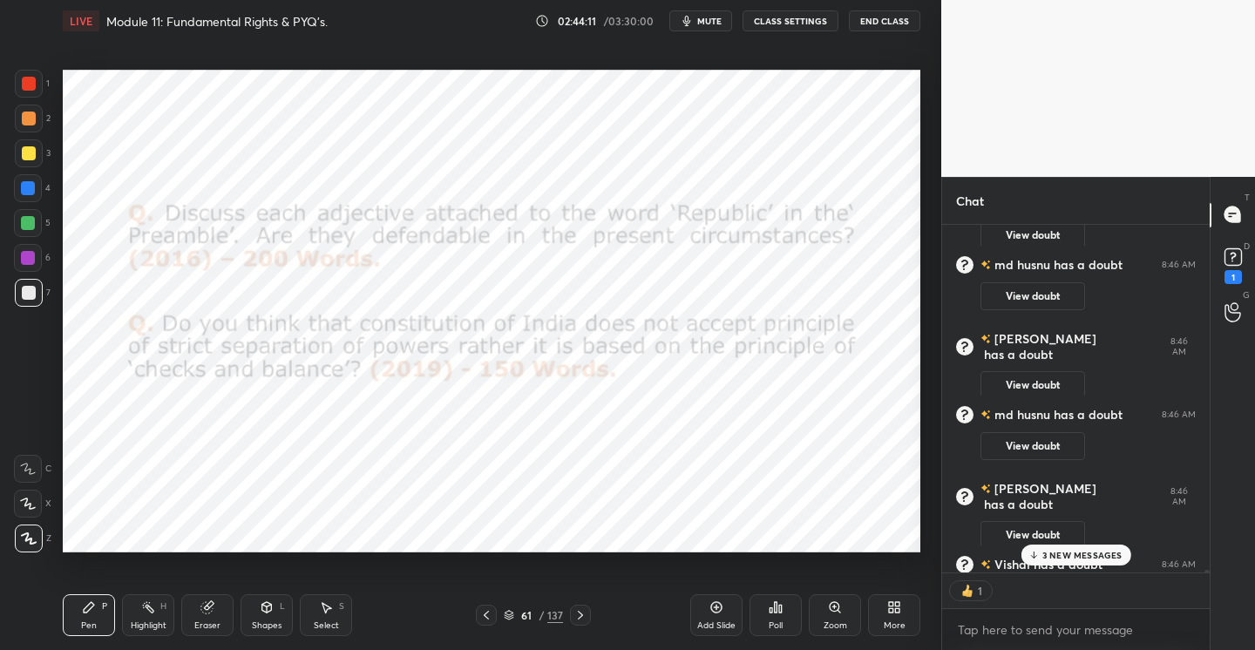
scroll to position [342, 262]
click at [1048, 593] on div "[PERSON_NAME] has a doubt 8:45 AM View doubt [PERSON_NAME] has a doubt 8:45 AM …" at bounding box center [1075, 438] width 267 height 426
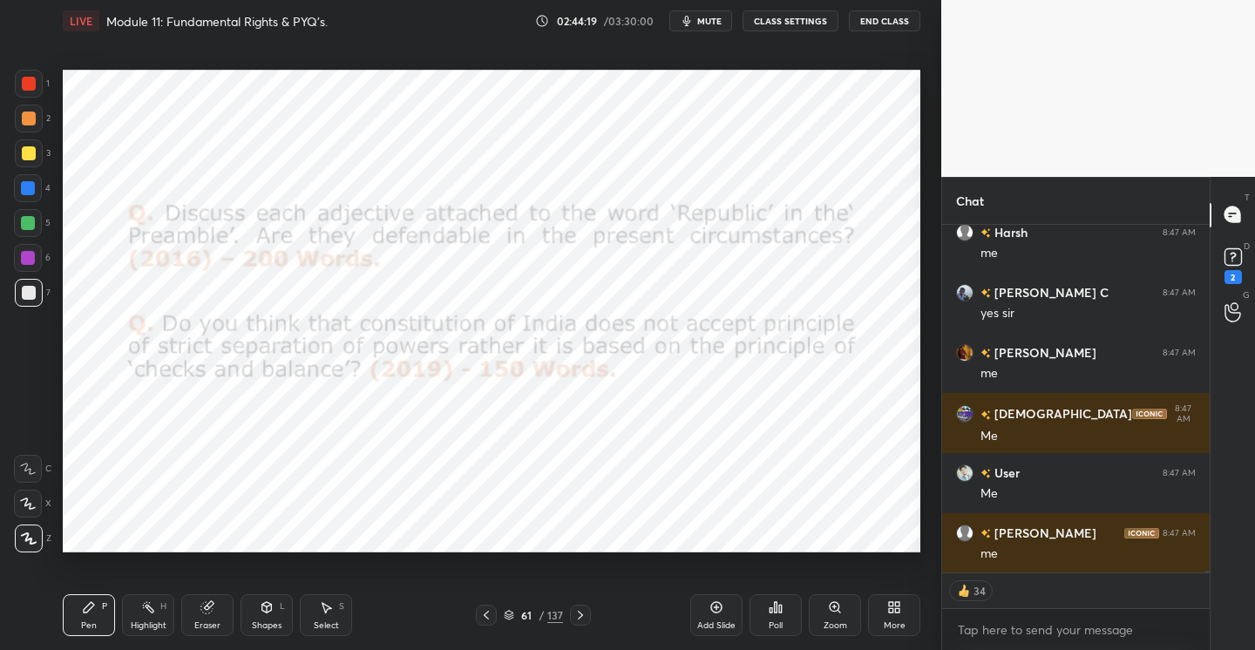
scroll to position [74541, 0]
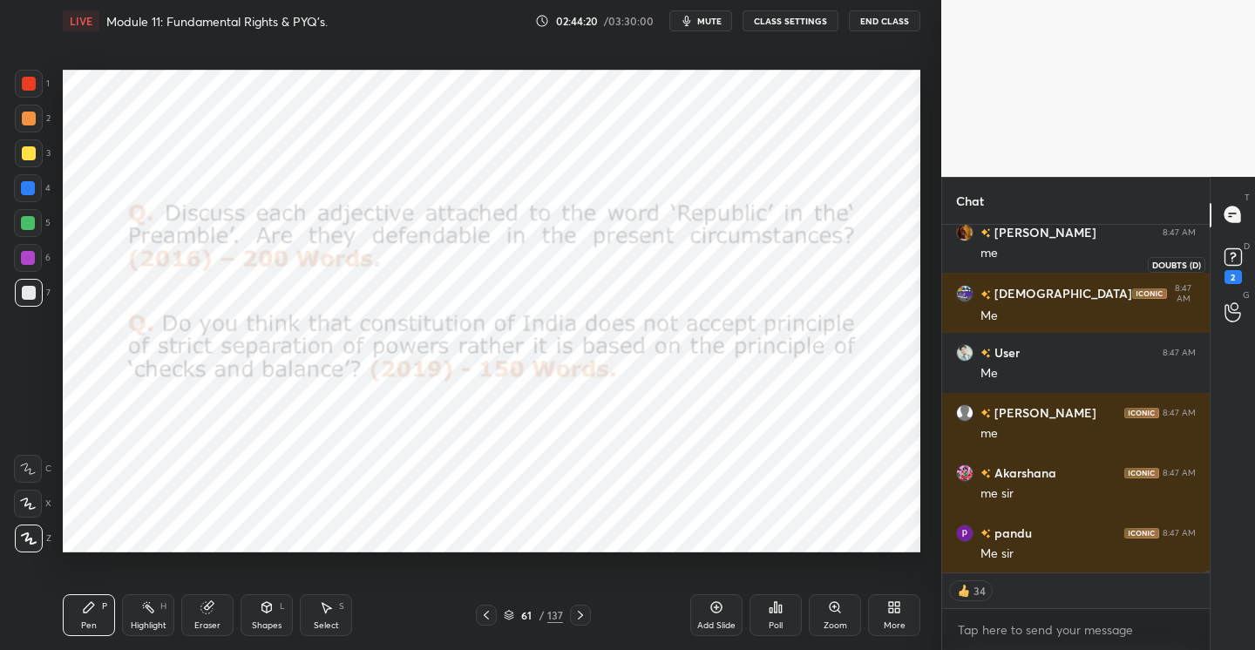
click at [1234, 249] on rect at bounding box center [1232, 256] width 17 height 17
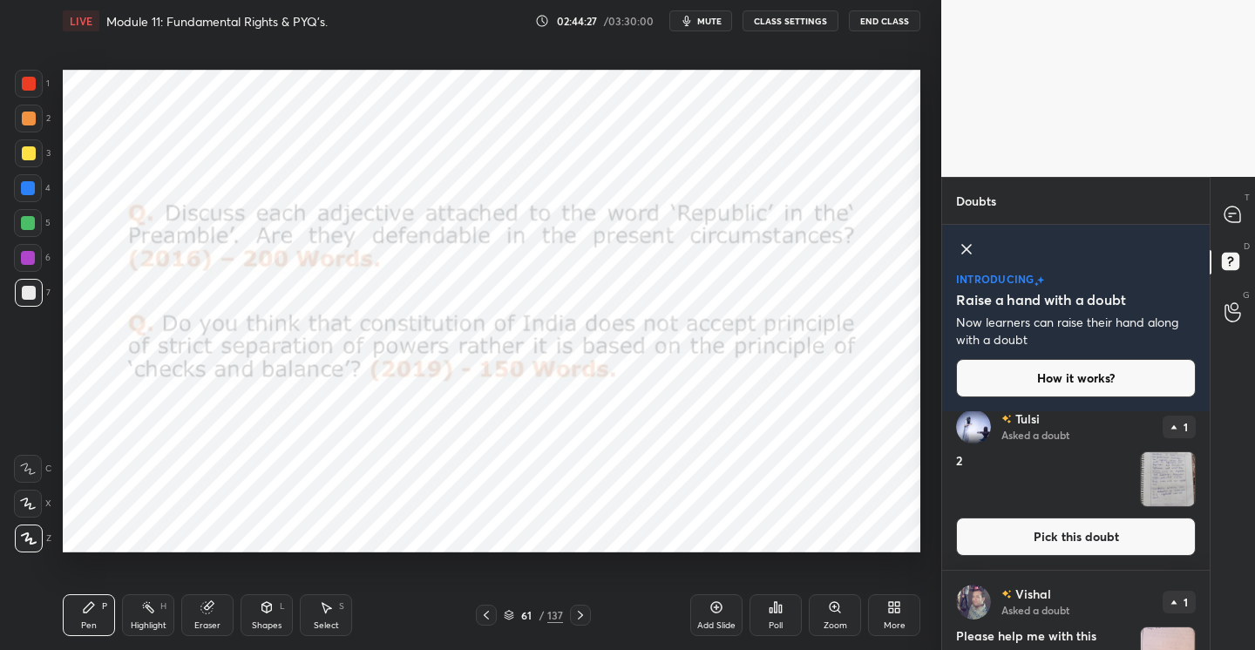
scroll to position [1418, 0]
click at [1039, 535] on button "Pick this doubt" at bounding box center [1076, 536] width 240 height 38
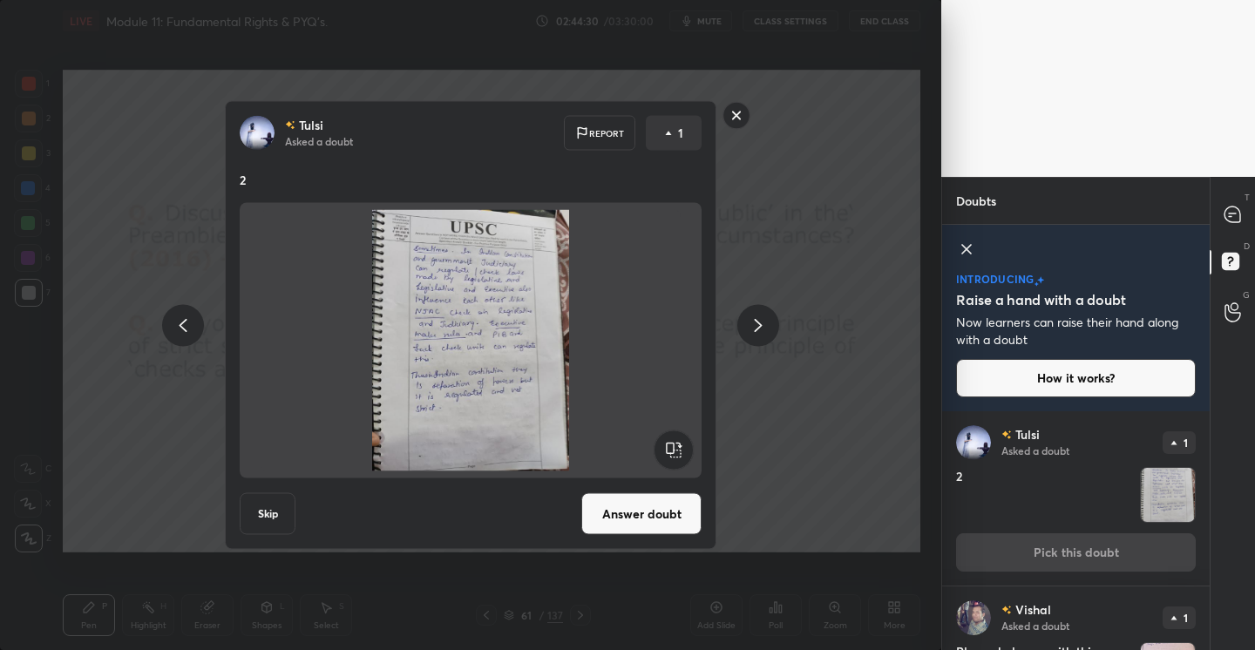
click at [648, 511] on button "Answer doubt" at bounding box center [641, 514] width 120 height 42
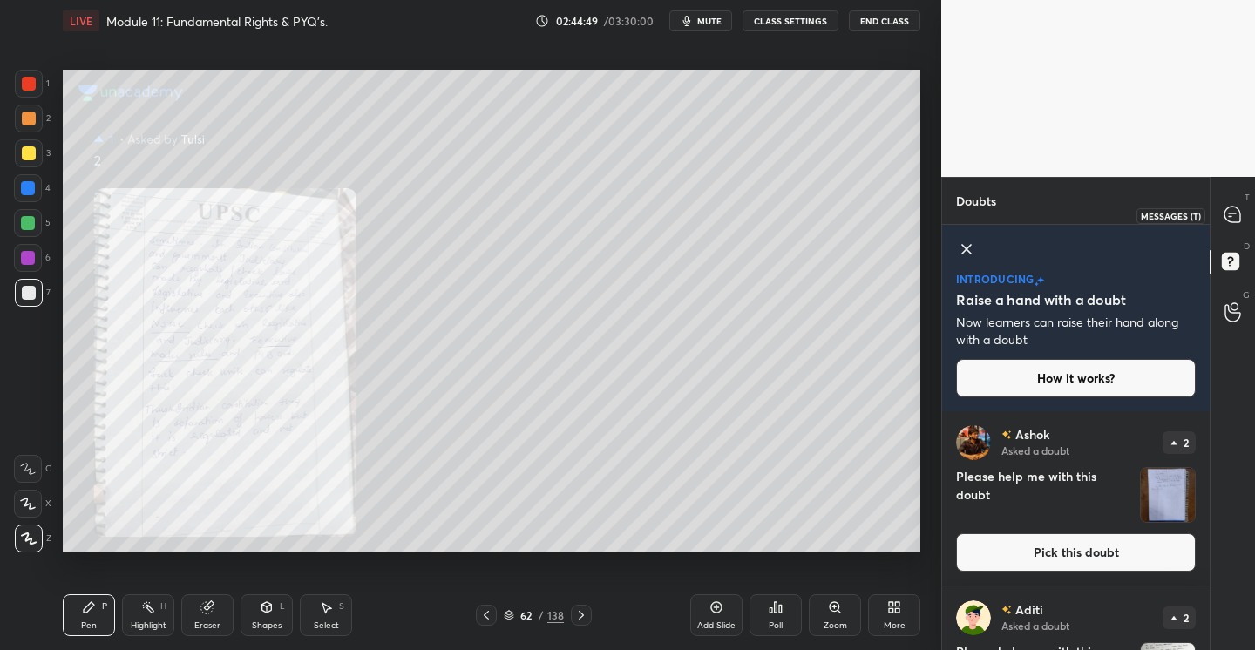
click at [1235, 204] on div at bounding box center [1232, 215] width 35 height 31
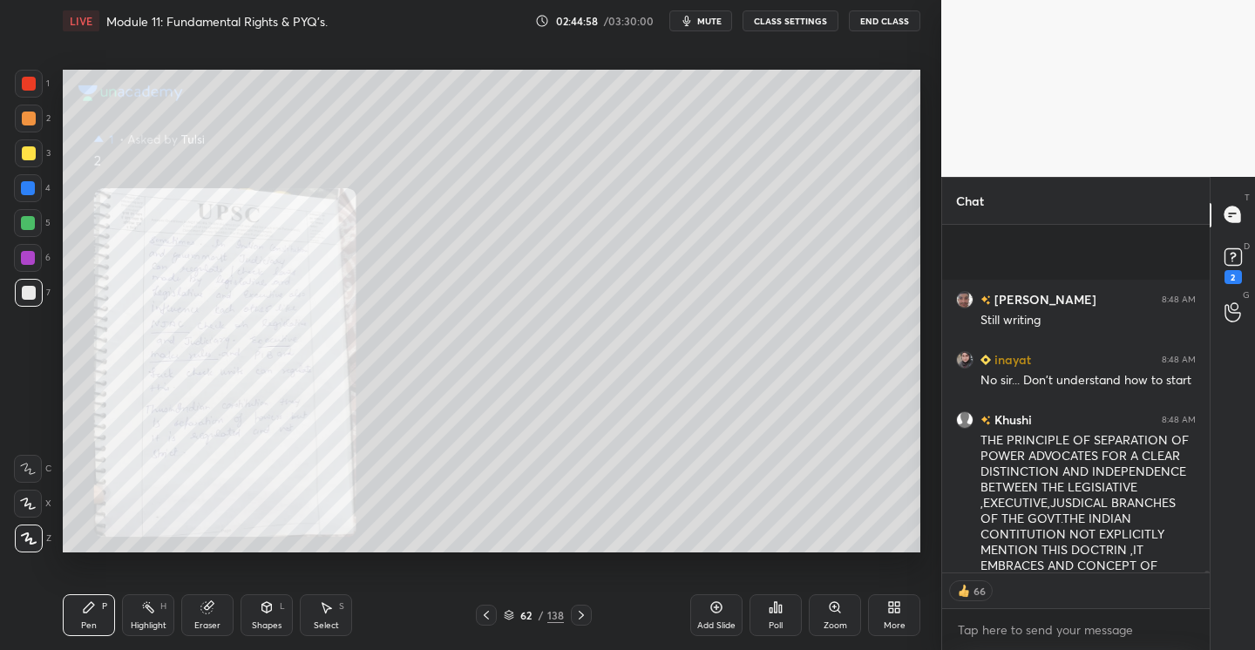
scroll to position [76510, 0]
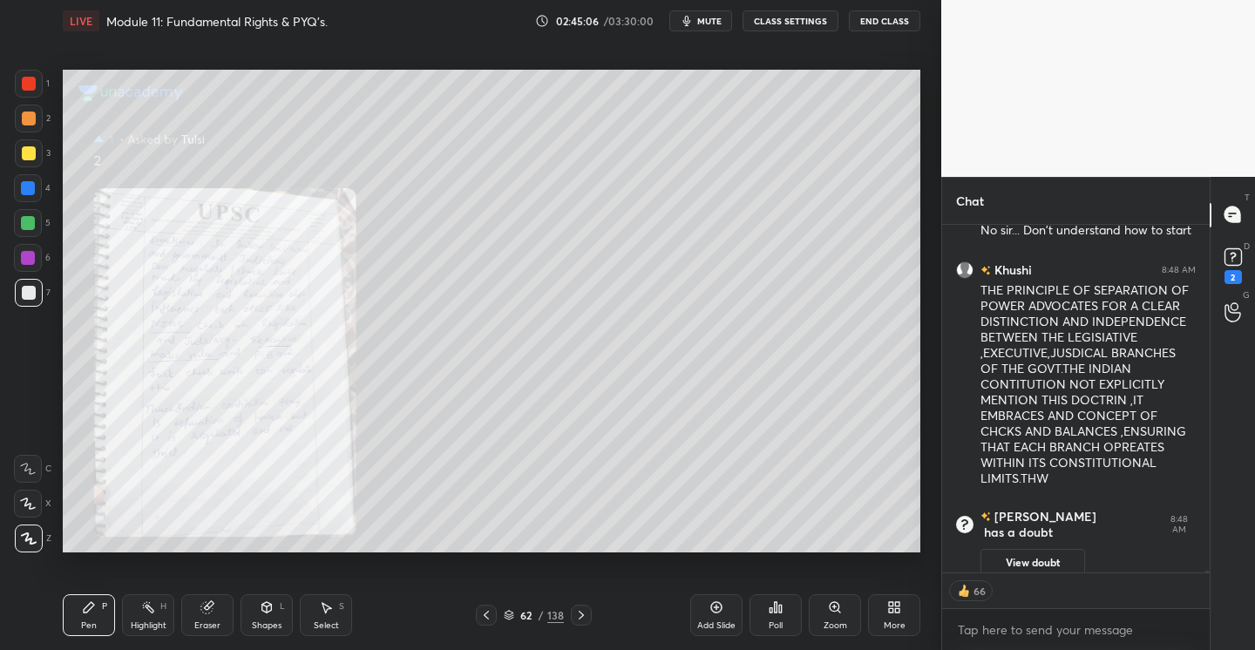
click at [487, 612] on icon at bounding box center [486, 615] width 5 height 9
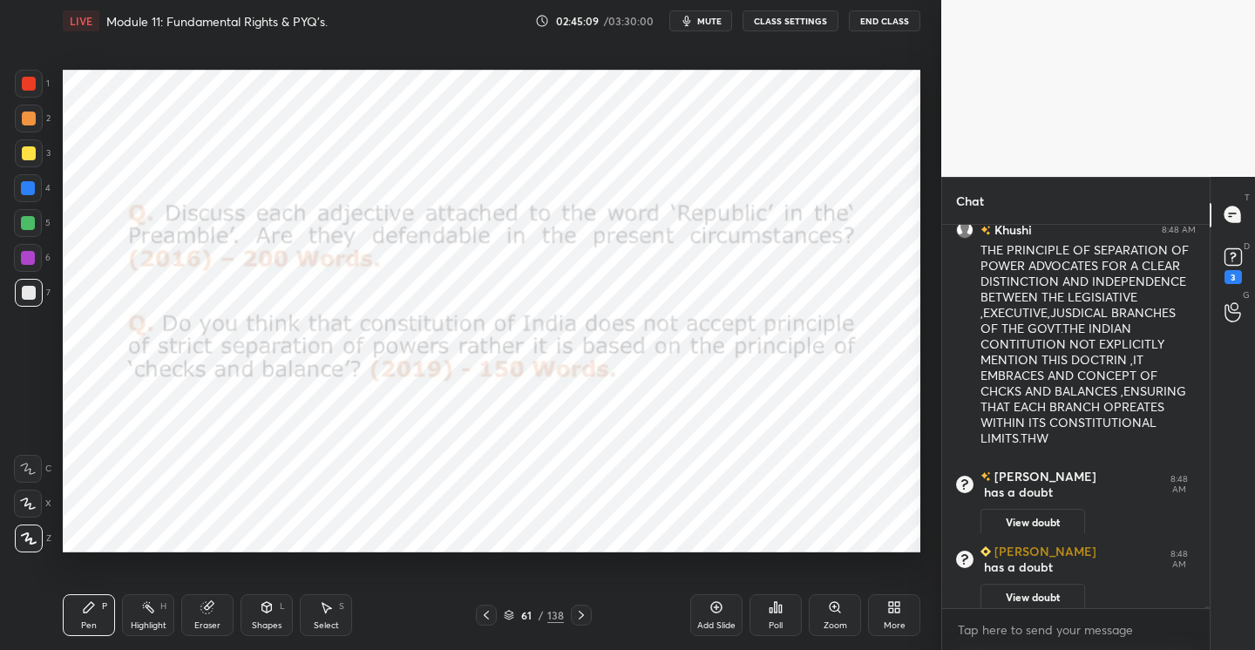
scroll to position [75373, 0]
click at [727, 600] on div "Add Slide" at bounding box center [716, 615] width 52 height 42
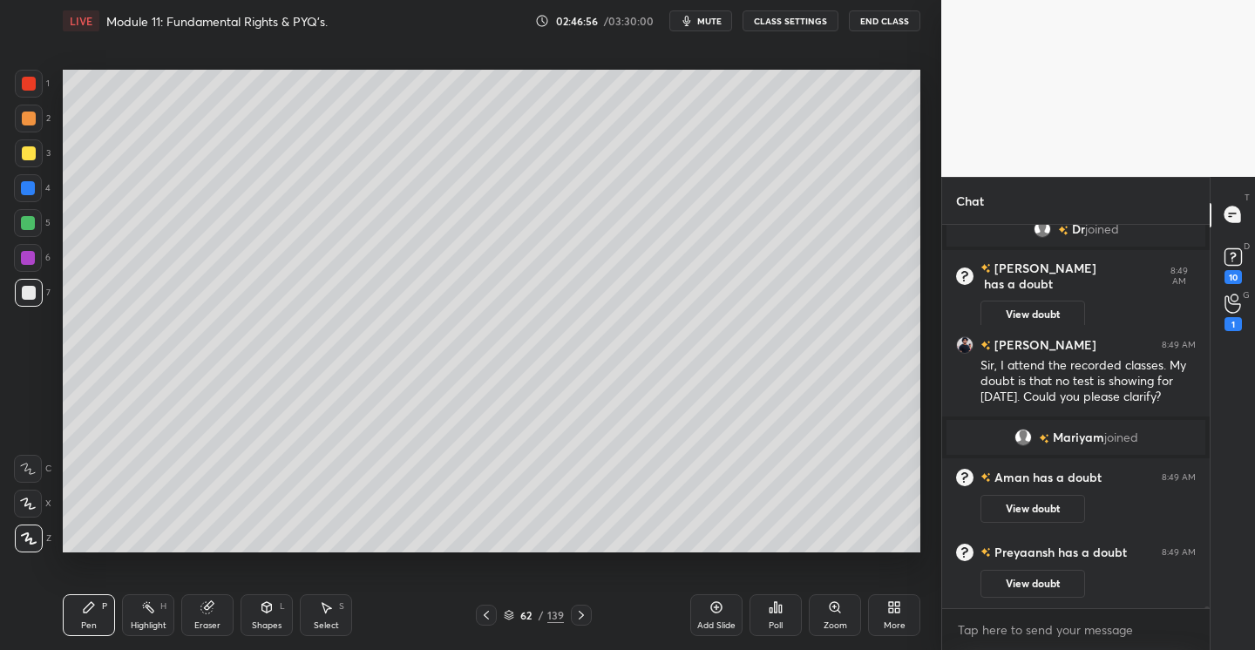
scroll to position [76234, 0]
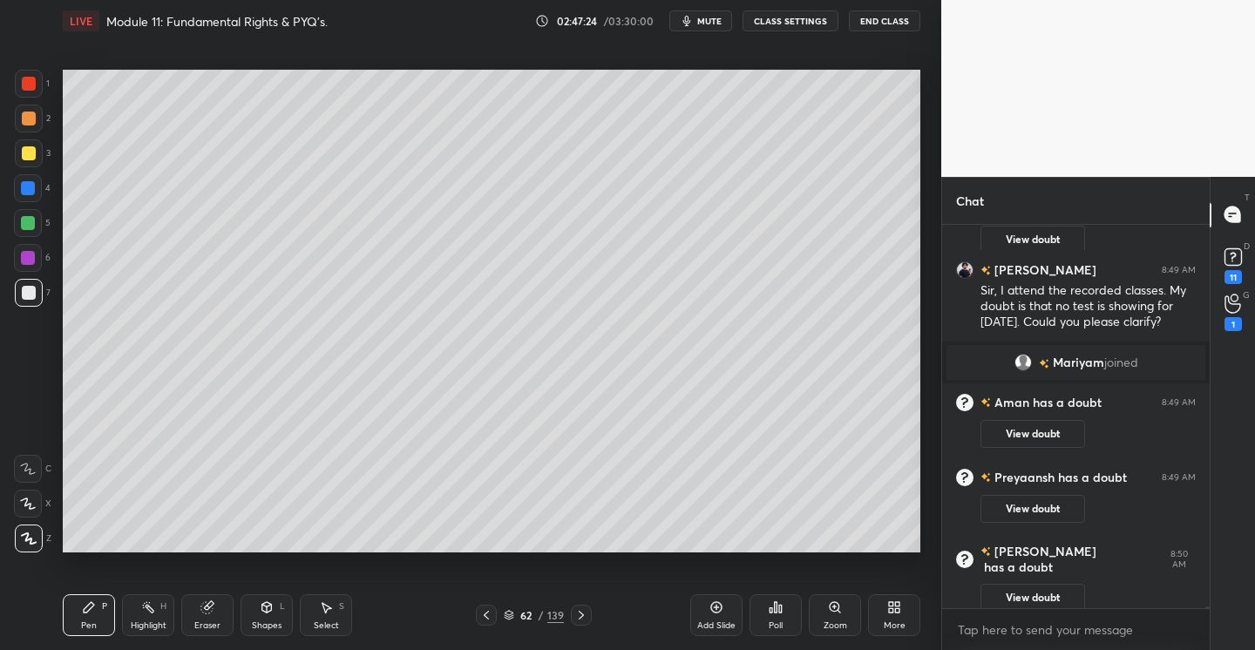
click at [720, 606] on icon at bounding box center [716, 607] width 14 height 14
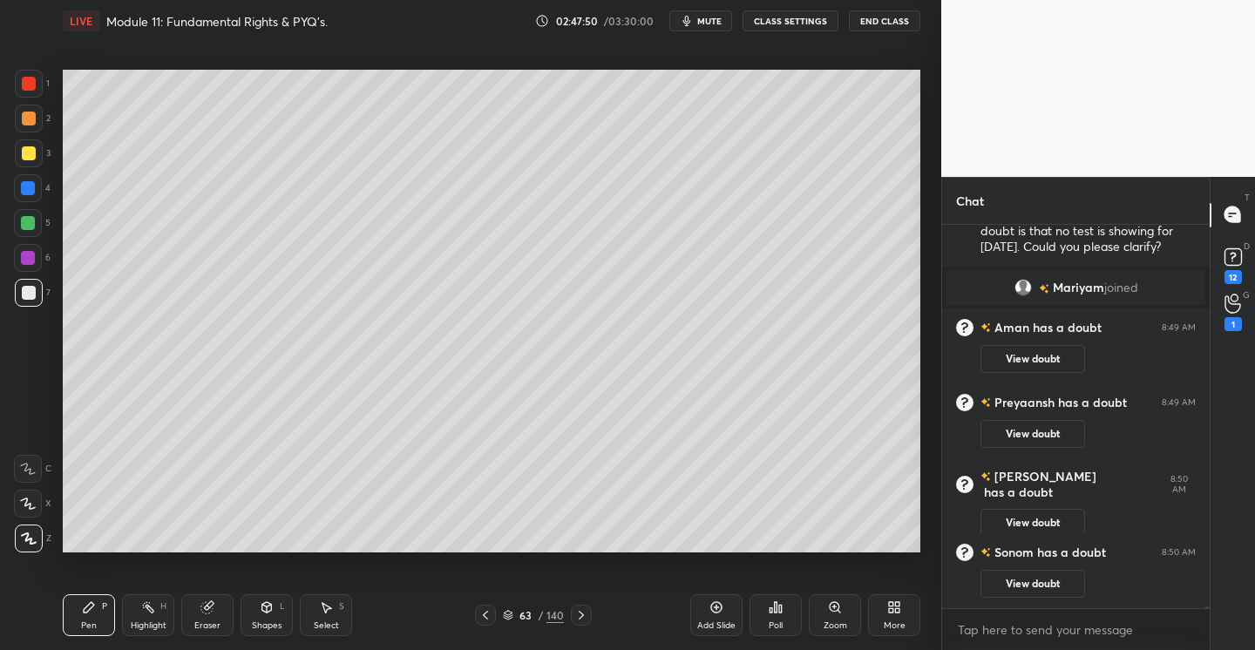
scroll to position [76335, 0]
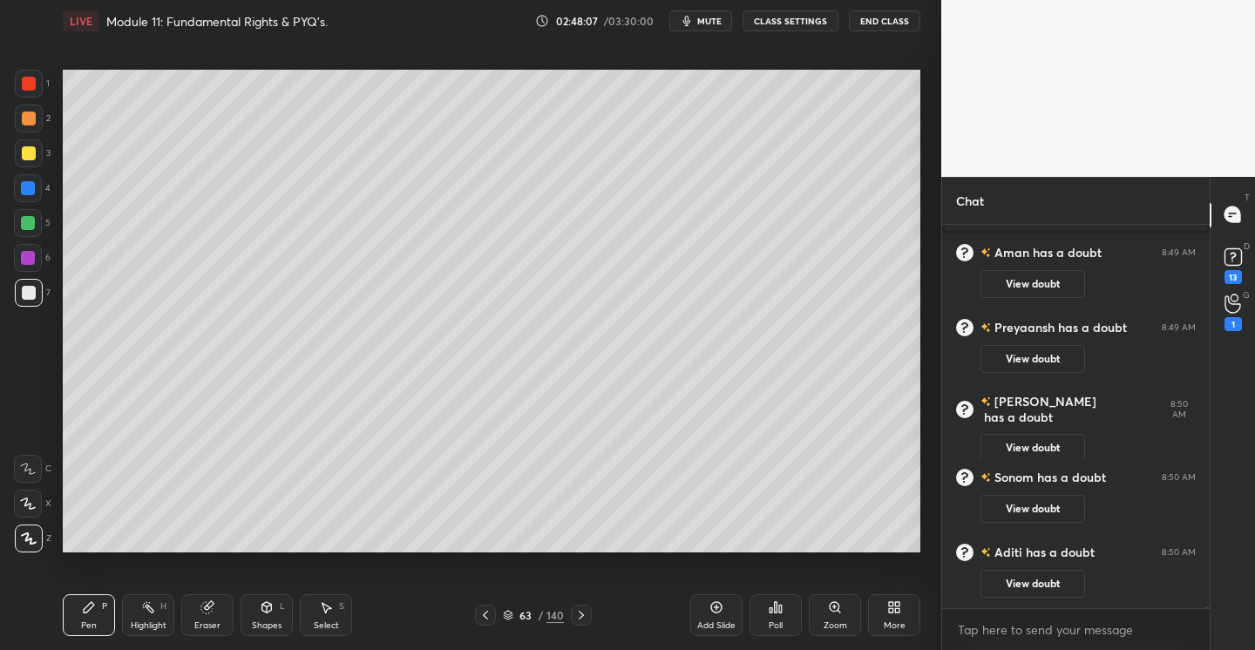
drag, startPoint x: 212, startPoint y: 607, endPoint x: 213, endPoint y: 597, distance: 10.6
click at [213, 606] on icon at bounding box center [207, 607] width 14 height 14
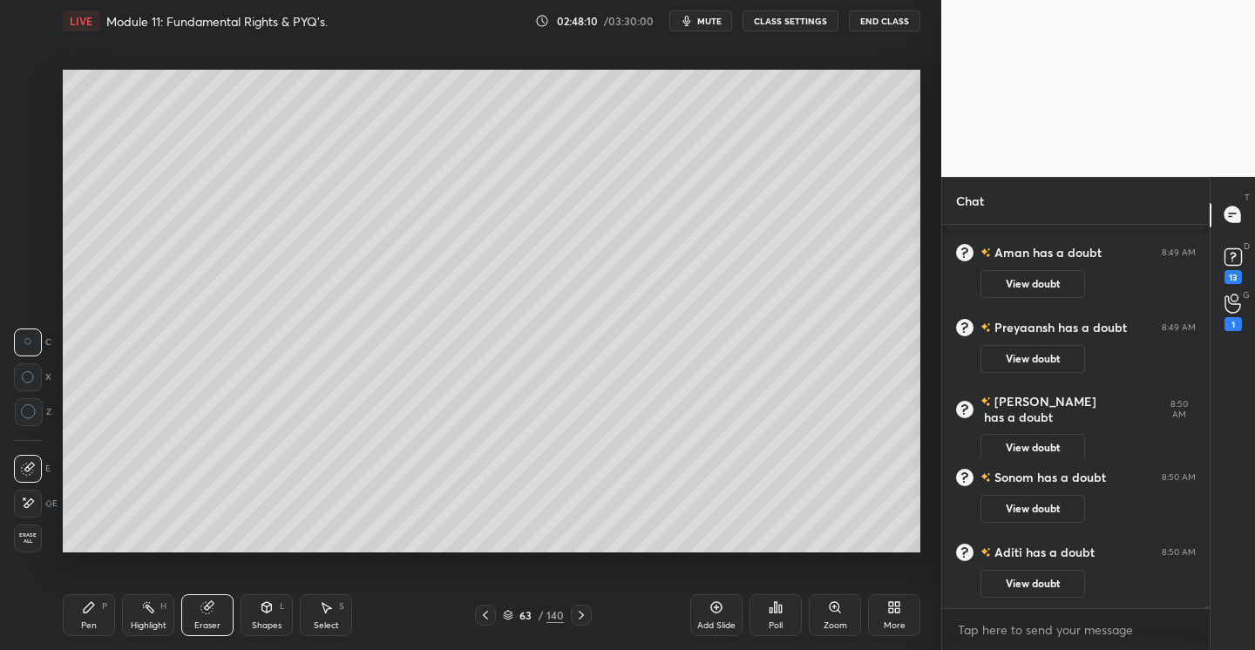
click at [105, 596] on div "Pen P" at bounding box center [89, 615] width 52 height 42
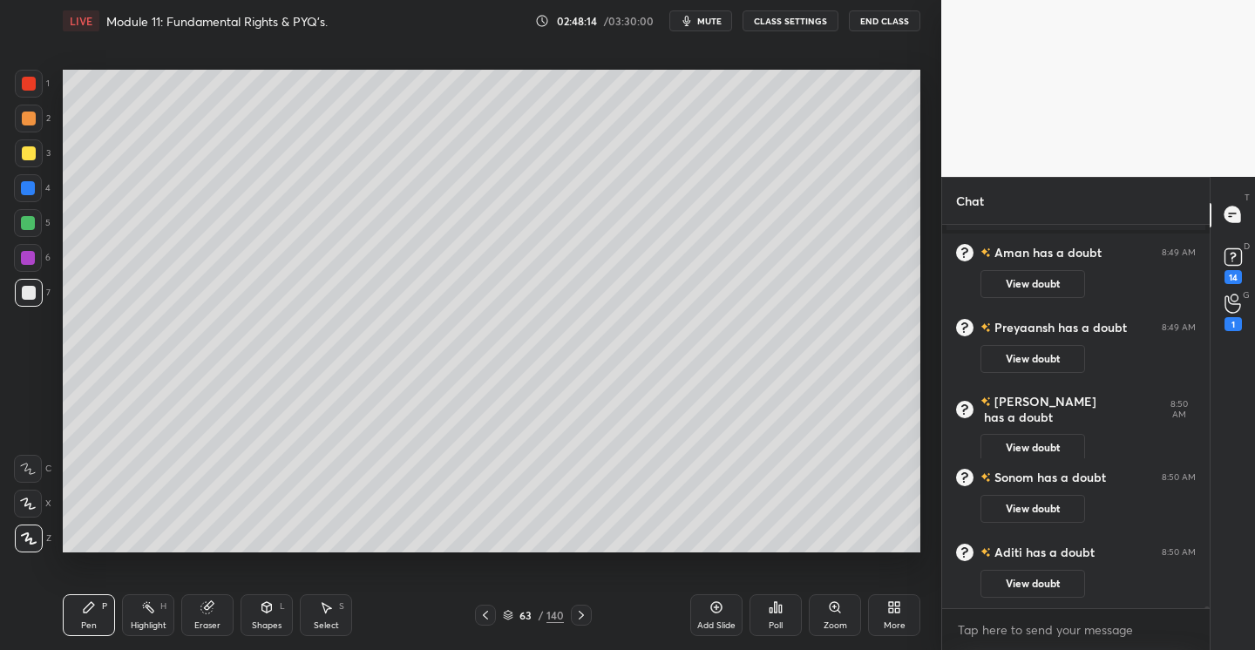
scroll to position [76410, 0]
click at [720, 606] on icon at bounding box center [716, 607] width 14 height 14
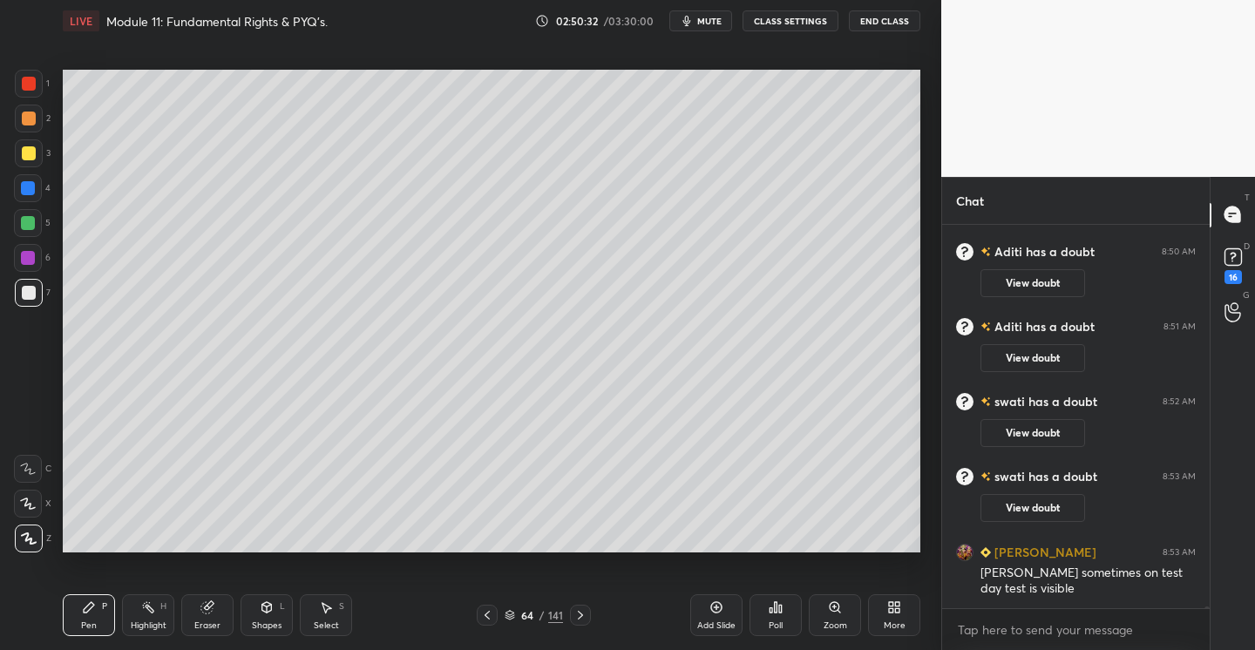
click at [724, 605] on div "Add Slide" at bounding box center [716, 615] width 52 height 42
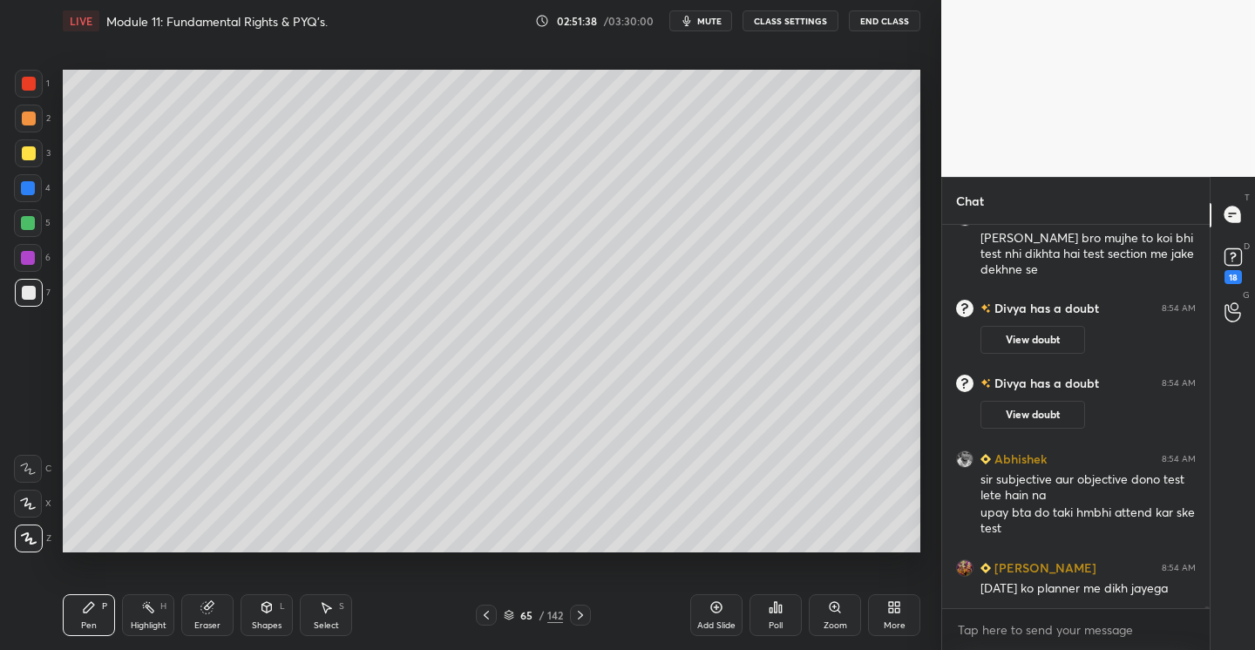
scroll to position [76611, 0]
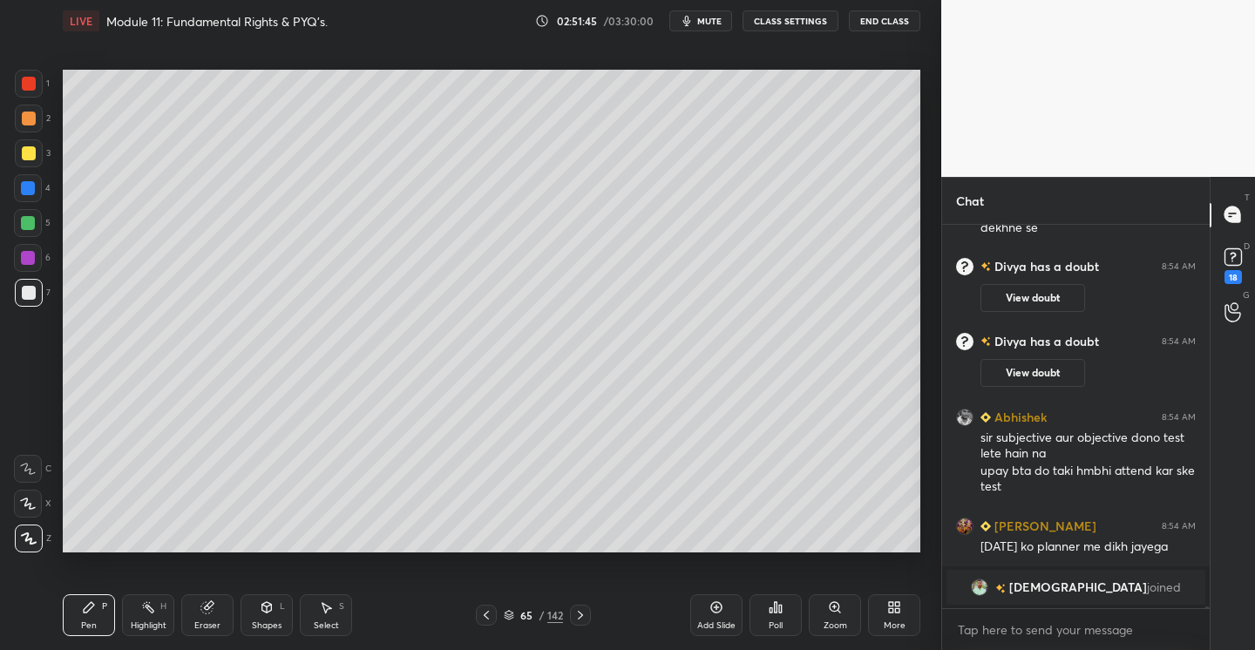
drag, startPoint x: 721, startPoint y: 611, endPoint x: 695, endPoint y: 582, distance: 38.9
click at [721, 610] on icon at bounding box center [716, 607] width 14 height 14
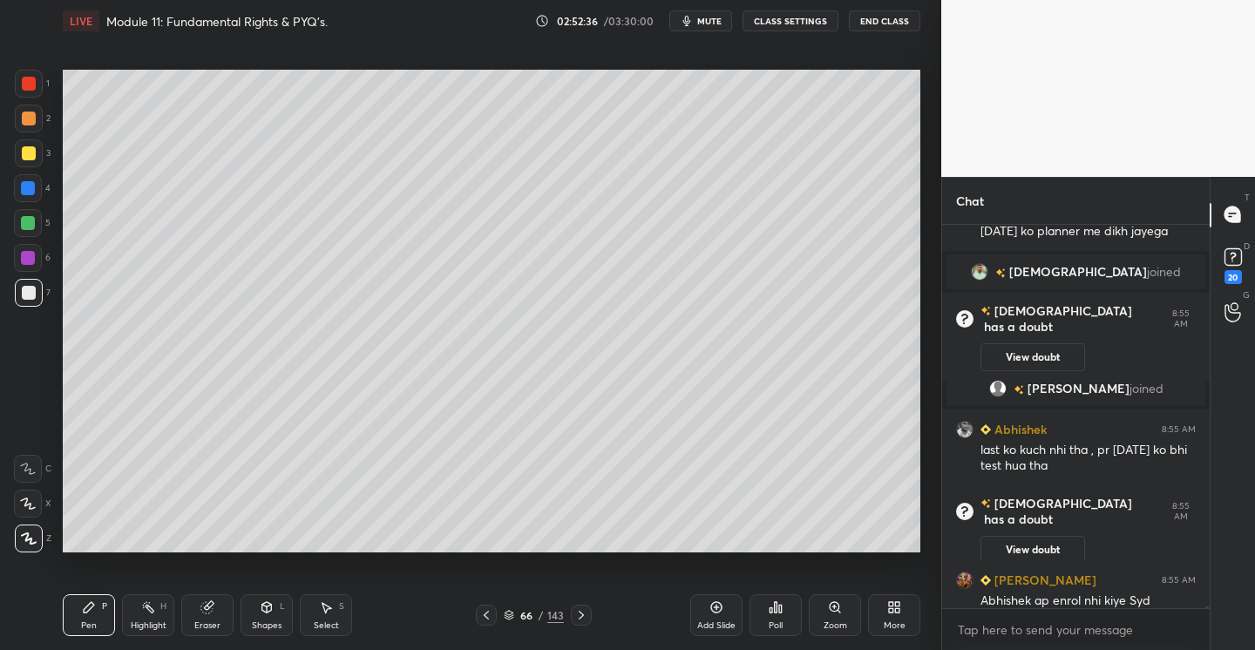
scroll to position [76797, 0]
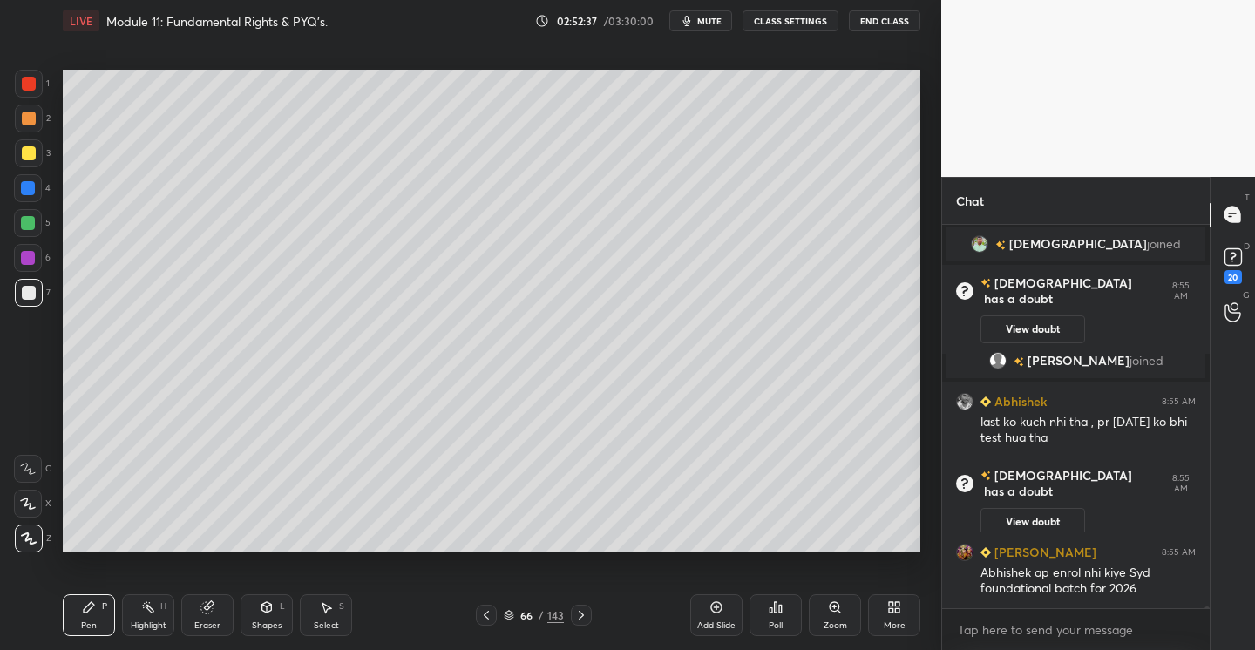
click at [206, 606] on icon at bounding box center [206, 607] width 11 height 11
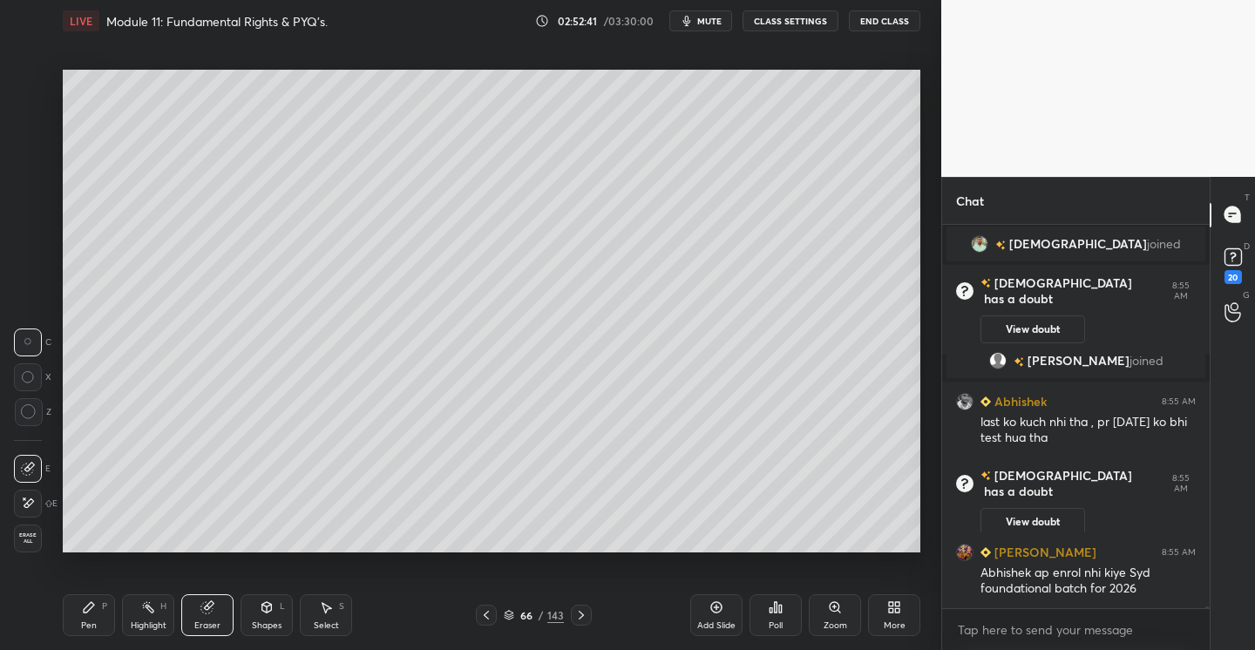
drag, startPoint x: 91, startPoint y: 606, endPoint x: 155, endPoint y: 553, distance: 82.9
click at [93, 604] on icon at bounding box center [89, 607] width 10 height 10
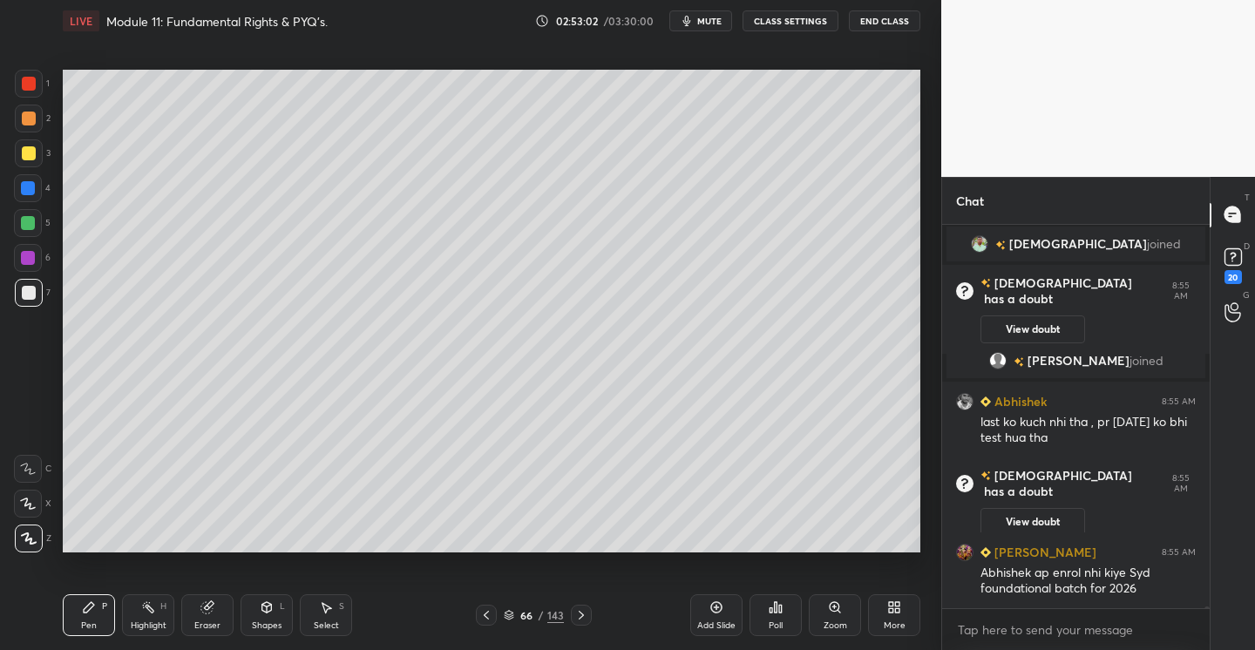
drag, startPoint x: 727, startPoint y: 600, endPoint x: 709, endPoint y: 557, distance: 46.9
click at [727, 600] on div "Add Slide" at bounding box center [716, 615] width 52 height 42
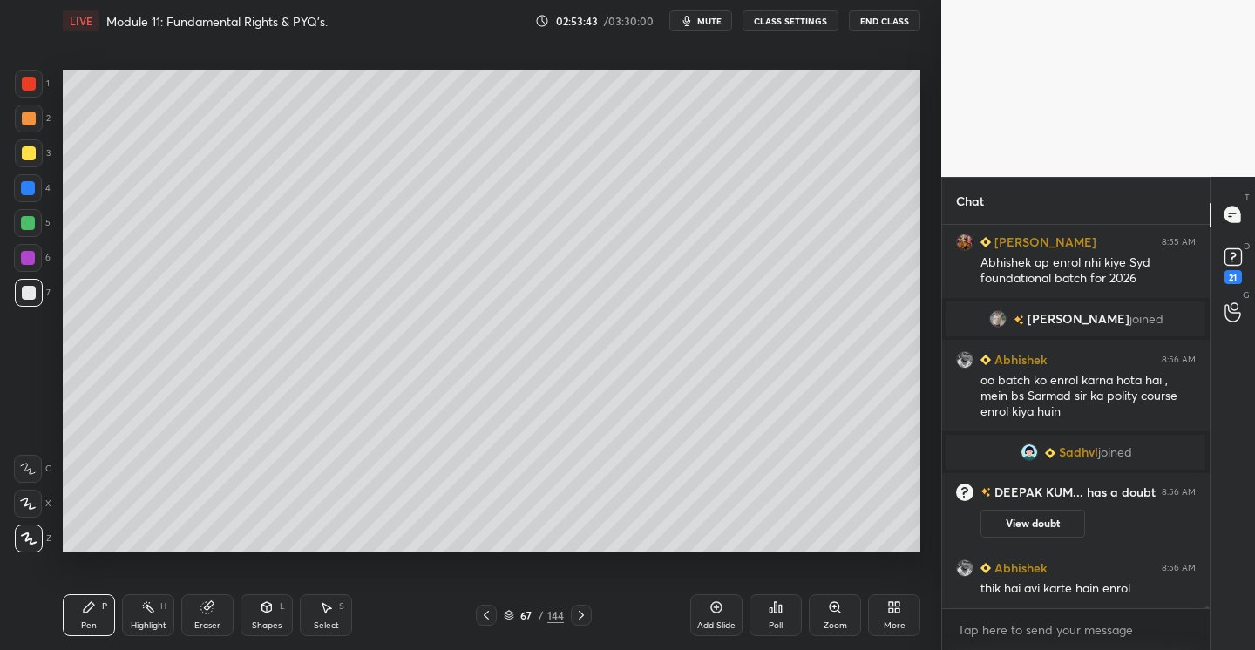
scroll to position [77088, 0]
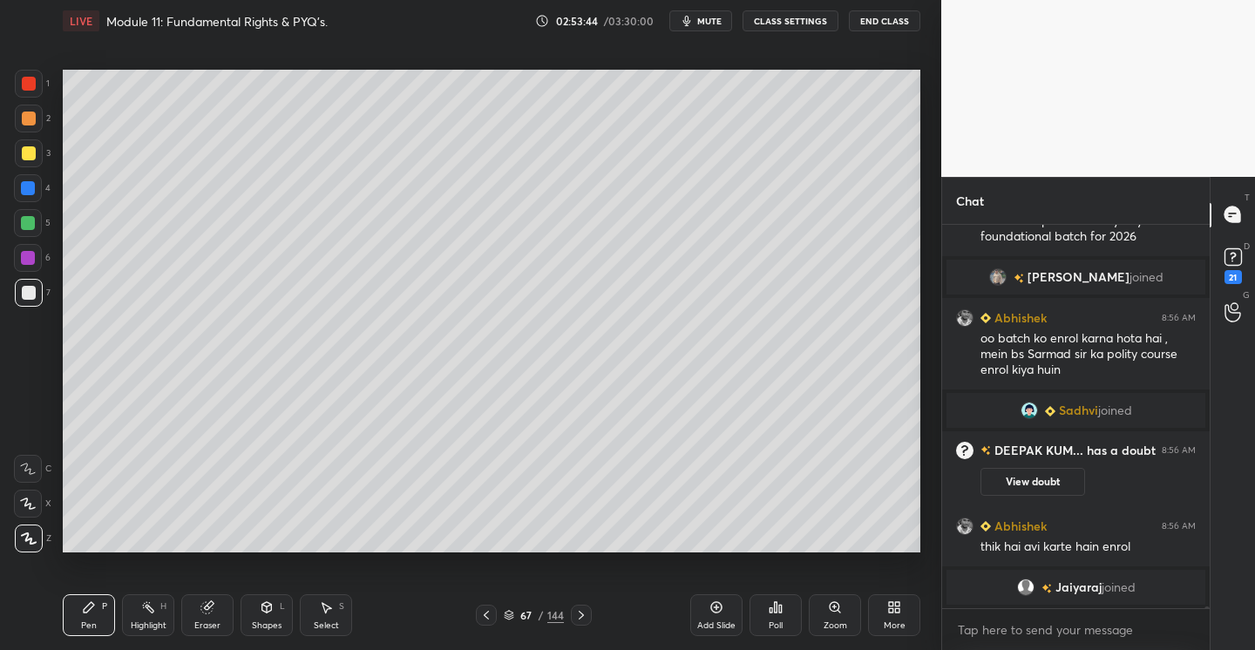
click at [721, 610] on icon at bounding box center [716, 607] width 14 height 14
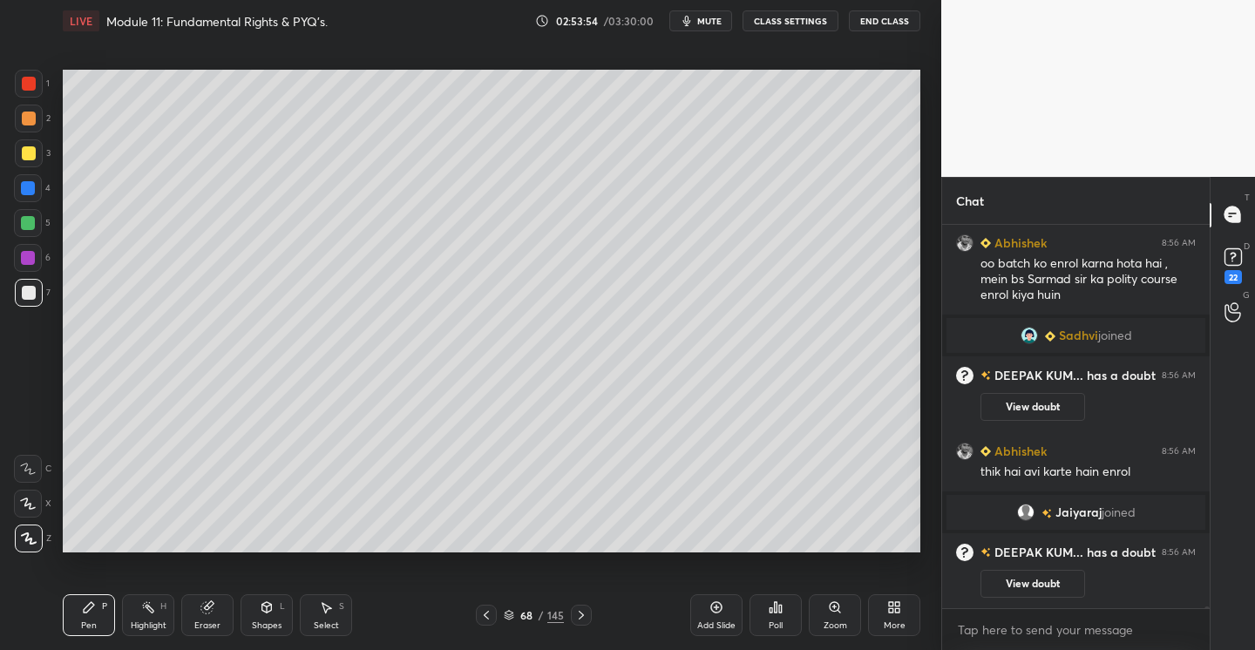
scroll to position [77129, 0]
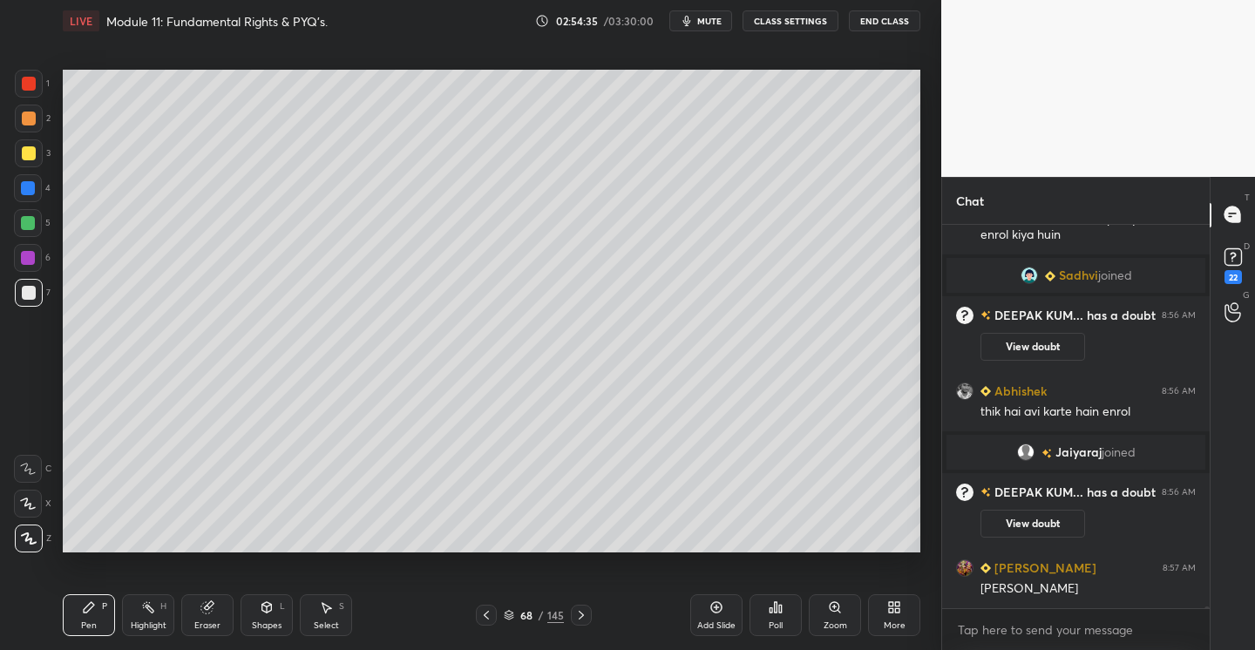
click at [720, 604] on icon at bounding box center [716, 607] width 11 height 11
drag, startPoint x: 716, startPoint y: 610, endPoint x: 680, endPoint y: 577, distance: 48.7
click at [716, 610] on icon at bounding box center [716, 607] width 14 height 14
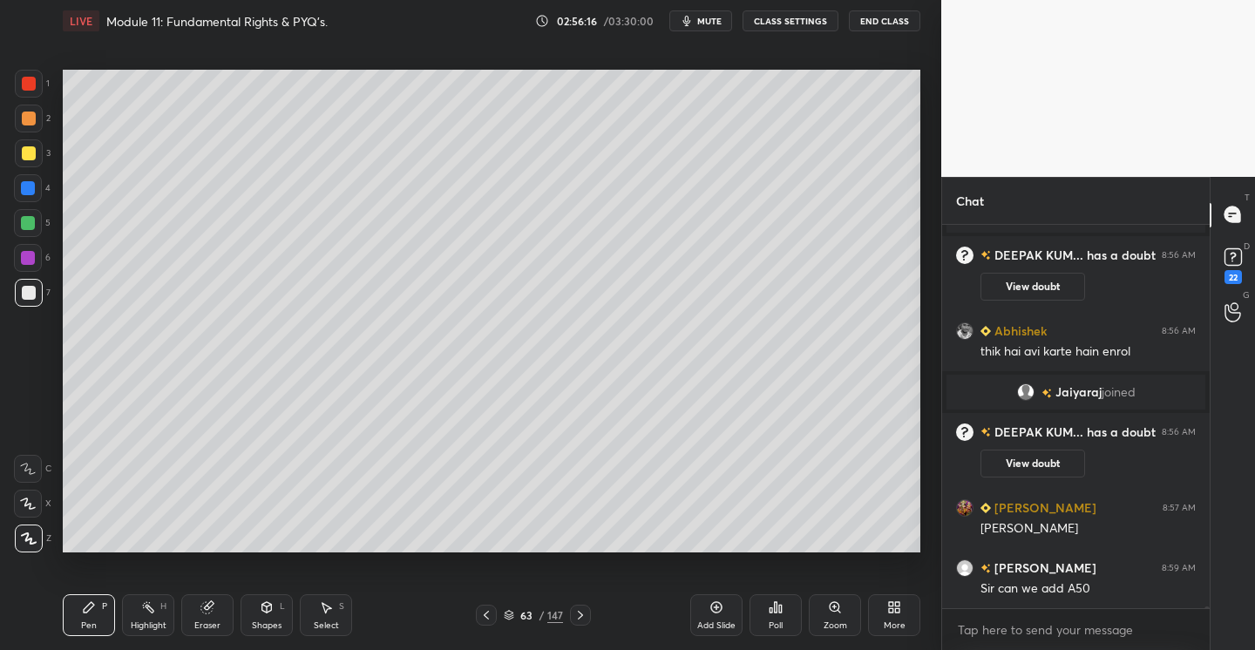
scroll to position [77250, 0]
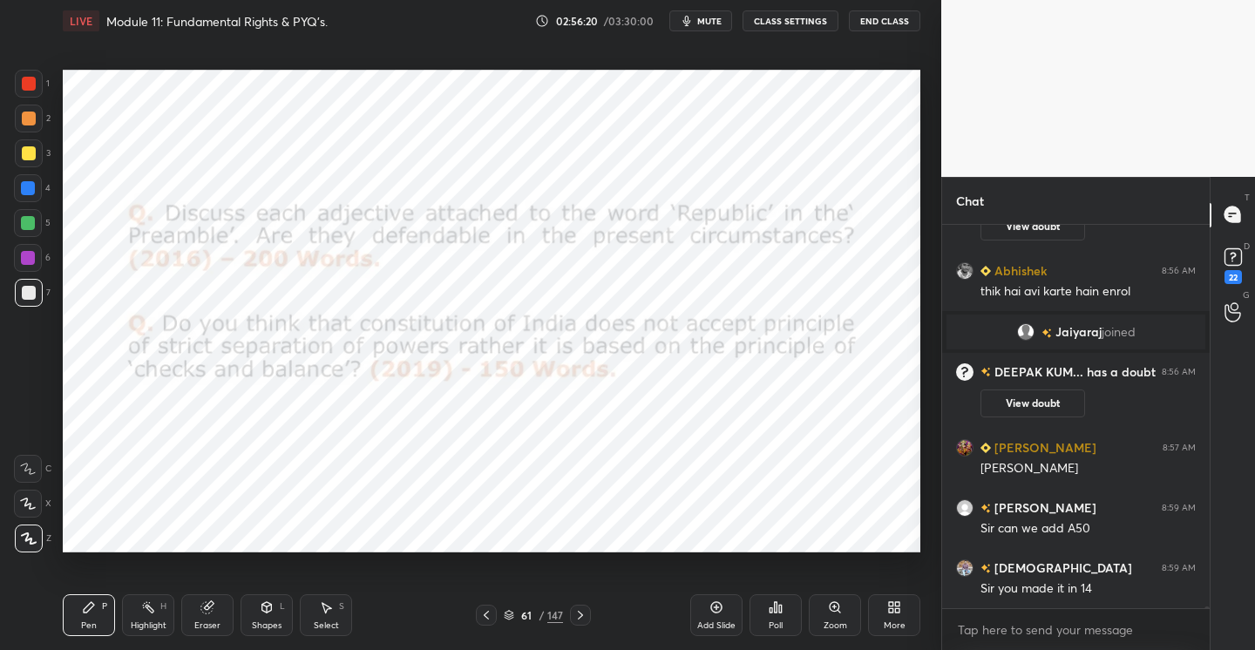
drag, startPoint x: 31, startPoint y: 183, endPoint x: 33, endPoint y: 199, distance: 15.8
click at [34, 189] on div at bounding box center [28, 188] width 14 height 14
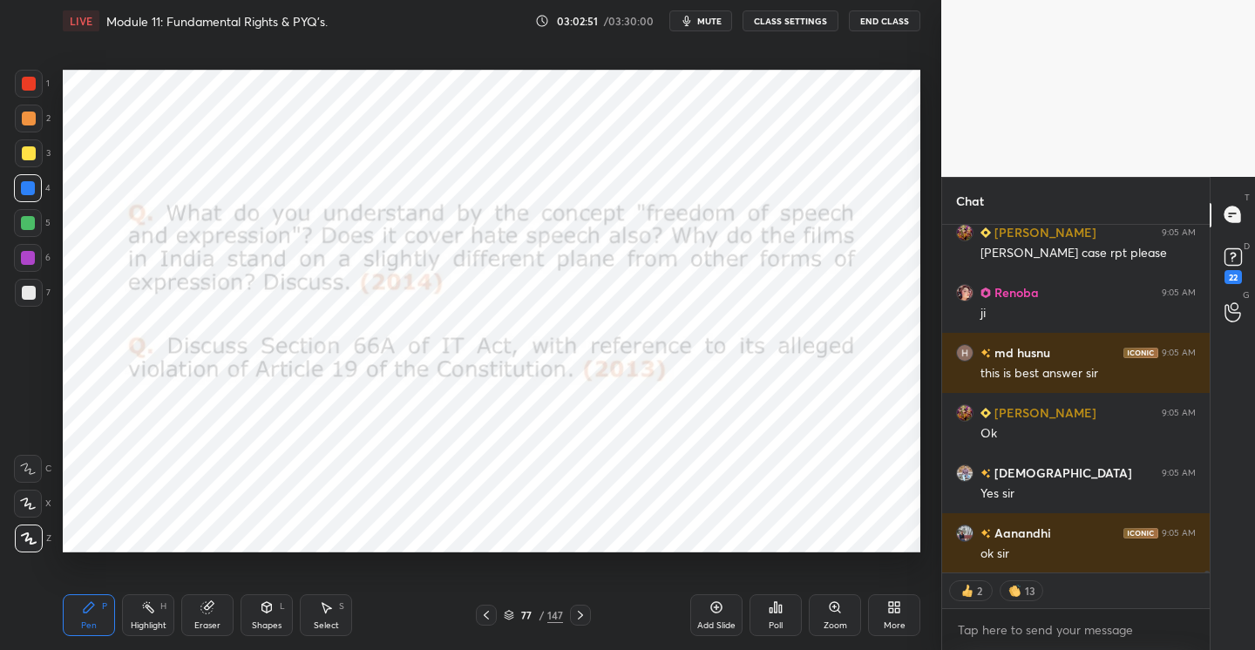
scroll to position [80072, 0]
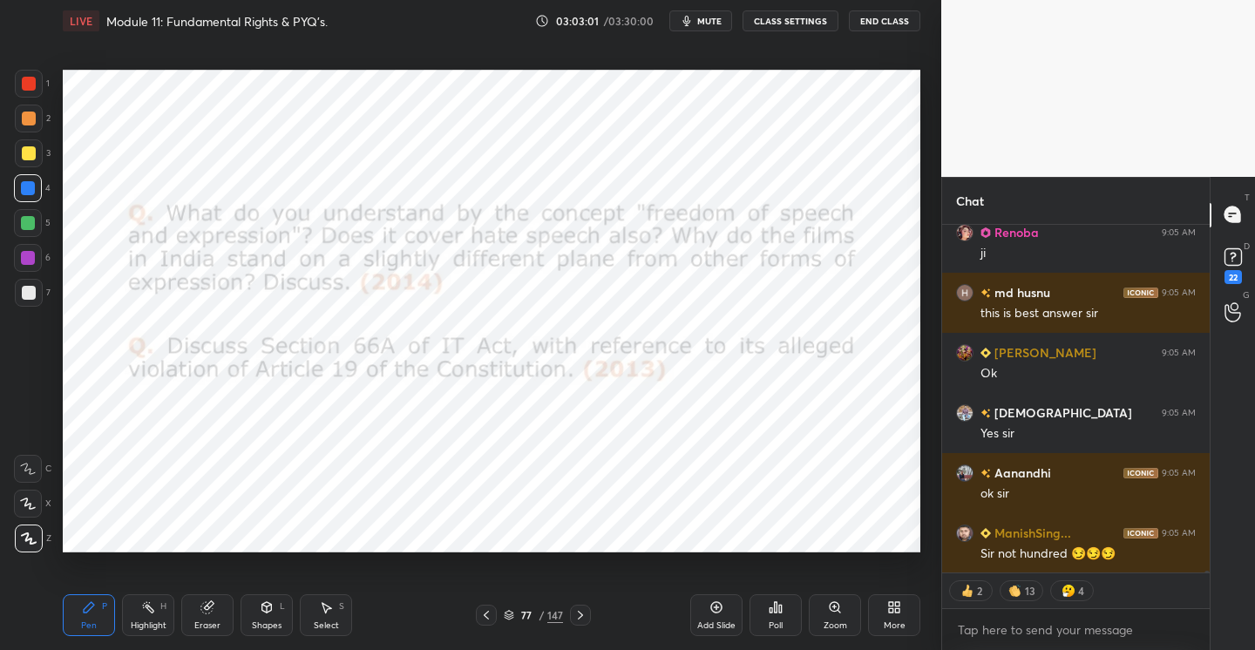
click at [36, 86] on div at bounding box center [29, 84] width 28 height 28
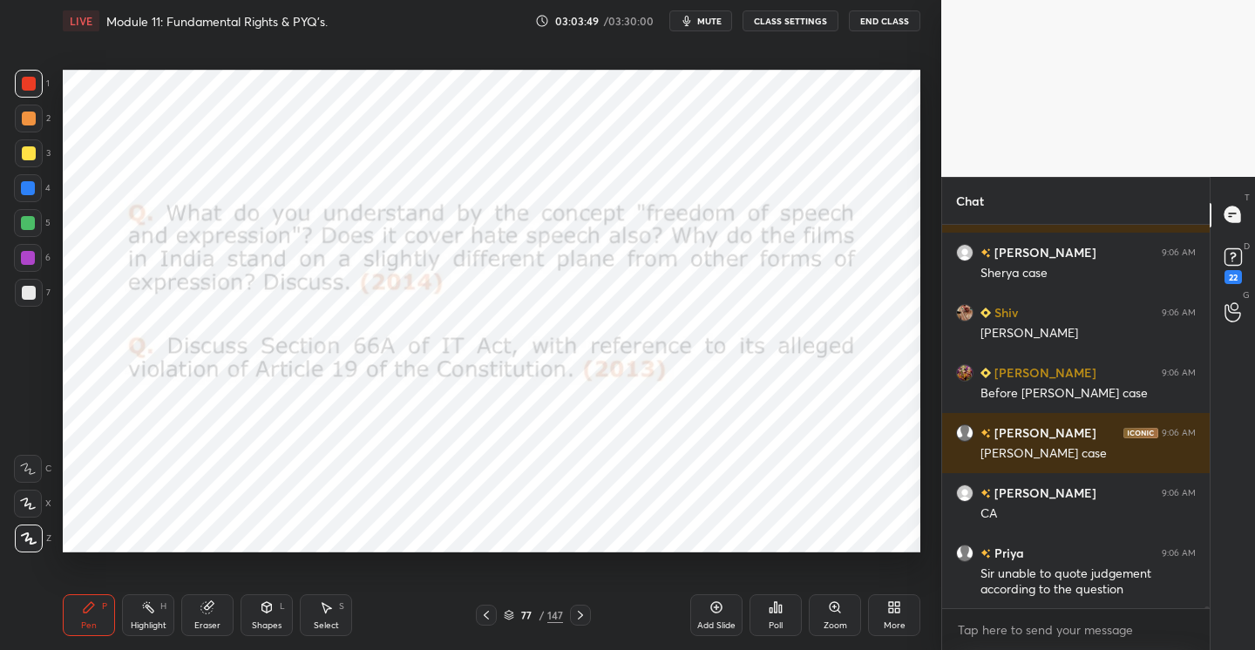
scroll to position [80547, 0]
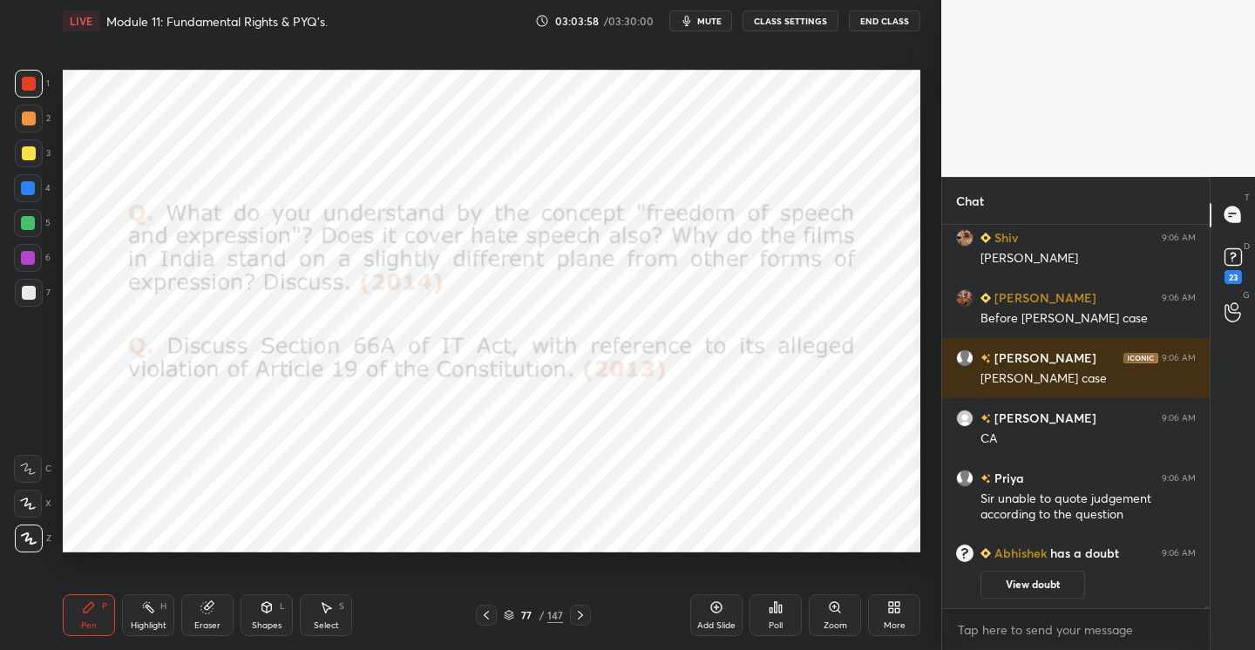
click at [719, 635] on div "Add Slide Poll Zoom More" at bounding box center [805, 615] width 230 height 98
drag, startPoint x: 726, startPoint y: 605, endPoint x: 706, endPoint y: 573, distance: 37.2
click at [725, 609] on div "Add Slide" at bounding box center [716, 615] width 52 height 42
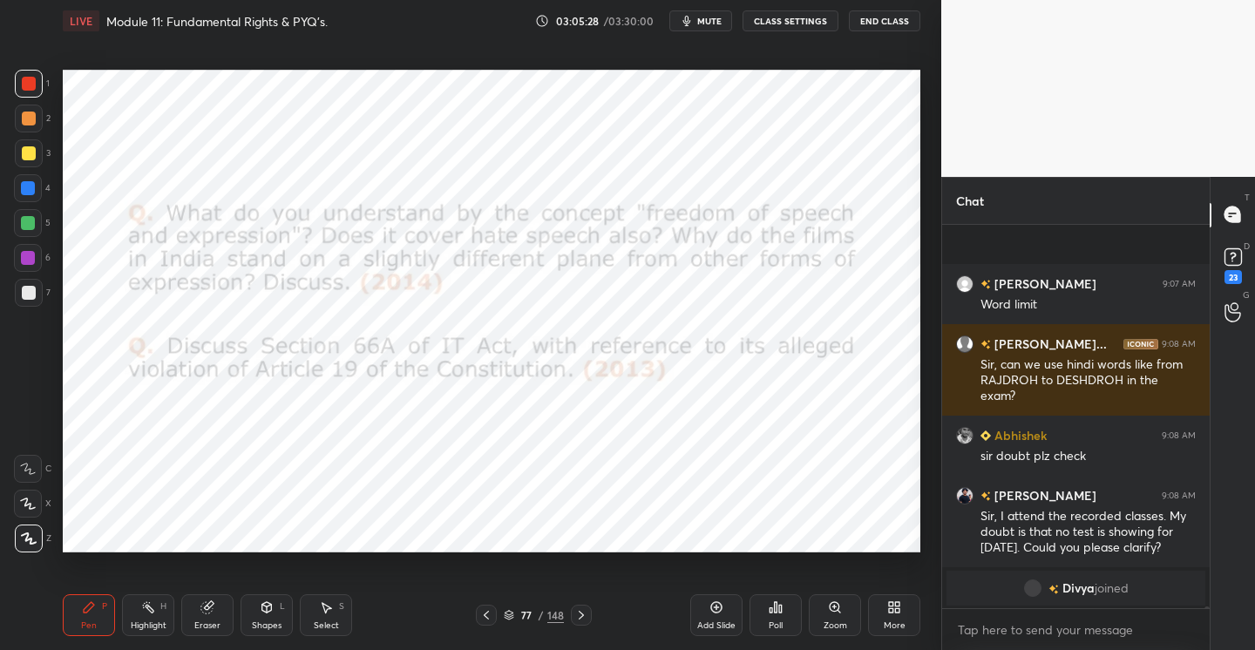
scroll to position [80537, 0]
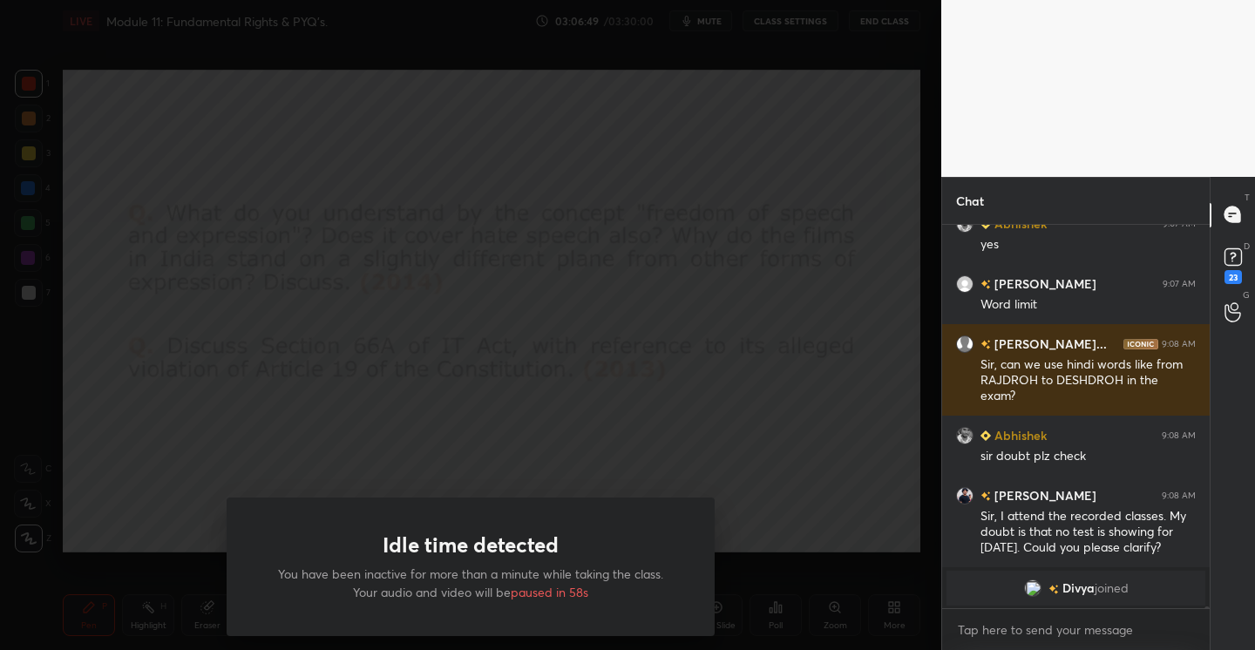
click at [417, 179] on div "Idle time detected You have been inactive for more than a minute while taking t…" at bounding box center [470, 325] width 941 height 650
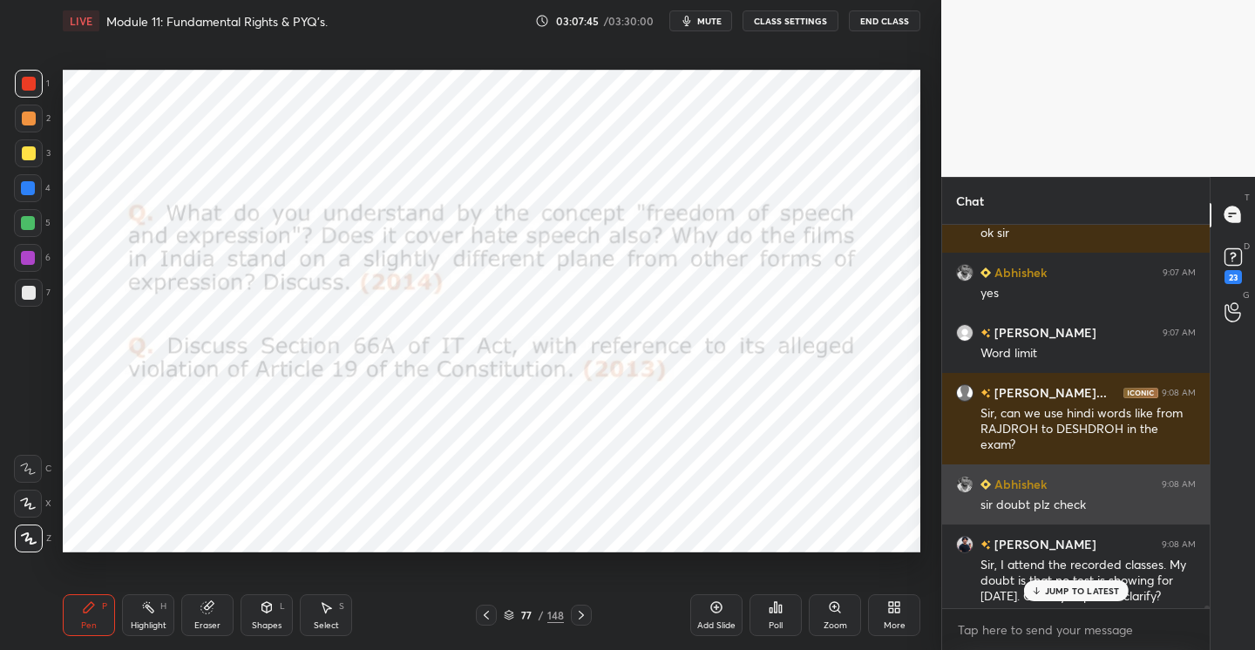
scroll to position [80624, 0]
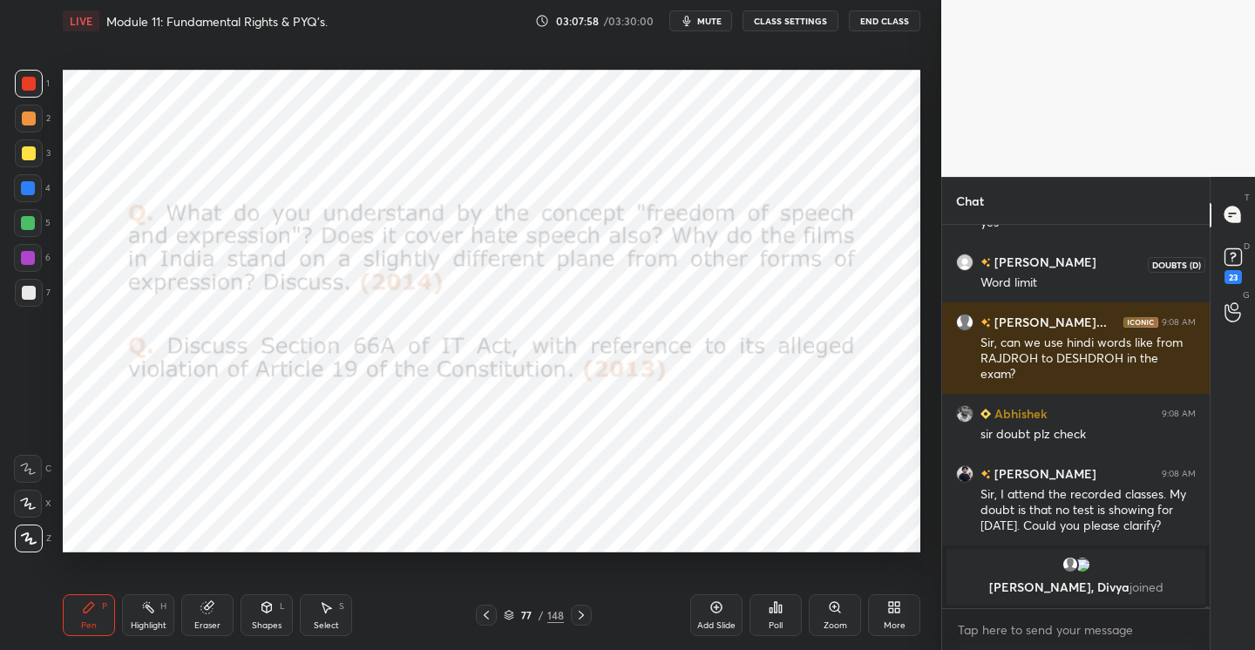
click at [1234, 253] on icon at bounding box center [1232, 255] width 6 height 7
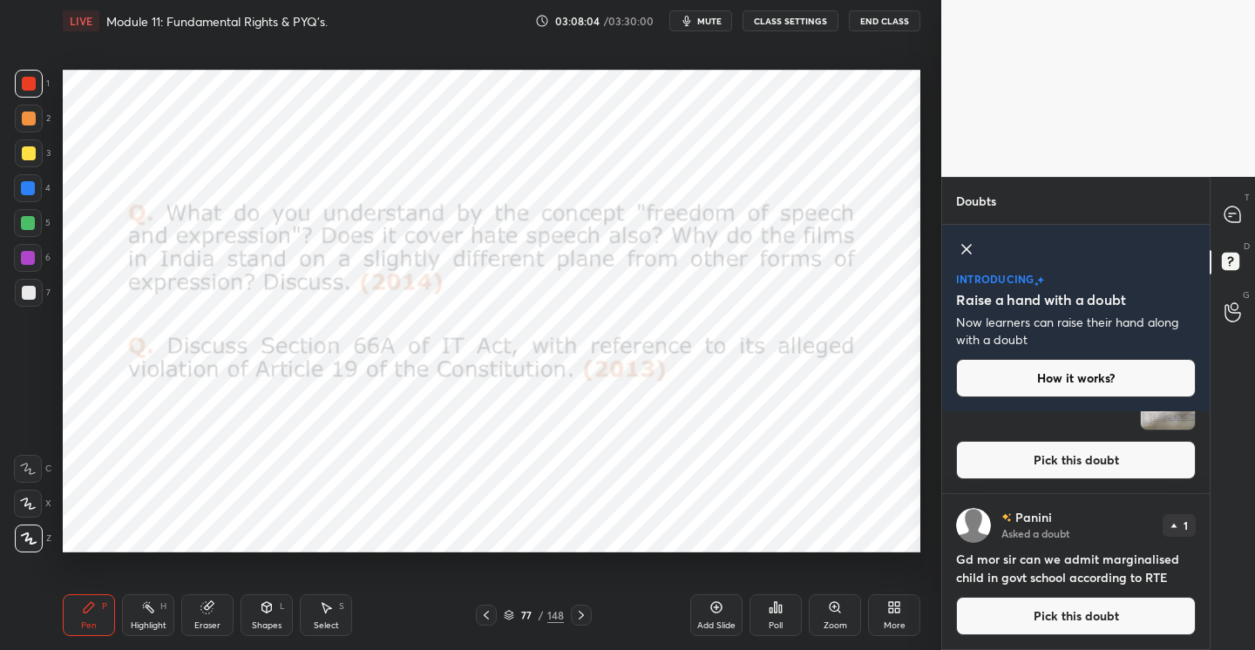
scroll to position [16892, 0]
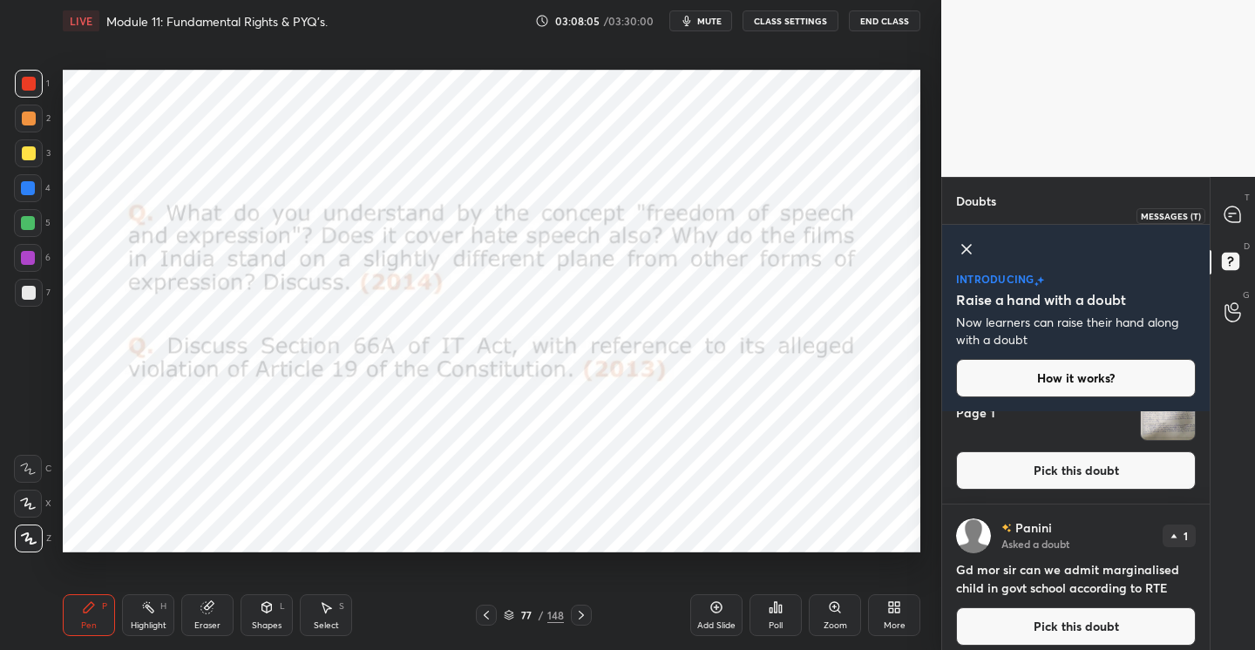
click at [1228, 212] on icon at bounding box center [1232, 214] width 16 height 16
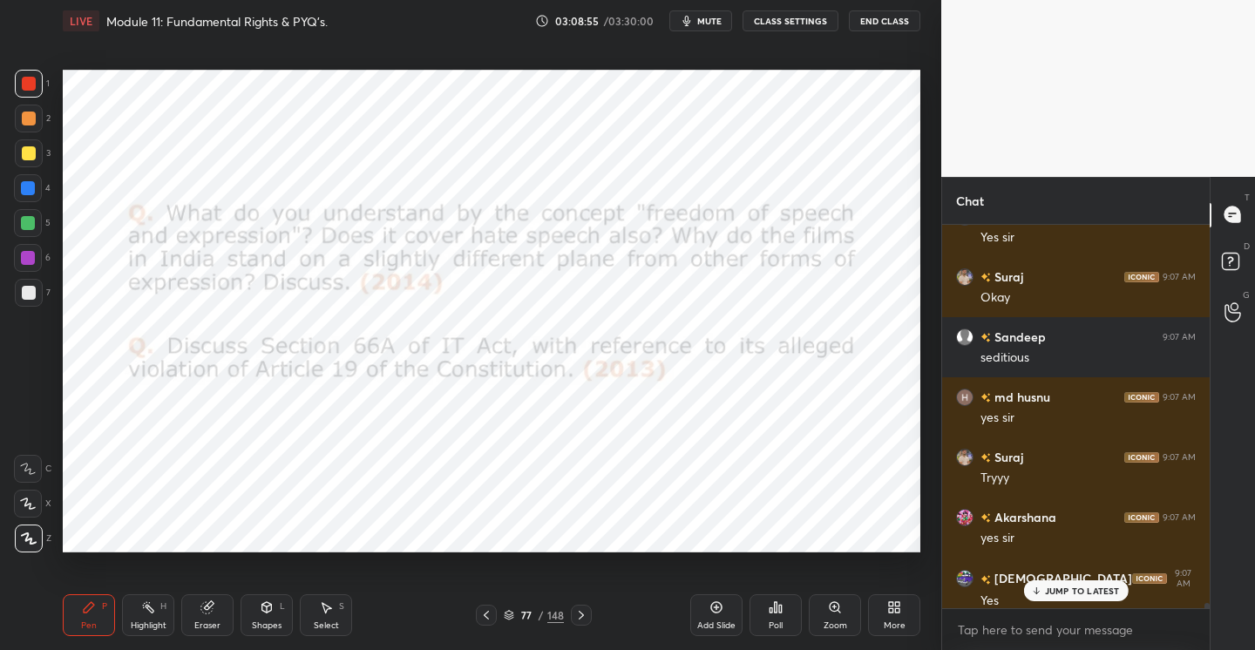
scroll to position [82064, 0]
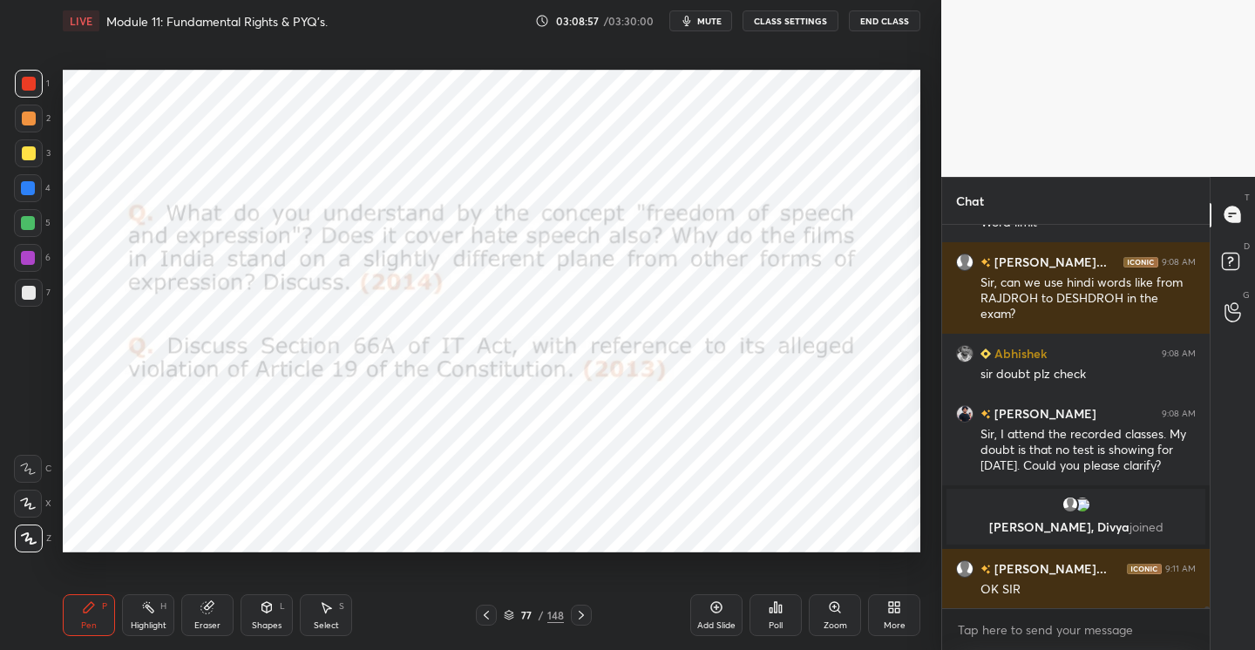
click at [1234, 267] on rect at bounding box center [1229, 261] width 17 height 17
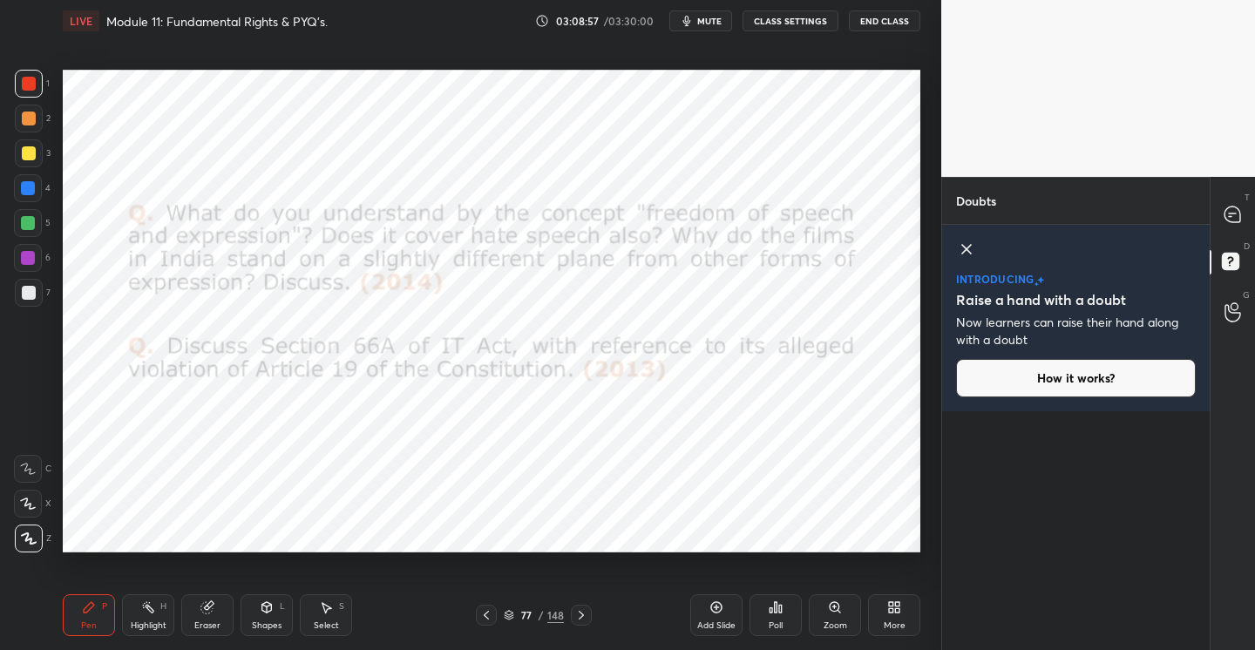
scroll to position [0, 0]
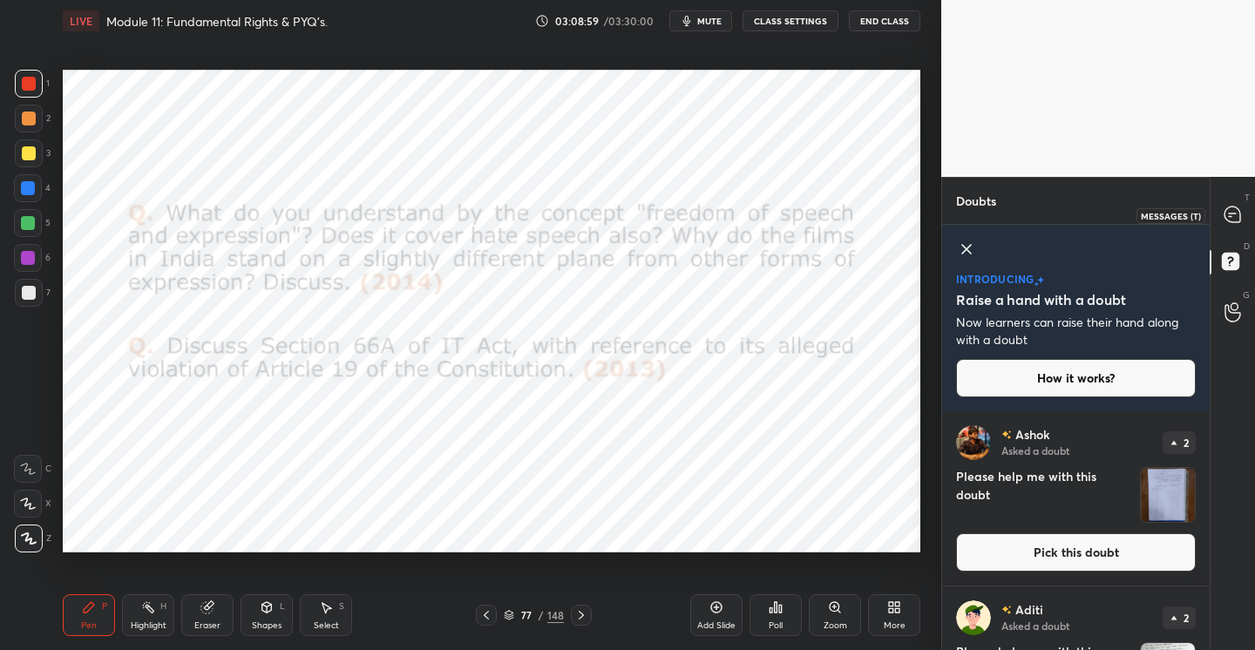
click at [1225, 215] on icon at bounding box center [1232, 214] width 16 height 16
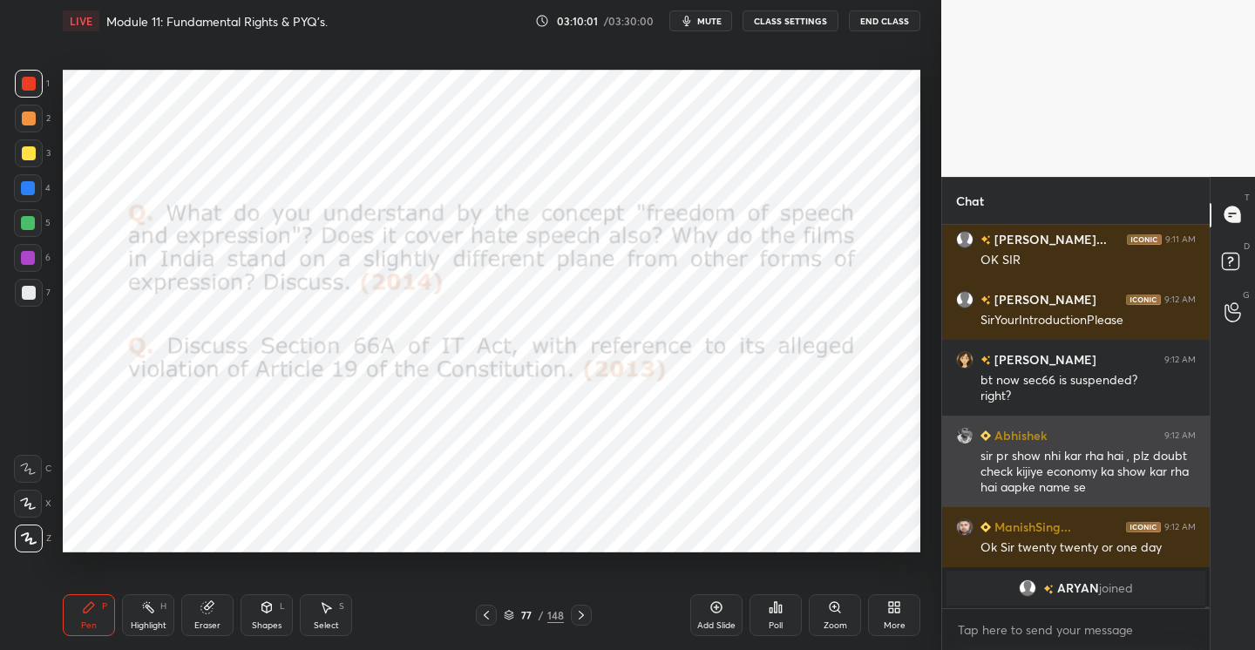
scroll to position [80877, 0]
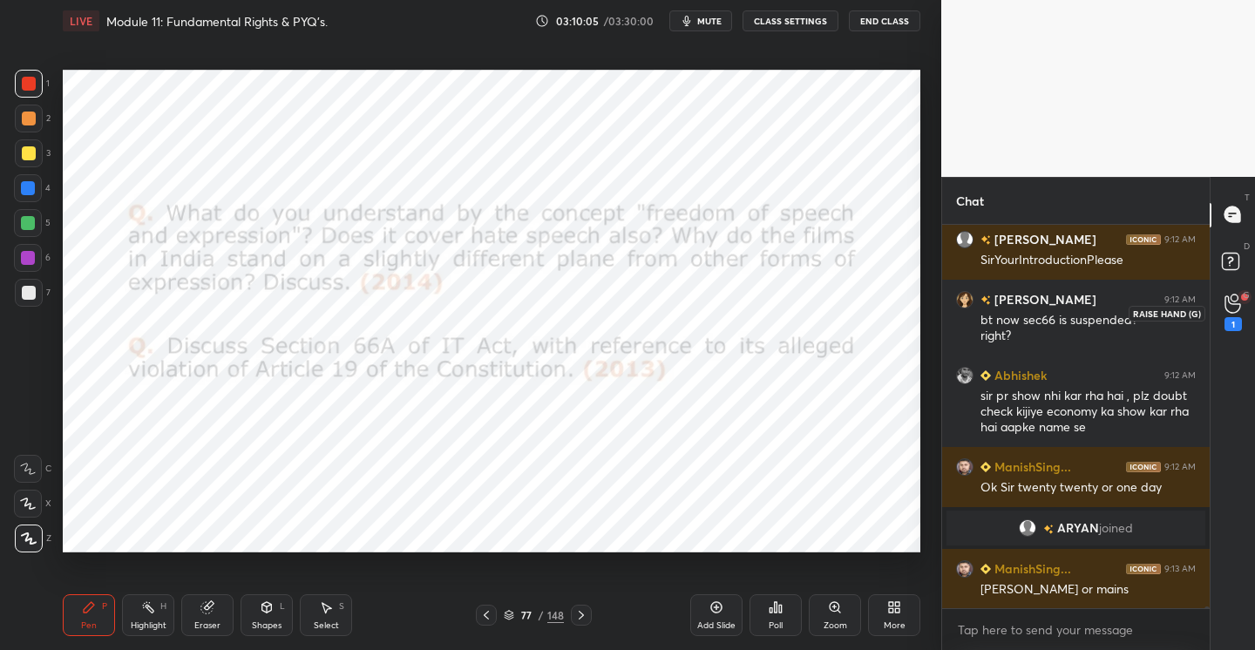
click at [1228, 315] on div "1" at bounding box center [1232, 312] width 17 height 37
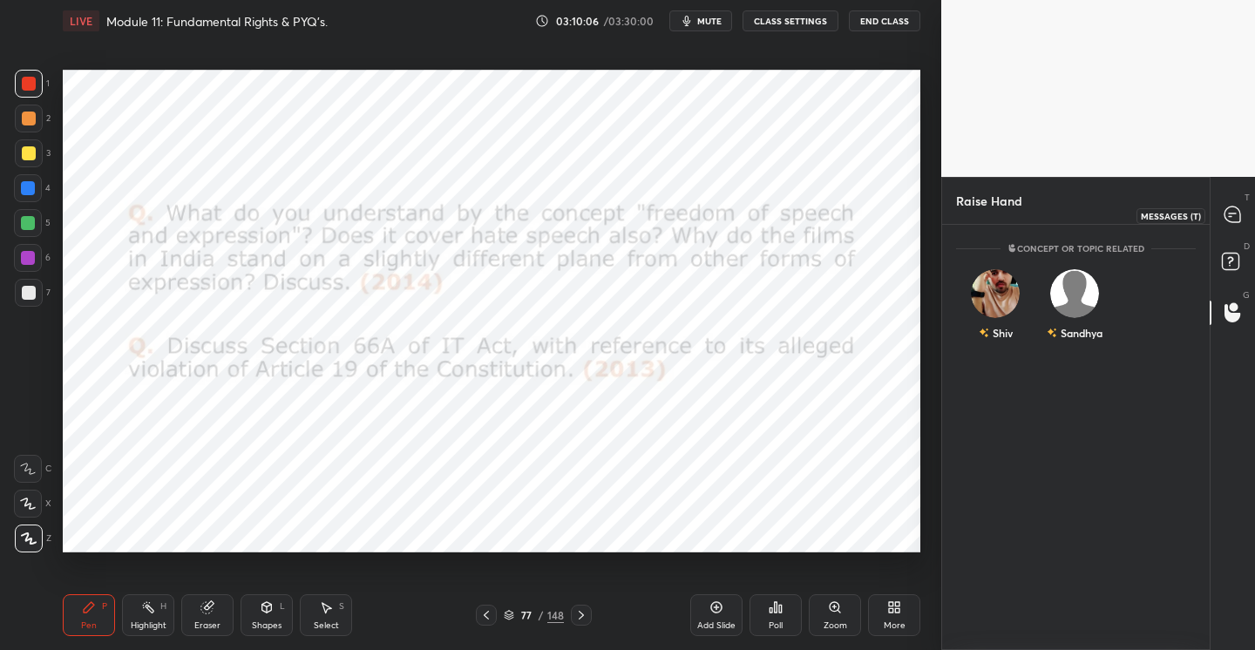
click at [1239, 217] on icon at bounding box center [1232, 214] width 16 height 16
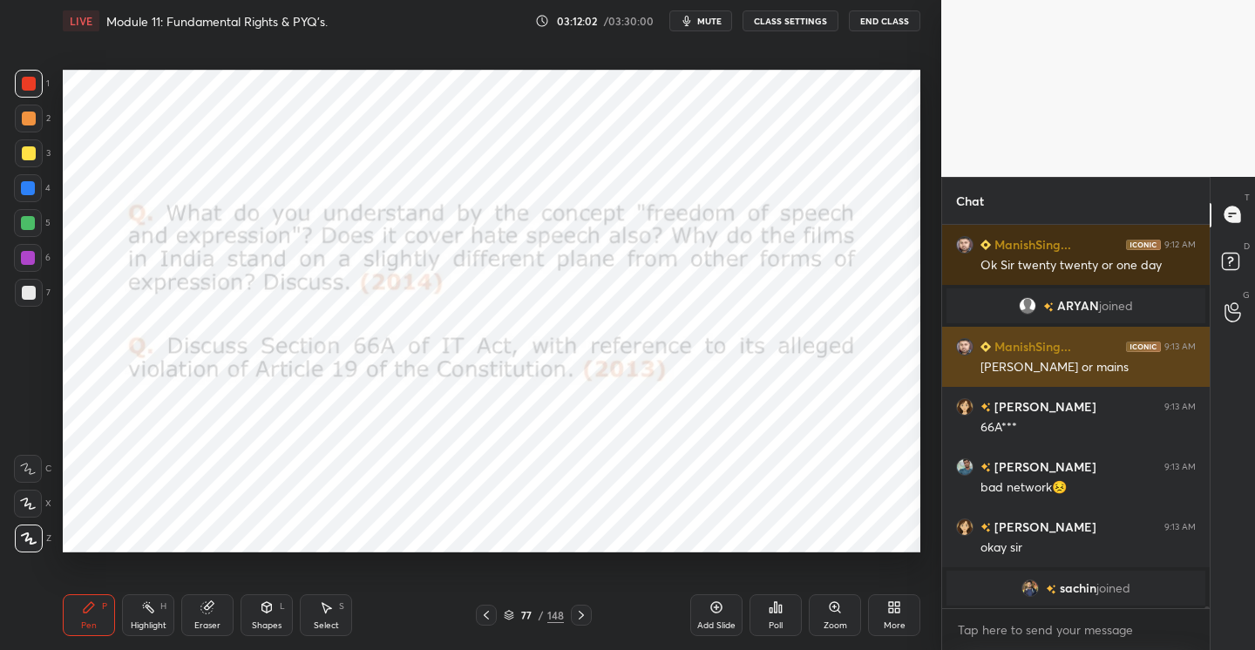
scroll to position [81191, 0]
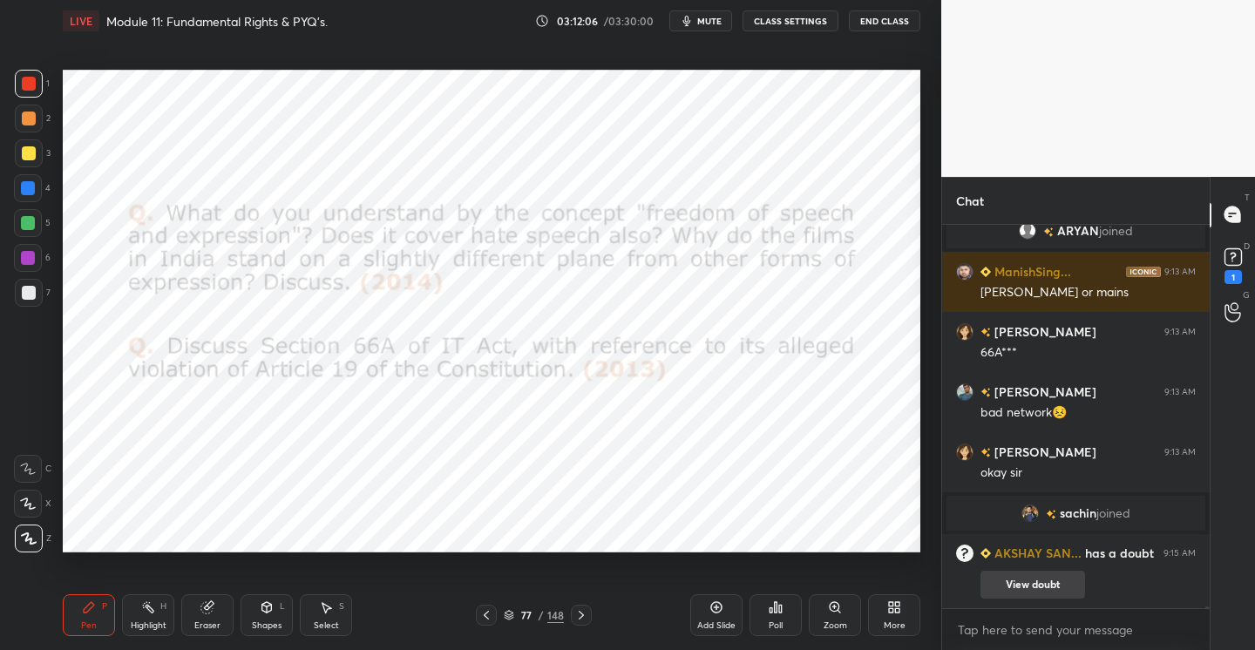
click at [1039, 575] on button "View doubt" at bounding box center [1032, 585] width 105 height 28
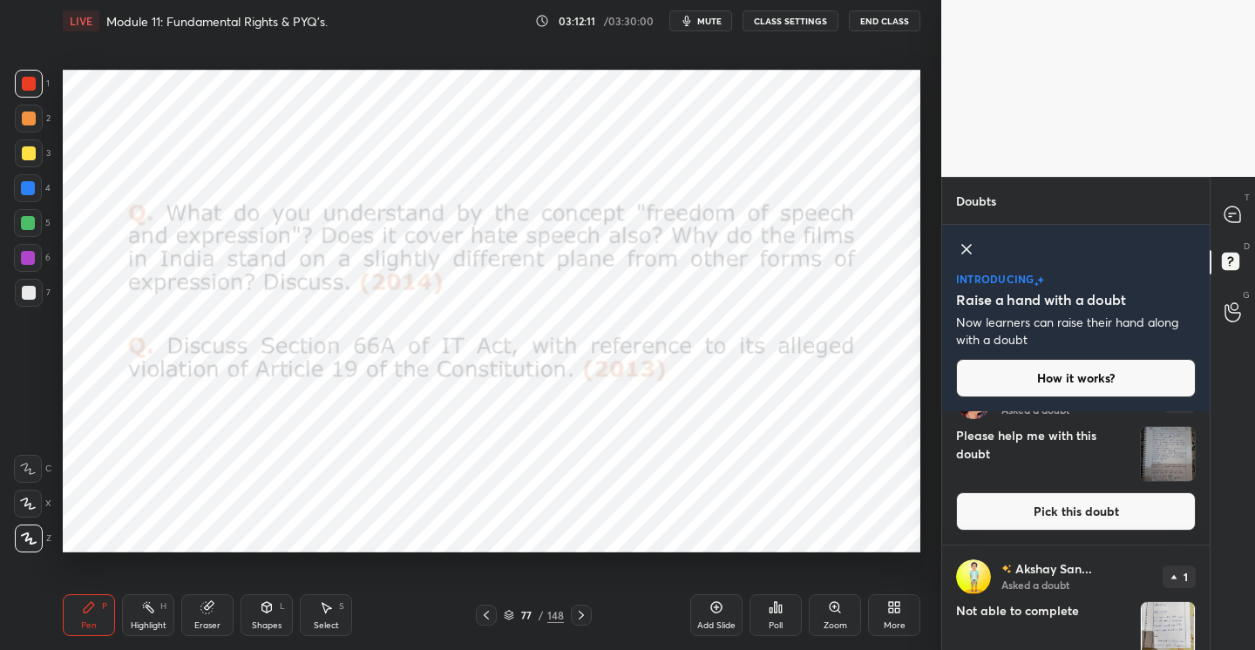
scroll to position [1701, 0]
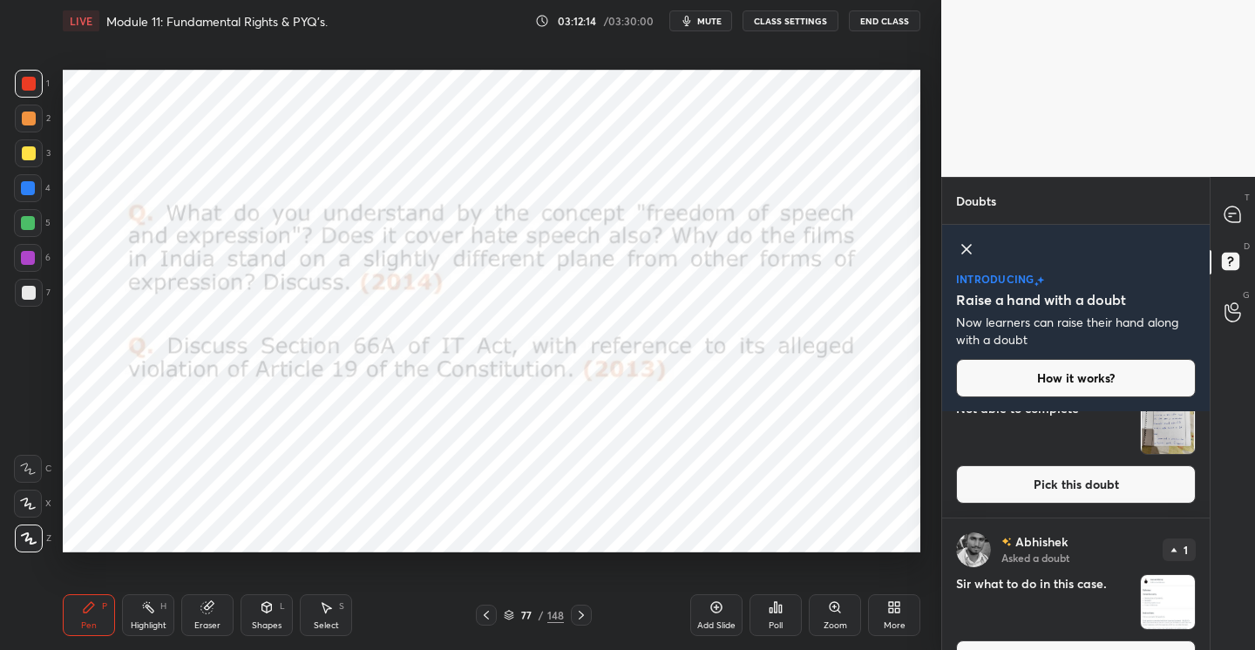
click at [1044, 479] on button "Pick this doubt" at bounding box center [1076, 484] width 240 height 38
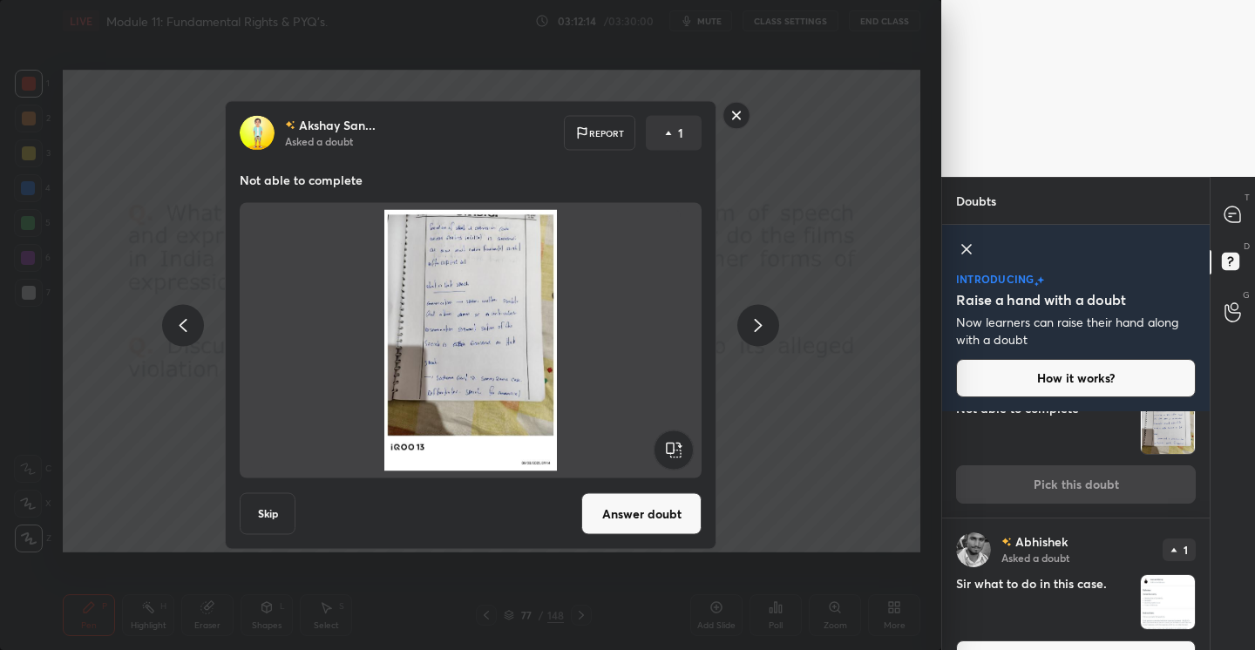
scroll to position [1751, 0]
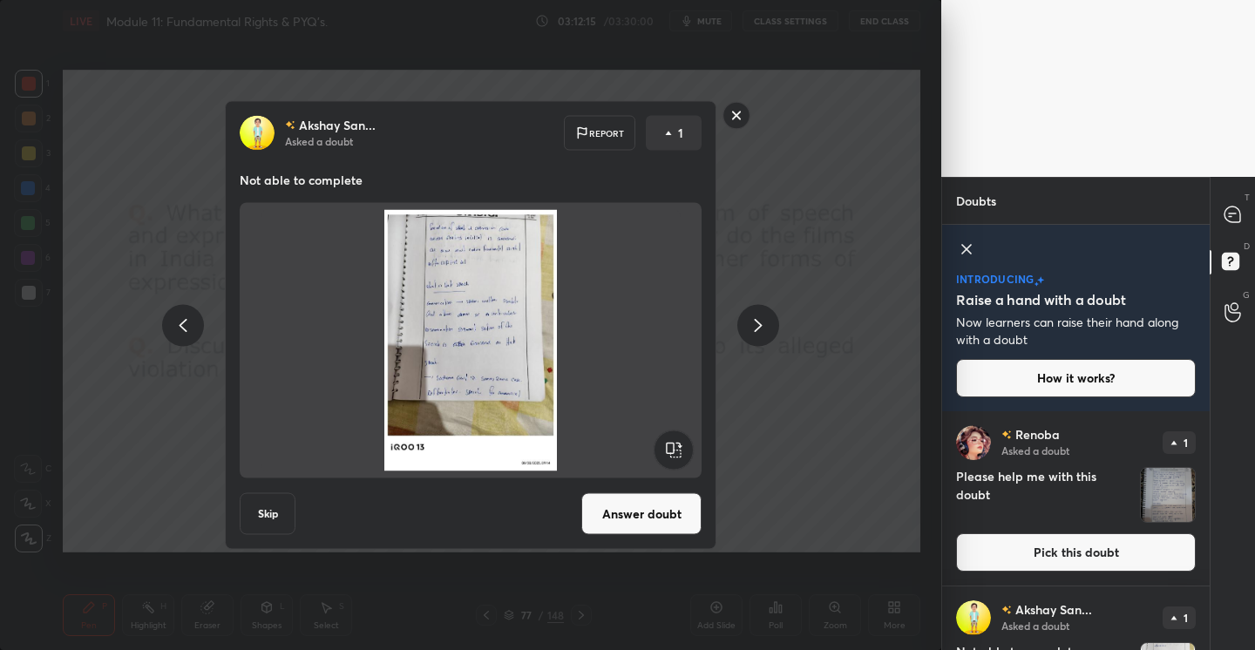
click at [675, 527] on button "Answer doubt" at bounding box center [641, 514] width 120 height 42
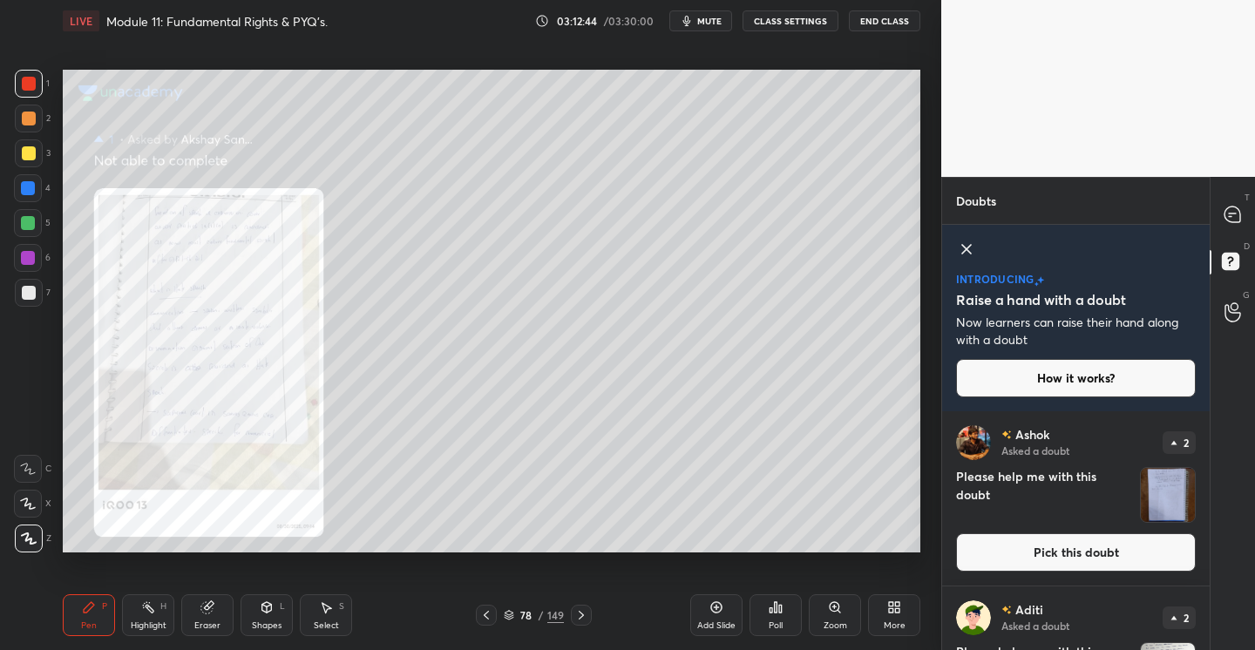
click at [482, 613] on icon at bounding box center [486, 615] width 14 height 14
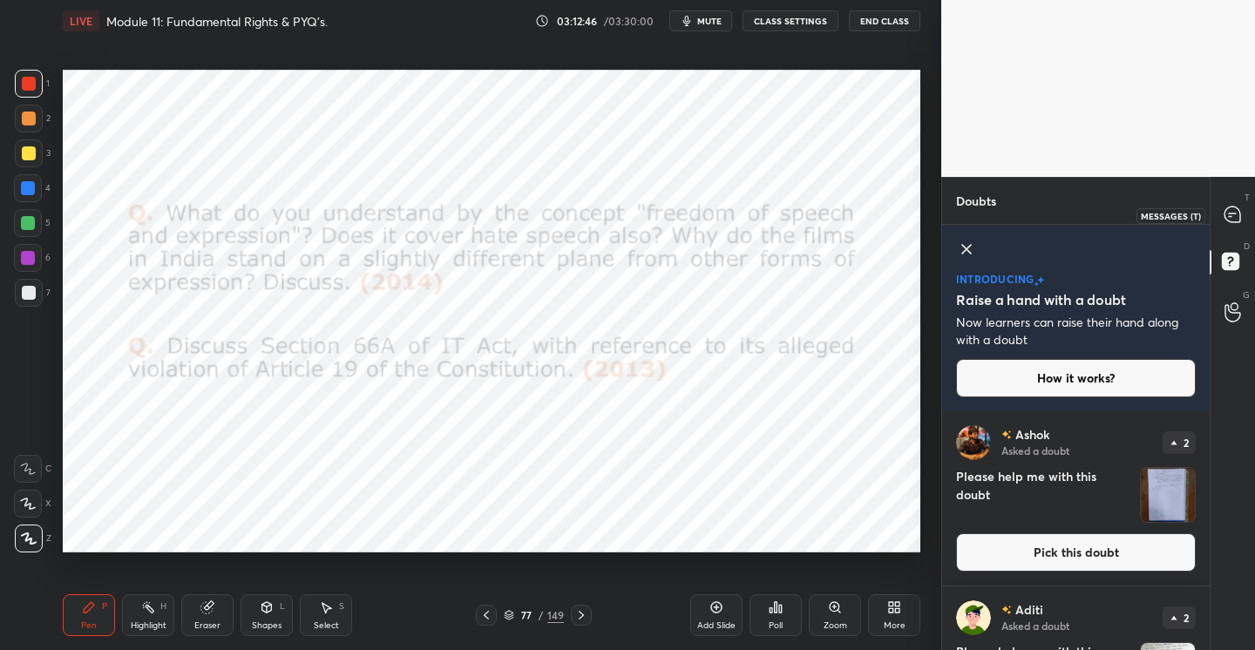
click at [1235, 221] on icon at bounding box center [1232, 214] width 16 height 16
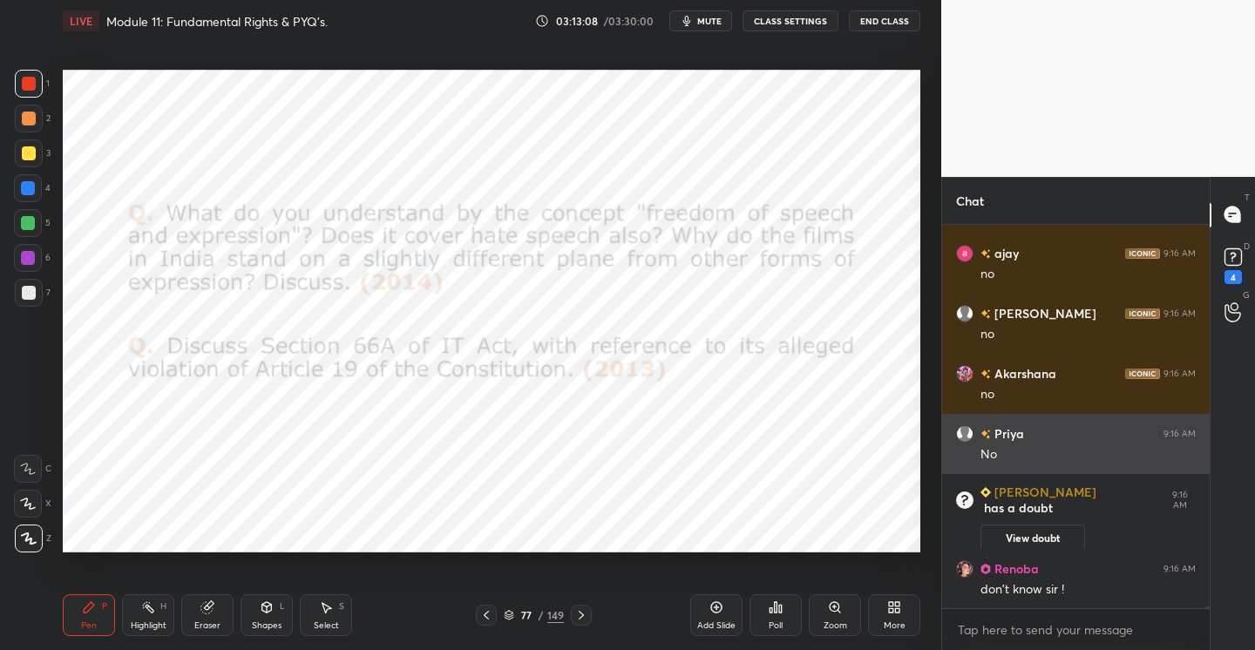
scroll to position [82378, 0]
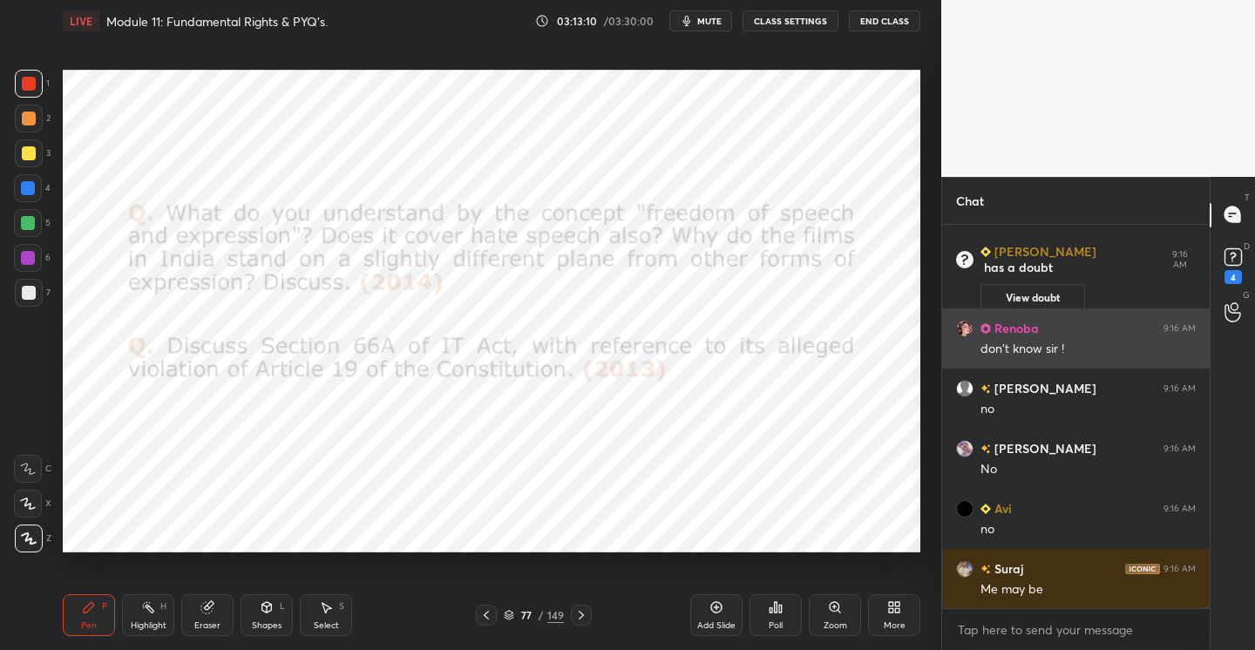
click at [1012, 326] on h6 "Renoba" at bounding box center [1015, 328] width 48 height 18
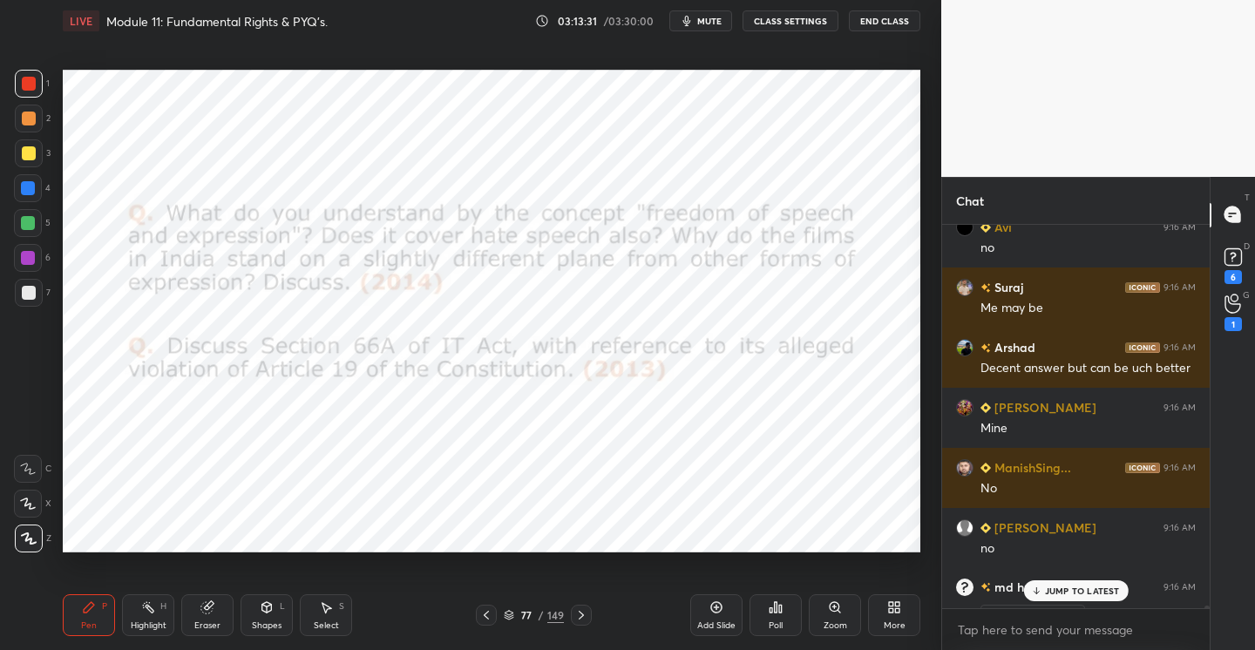
scroll to position [82649, 0]
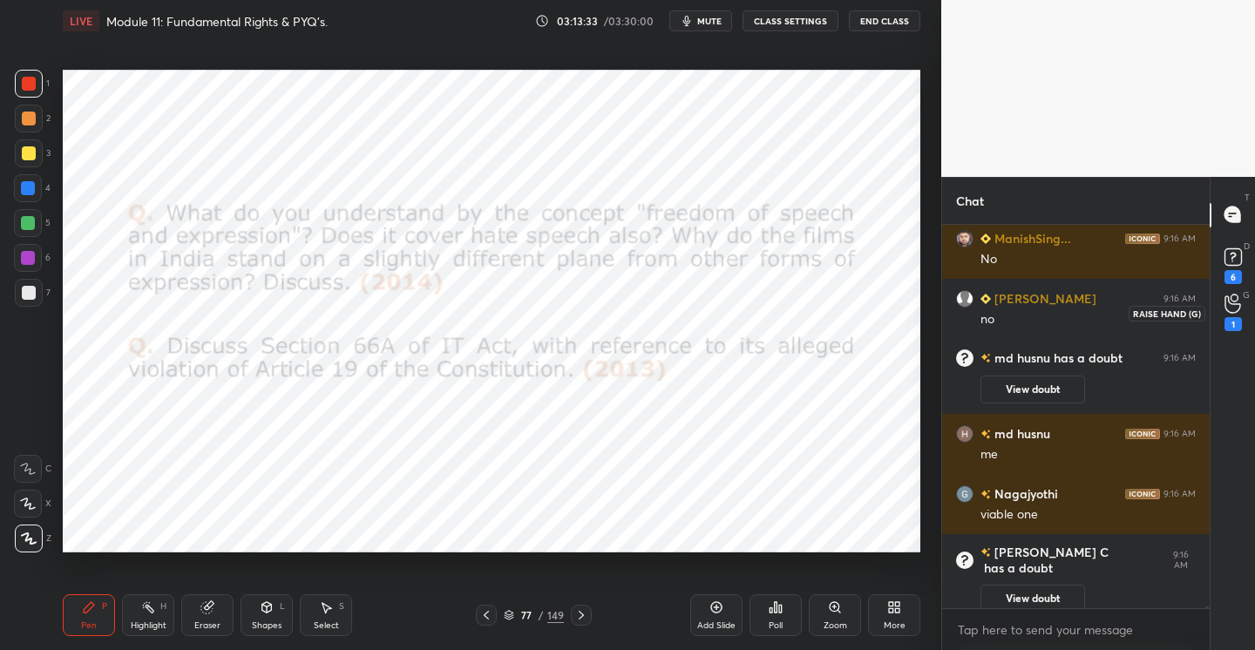
click at [1228, 314] on div "1" at bounding box center [1232, 312] width 17 height 37
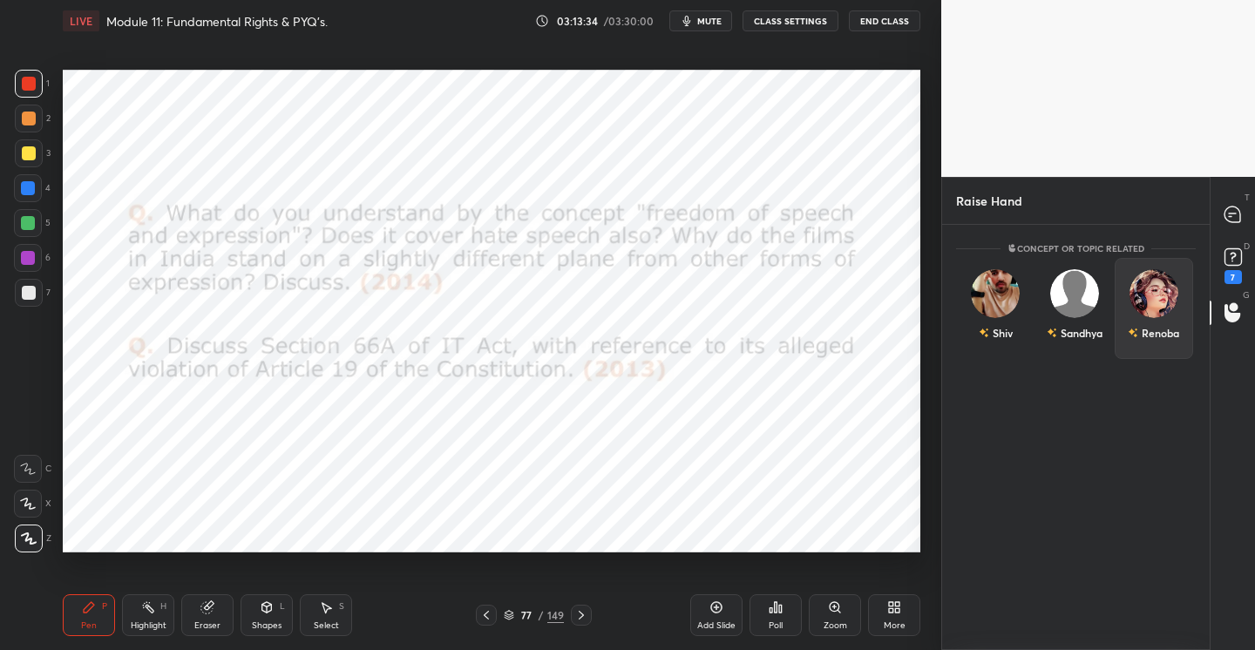
click at [1154, 296] on img "grid" at bounding box center [1153, 293] width 49 height 49
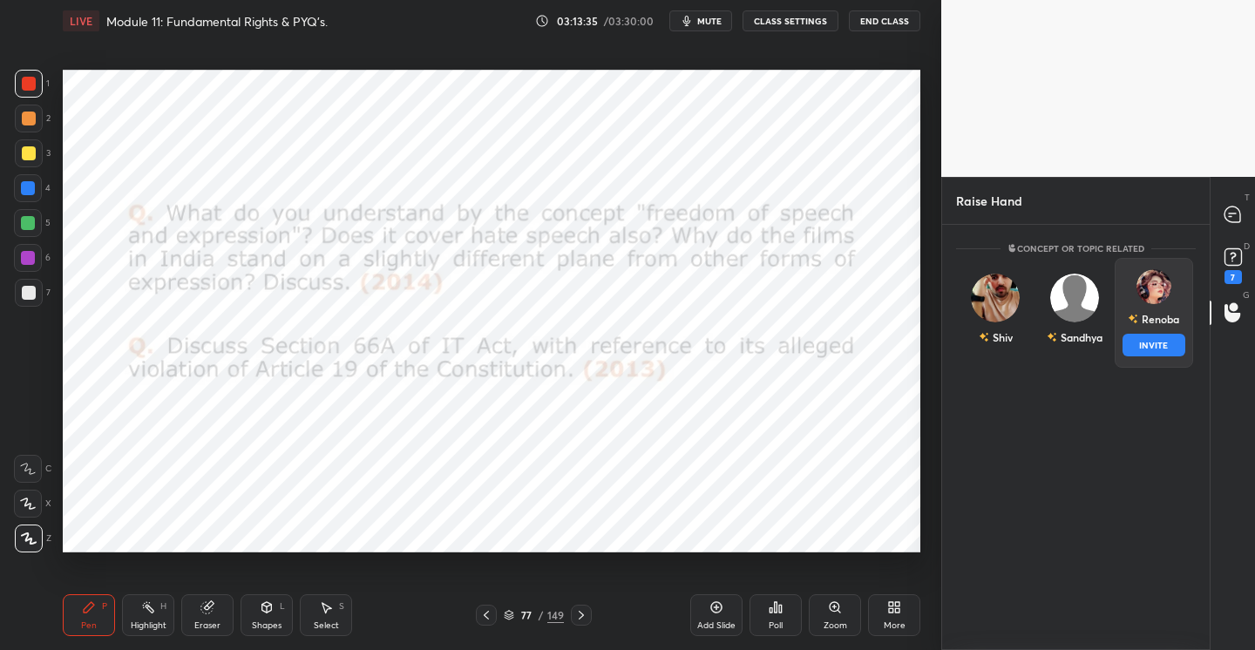
click at [1155, 343] on button "INVITE" at bounding box center [1154, 345] width 64 height 23
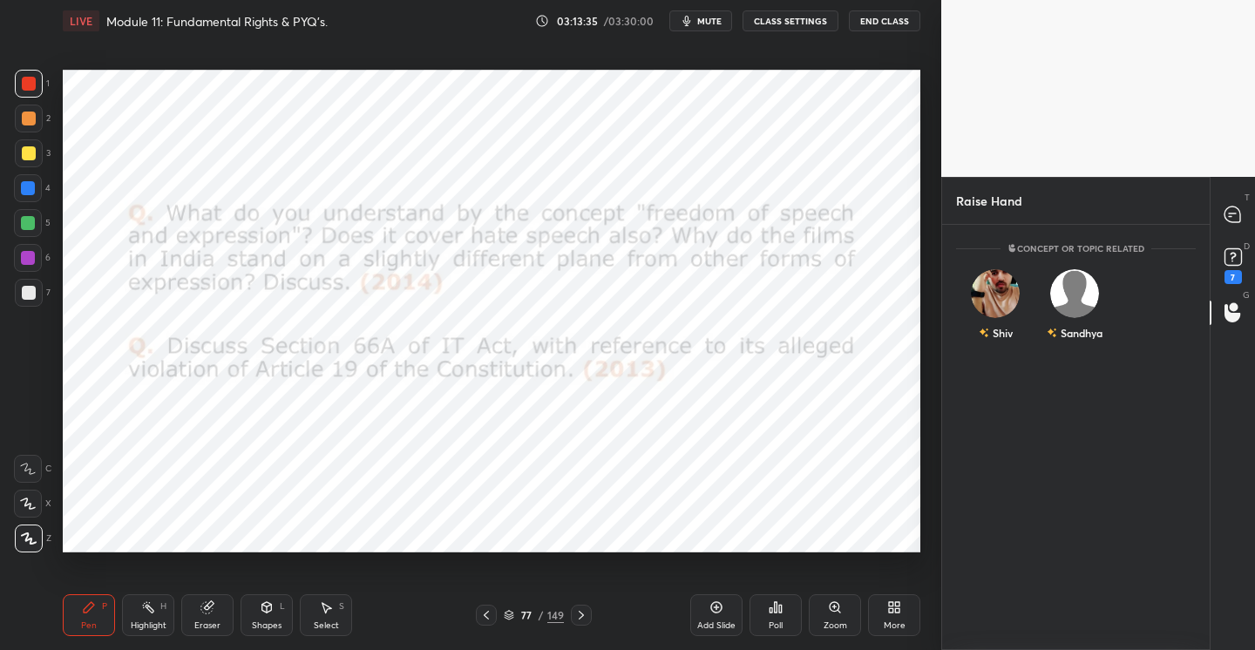
scroll to position [349, 262]
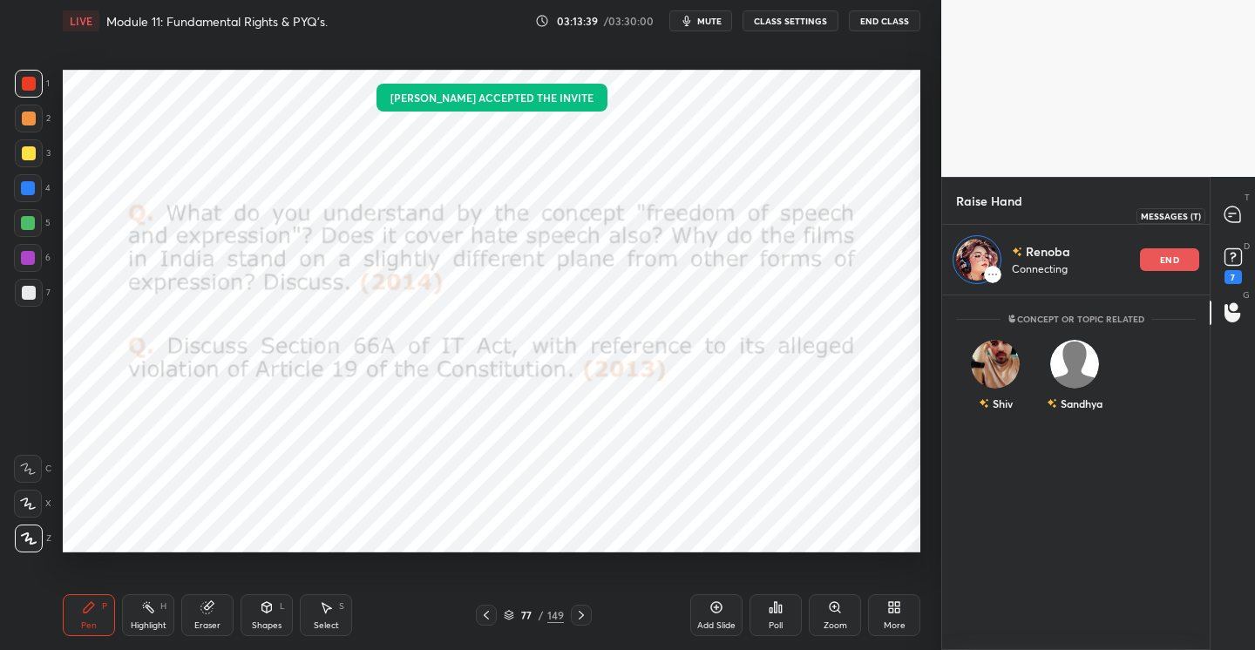
click at [1229, 224] on div at bounding box center [1232, 215] width 35 height 31
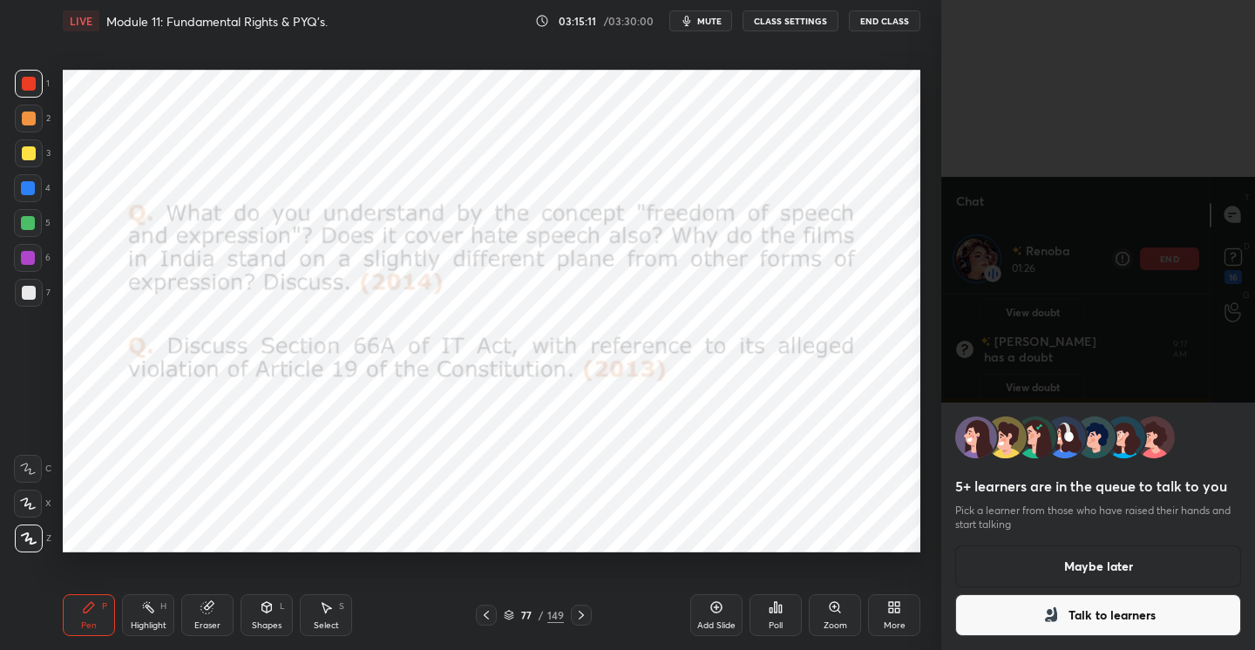
scroll to position [6, 6]
click at [1092, 557] on button "Maybe later" at bounding box center [1098, 566] width 286 height 42
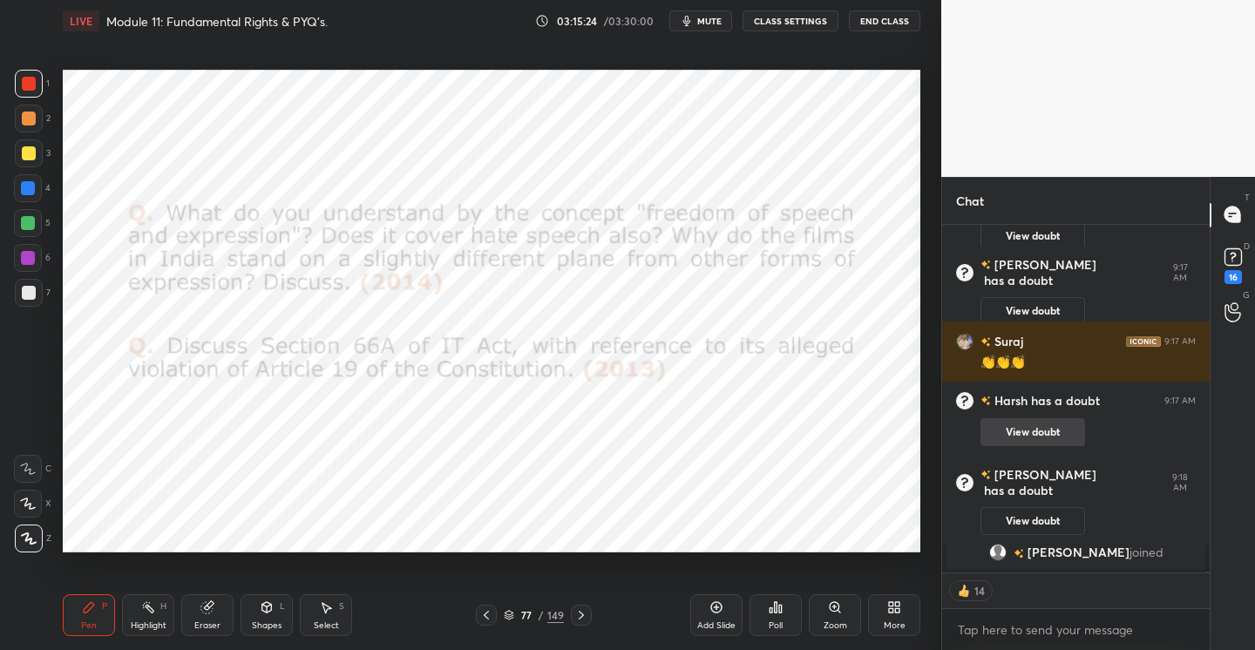
scroll to position [83252, 0]
click at [1228, 218] on icon at bounding box center [1232, 214] width 16 height 16
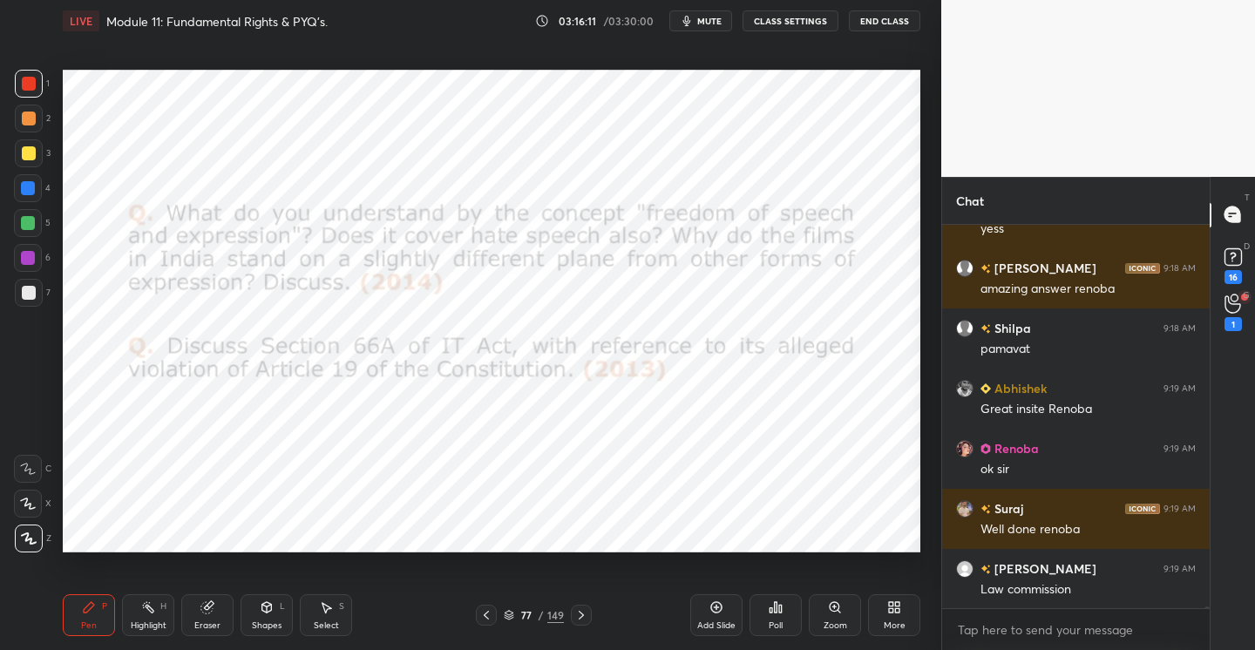
scroll to position [83829, 0]
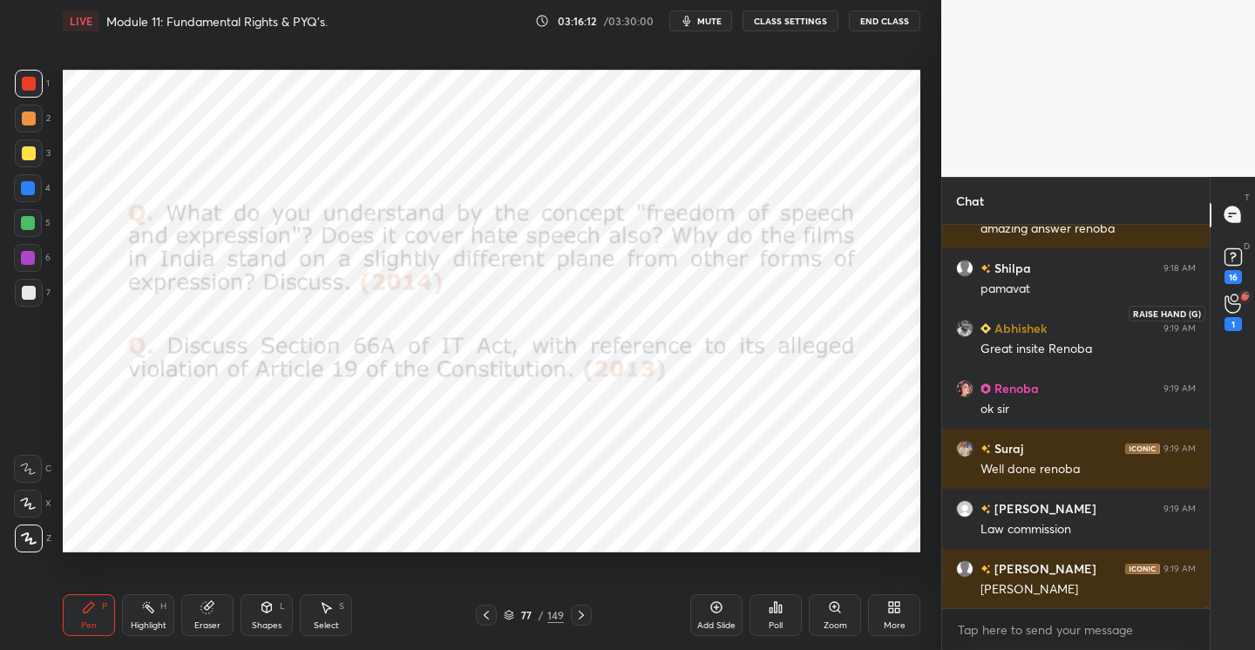
click at [1249, 302] on div "1" at bounding box center [1232, 312] width 35 height 31
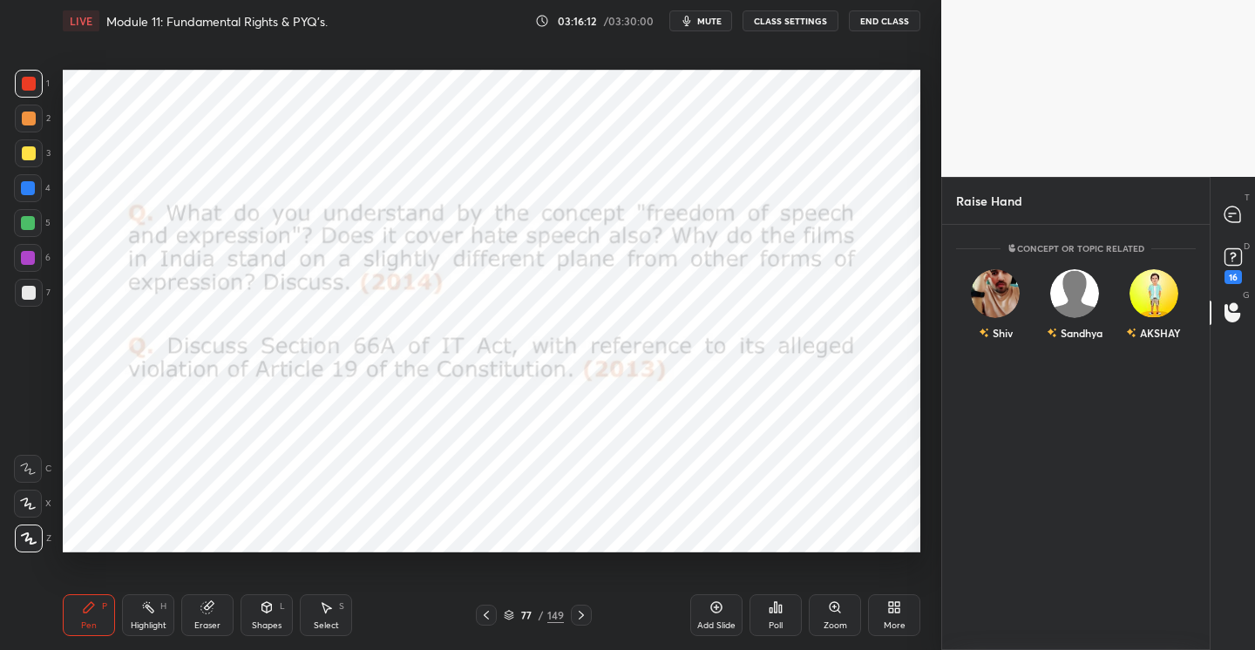
scroll to position [420, 262]
click at [1235, 222] on icon at bounding box center [1232, 214] width 16 height 16
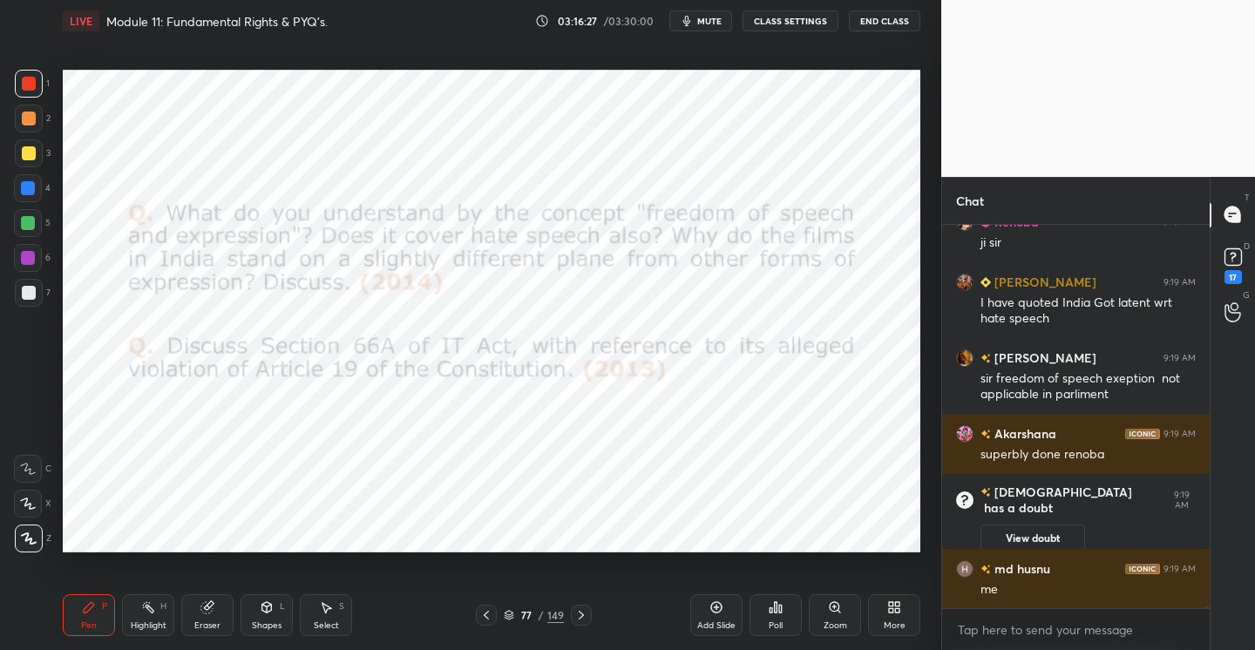
scroll to position [83903, 0]
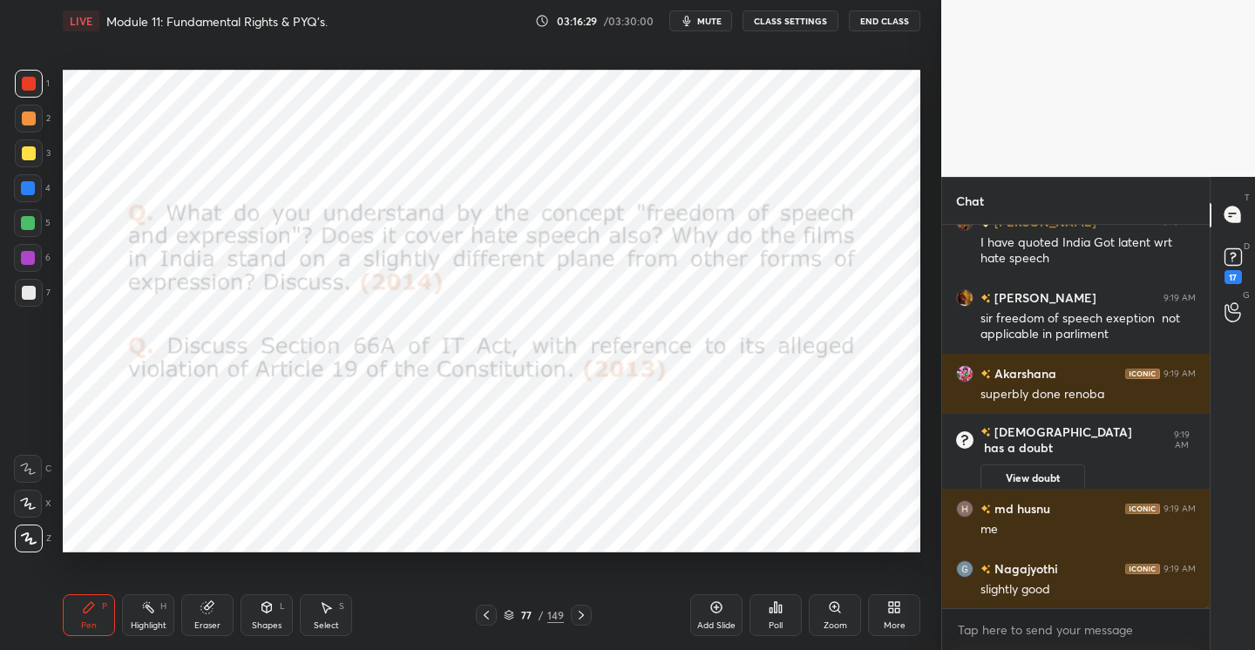
click at [715, 608] on icon at bounding box center [716, 607] width 5 height 5
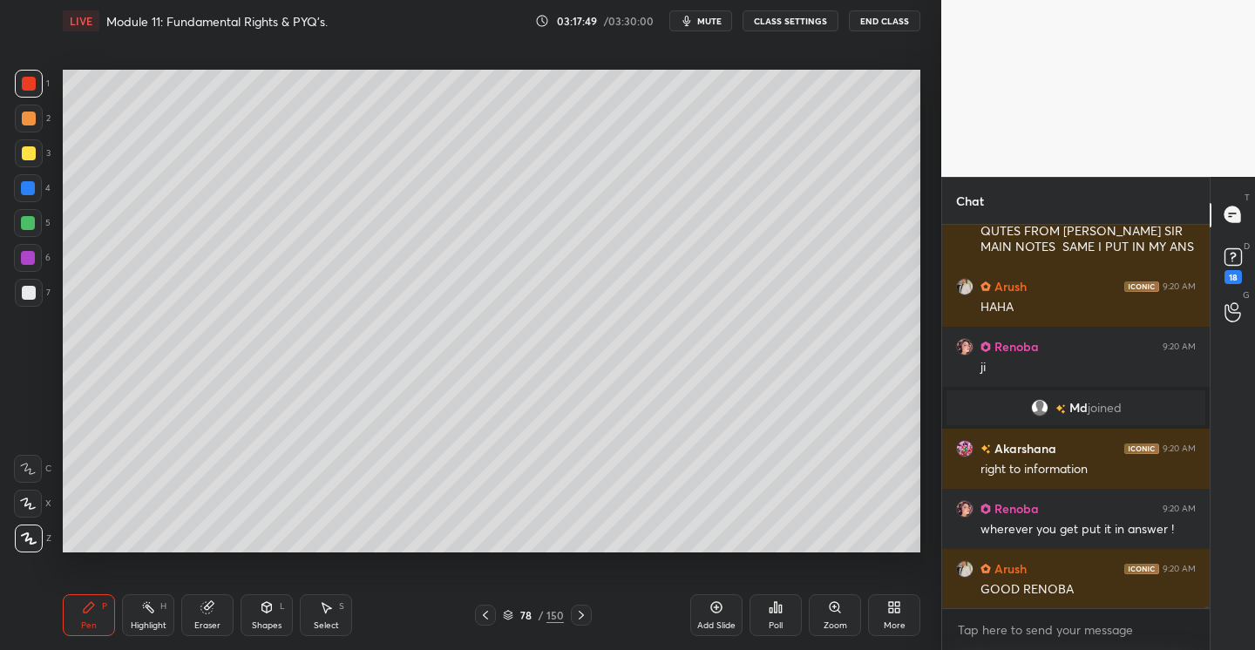
scroll to position [84495, 0]
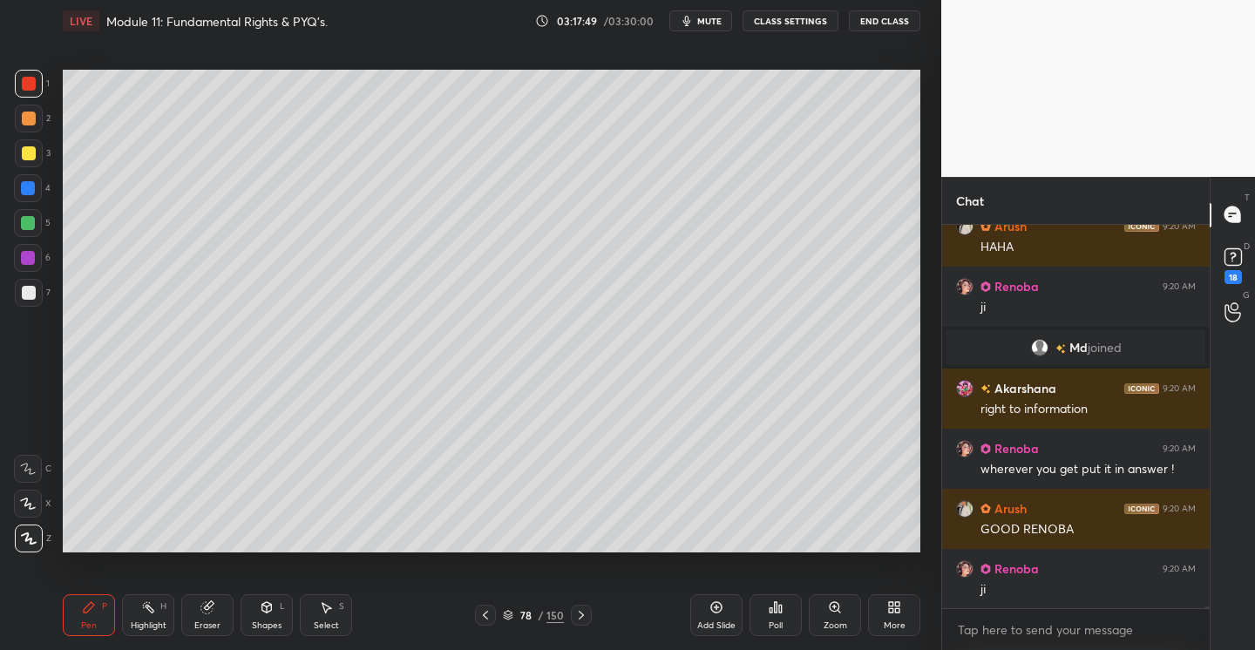
click at [716, 605] on icon at bounding box center [716, 607] width 14 height 14
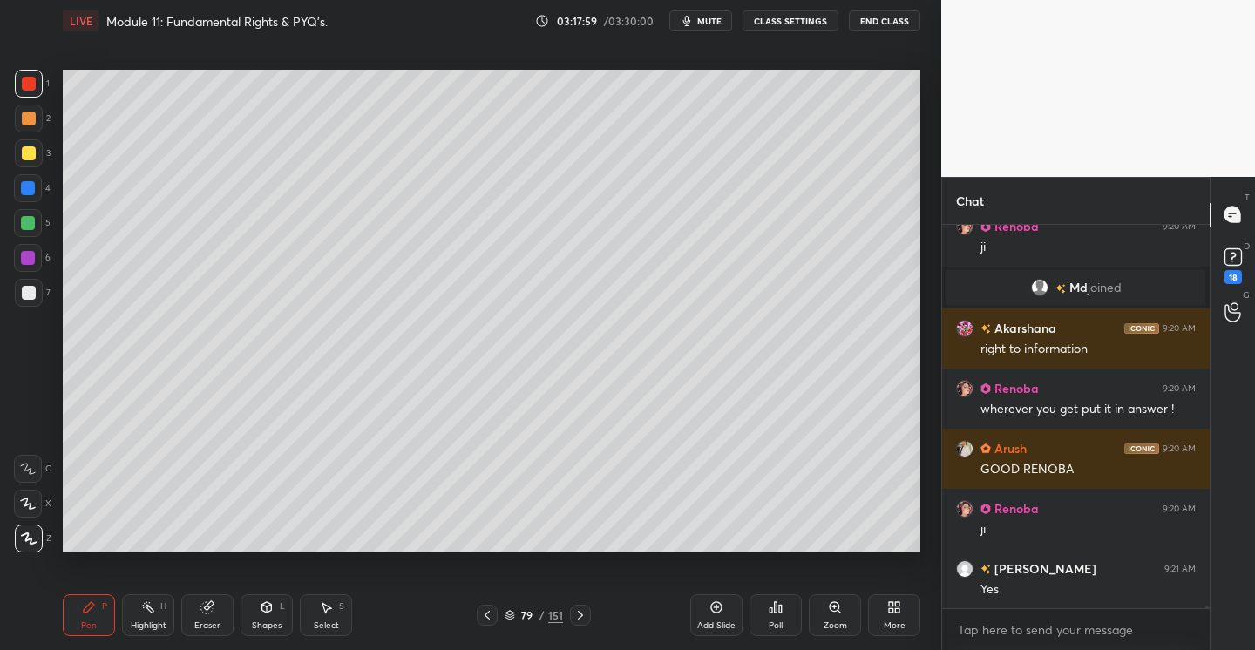
drag, startPoint x: 37, startPoint y: 293, endPoint x: 47, endPoint y: 301, distance: 13.0
click at [37, 294] on div at bounding box center [29, 293] width 28 height 28
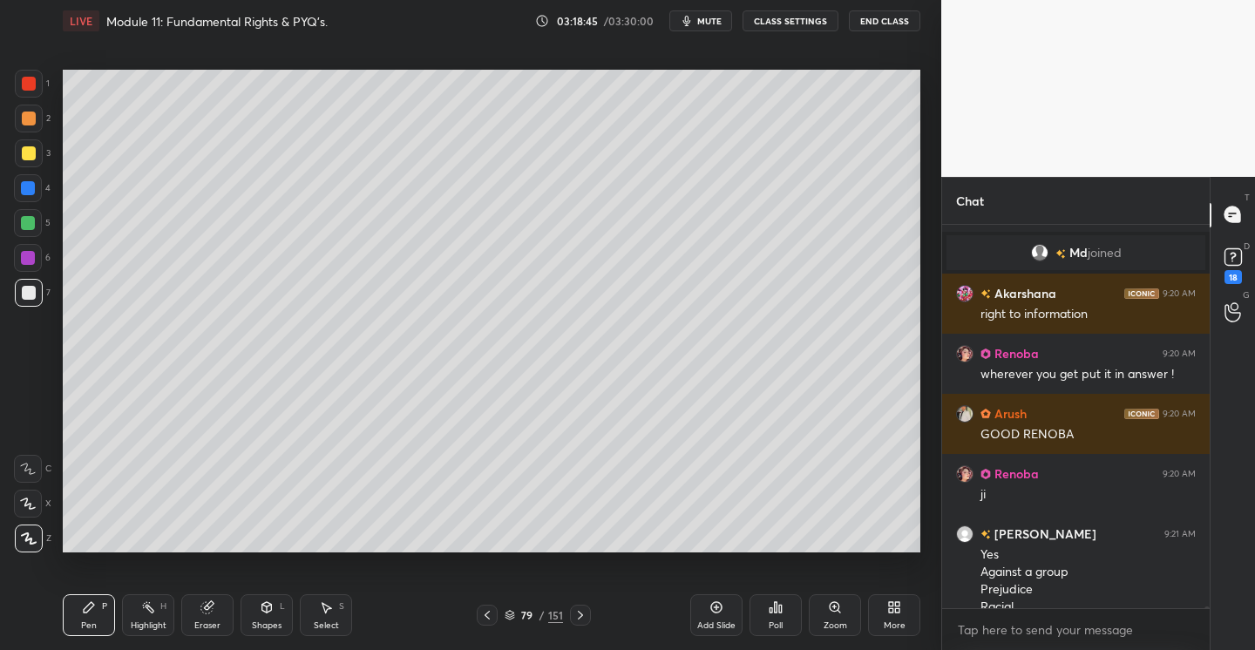
scroll to position [84607, 0]
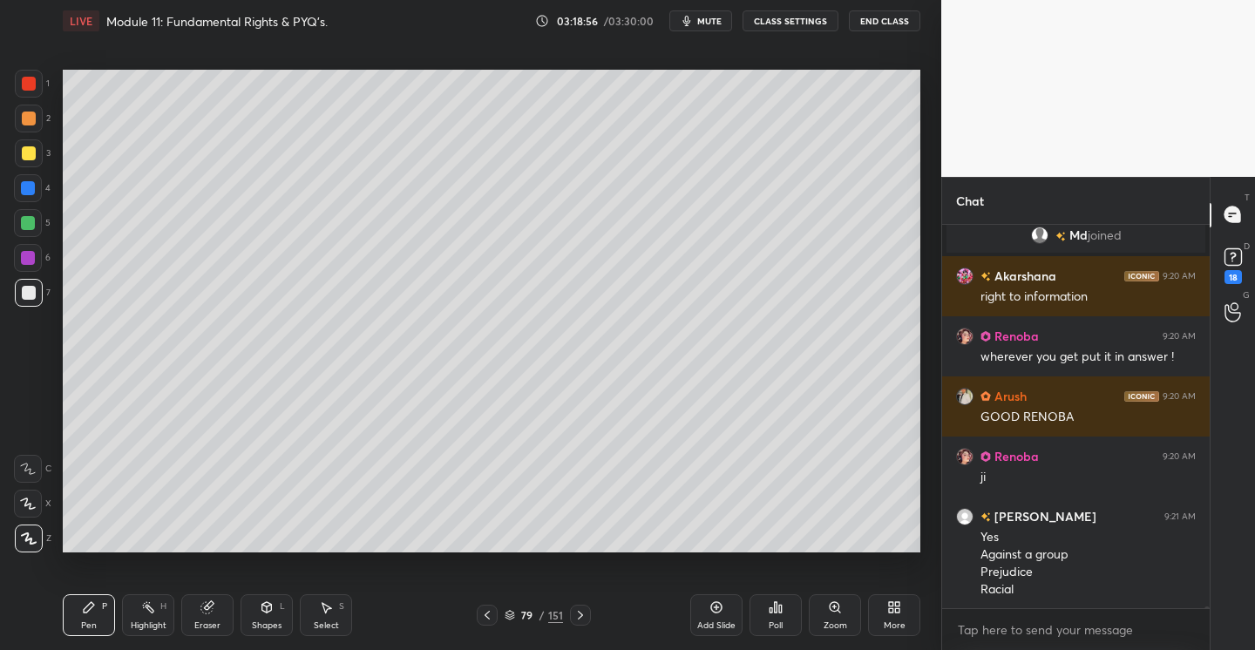
click at [723, 615] on div "Add Slide" at bounding box center [716, 615] width 52 height 42
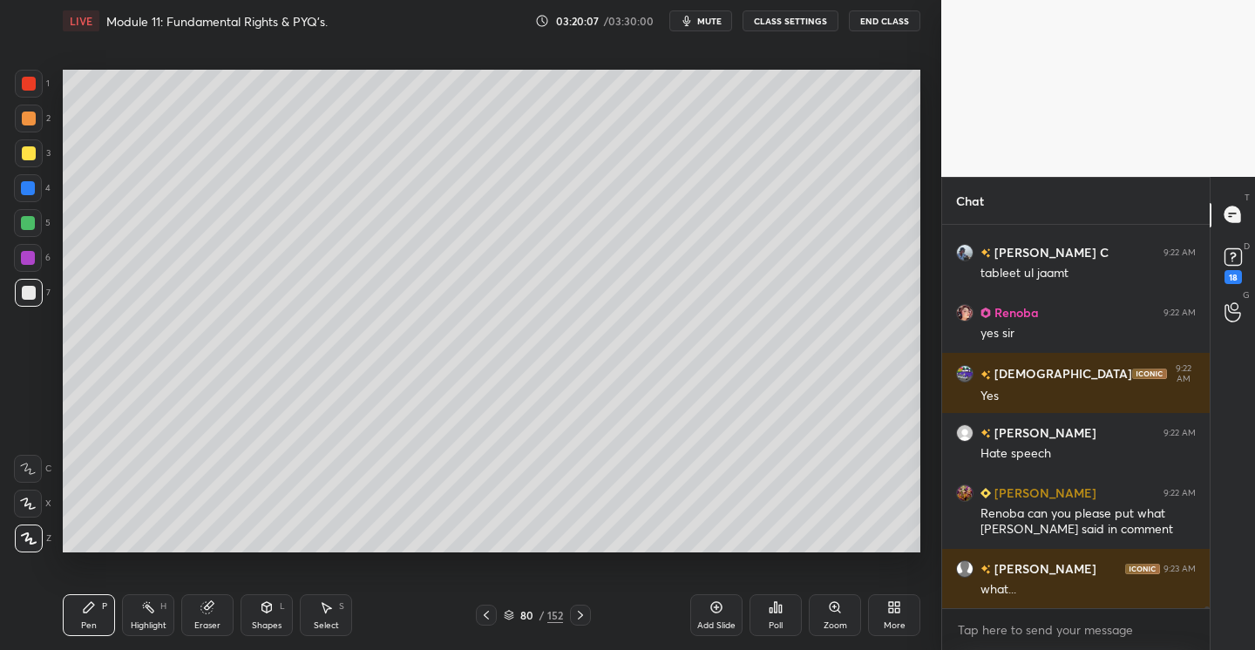
scroll to position [85044, 0]
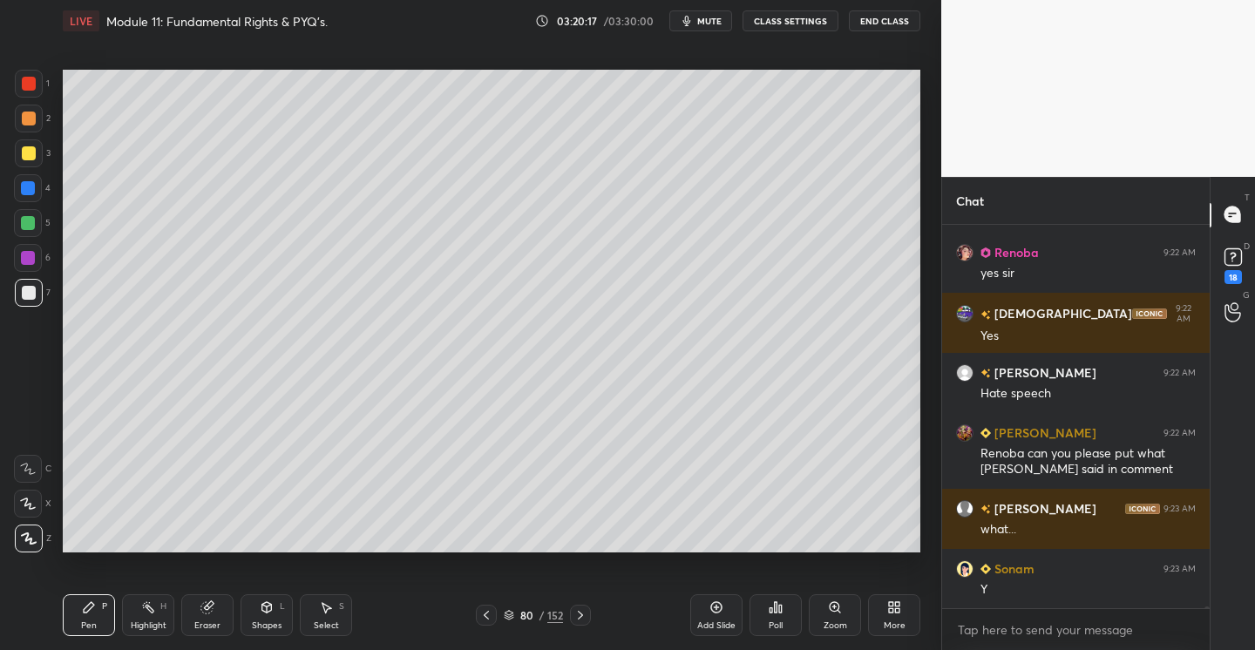
click at [714, 612] on icon at bounding box center [716, 607] width 14 height 14
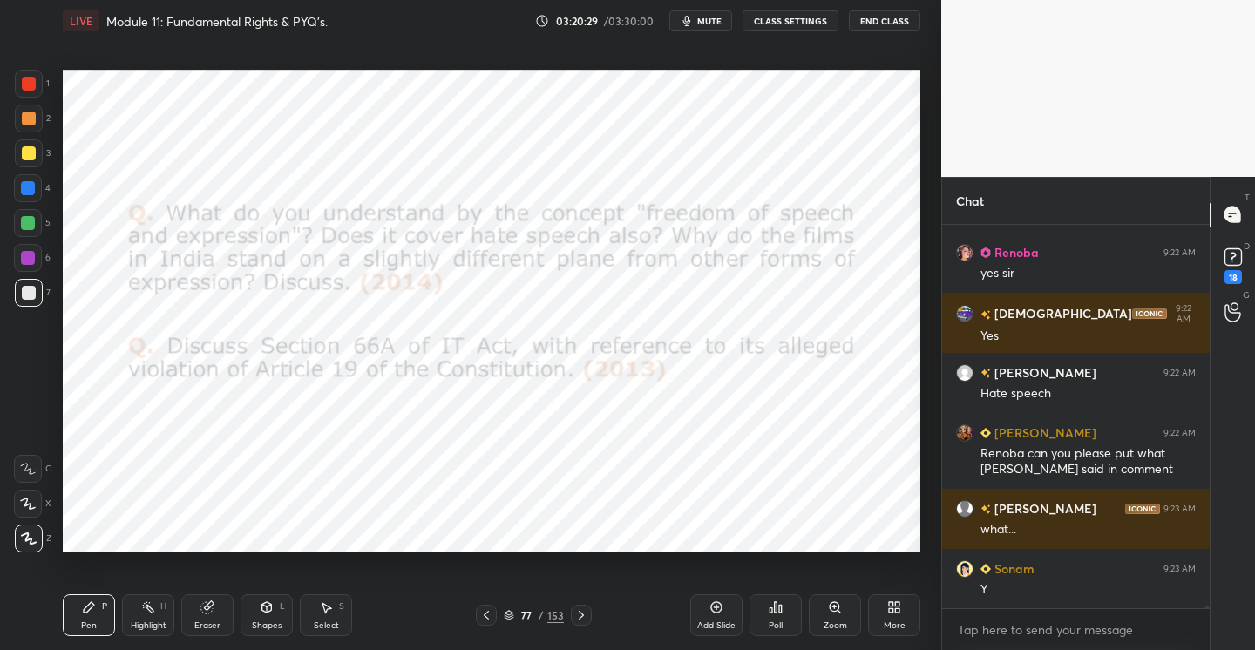
click at [36, 89] on div at bounding box center [29, 84] width 28 height 28
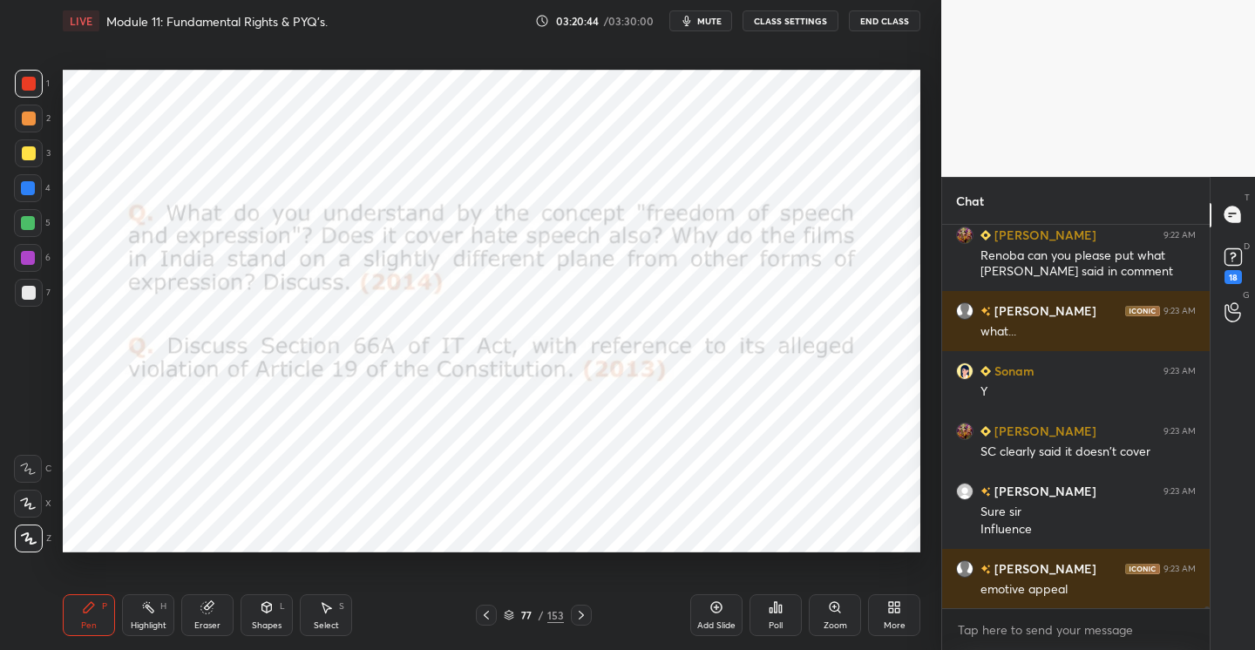
scroll to position [85302, 0]
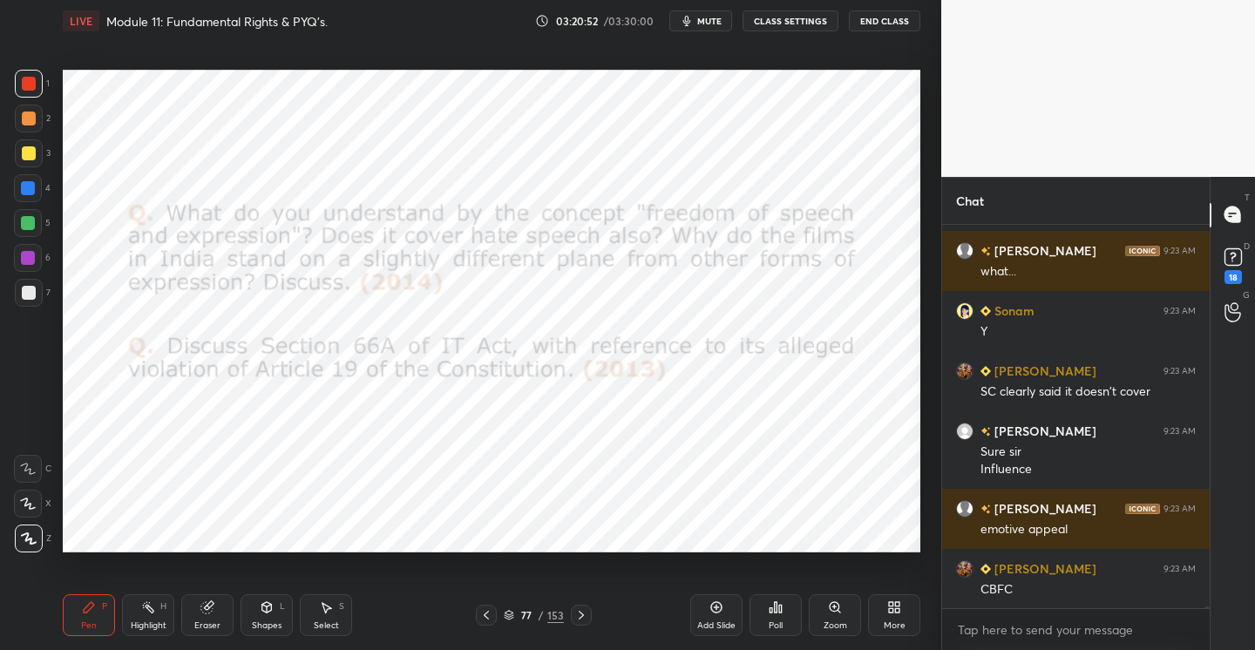
click at [584, 617] on icon at bounding box center [581, 615] width 14 height 14
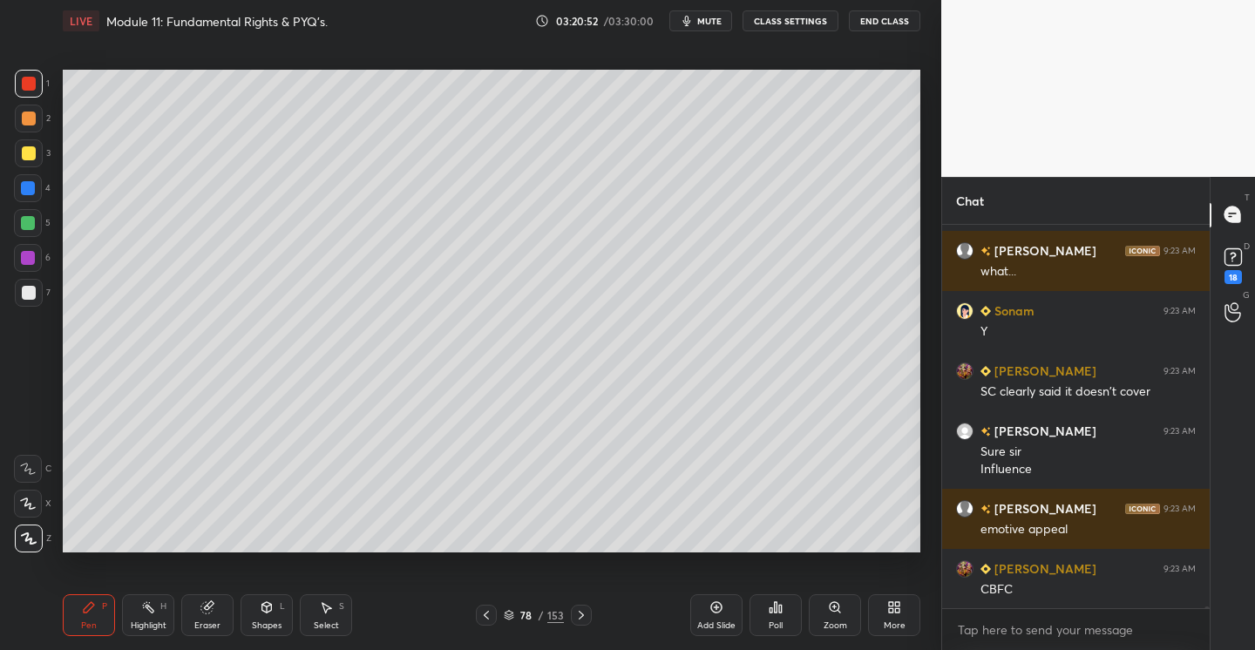
click at [585, 617] on icon at bounding box center [581, 615] width 14 height 14
click at [585, 615] on icon at bounding box center [581, 615] width 14 height 14
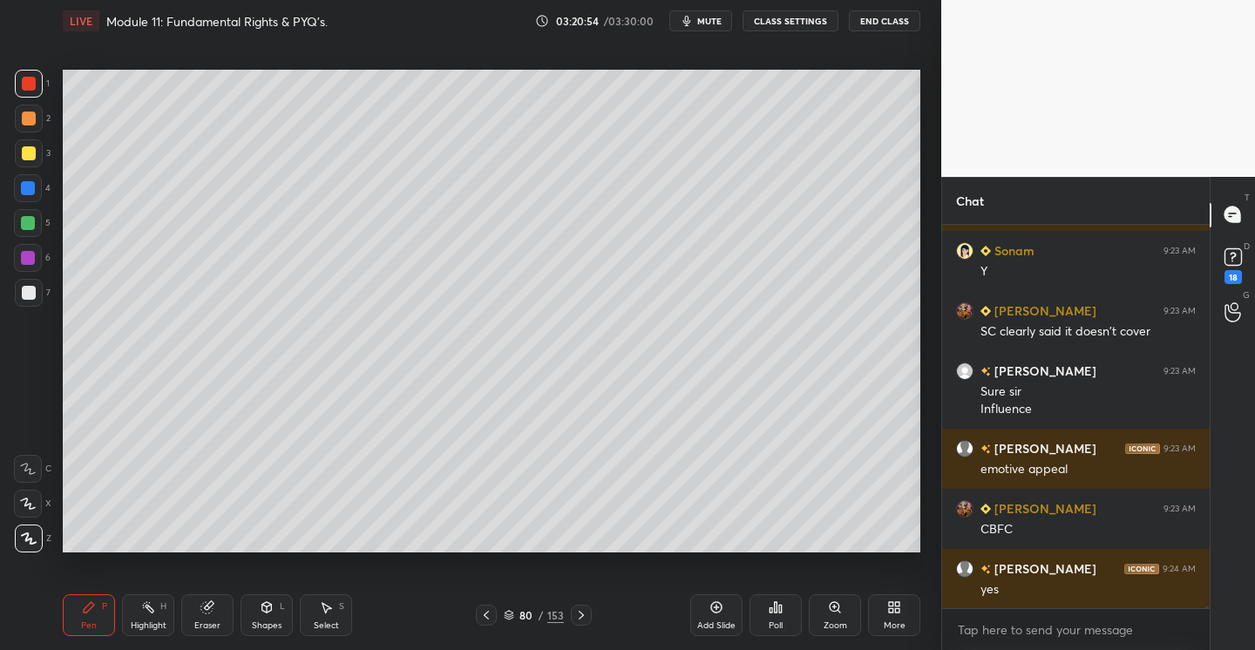
click at [715, 617] on div "Add Slide" at bounding box center [716, 615] width 52 height 42
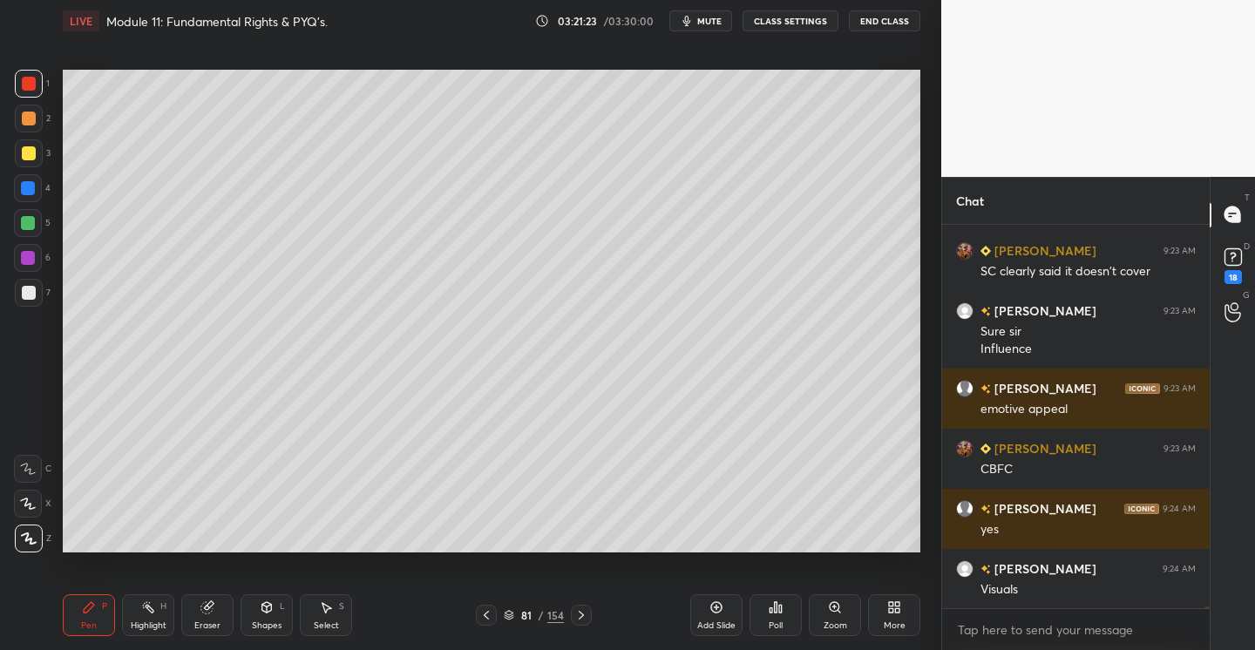
scroll to position [85482, 0]
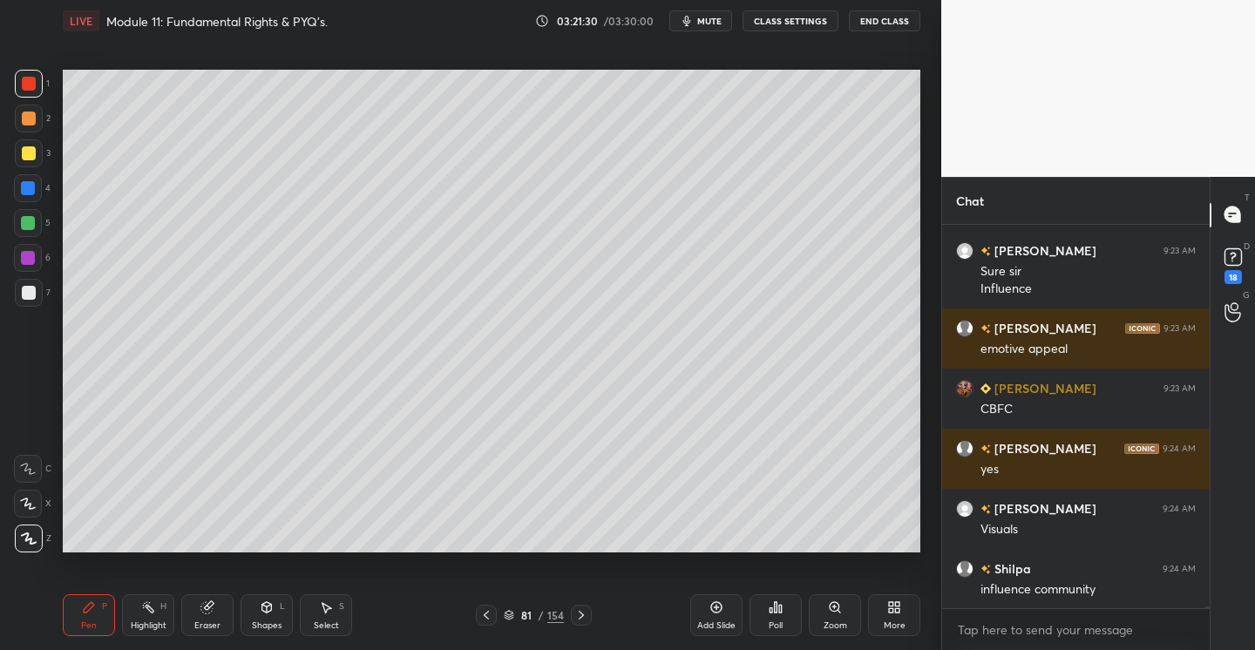
click at [28, 294] on div at bounding box center [29, 293] width 14 height 14
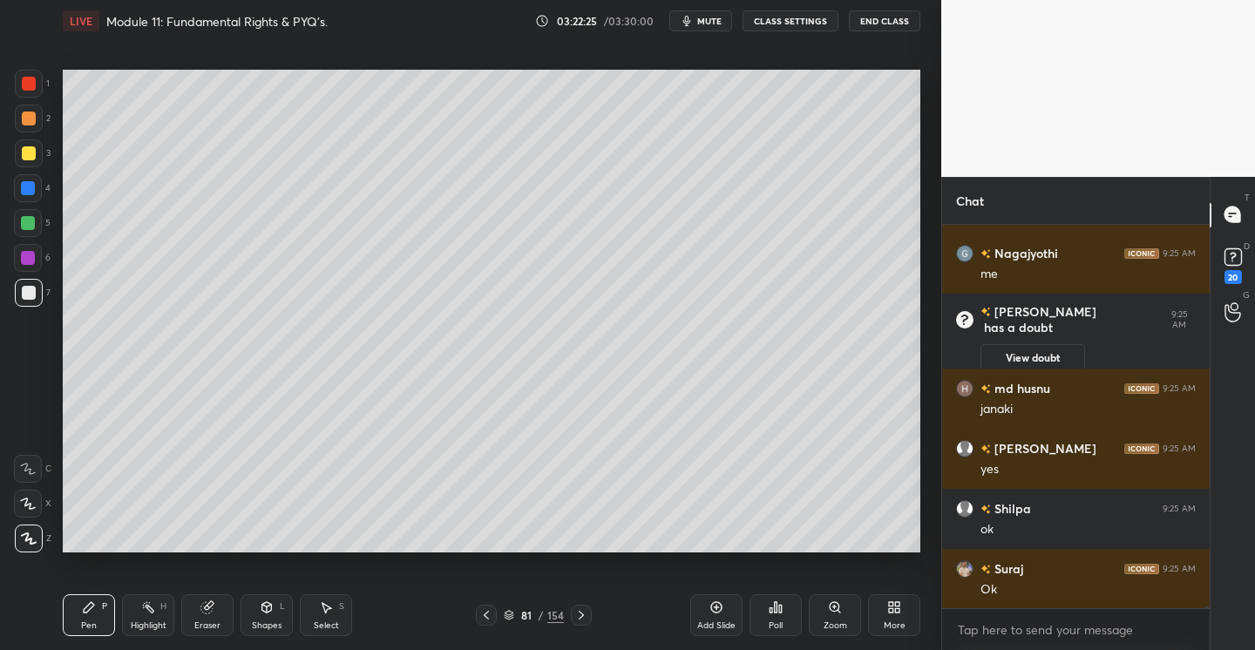
scroll to position [85616, 0]
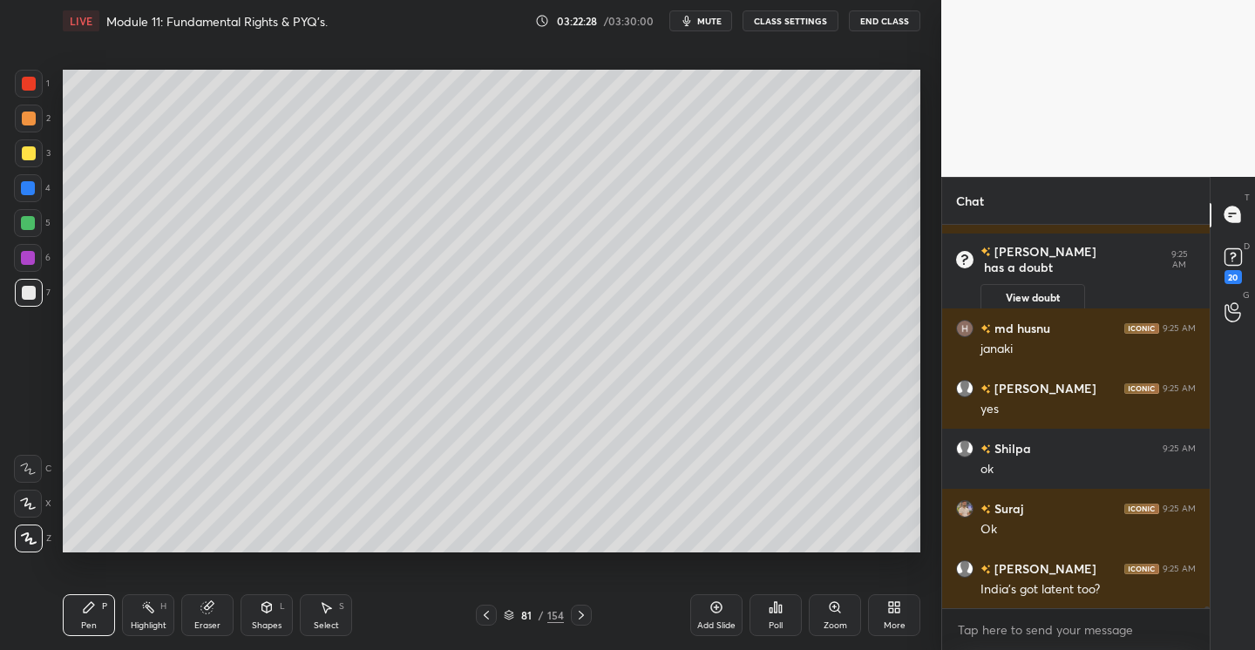
click at [725, 610] on div "Add Slide" at bounding box center [716, 615] width 52 height 42
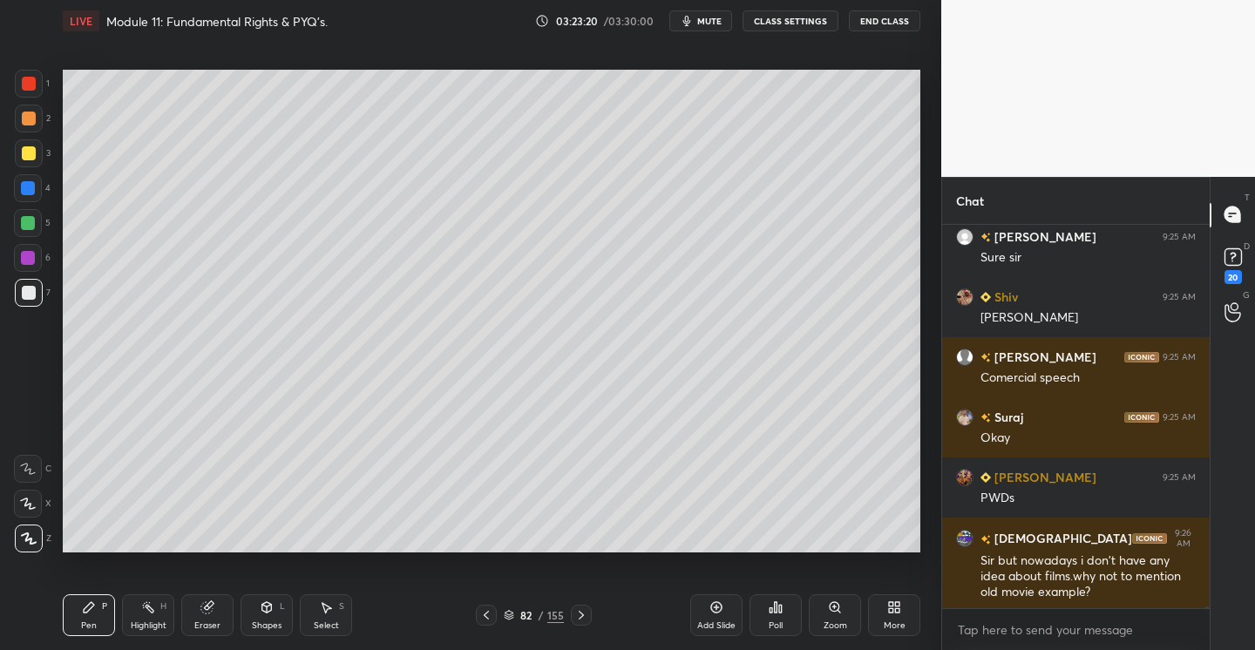
scroll to position [86068, 0]
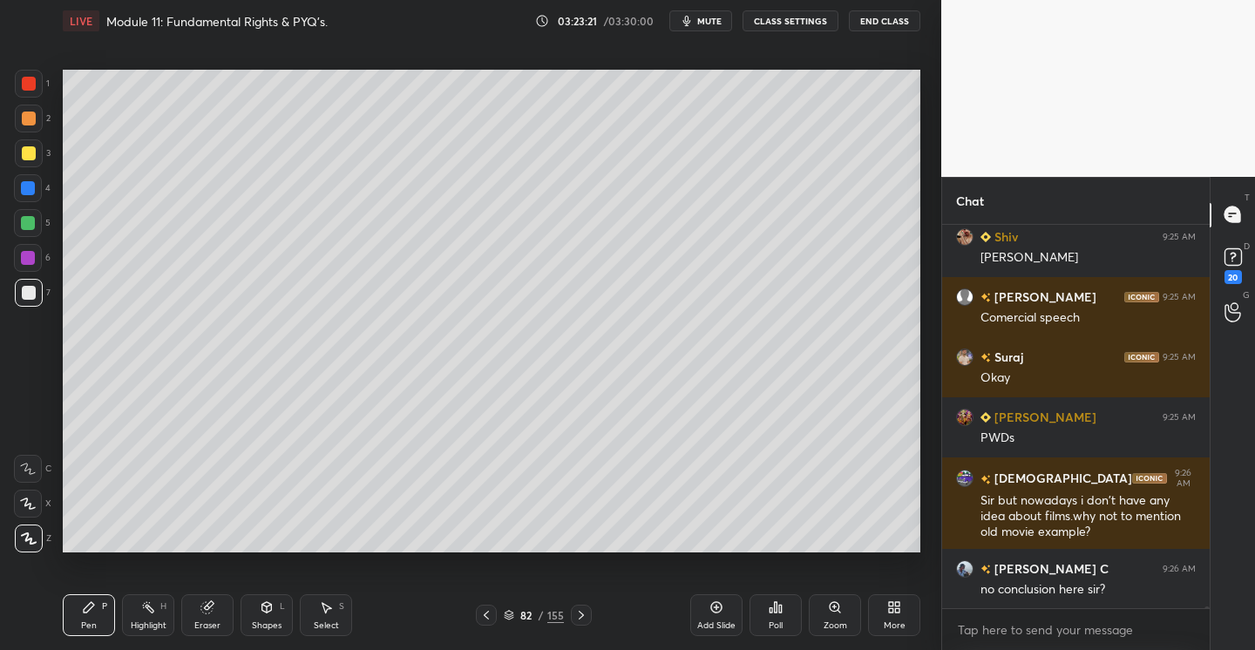
drag, startPoint x: 718, startPoint y: 601, endPoint x: 707, endPoint y: 602, distance: 11.4
click at [716, 602] on icon at bounding box center [716, 607] width 14 height 14
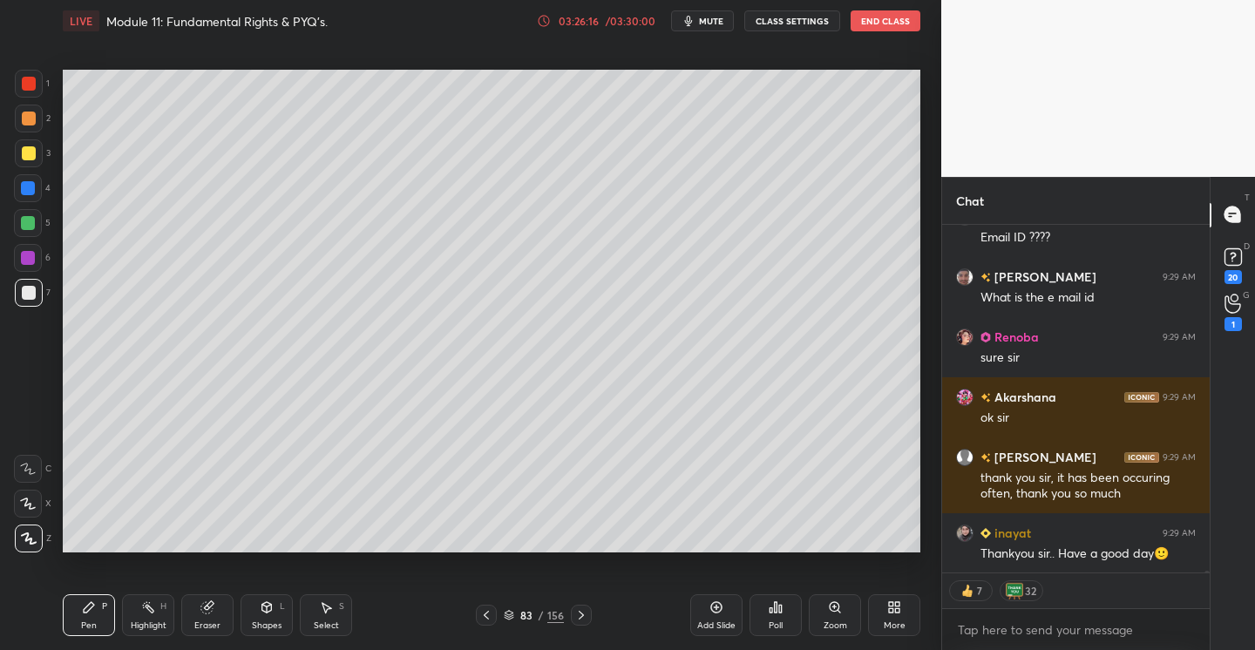
scroll to position [91937, 0]
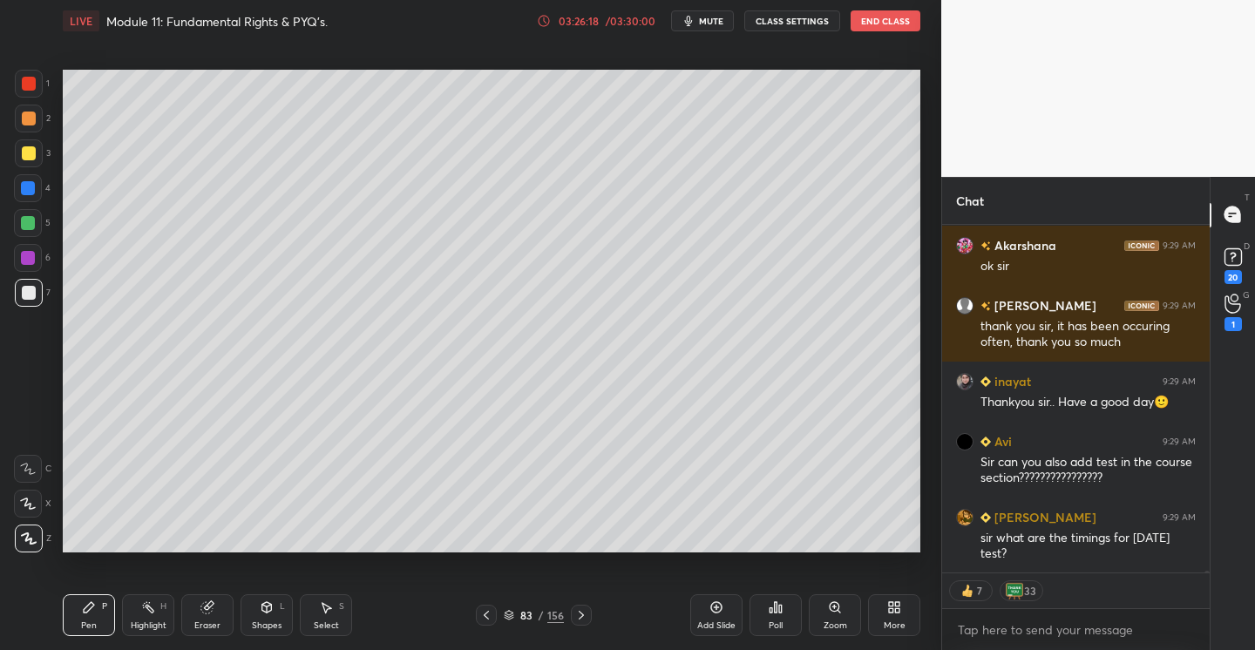
click at [709, 610] on icon at bounding box center [716, 607] width 14 height 14
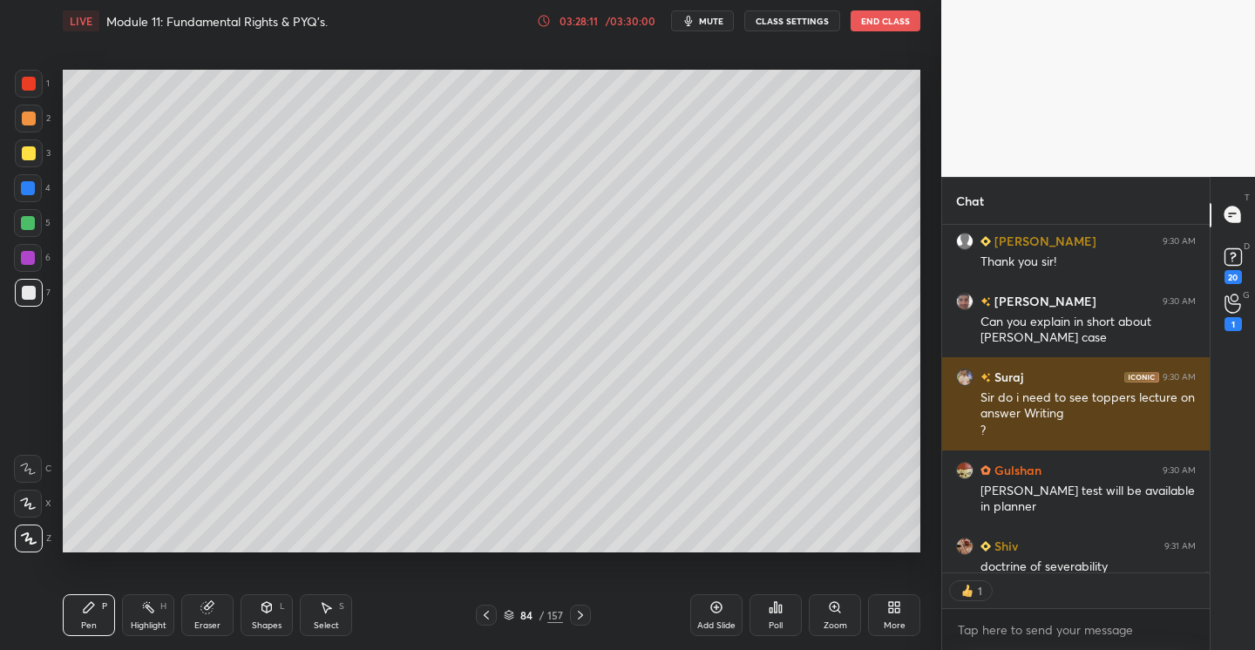
scroll to position [93687, 0]
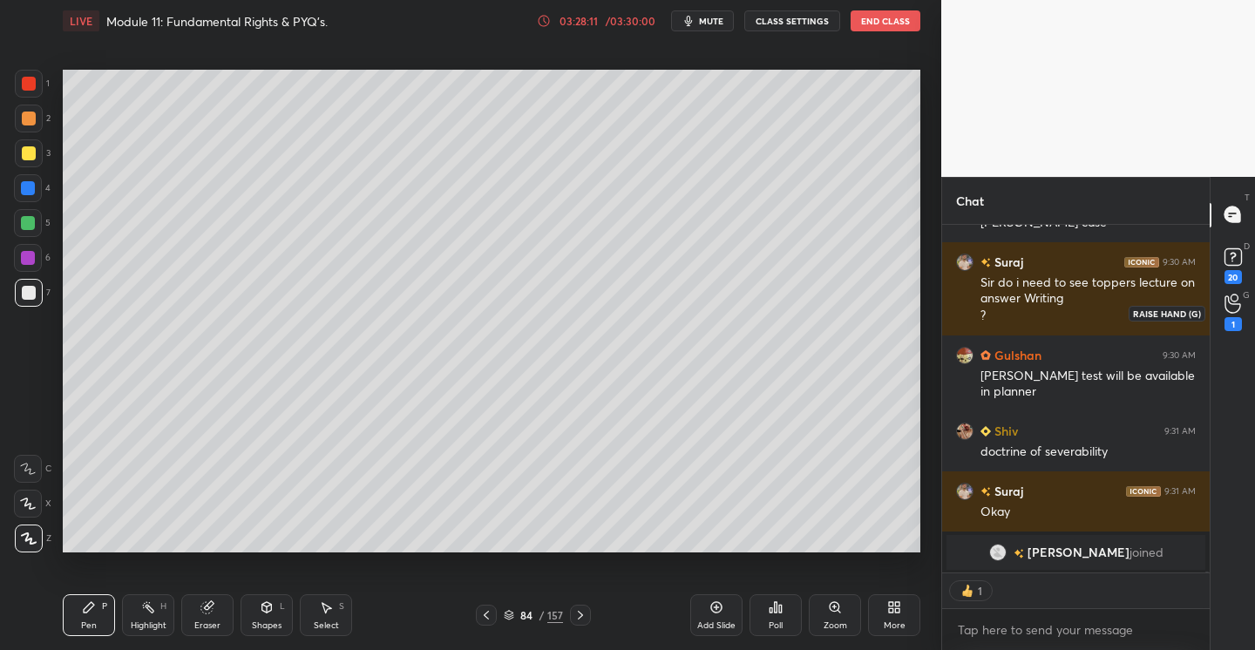
click at [1236, 306] on icon at bounding box center [1232, 304] width 17 height 20
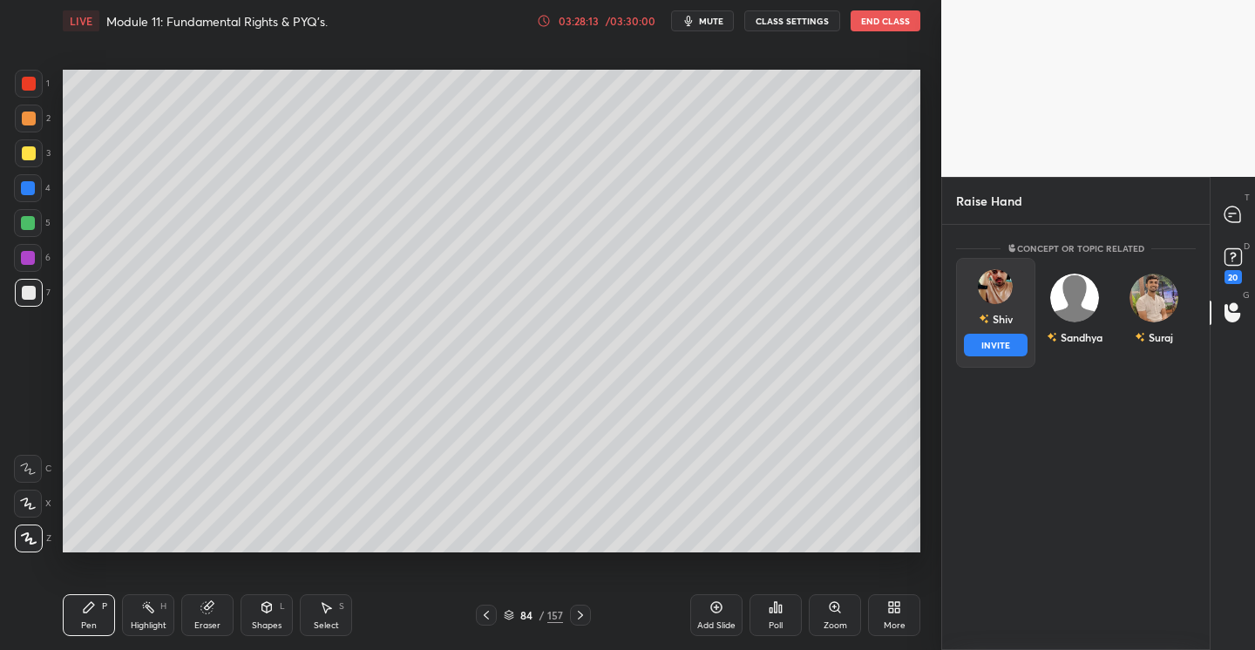
click at [1012, 294] on div "[DEMOGRAPHIC_DATA] INVITE" at bounding box center [995, 313] width 79 height 110
click at [1012, 345] on button "INVITE" at bounding box center [996, 345] width 64 height 23
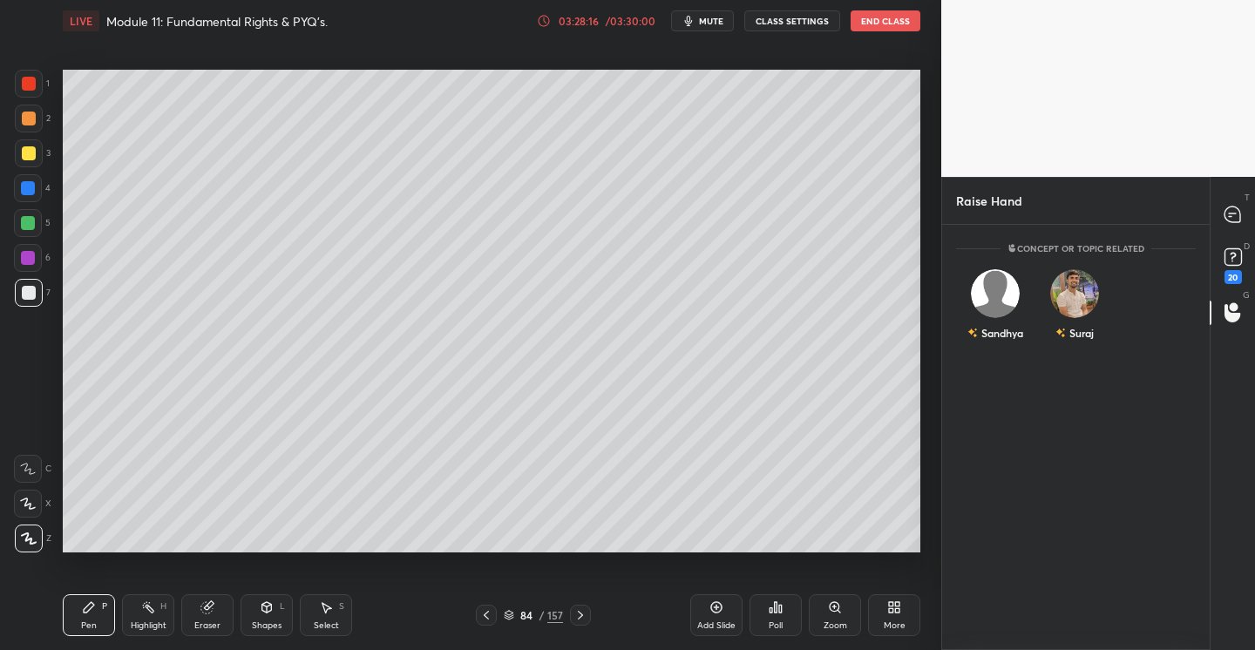
scroll to position [349, 262]
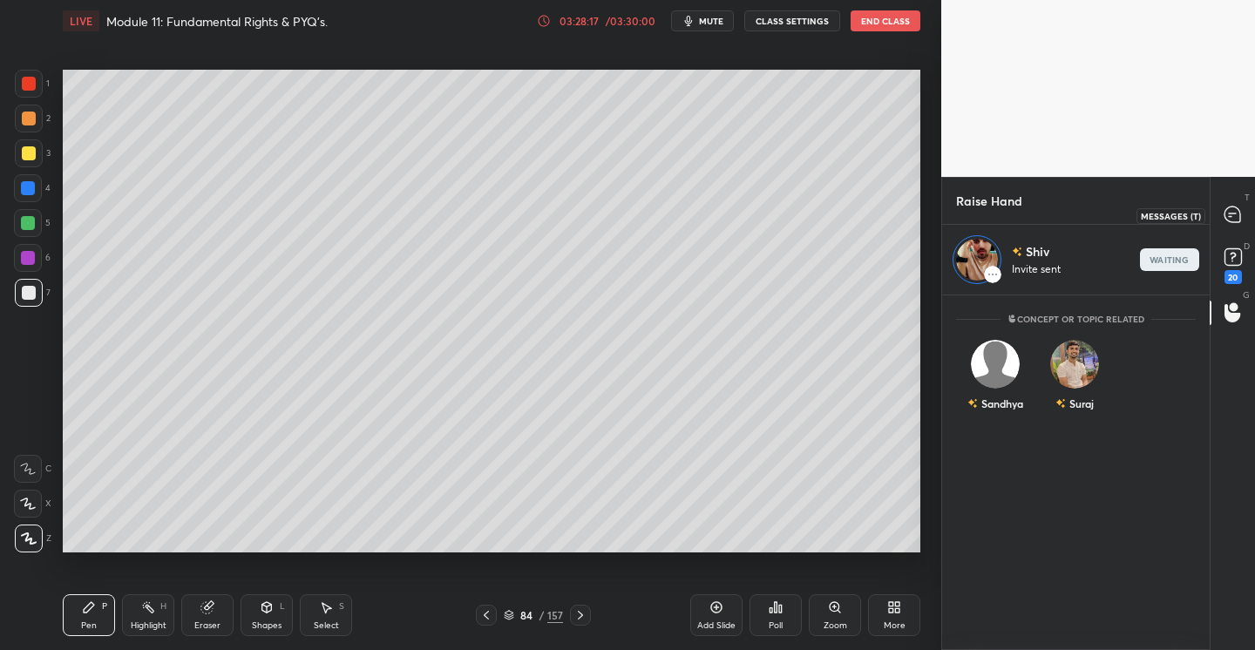
click at [1233, 215] on icon at bounding box center [1232, 214] width 16 height 16
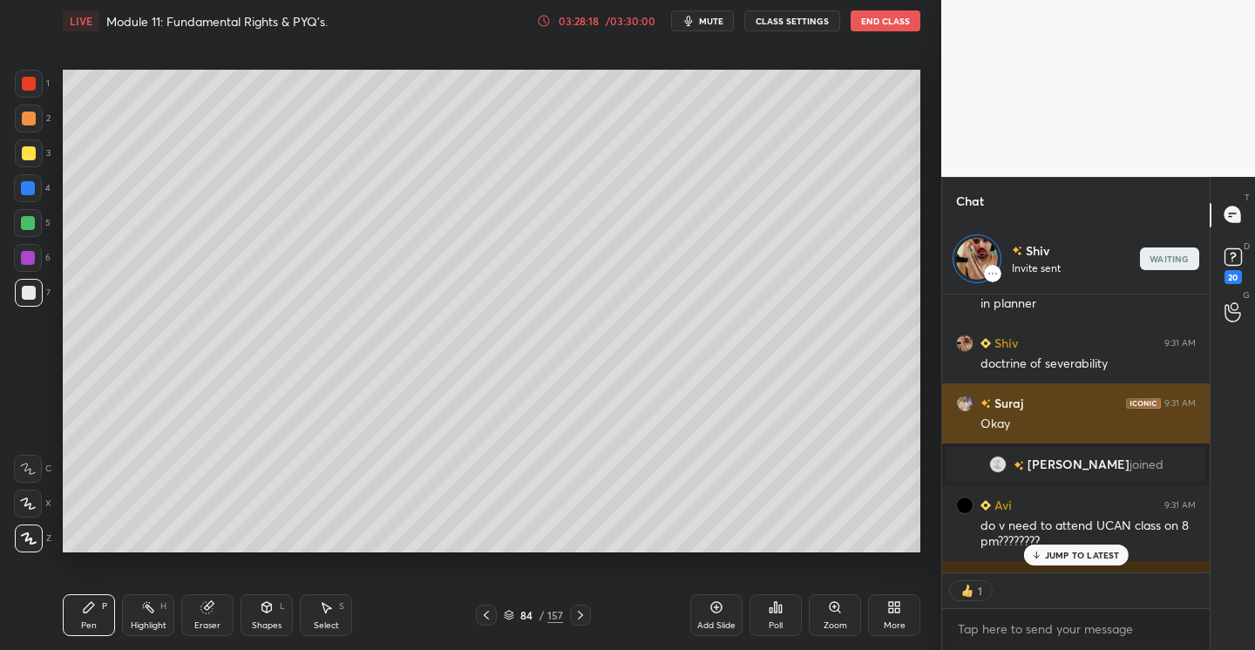
scroll to position [92647, 0]
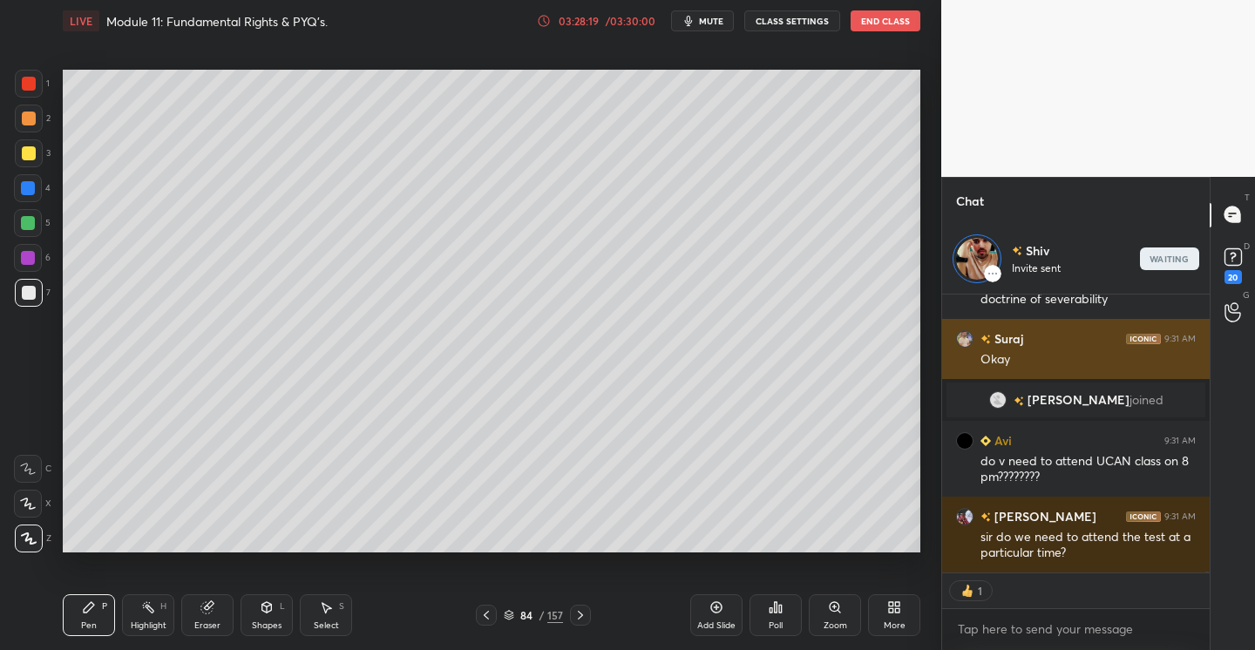
type textarea "x"
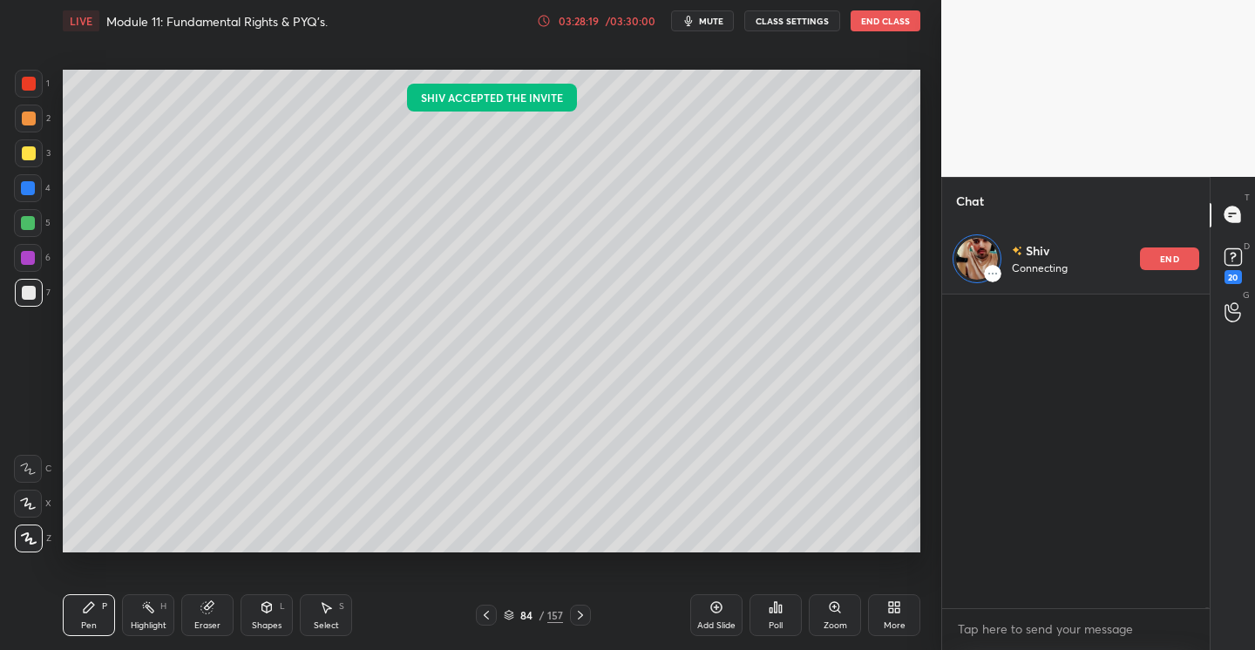
scroll to position [163, 262]
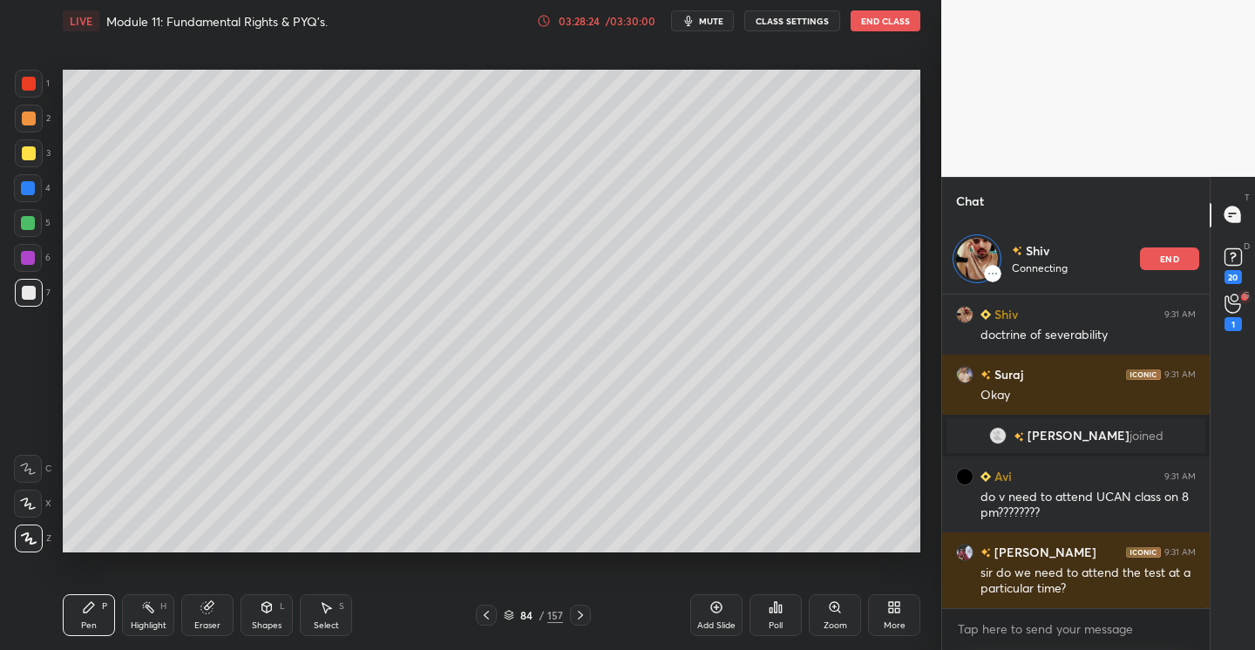
click at [1149, 261] on div "end" at bounding box center [1169, 258] width 59 height 23
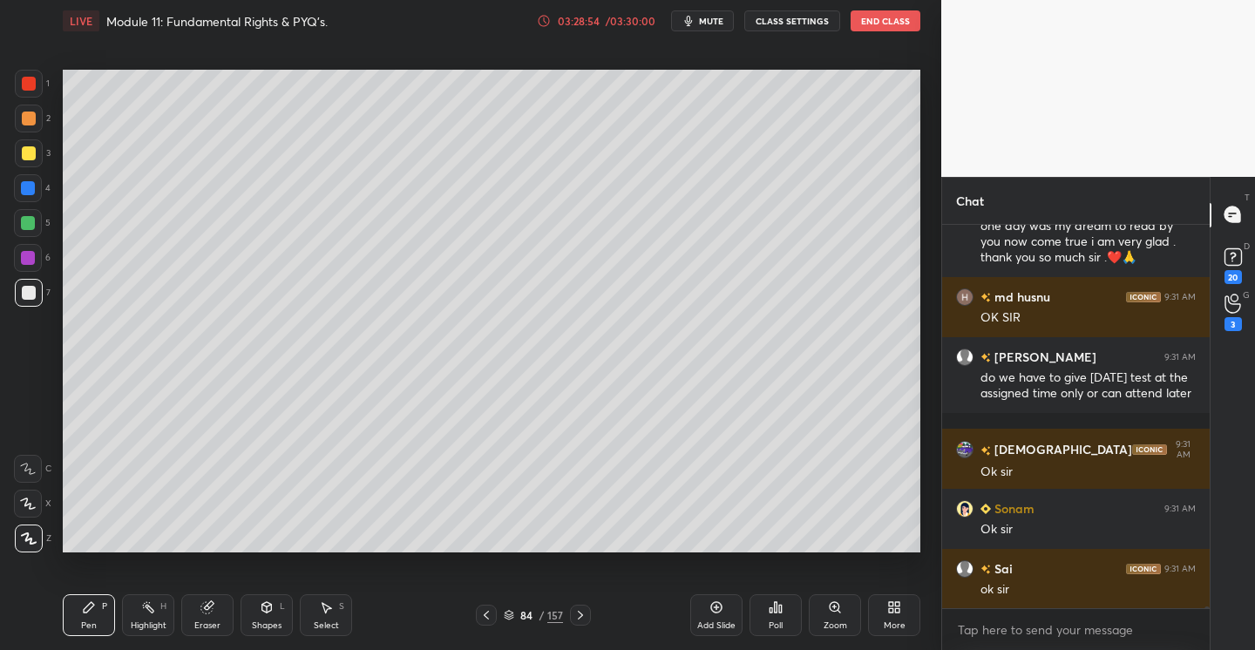
scroll to position [93162, 0]
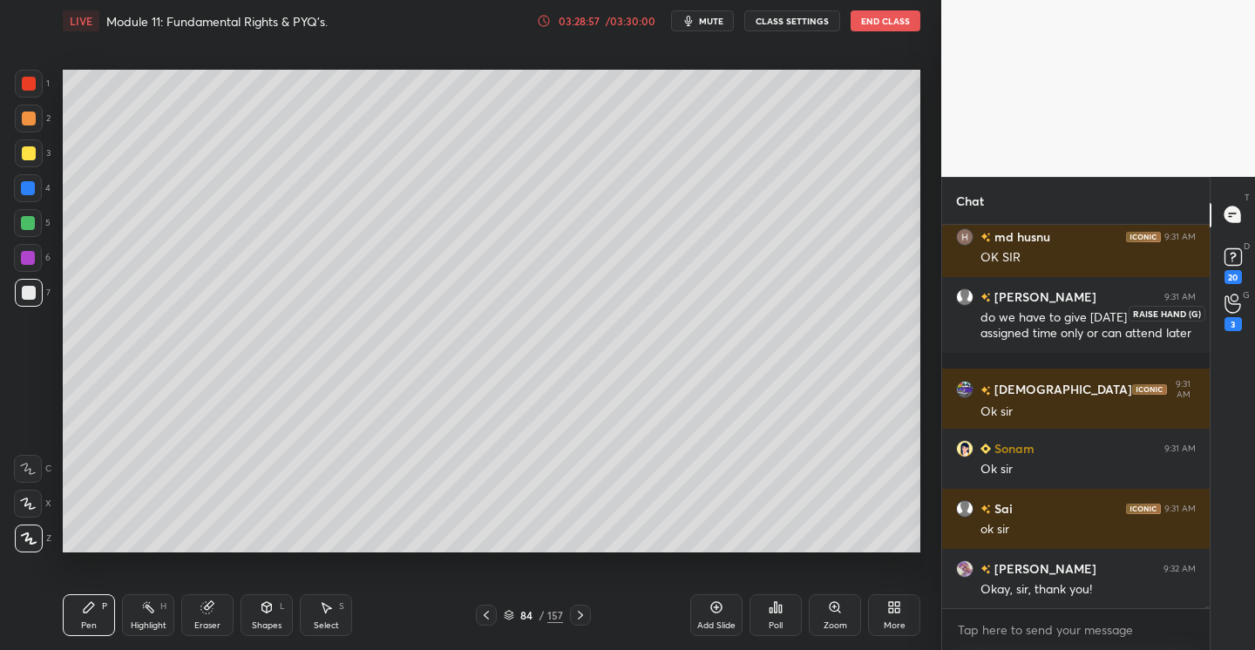
click at [1235, 315] on div "3" at bounding box center [1232, 312] width 17 height 37
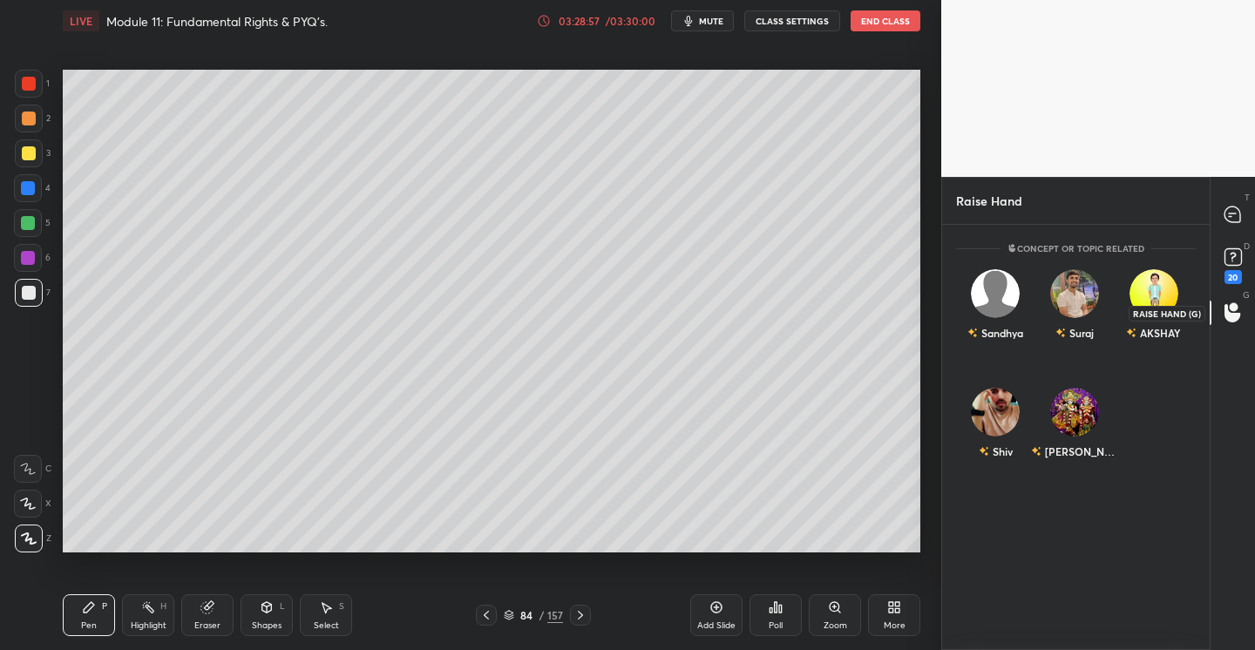
scroll to position [420, 262]
click at [1242, 249] on icon at bounding box center [1233, 257] width 26 height 26
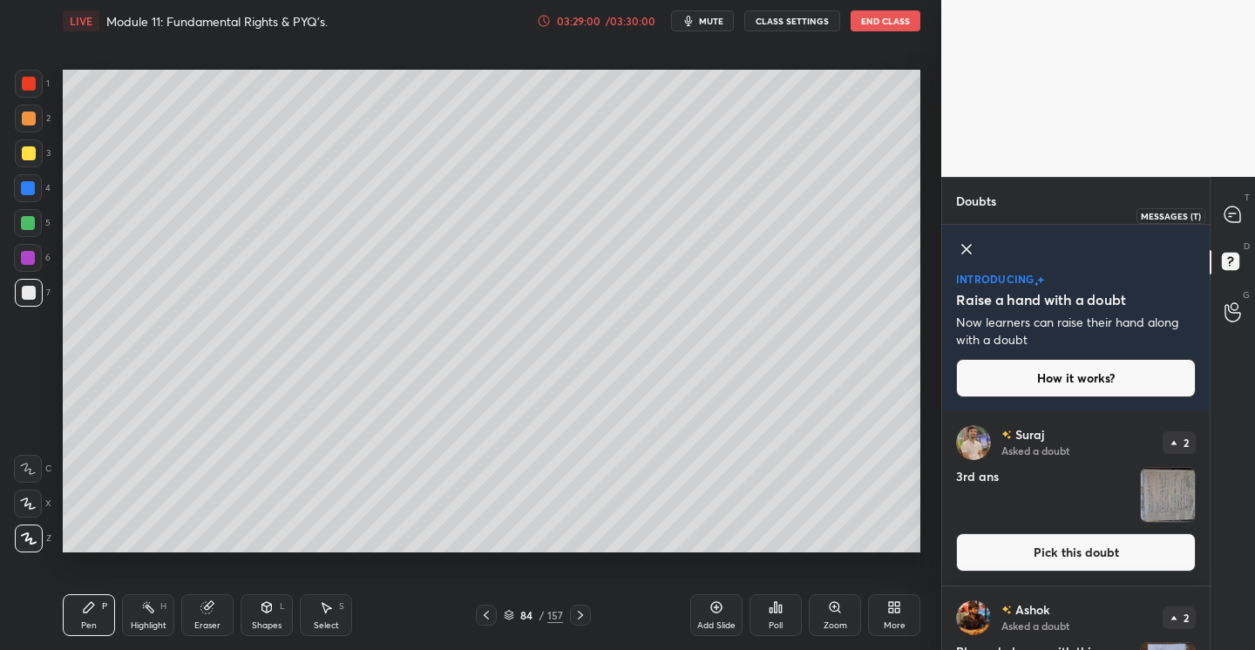
click at [1232, 200] on div at bounding box center [1232, 215] width 35 height 31
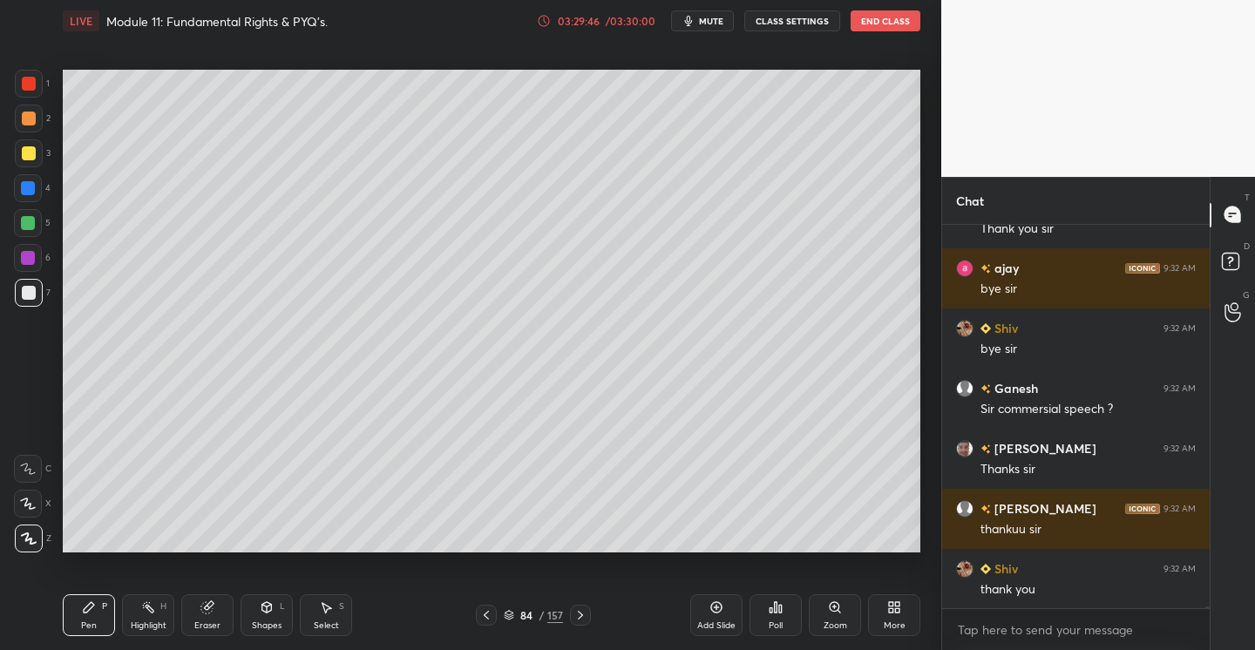
scroll to position [94681, 0]
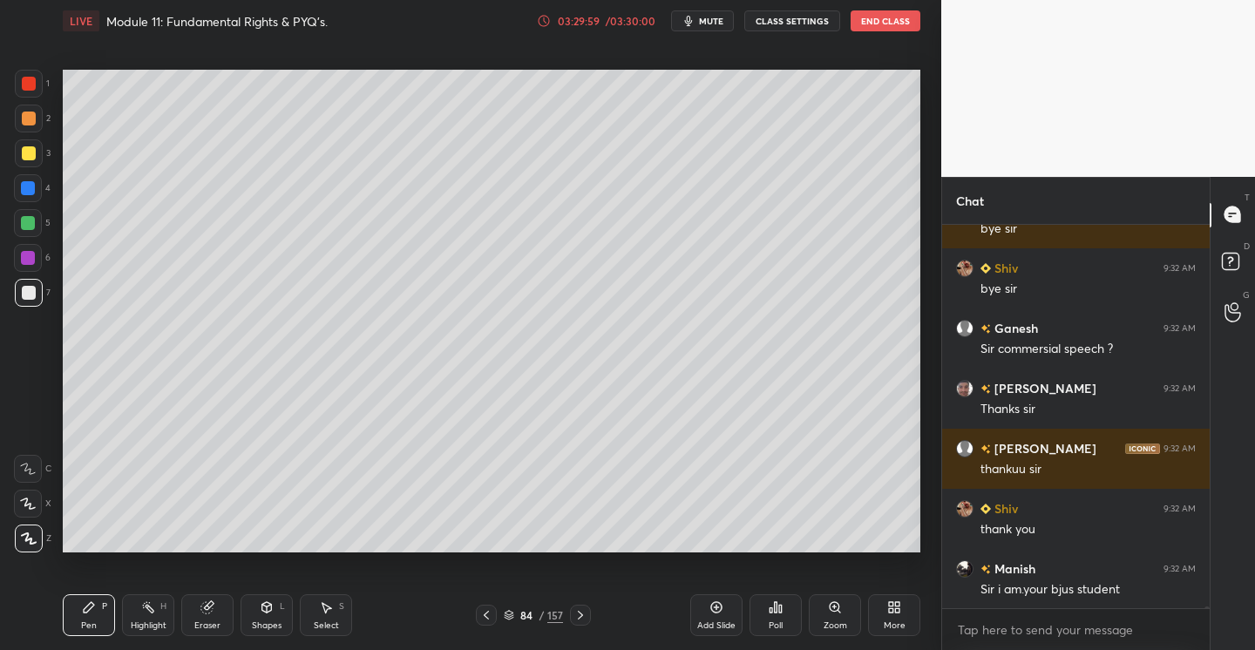
click at [883, 27] on button "End Class" at bounding box center [885, 20] width 70 height 21
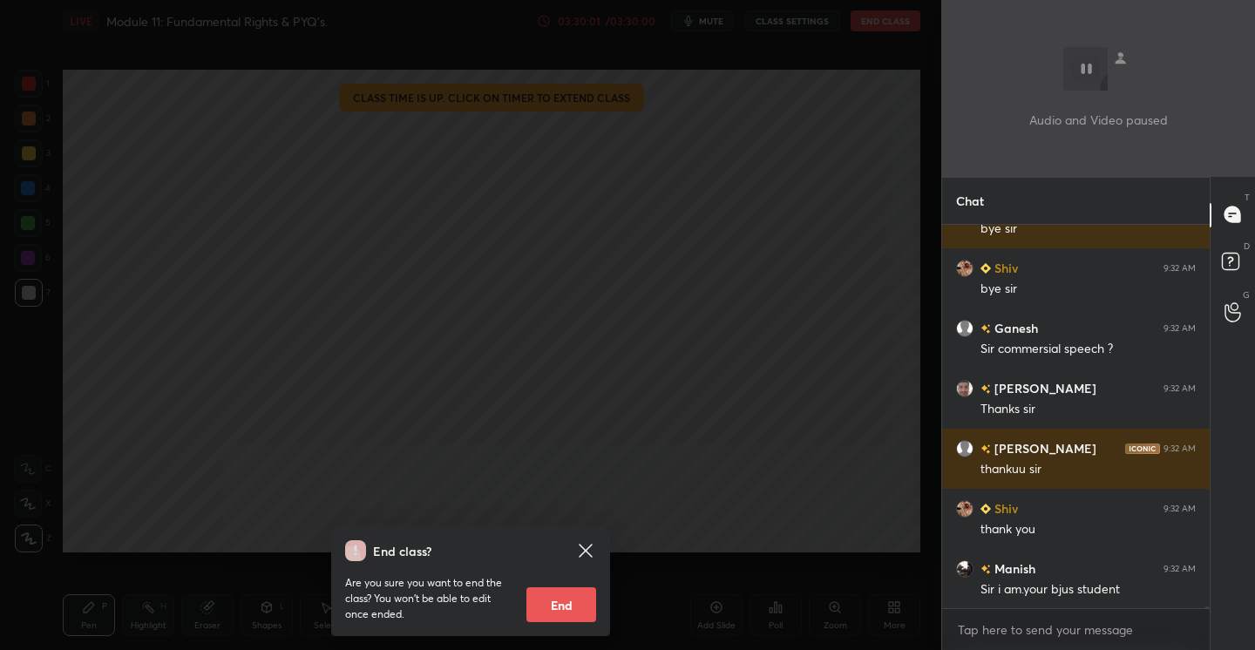
click at [544, 612] on button "End" at bounding box center [561, 604] width 70 height 35
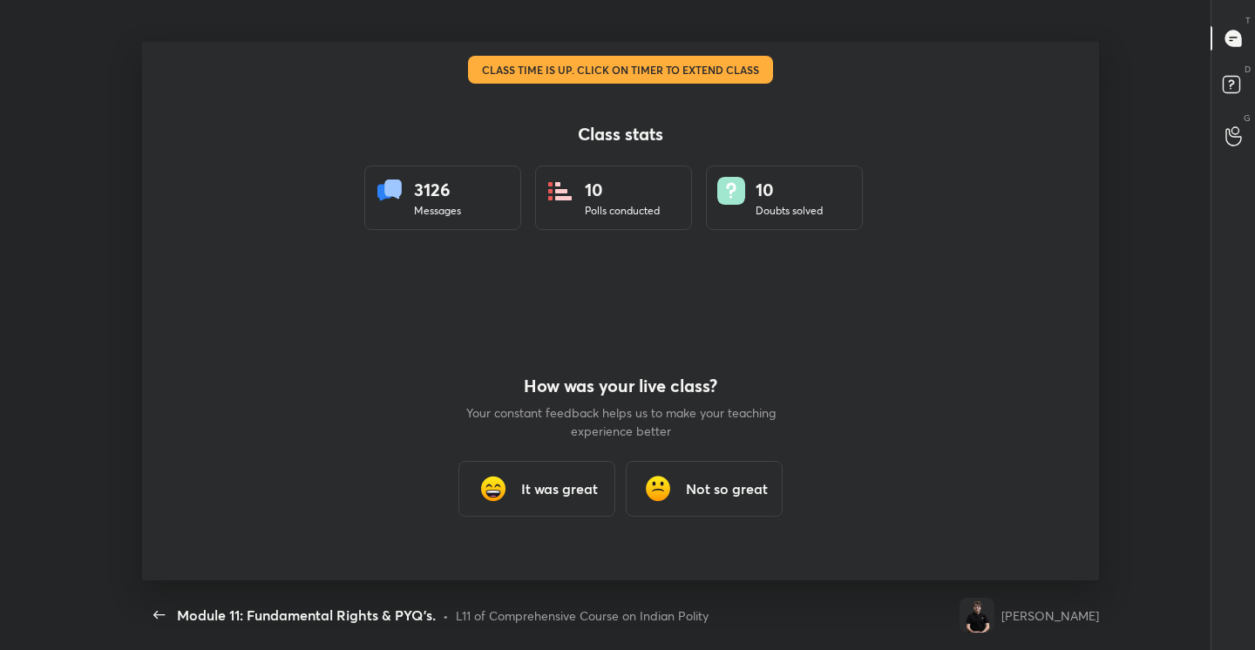
scroll to position [86587, 85956]
